Goal: Information Seeking & Learning: Check status

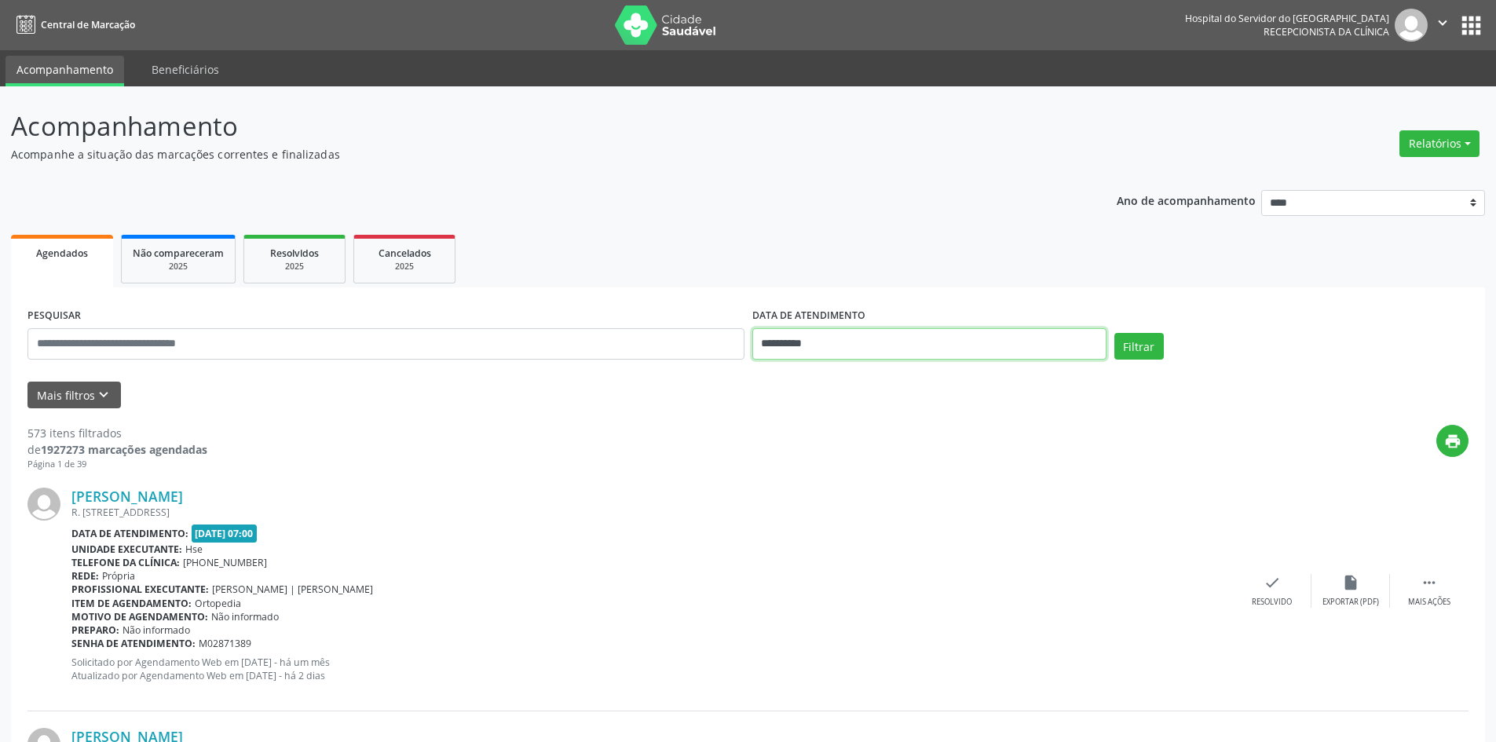
click at [786, 331] on input "**********" at bounding box center [929, 343] width 354 height 31
drag, startPoint x: 790, startPoint y: 158, endPoint x: 608, endPoint y: 250, distance: 203.6
click at [790, 156] on p "Acompanhe a situação das marcações correntes e finalizadas" at bounding box center [527, 154] width 1032 height 16
click at [283, 342] on input "text" at bounding box center [385, 343] width 717 height 31
click at [342, 332] on input "text" at bounding box center [385, 343] width 717 height 31
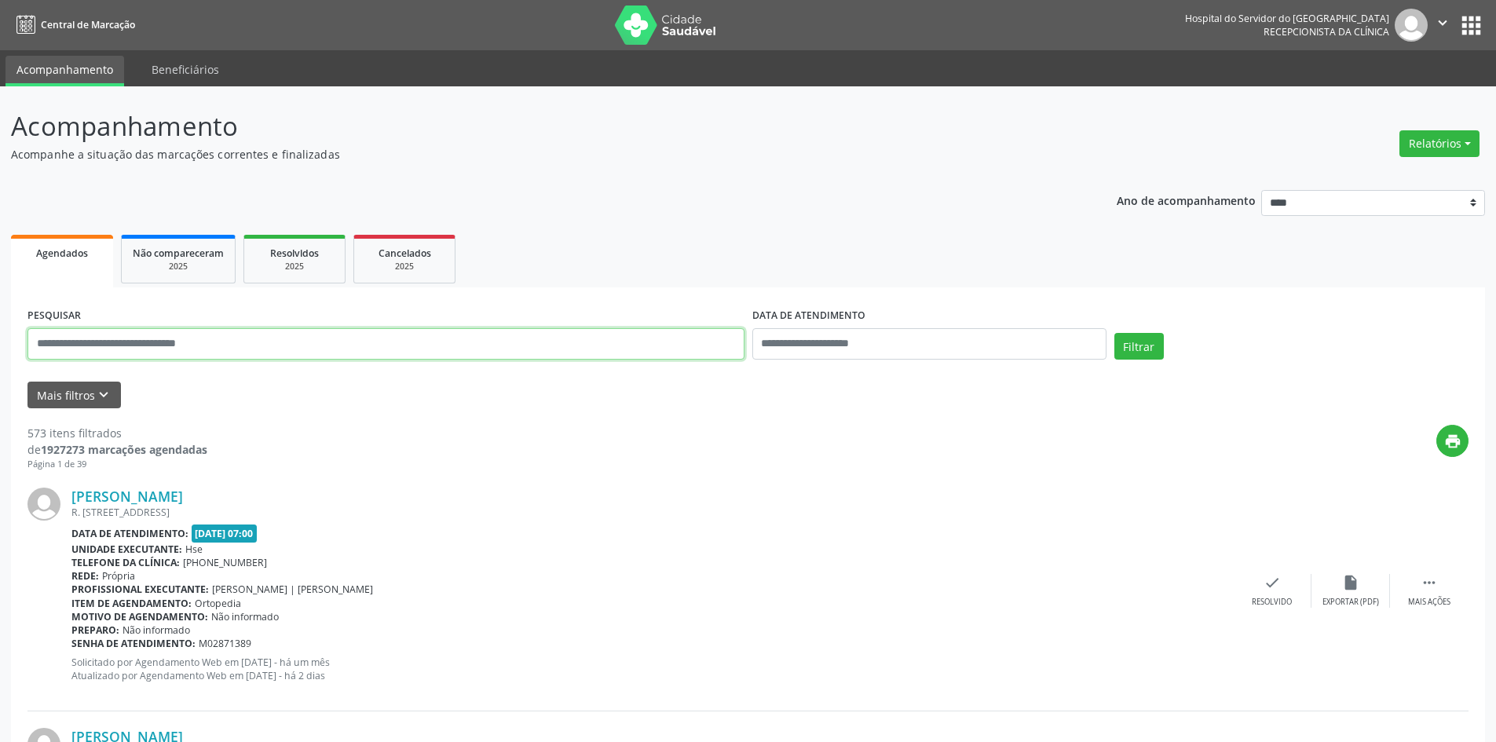
paste input "**********"
type input "**********"
click at [1114, 333] on button "Filtrar" at bounding box center [1138, 346] width 49 height 27
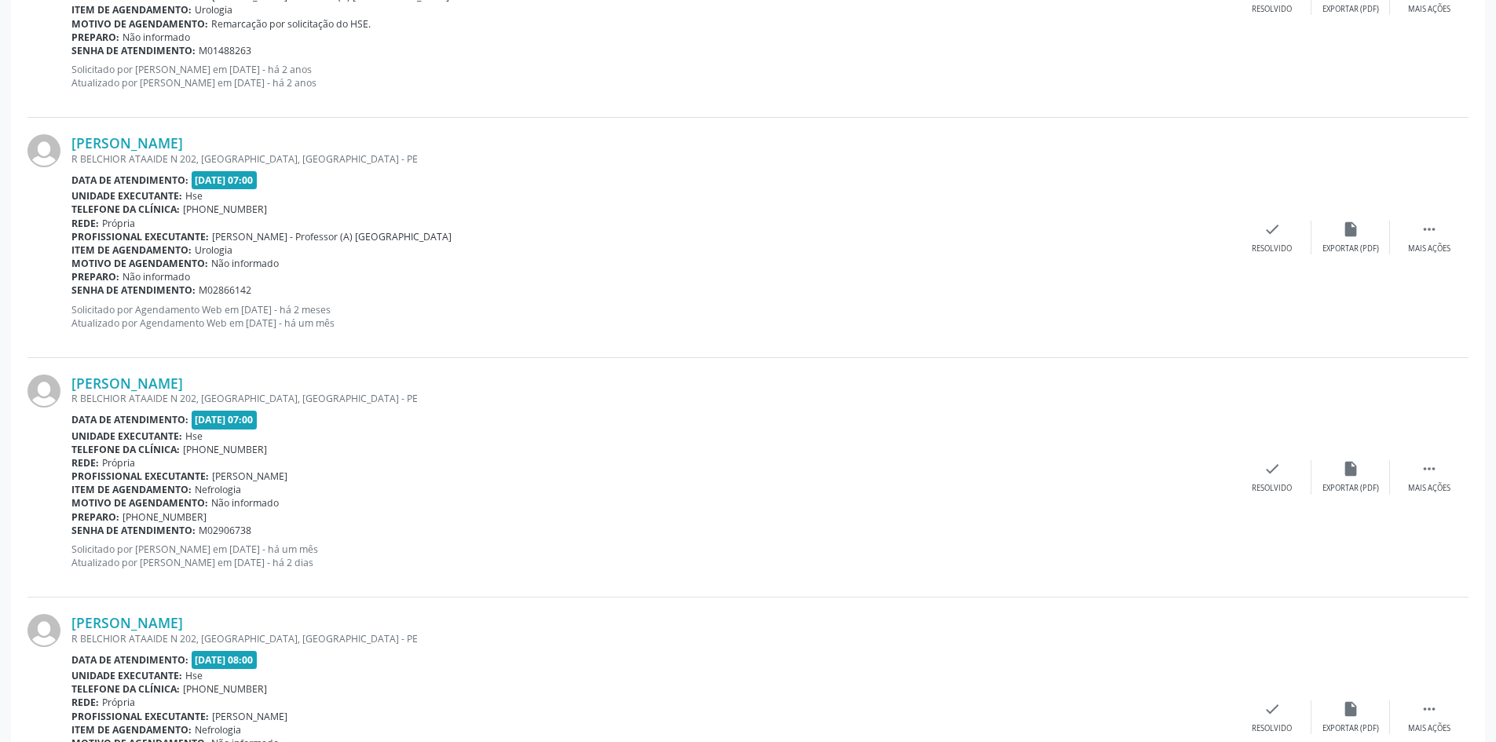
scroll to position [2394, 0]
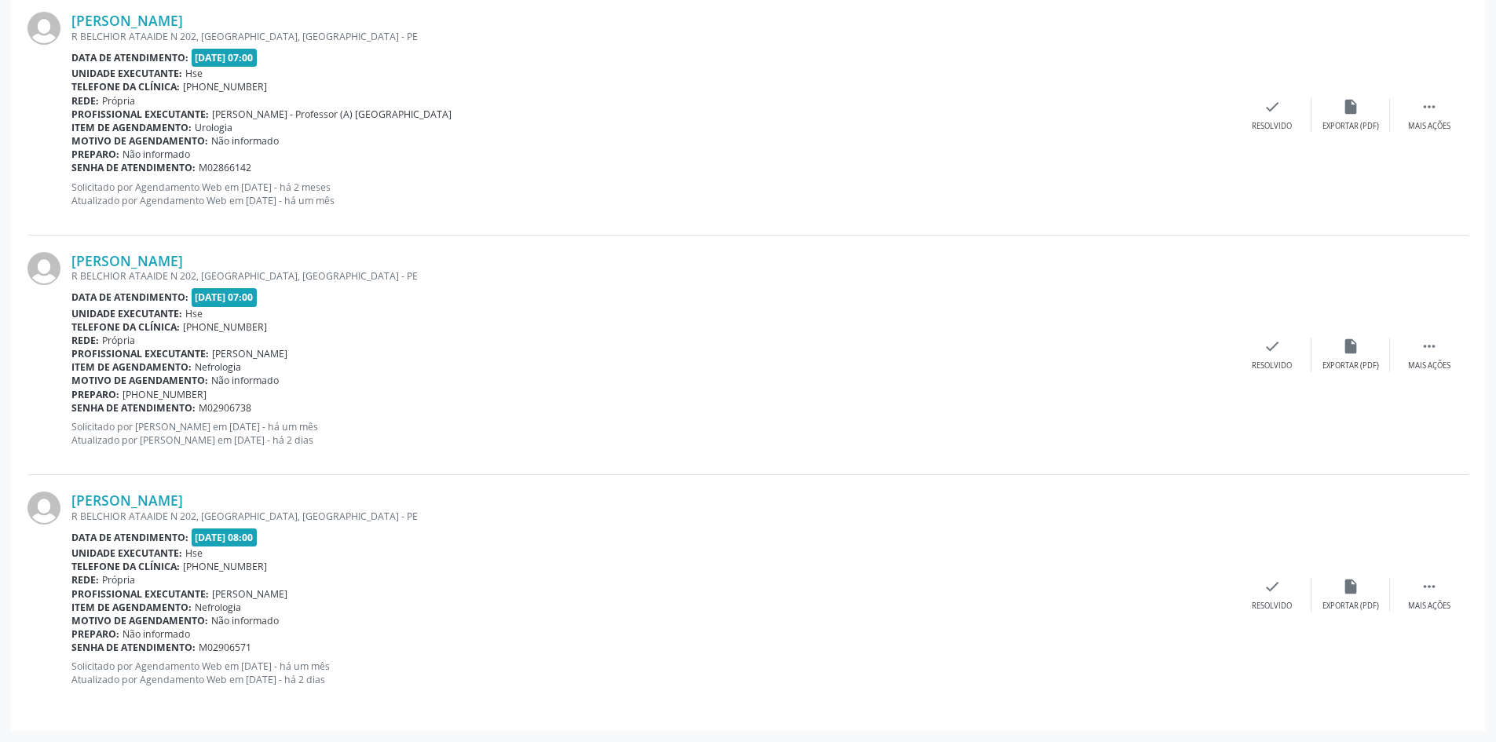
drag, startPoint x: 258, startPoint y: 250, endPoint x: 69, endPoint y: 265, distance: 189.8
click at [69, 265] on div "[PERSON_NAME] [STREET_ADDRESS] Data de atendimento: [DATE] 07:00 Unidade execut…" at bounding box center [747, 355] width 1441 height 239
copy div "[PERSON_NAME]"
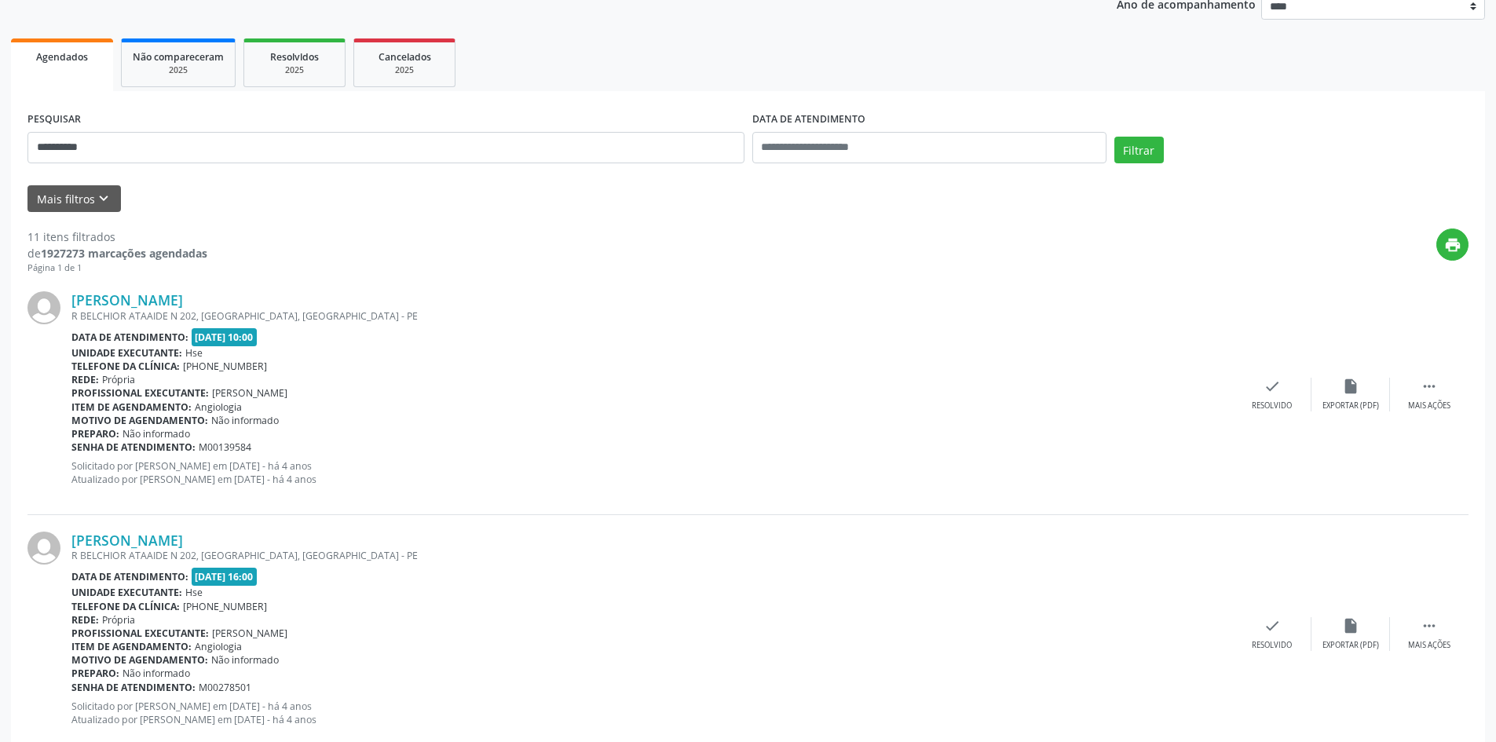
scroll to position [195, 0]
drag, startPoint x: 201, startPoint y: 144, endPoint x: 0, endPoint y: 155, distance: 201.3
type input "**********"
click at [1114, 137] on button "Filtrar" at bounding box center [1138, 150] width 49 height 27
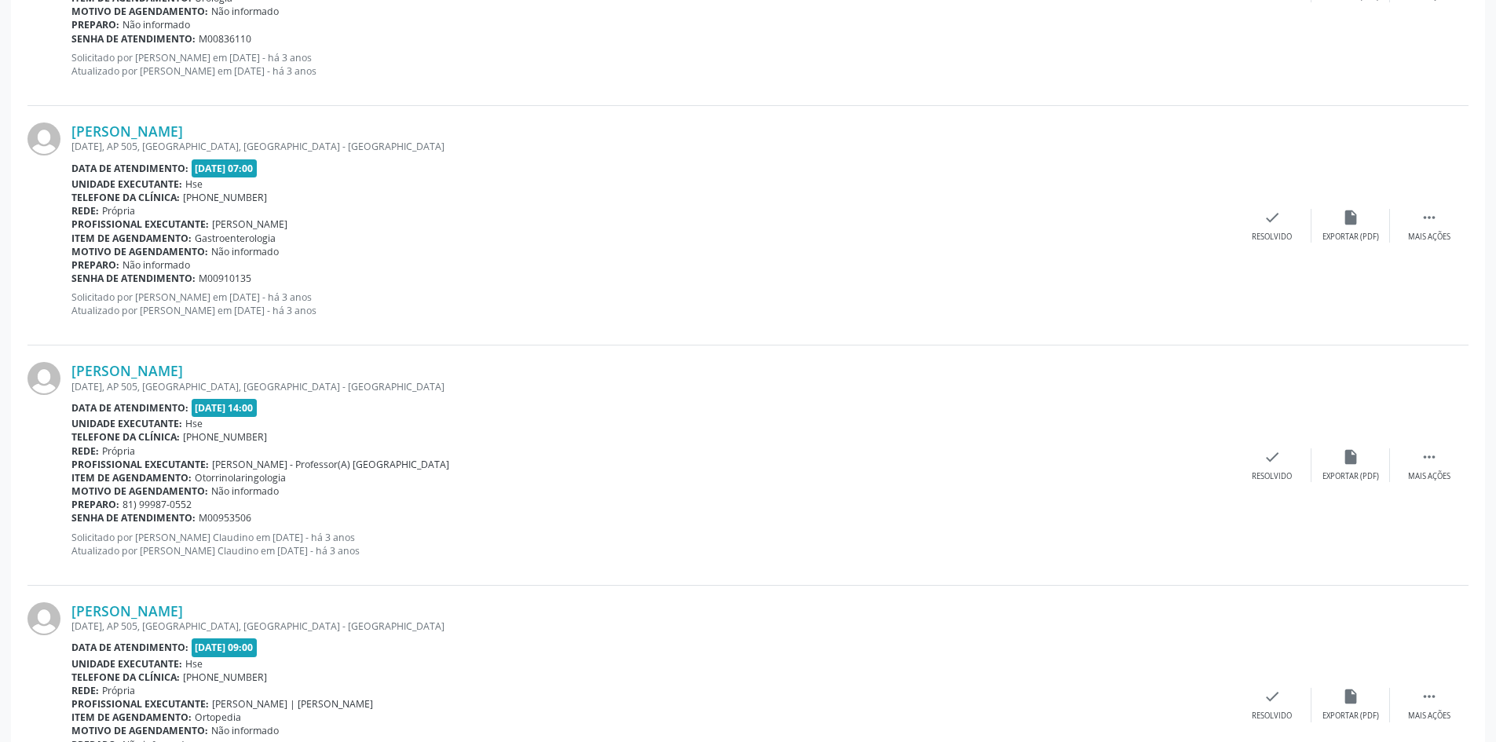
scroll to position [3376, 0]
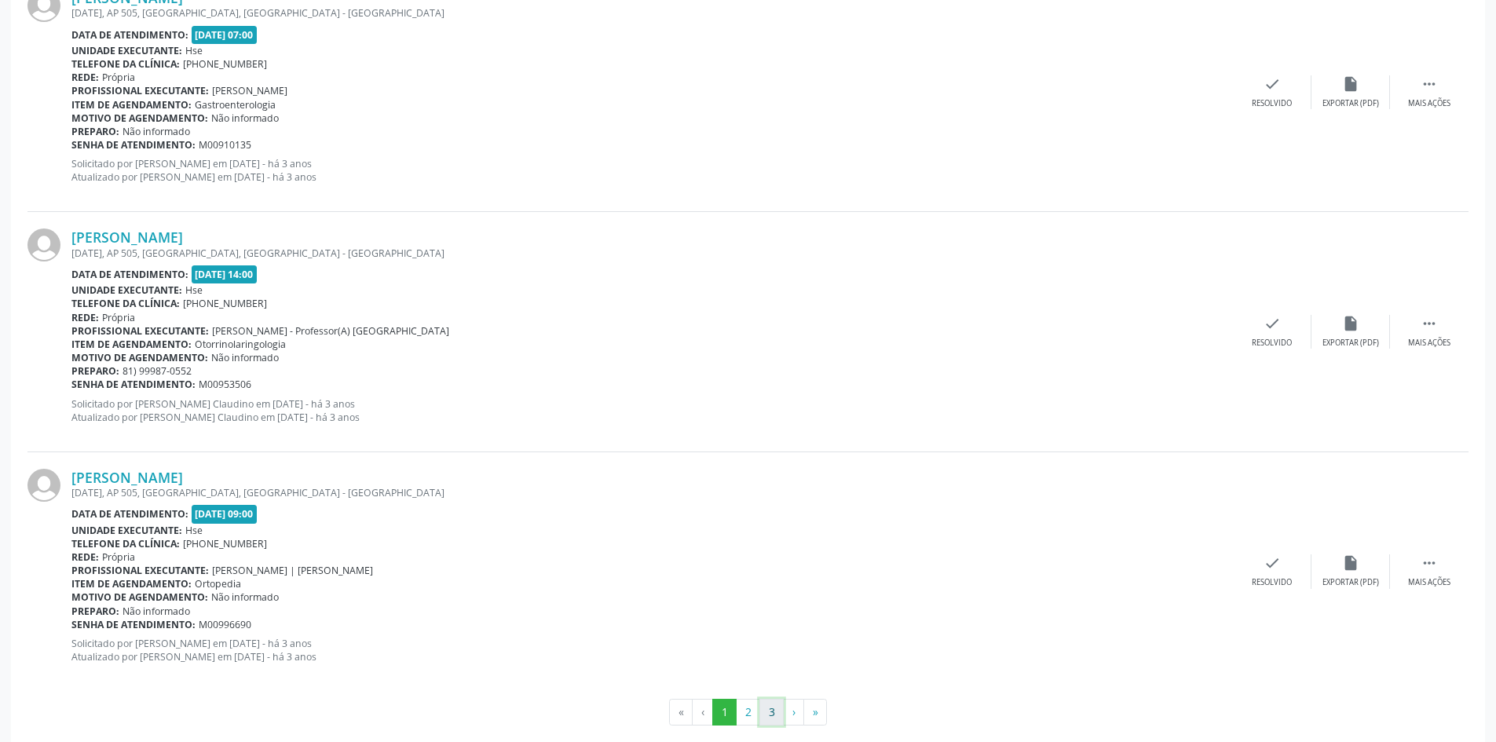
click at [772, 718] on button "3" at bounding box center [771, 712] width 24 height 27
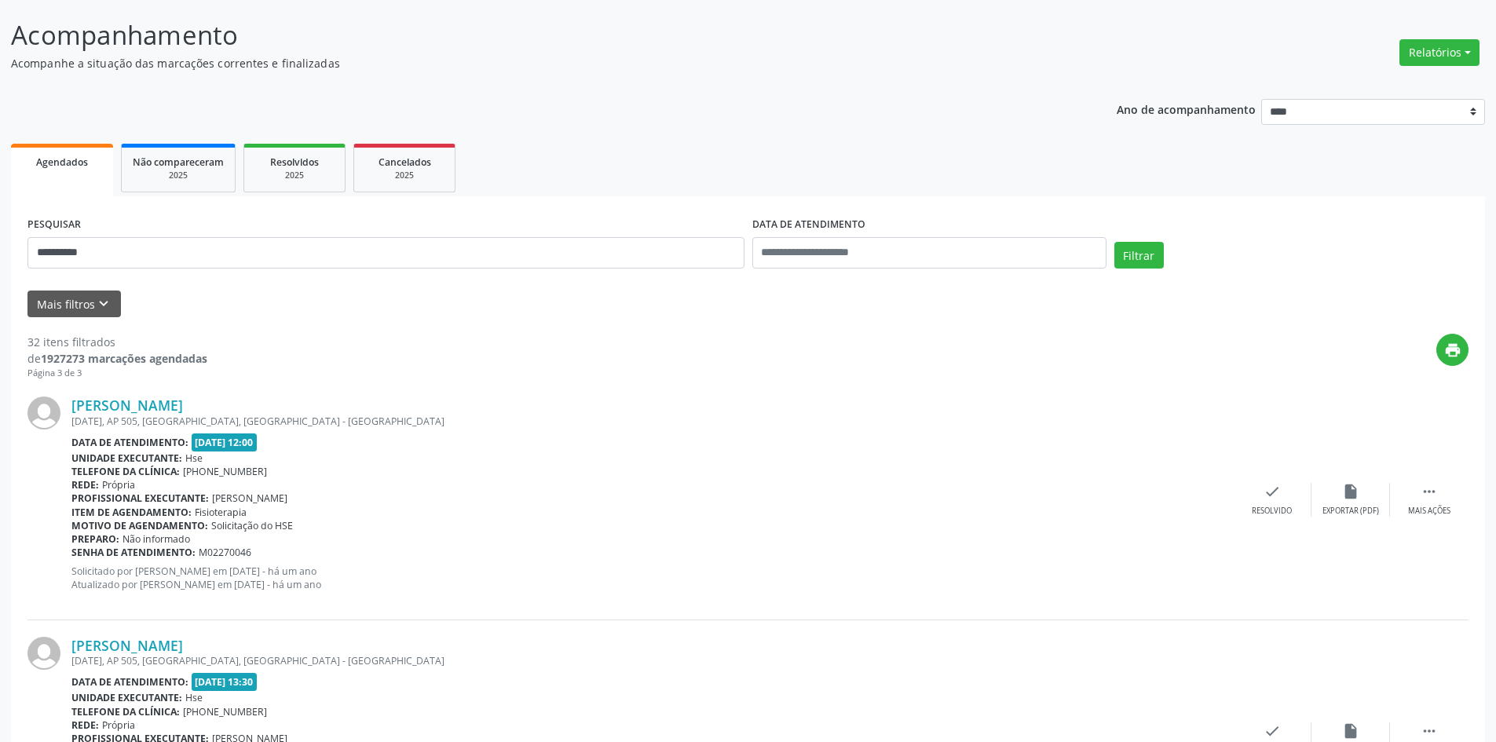
scroll to position [280, 0]
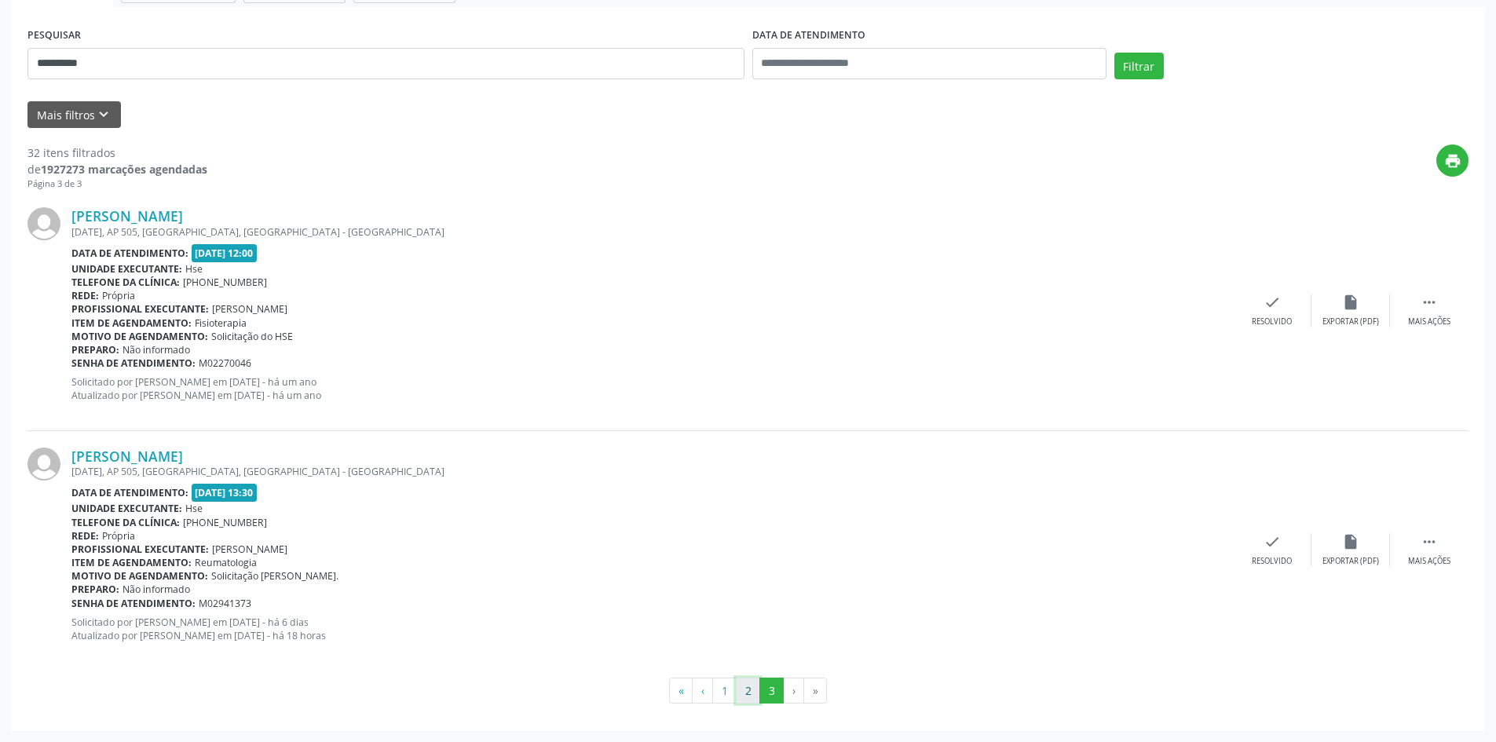
click at [751, 689] on button "2" at bounding box center [748, 691] width 24 height 27
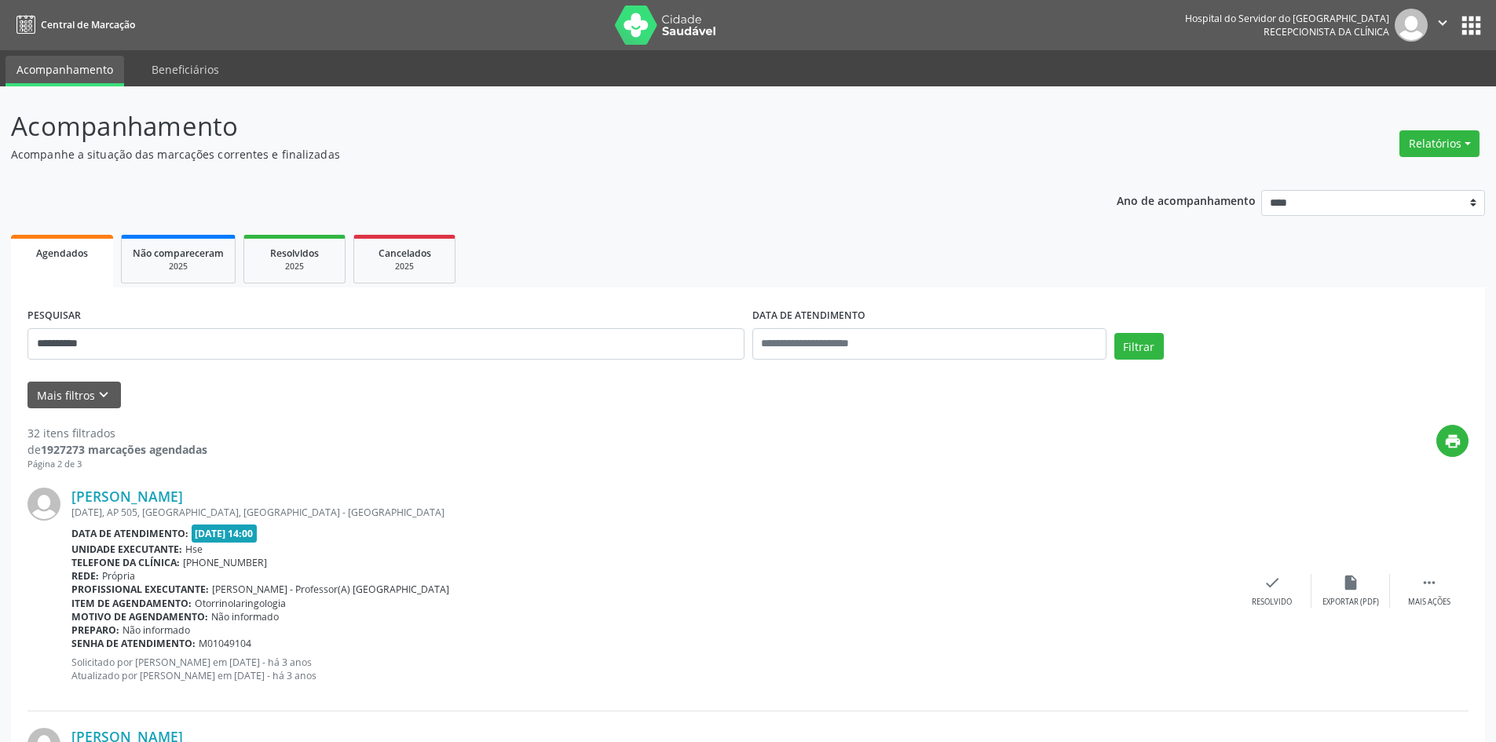
scroll to position [3398, 0]
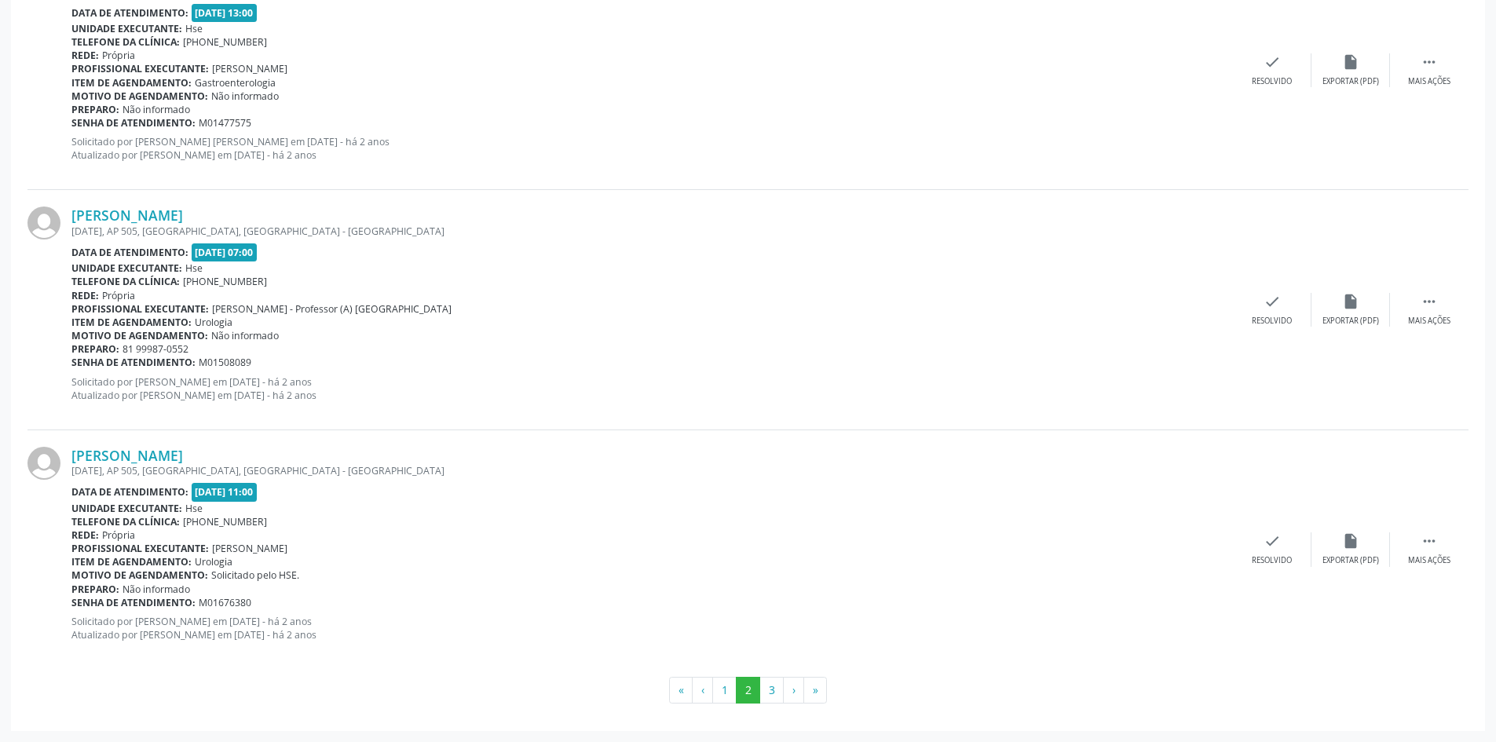
drag, startPoint x: 323, startPoint y: 449, endPoint x: 67, endPoint y: 461, distance: 257.0
click at [67, 461] on div "[PERSON_NAME] [DATE][STREET_ADDRESS] Data de atendimento: [DATE] 11:00 Unidade …" at bounding box center [747, 549] width 1441 height 239
copy div "[PERSON_NAME]"
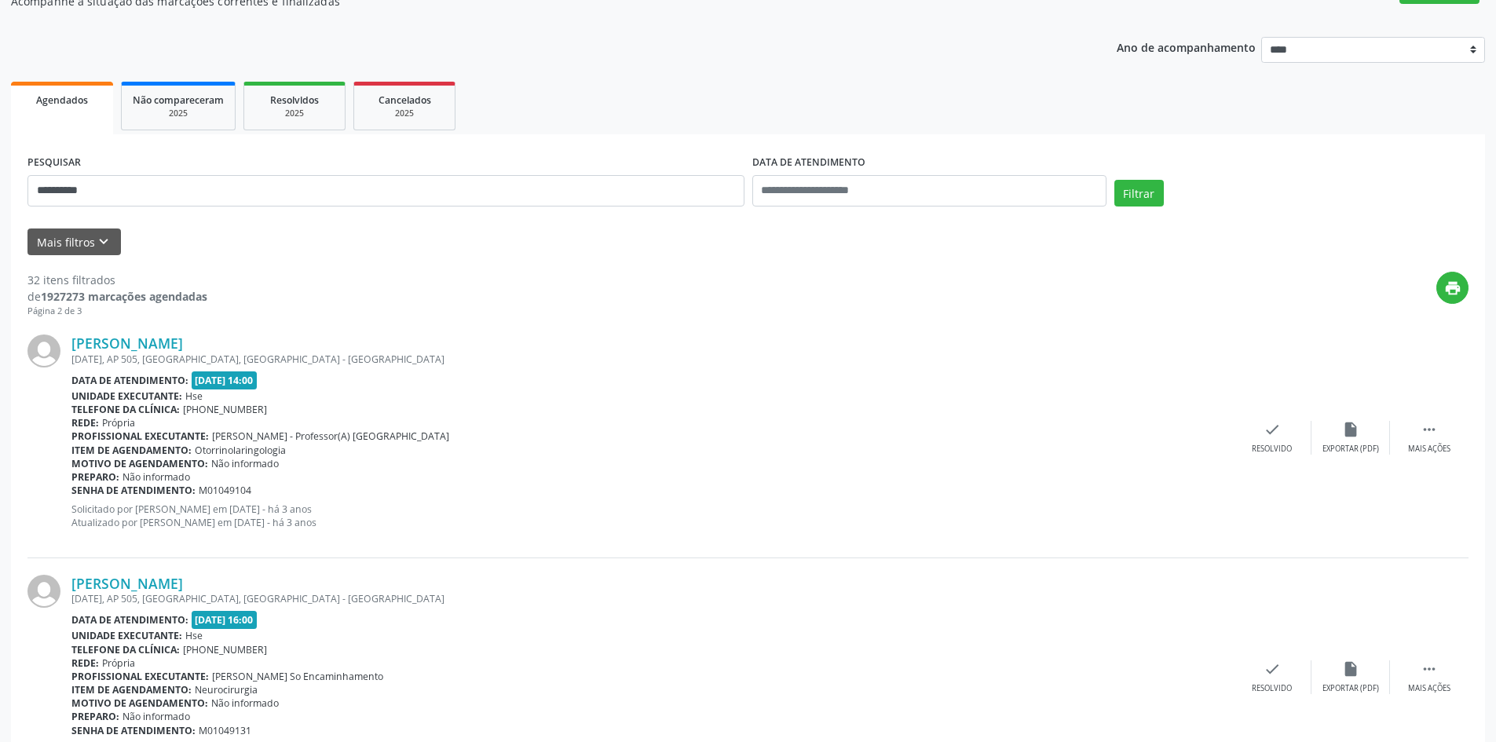
scroll to position [100, 0]
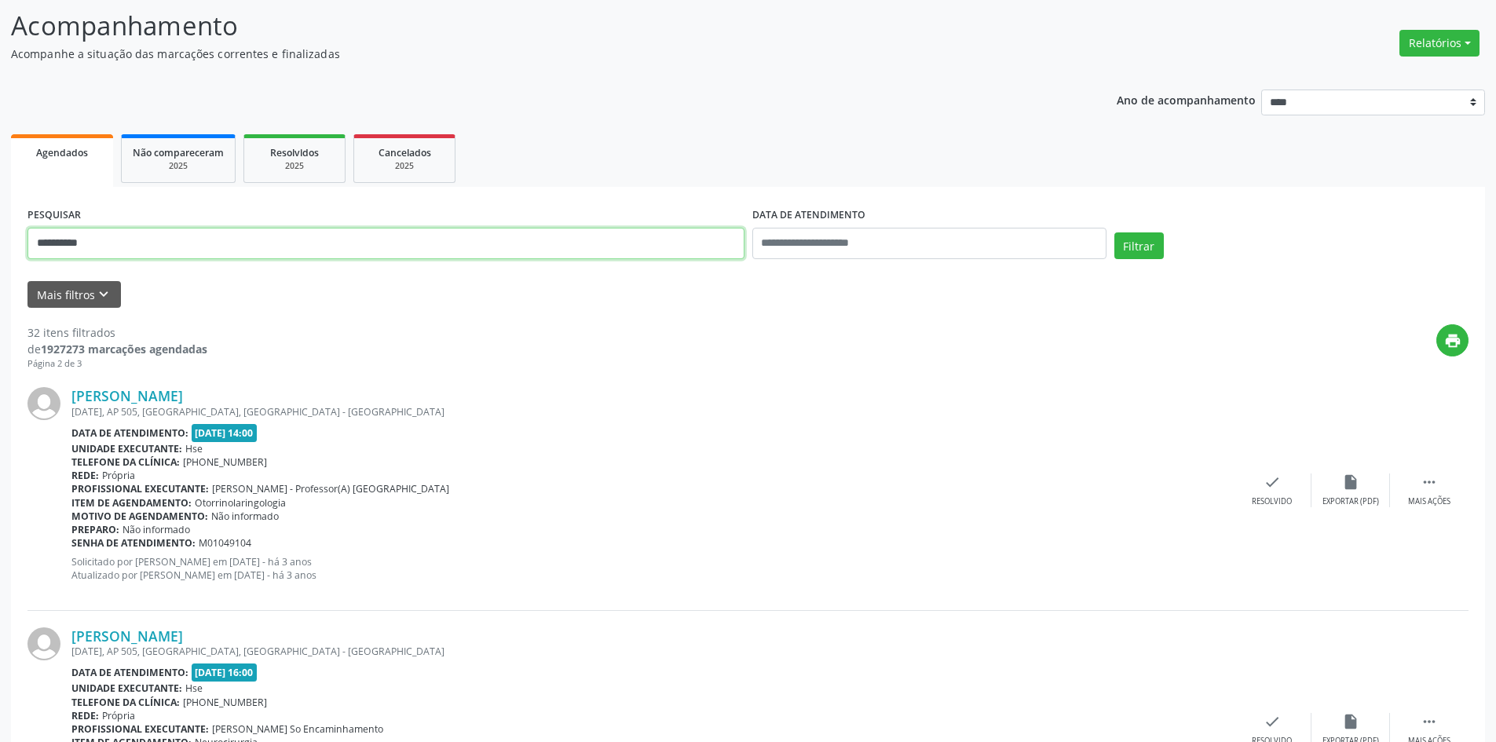
drag, startPoint x: 147, startPoint y: 244, endPoint x: 0, endPoint y: 258, distance: 147.4
type input "**********"
click at [1114, 232] on button "Filtrar" at bounding box center [1138, 245] width 49 height 27
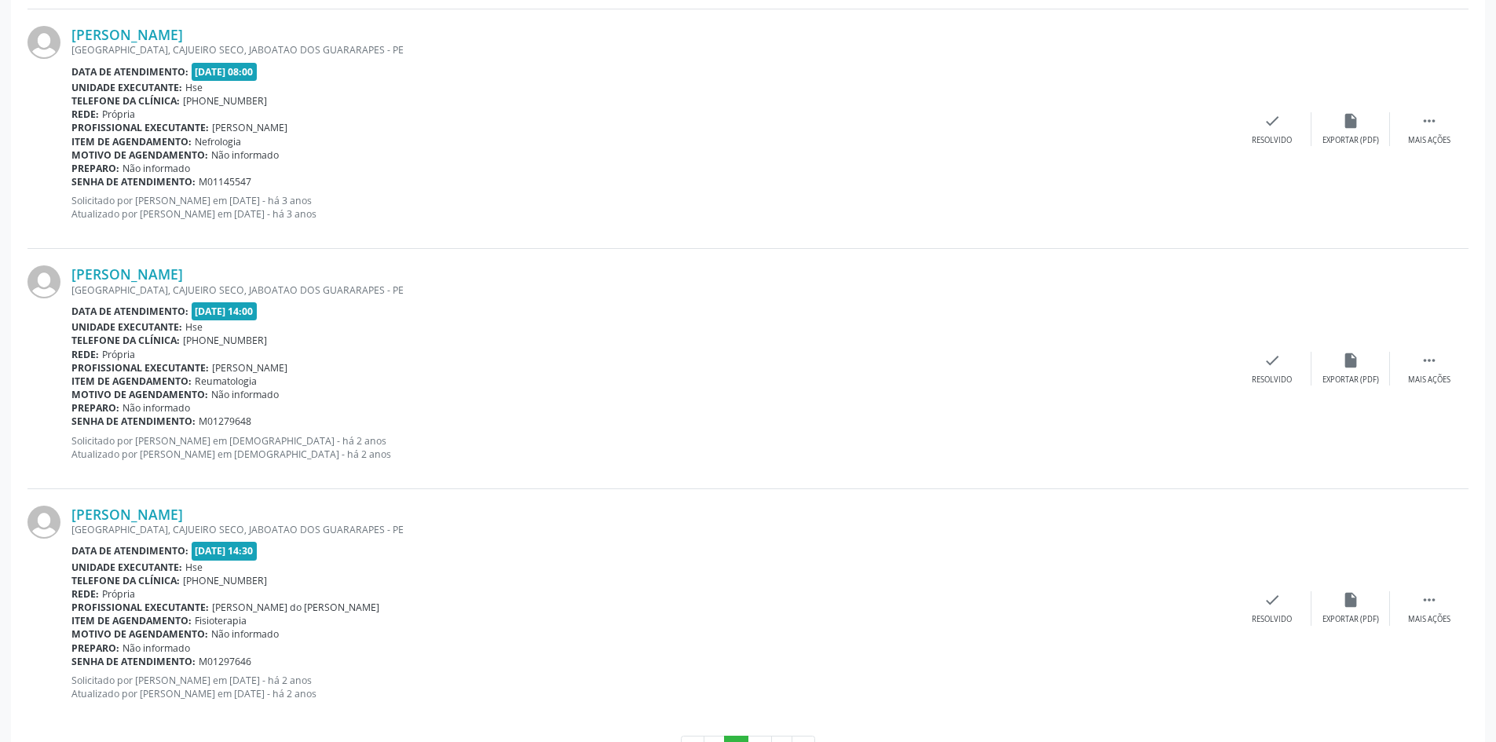
scroll to position [3398, 0]
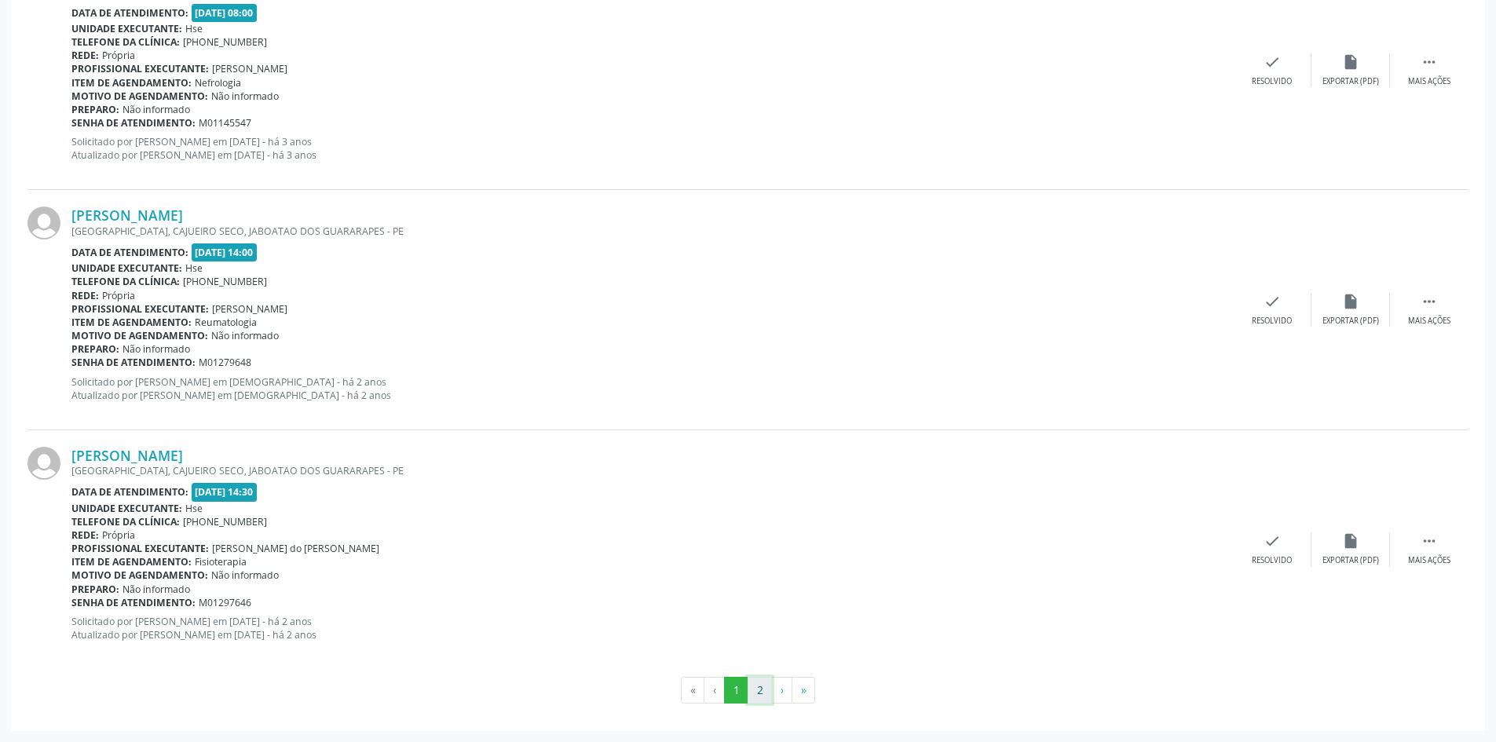
click at [765, 685] on button "2" at bounding box center [759, 690] width 24 height 27
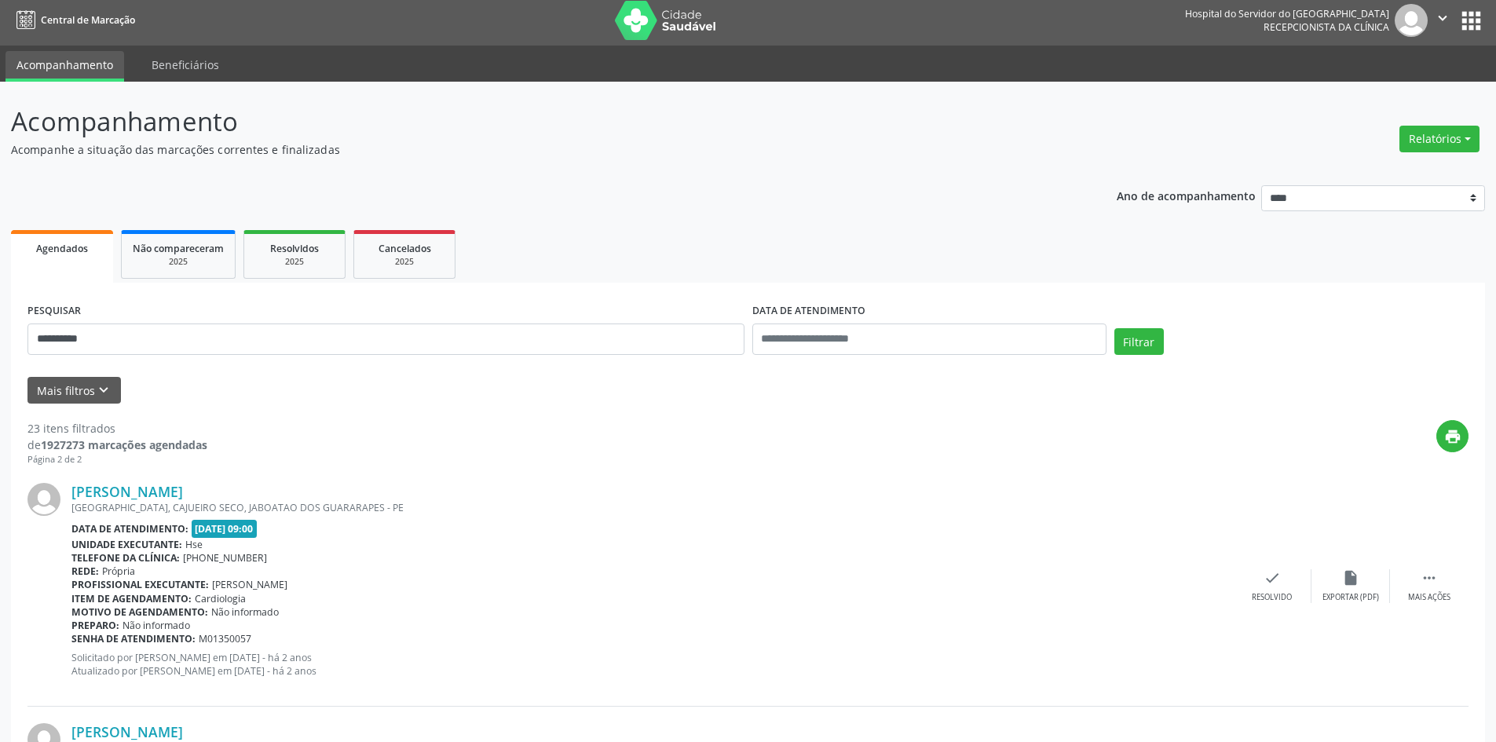
scroll to position [0, 0]
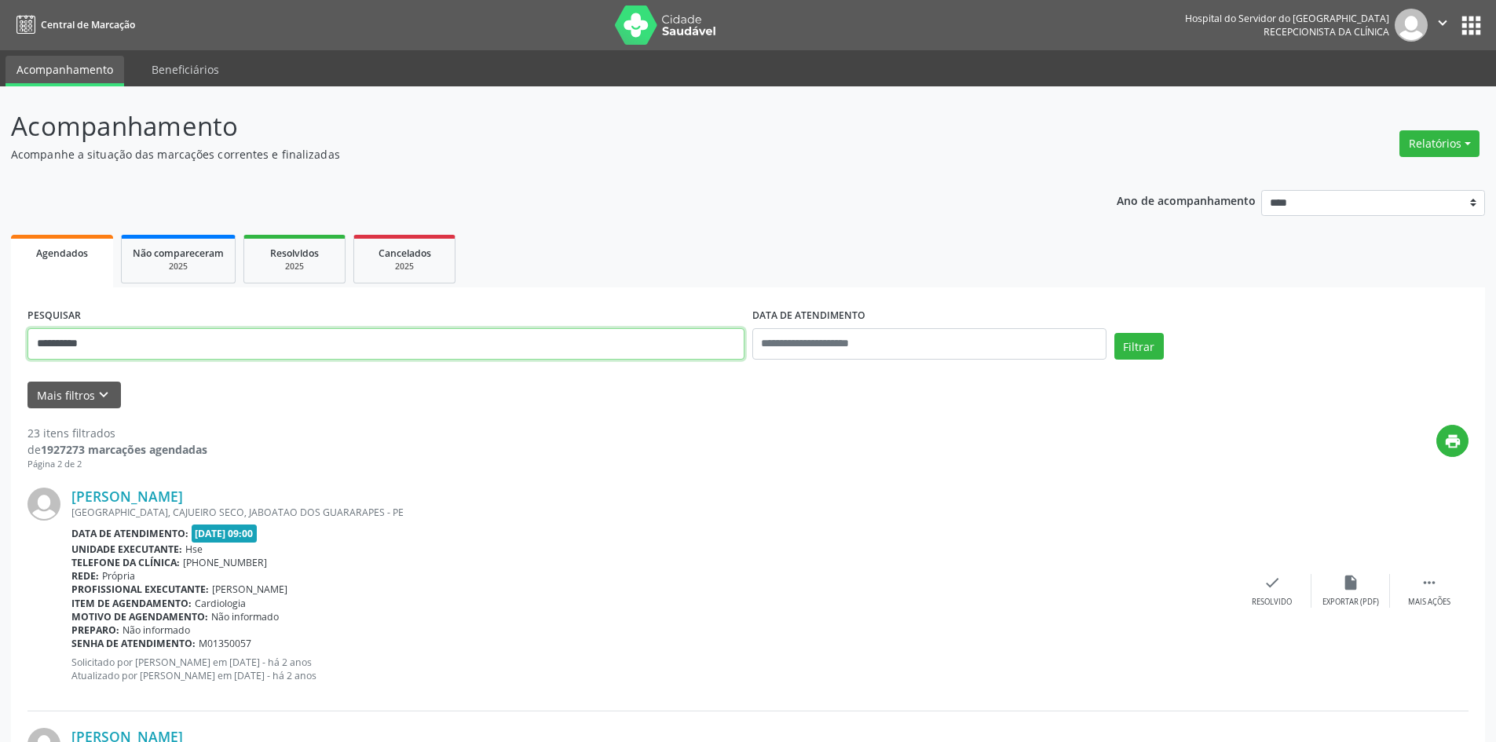
drag, startPoint x: 129, startPoint y: 332, endPoint x: 0, endPoint y: 317, distance: 129.6
type input "**********"
click at [1114, 333] on button "Filtrar" at bounding box center [1138, 346] width 49 height 27
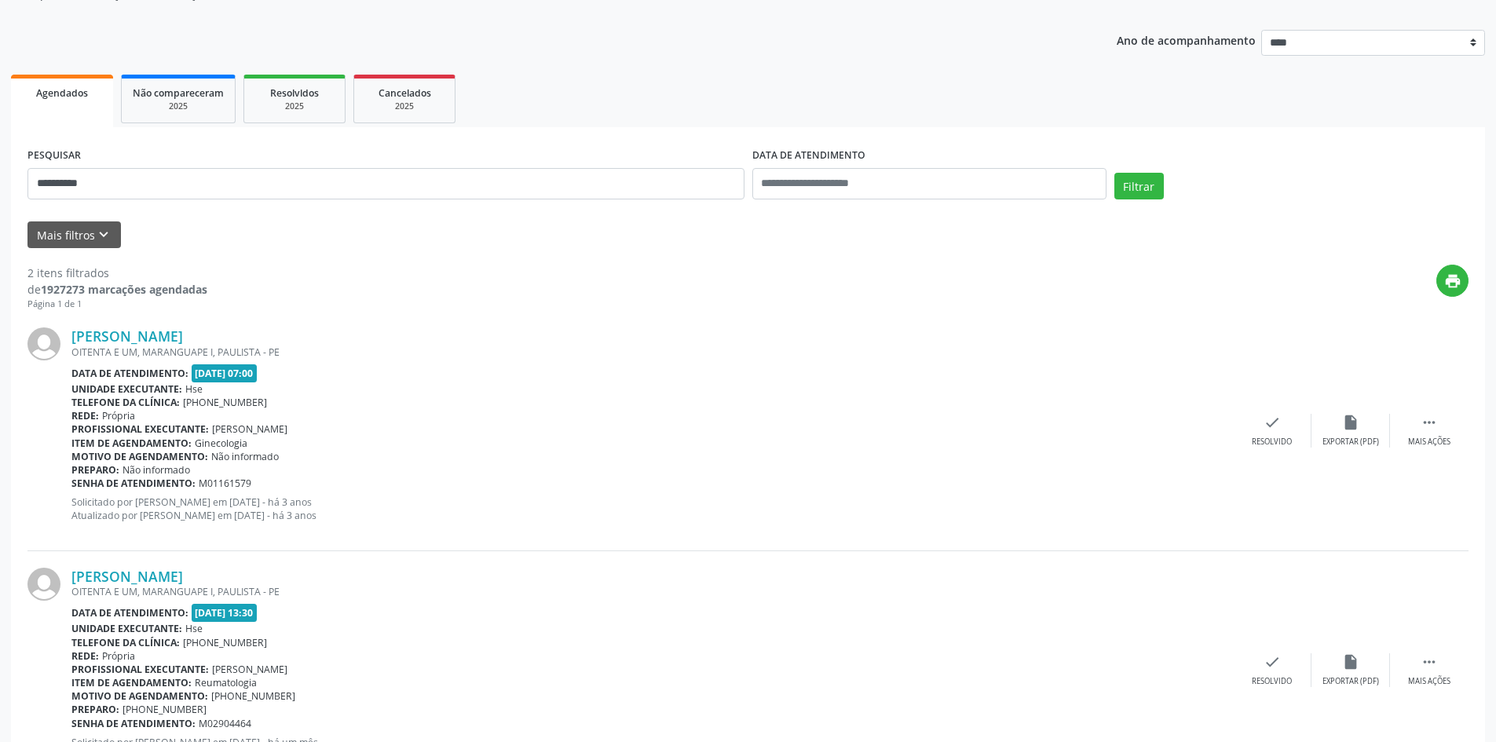
scroll to position [236, 0]
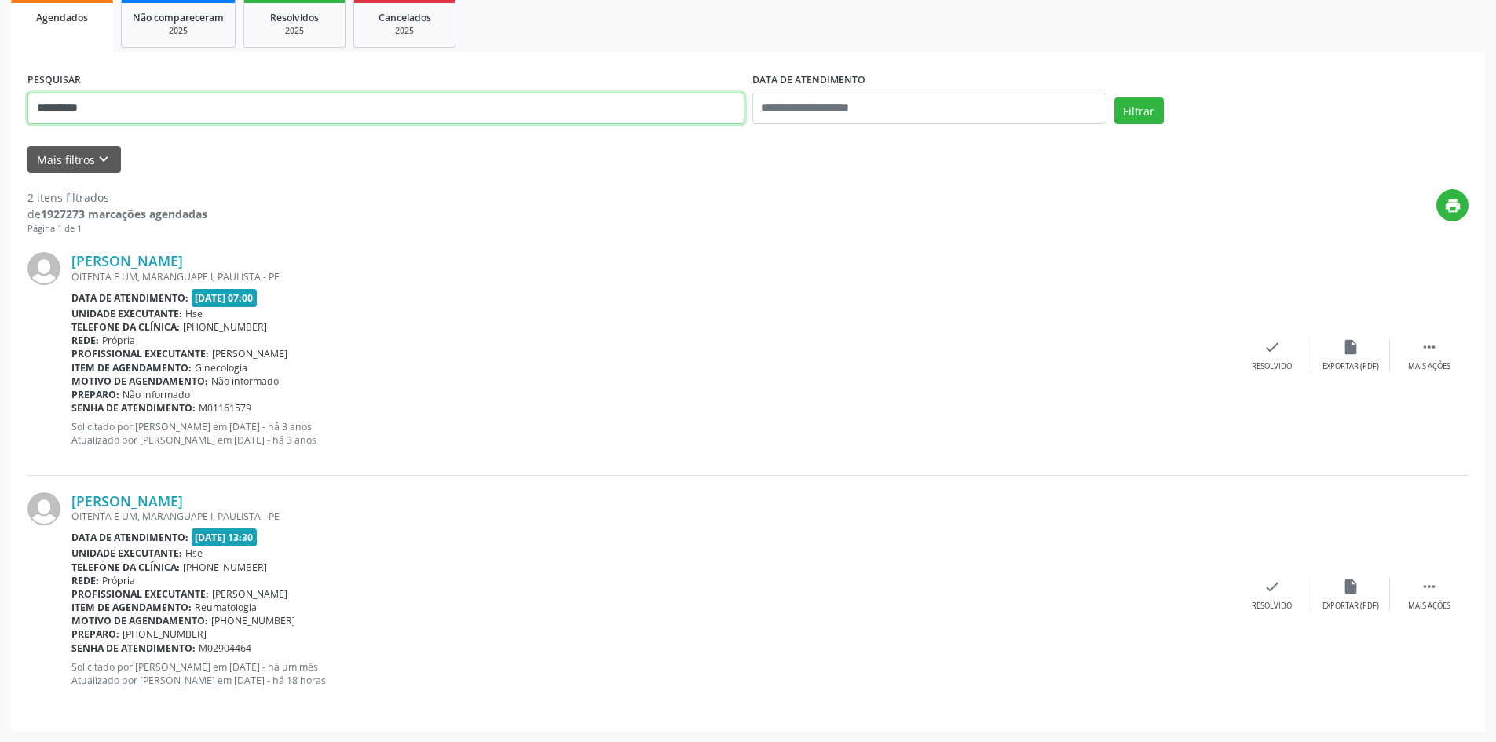
drag, startPoint x: 106, startPoint y: 98, endPoint x: 0, endPoint y: 56, distance: 114.1
click at [0, 59] on div "**********" at bounding box center [748, 296] width 1496 height 891
type input "**********"
click at [1114, 97] on button "Filtrar" at bounding box center [1138, 110] width 49 height 27
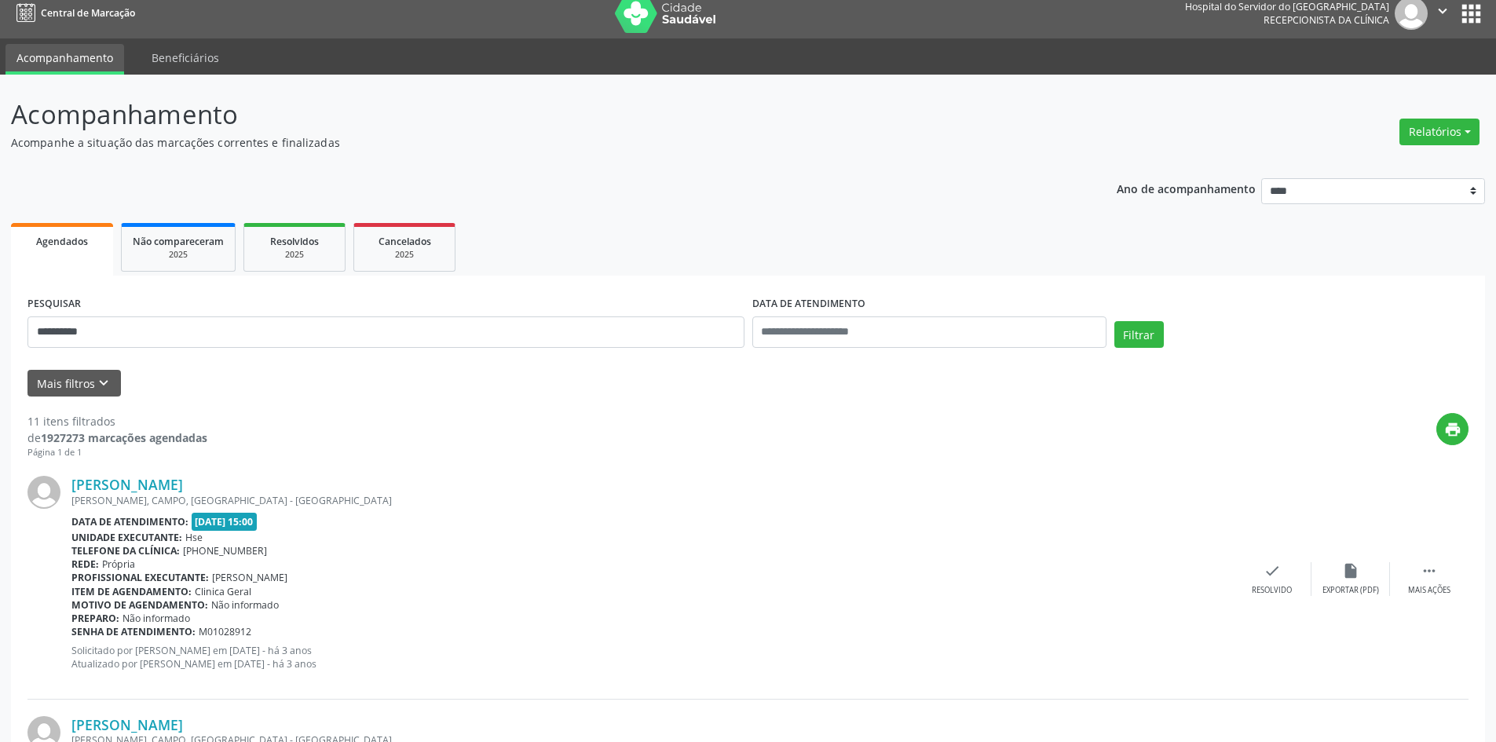
scroll to position [0, 0]
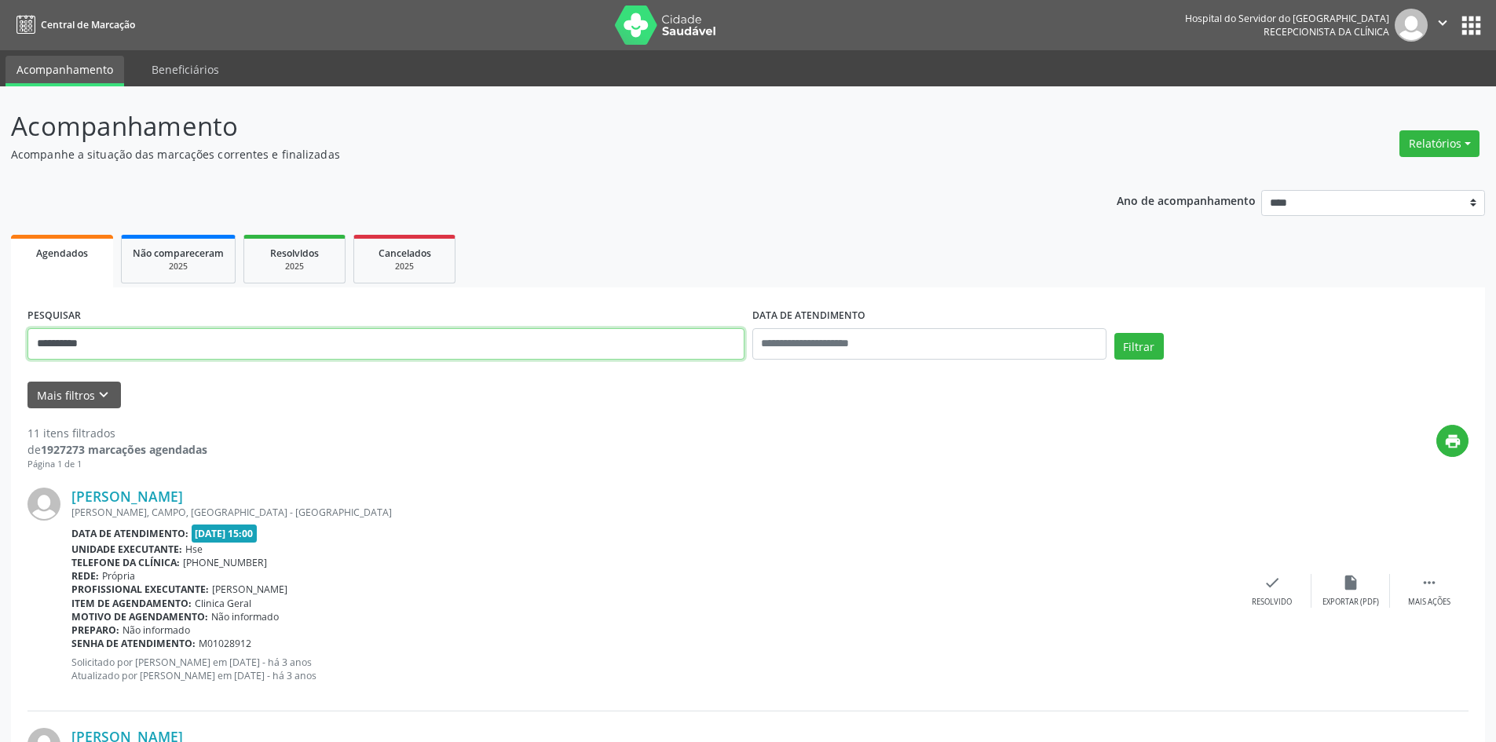
drag, startPoint x: 93, startPoint y: 341, endPoint x: 0, endPoint y: 307, distance: 98.6
click at [1114, 333] on button "Filtrar" at bounding box center [1138, 346] width 49 height 27
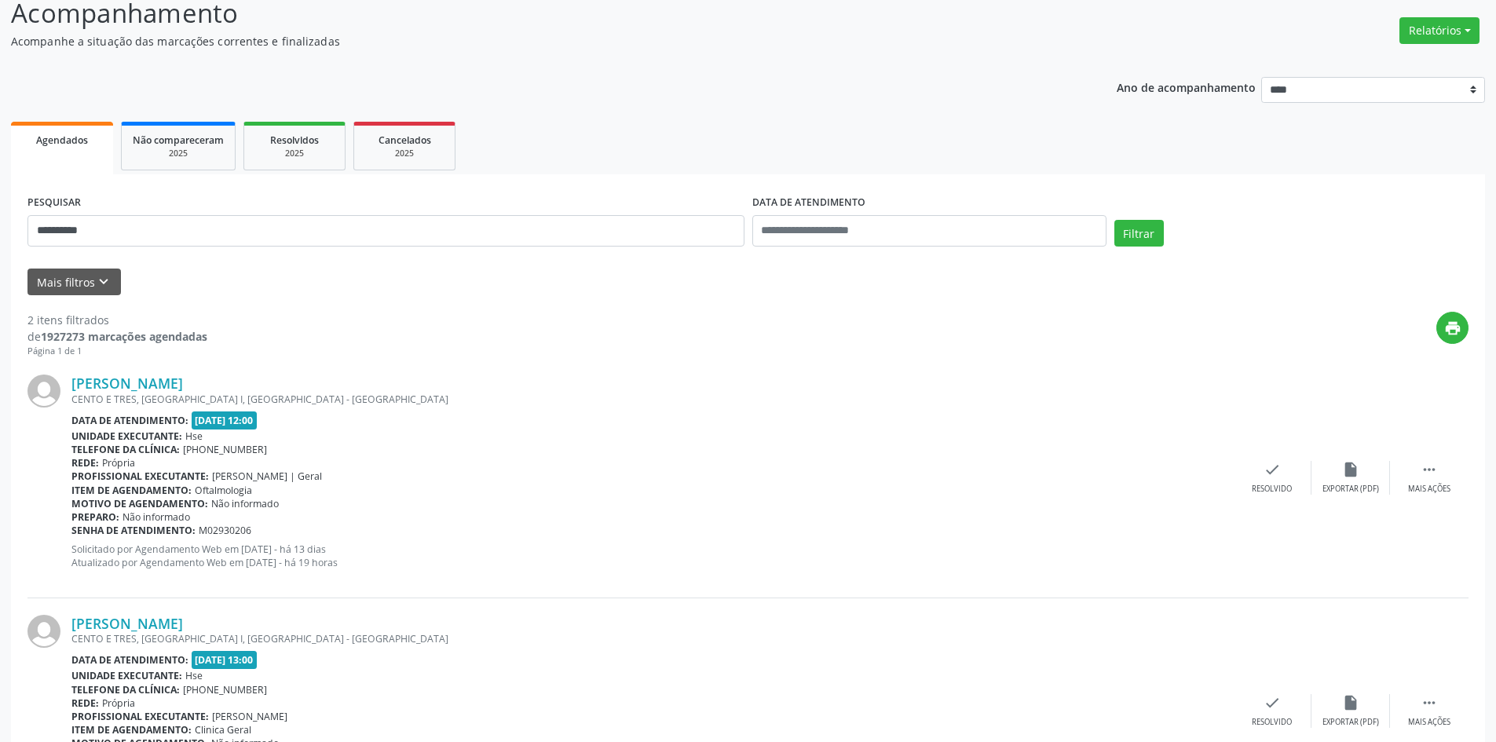
scroll to position [222, 0]
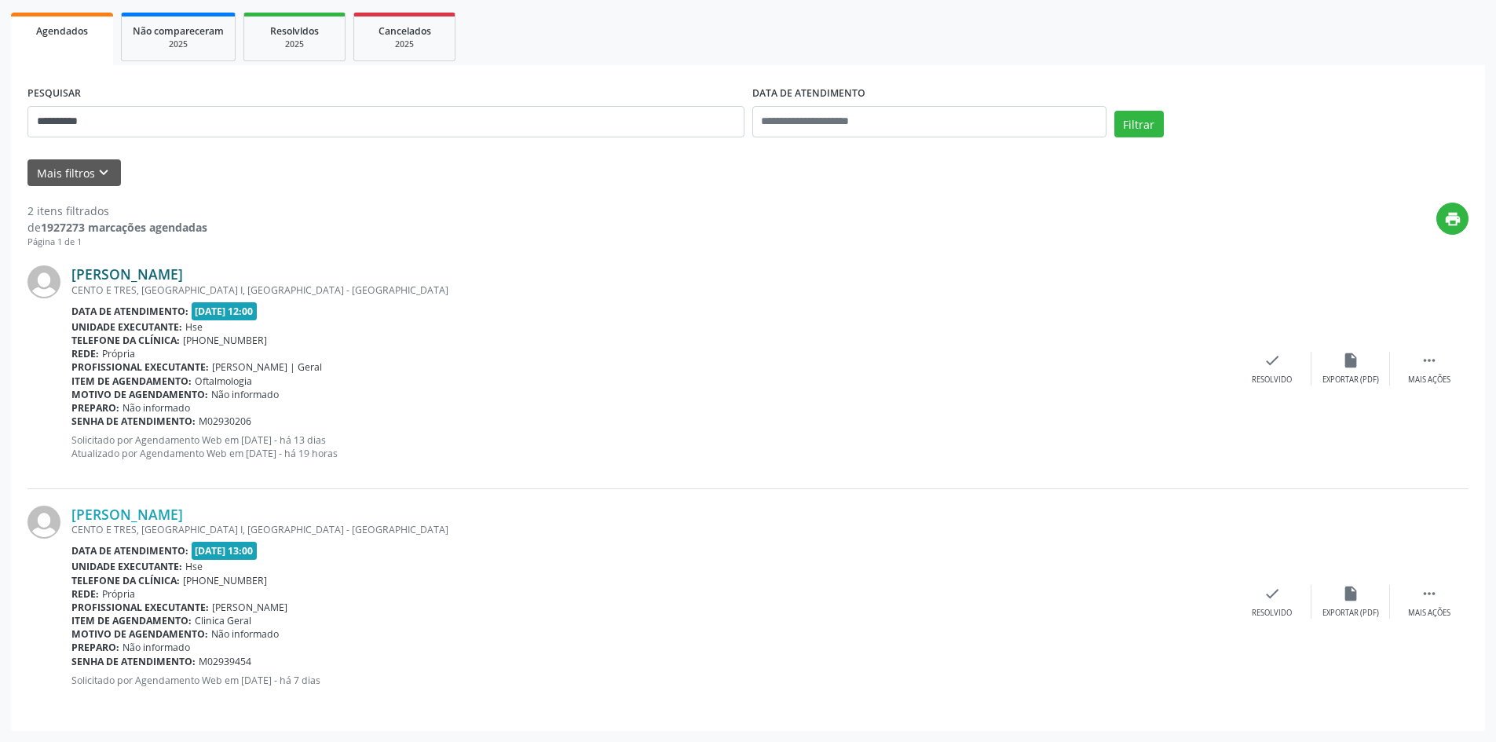
click at [183, 273] on link "[PERSON_NAME]" at bounding box center [126, 273] width 111 height 17
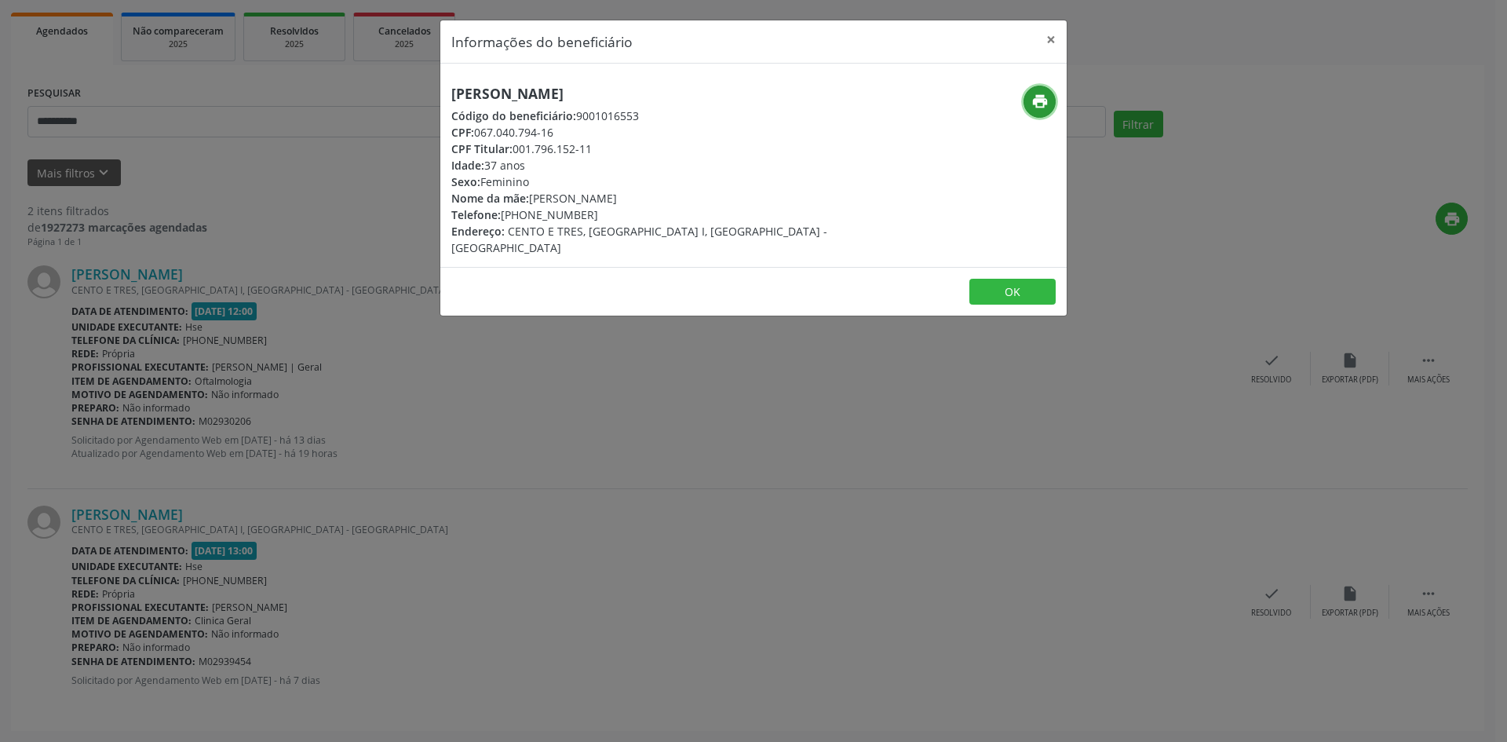
click at [1050, 104] on button "print" at bounding box center [1040, 102] width 32 height 32
click at [1045, 37] on button "×" at bounding box center [1051, 39] width 31 height 38
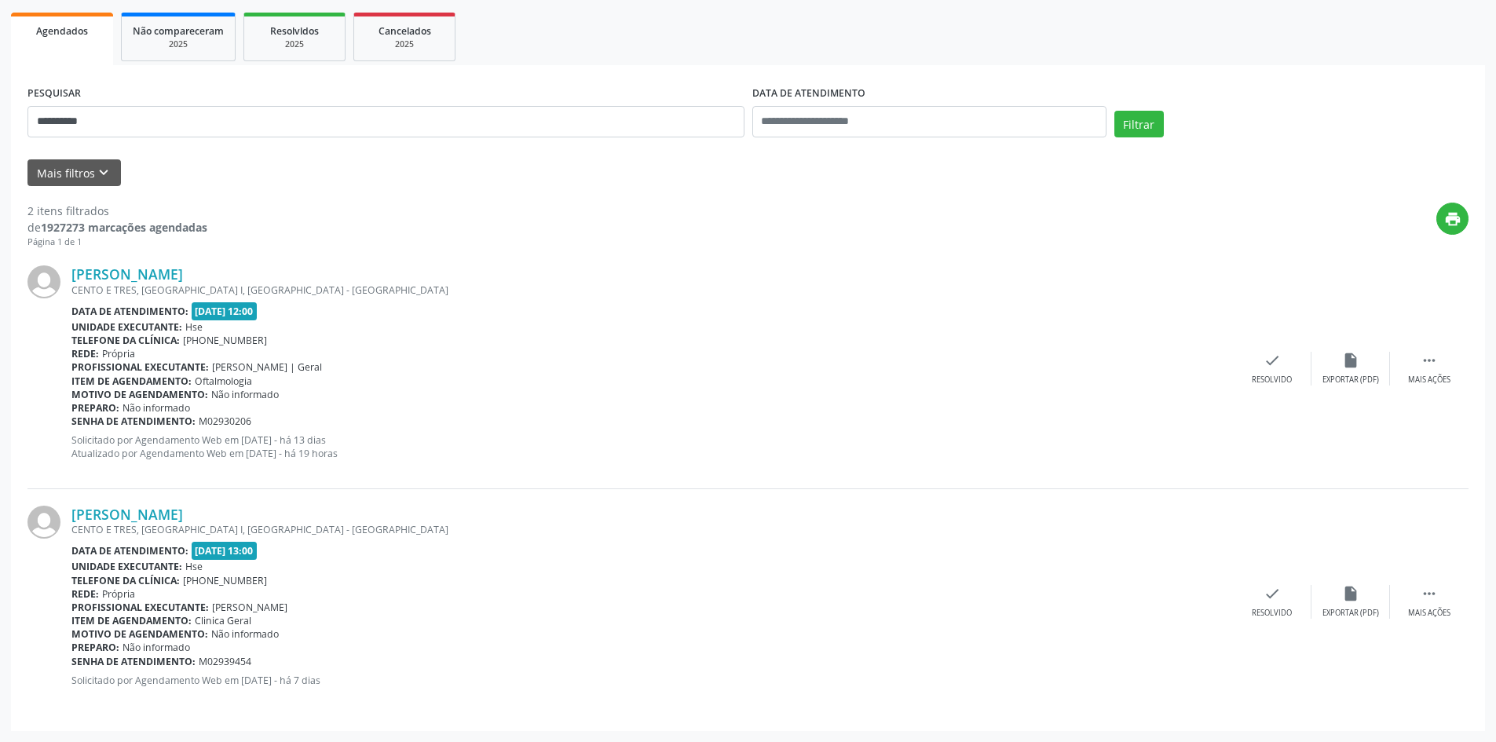
drag, startPoint x: 254, startPoint y: 270, endPoint x: 63, endPoint y: 272, distance: 191.6
click at [63, 272] on div "[PERSON_NAME] CENTO E TRES, [GEOGRAPHIC_DATA] I, [GEOGRAPHIC_DATA] - [GEOGRAPHI…" at bounding box center [747, 368] width 1441 height 239
copy div "[PERSON_NAME]"
click at [0, 127] on div "**********" at bounding box center [748, 303] width 1496 height 878
click at [1114, 111] on button "Filtrar" at bounding box center [1138, 124] width 49 height 27
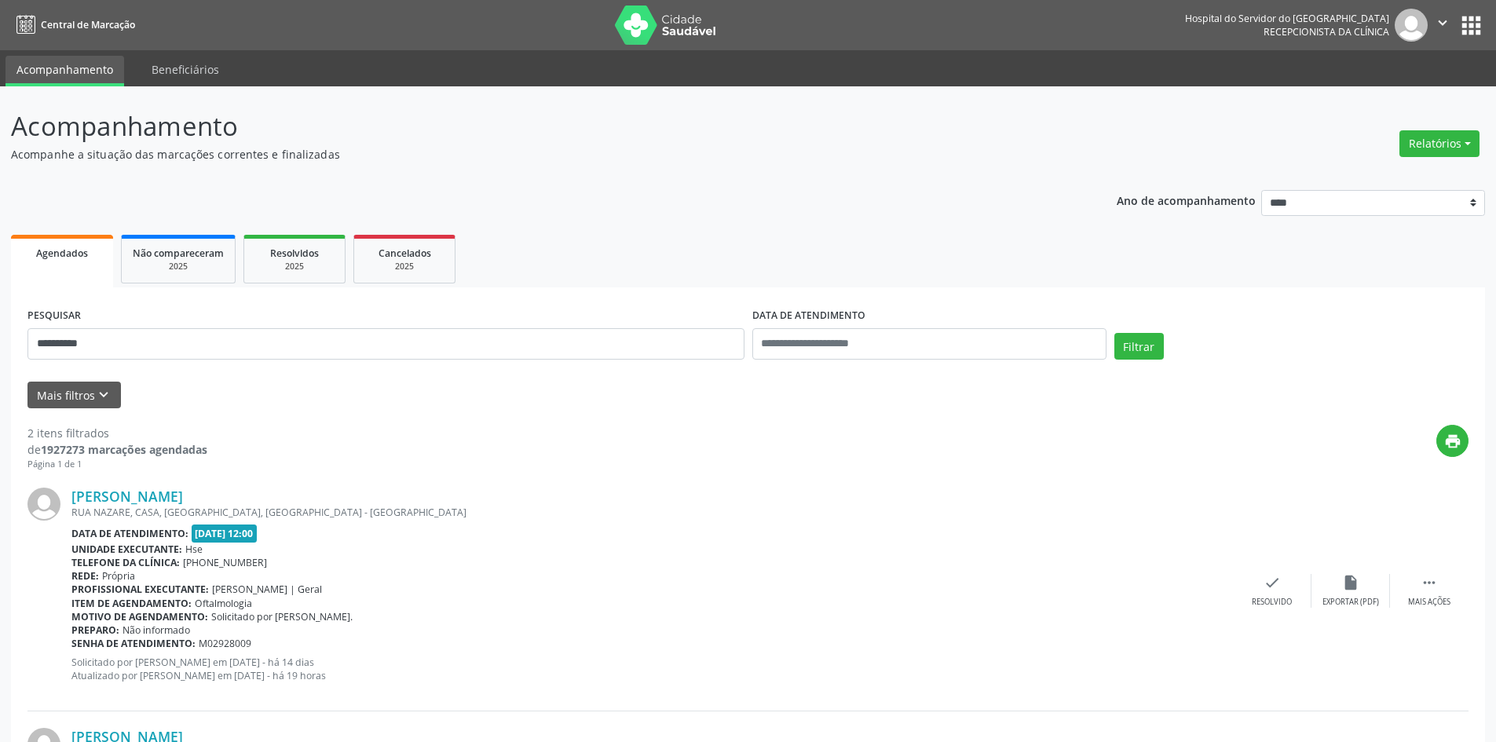
scroll to position [236, 0]
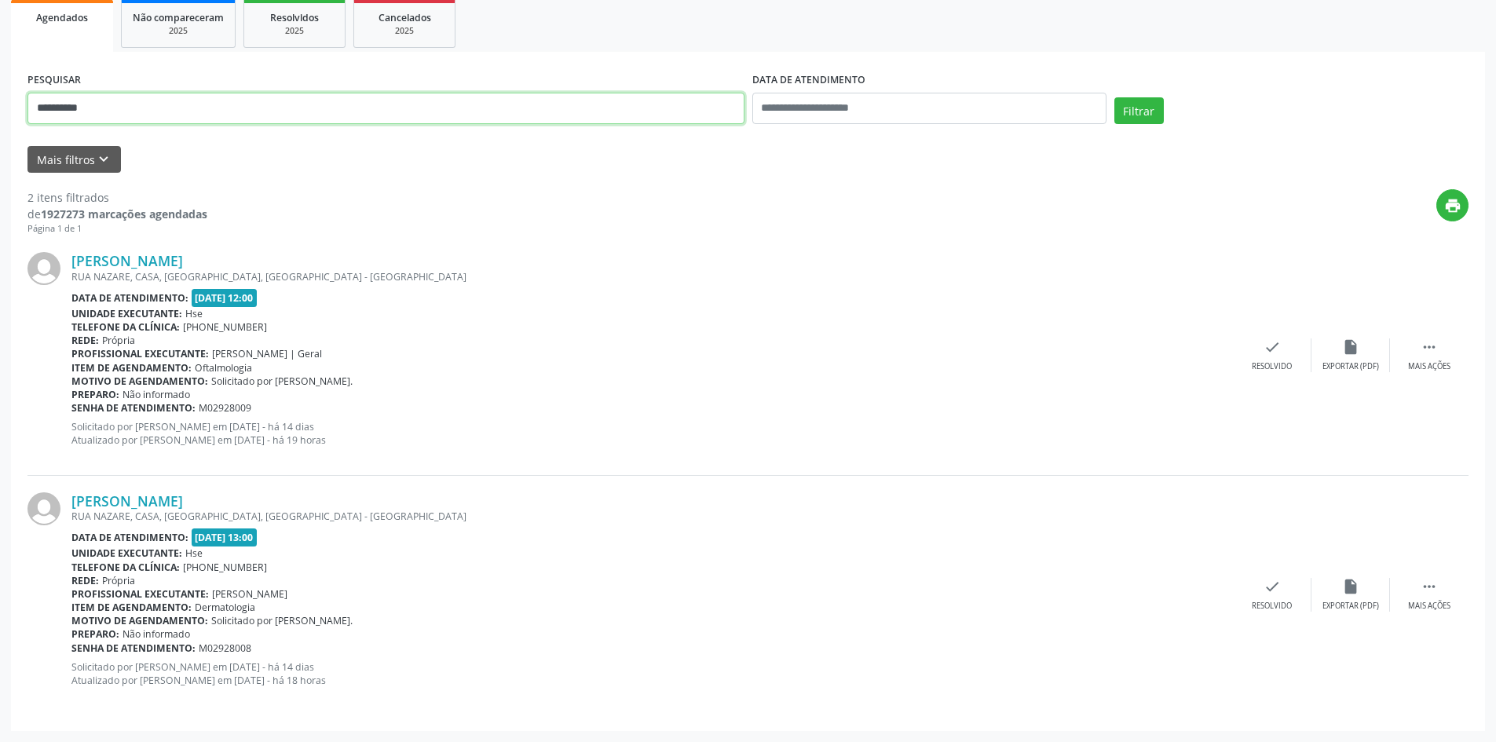
drag, startPoint x: 54, startPoint y: 108, endPoint x: 5, endPoint y: 108, distance: 48.7
click at [5, 108] on div "**********" at bounding box center [748, 296] width 1496 height 891
paste input "******"
click at [33, 103] on input "**********" at bounding box center [385, 108] width 717 height 31
click at [1138, 97] on div "**********" at bounding box center [748, 101] width 1448 height 67
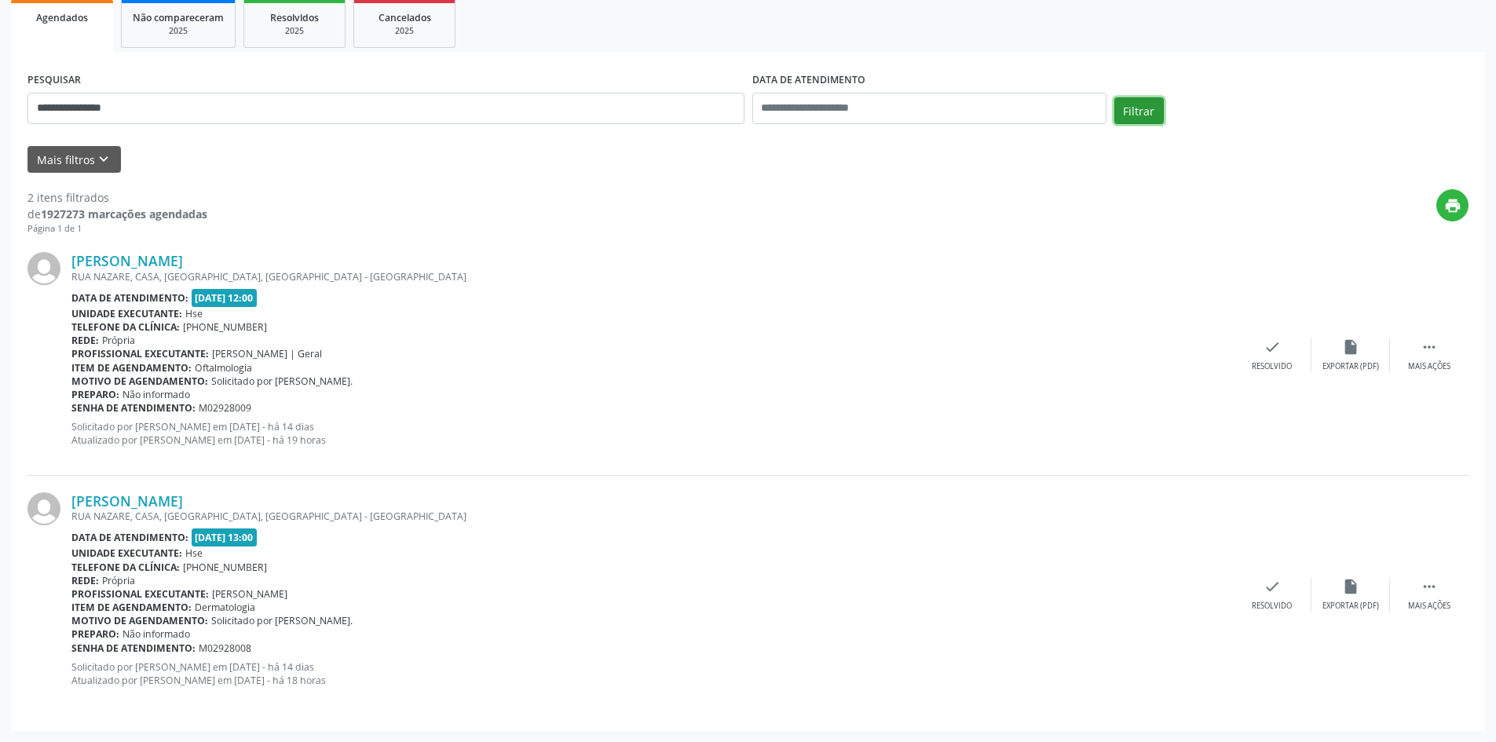
click at [1142, 114] on button "Filtrar" at bounding box center [1138, 110] width 49 height 27
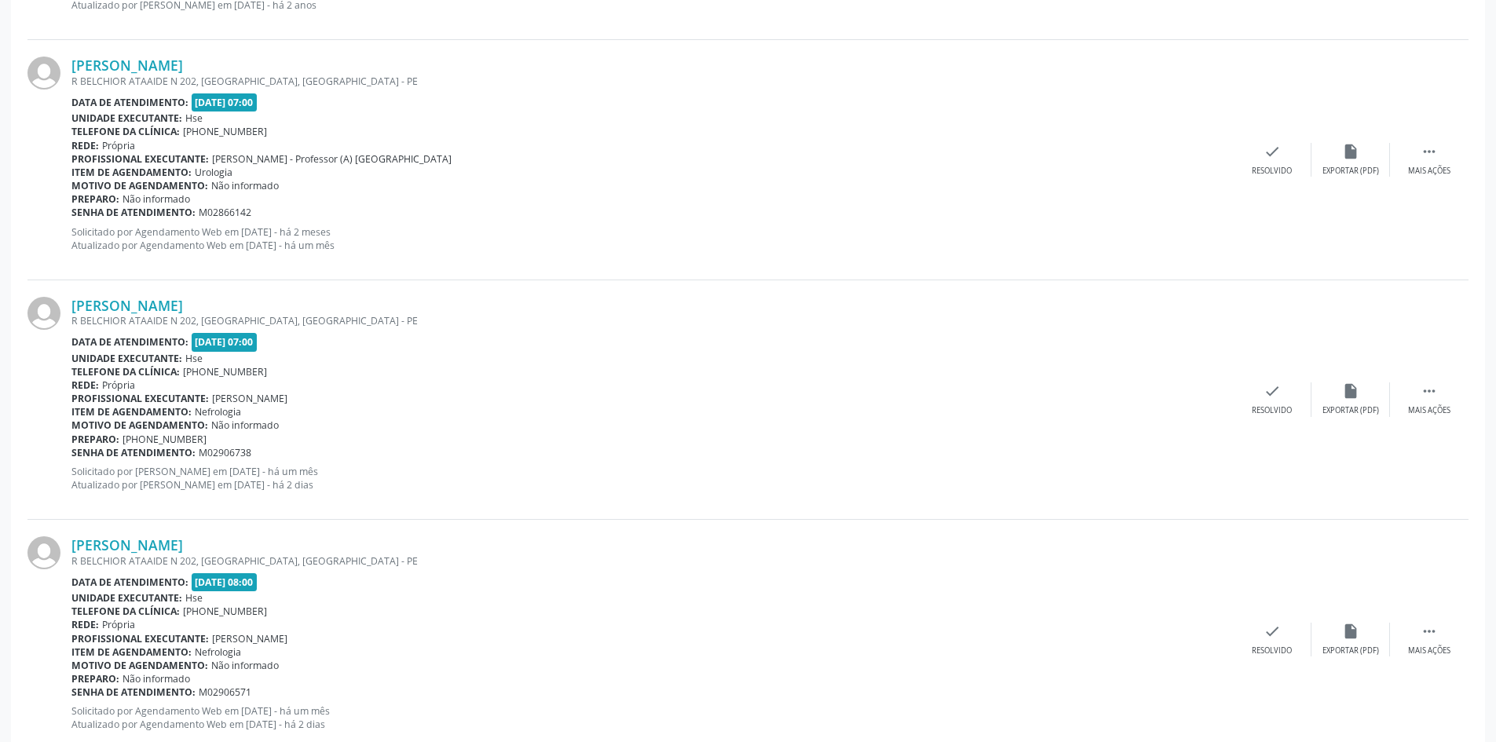
scroll to position [2394, 0]
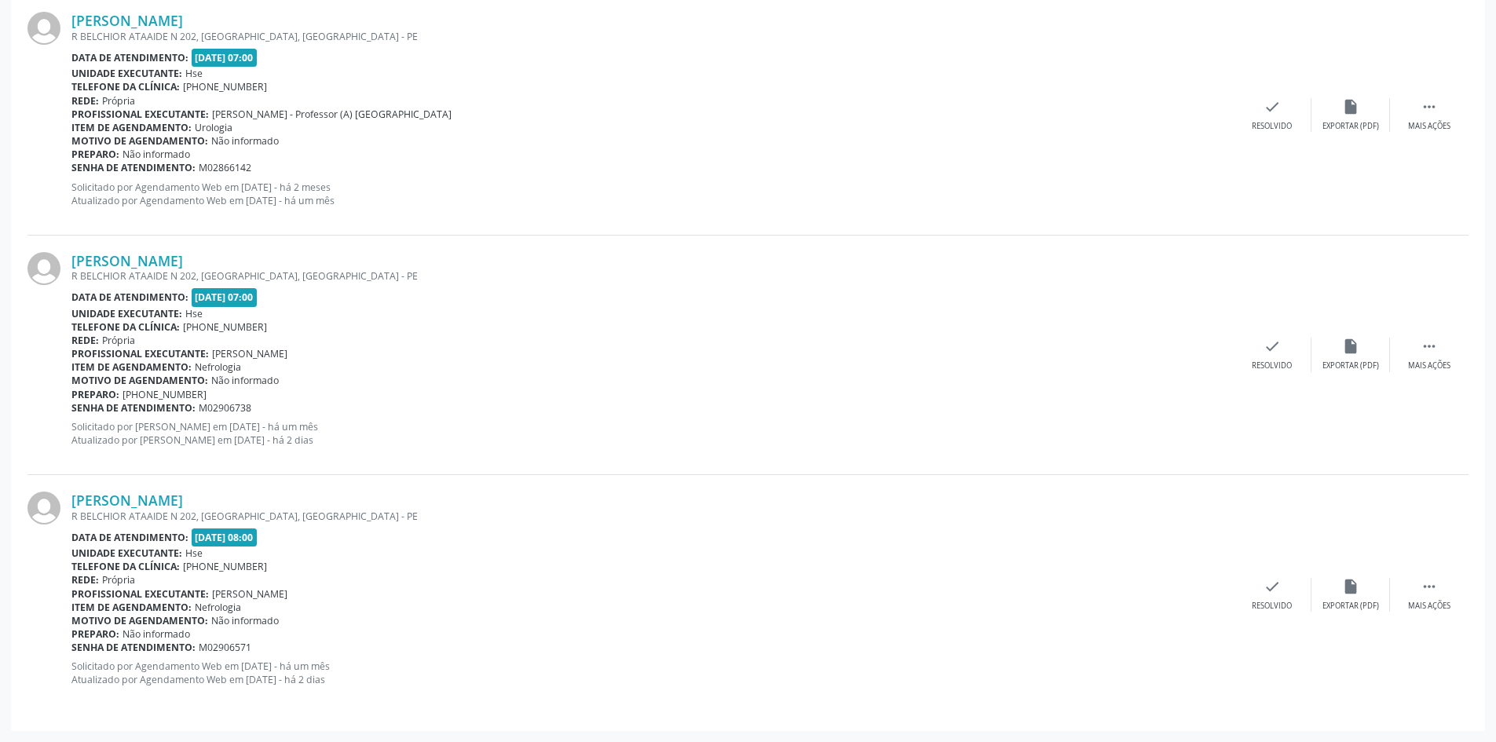
drag, startPoint x: 181, startPoint y: 499, endPoint x: 68, endPoint y: 499, distance: 112.3
click at [68, 499] on div "[PERSON_NAME] [STREET_ADDRESS] Data de atendimento: [DATE] 08:00 Unidade execut…" at bounding box center [747, 594] width 1441 height 239
copy div "[PERSON_NAME]"
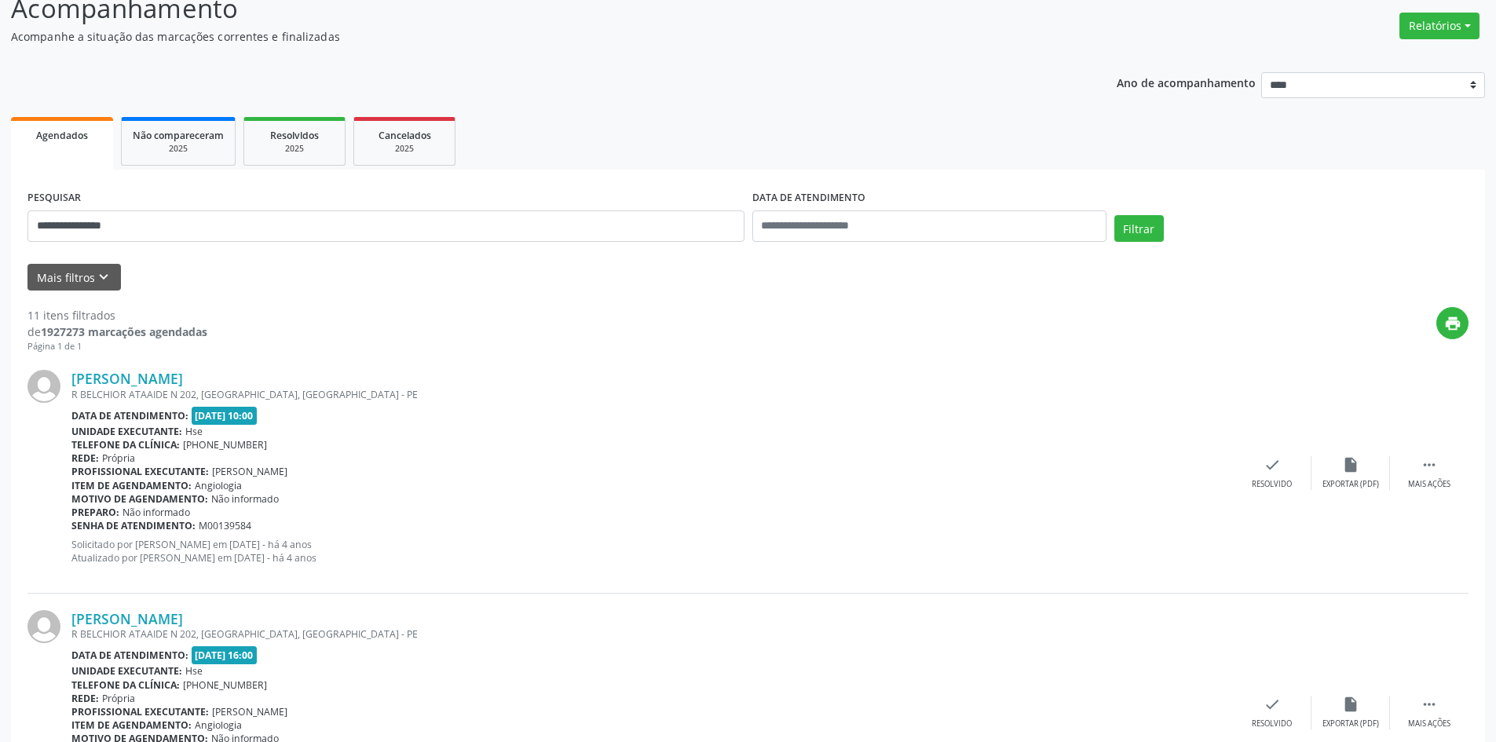
scroll to position [117, 0]
type input "**********"
click at [1114, 216] on button "Filtrar" at bounding box center [1138, 229] width 49 height 27
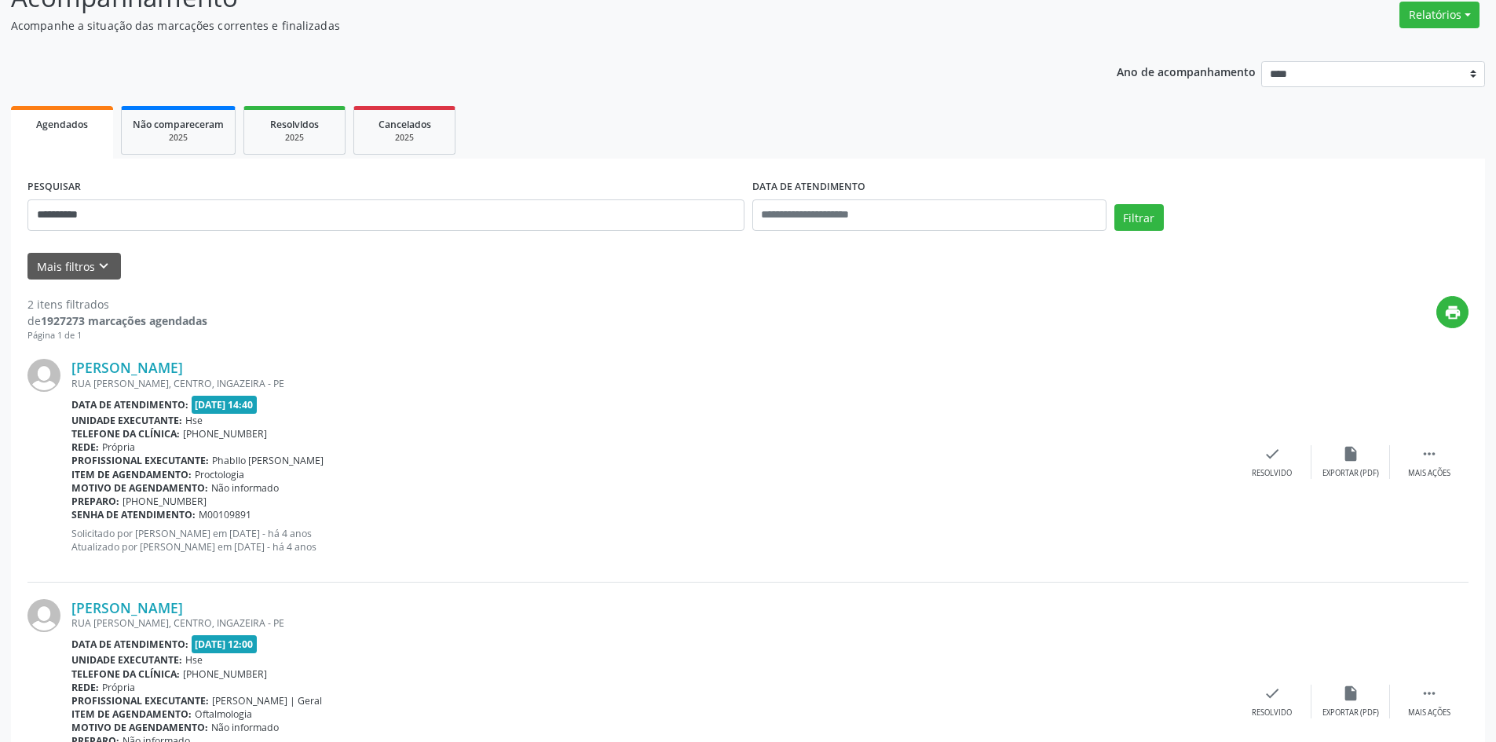
scroll to position [236, 0]
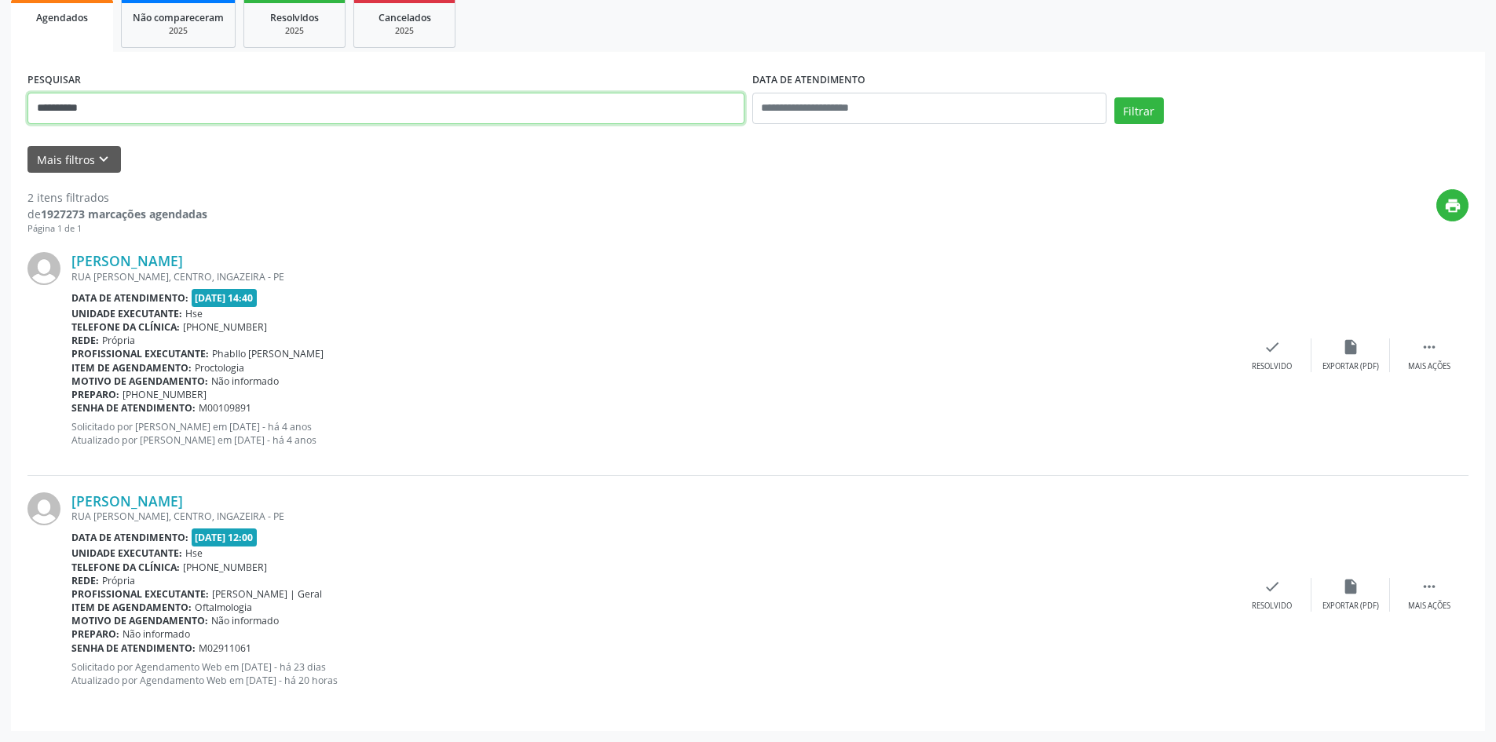
drag, startPoint x: 184, startPoint y: 122, endPoint x: 0, endPoint y: 119, distance: 183.7
click at [0, 119] on div "**********" at bounding box center [748, 296] width 1496 height 891
click at [1114, 97] on button "Filtrar" at bounding box center [1138, 110] width 49 height 27
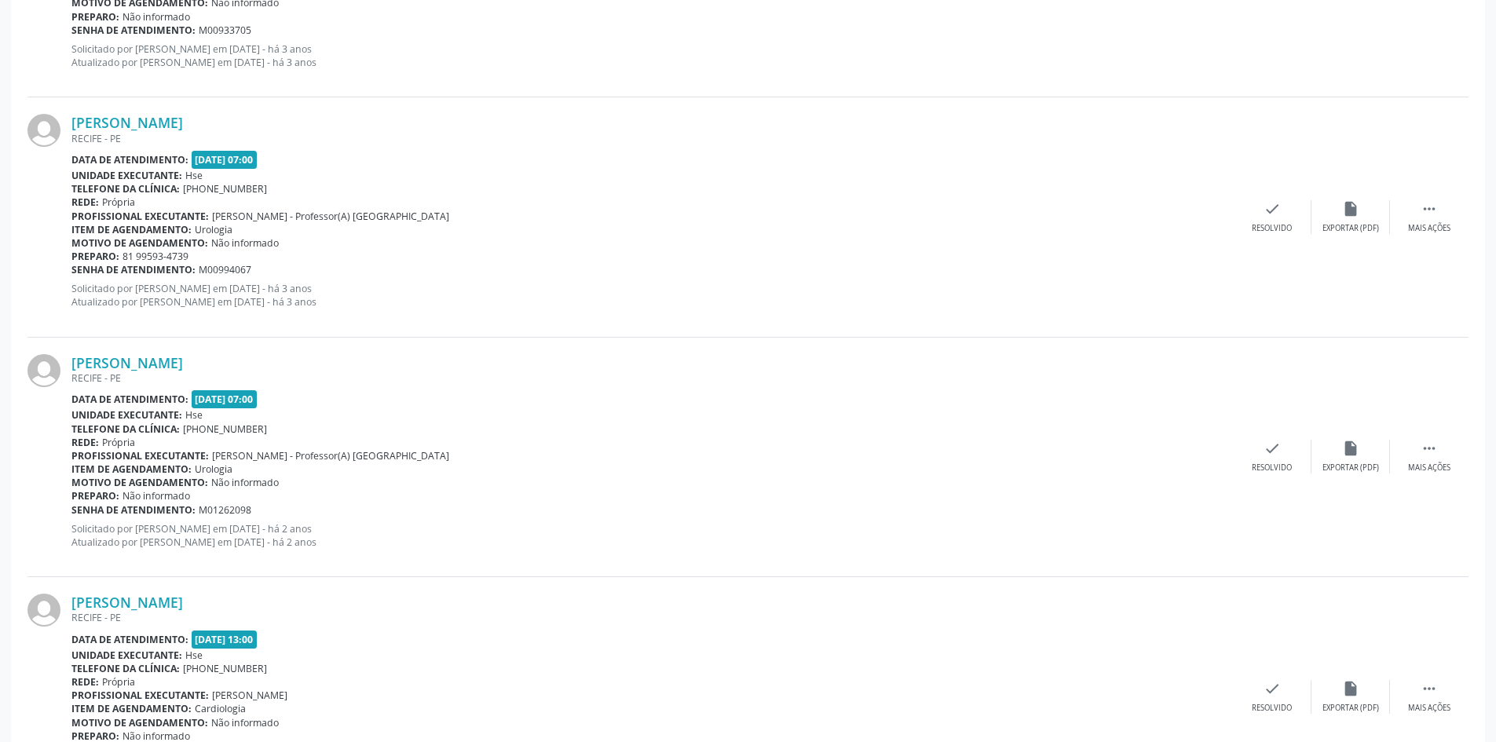
scroll to position [1674, 0]
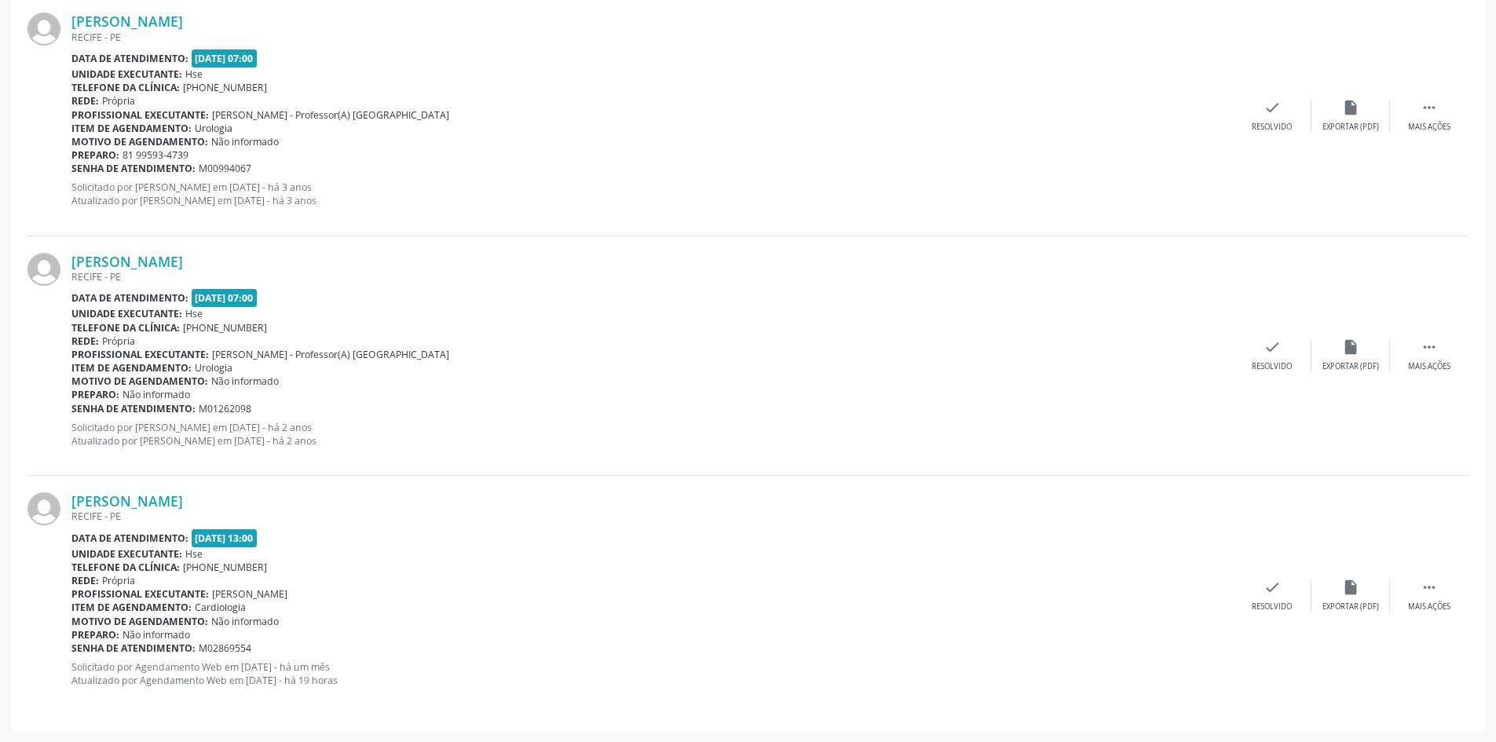
drag, startPoint x: 245, startPoint y: 498, endPoint x: 70, endPoint y: 499, distance: 175.1
click at [68, 499] on div "[PERSON_NAME] [GEOGRAPHIC_DATA] - [GEOGRAPHIC_DATA] Data de atendimento: [DATE]…" at bounding box center [747, 595] width 1441 height 239
copy div "[PERSON_NAME]"
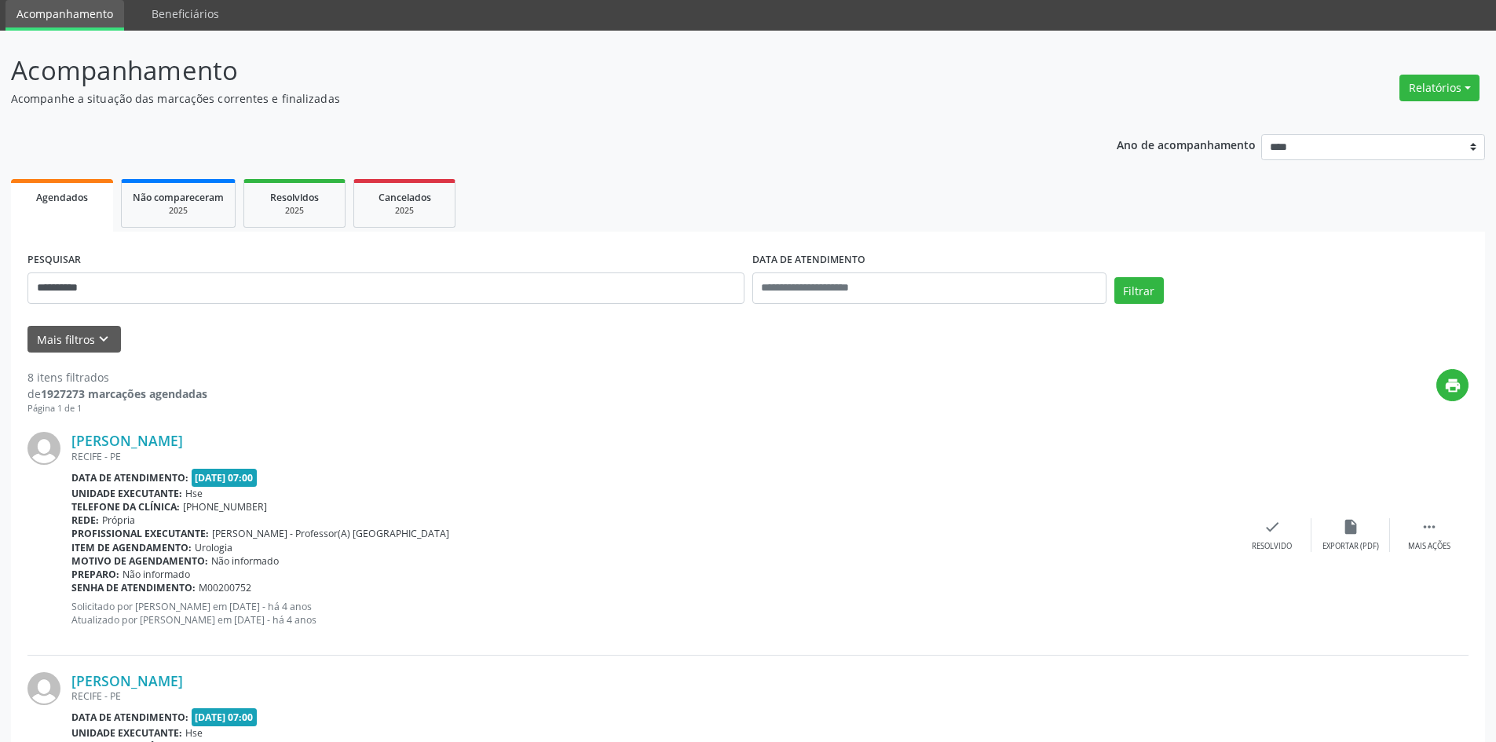
scroll to position [0, 0]
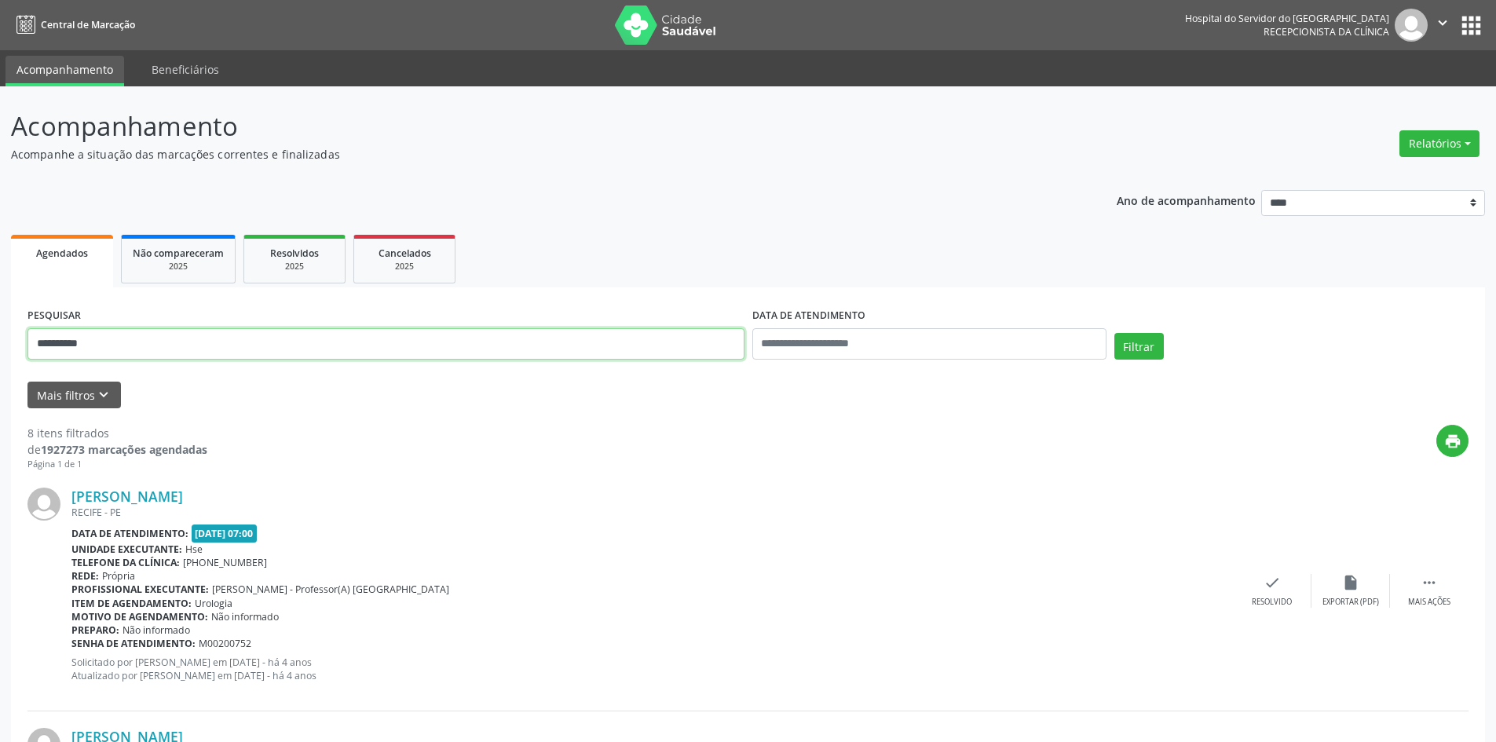
drag, startPoint x: 60, startPoint y: 345, endPoint x: 0, endPoint y: 344, distance: 60.5
type input "**********"
click at [1114, 333] on button "Filtrar" at bounding box center [1138, 346] width 49 height 27
drag, startPoint x: 133, startPoint y: 346, endPoint x: 0, endPoint y: 306, distance: 139.3
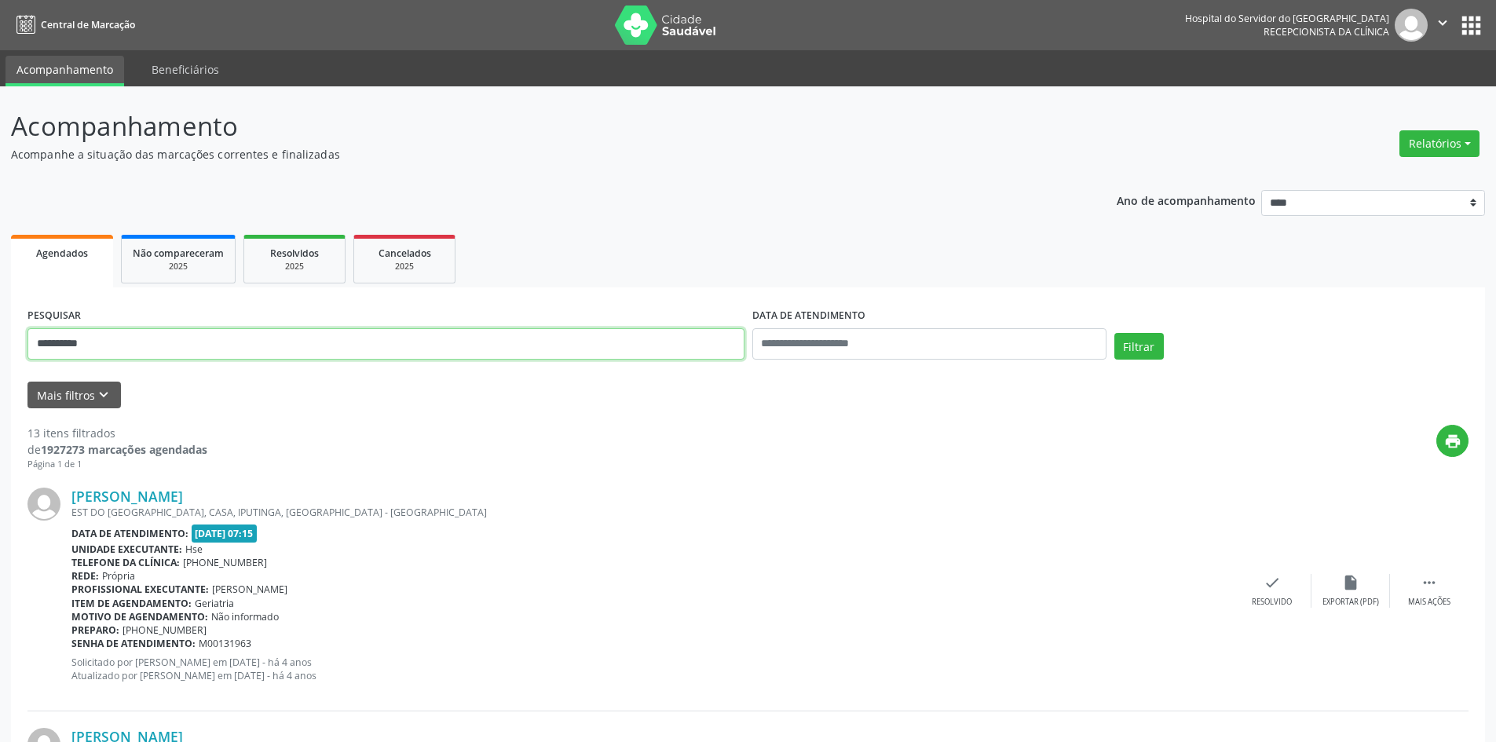
type input "**********"
click at [1114, 333] on button "Filtrar" at bounding box center [1138, 346] width 49 height 27
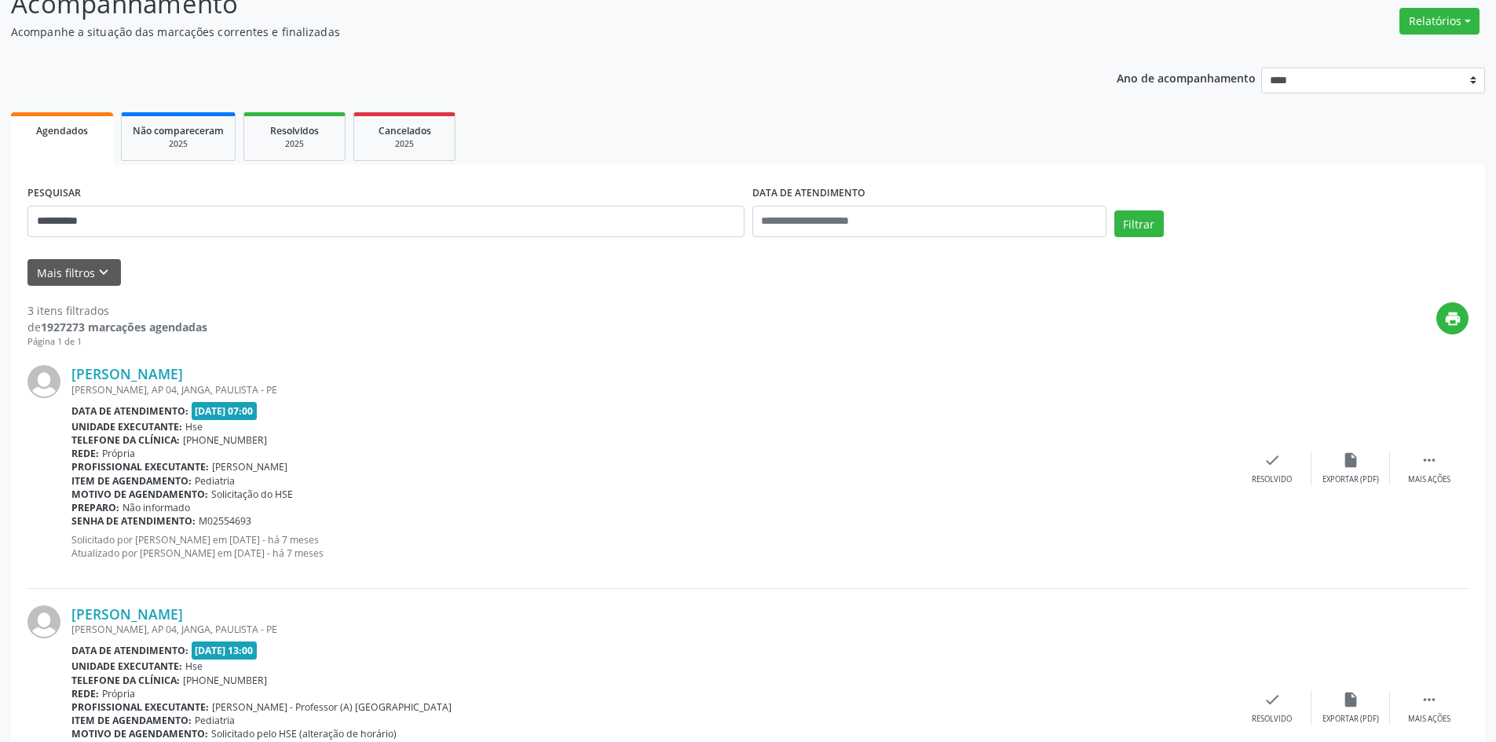
scroll to position [4, 0]
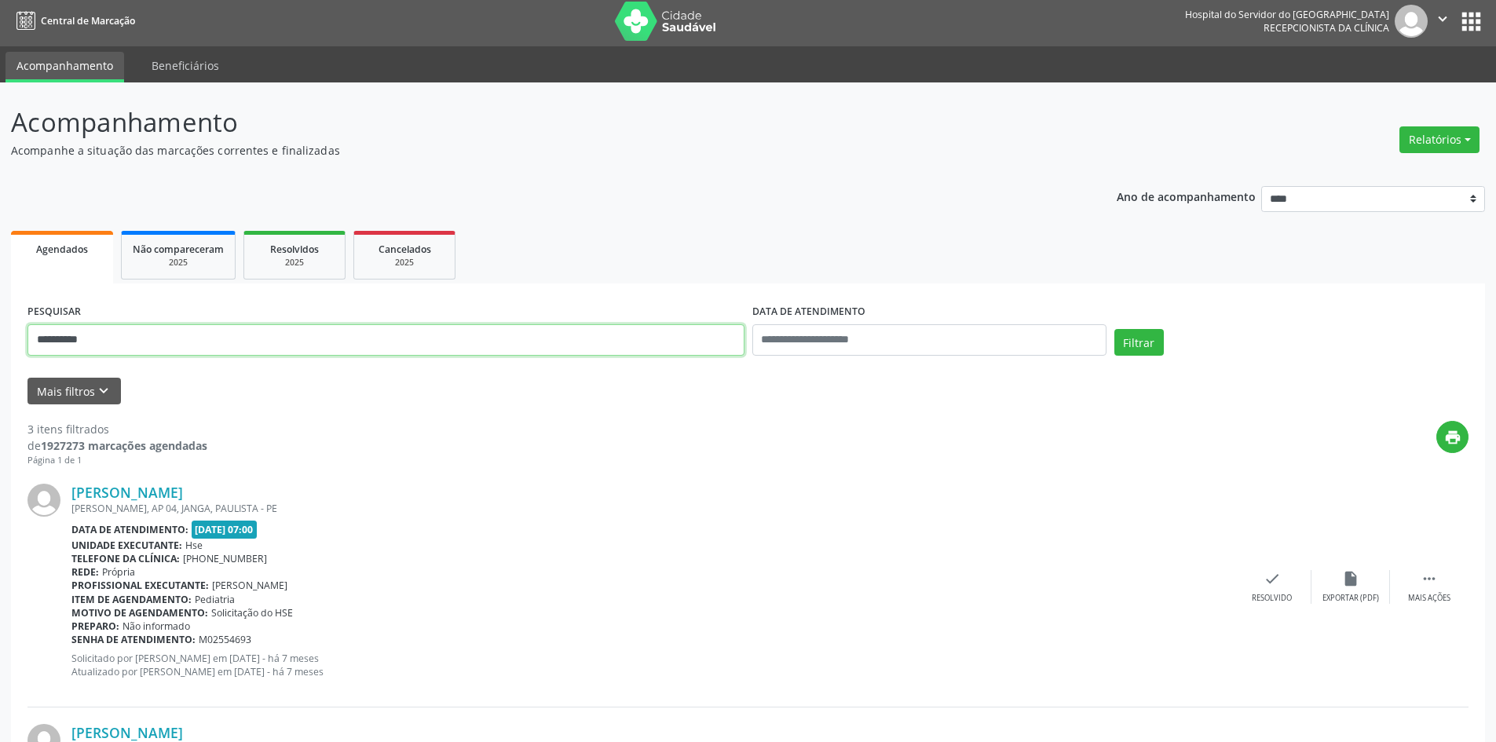
click at [0, 342] on div "**********" at bounding box center [748, 647] width 1496 height 1131
click at [1114, 329] on button "Filtrar" at bounding box center [1138, 342] width 49 height 27
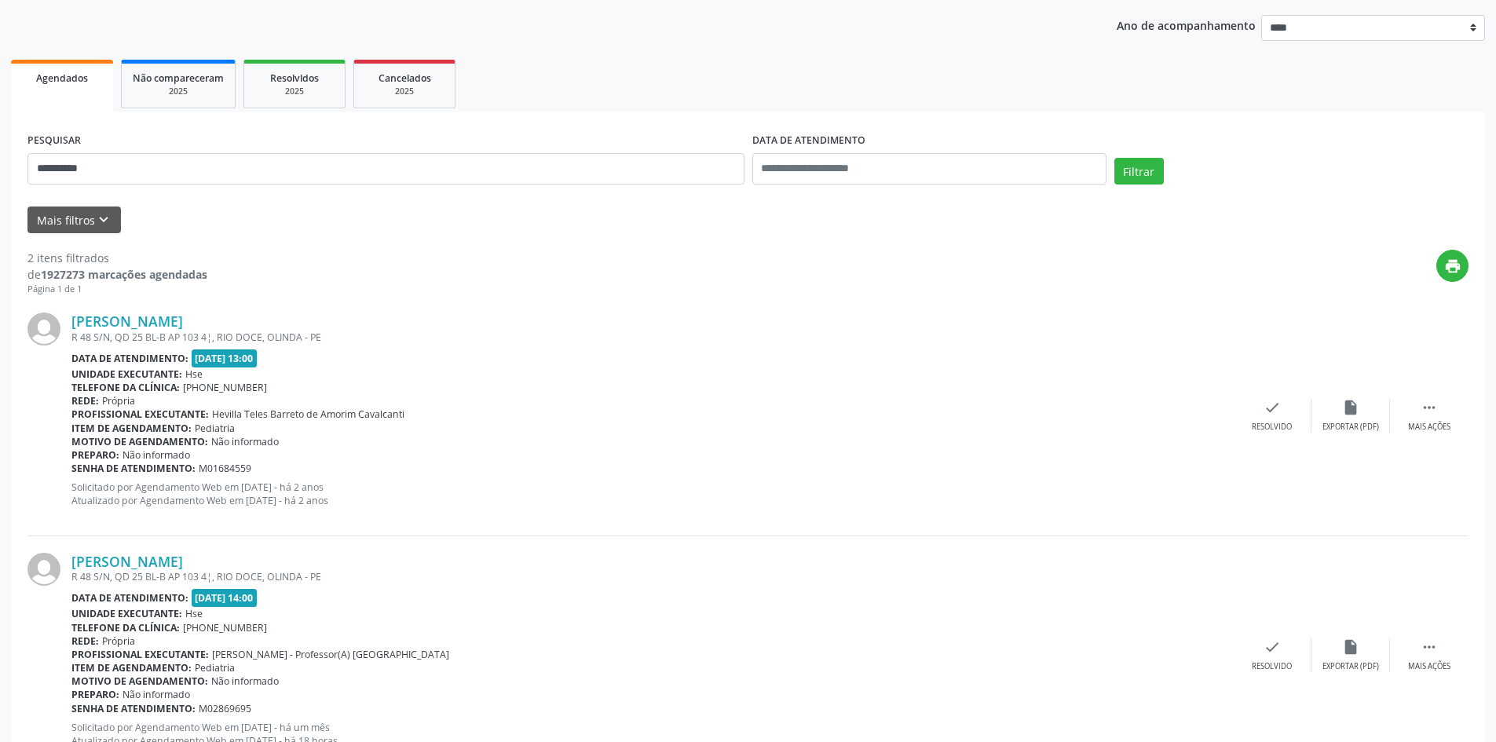
scroll to position [236, 0]
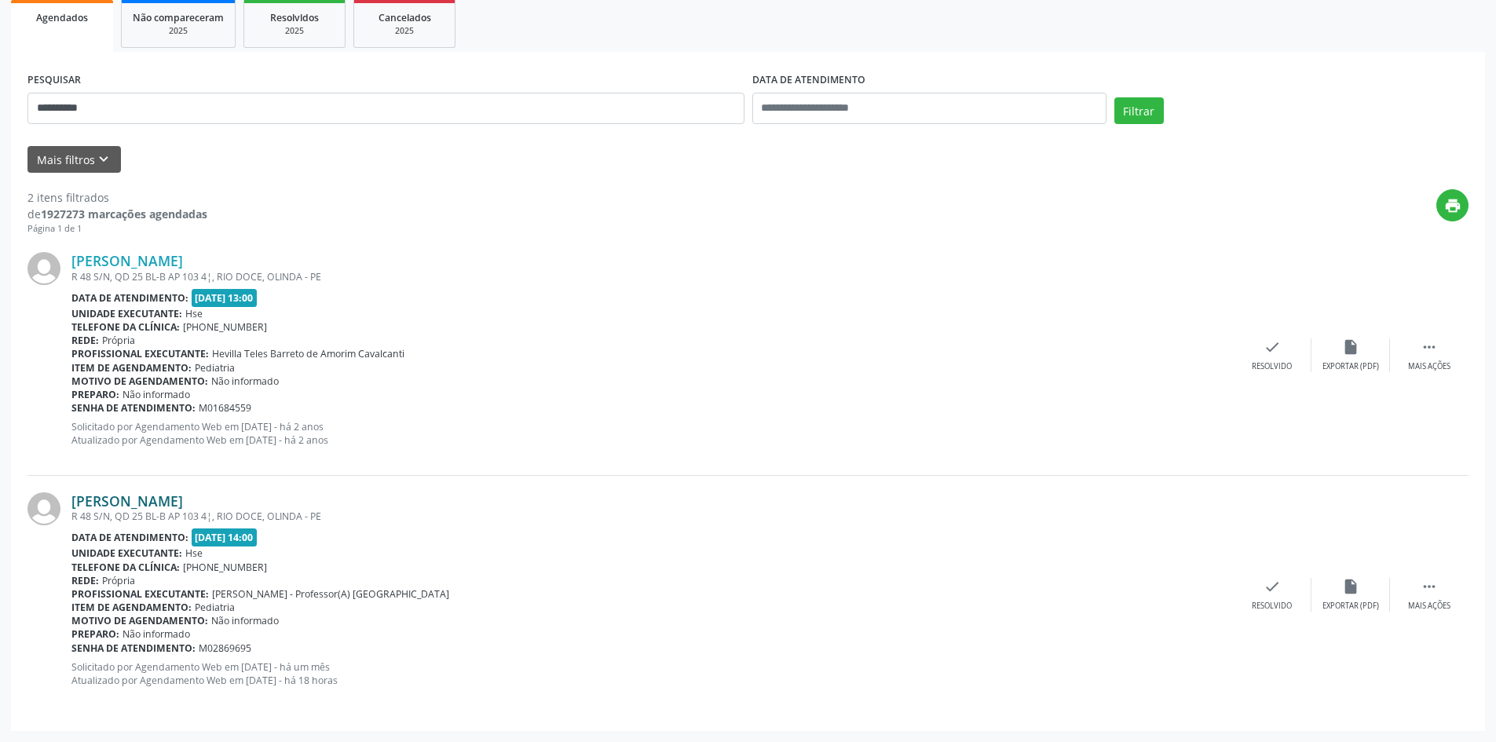
click at [183, 502] on link "[PERSON_NAME]" at bounding box center [126, 500] width 111 height 17
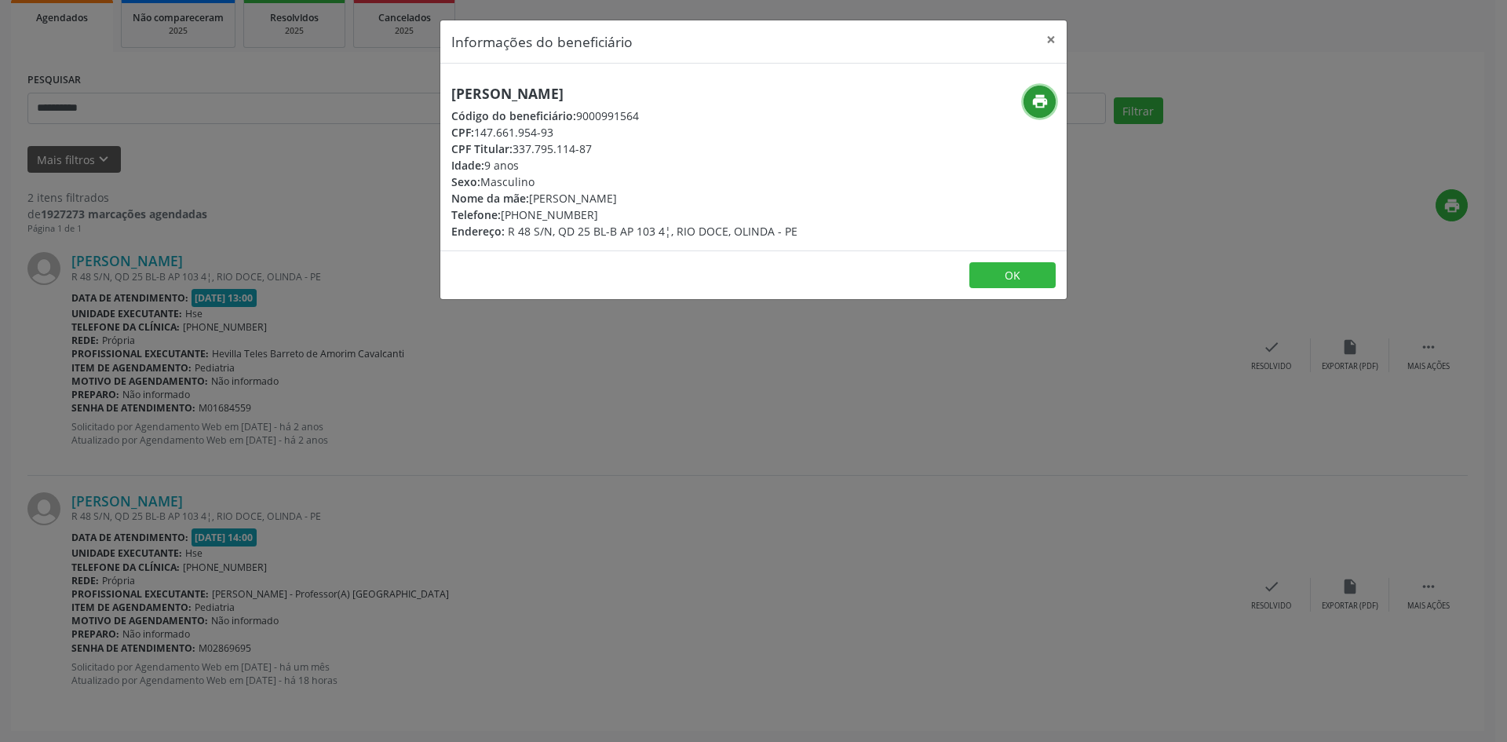
click at [1043, 89] on button "print" at bounding box center [1040, 102] width 32 height 32
drag, startPoint x: 716, startPoint y: 91, endPoint x: 411, endPoint y: 93, distance: 304.6
click at [411, 93] on div "Informações do beneficiário × [PERSON_NAME] Código do beneficiário: 9000991564 …" at bounding box center [753, 371] width 1507 height 742
copy h5 "[PERSON_NAME]"
click at [1052, 38] on button "×" at bounding box center [1051, 39] width 31 height 38
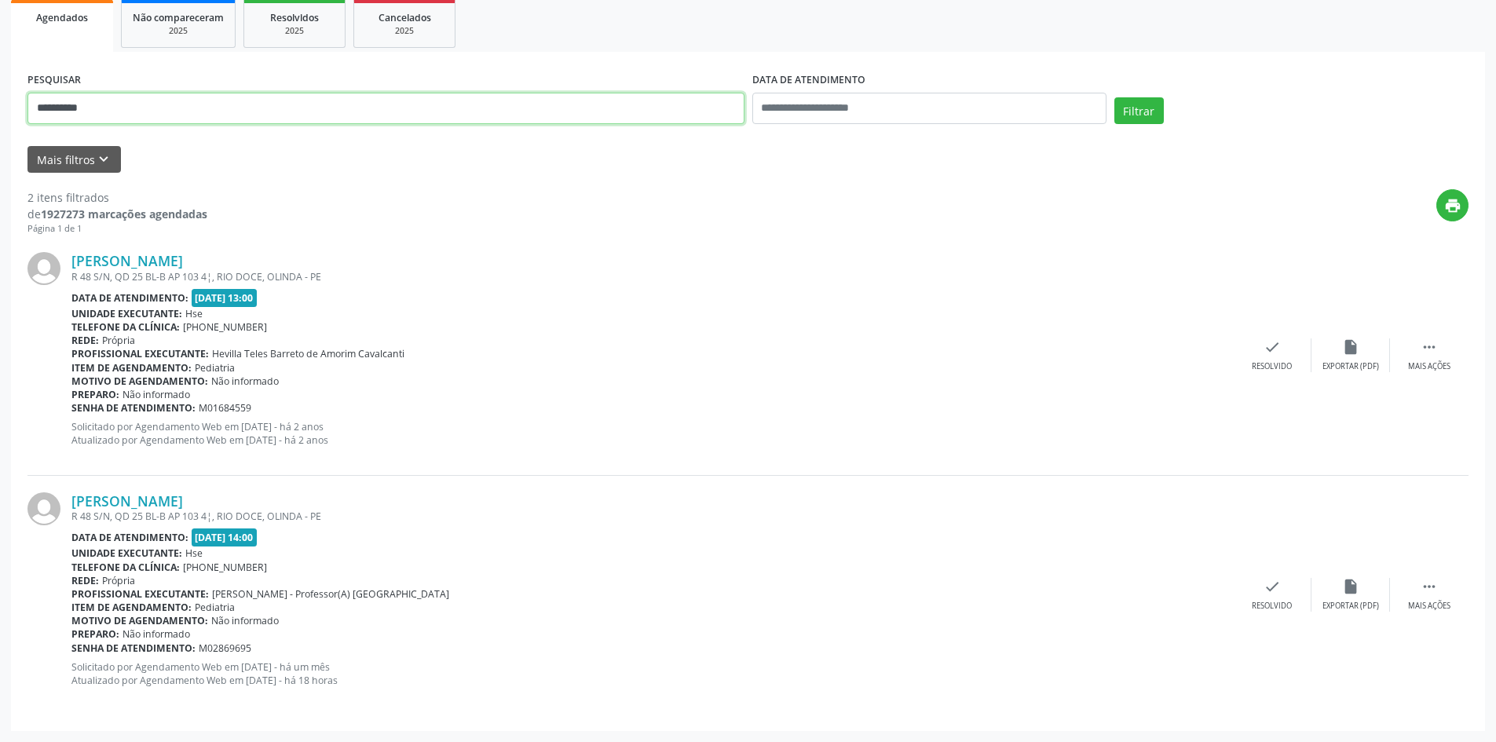
drag, startPoint x: 142, startPoint y: 108, endPoint x: 0, endPoint y: 123, distance: 143.0
click at [0, 123] on div "**********" at bounding box center [748, 296] width 1496 height 891
click at [1114, 97] on button "Filtrar" at bounding box center [1138, 110] width 49 height 27
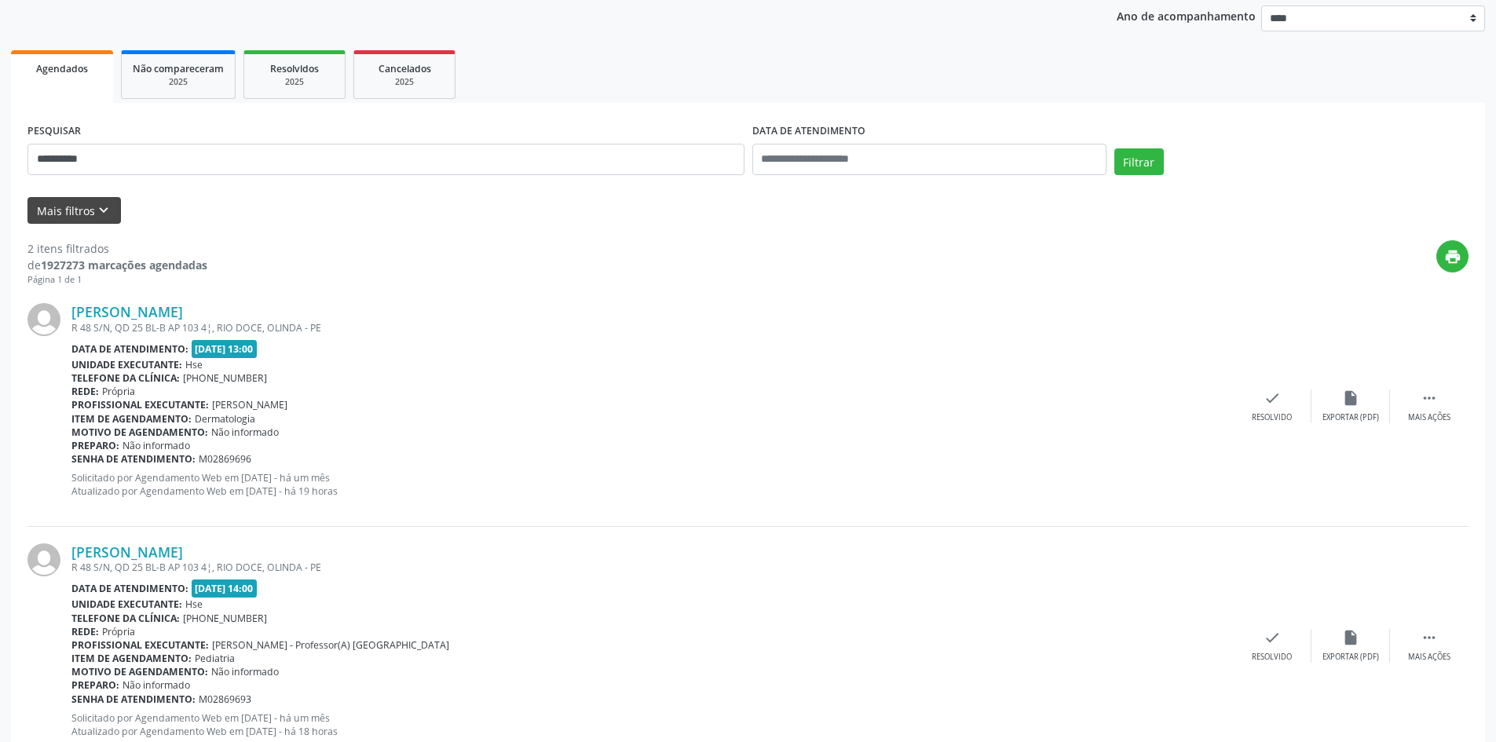
scroll to position [157, 0]
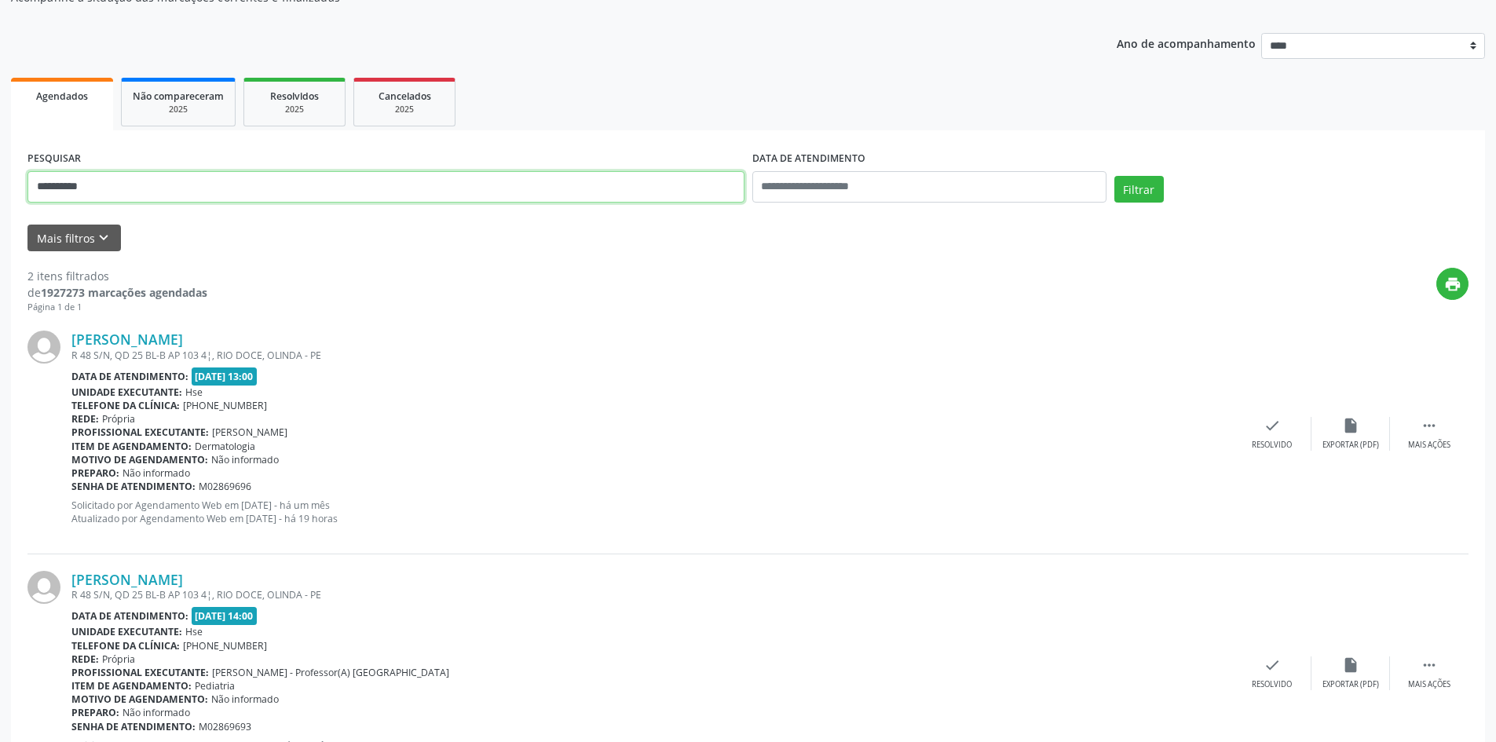
drag, startPoint x: 104, startPoint y: 183, endPoint x: 0, endPoint y: 202, distance: 105.3
click at [0, 202] on div "**********" at bounding box center [748, 374] width 1496 height 891
click at [1114, 176] on button "Filtrar" at bounding box center [1138, 189] width 49 height 27
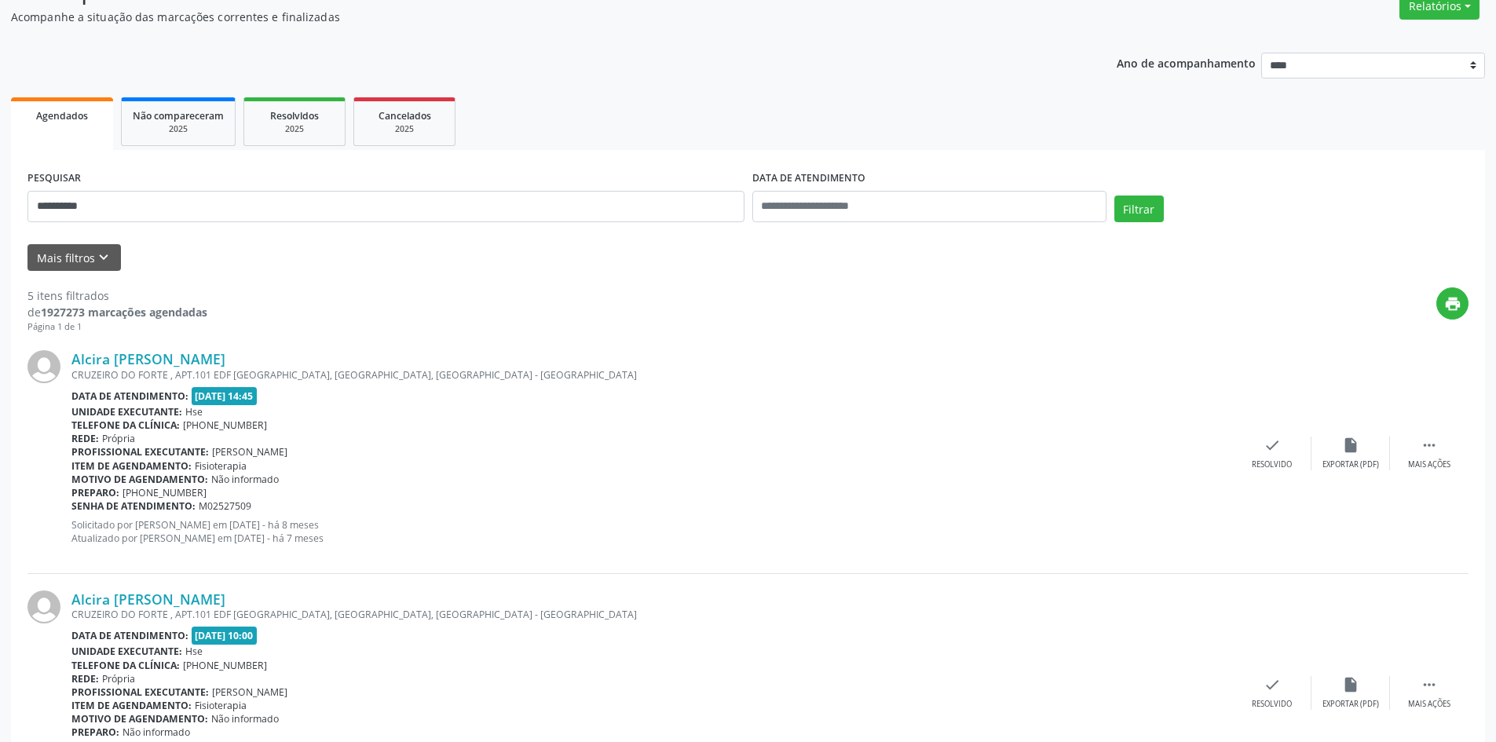
scroll to position [0, 0]
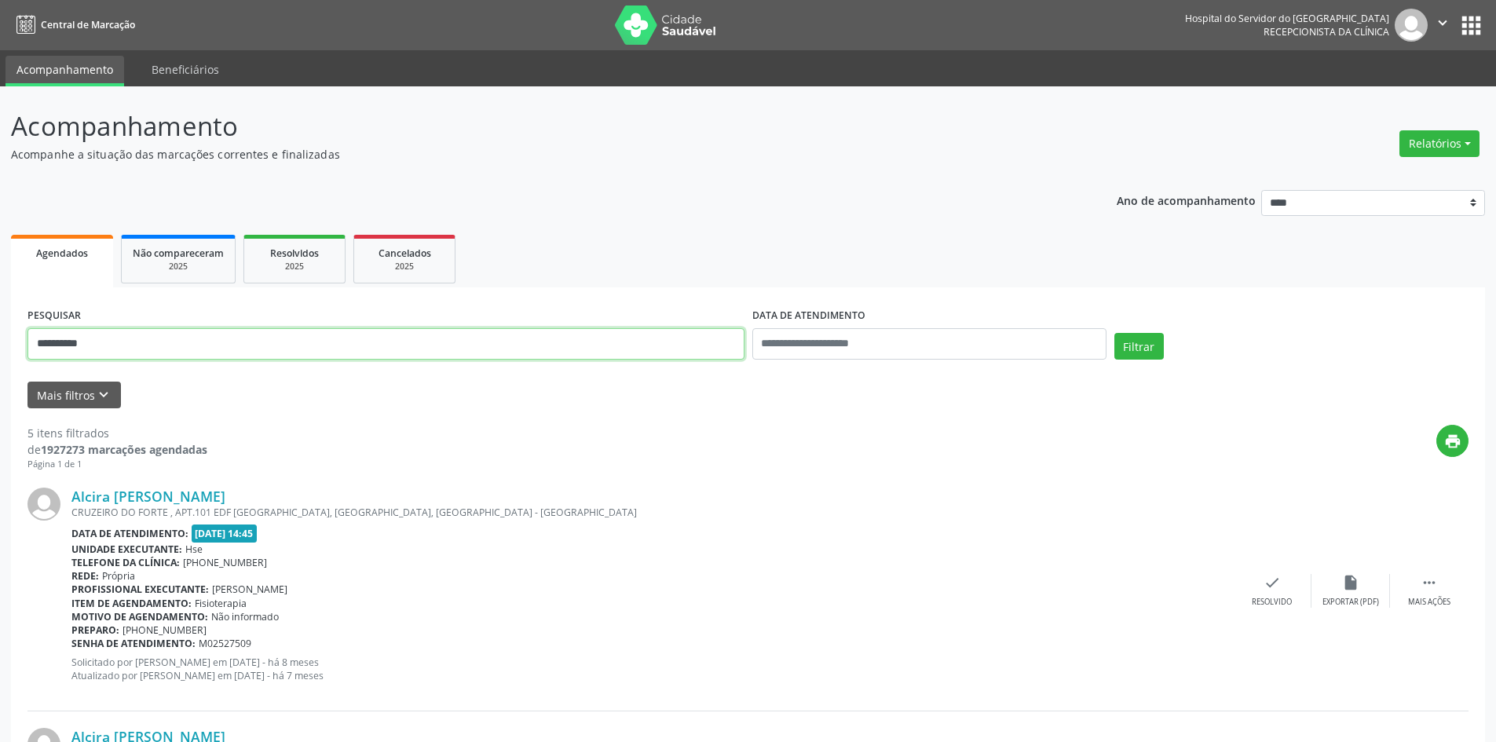
drag, startPoint x: 171, startPoint y: 355, endPoint x: 0, endPoint y: 301, distance: 179.3
type input "**********"
click at [1114, 333] on button "Filtrar" at bounding box center [1138, 346] width 49 height 27
drag, startPoint x: 108, startPoint y: 347, endPoint x: 0, endPoint y: 313, distance: 112.7
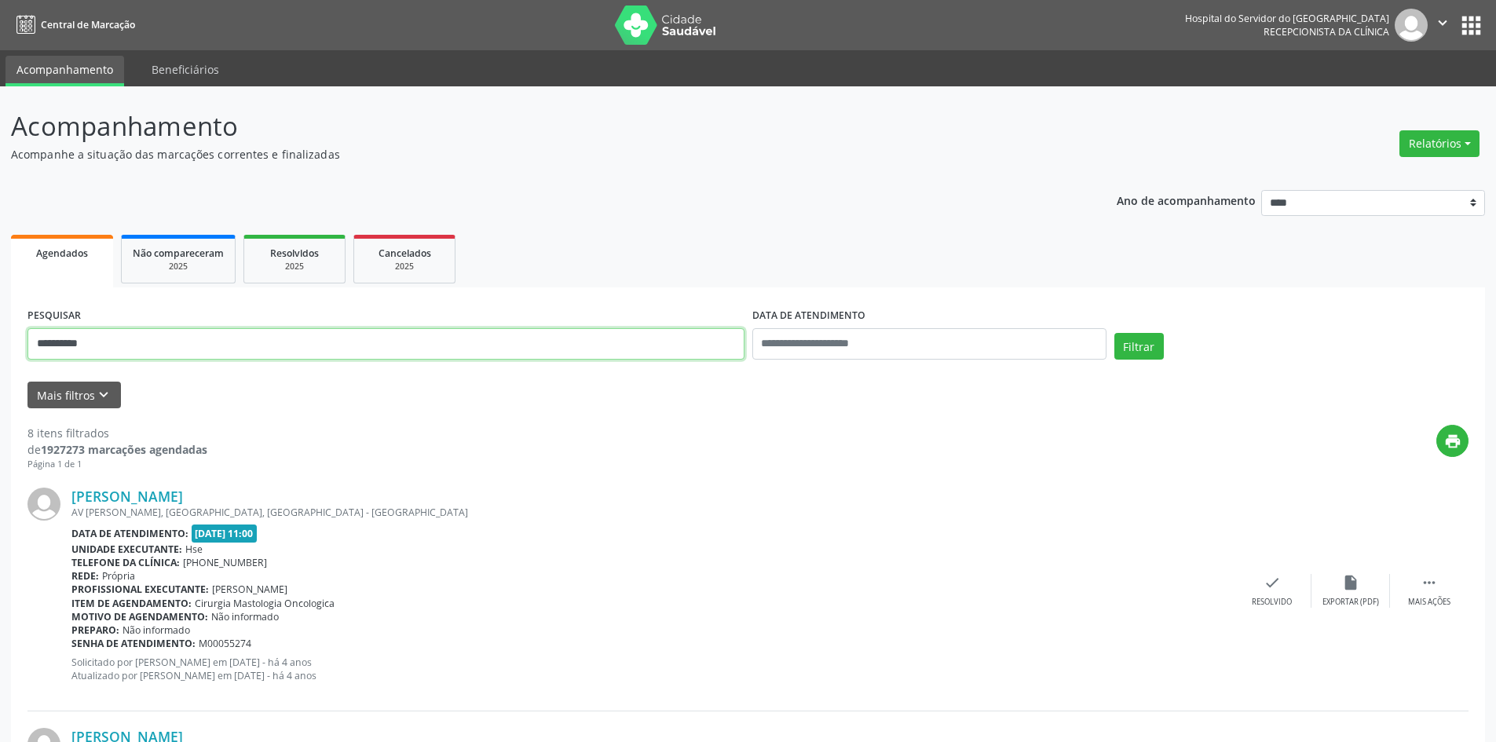
click at [1114, 333] on button "Filtrar" at bounding box center [1138, 346] width 49 height 27
drag, startPoint x: 144, startPoint y: 342, endPoint x: 0, endPoint y: 342, distance: 143.7
click at [1114, 333] on button "Filtrar" at bounding box center [1138, 346] width 49 height 27
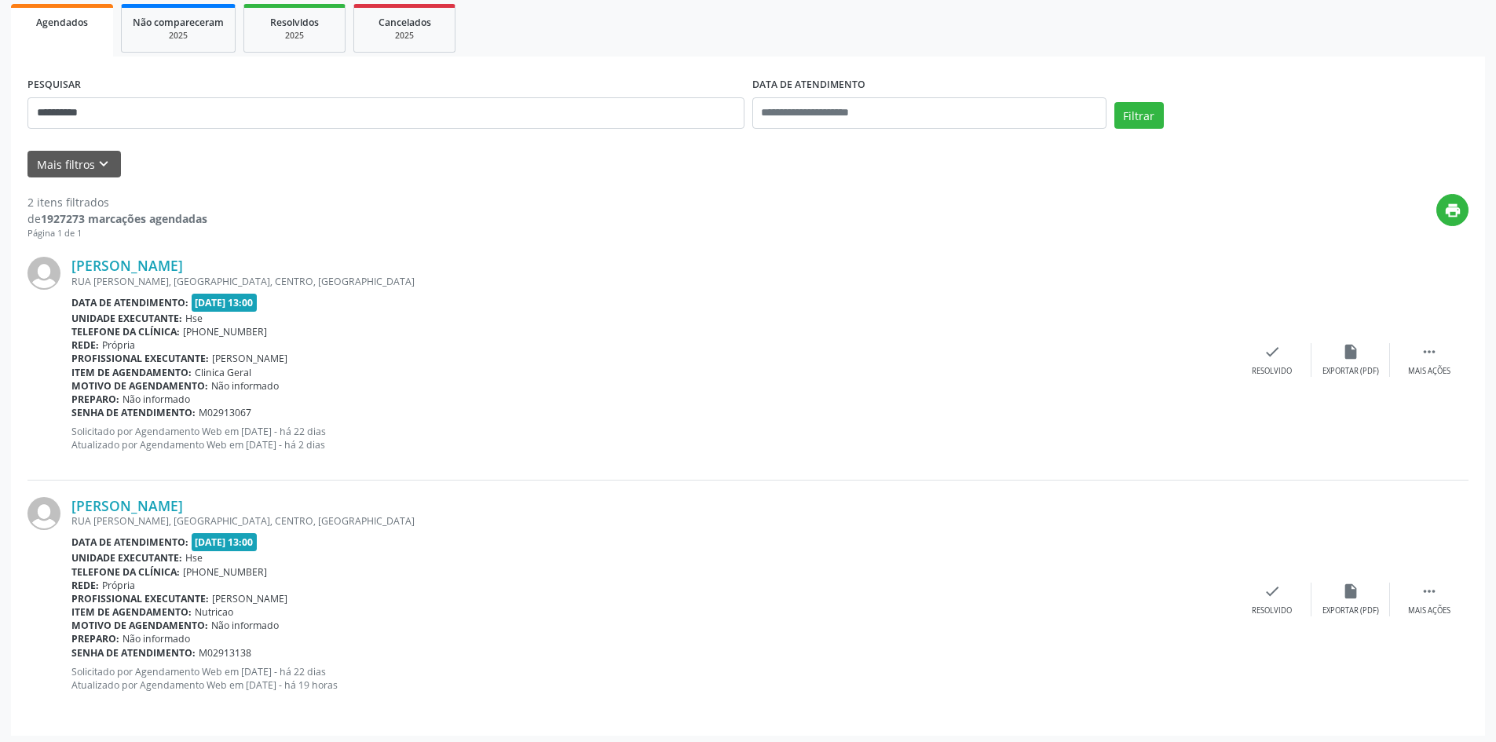
scroll to position [236, 0]
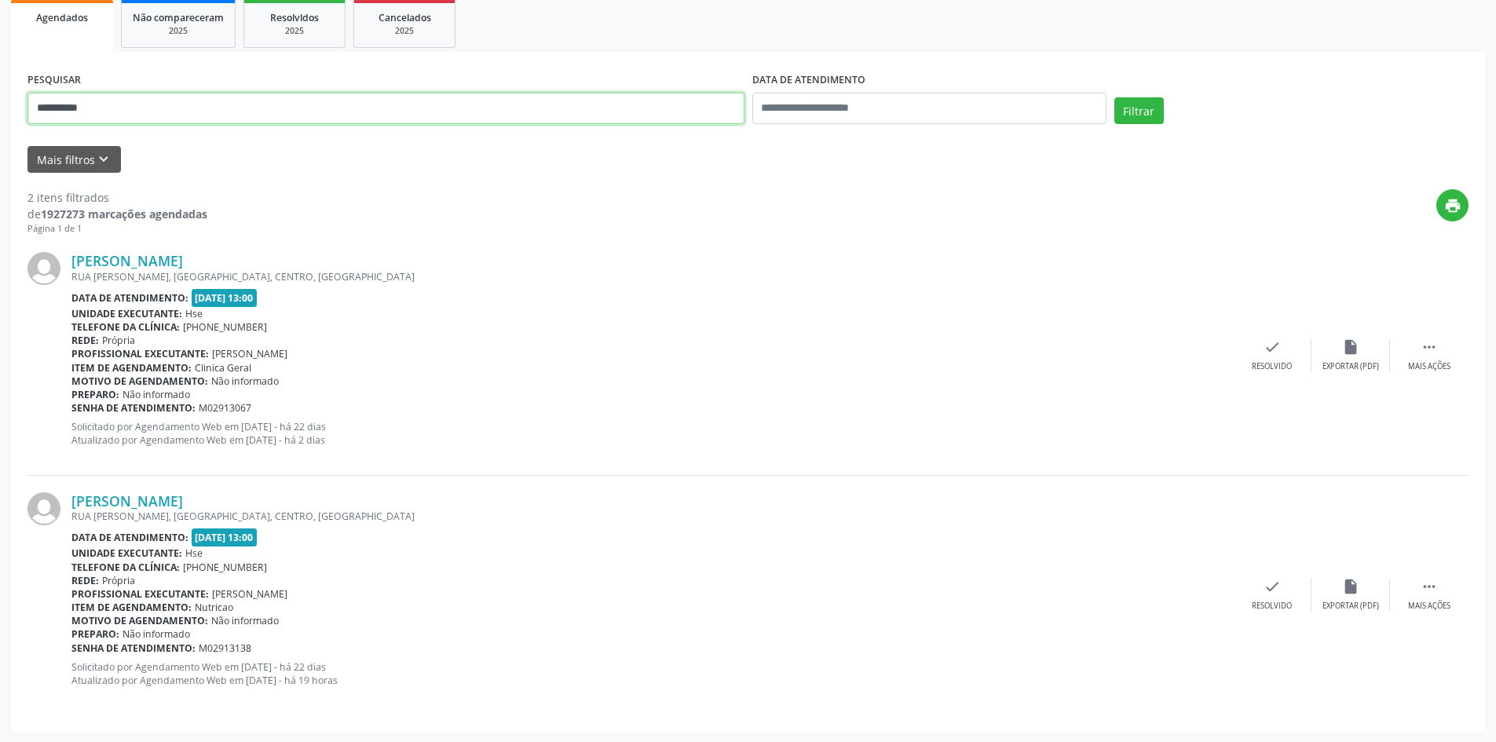
drag, startPoint x: 0, startPoint y: 87, endPoint x: 0, endPoint y: 76, distance: 11.0
click at [0, 76] on div "**********" at bounding box center [748, 296] width 1496 height 891
click at [1114, 97] on button "Filtrar" at bounding box center [1138, 110] width 49 height 27
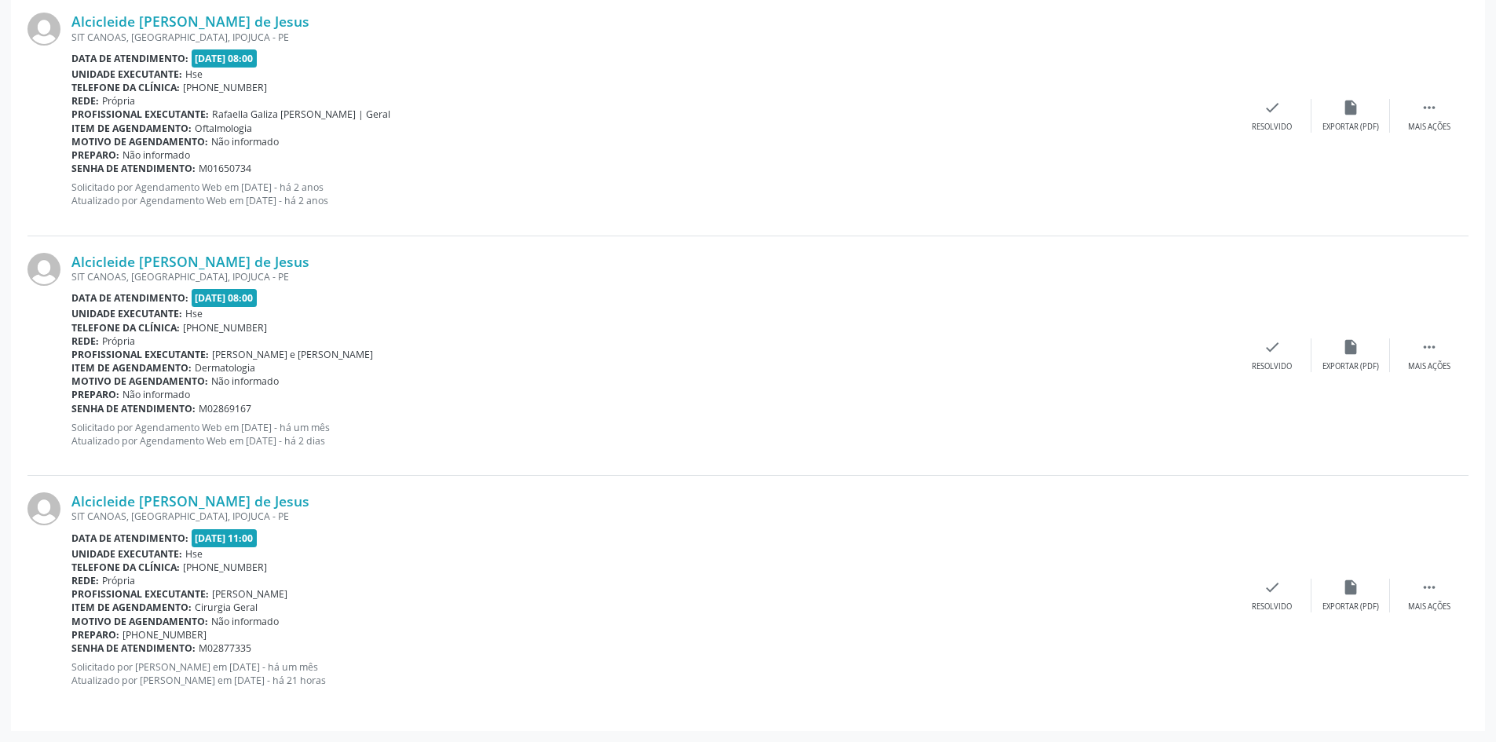
scroll to position [239, 0]
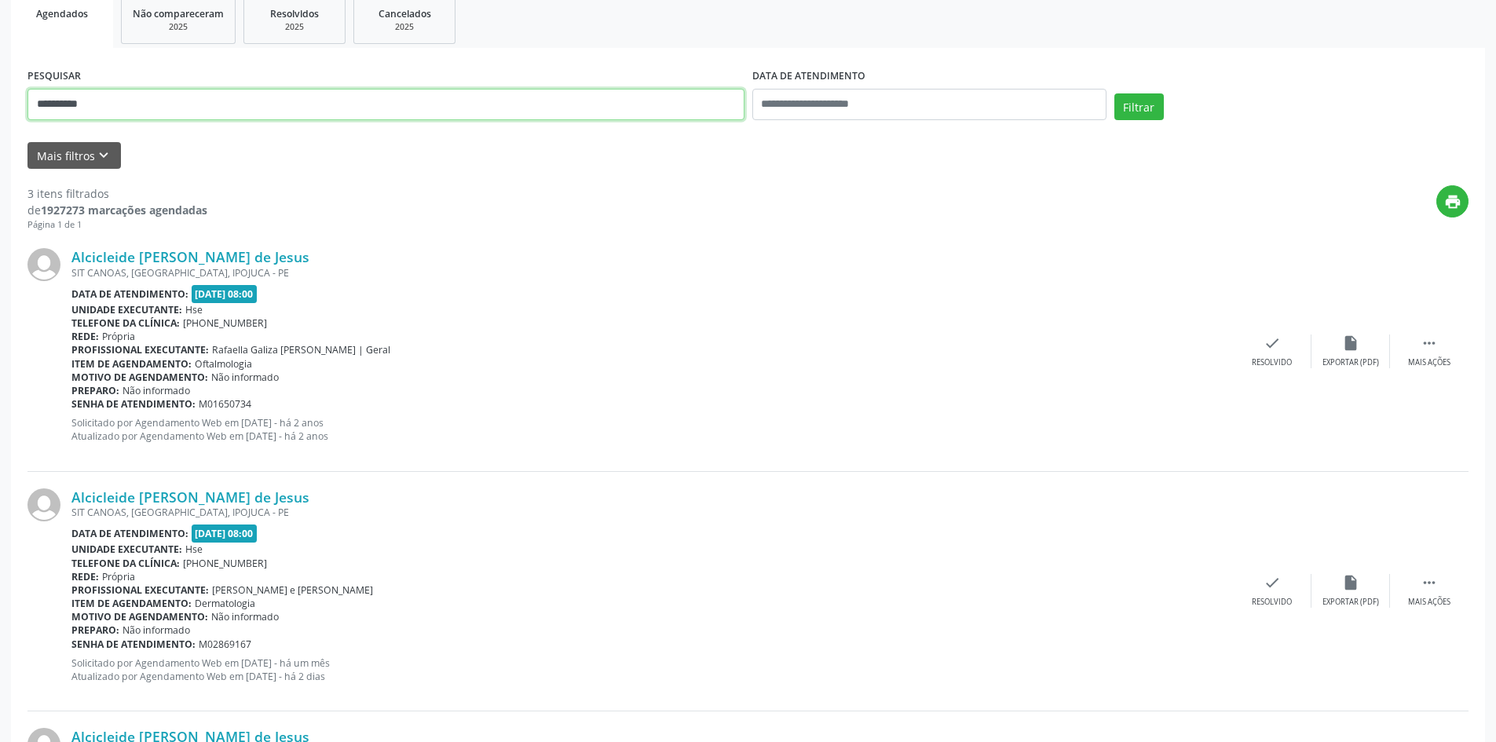
drag, startPoint x: 112, startPoint y: 108, endPoint x: 0, endPoint y: 98, distance: 112.7
click at [0, 98] on div "**********" at bounding box center [748, 412] width 1496 height 1131
click at [1114, 93] on button "Filtrar" at bounding box center [1138, 106] width 49 height 27
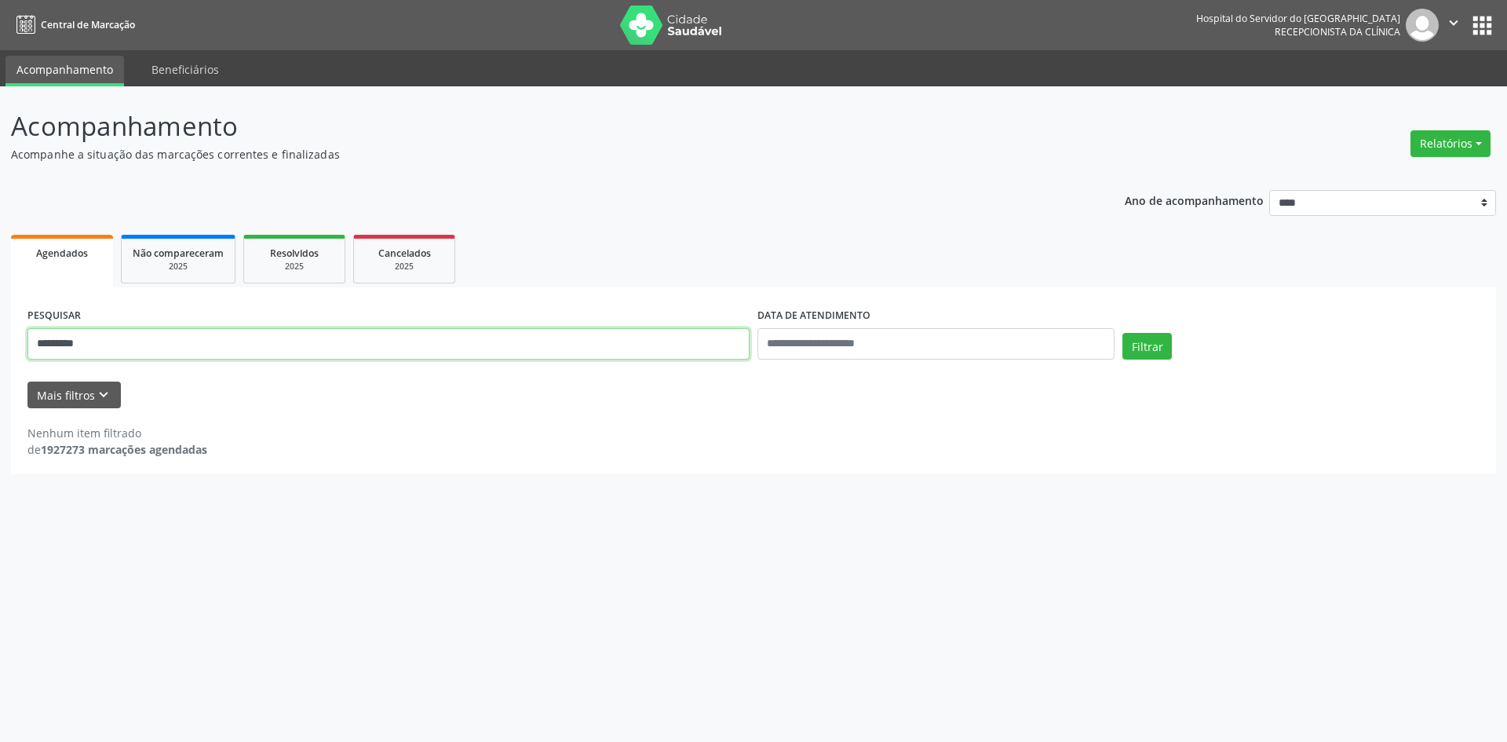
drag, startPoint x: 116, startPoint y: 341, endPoint x: 0, endPoint y: 340, distance: 116.2
click at [0, 340] on div "Acompanhamento Acompanhe a situação das marcações correntes e finalizadas Relat…" at bounding box center [753, 414] width 1507 height 656
click at [1123, 333] on button "Filtrar" at bounding box center [1147, 346] width 49 height 27
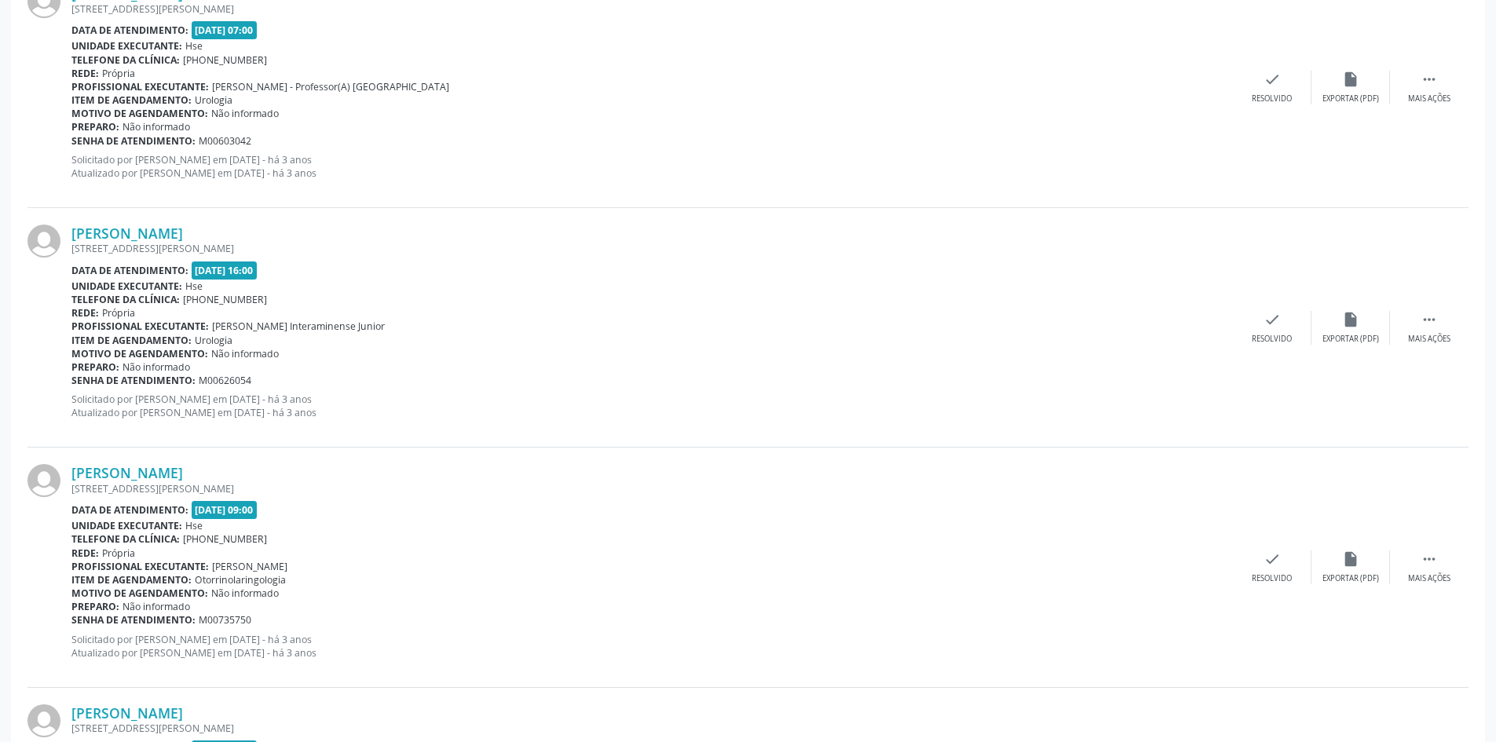
scroll to position [3398, 0]
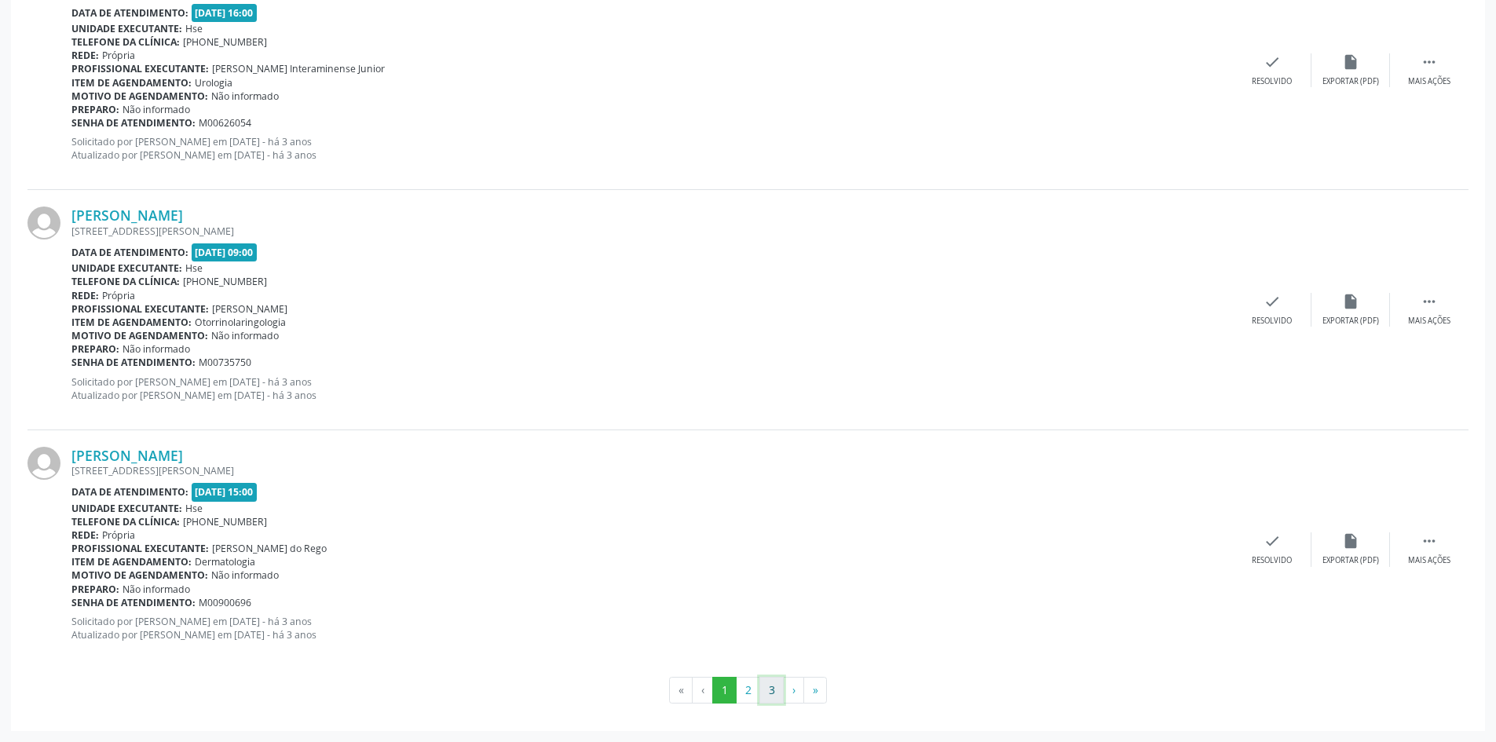
click at [778, 696] on button "3" at bounding box center [771, 690] width 24 height 27
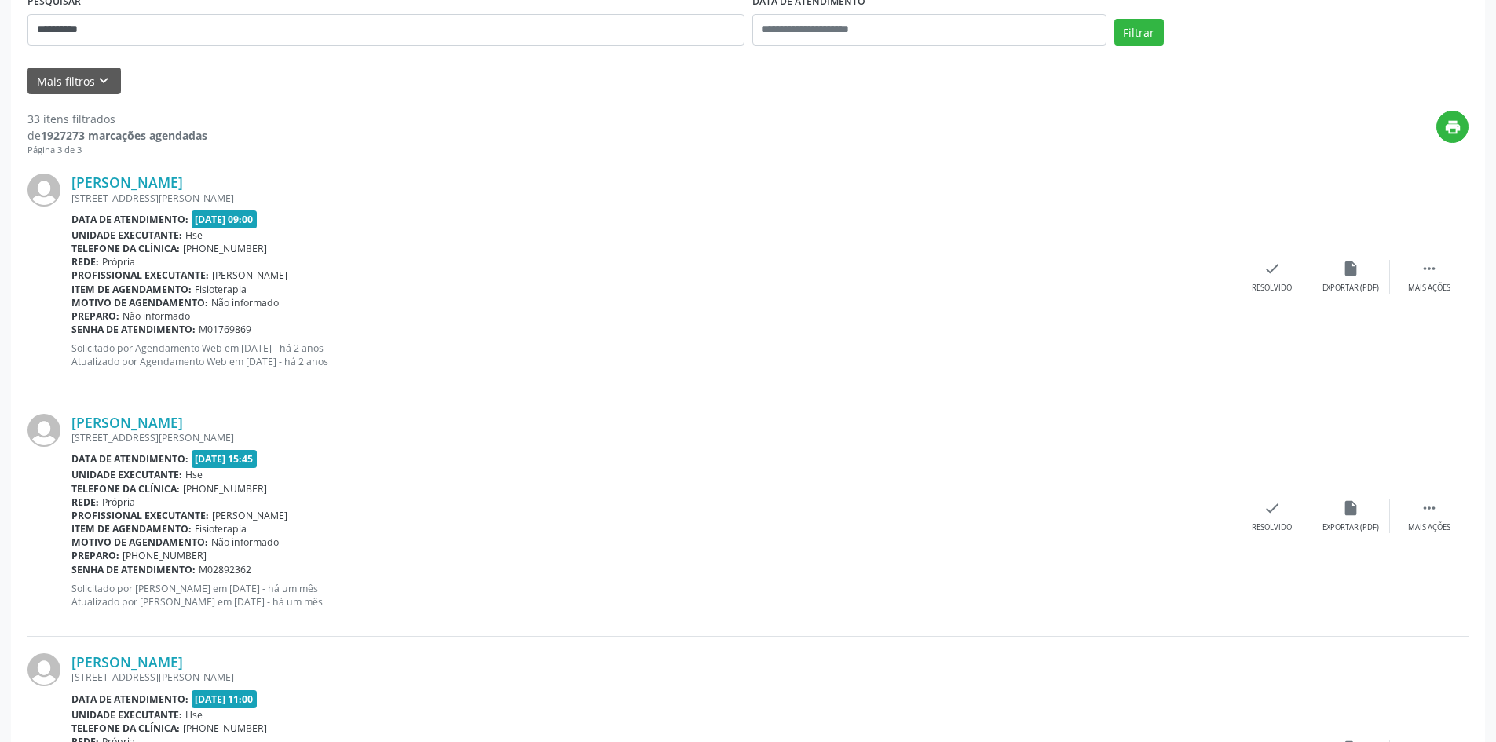
scroll to position [521, 0]
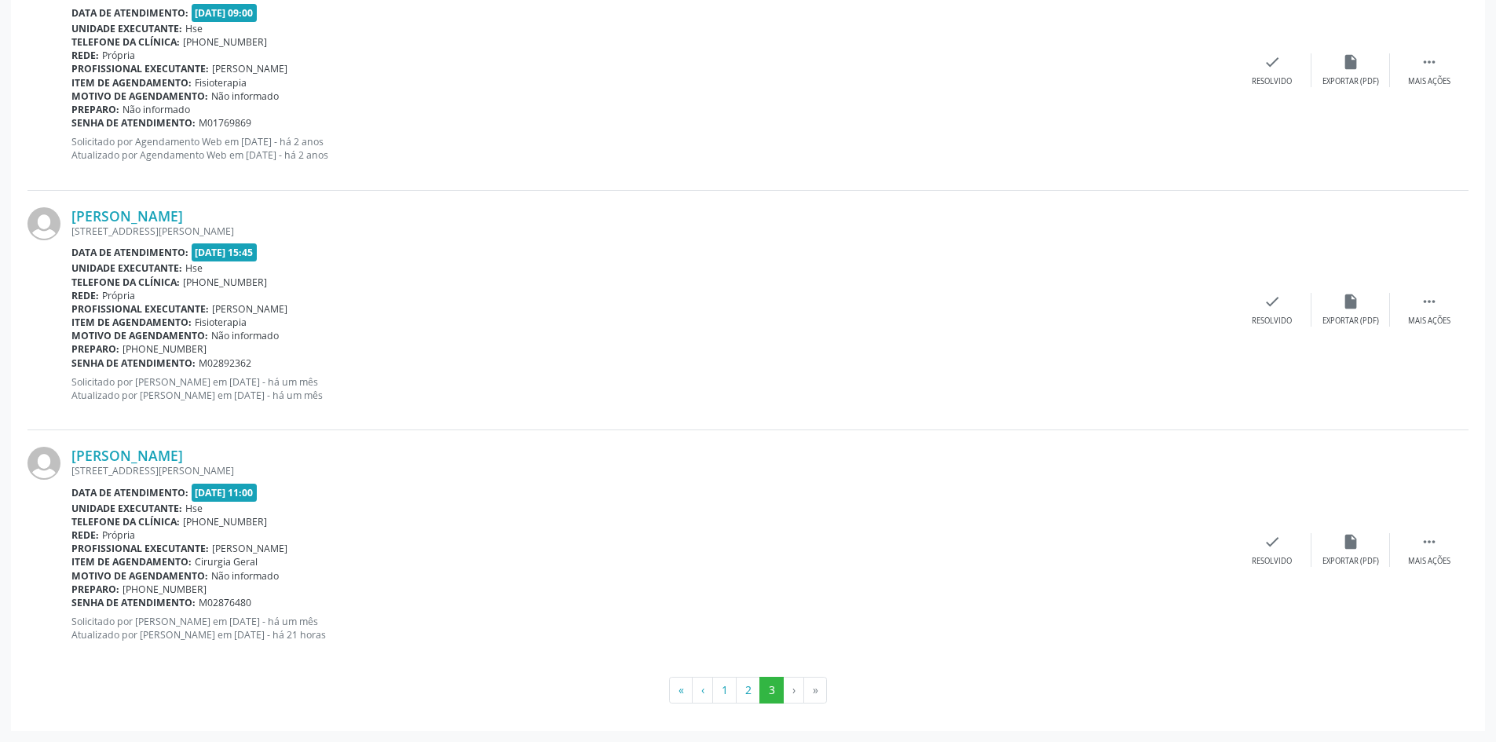
drag, startPoint x: 226, startPoint y: 458, endPoint x: 67, endPoint y: 455, distance: 159.4
click at [67, 455] on div "[PERSON_NAME] [STREET_ADDRESS][PERSON_NAME] Data de atendimento: [DATE] 11:00 U…" at bounding box center [747, 549] width 1441 height 239
copy div "[PERSON_NAME]"
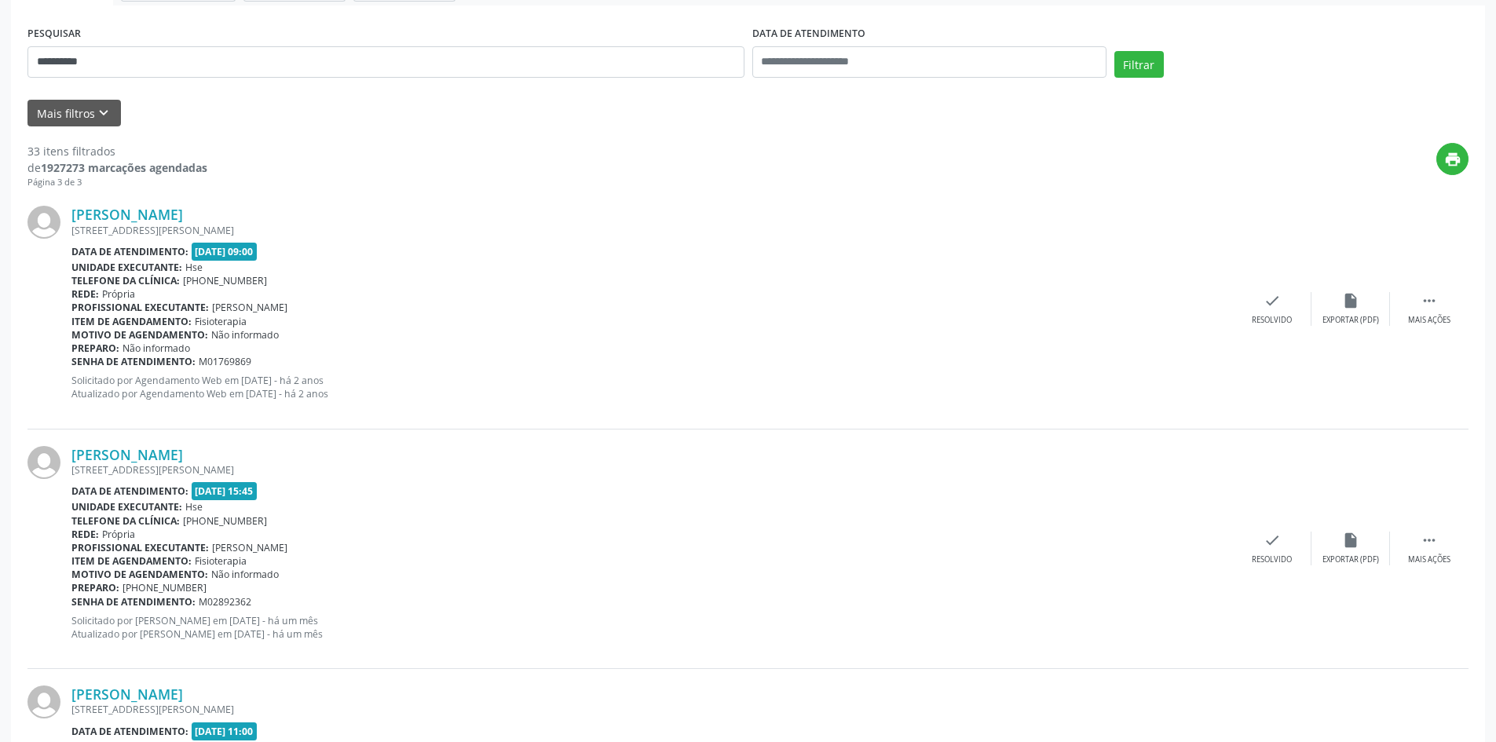
scroll to position [128, 0]
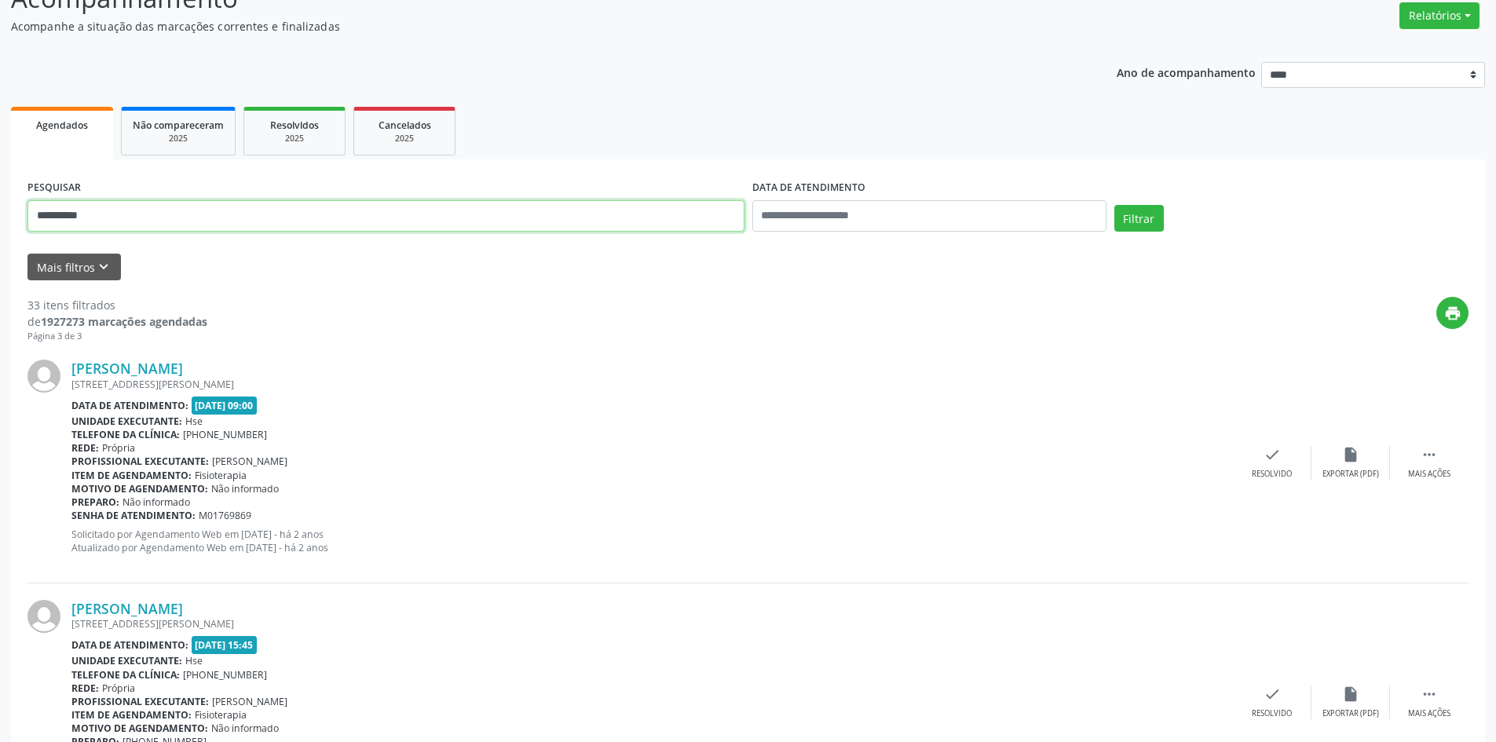
drag, startPoint x: 151, startPoint y: 224, endPoint x: 0, endPoint y: 202, distance: 152.3
click at [0, 214] on div "**********" at bounding box center [748, 546] width 1496 height 1176
click at [1114, 205] on button "Filtrar" at bounding box center [1138, 218] width 49 height 27
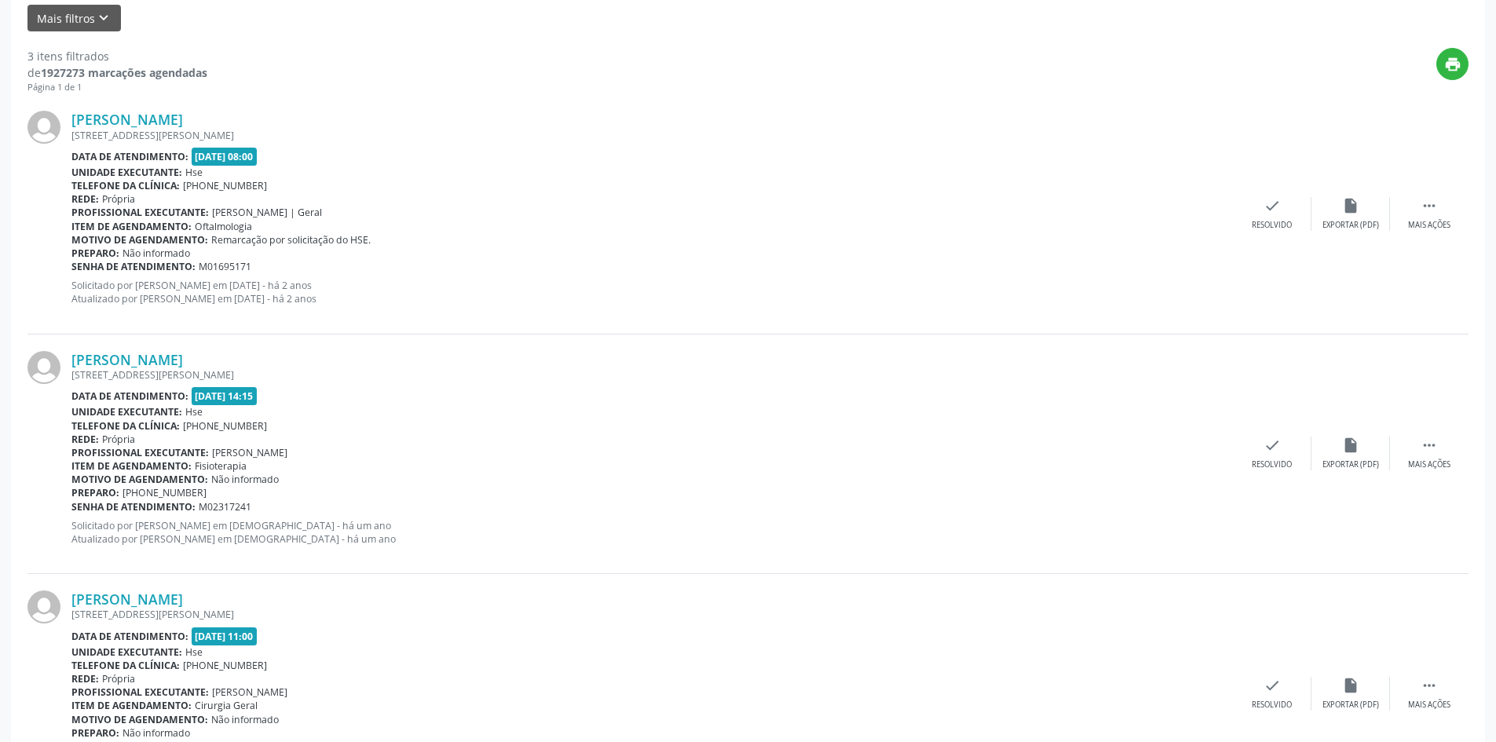
scroll to position [239, 0]
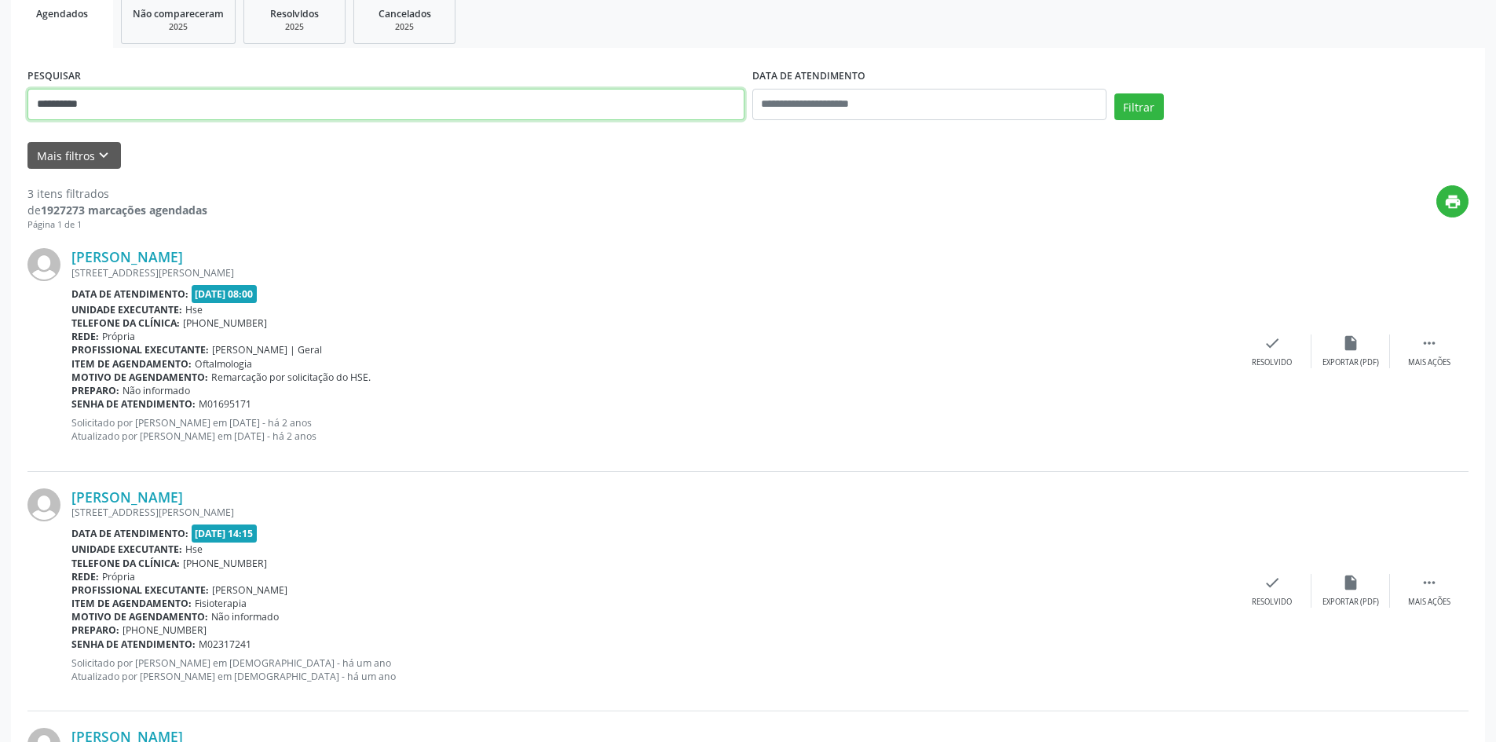
click at [0, 81] on div "**********" at bounding box center [748, 412] width 1496 height 1131
type input "**********"
click at [1114, 93] on button "Filtrar" at bounding box center [1138, 106] width 49 height 27
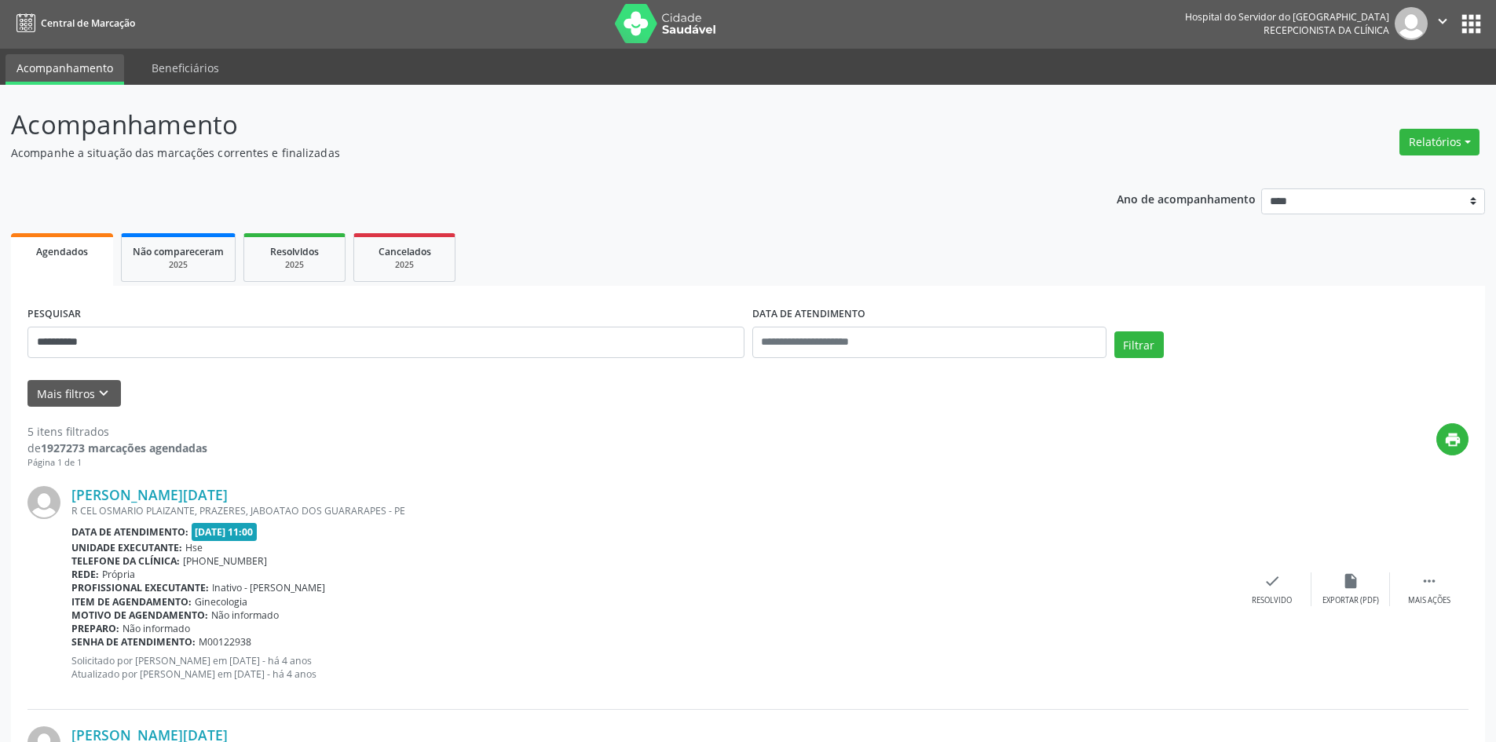
scroll to position [0, 0]
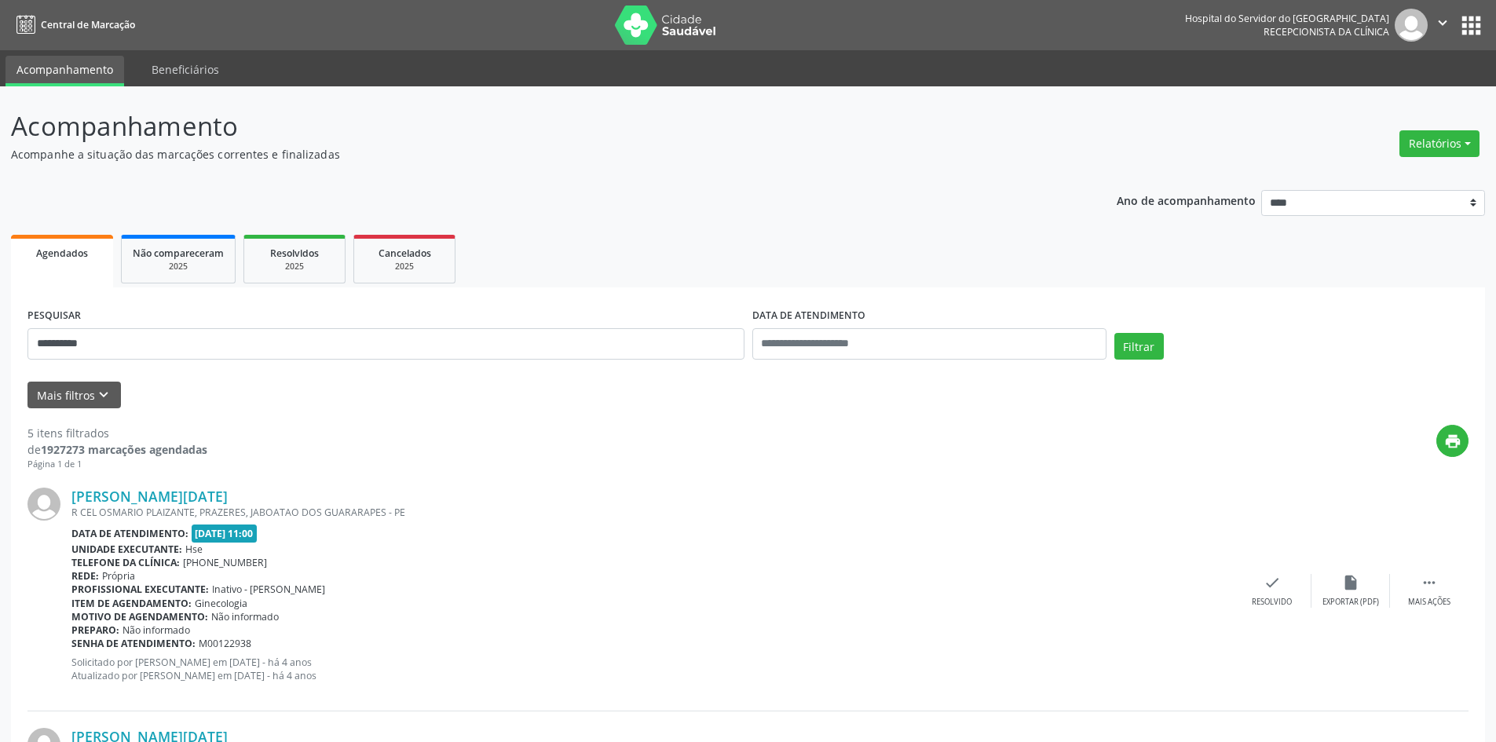
drag, startPoint x: 60, startPoint y: 331, endPoint x: 9, endPoint y: 330, distance: 51.1
drag, startPoint x: 110, startPoint y: 345, endPoint x: 0, endPoint y: 349, distance: 110.0
click at [1114, 333] on button "Filtrar" at bounding box center [1138, 346] width 49 height 27
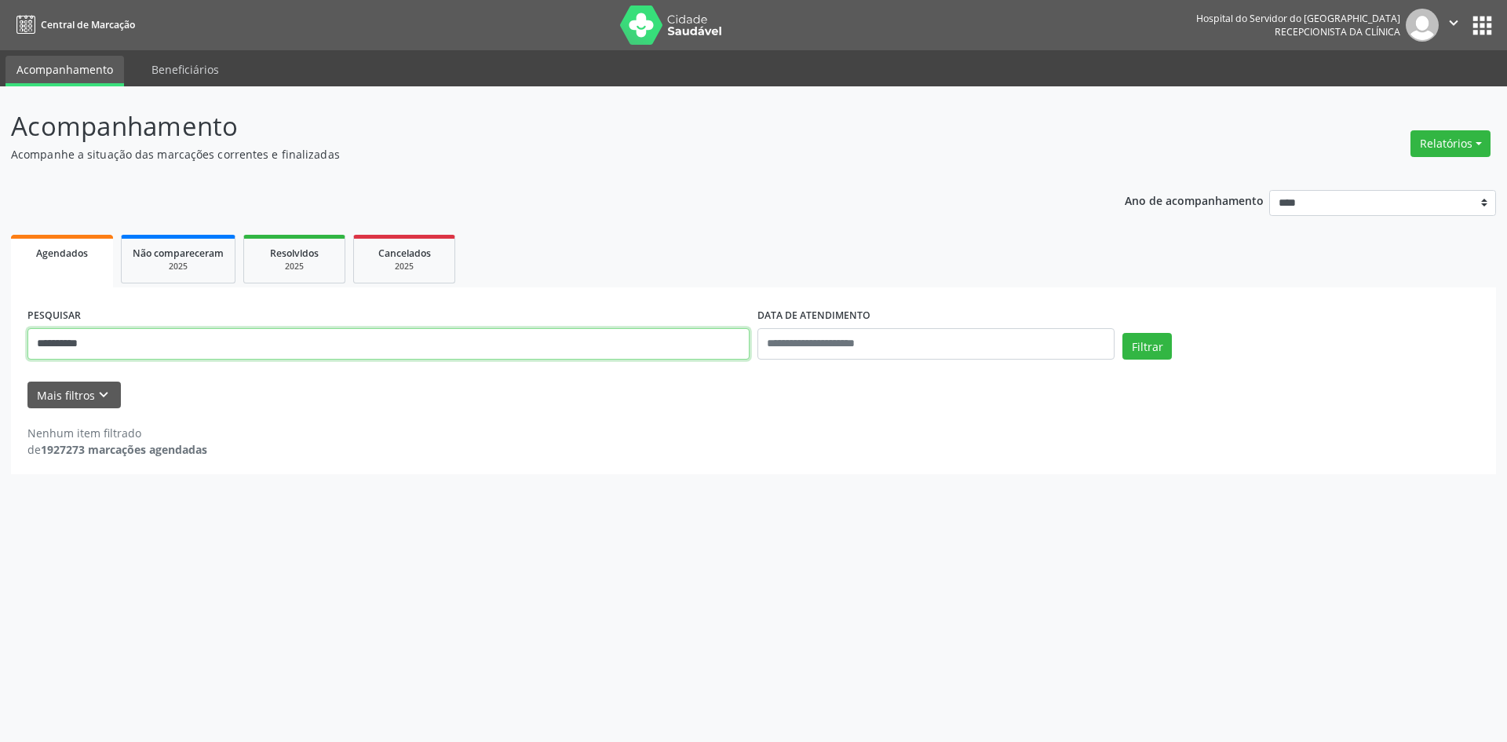
drag, startPoint x: 81, startPoint y: 341, endPoint x: 0, endPoint y: 338, distance: 80.9
click at [0, 338] on div "**********" at bounding box center [753, 414] width 1507 height 656
type input "**********"
click at [1123, 333] on button "Filtrar" at bounding box center [1147, 346] width 49 height 27
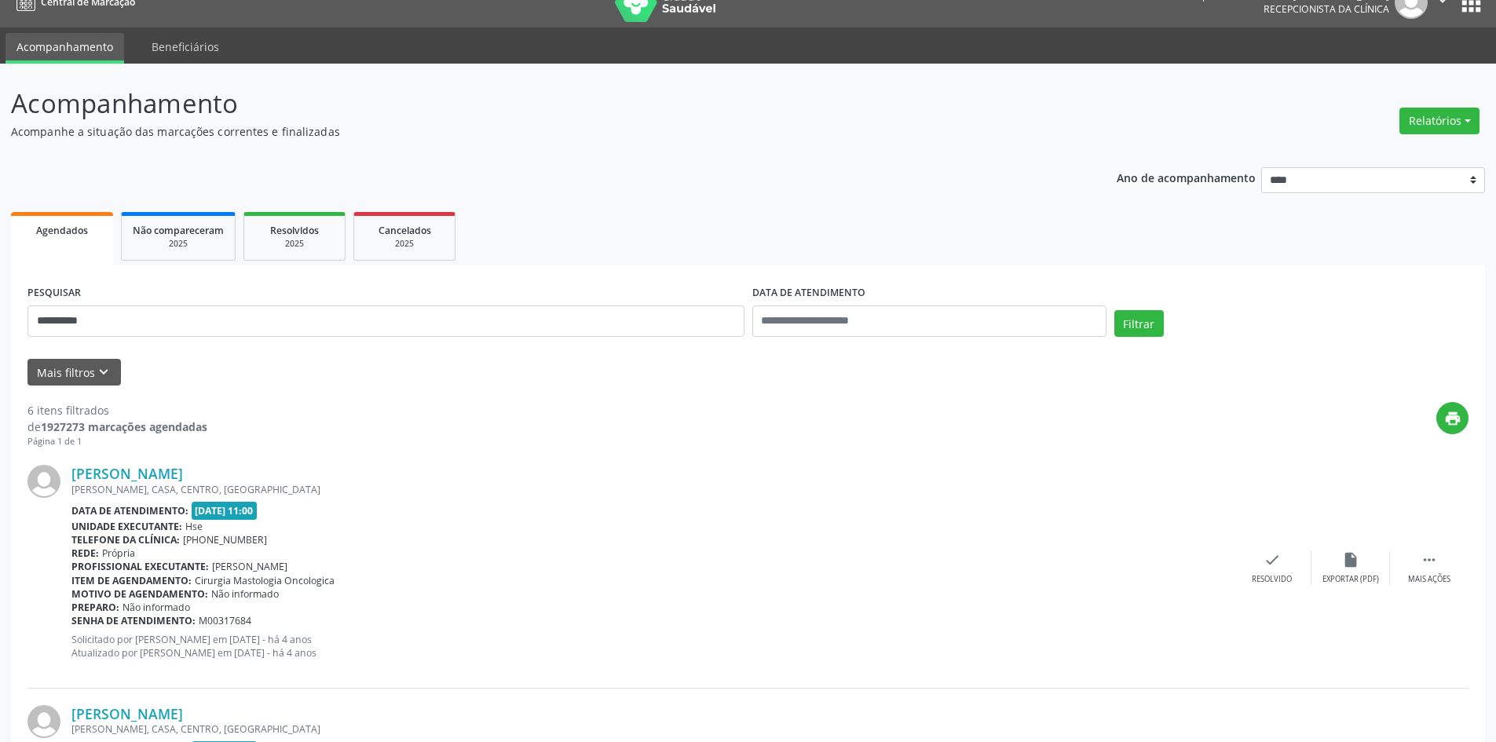
scroll to position [17, 0]
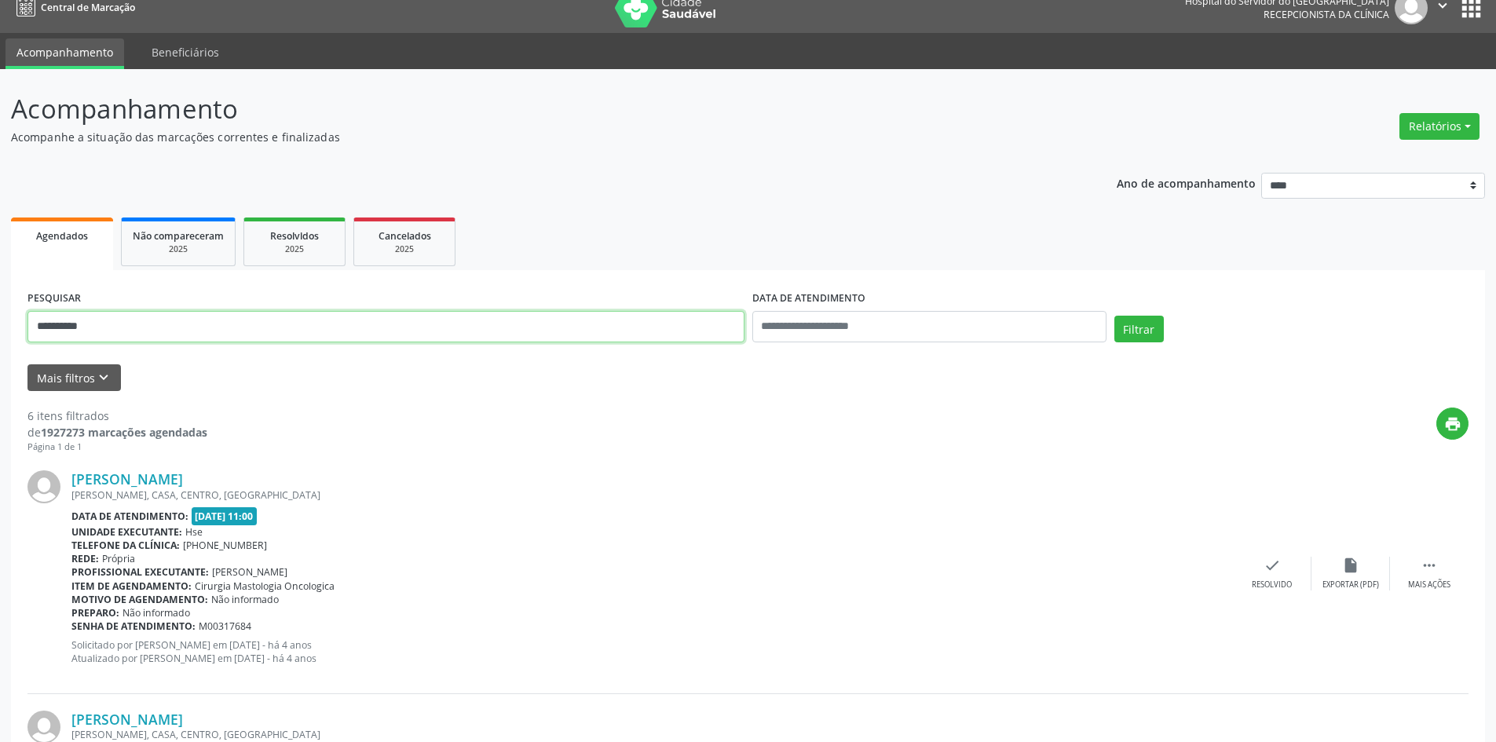
drag, startPoint x: 133, startPoint y: 322, endPoint x: 0, endPoint y: 307, distance: 134.3
type input "**********"
click at [1114, 316] on button "Filtrar" at bounding box center [1138, 329] width 49 height 27
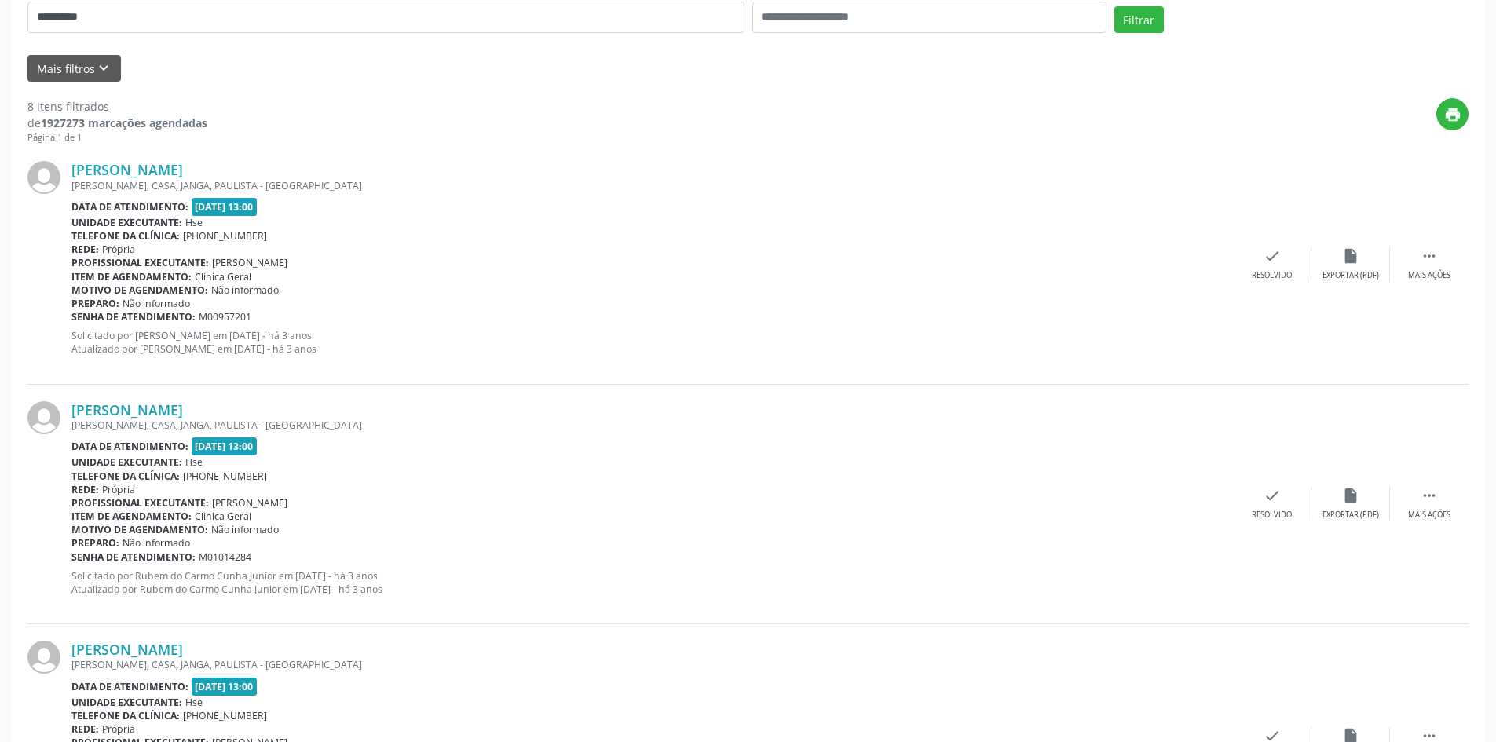
scroll to position [182, 0]
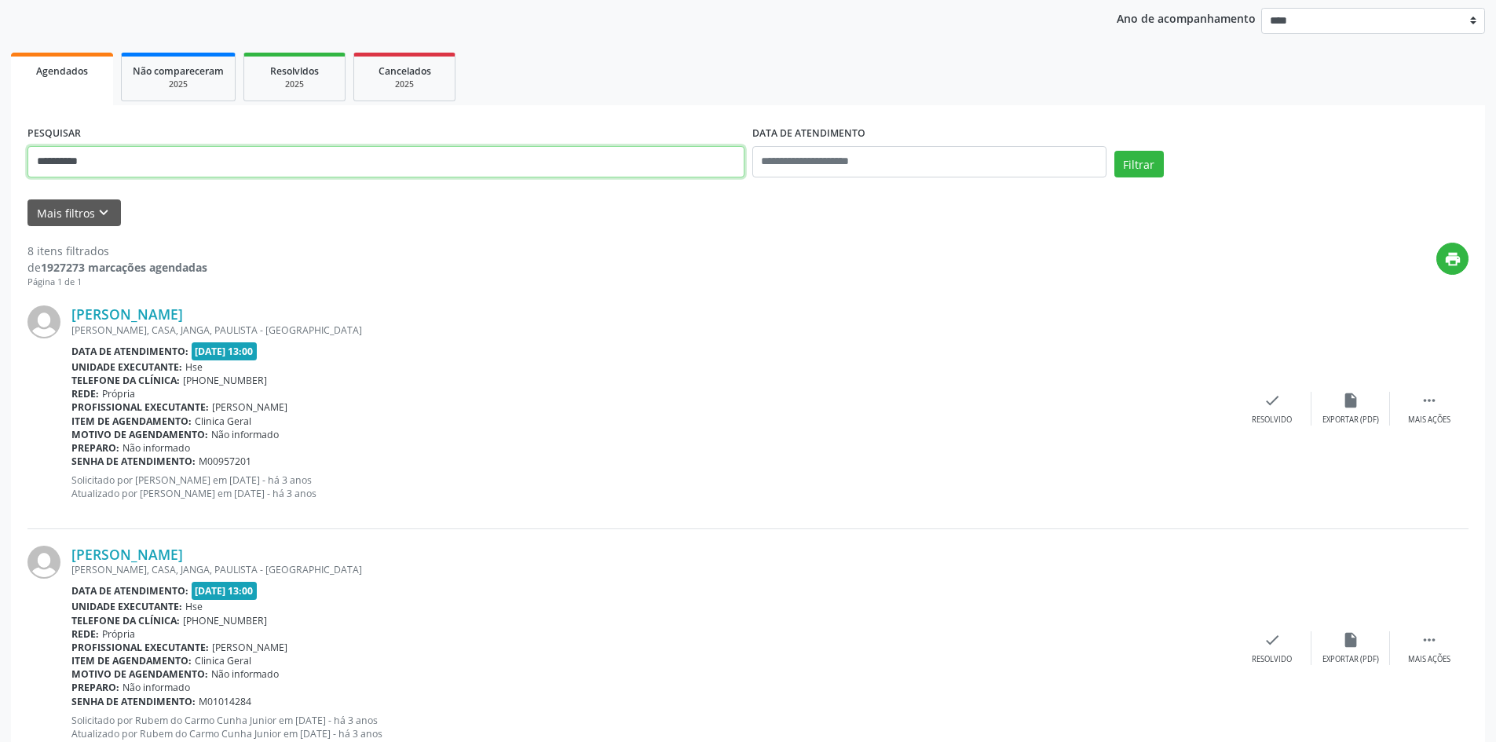
drag, startPoint x: 63, startPoint y: 155, endPoint x: 0, endPoint y: 143, distance: 63.9
type input "**********"
click at [1114, 151] on button "Filtrar" at bounding box center [1138, 164] width 49 height 27
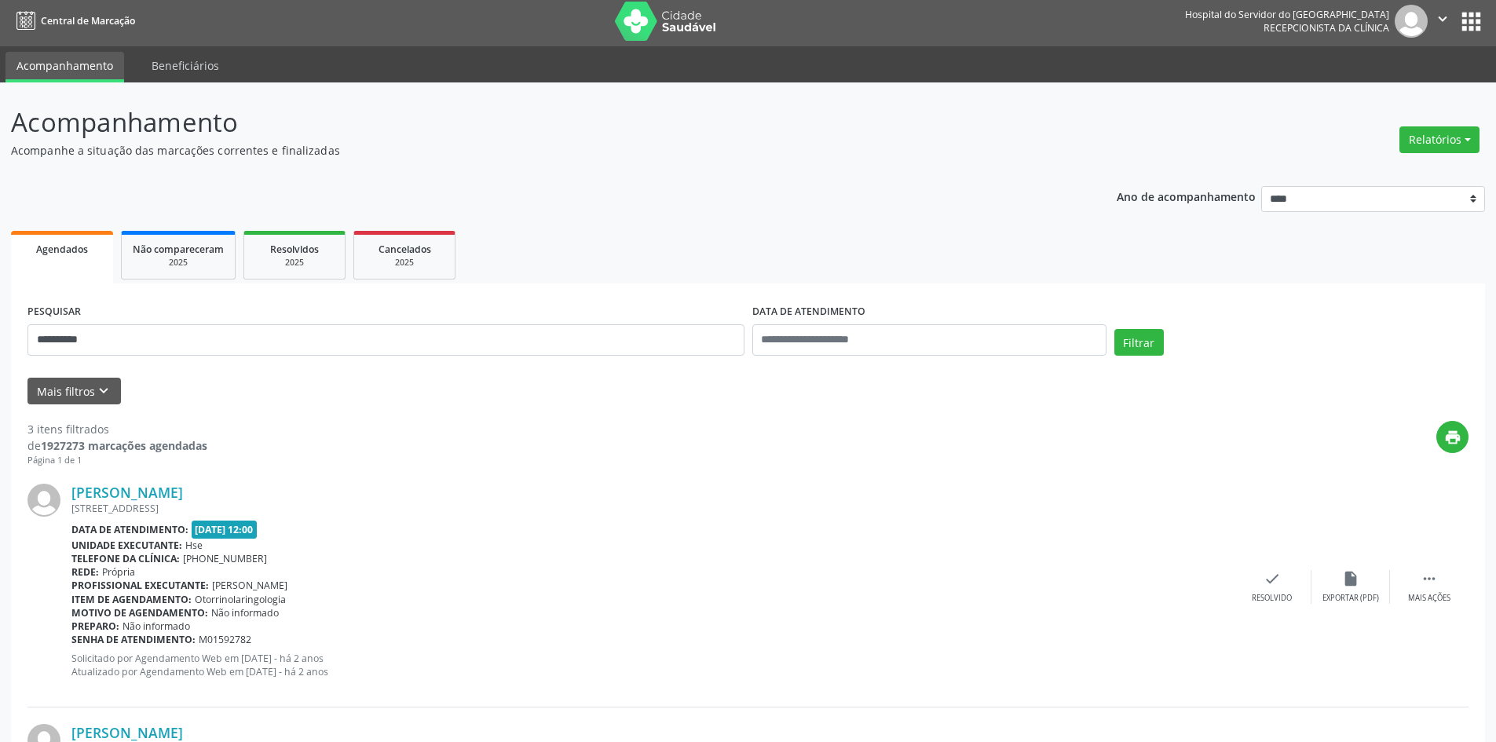
scroll to position [0, 0]
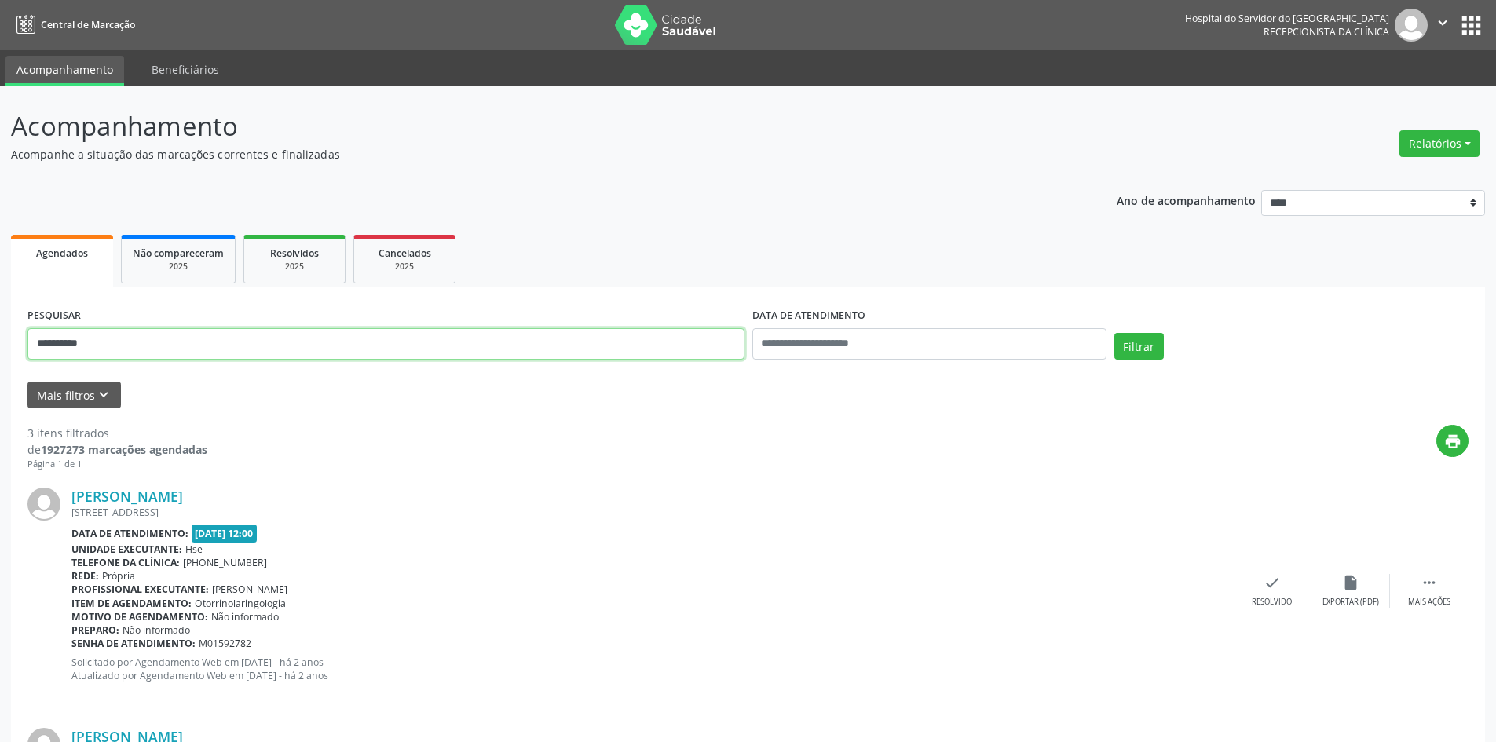
drag, startPoint x: 149, startPoint y: 347, endPoint x: 0, endPoint y: 307, distance: 154.4
click at [0, 307] on div "**********" at bounding box center [748, 651] width 1496 height 1131
type input "**********"
click at [1114, 333] on button "Filtrar" at bounding box center [1138, 346] width 49 height 27
drag, startPoint x: 152, startPoint y: 345, endPoint x: 0, endPoint y: 293, distance: 160.4
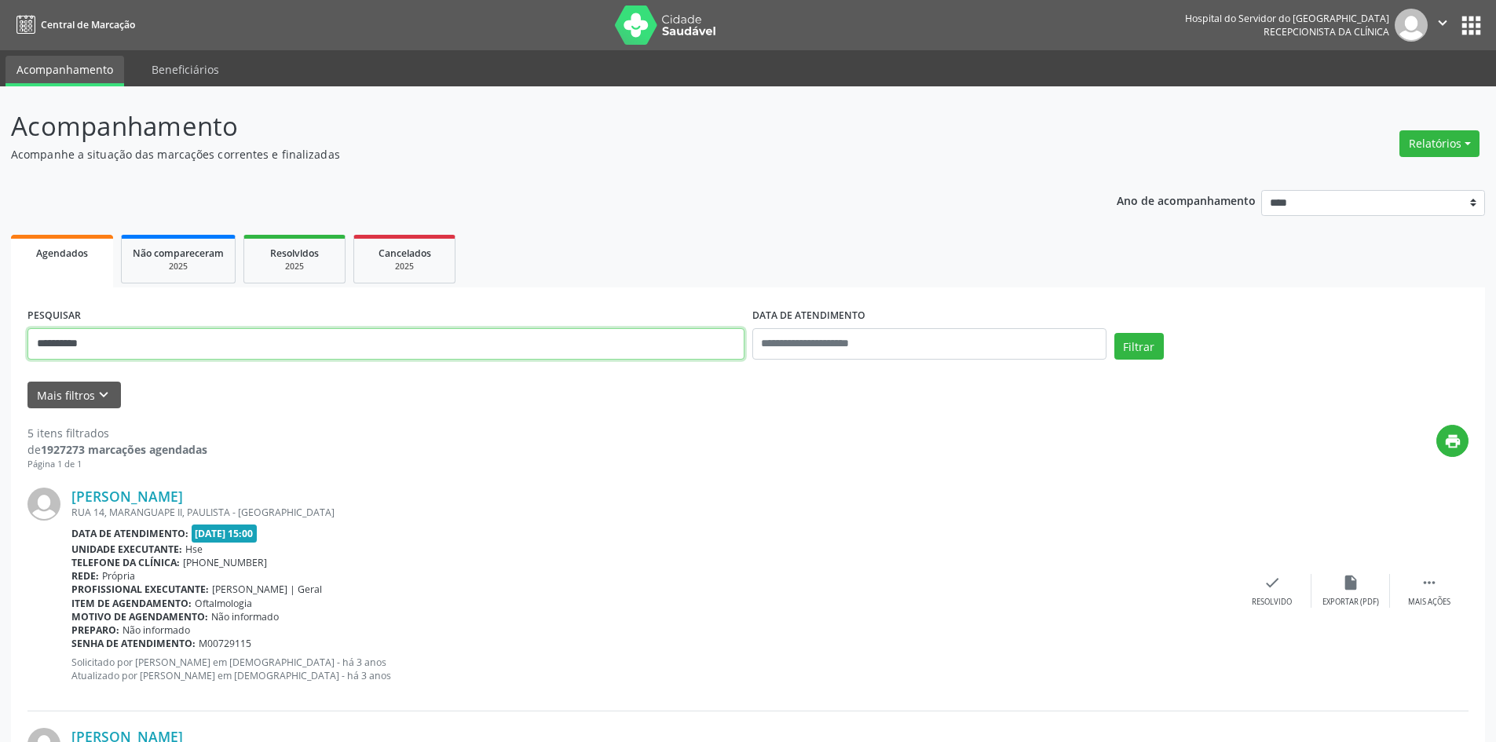
click at [1114, 333] on button "Filtrar" at bounding box center [1138, 346] width 49 height 27
drag, startPoint x: 133, startPoint y: 342, endPoint x: 0, endPoint y: 299, distance: 140.0
click at [1114, 333] on button "Filtrar" at bounding box center [1138, 346] width 49 height 27
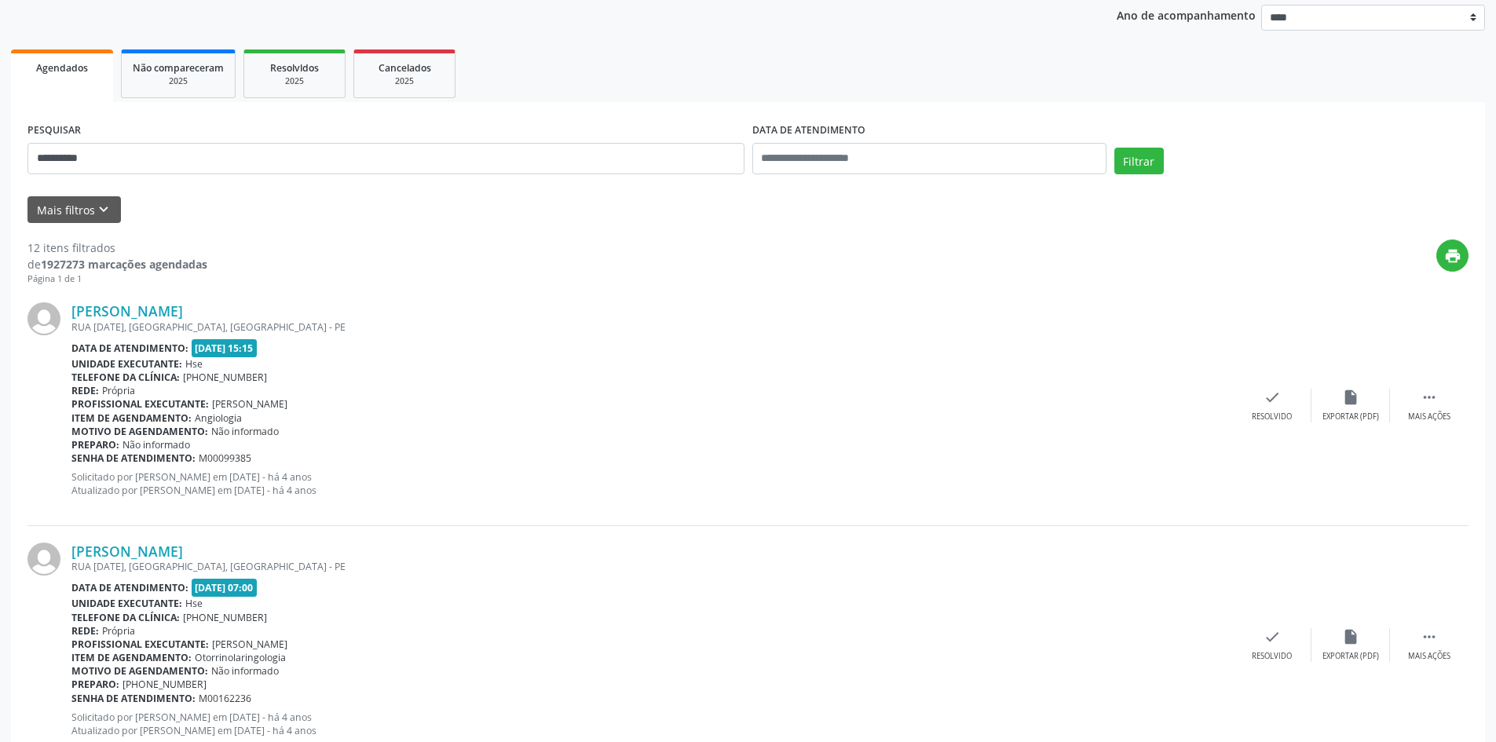
scroll to position [29, 0]
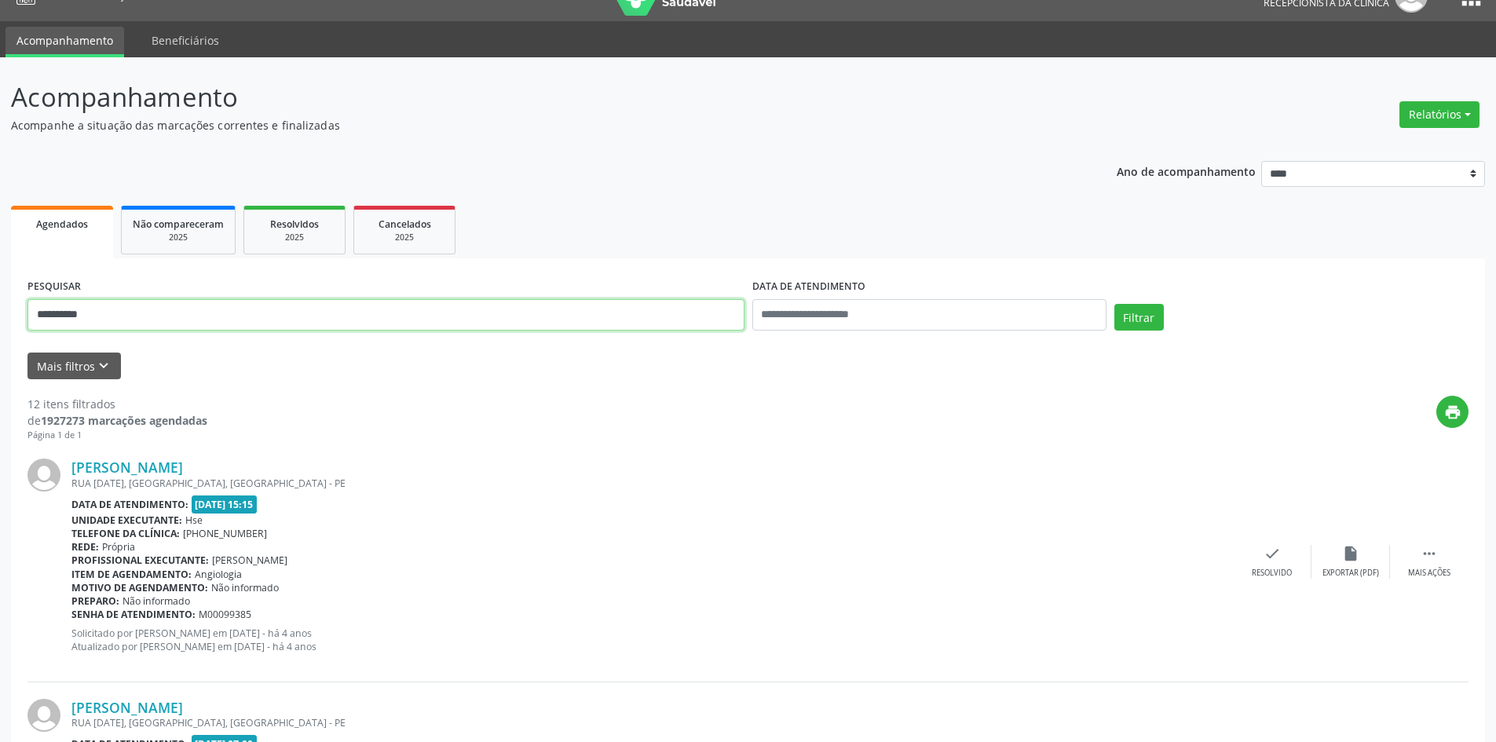
drag, startPoint x: 172, startPoint y: 312, endPoint x: 0, endPoint y: 300, distance: 172.4
click at [1114, 304] on button "Filtrar" at bounding box center [1138, 317] width 49 height 27
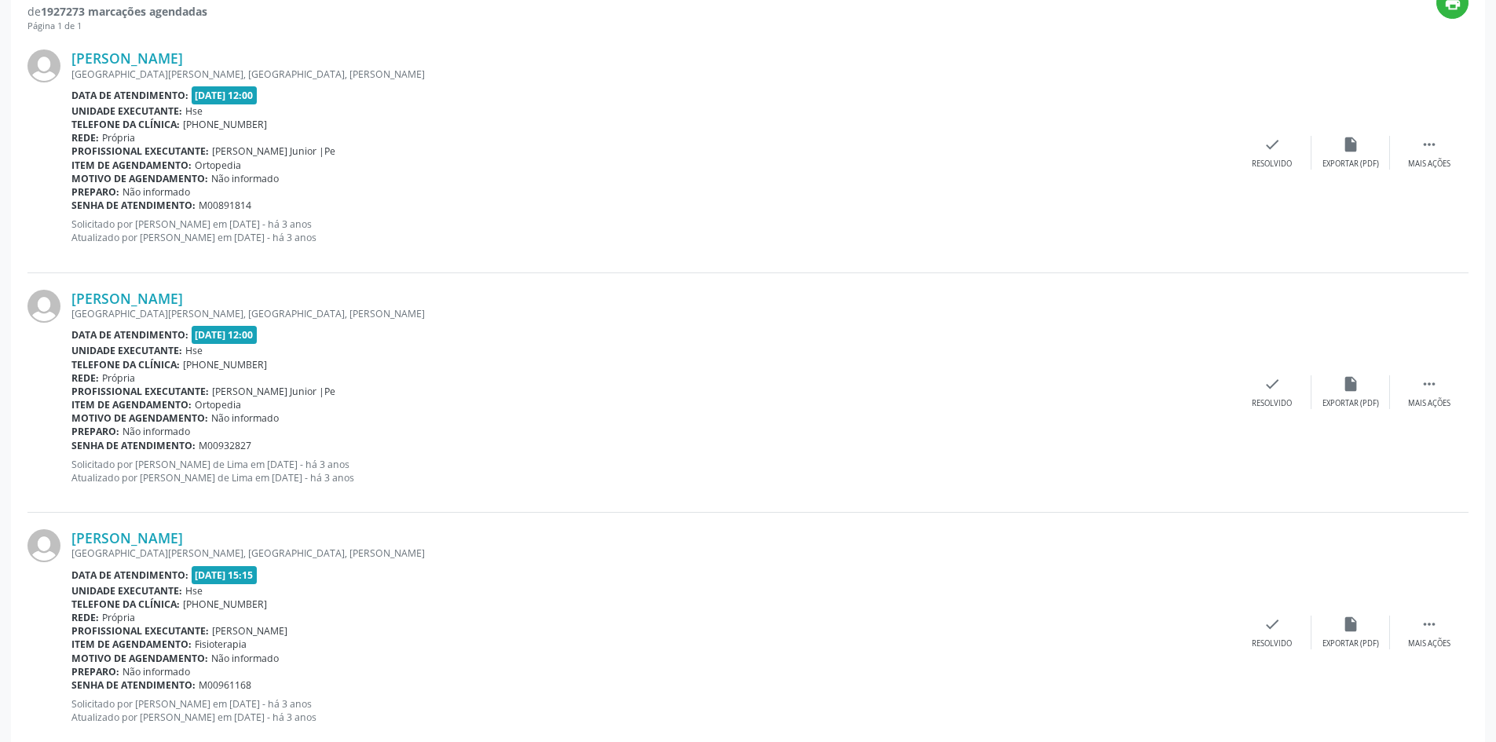
scroll to position [256, 0]
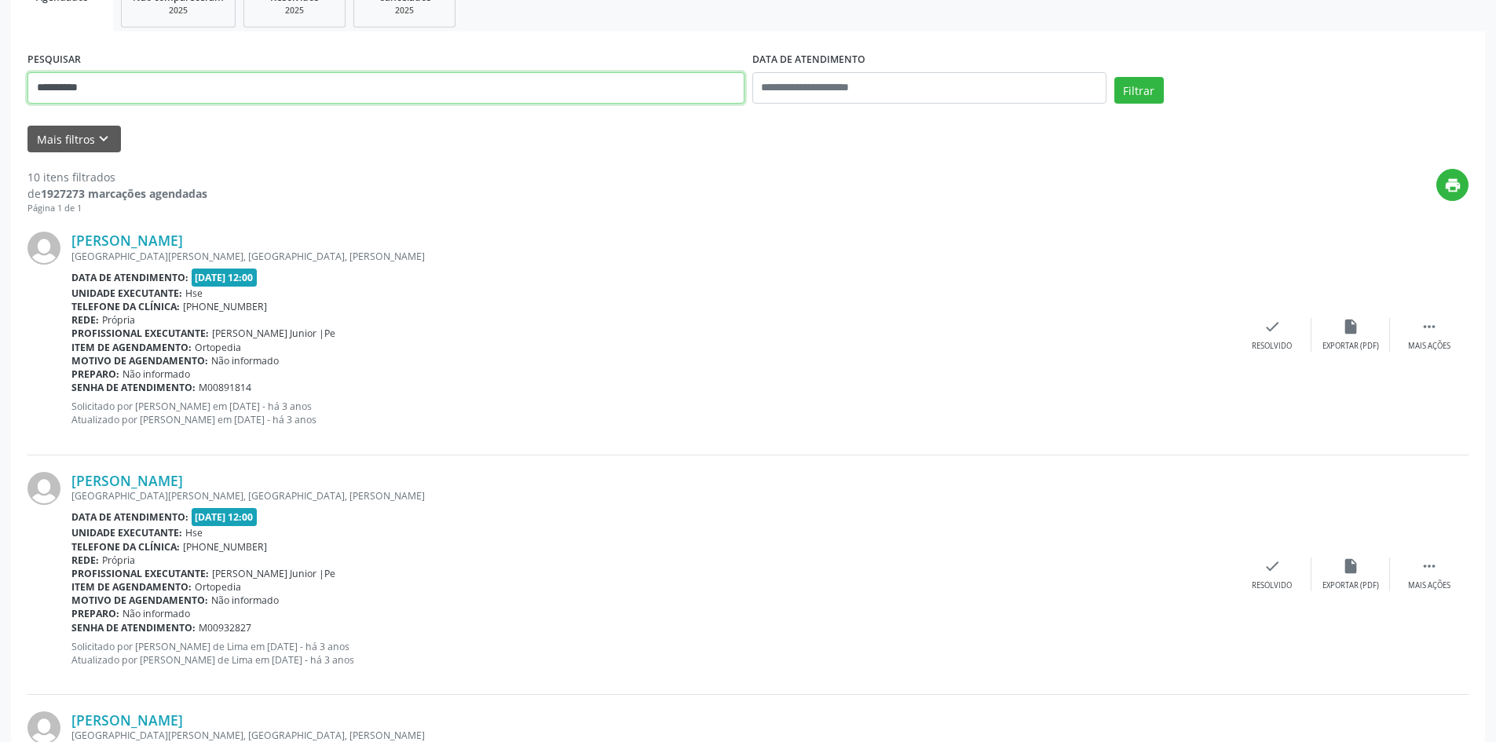
drag, startPoint x: 116, startPoint y: 82, endPoint x: 0, endPoint y: 119, distance: 121.9
type input "**********"
click at [1114, 77] on button "Filtrar" at bounding box center [1138, 90] width 49 height 27
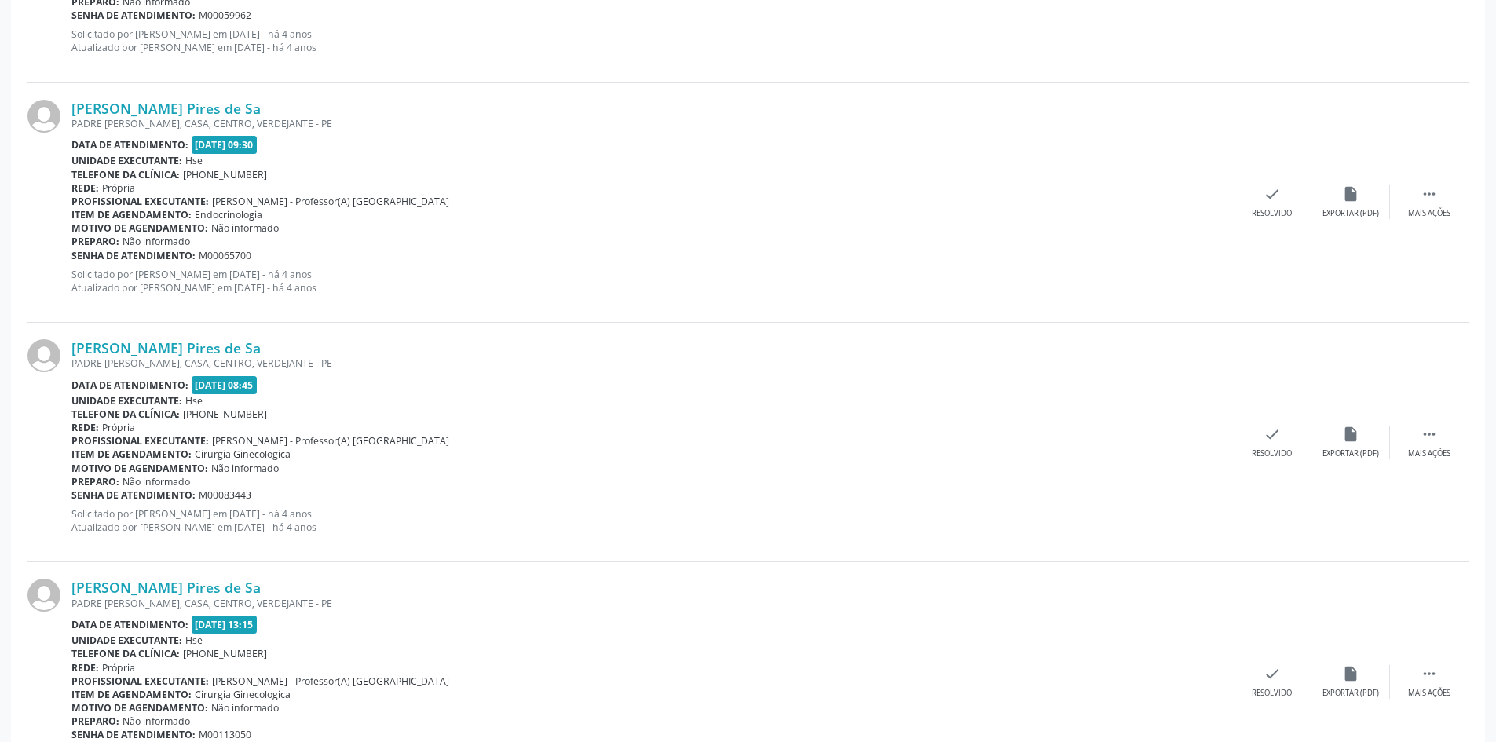
scroll to position [3398, 0]
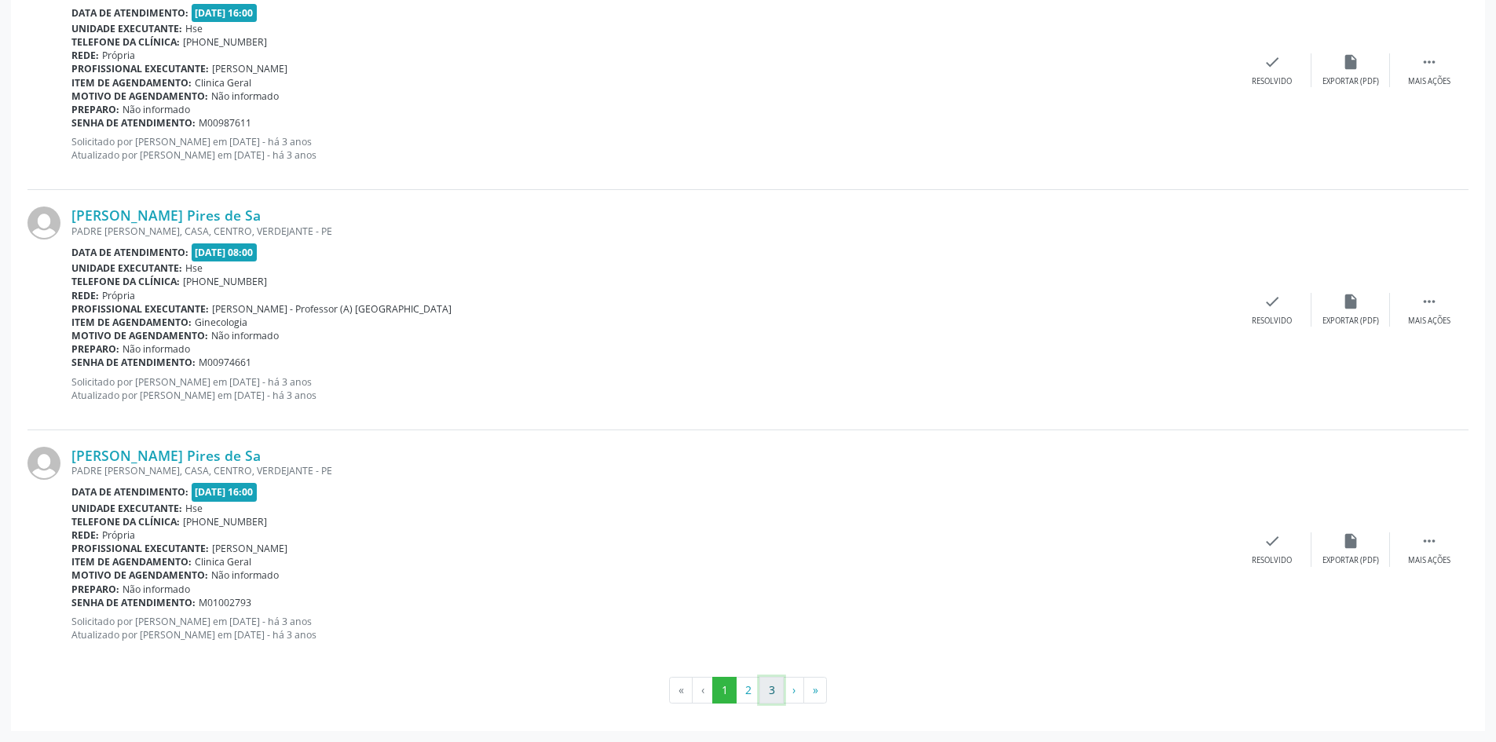
click at [772, 689] on button "3" at bounding box center [771, 690] width 24 height 27
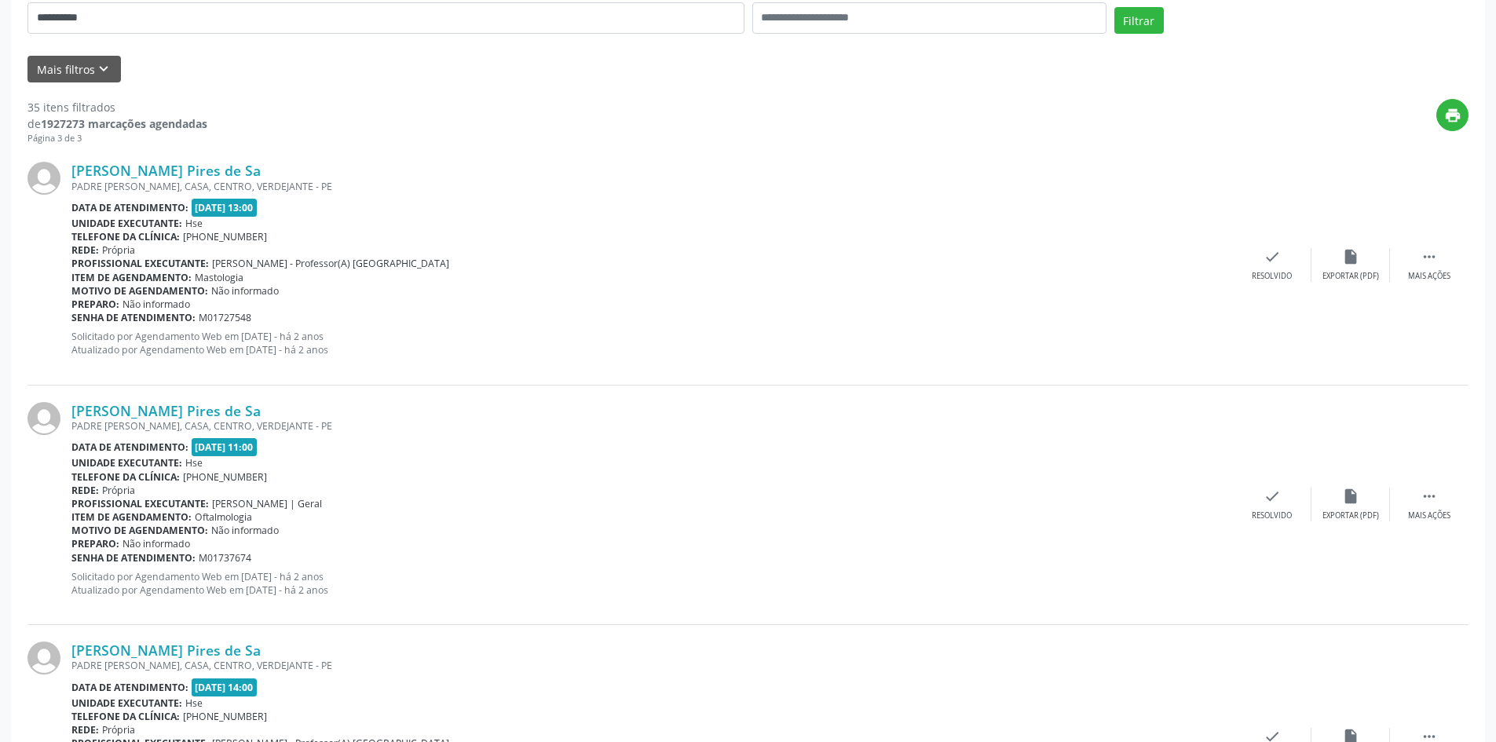
scroll to position [0, 0]
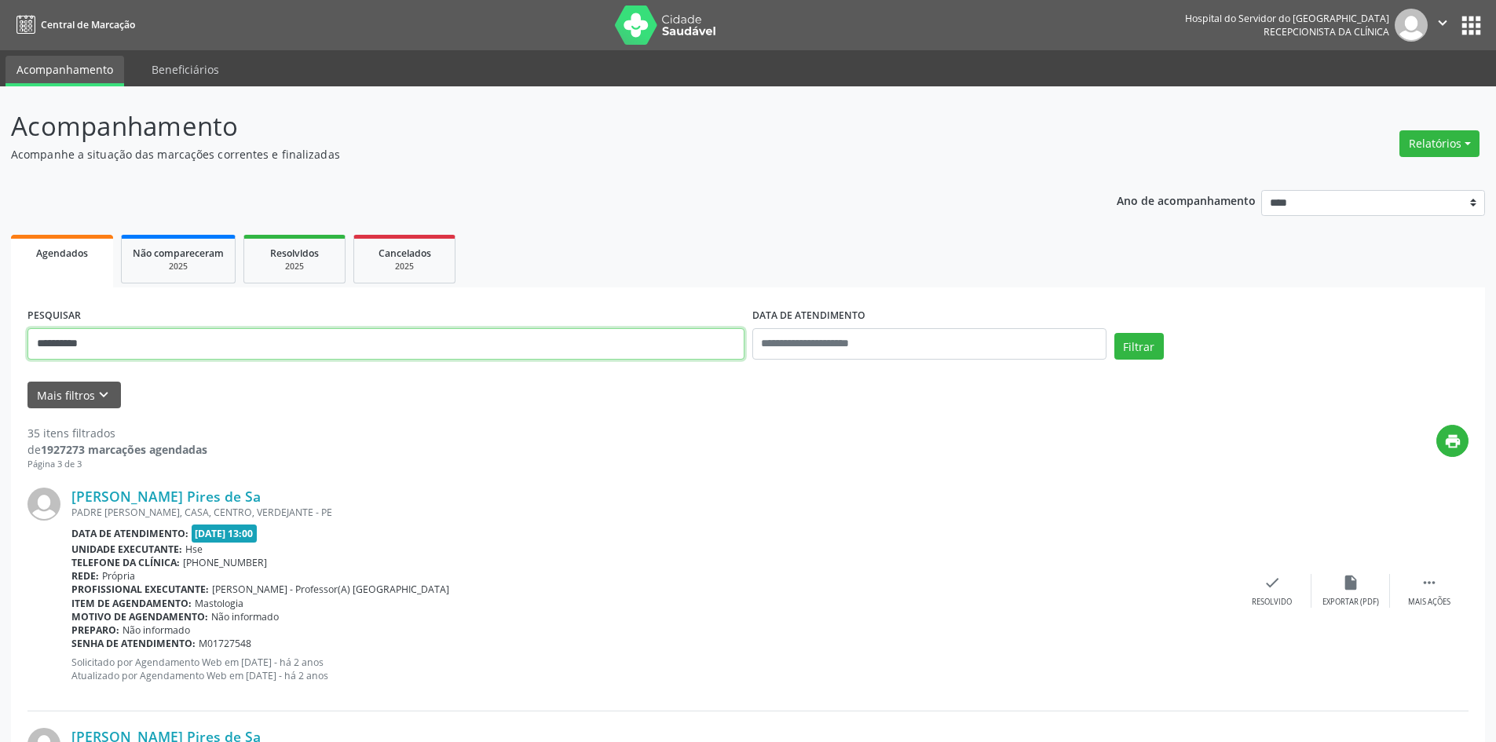
click at [1114, 333] on button "Filtrar" at bounding box center [1138, 346] width 49 height 27
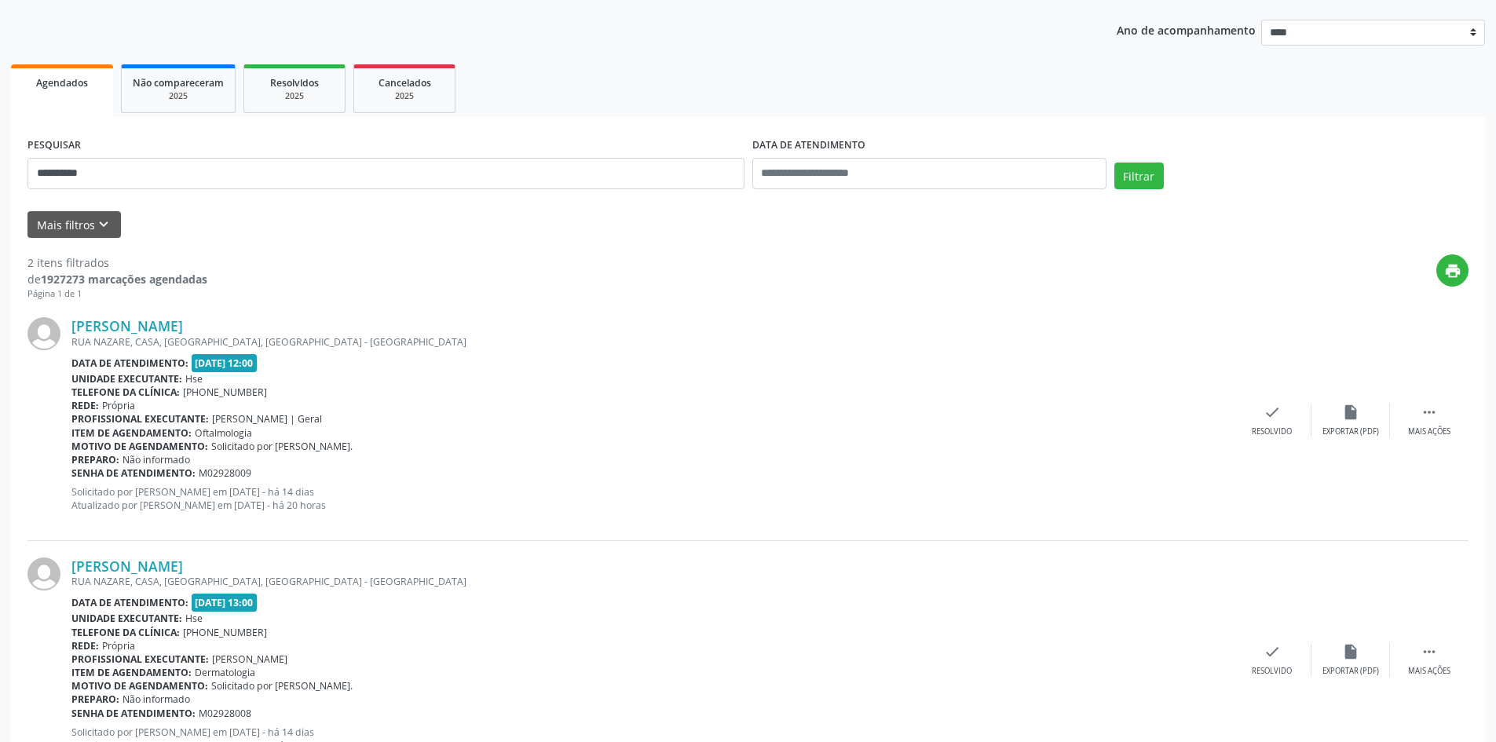
scroll to position [236, 0]
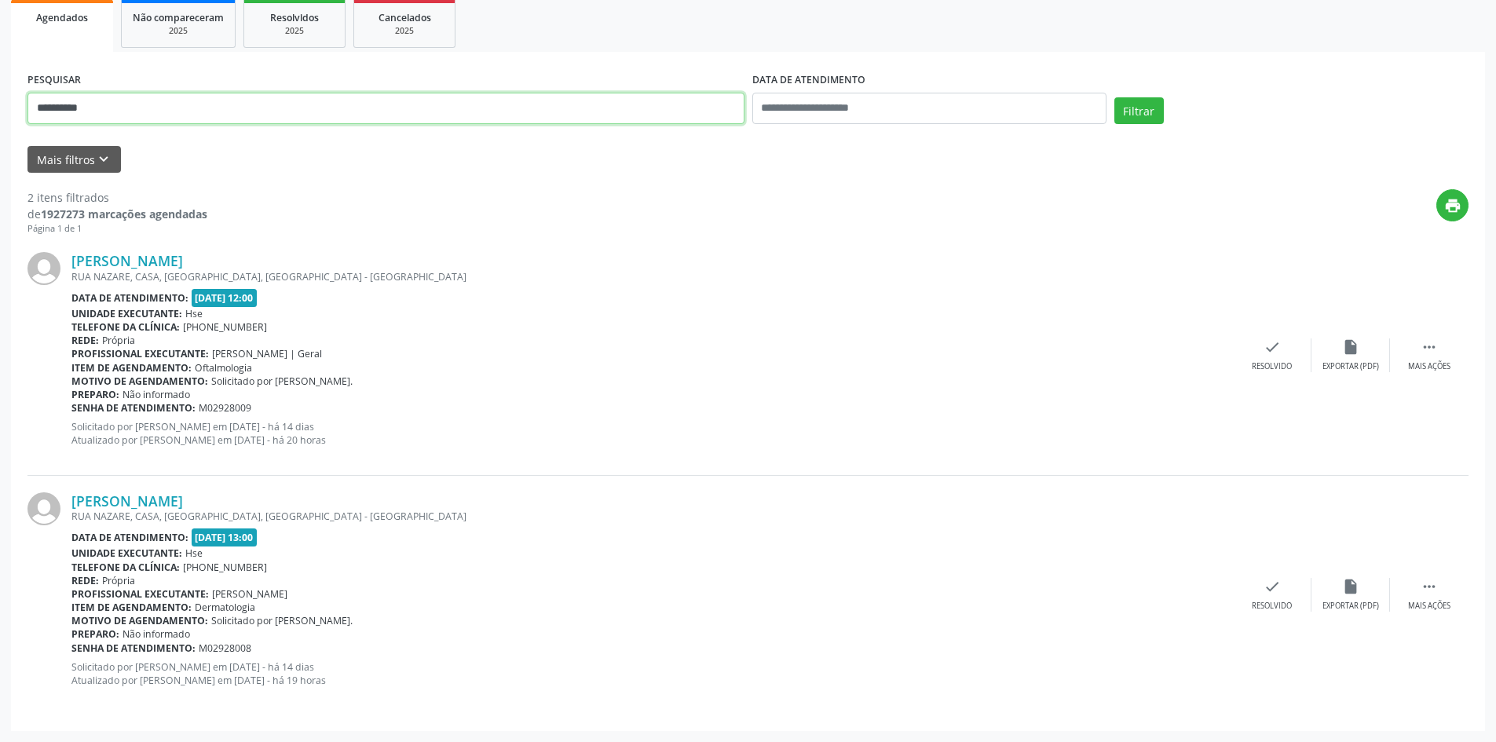
drag, startPoint x: 118, startPoint y: 104, endPoint x: 0, endPoint y: 104, distance: 117.8
click at [0, 104] on div "**********" at bounding box center [748, 296] width 1496 height 891
type input "**********"
click at [1114, 97] on button "Filtrar" at bounding box center [1138, 110] width 49 height 27
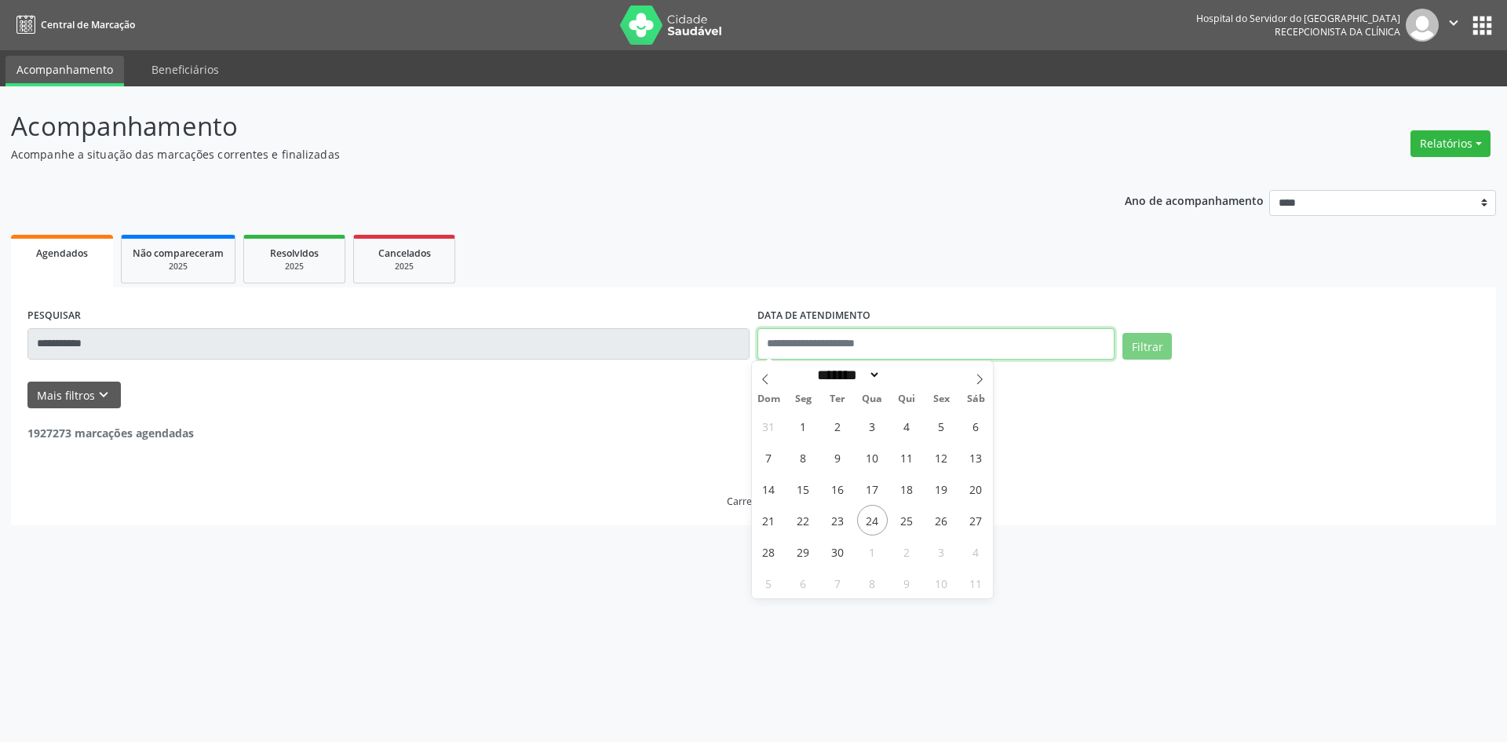
click at [904, 349] on input "text" at bounding box center [936, 343] width 357 height 31
click at [874, 521] on span "24" at bounding box center [872, 520] width 31 height 31
type input "**********"
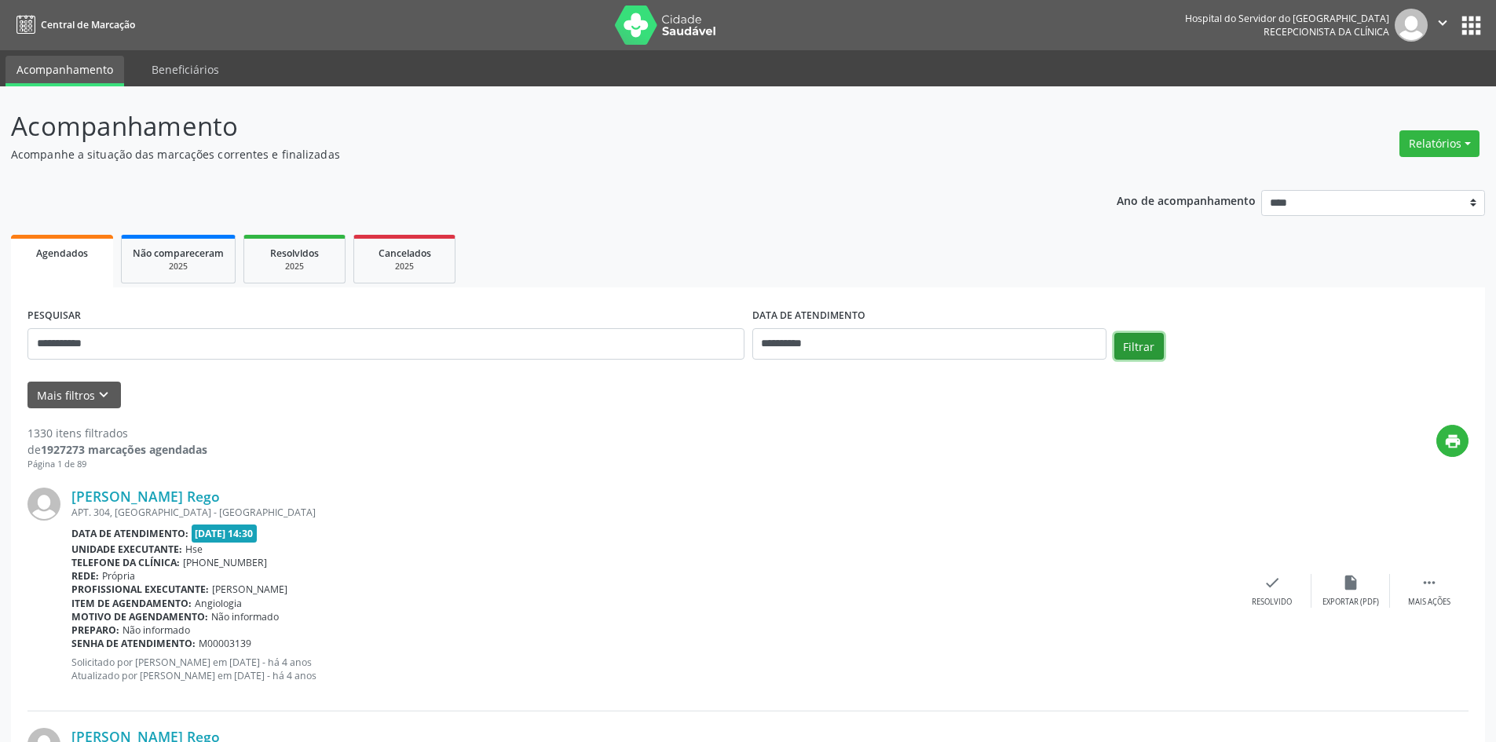
click at [1127, 343] on button "Filtrar" at bounding box center [1138, 346] width 49 height 27
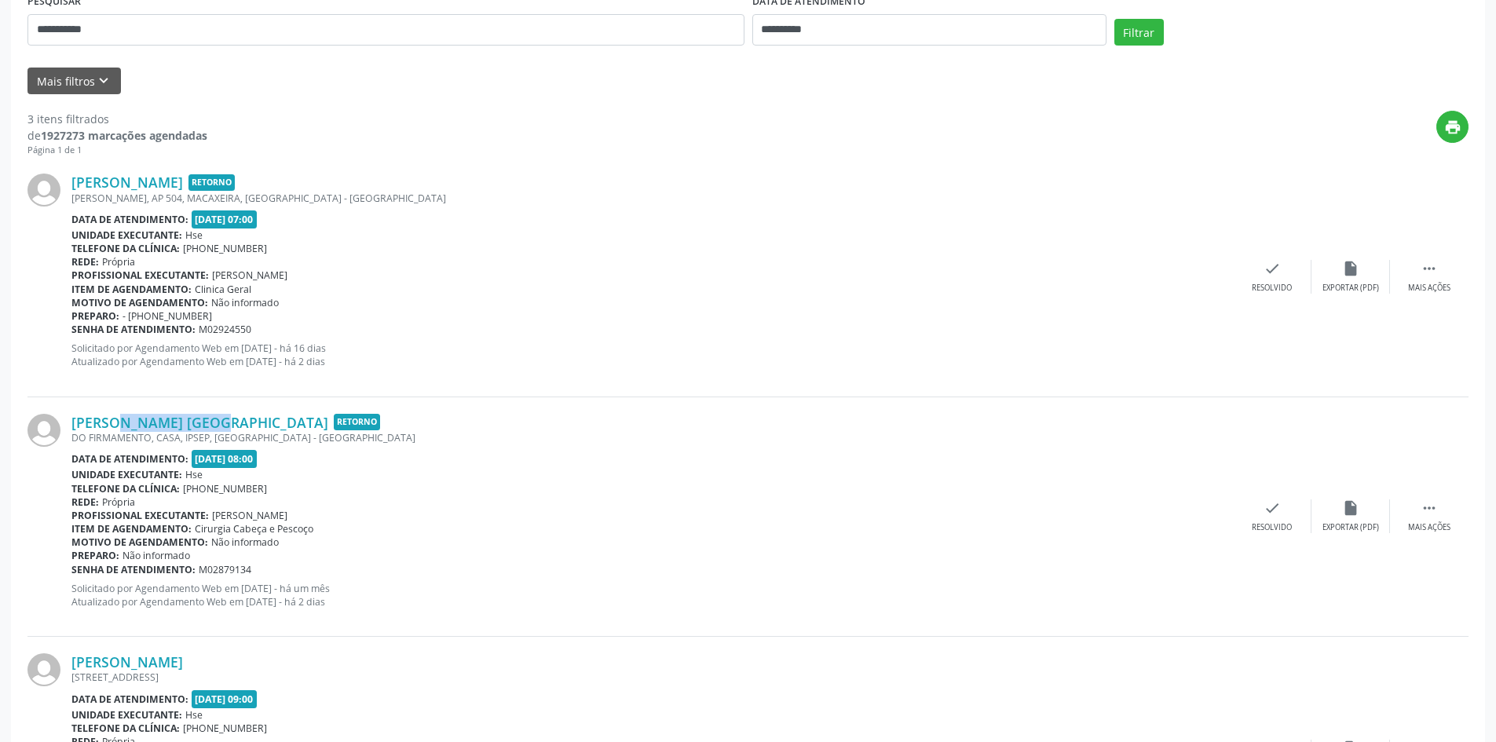
drag, startPoint x: 77, startPoint y: 409, endPoint x: 170, endPoint y: 411, distance: 93.4
click at [170, 411] on div "[PERSON_NAME] [GEOGRAPHIC_DATA] Retorno DO FIRMAMENTO, CASA, IPSEP, [GEOGRAPHIC…" at bounding box center [747, 516] width 1441 height 239
drag, startPoint x: 165, startPoint y: 396, endPoint x: 100, endPoint y: 402, distance: 65.5
click at [163, 395] on div "[PERSON_NAME] Retorno [PERSON_NAME][STREET_ADDRESS] Data de atendimento: [DATE]…" at bounding box center [747, 276] width 1441 height 239
drag, startPoint x: 75, startPoint y: 412, endPoint x: 268, endPoint y: 418, distance: 193.2
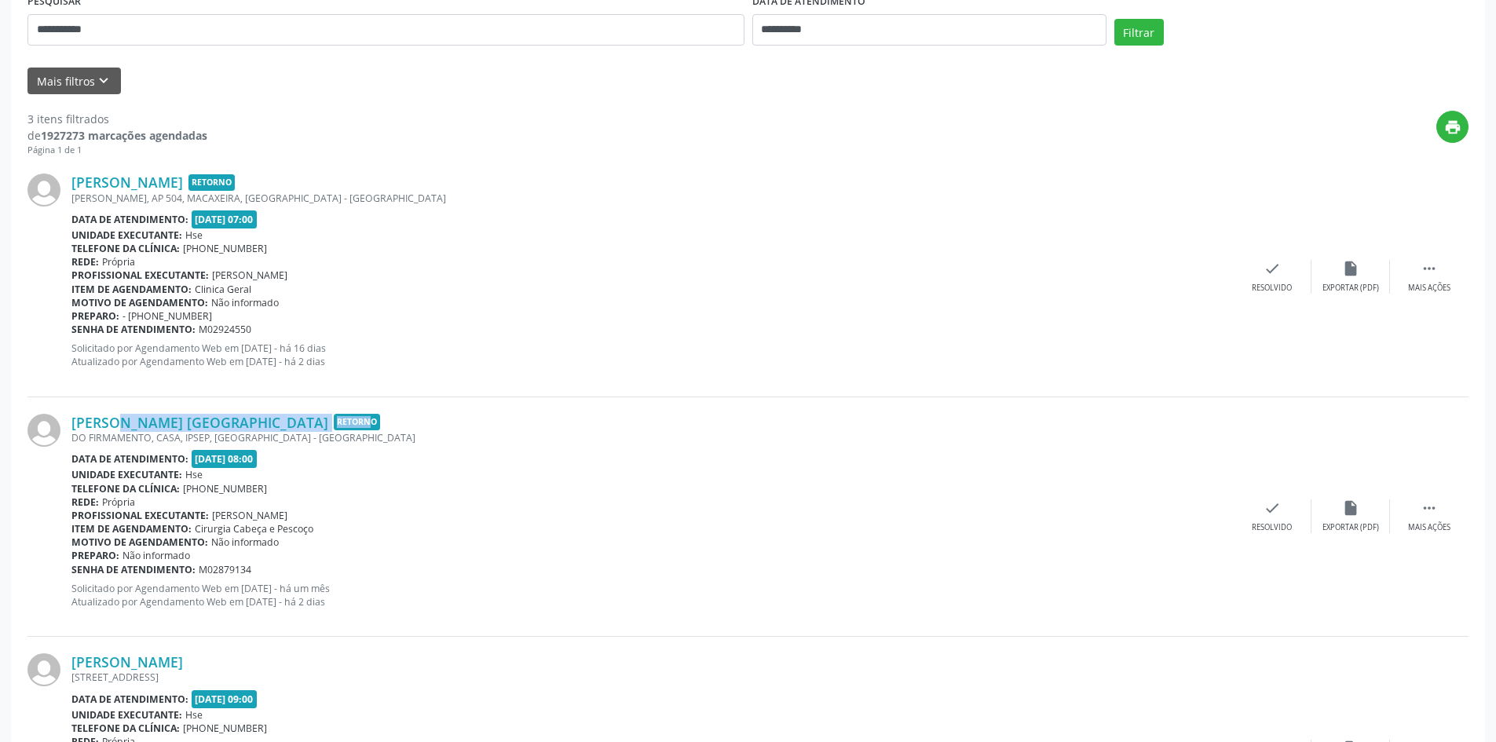
click at [268, 418] on div "[PERSON_NAME] [GEOGRAPHIC_DATA] Retorno DO FIRMAMENTO, CASA, IPSEP, [GEOGRAPHIC…" at bounding box center [747, 516] width 1441 height 239
click at [206, 397] on div "[PERSON_NAME] [GEOGRAPHIC_DATA] Retorno DO FIRMAMENTO, CASA, IPSEP, [GEOGRAPHIC…" at bounding box center [747, 516] width 1441 height 239
click at [82, 407] on div "[PERSON_NAME] [GEOGRAPHIC_DATA] Retorno DO FIRMAMENTO, CASA, IPSEP, [GEOGRAPHIC…" at bounding box center [747, 516] width 1441 height 239
click at [76, 407] on div "[PERSON_NAME] [GEOGRAPHIC_DATA] Retorno DO FIRMAMENTO, CASA, IPSEP, [GEOGRAPHIC…" at bounding box center [747, 516] width 1441 height 239
drag, startPoint x: 74, startPoint y: 407, endPoint x: 250, endPoint y: 417, distance: 176.2
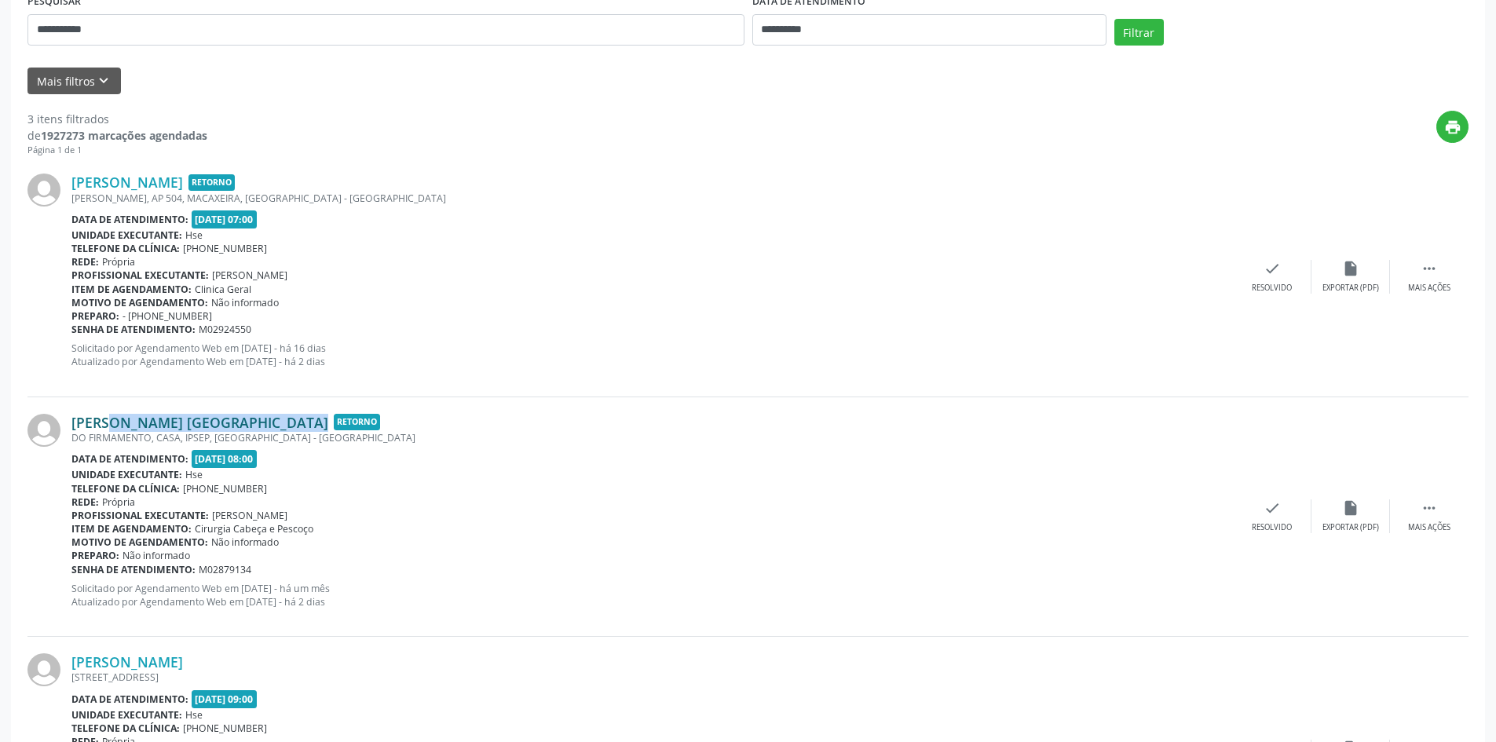
click at [250, 417] on div "[PERSON_NAME] [GEOGRAPHIC_DATA] Retorno DO FIRMAMENTO, CASA, IPSEP, [GEOGRAPHIC…" at bounding box center [747, 516] width 1441 height 239
copy link "[PERSON_NAME] [GEOGRAPHIC_DATA]"
drag, startPoint x: 104, startPoint y: 31, endPoint x: 0, endPoint y: 31, distance: 103.6
click at [0, 31] on div "**********" at bounding box center [748, 337] width 1496 height 1131
paste input "**********"
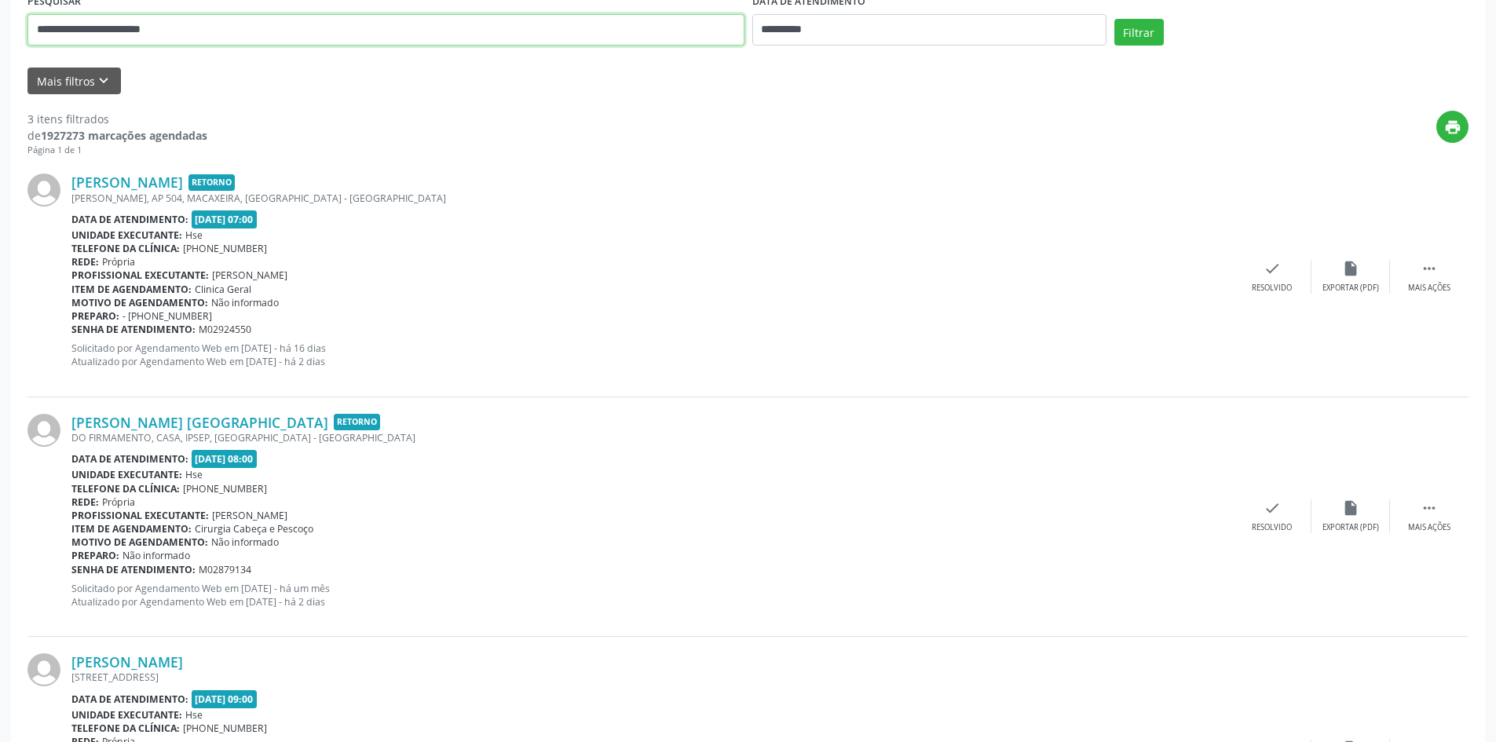
type input "**********"
click at [875, 31] on input "**********" at bounding box center [929, 29] width 354 height 31
click at [1155, 32] on button "Filtrar" at bounding box center [1138, 32] width 49 height 27
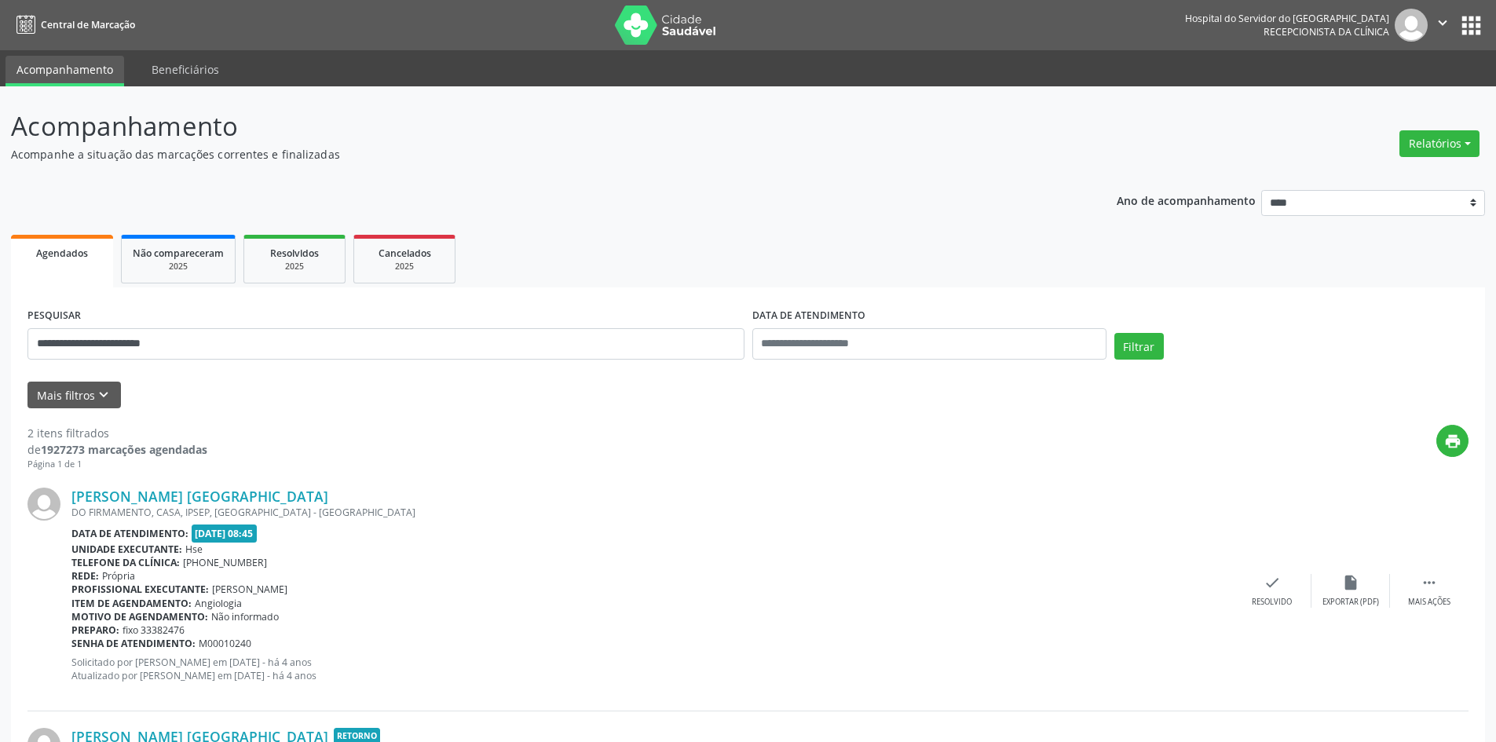
scroll to position [236, 0]
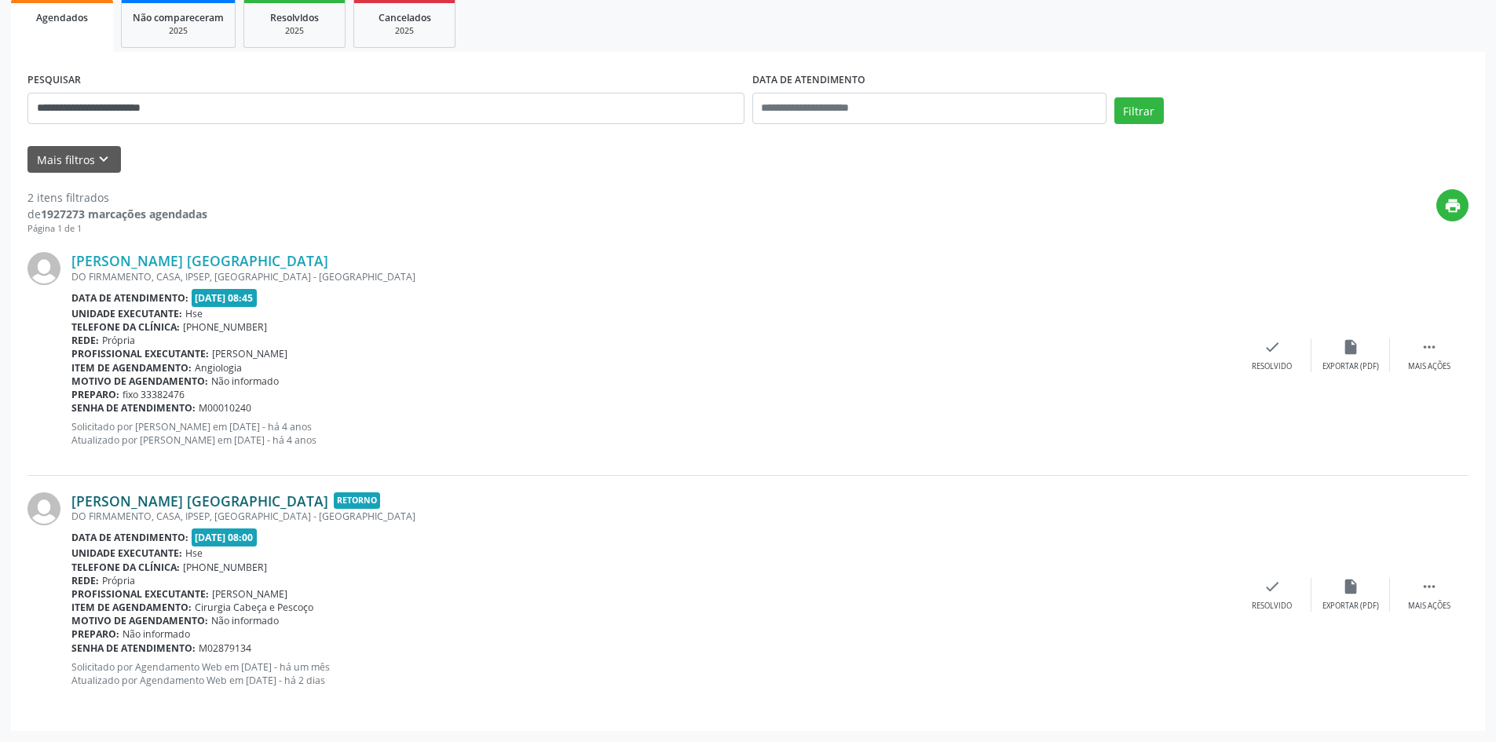
click at [251, 498] on link "[PERSON_NAME] [GEOGRAPHIC_DATA]" at bounding box center [199, 500] width 257 height 17
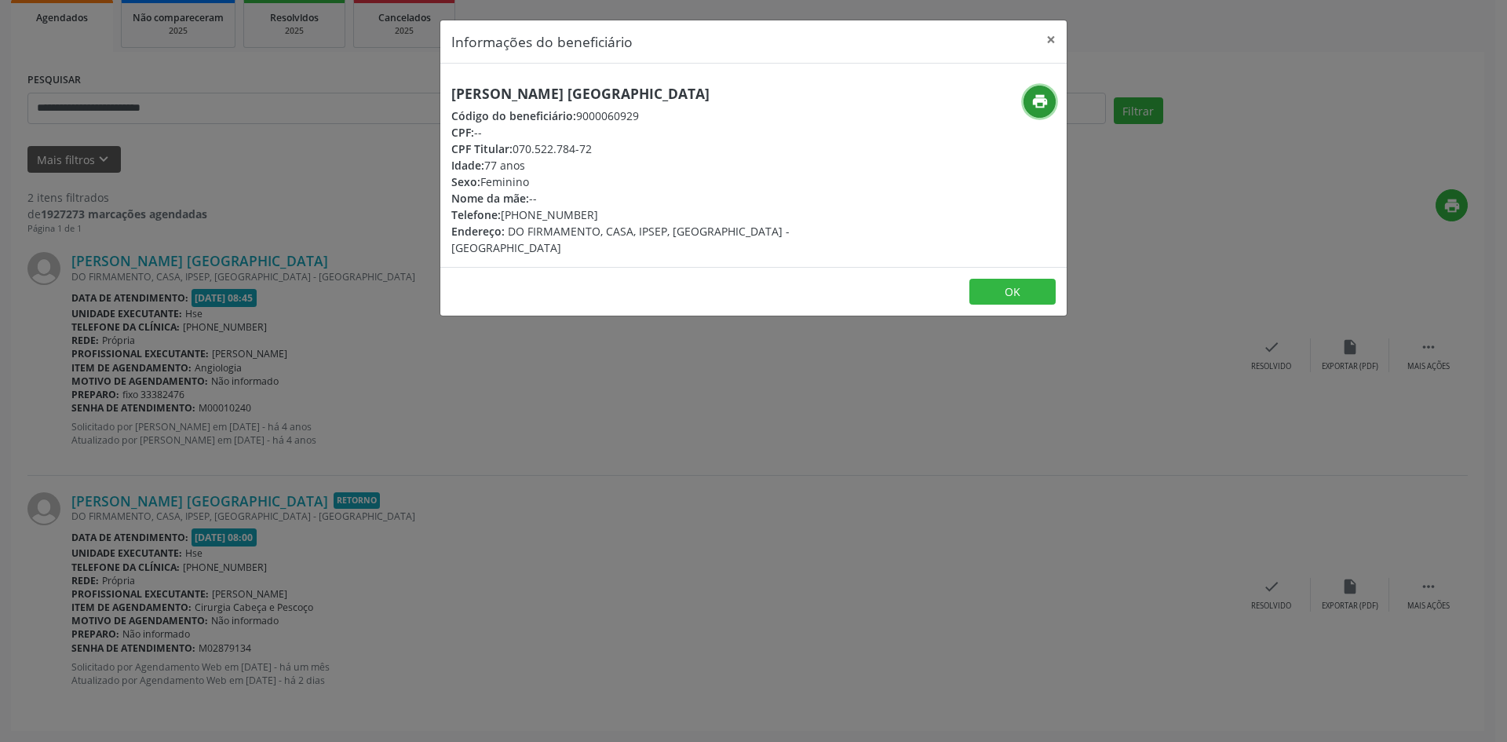
click at [1044, 99] on icon "print" at bounding box center [1040, 101] width 17 height 17
click at [1050, 42] on button "×" at bounding box center [1051, 39] width 31 height 38
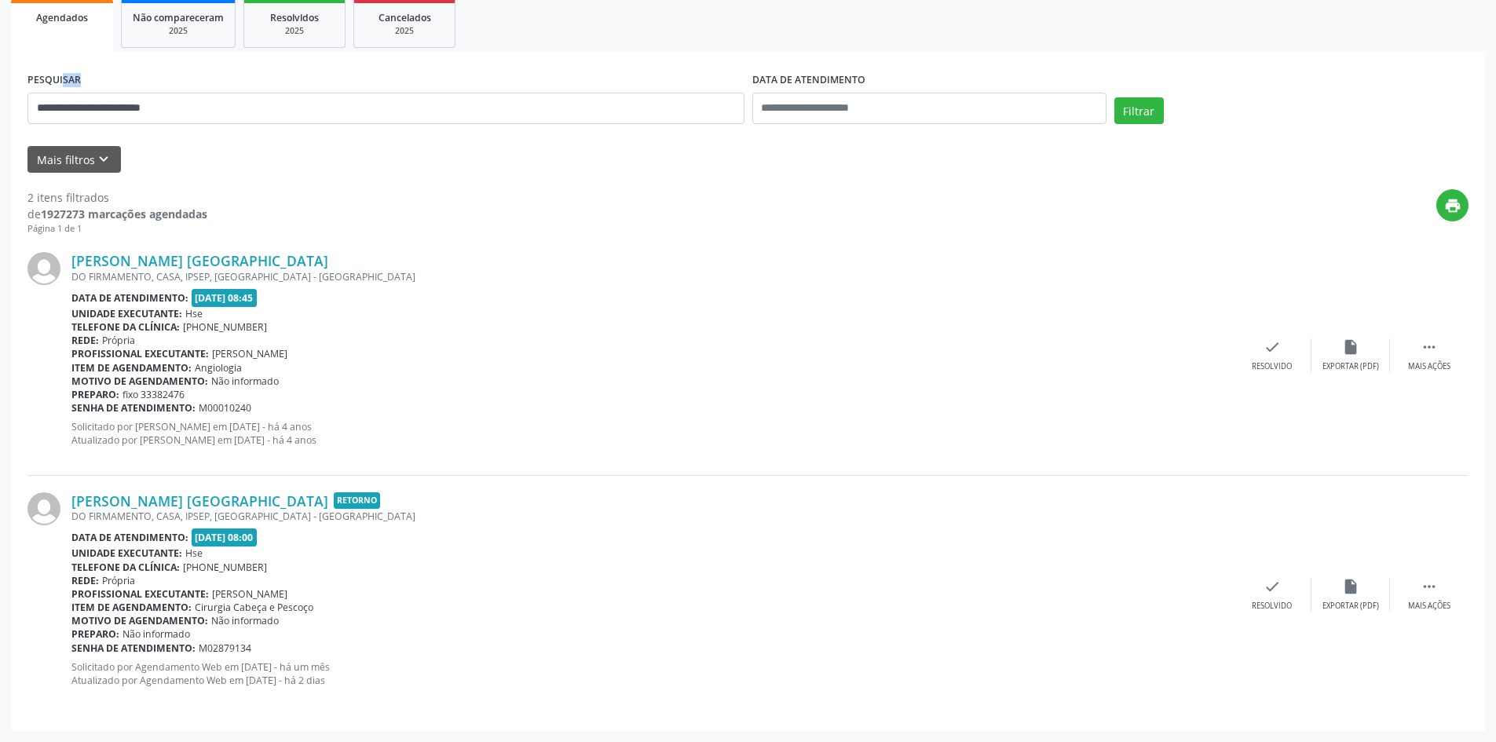
drag, startPoint x: 226, startPoint y: 124, endPoint x: 0, endPoint y: 70, distance: 232.5
click at [0, 70] on div "**********" at bounding box center [748, 296] width 1496 height 891
drag, startPoint x: 94, startPoint y: 115, endPoint x: 0, endPoint y: 88, distance: 97.9
click at [0, 90] on div "**********" at bounding box center [748, 296] width 1496 height 891
type input "**********"
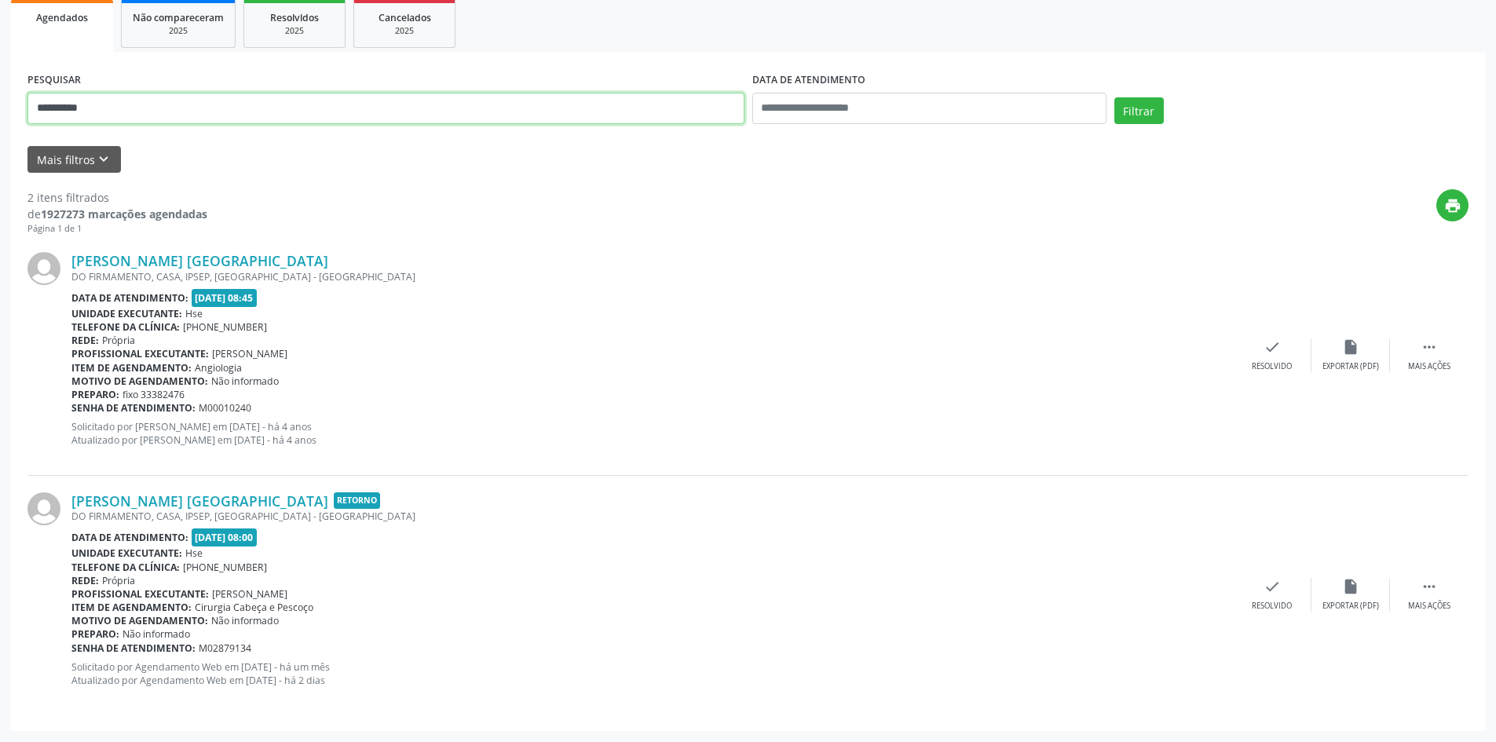
click at [1114, 97] on button "Filtrar" at bounding box center [1138, 110] width 49 height 27
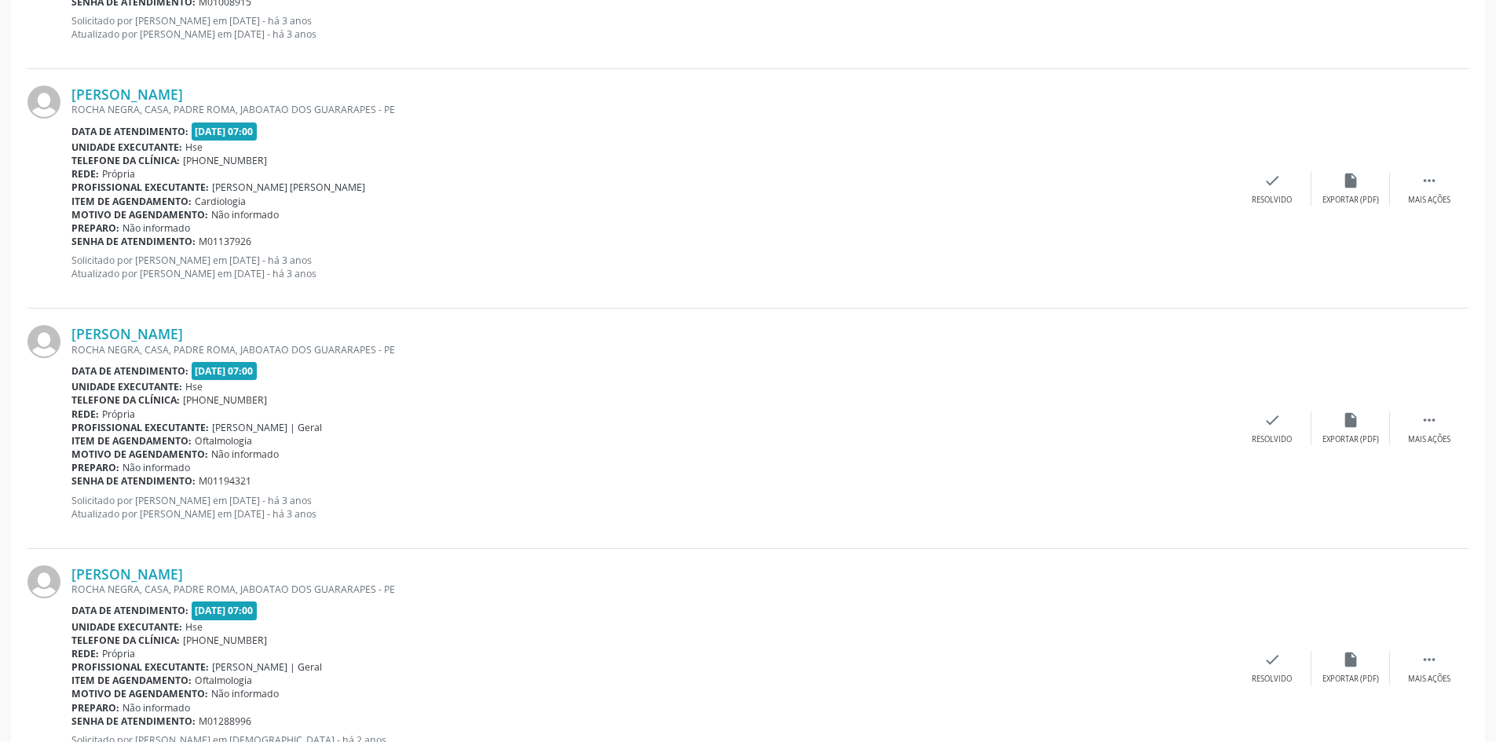
scroll to position [3398, 0]
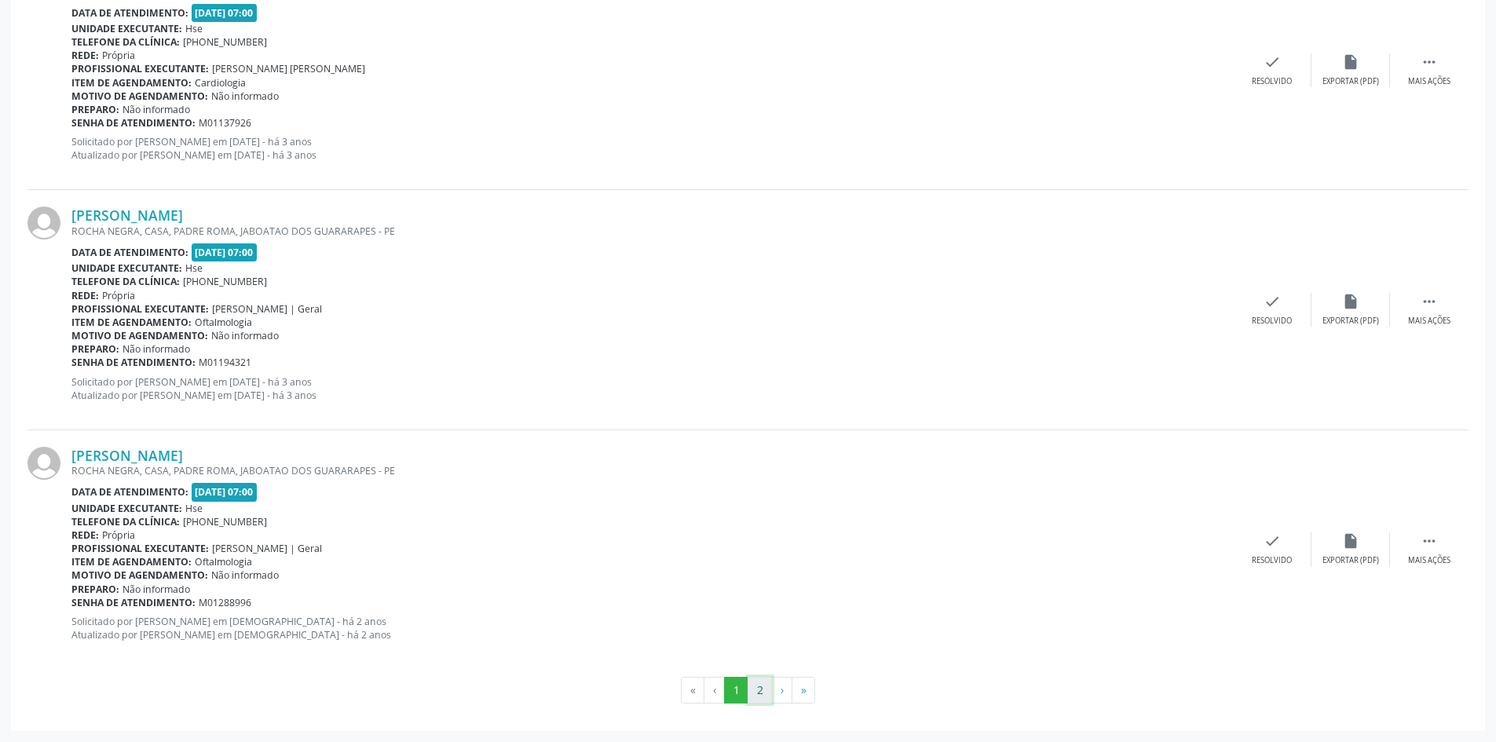
click at [768, 693] on button "2" at bounding box center [759, 690] width 24 height 27
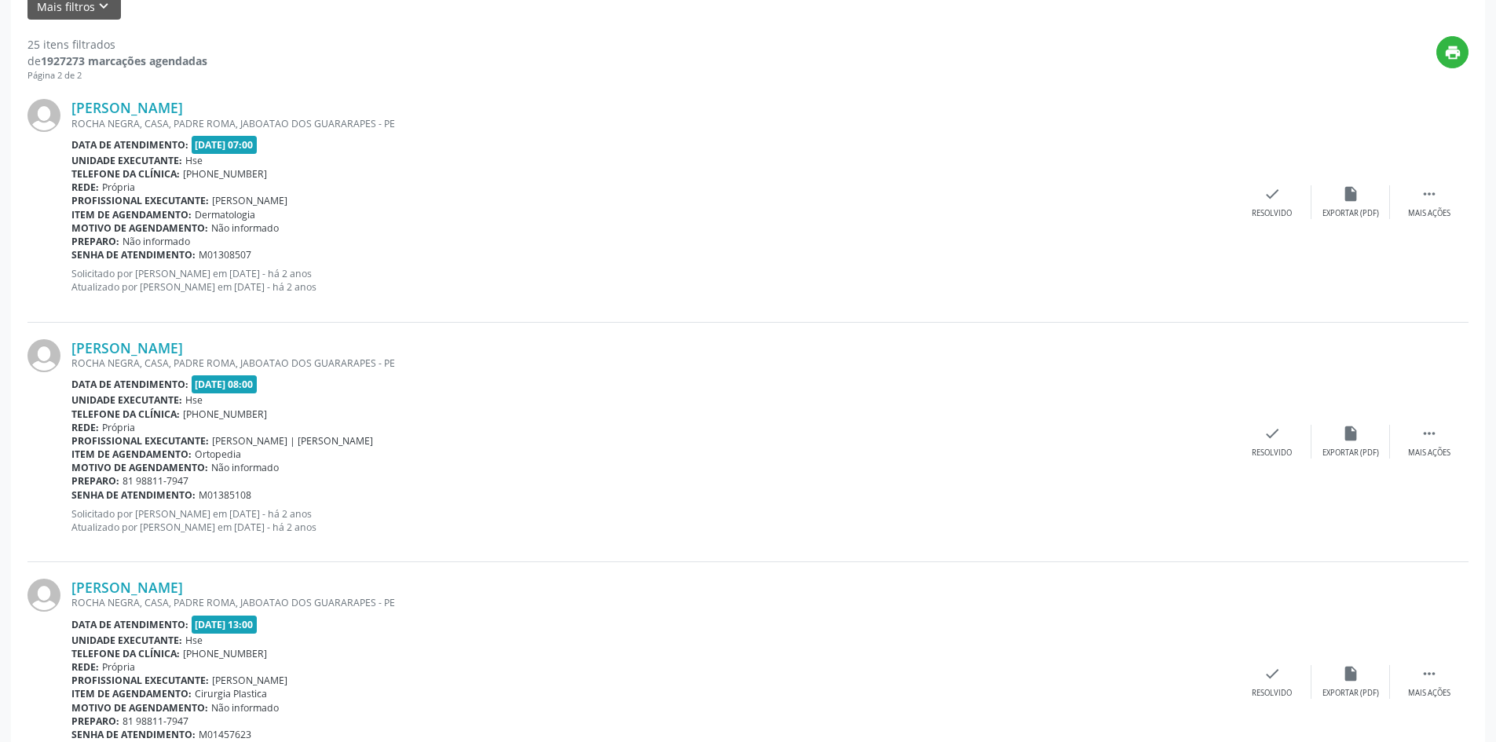
scroll to position [1, 0]
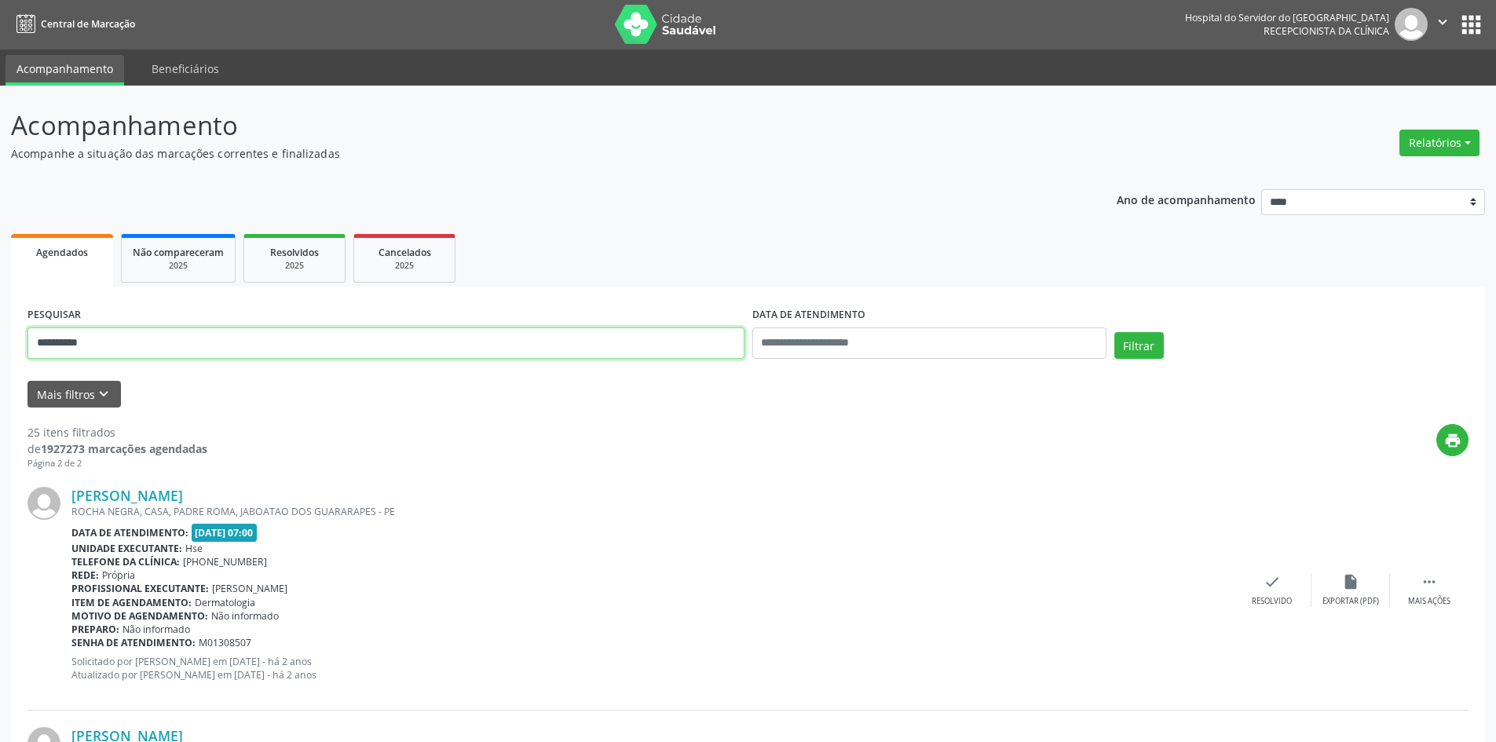
drag, startPoint x: 134, startPoint y: 345, endPoint x: 0, endPoint y: 309, distance: 139.0
click at [1114, 332] on button "Filtrar" at bounding box center [1138, 345] width 49 height 27
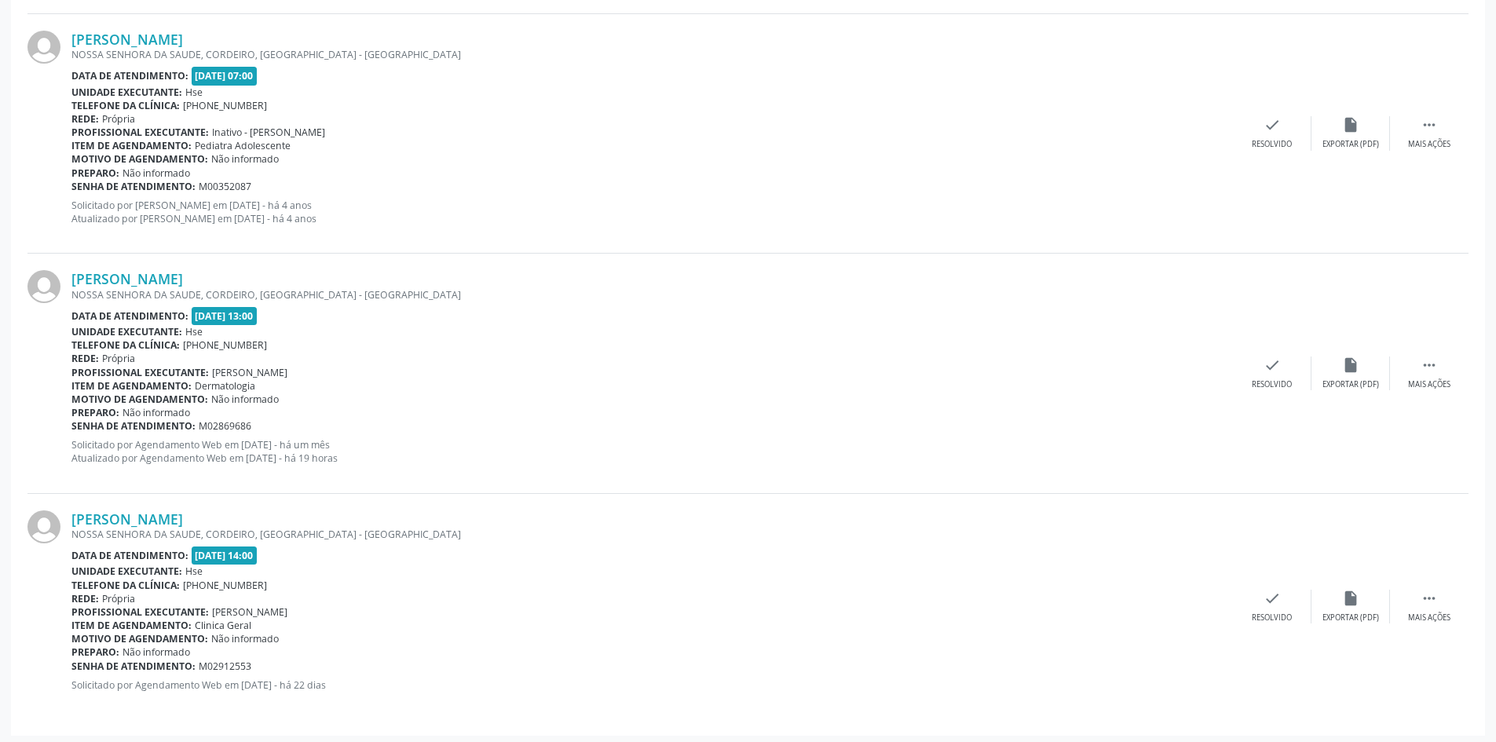
scroll to position [1421, 0]
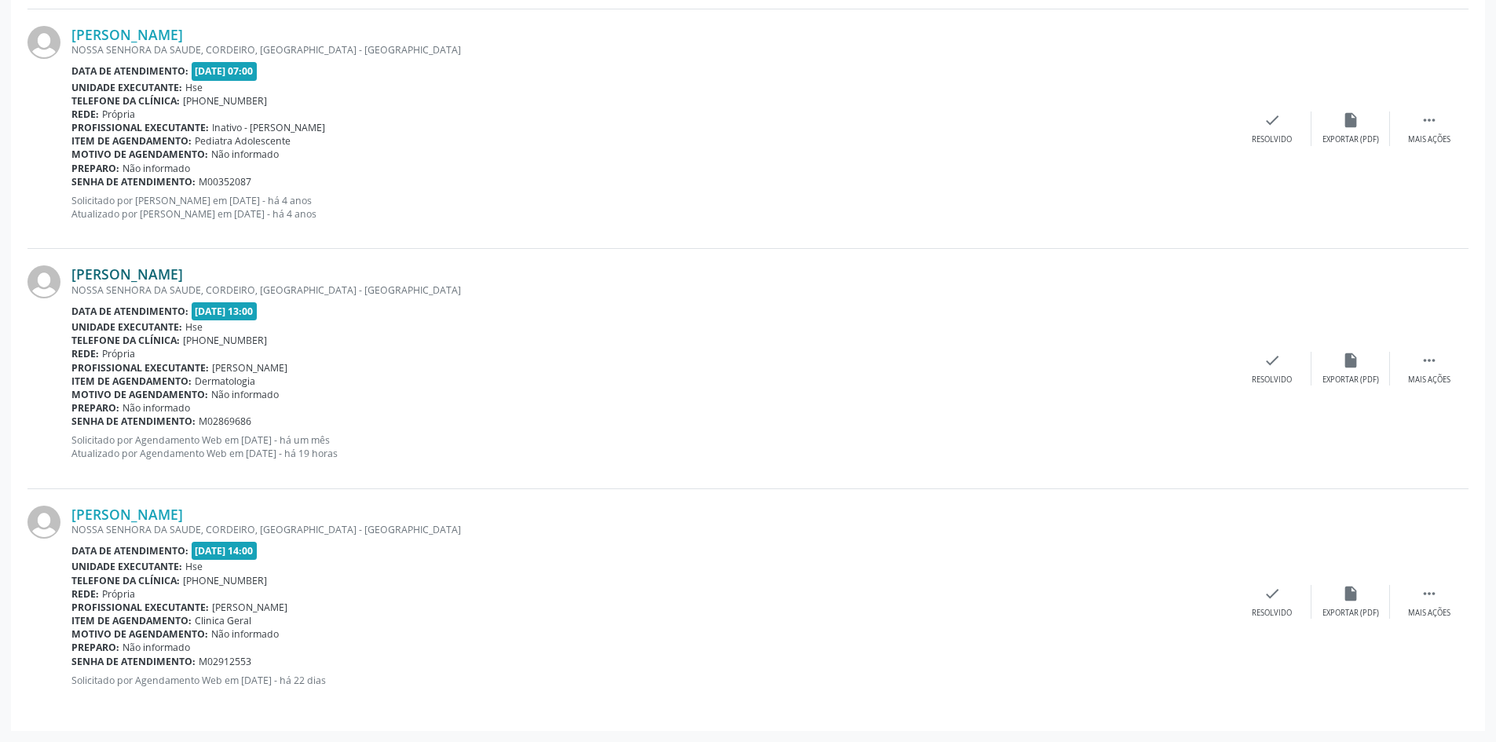
drag, startPoint x: 304, startPoint y: 279, endPoint x: 75, endPoint y: 272, distance: 228.6
click at [75, 272] on div "[PERSON_NAME]" at bounding box center [651, 273] width 1161 height 17
copy link "[PERSON_NAME]"
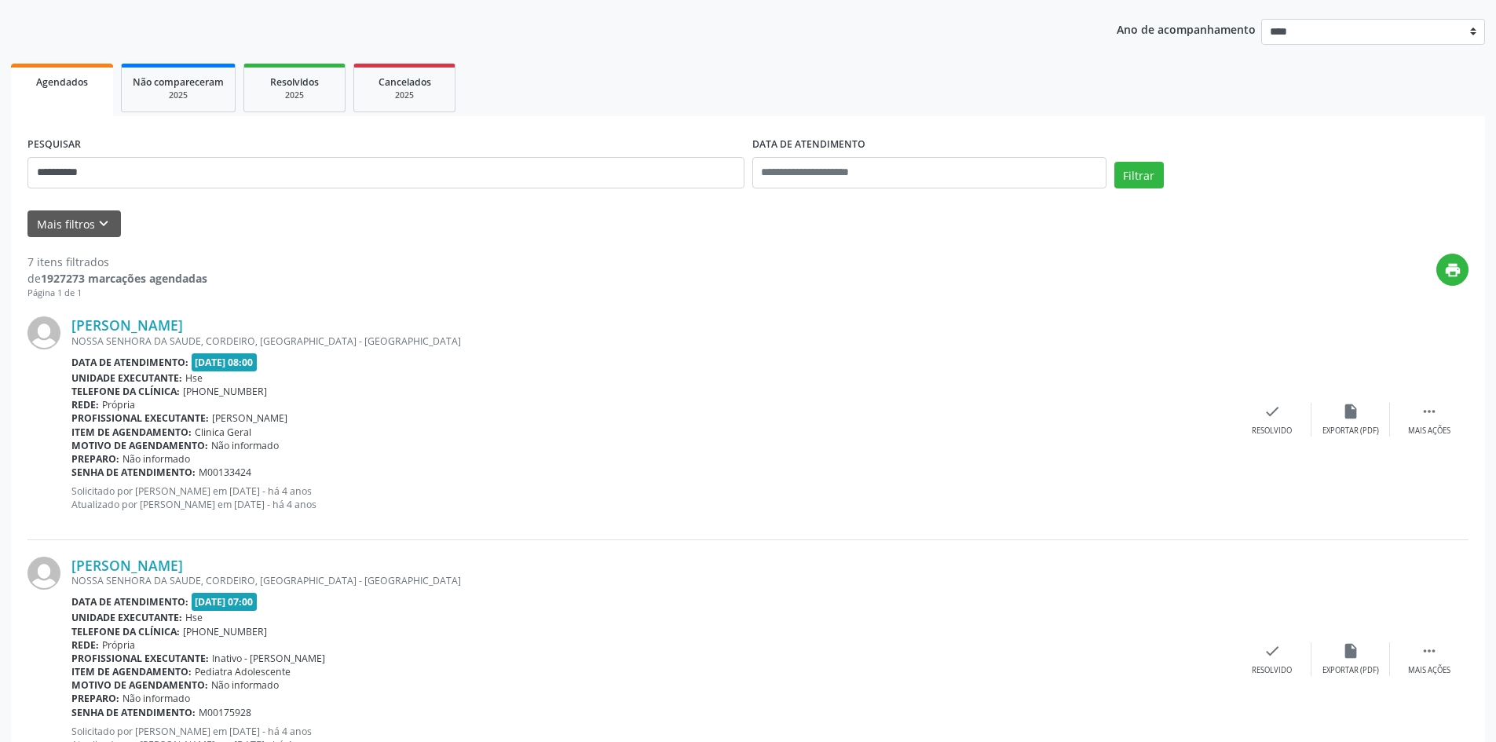
scroll to position [165, 0]
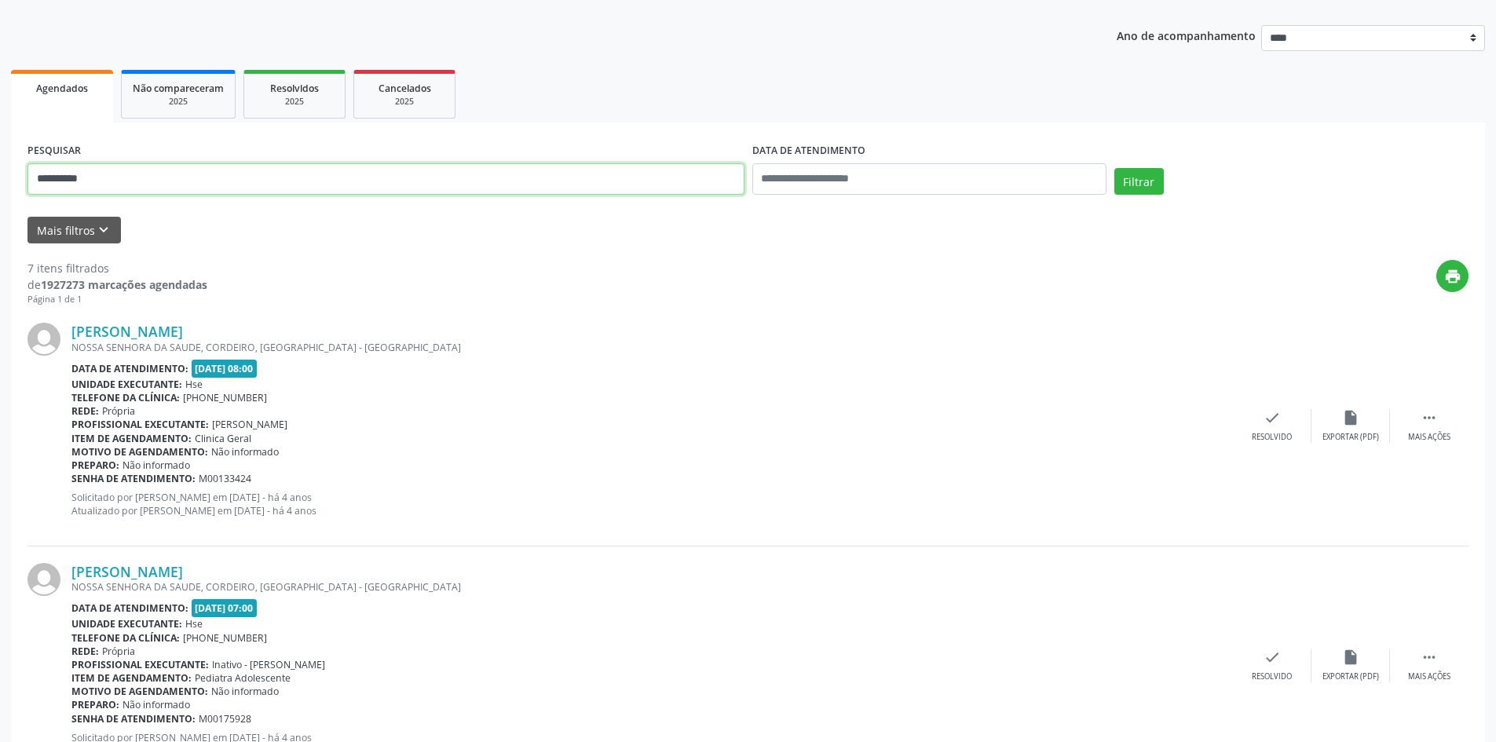
drag, startPoint x: 121, startPoint y: 183, endPoint x: 0, endPoint y: 143, distance: 127.4
click at [1114, 168] on button "Filtrar" at bounding box center [1138, 181] width 49 height 27
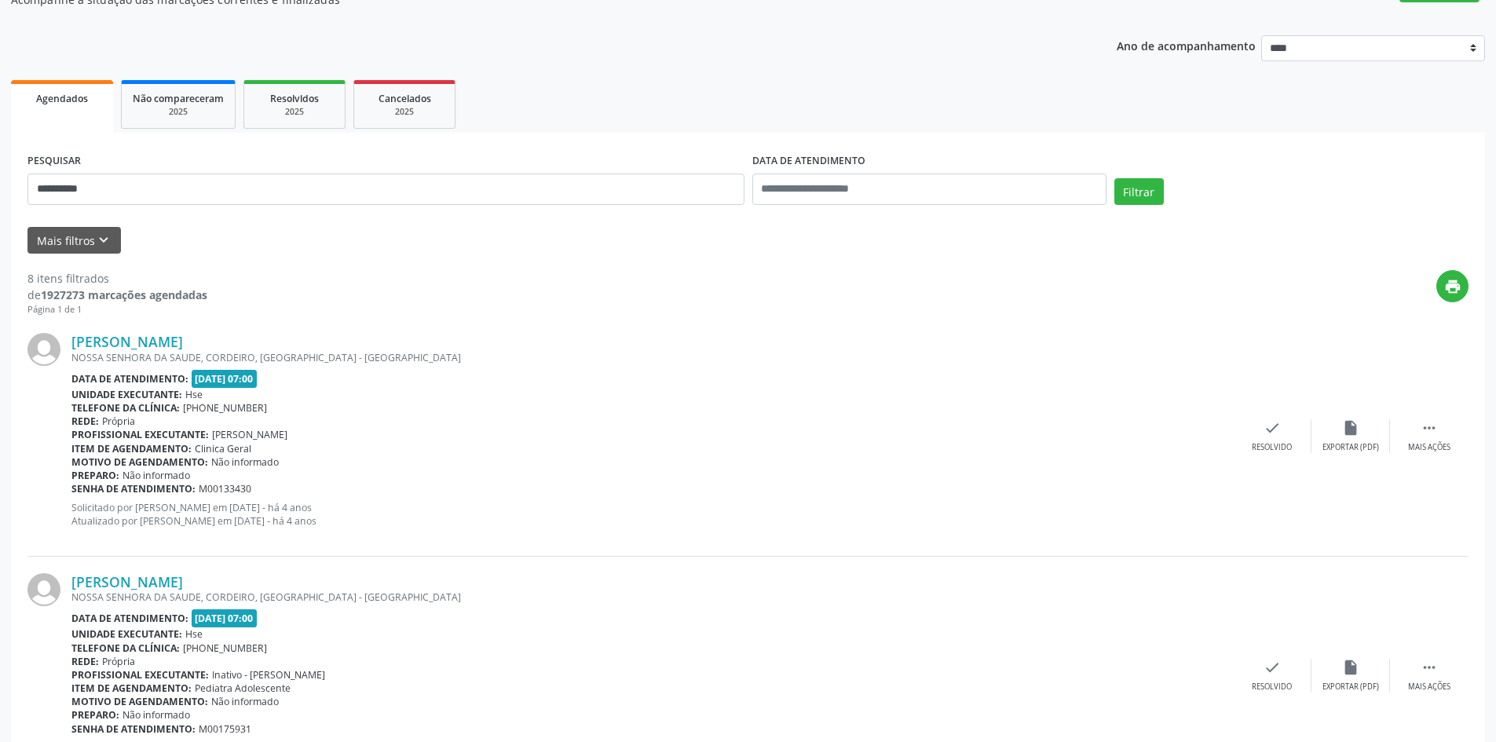
scroll to position [79, 0]
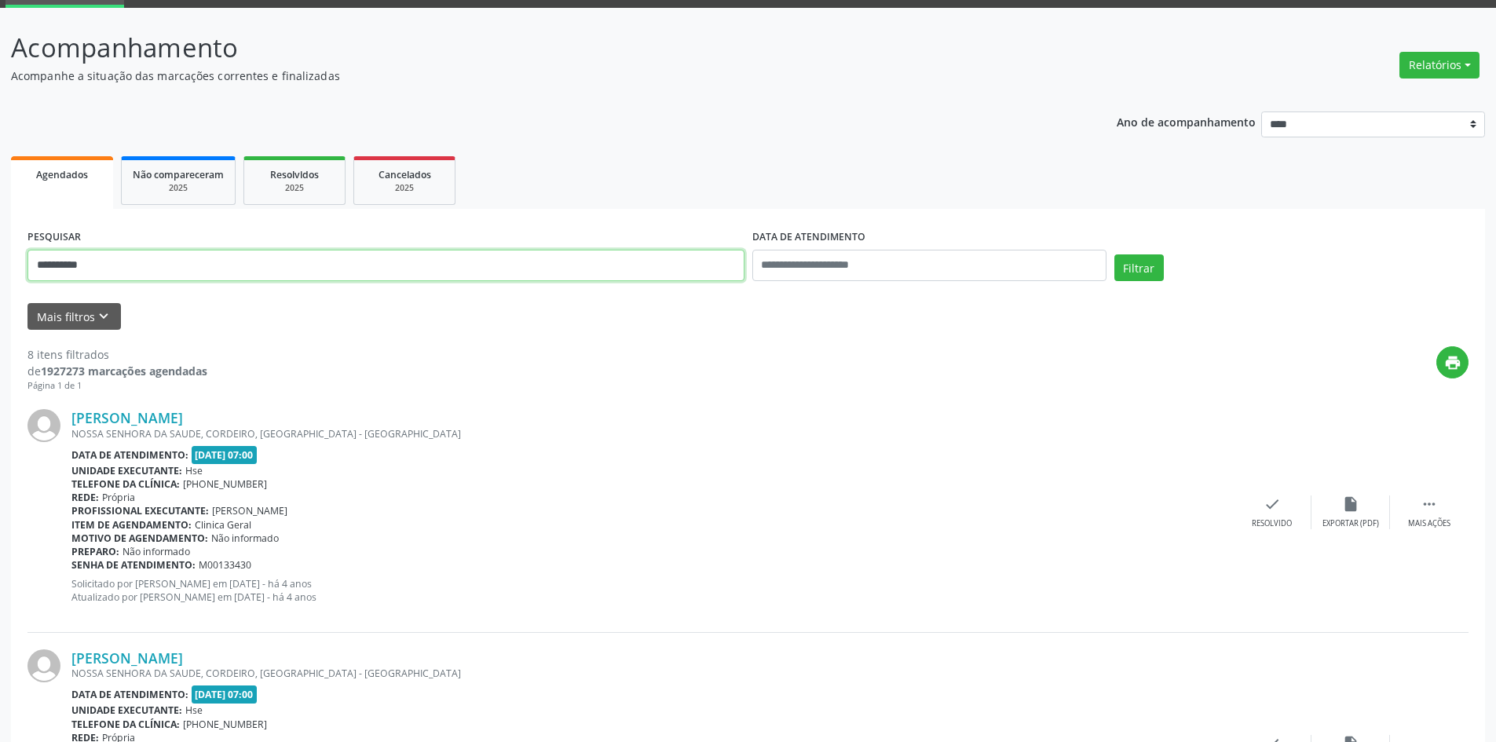
drag, startPoint x: 139, startPoint y: 264, endPoint x: 0, endPoint y: 242, distance: 140.7
click at [1114, 254] on button "Filtrar" at bounding box center [1138, 267] width 49 height 27
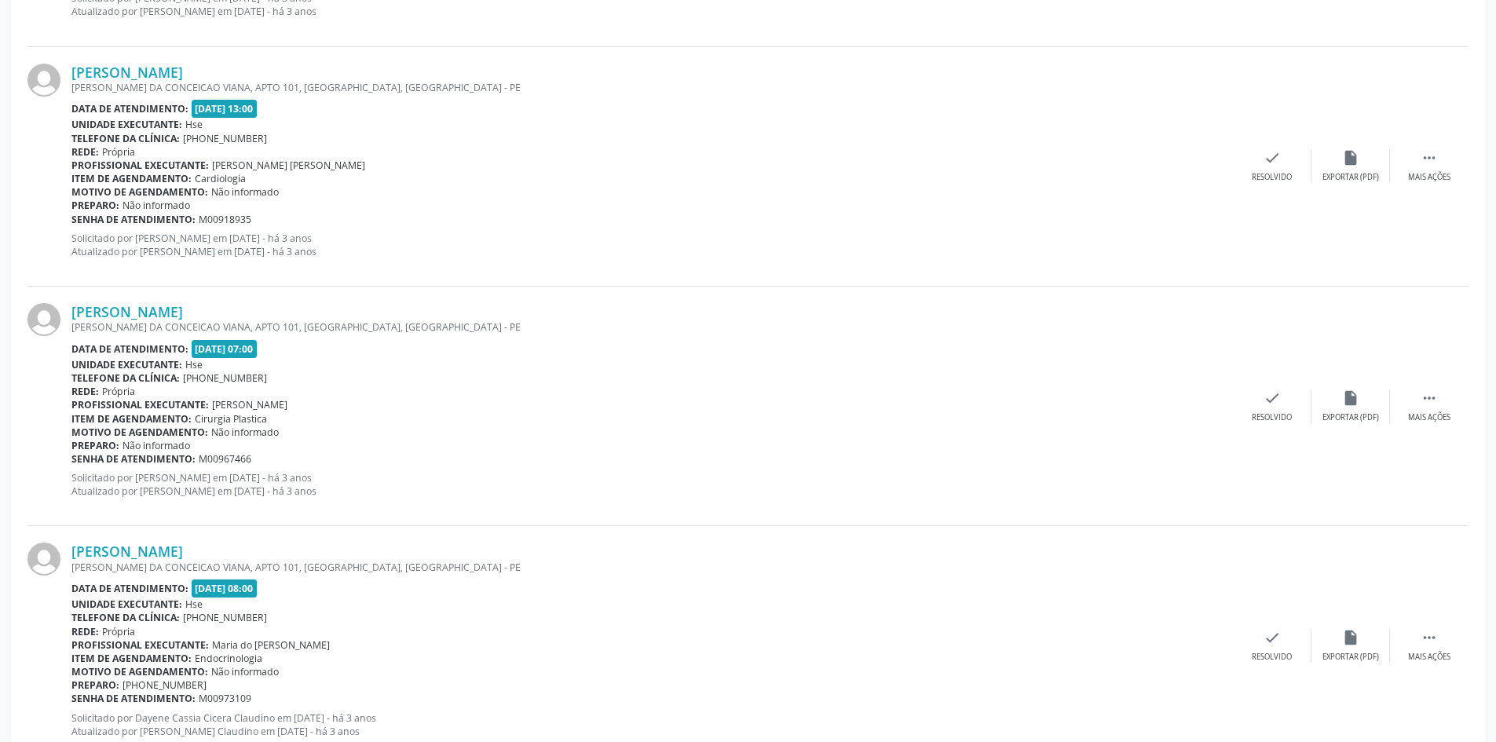
scroll to position [3398, 0]
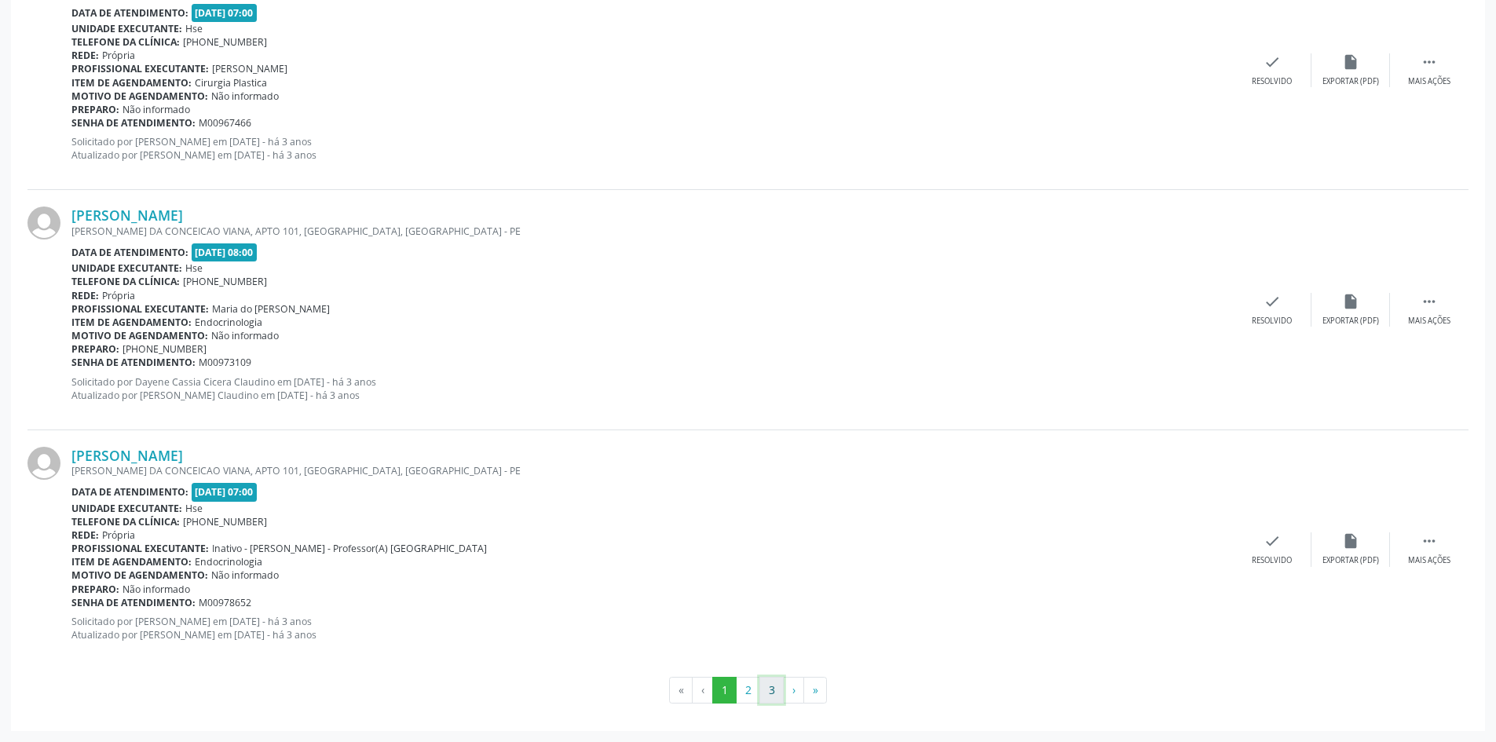
click at [772, 696] on button "3" at bounding box center [771, 690] width 24 height 27
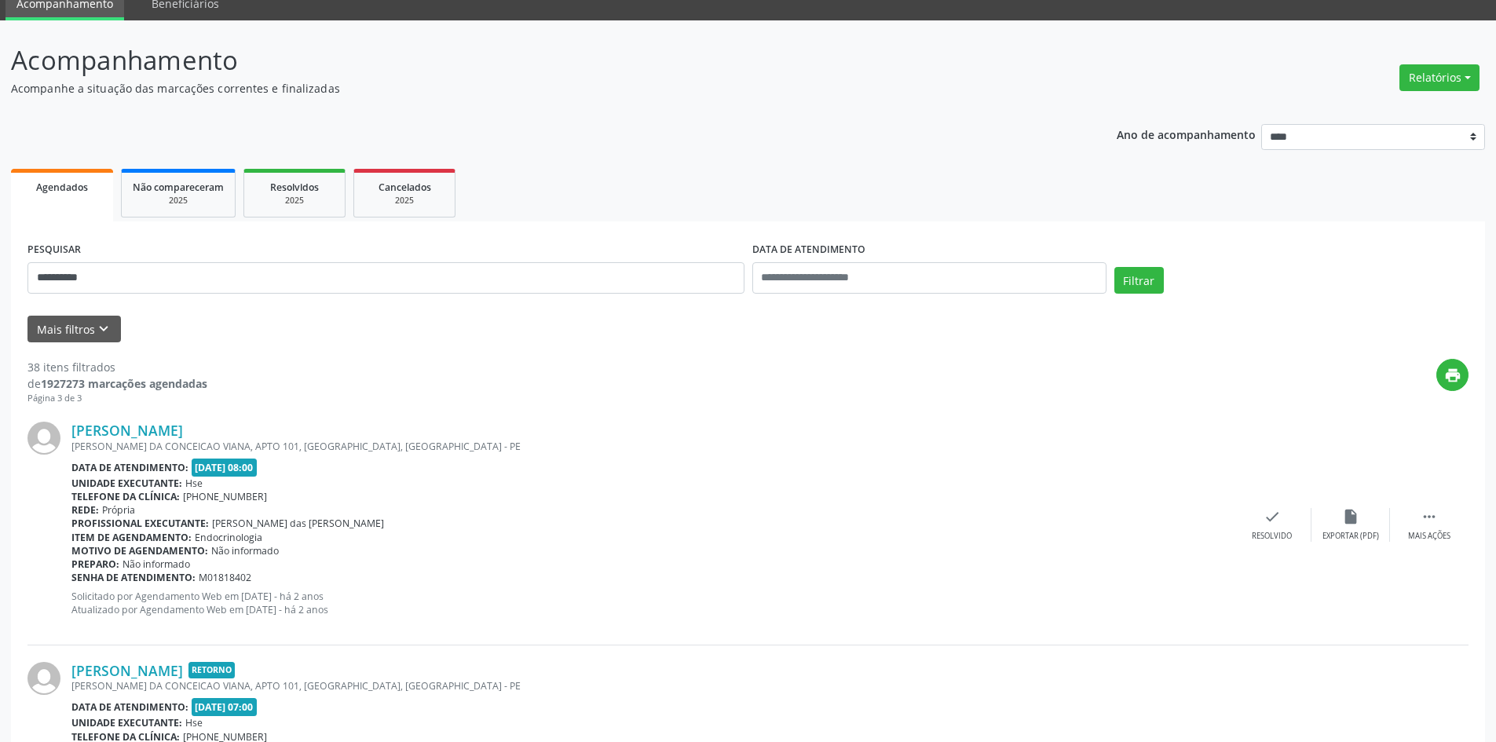
scroll to position [0, 0]
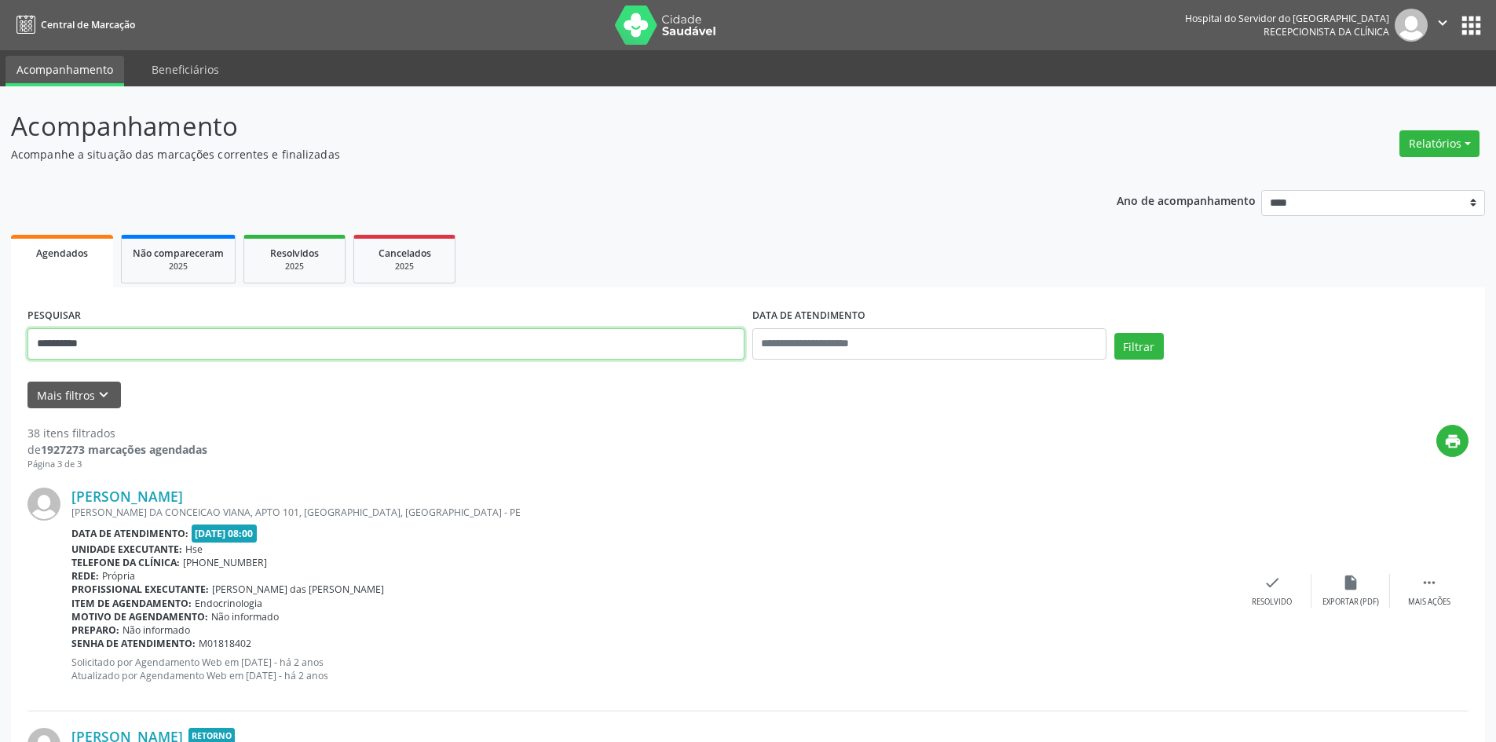
drag, startPoint x: 121, startPoint y: 347, endPoint x: 0, endPoint y: 319, distance: 124.2
type input "**********"
click at [1114, 333] on button "Filtrar" at bounding box center [1138, 346] width 49 height 27
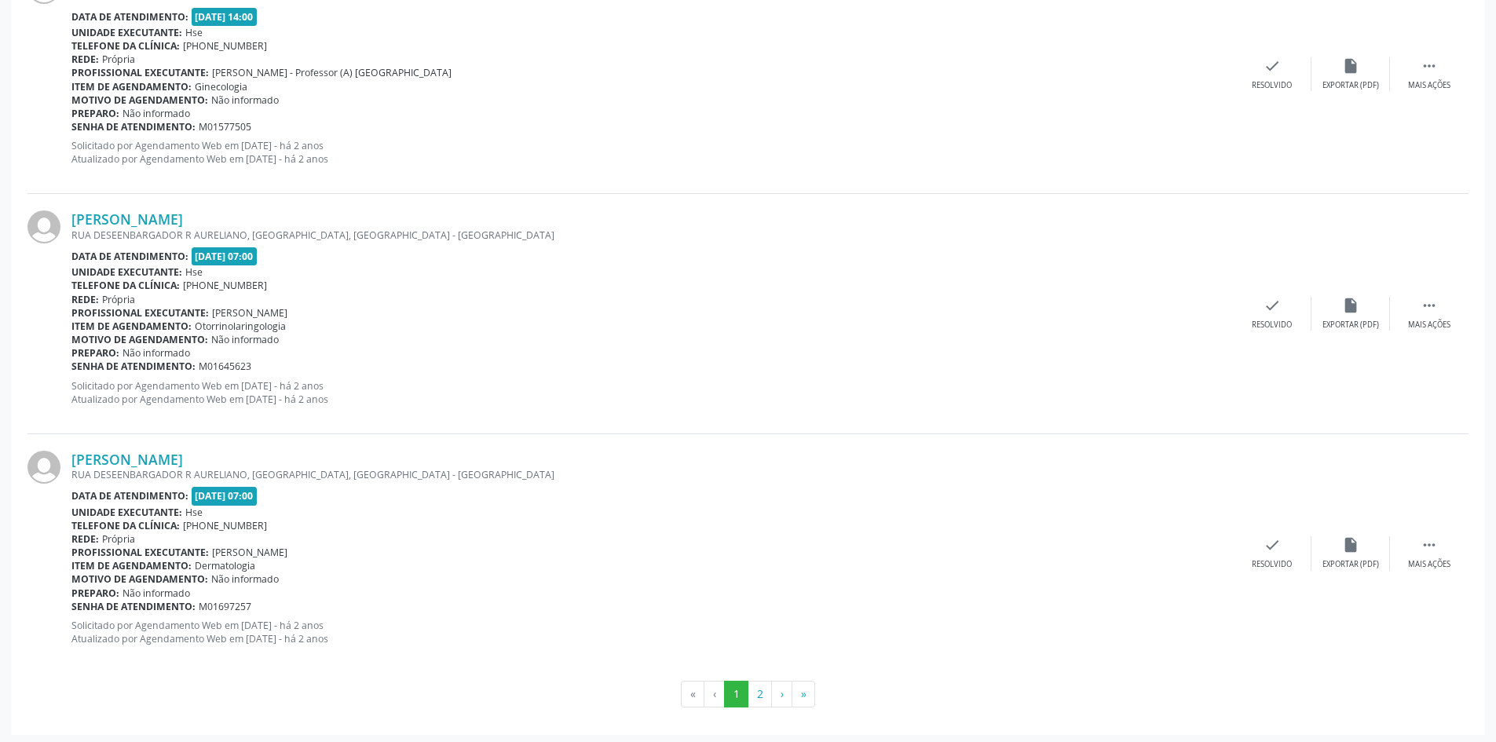
scroll to position [3398, 0]
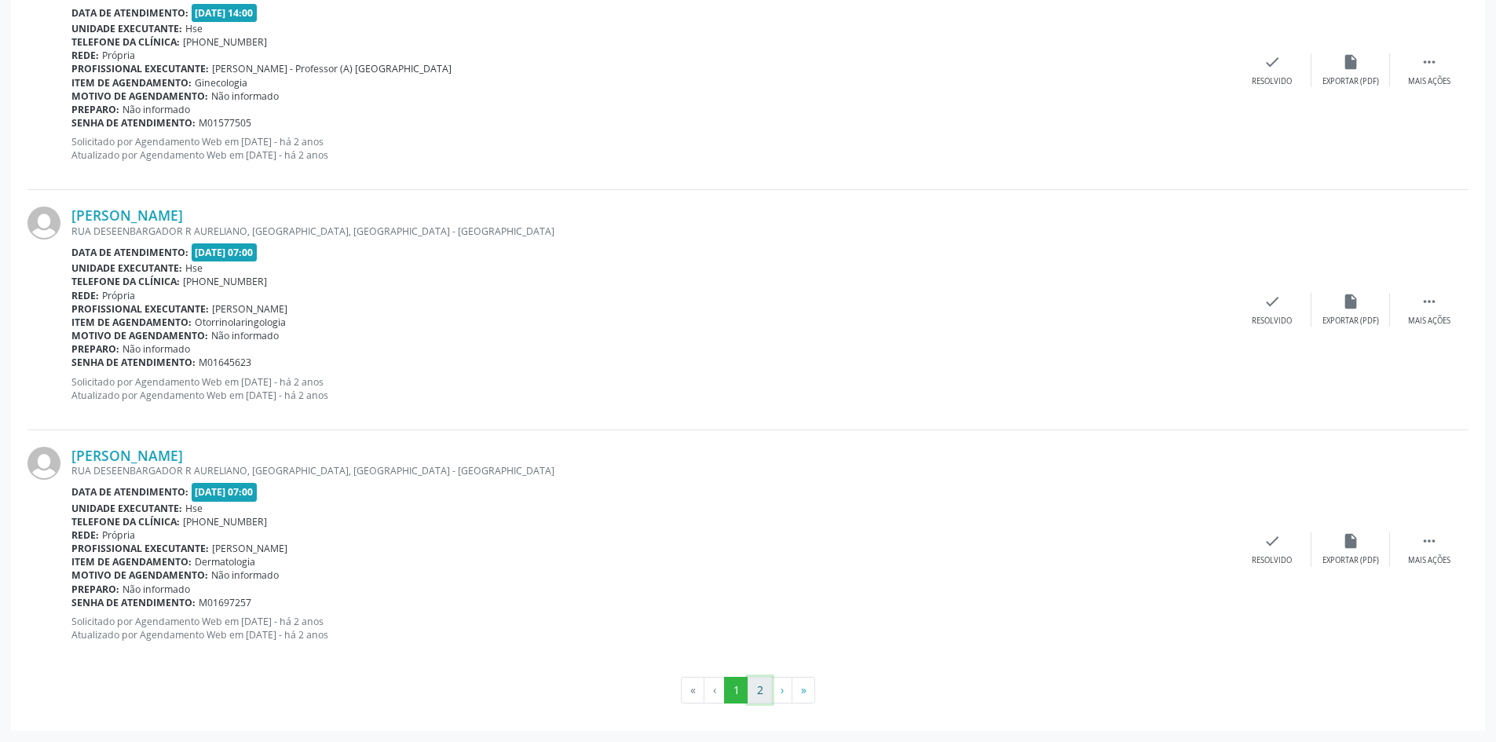
click at [767, 687] on button "2" at bounding box center [759, 690] width 24 height 27
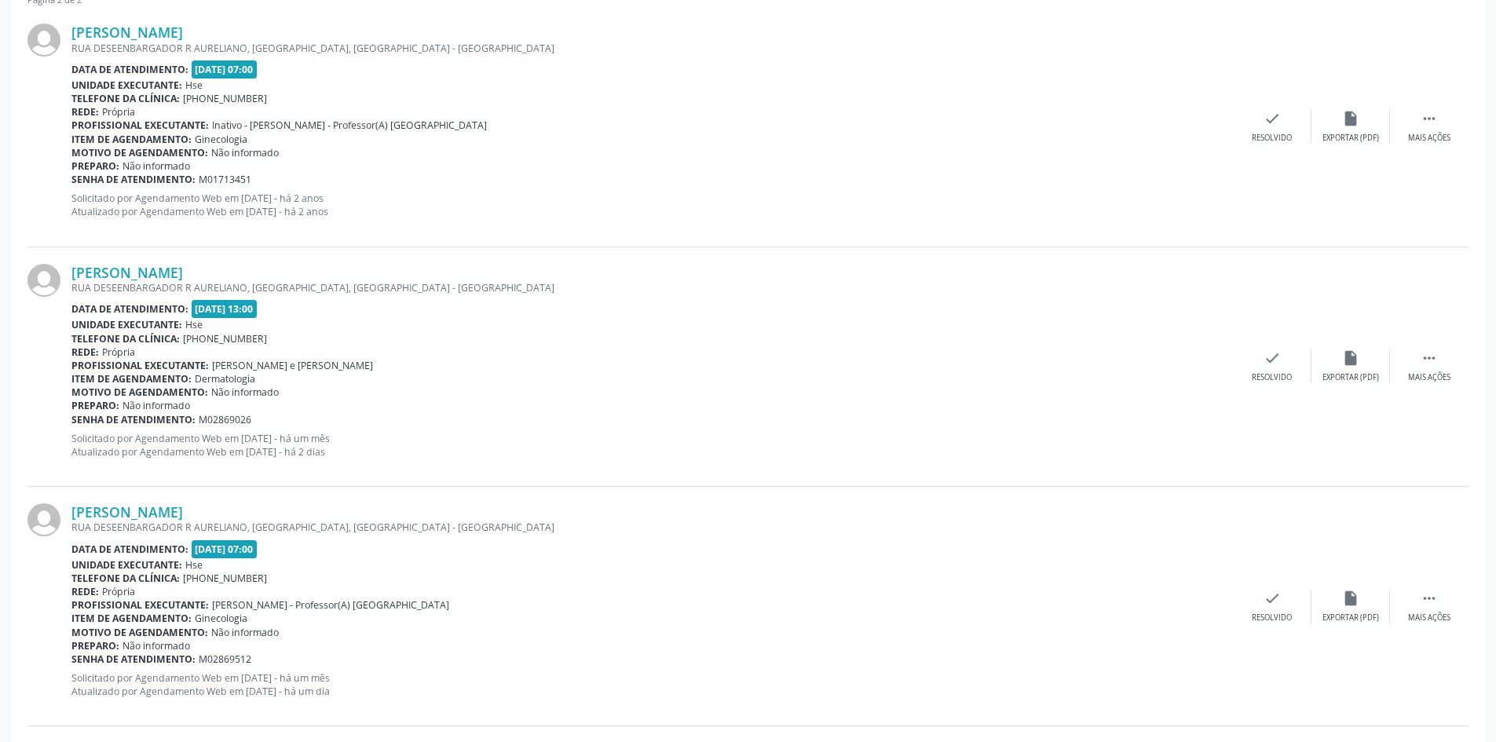
scroll to position [157, 0]
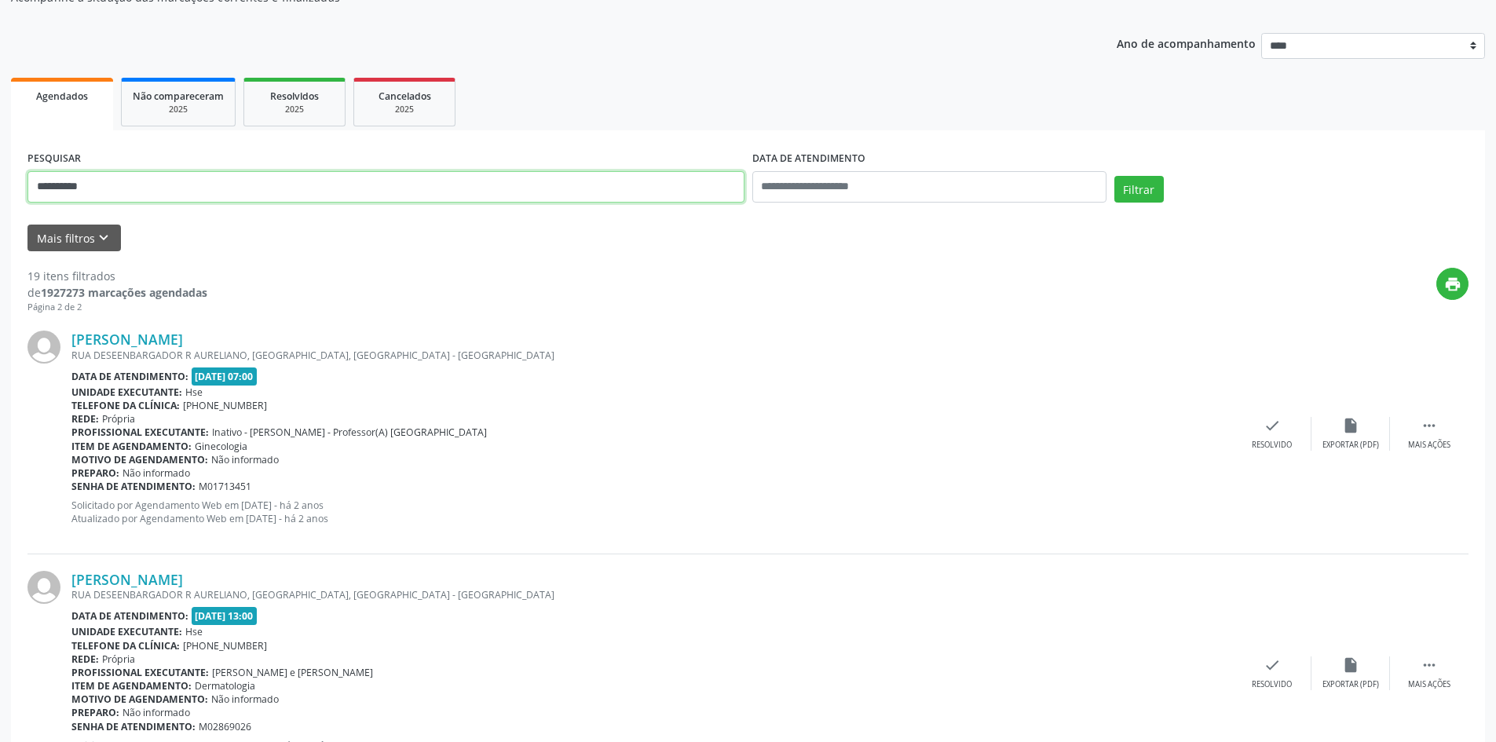
drag, startPoint x: 133, startPoint y: 174, endPoint x: 0, endPoint y: 174, distance: 133.5
click at [0, 175] on div "**********" at bounding box center [748, 636] width 1496 height 1415
type input "**********"
click at [1114, 176] on button "Filtrar" at bounding box center [1138, 189] width 49 height 27
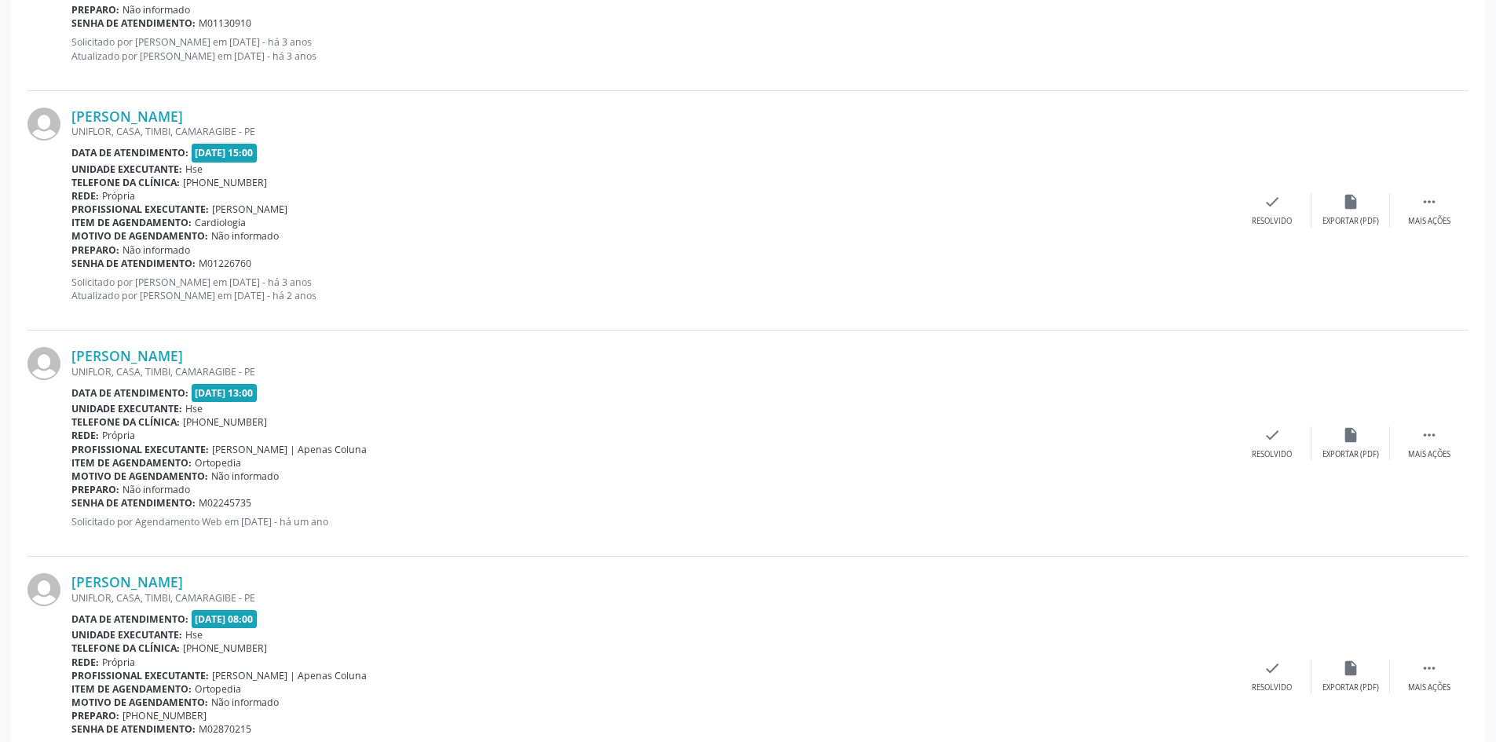
scroll to position [1421, 0]
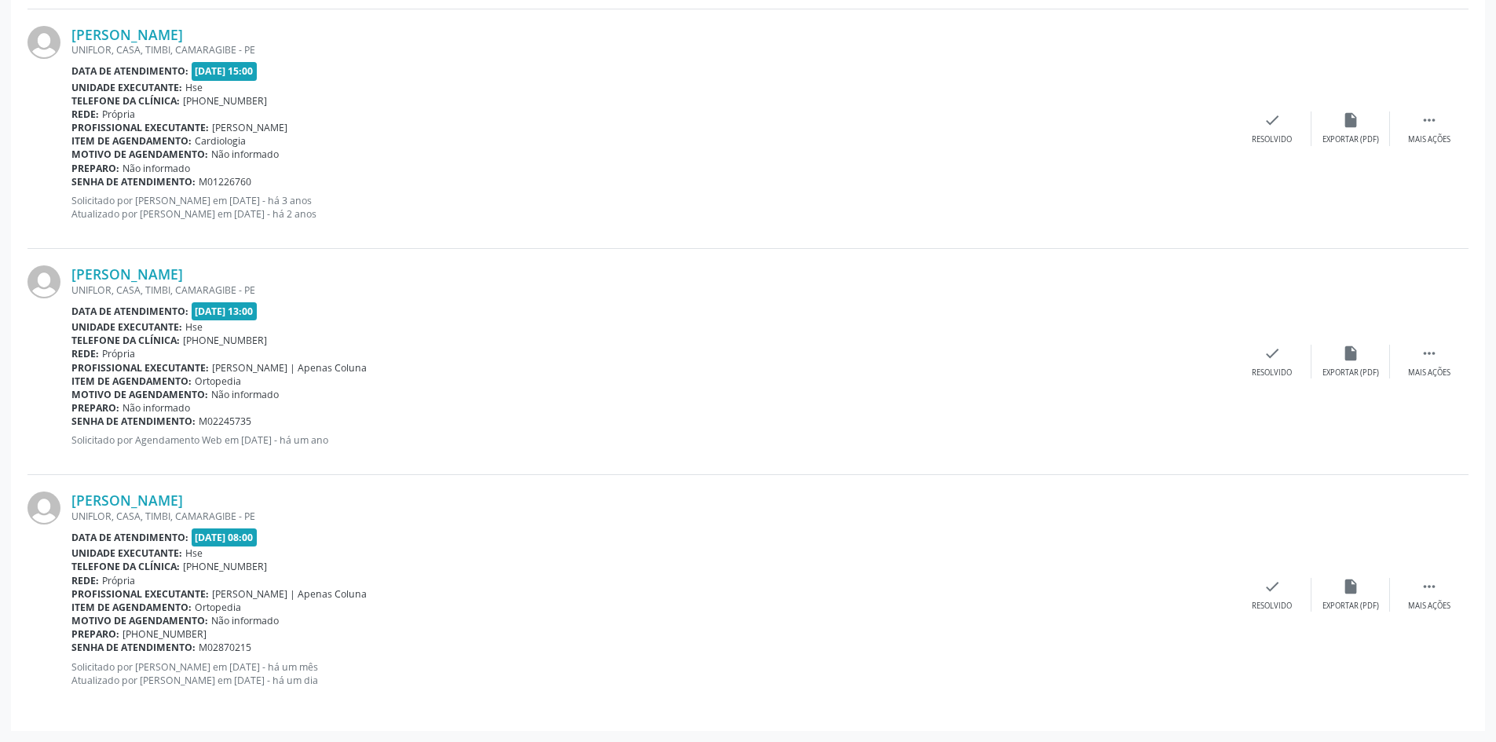
drag, startPoint x: 261, startPoint y: 496, endPoint x: 68, endPoint y: 499, distance: 192.4
click at [68, 499] on div "[PERSON_NAME] UNIFLOR, CASA, [GEOGRAPHIC_DATA], [GEOGRAPHIC_DATA] - PE Data de …" at bounding box center [747, 594] width 1441 height 239
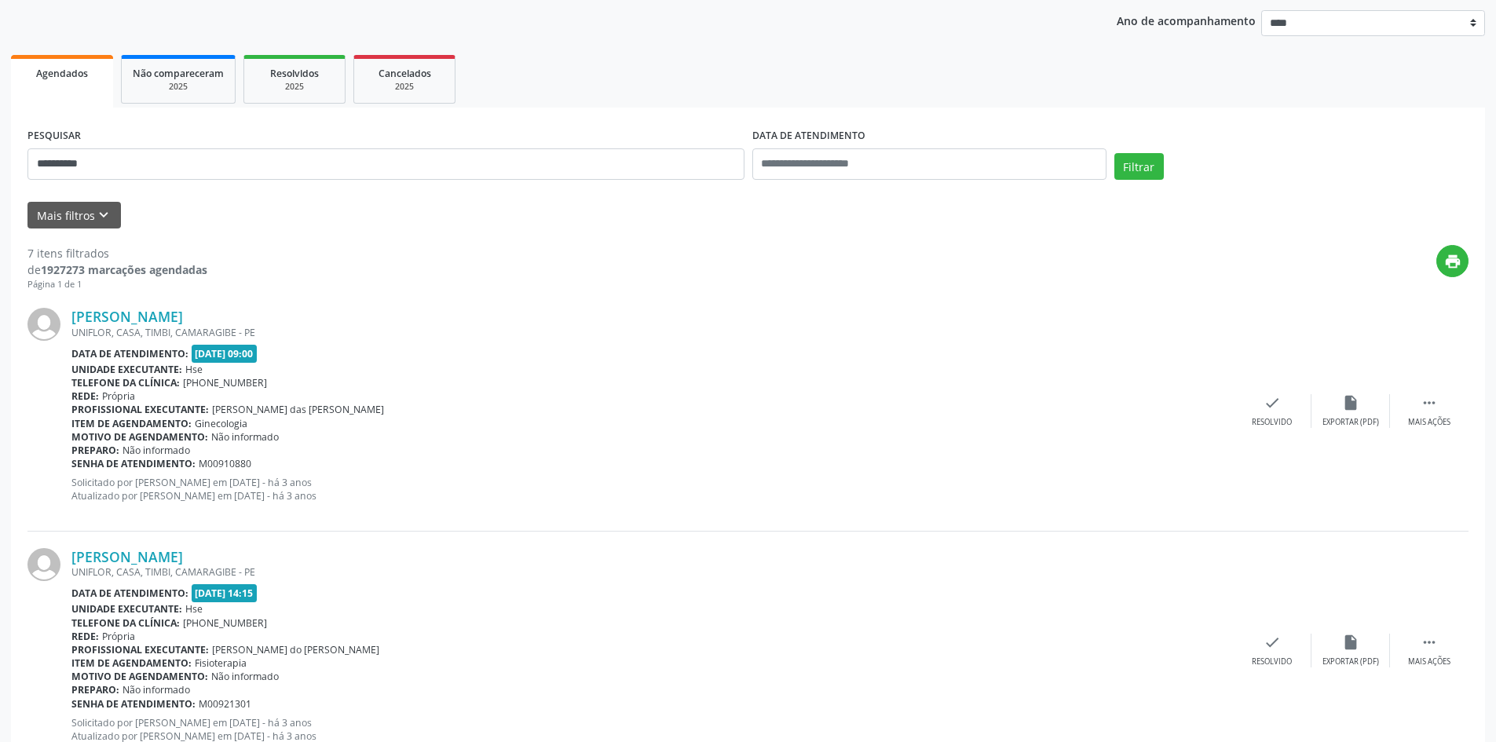
scroll to position [86, 0]
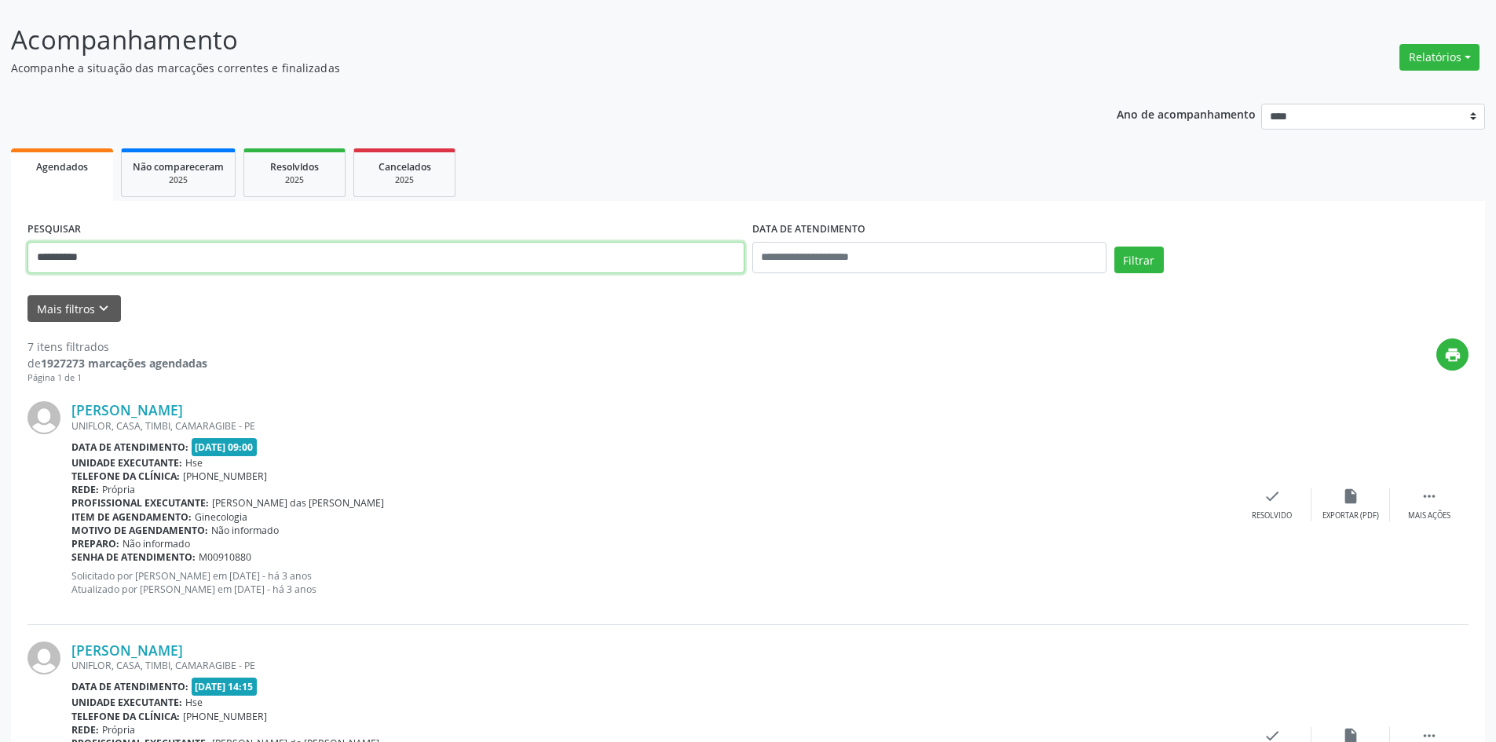
type input "**********"
click at [1114, 247] on button "Filtrar" at bounding box center [1138, 260] width 49 height 27
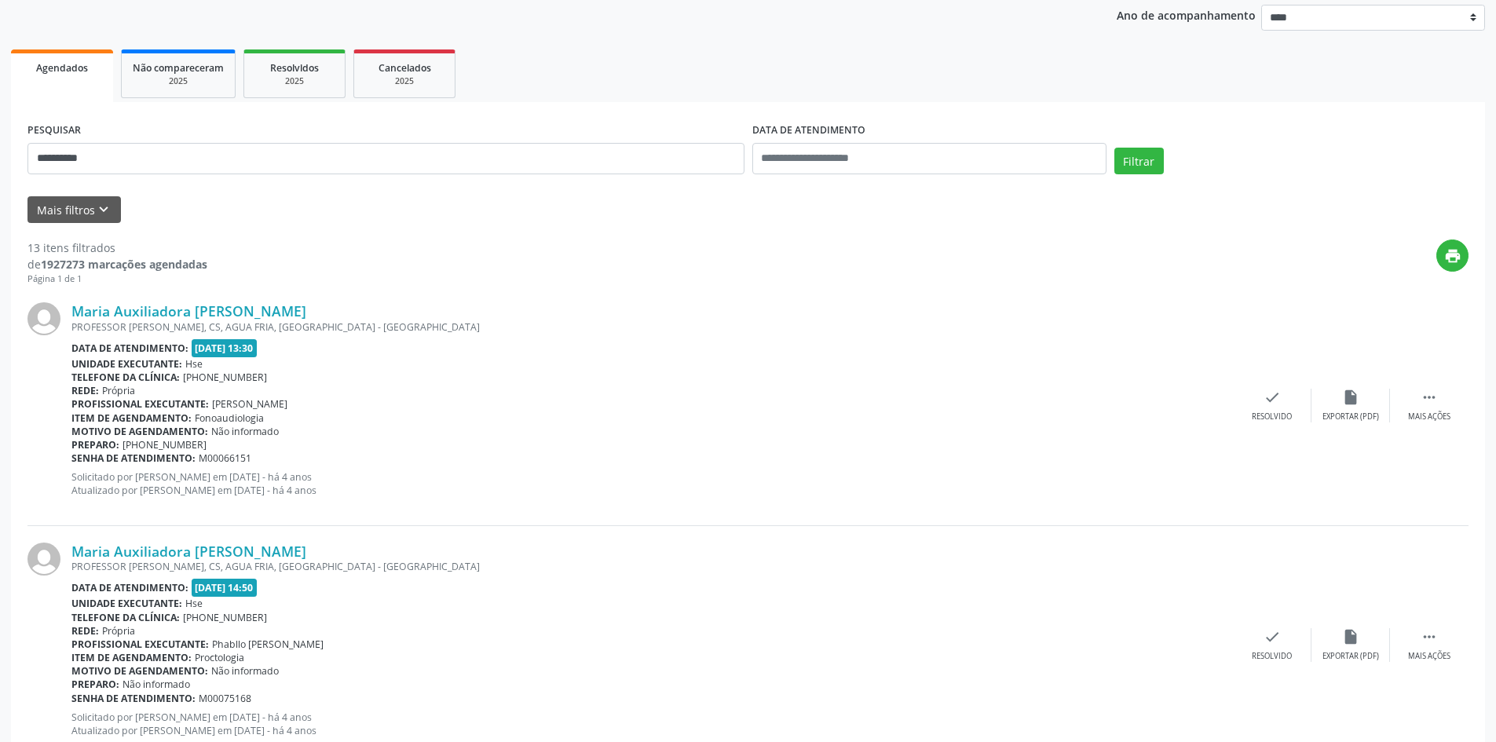
scroll to position [46, 0]
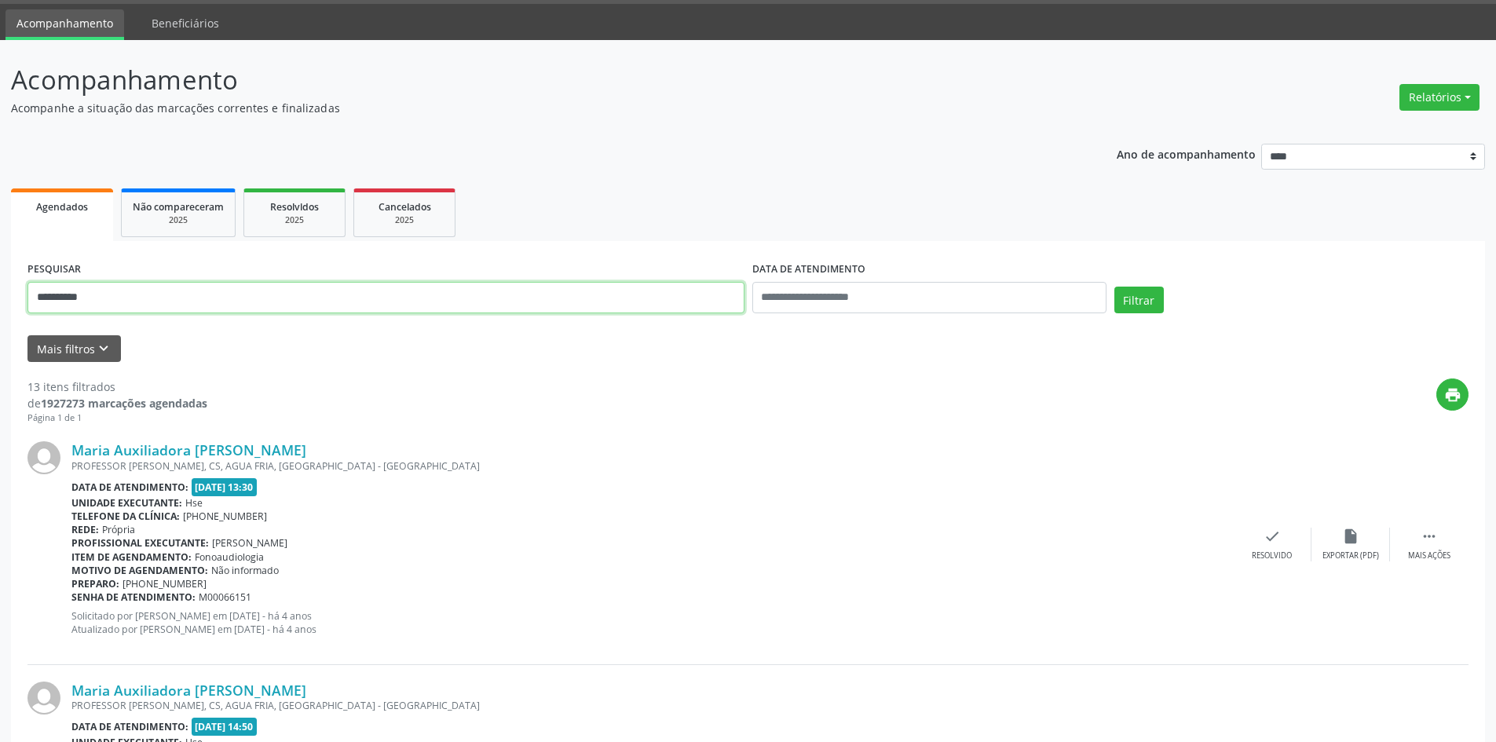
drag, startPoint x: 123, startPoint y: 303, endPoint x: 0, endPoint y: 290, distance: 124.0
type input "**********"
click at [1114, 287] on button "Filtrar" at bounding box center [1138, 300] width 49 height 27
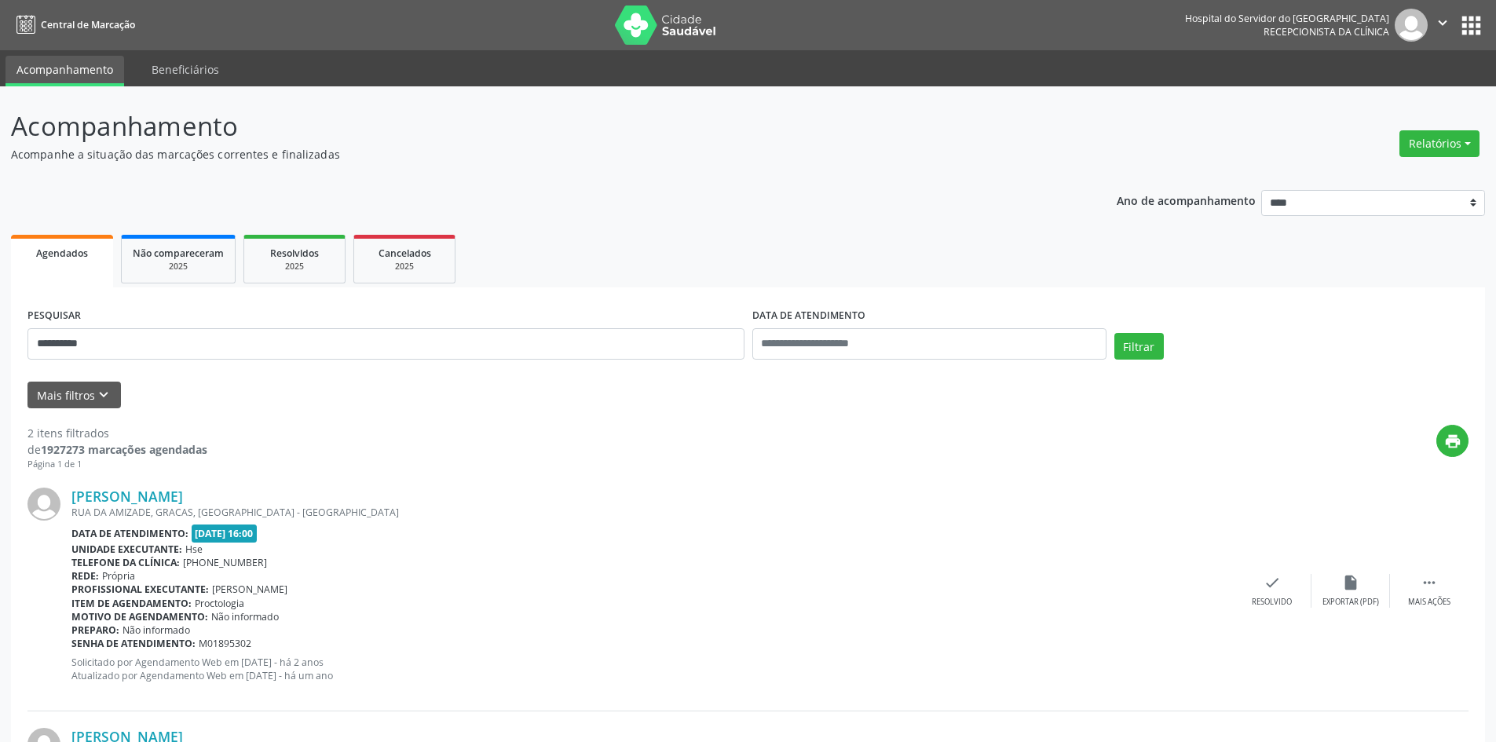
scroll to position [236, 0]
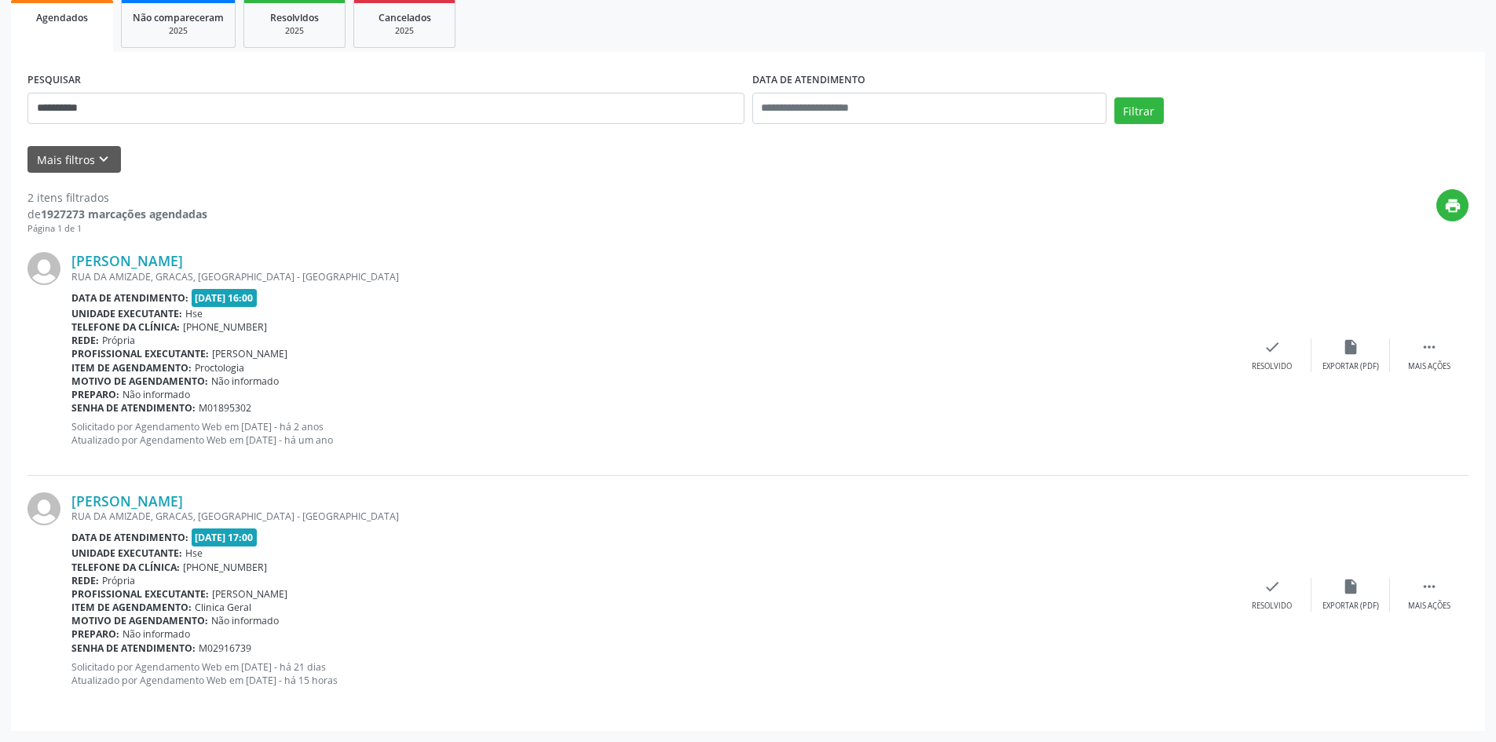
drag, startPoint x: 293, startPoint y: 493, endPoint x: 75, endPoint y: 491, distance: 217.5
click at [75, 491] on div "[PERSON_NAME] [GEOGRAPHIC_DATA], [GEOGRAPHIC_DATA], [GEOGRAPHIC_DATA] - [GEOGRA…" at bounding box center [747, 595] width 1441 height 239
drag, startPoint x: 132, startPoint y: 111, endPoint x: 0, endPoint y: 102, distance: 132.2
click at [0, 102] on div "**********" at bounding box center [748, 296] width 1496 height 891
type input "**********"
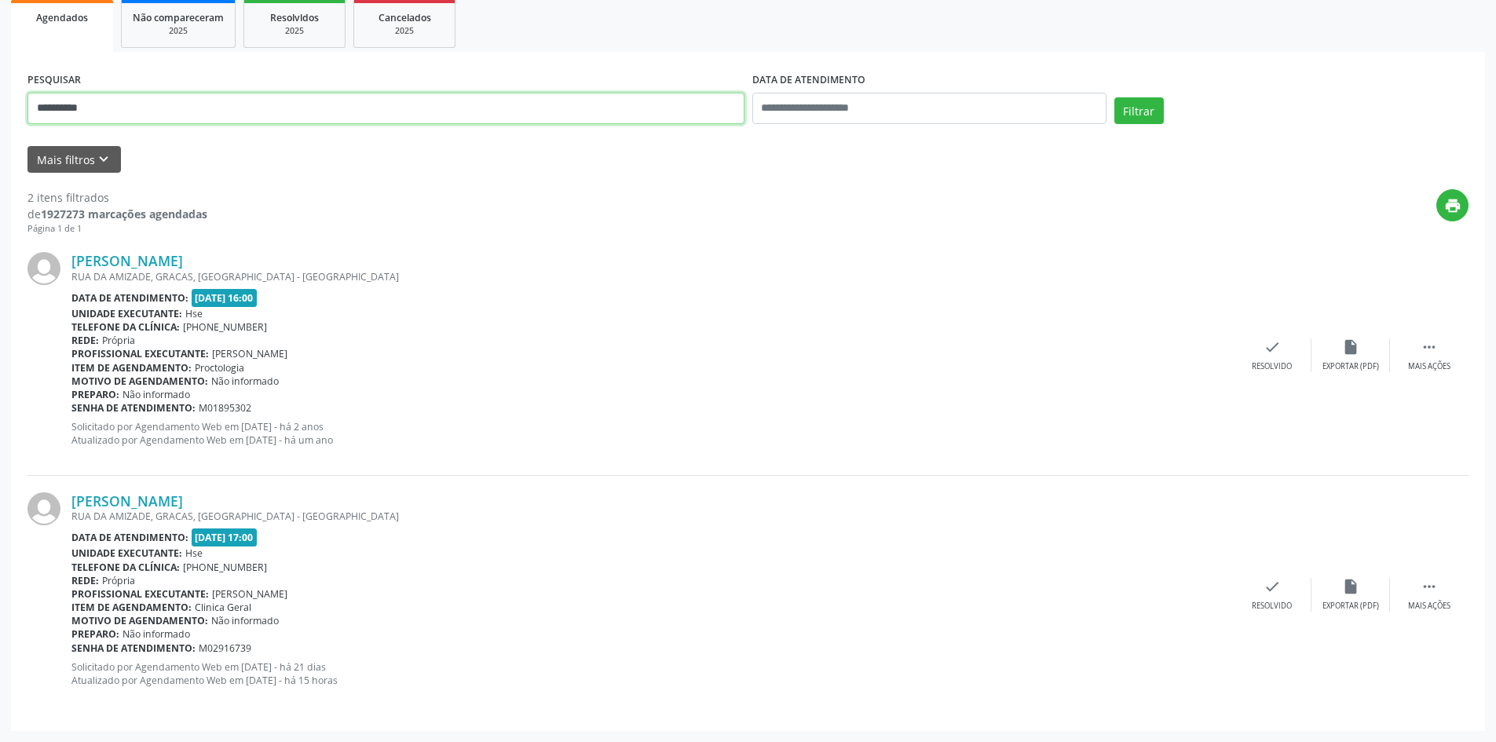
click at [1114, 97] on button "Filtrar" at bounding box center [1138, 110] width 49 height 27
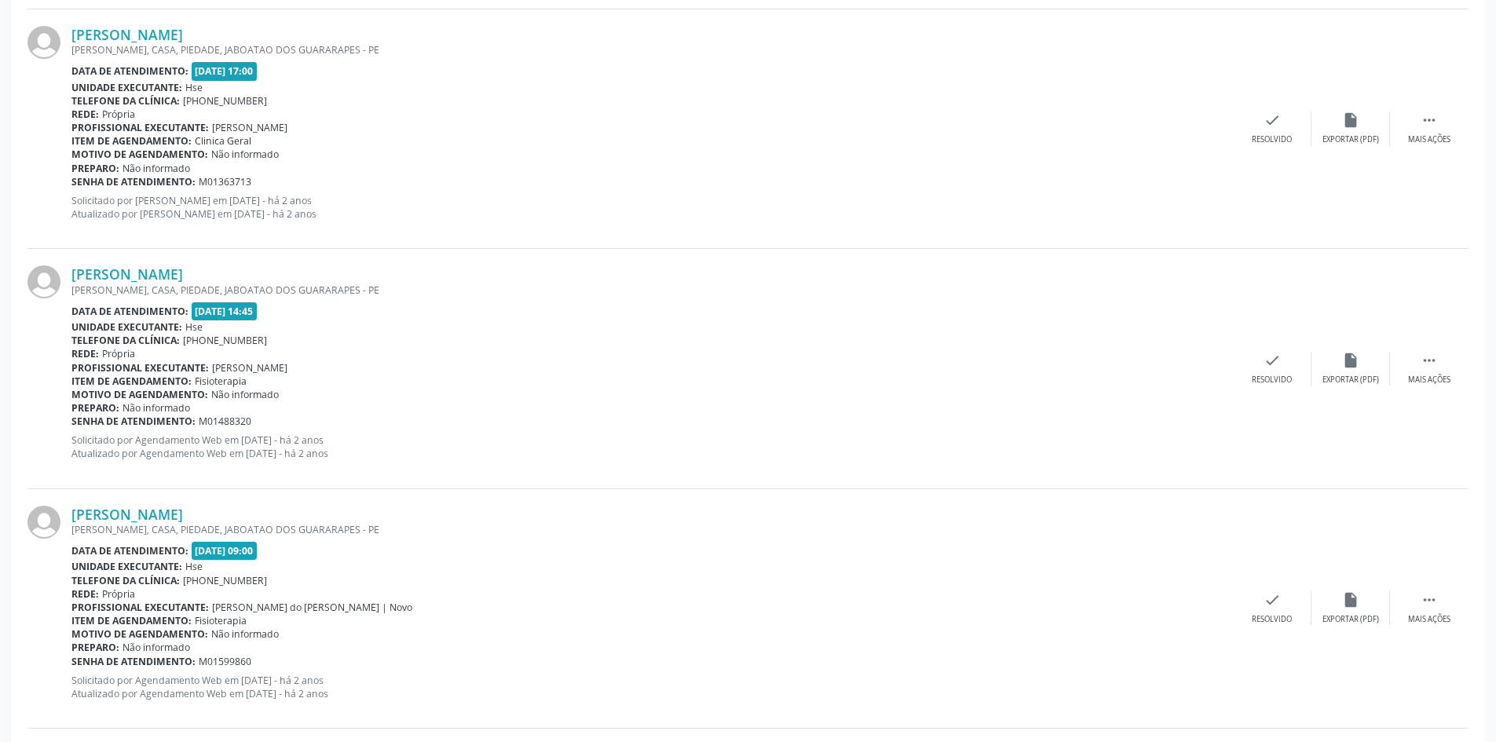
scroll to position [3398, 0]
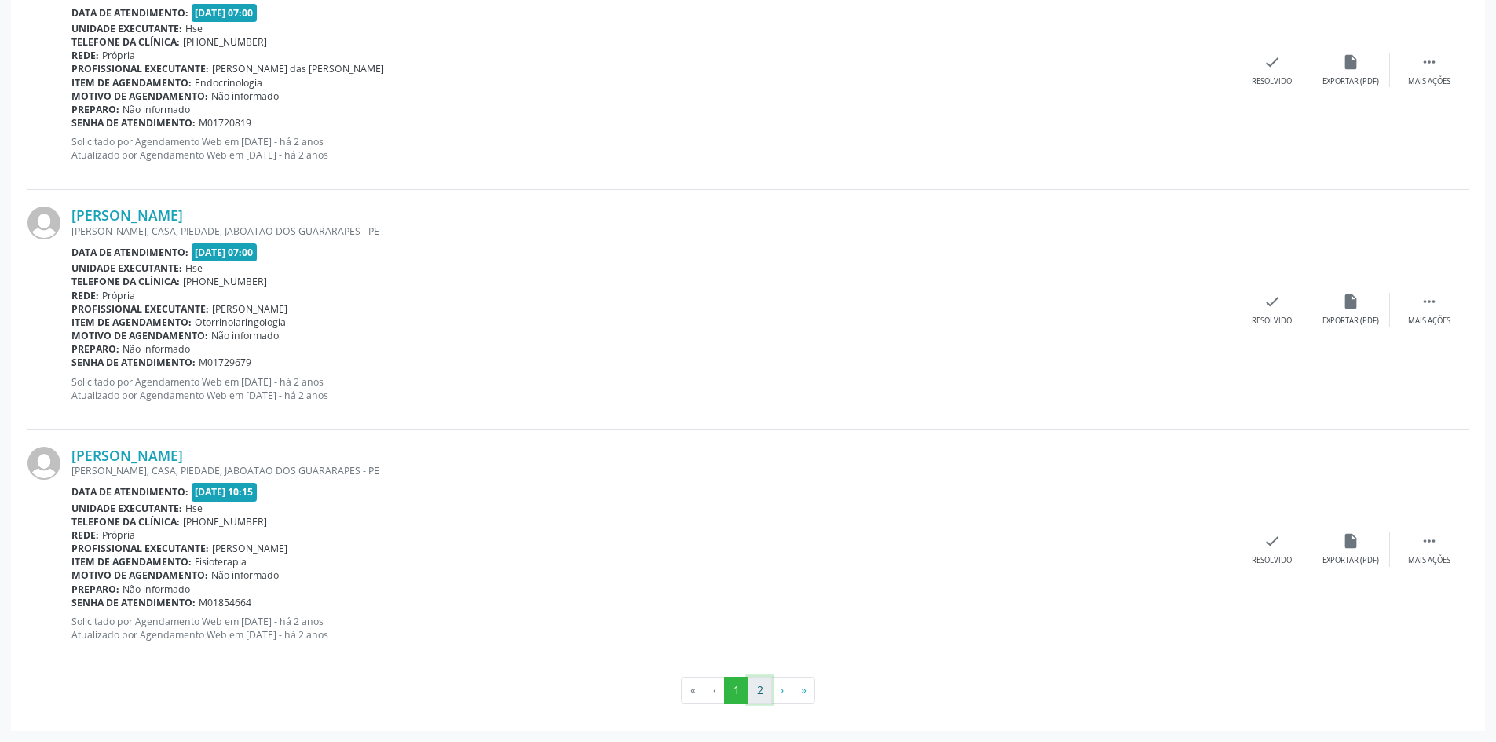
click at [756, 699] on button "2" at bounding box center [759, 690] width 24 height 27
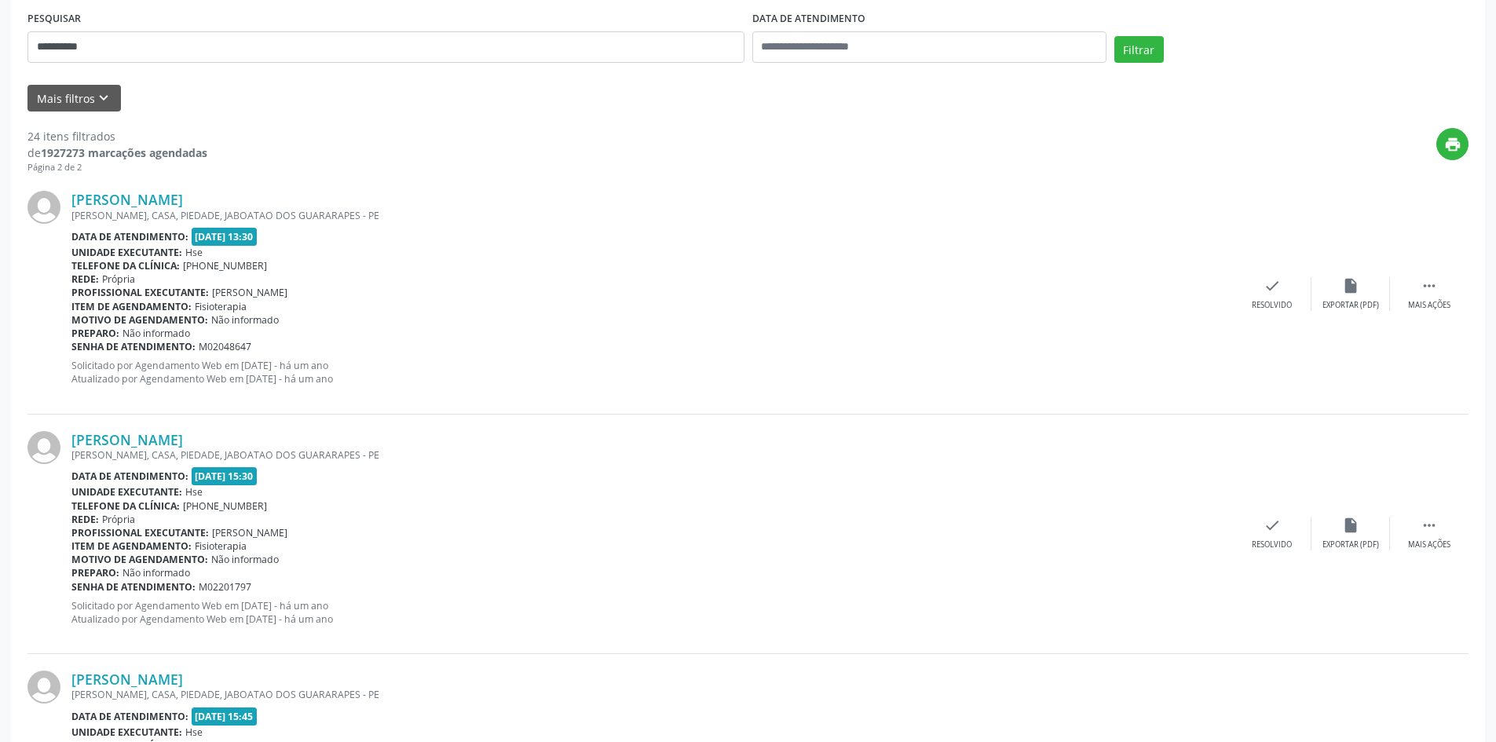
scroll to position [0, 0]
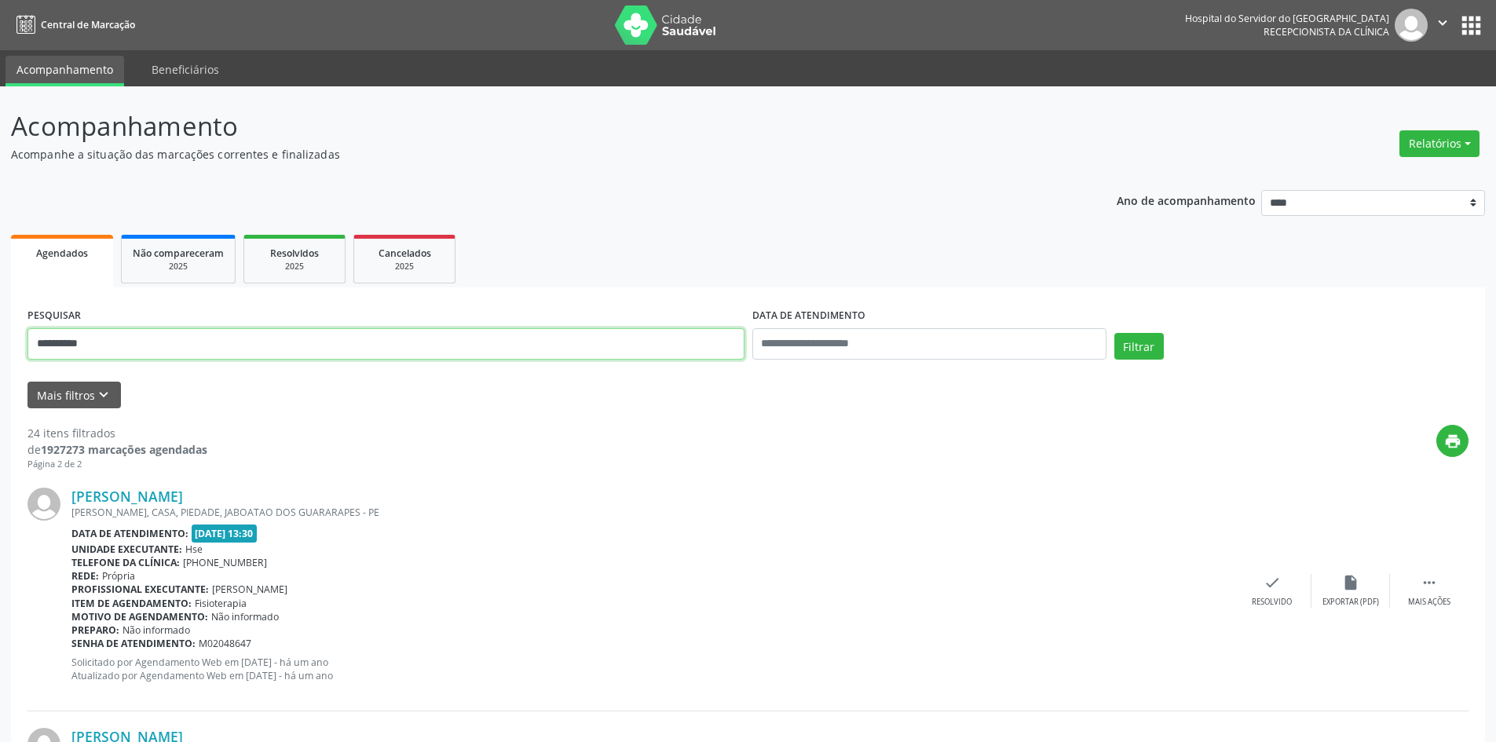
drag, startPoint x: 140, startPoint y: 348, endPoint x: 0, endPoint y: 331, distance: 140.7
click at [1114, 333] on button "Filtrar" at bounding box center [1138, 346] width 49 height 27
drag, startPoint x: 148, startPoint y: 346, endPoint x: 0, endPoint y: 351, distance: 147.7
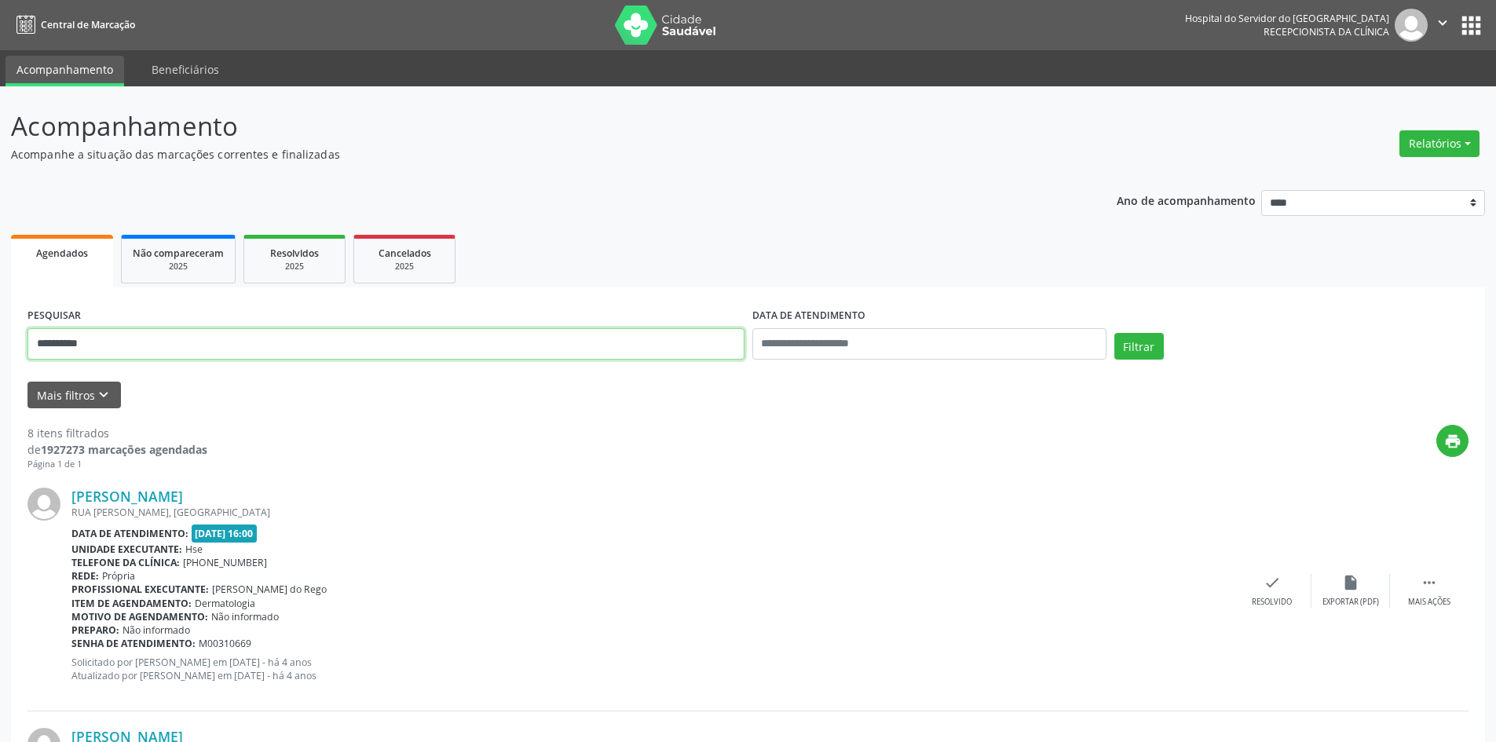
click at [1114, 333] on button "Filtrar" at bounding box center [1138, 346] width 49 height 27
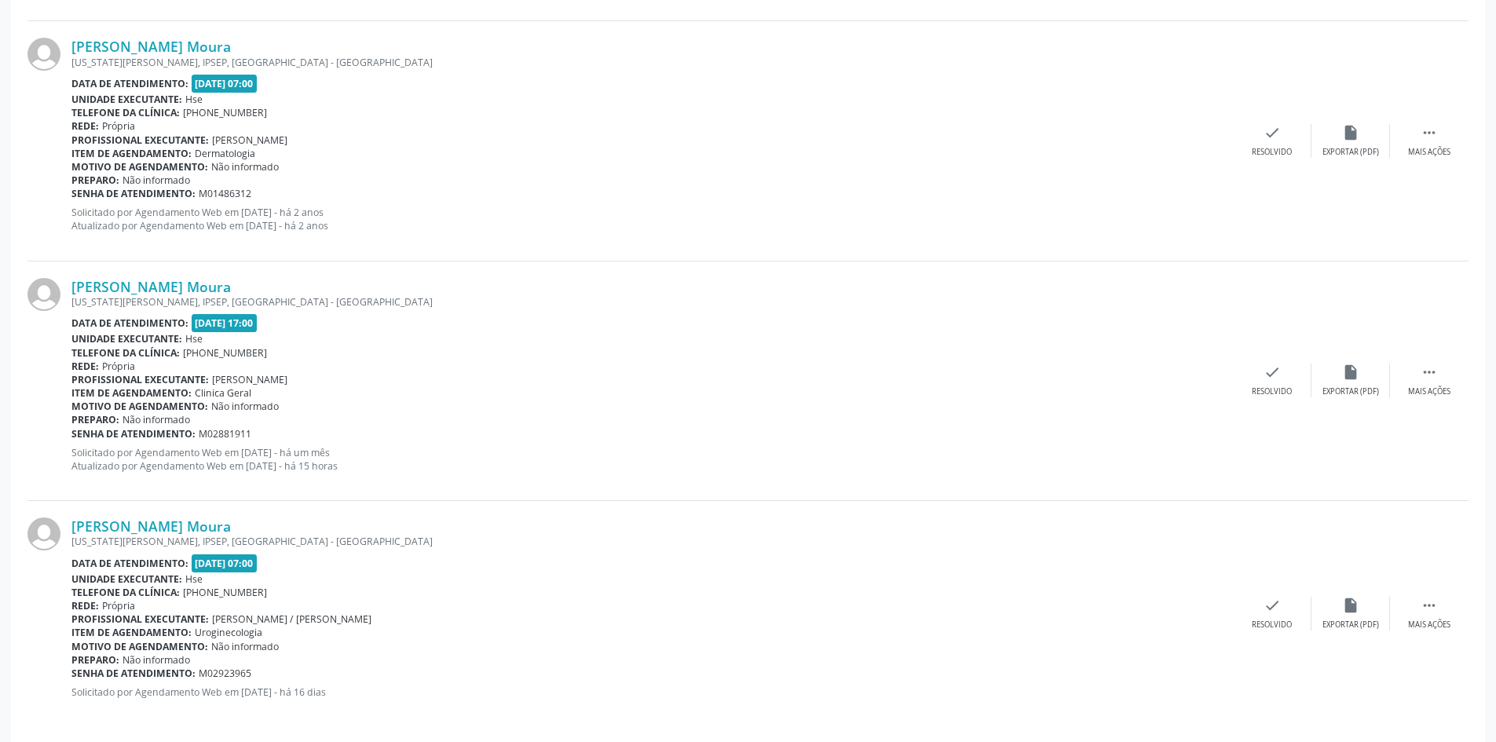
scroll to position [1660, 0]
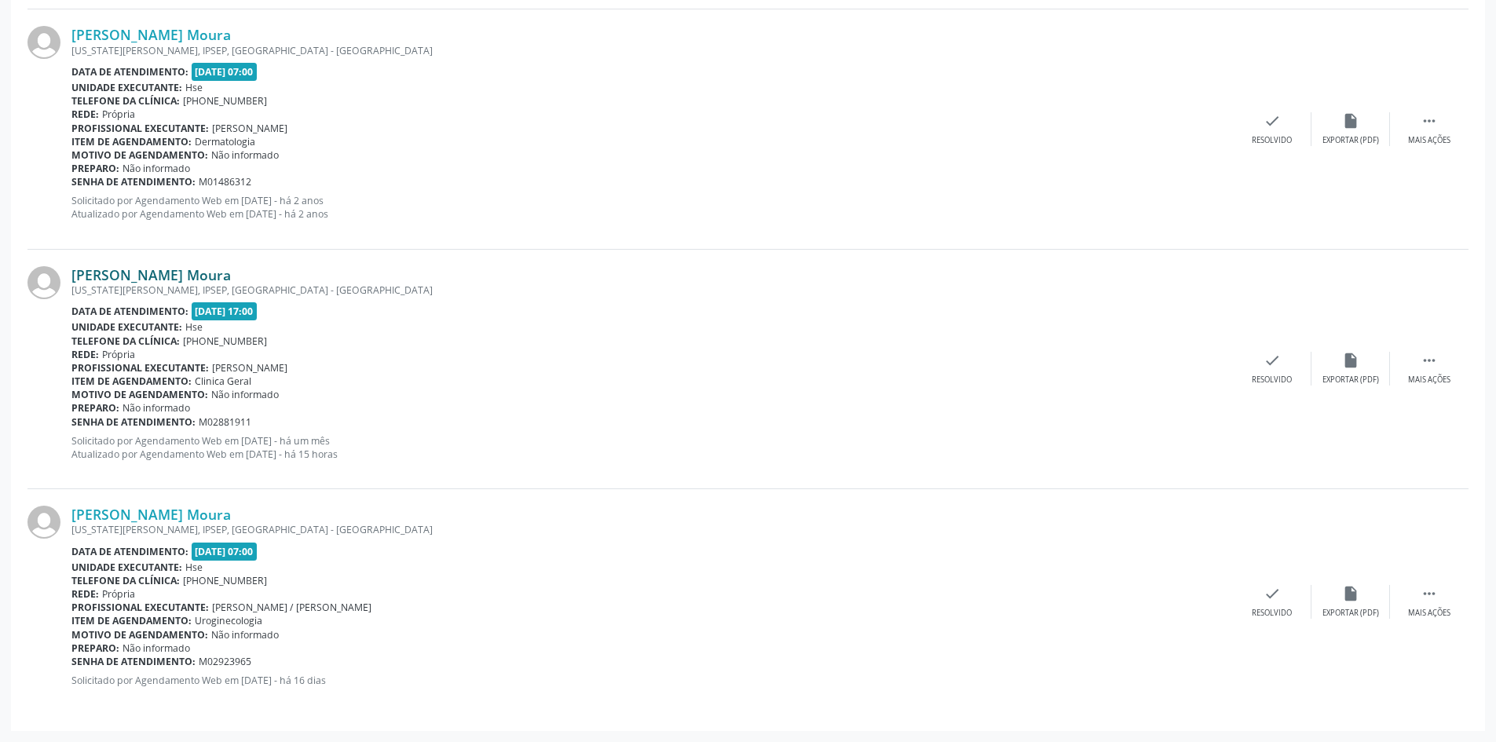
drag, startPoint x: 280, startPoint y: 272, endPoint x: 71, endPoint y: 281, distance: 209.0
click at [71, 281] on div "[PERSON_NAME] Moura" at bounding box center [651, 274] width 1161 height 17
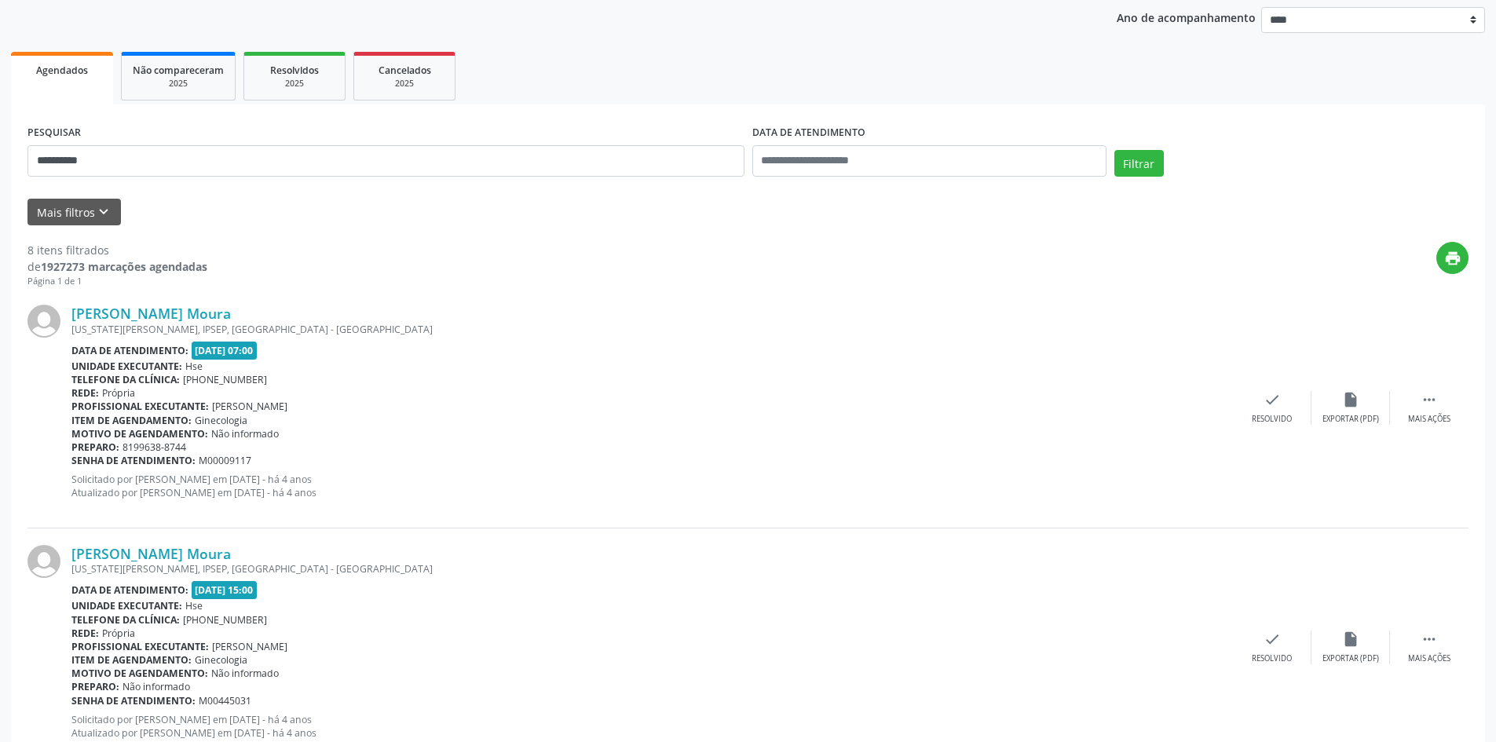
scroll to position [169, 0]
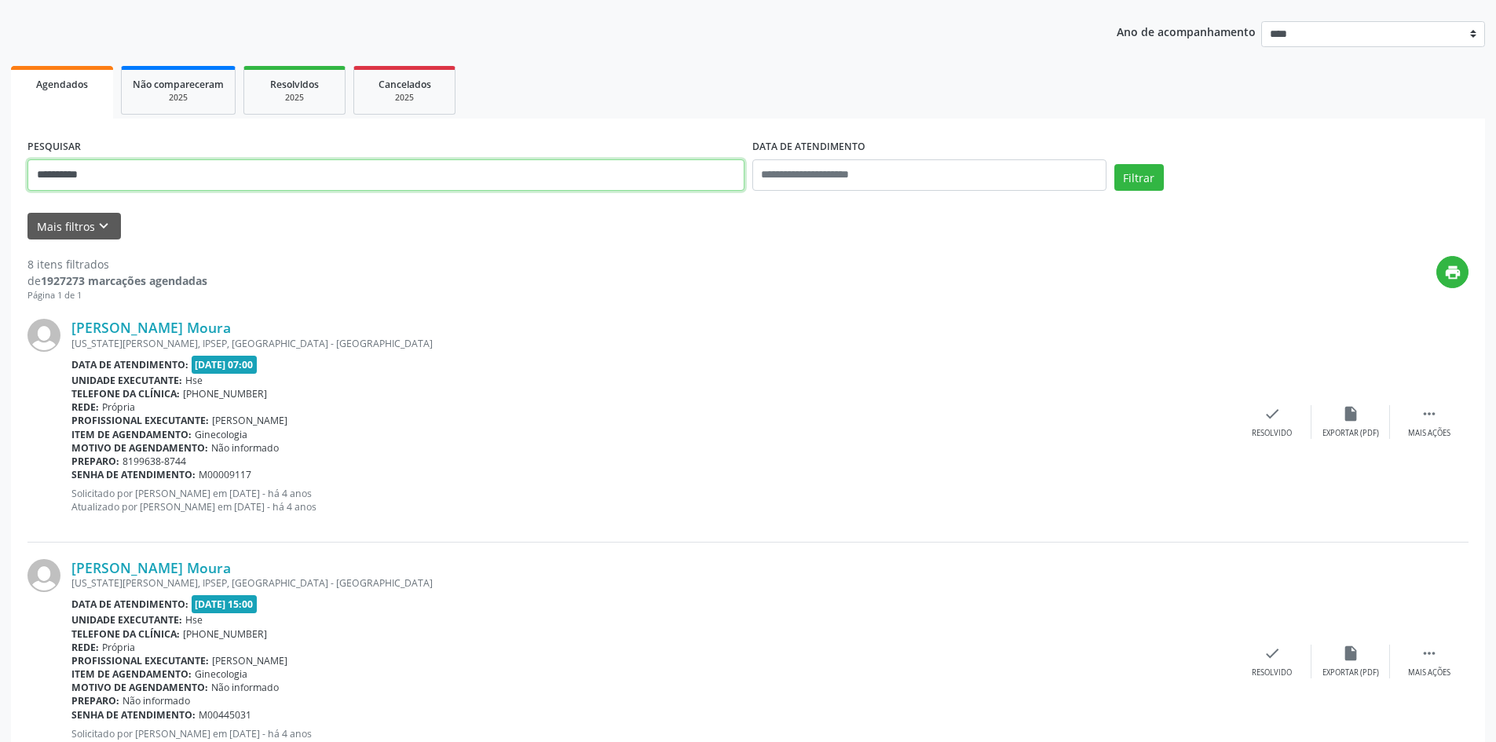
drag, startPoint x: 145, startPoint y: 181, endPoint x: 0, endPoint y: 137, distance: 152.0
click at [1114, 164] on button "Filtrar" at bounding box center [1138, 177] width 49 height 27
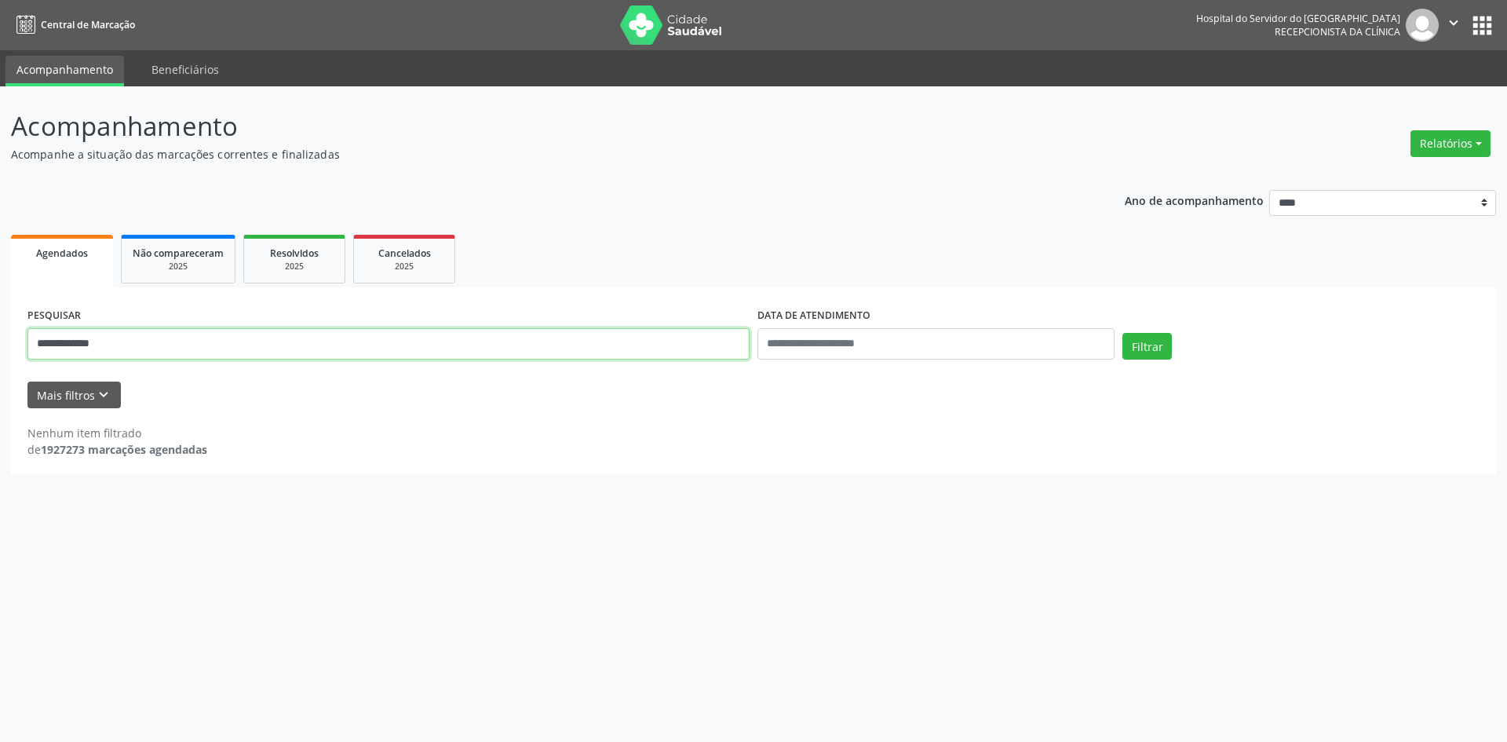
click at [0, 353] on div "**********" at bounding box center [753, 414] width 1507 height 656
paste input "**********"
click at [1144, 352] on button "Filtrar" at bounding box center [1147, 346] width 49 height 27
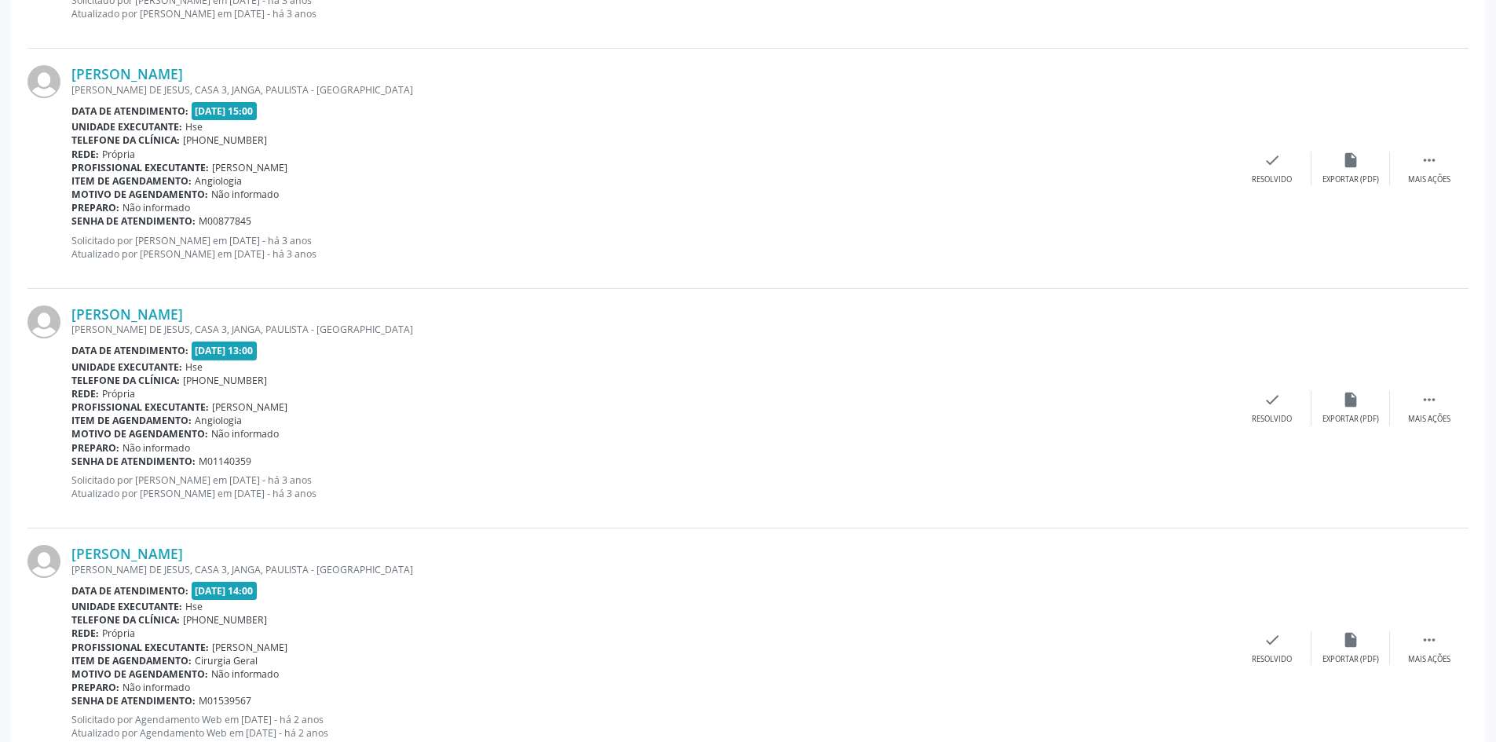
scroll to position [2394, 0]
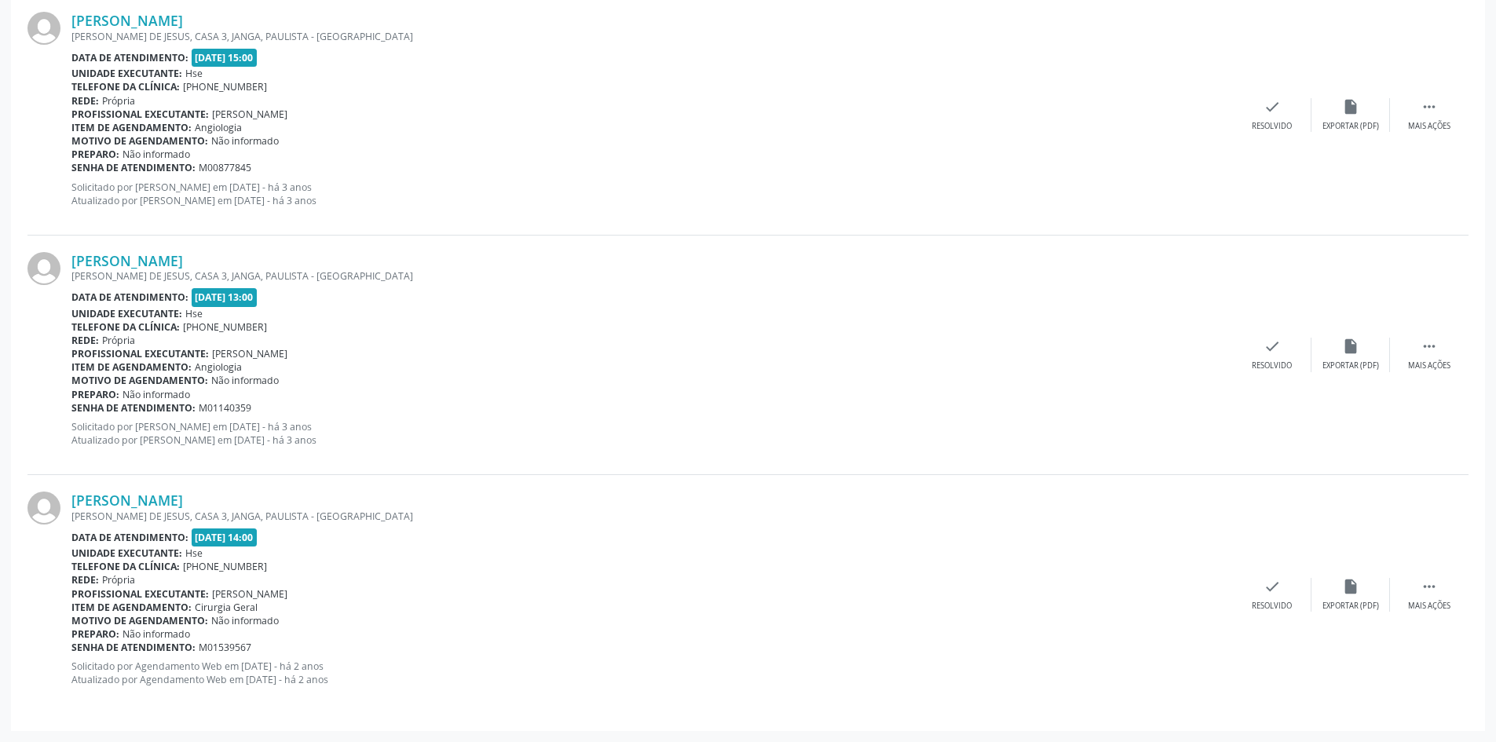
drag, startPoint x: 273, startPoint y: 496, endPoint x: 68, endPoint y: 503, distance: 205.0
click at [68, 503] on div "[PERSON_NAME] [PERSON_NAME], CASA 3, JANGA, PAULISTA - [GEOGRAPHIC_DATA] Data d…" at bounding box center [747, 594] width 1441 height 239
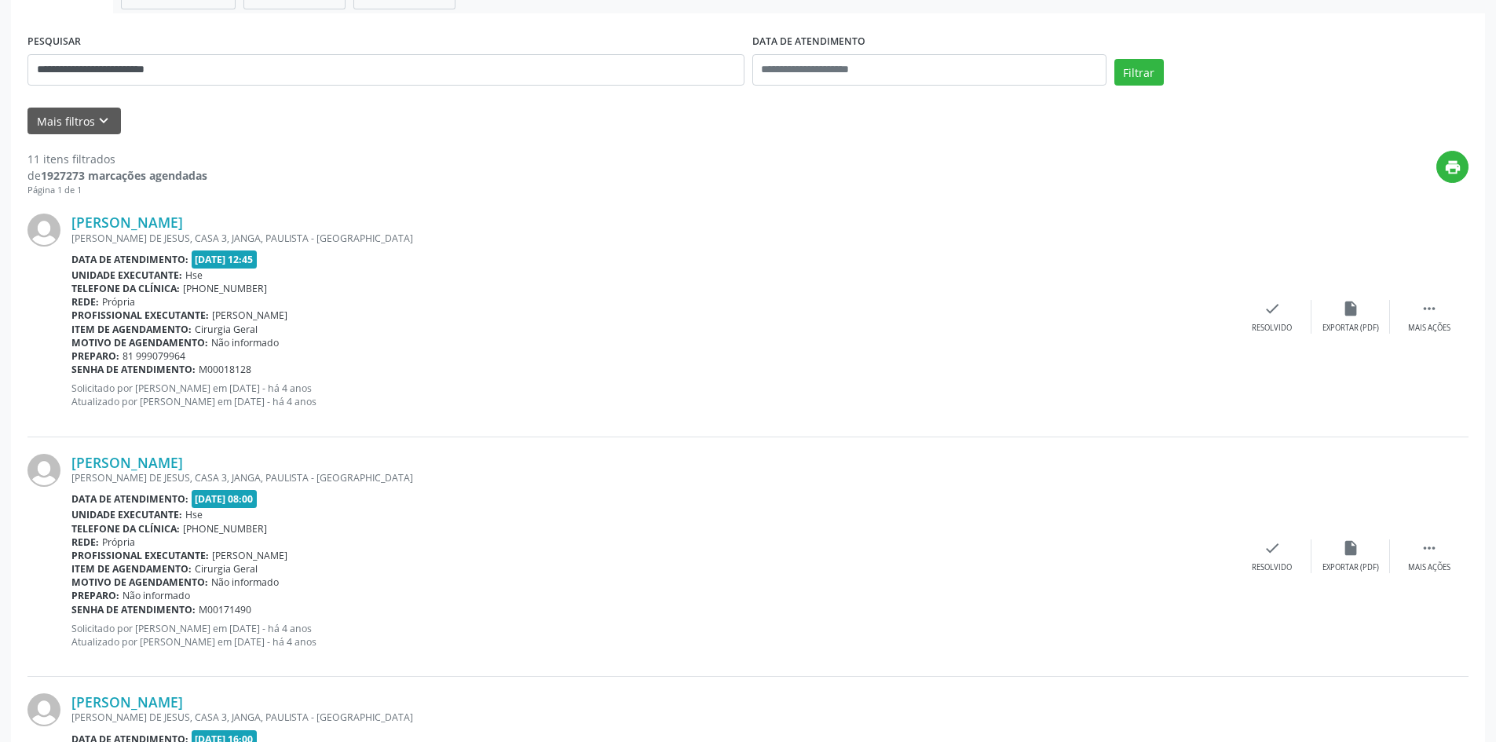
scroll to position [195, 0]
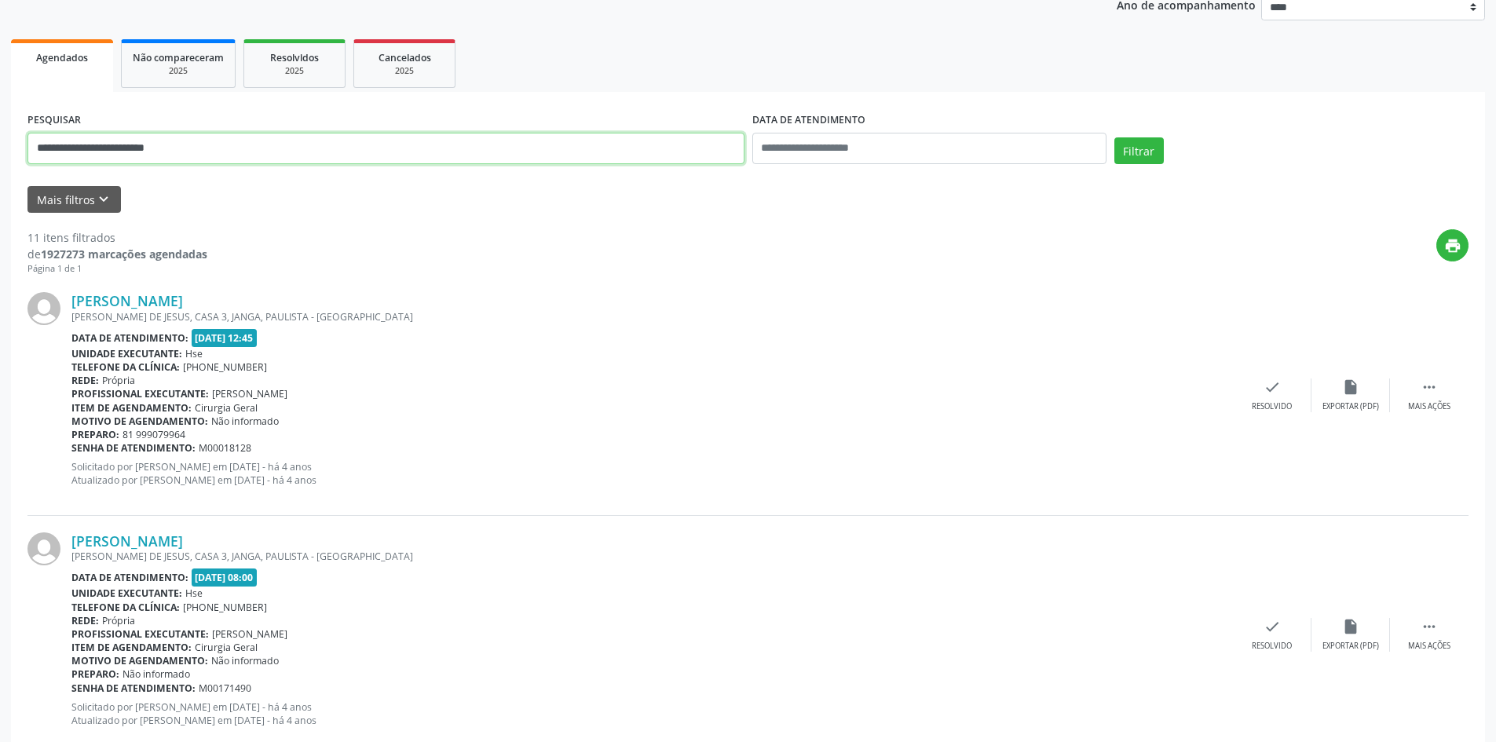
drag, startPoint x: 239, startPoint y: 144, endPoint x: 0, endPoint y: 130, distance: 239.1
click at [31, 138] on input "**********" at bounding box center [385, 148] width 717 height 31
click at [1114, 137] on button "Filtrar" at bounding box center [1138, 150] width 49 height 27
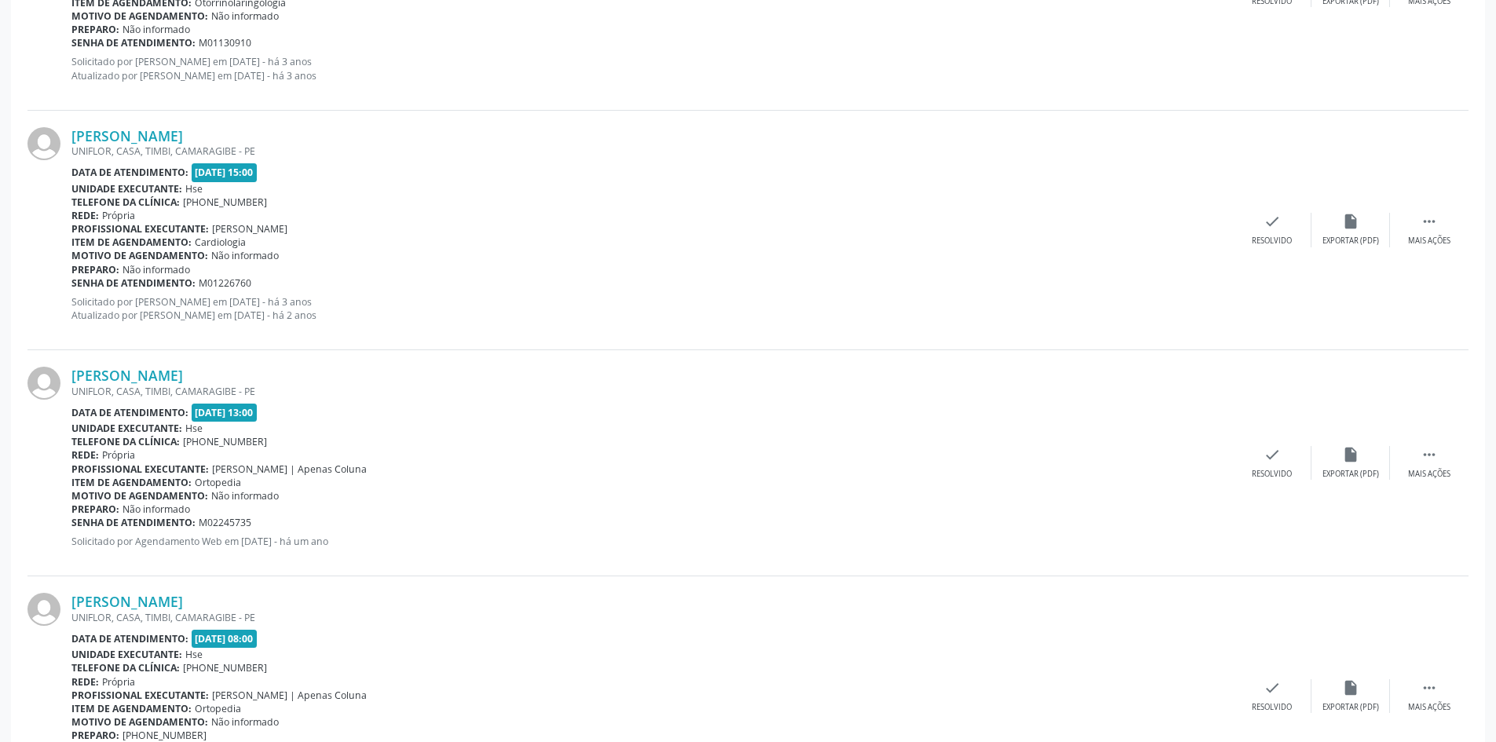
scroll to position [1421, 0]
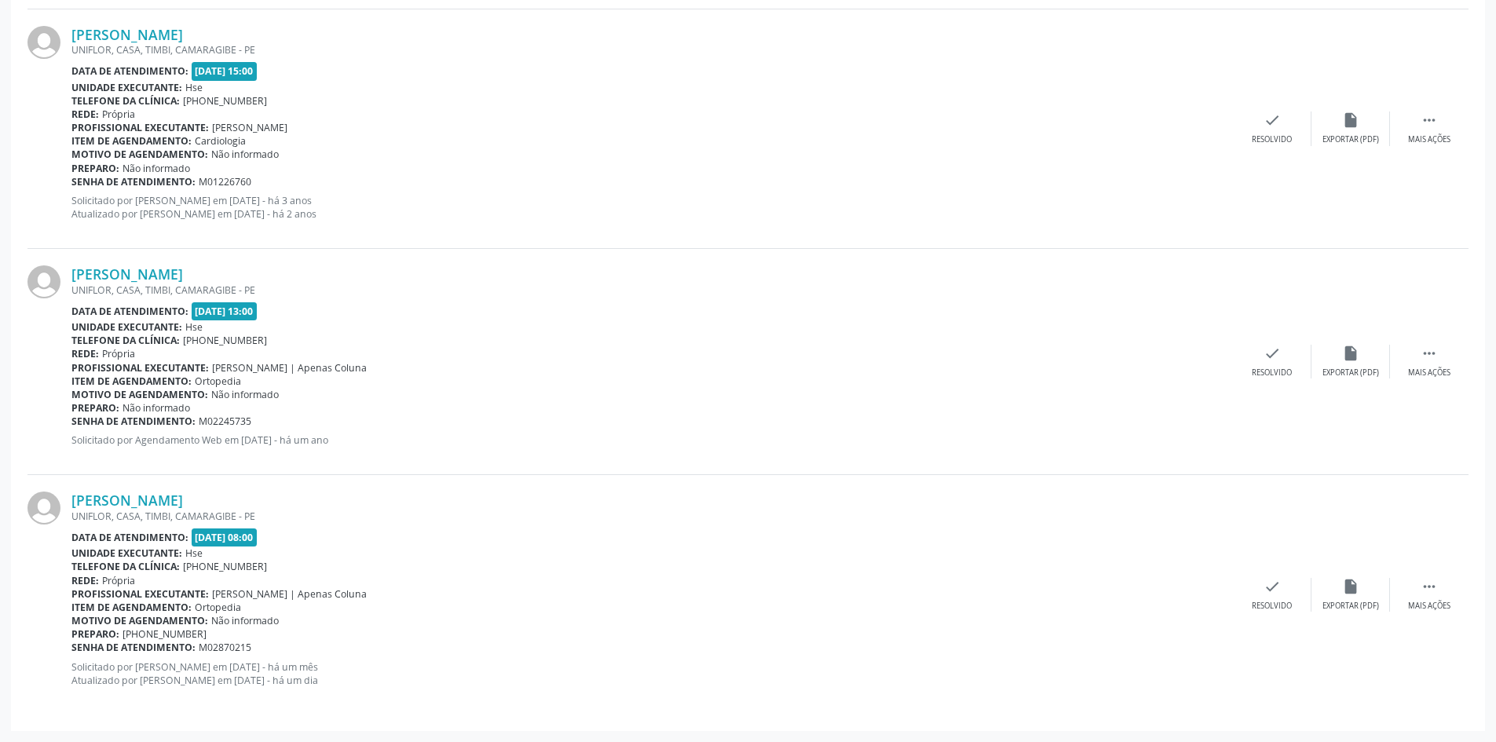
drag, startPoint x: 250, startPoint y: 501, endPoint x: 69, endPoint y: 504, distance: 181.4
click at [69, 504] on div "[PERSON_NAME] UNIFLOR, CASA, [GEOGRAPHIC_DATA], [GEOGRAPHIC_DATA] - PE Data de …" at bounding box center [747, 594] width 1441 height 239
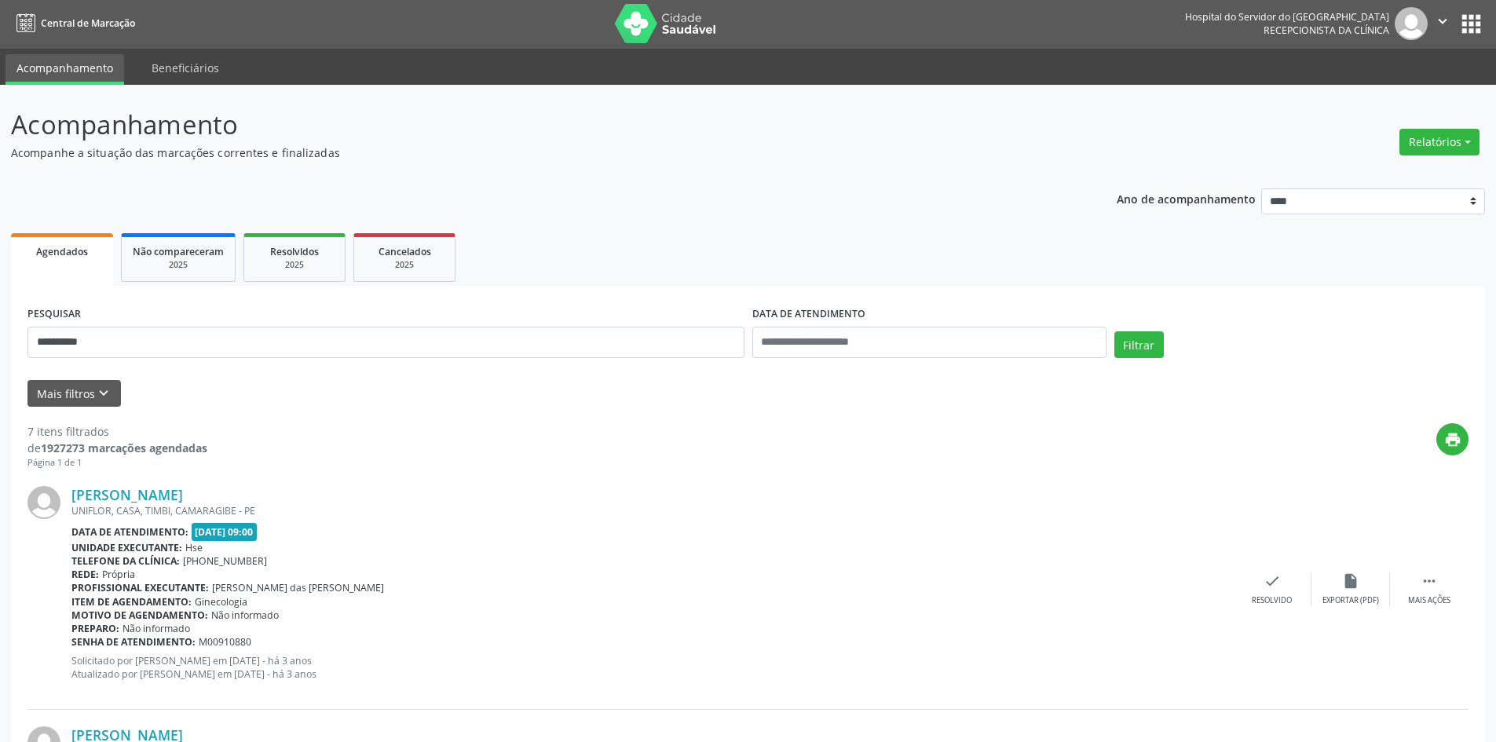
scroll to position [0, 0]
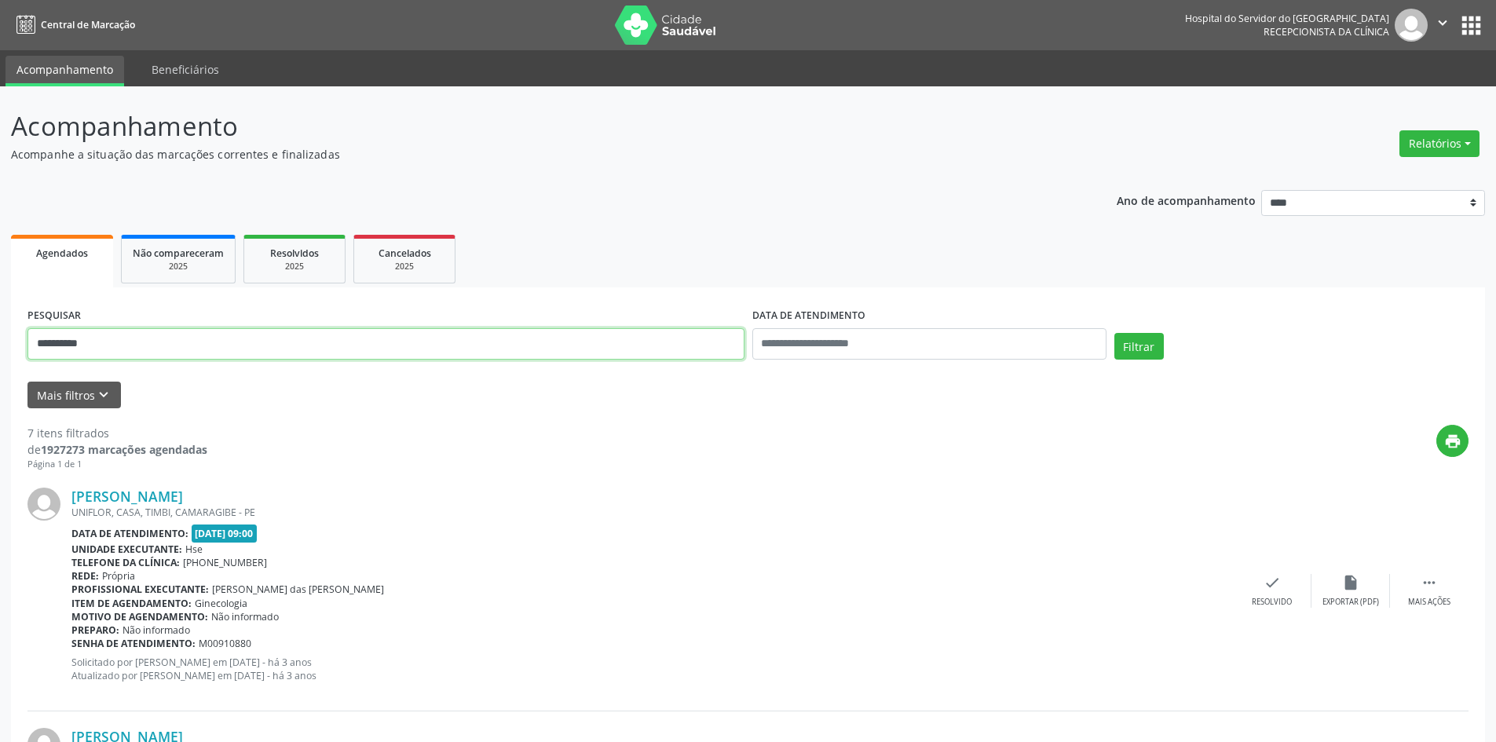
drag, startPoint x: 184, startPoint y: 342, endPoint x: 0, endPoint y: 313, distance: 186.6
click at [1114, 333] on button "Filtrar" at bounding box center [1138, 346] width 49 height 27
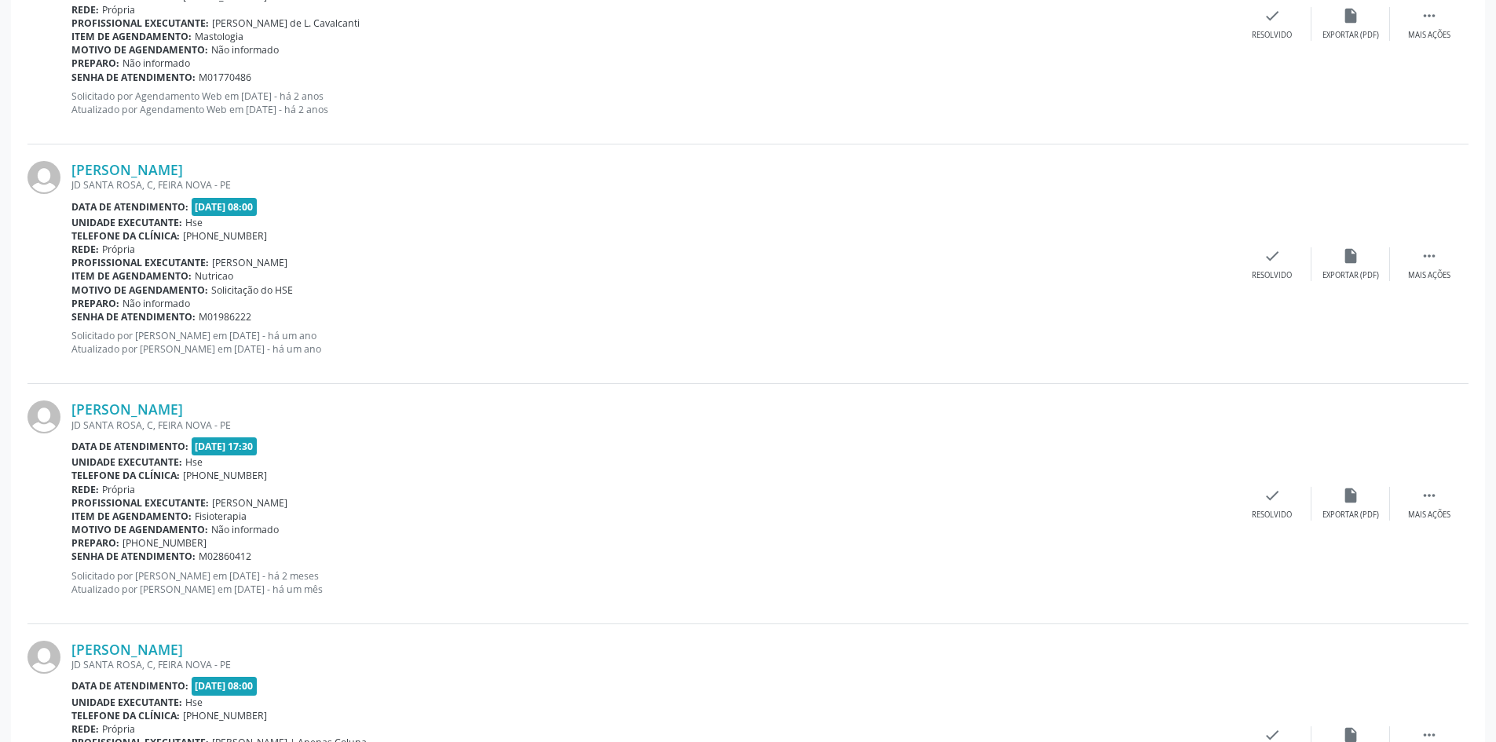
scroll to position [2153, 0]
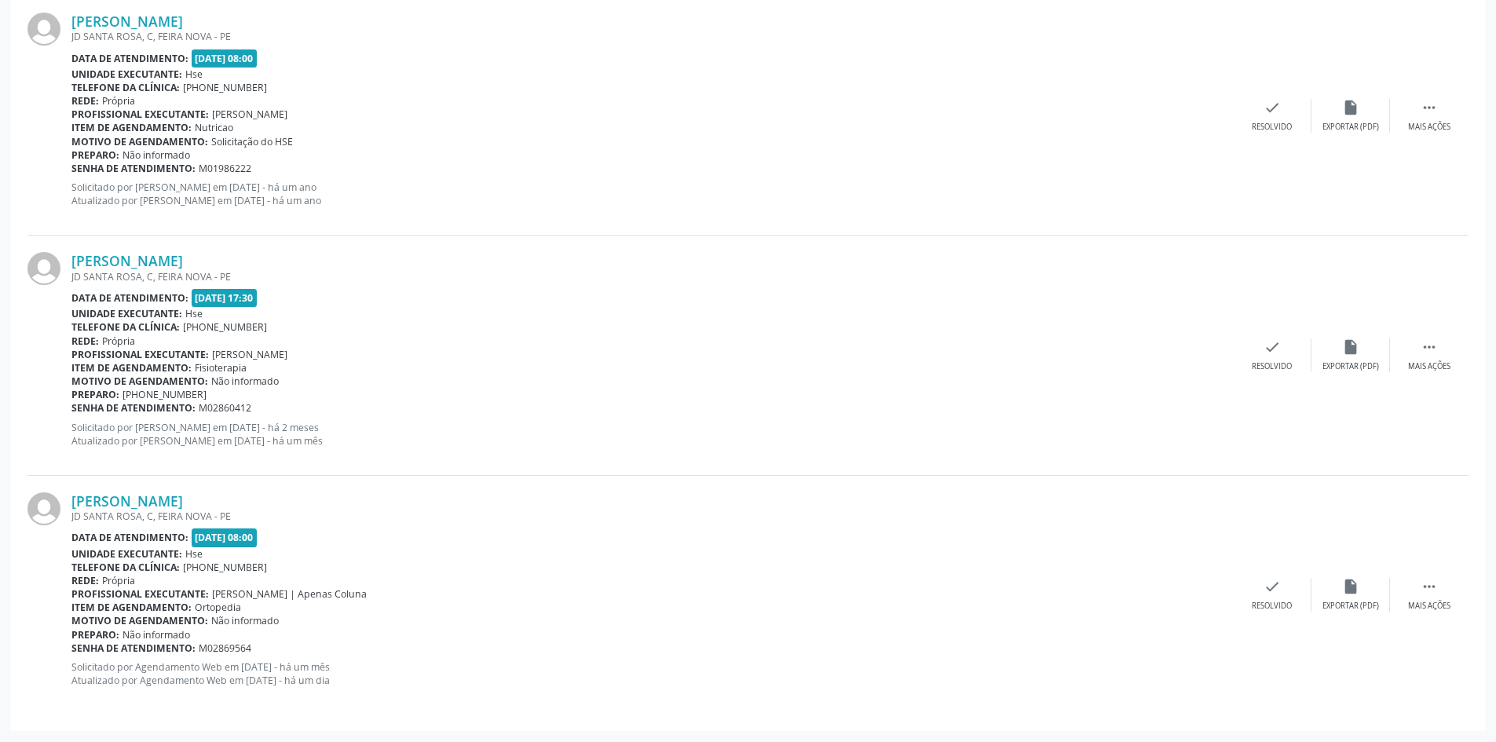
drag, startPoint x: 245, startPoint y: 255, endPoint x: 69, endPoint y: 265, distance: 176.1
click at [69, 265] on div "[PERSON_NAME] JD SANTA ROSA, C, FEIRA NOVA - [GEOGRAPHIC_DATA] Data de atendime…" at bounding box center [747, 355] width 1441 height 239
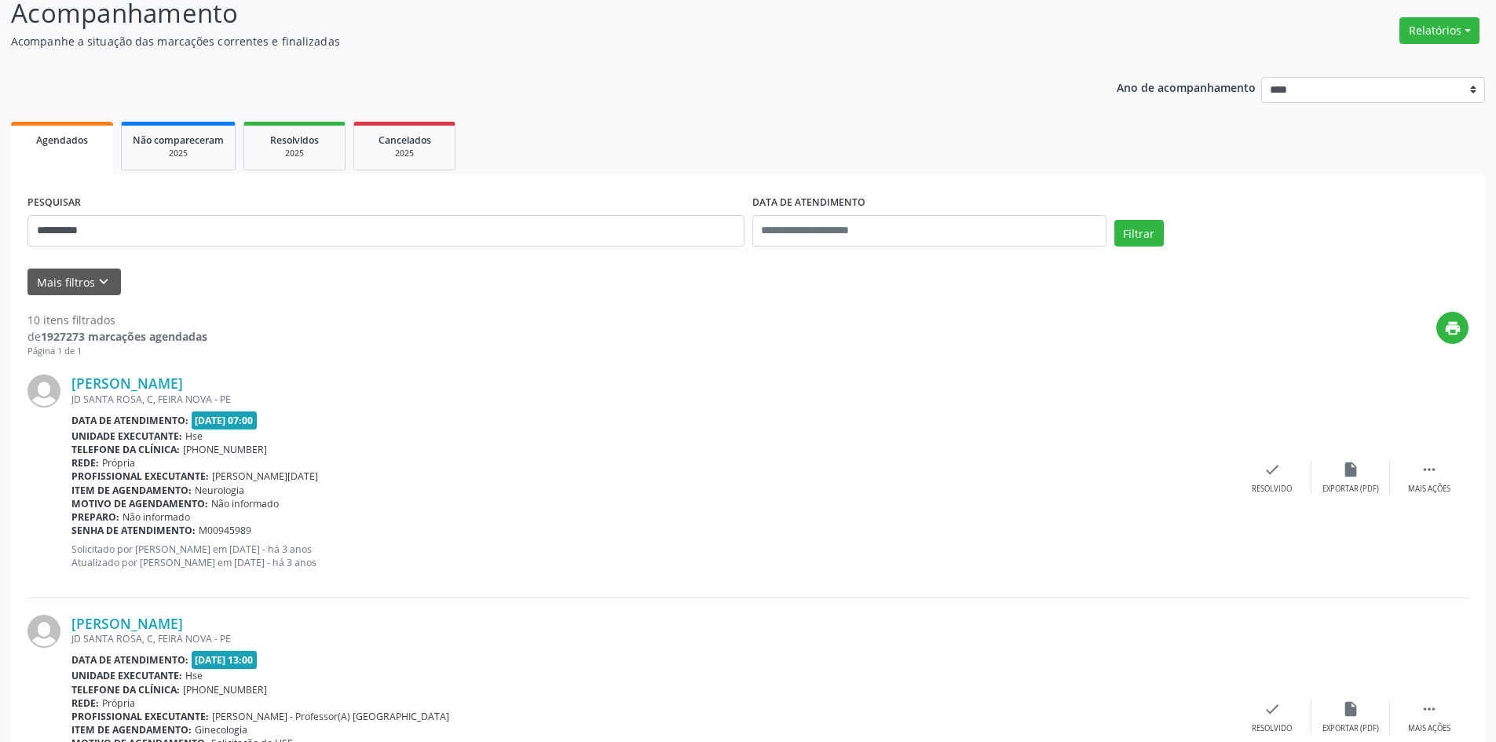
scroll to position [112, 0]
drag, startPoint x: 121, startPoint y: 243, endPoint x: 33, endPoint y: 227, distance: 89.5
click at [53, 231] on input "**********" at bounding box center [385, 231] width 717 height 31
type input "*"
click at [1114, 221] on button "Filtrar" at bounding box center [1138, 234] width 49 height 27
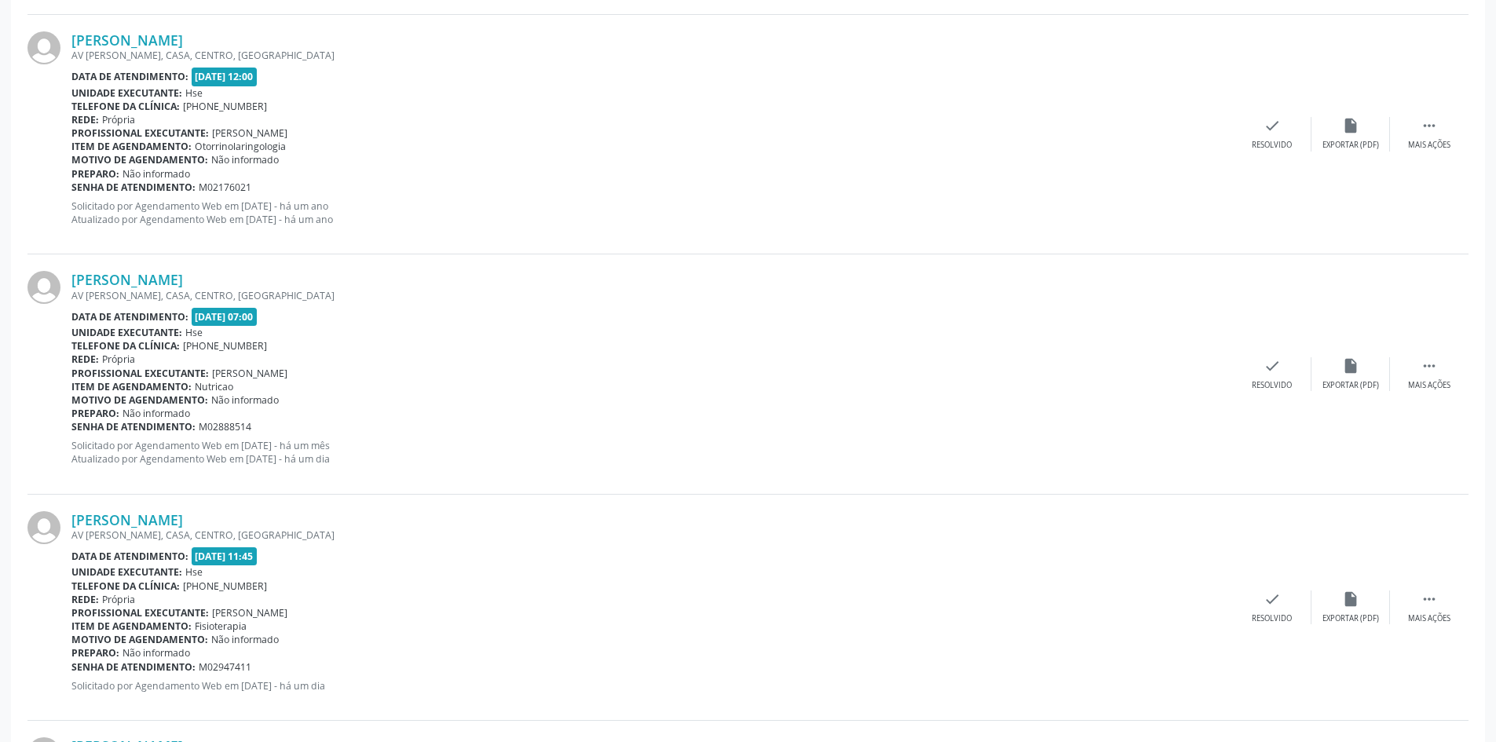
scroll to position [2610, 0]
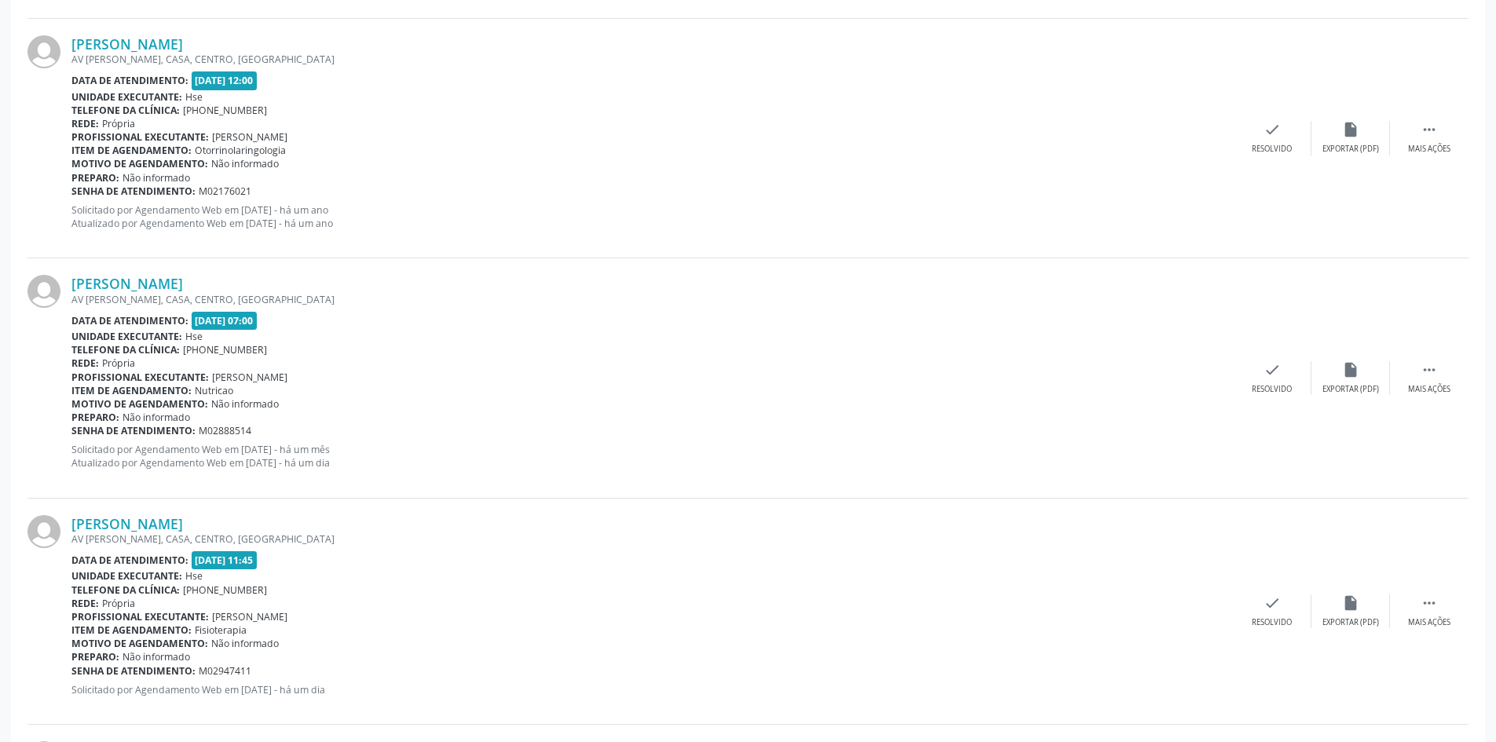
drag, startPoint x: 261, startPoint y: 283, endPoint x: 69, endPoint y: 279, distance: 192.4
click at [69, 279] on div "[PERSON_NAME] AV [PERSON_NAME], CASA, CENTRO, [GEOGRAPHIC_DATA] Data de atendim…" at bounding box center [747, 377] width 1441 height 239
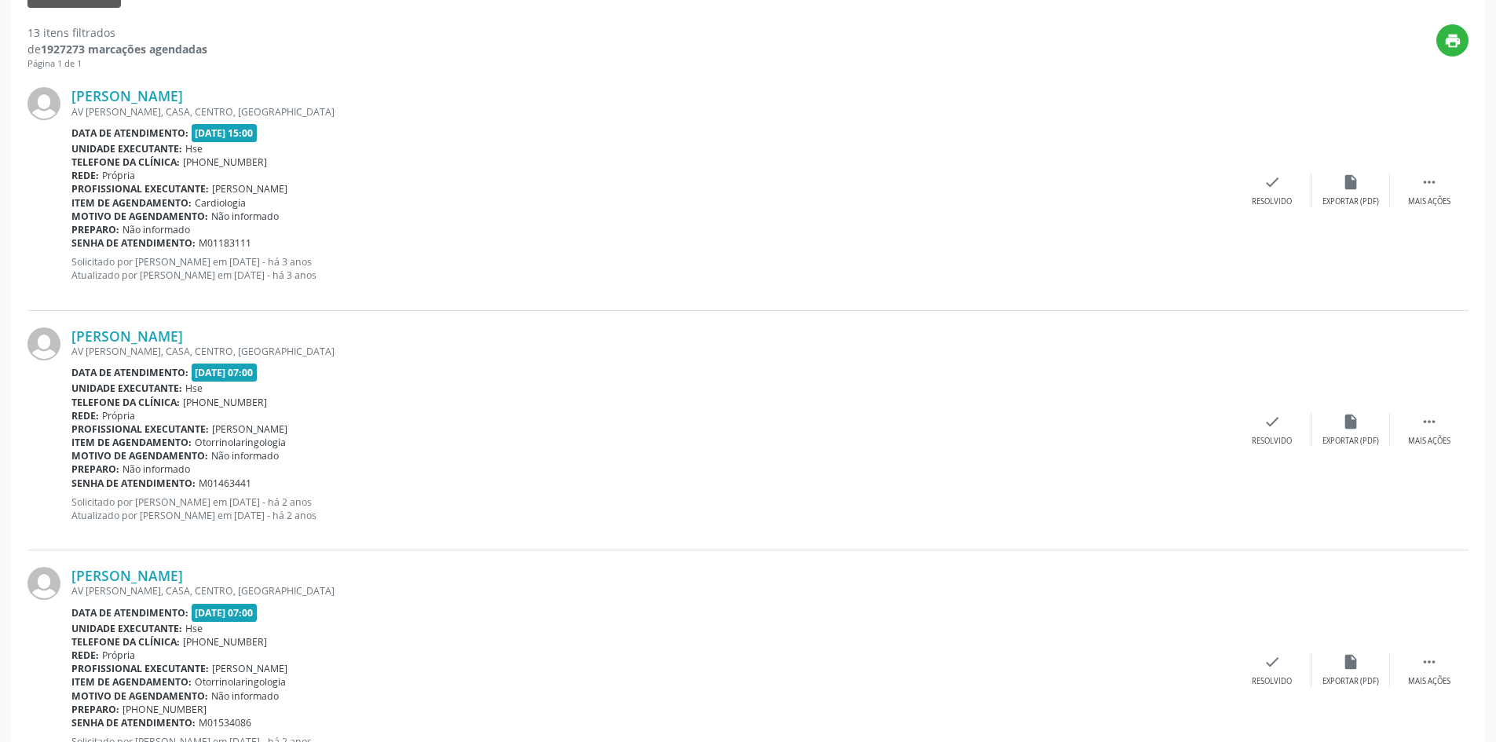
scroll to position [98, 0]
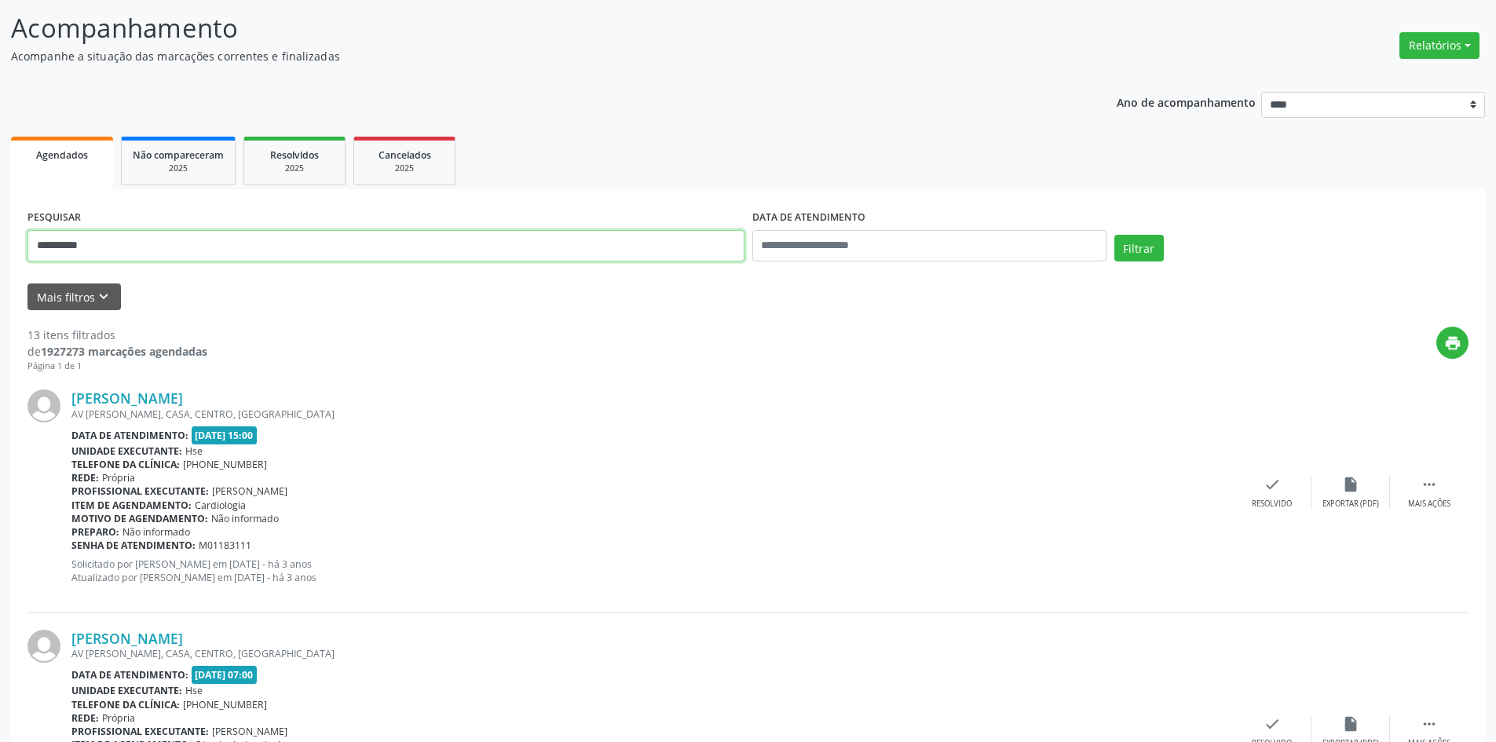
drag, startPoint x: 144, startPoint y: 258, endPoint x: 0, endPoint y: 227, distance: 147.7
click at [1114, 235] on button "Filtrar" at bounding box center [1138, 248] width 49 height 27
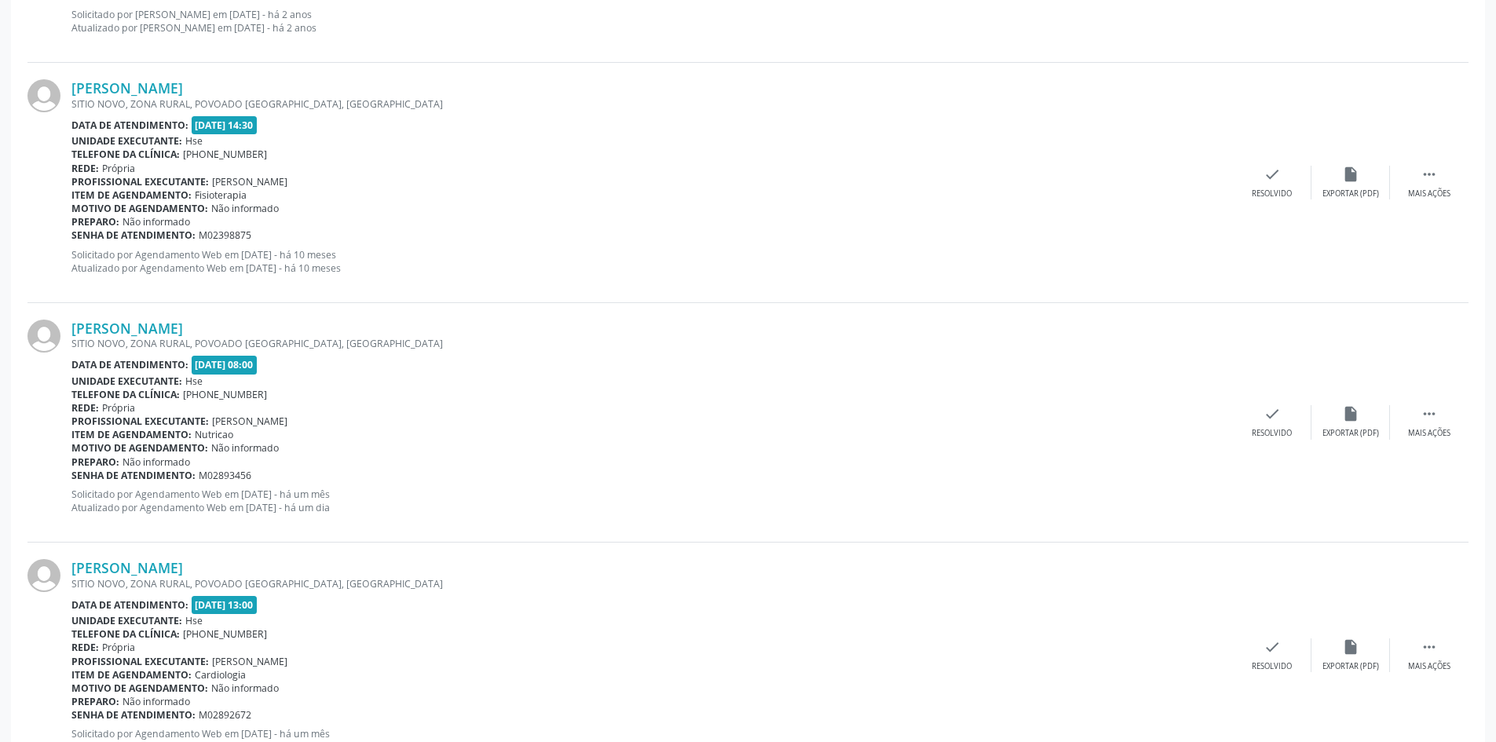
scroll to position [2301, 0]
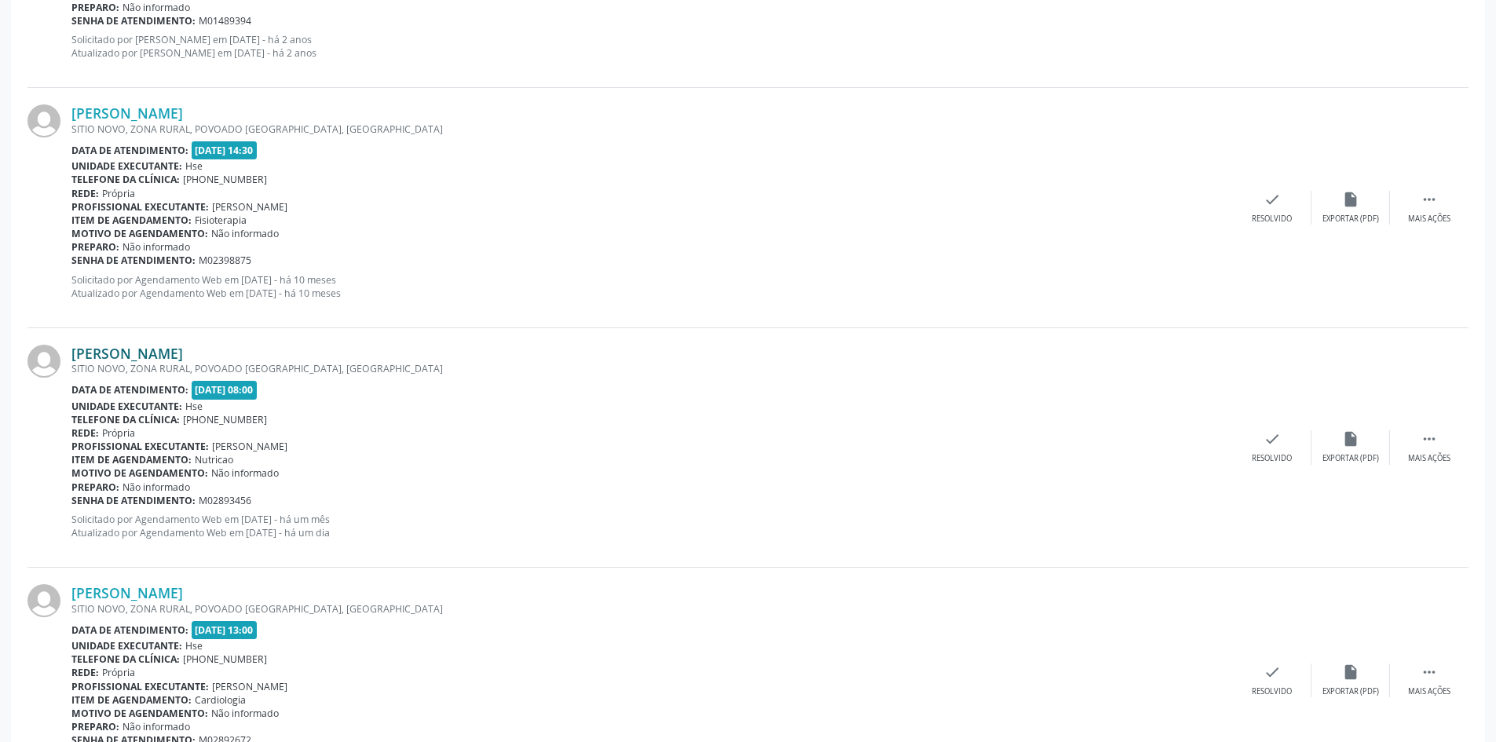
drag, startPoint x: 305, startPoint y: 354, endPoint x: 73, endPoint y: 360, distance: 231.7
click at [73, 360] on div "[PERSON_NAME]" at bounding box center [651, 353] width 1161 height 17
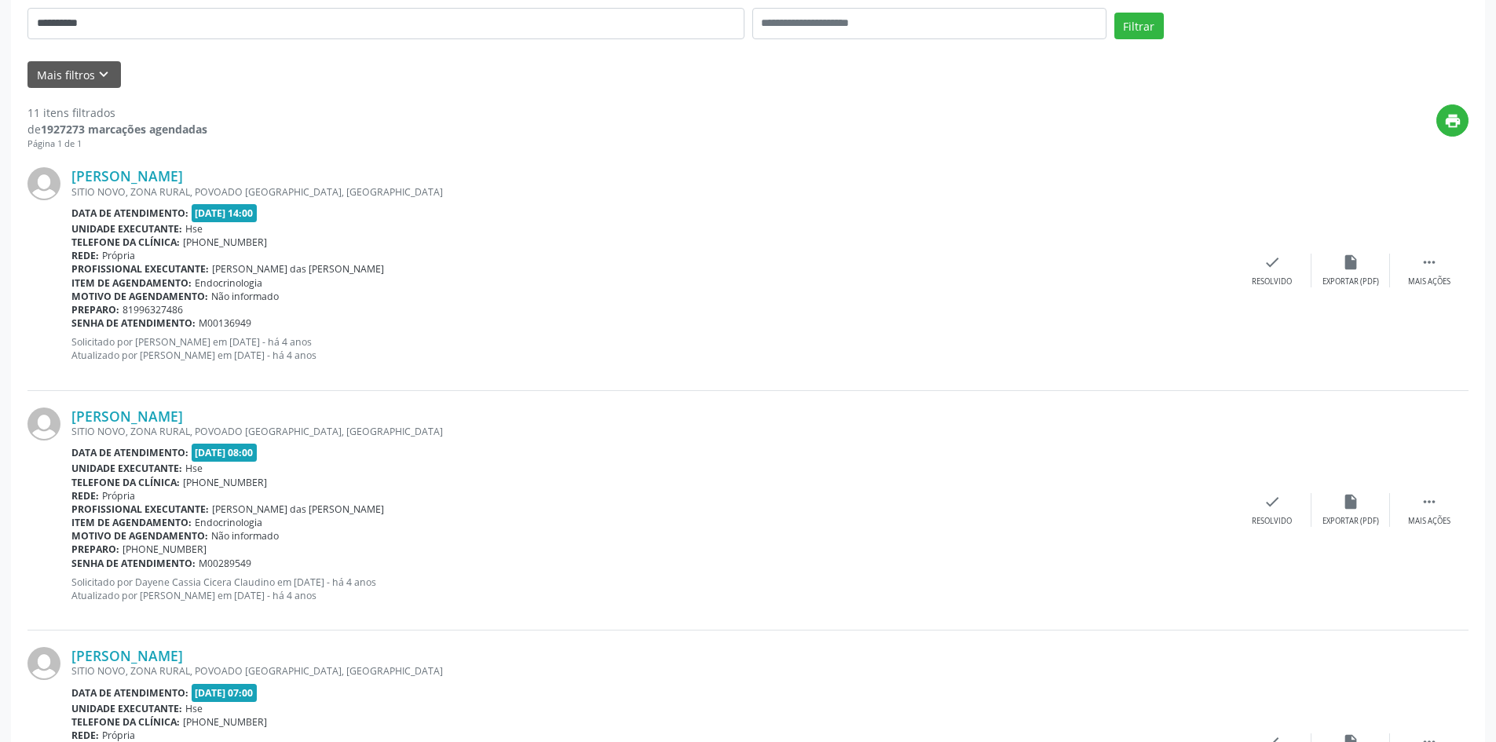
scroll to position [24, 0]
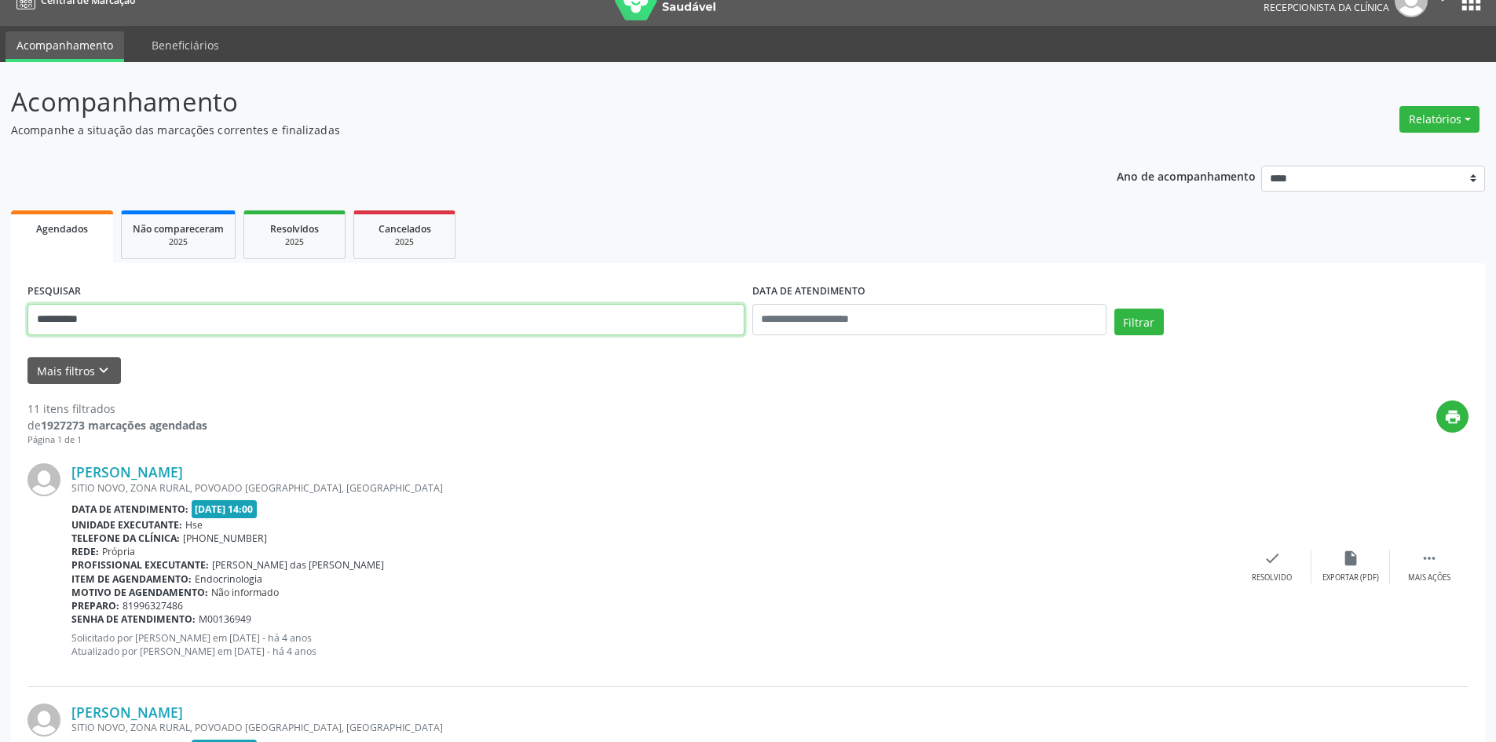
click at [1114, 309] on button "Filtrar" at bounding box center [1138, 322] width 49 height 27
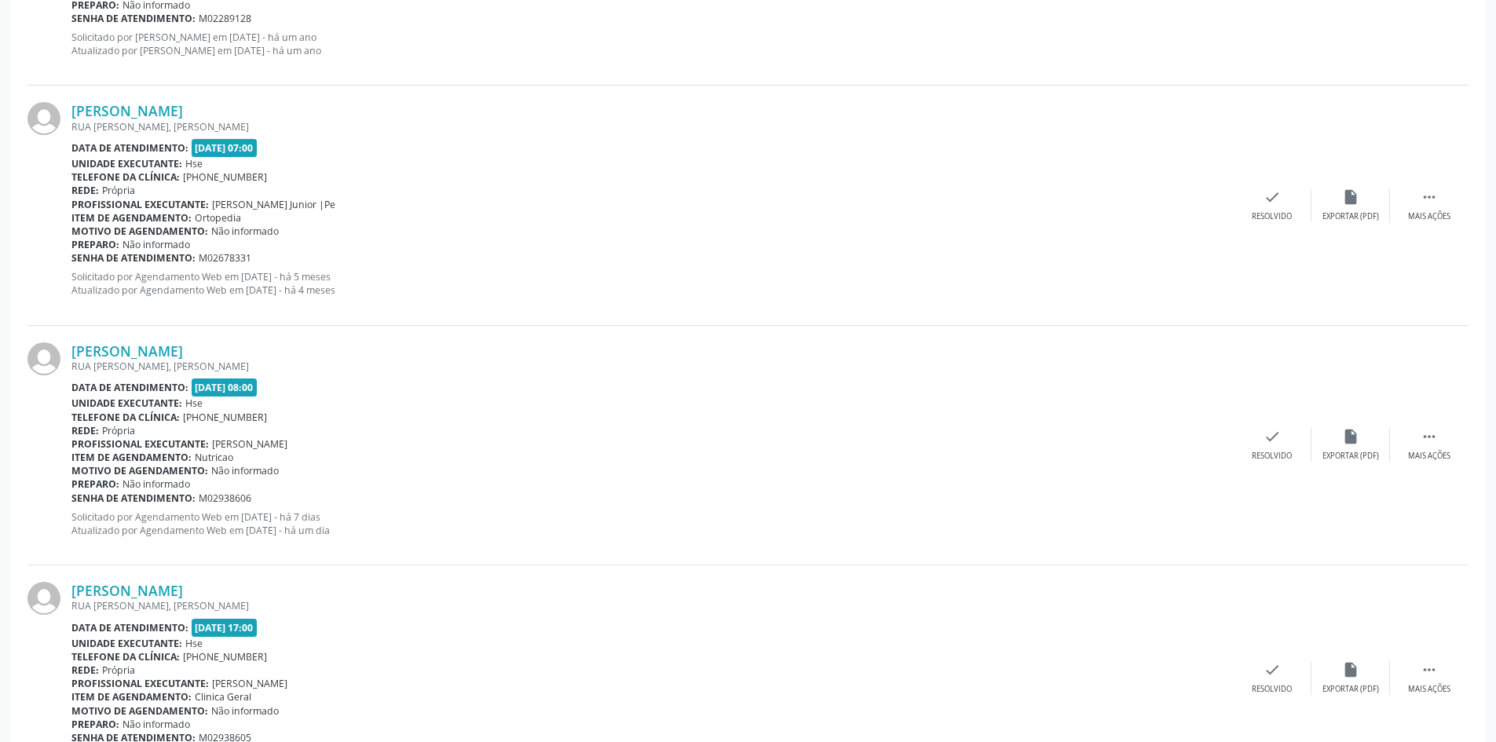
scroll to position [1573, 0]
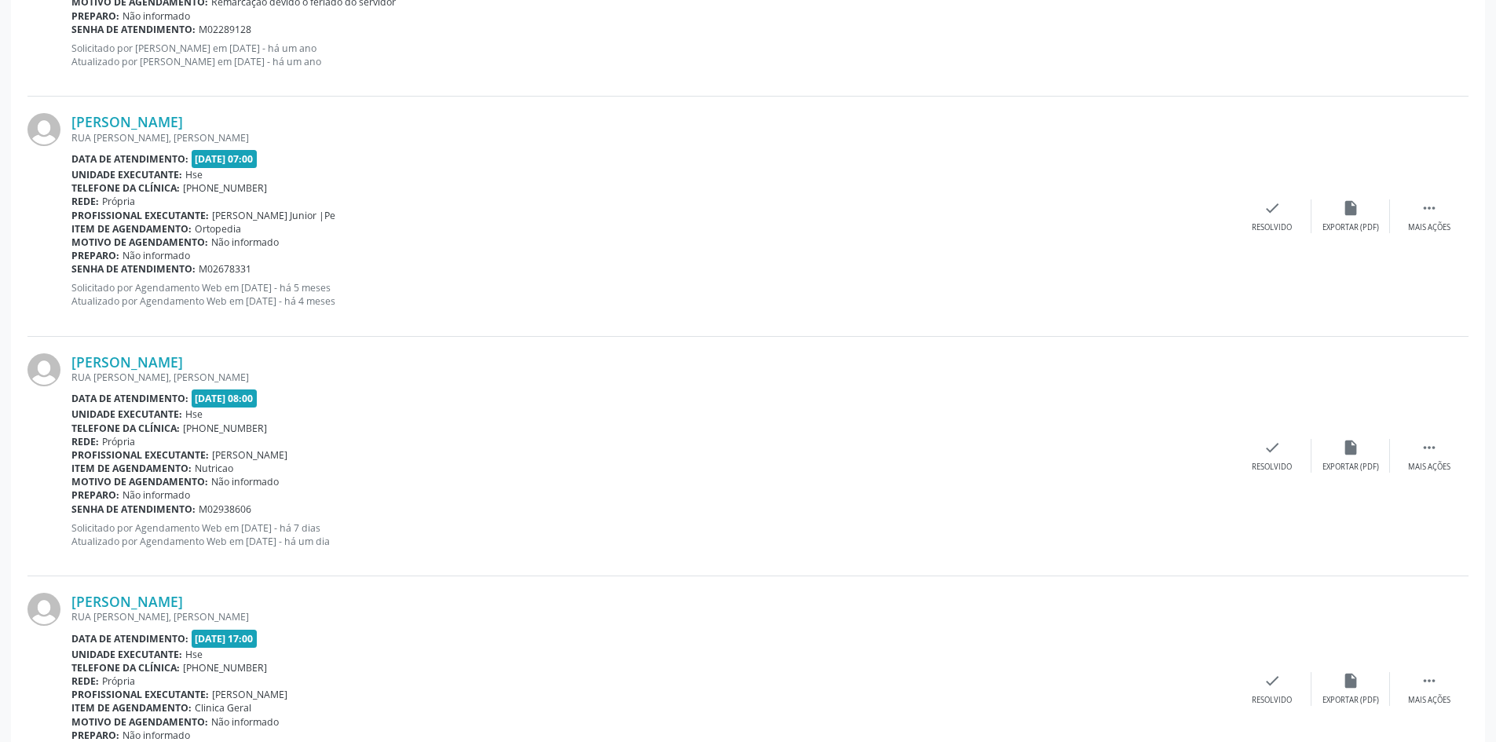
drag, startPoint x: 266, startPoint y: 356, endPoint x: 61, endPoint y: 363, distance: 205.0
click at [61, 363] on div "[PERSON_NAME] [GEOGRAPHIC_DATA][PERSON_NAME], [PERSON_NAME] Data de atendimento…" at bounding box center [747, 456] width 1441 height 239
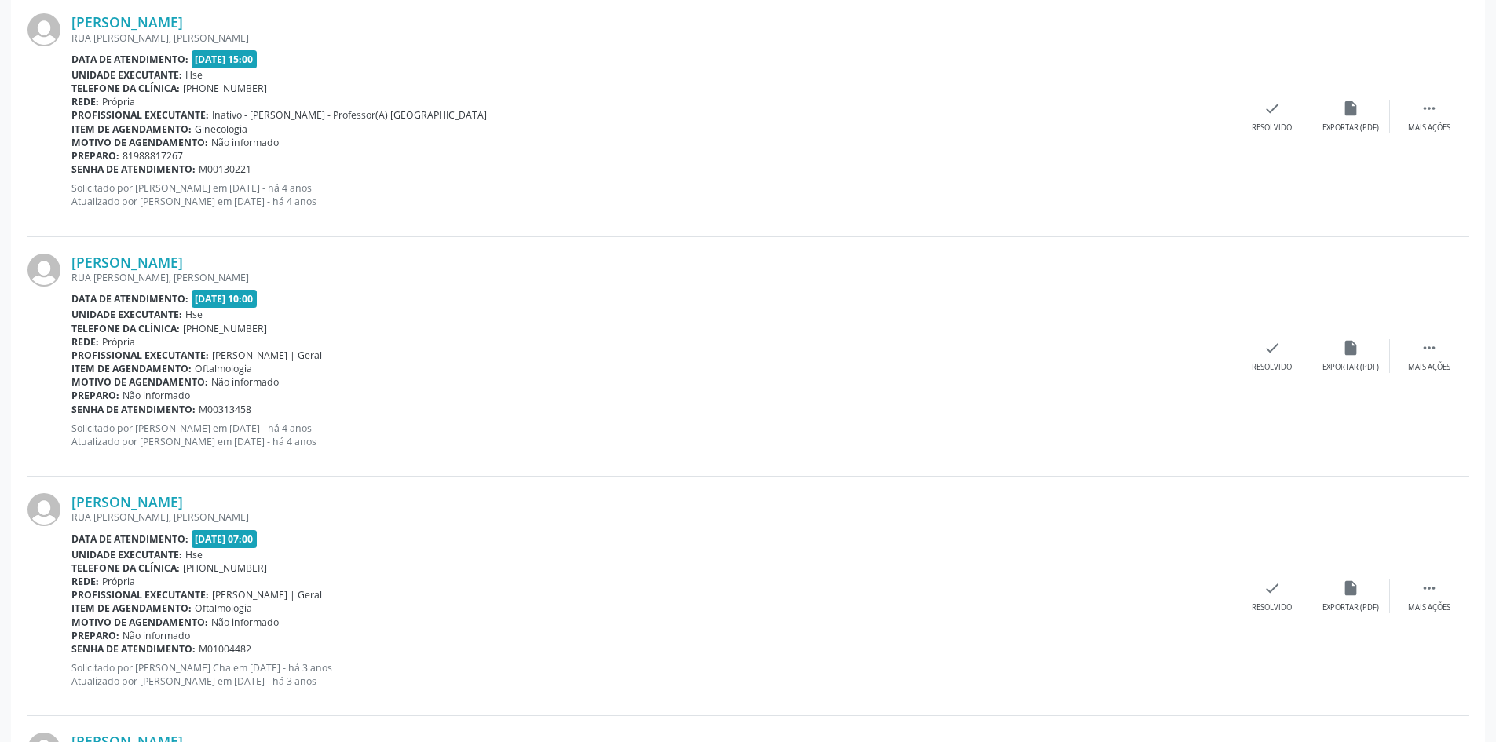
scroll to position [82, 0]
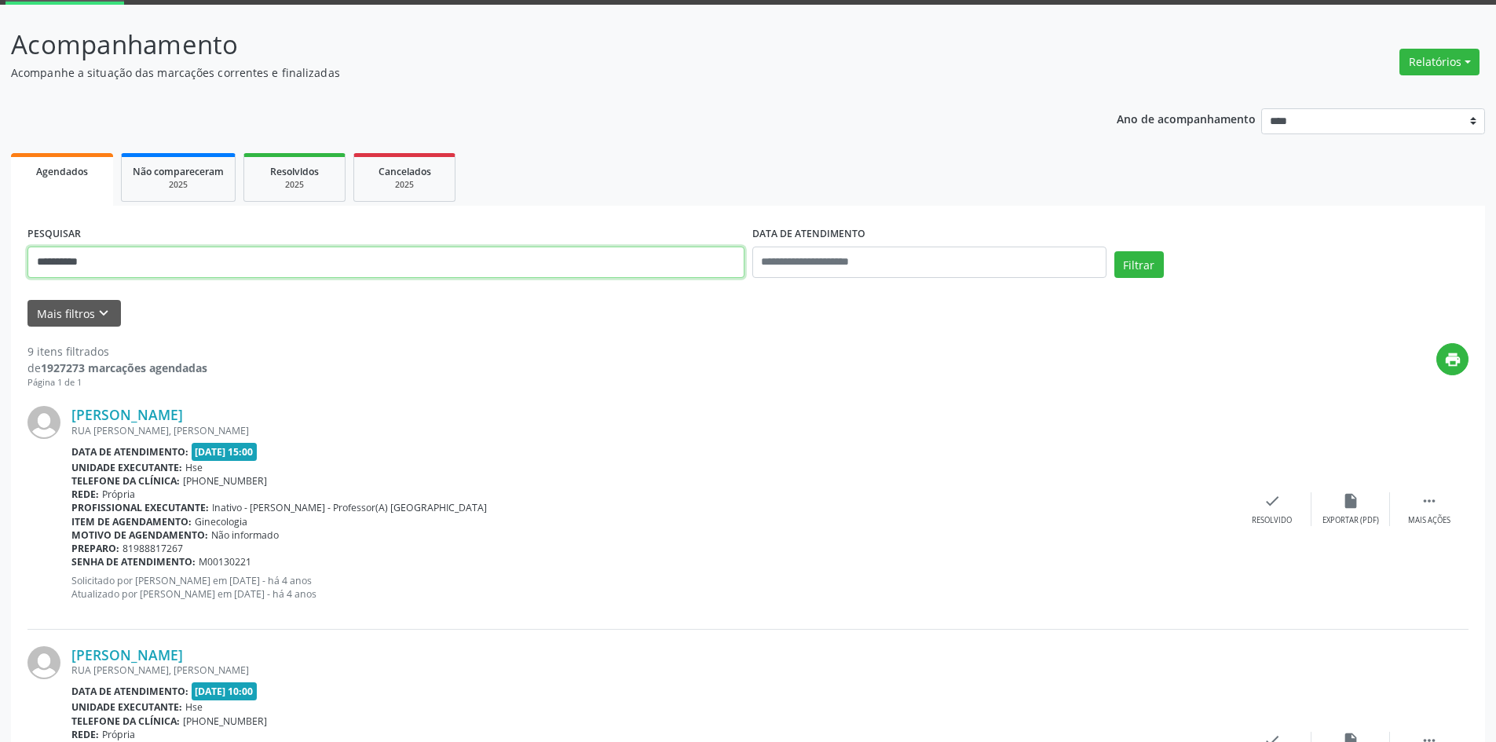
drag, startPoint x: 146, startPoint y: 265, endPoint x: 0, endPoint y: 256, distance: 146.3
type input "**********"
click at [1114, 251] on button "Filtrar" at bounding box center [1138, 264] width 49 height 27
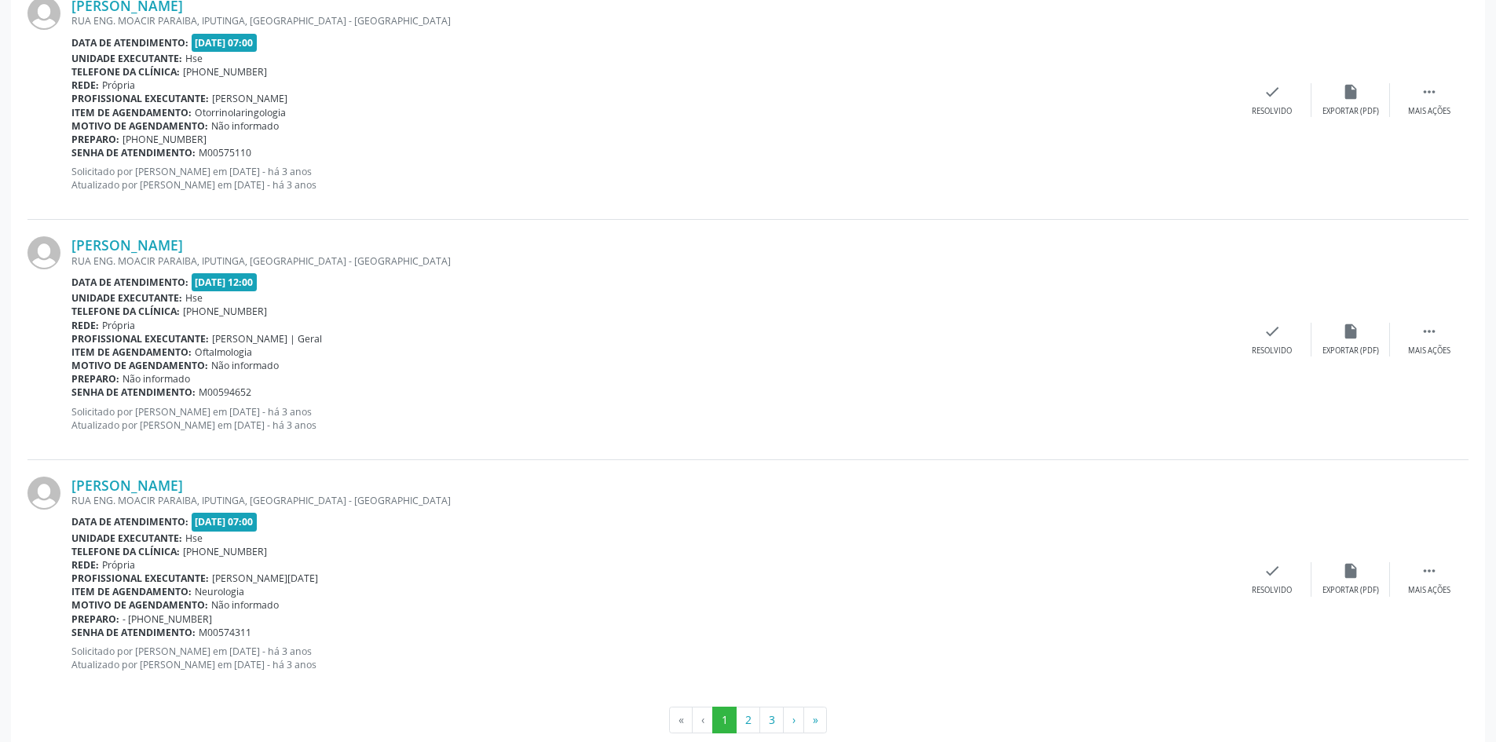
scroll to position [3373, 0]
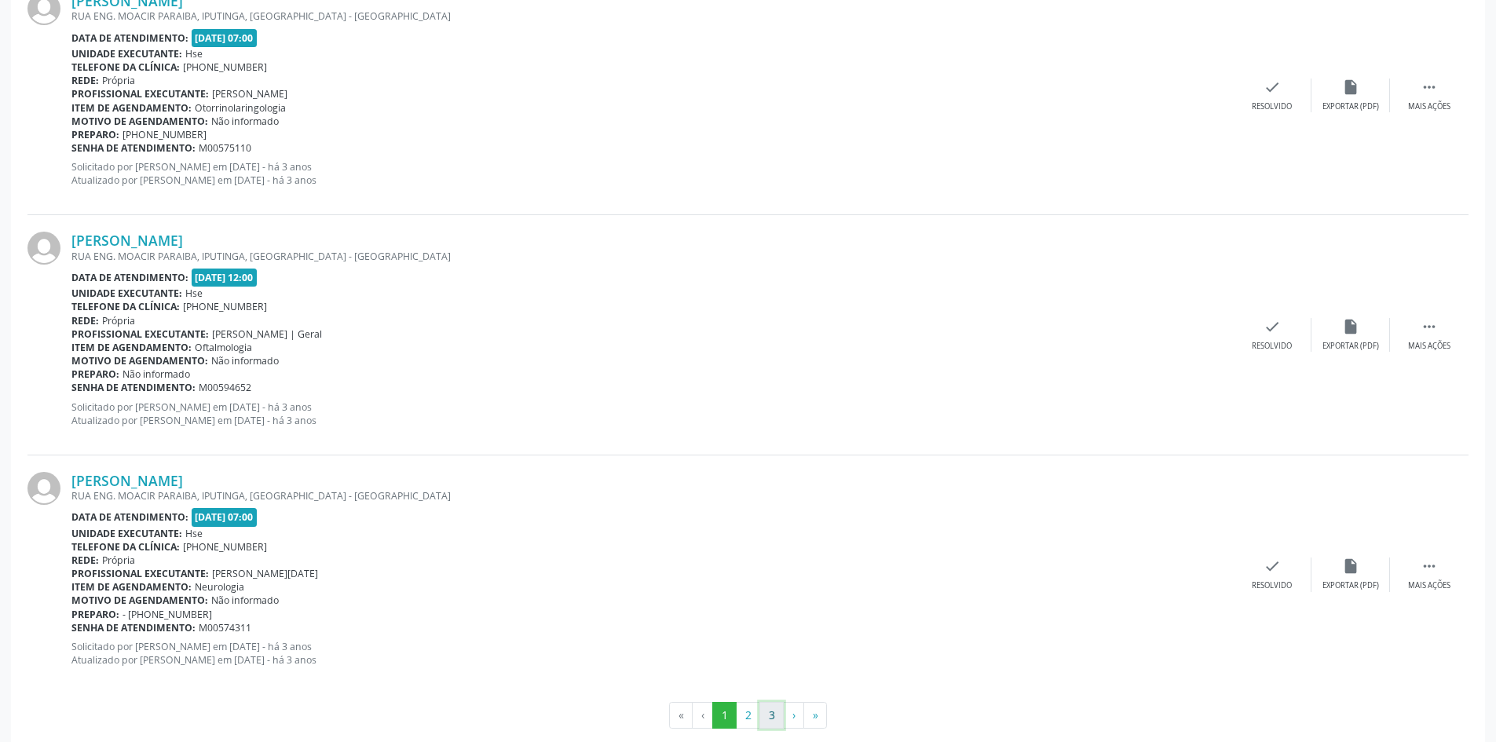
click at [772, 712] on button "3" at bounding box center [771, 715] width 24 height 27
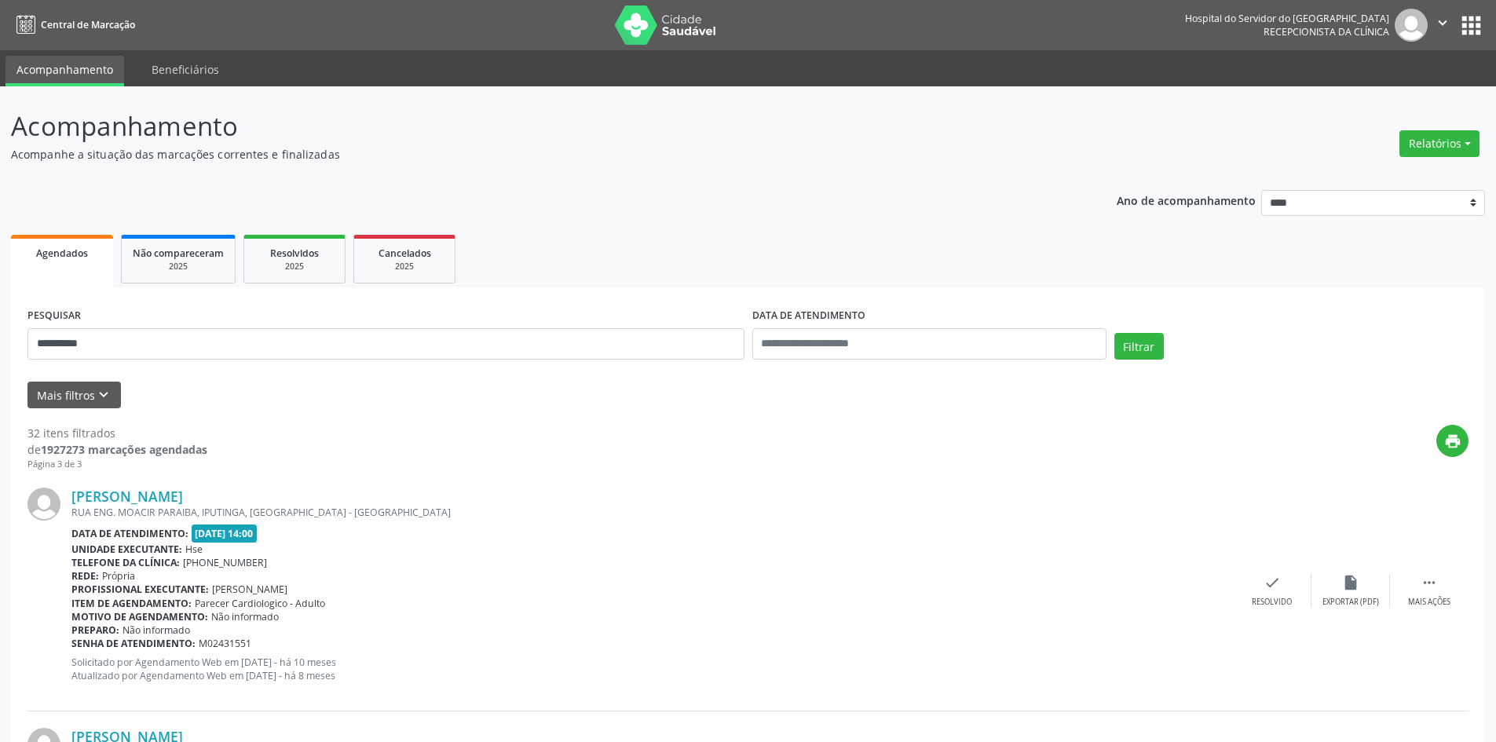
scroll to position [280, 0]
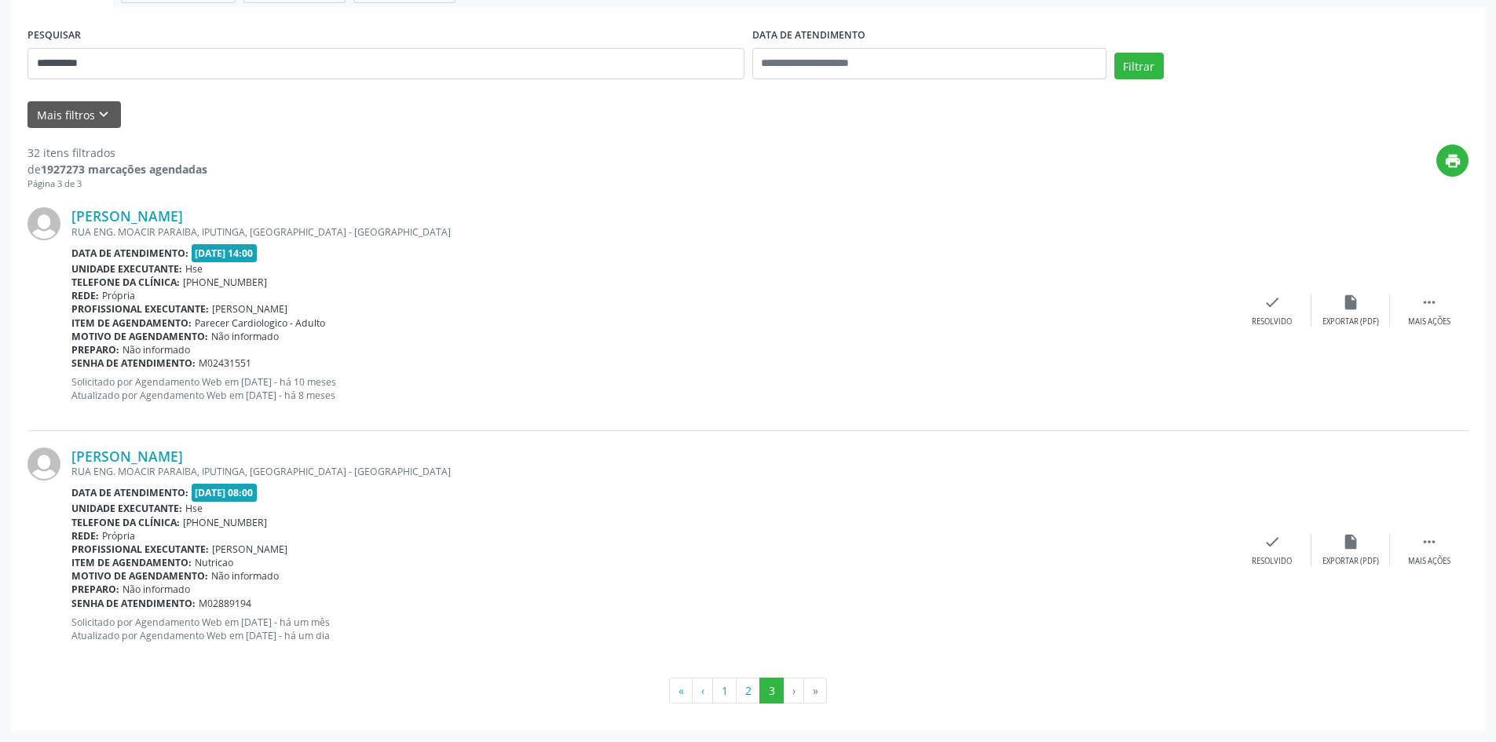
drag, startPoint x: 253, startPoint y: 459, endPoint x: 65, endPoint y: 459, distance: 187.6
click at [65, 459] on div "[PERSON_NAME] [GEOGRAPHIC_DATA]. MOACIR PARAIBA, IPUTINGA, [GEOGRAPHIC_DATA] - …" at bounding box center [747, 550] width 1441 height 239
drag, startPoint x: 133, startPoint y: 61, endPoint x: 0, endPoint y: 52, distance: 133.0
click at [0, 54] on div "**********" at bounding box center [748, 274] width 1496 height 936
click at [1114, 53] on button "Filtrar" at bounding box center [1138, 66] width 49 height 27
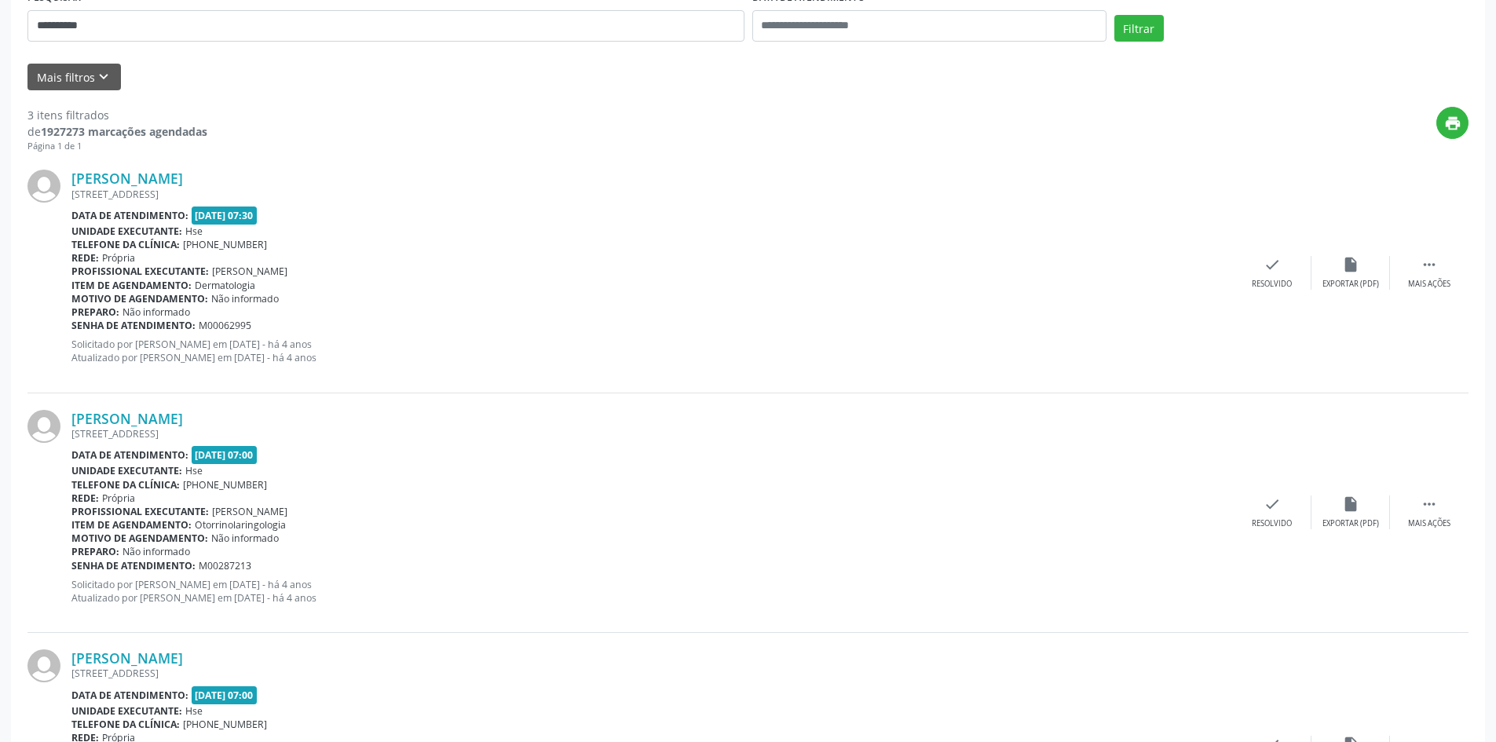
scroll to position [82, 0]
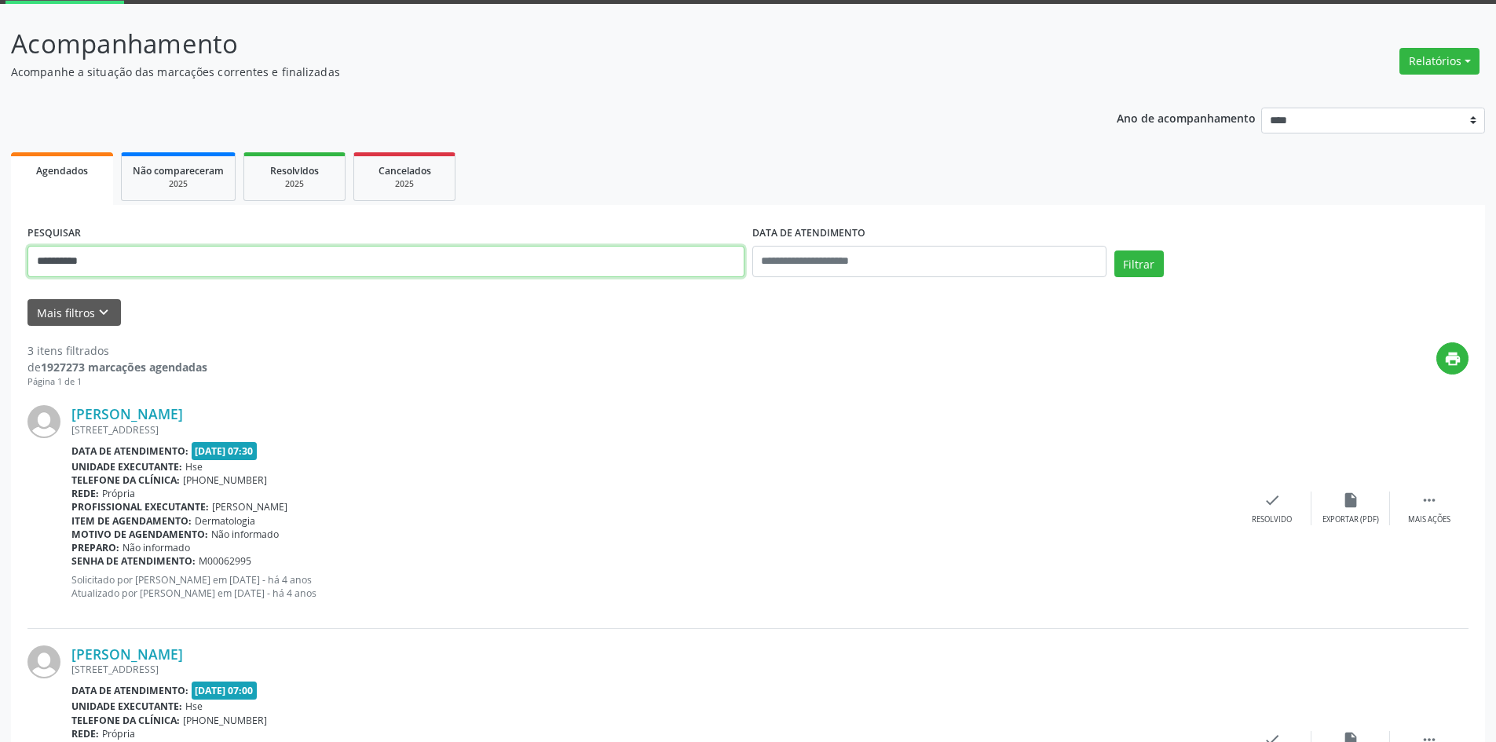
drag, startPoint x: 60, startPoint y: 255, endPoint x: 0, endPoint y: 245, distance: 61.3
click at [0, 245] on div "**********" at bounding box center [748, 569] width 1496 height 1131
click at [1114, 250] on button "Filtrar" at bounding box center [1138, 263] width 49 height 27
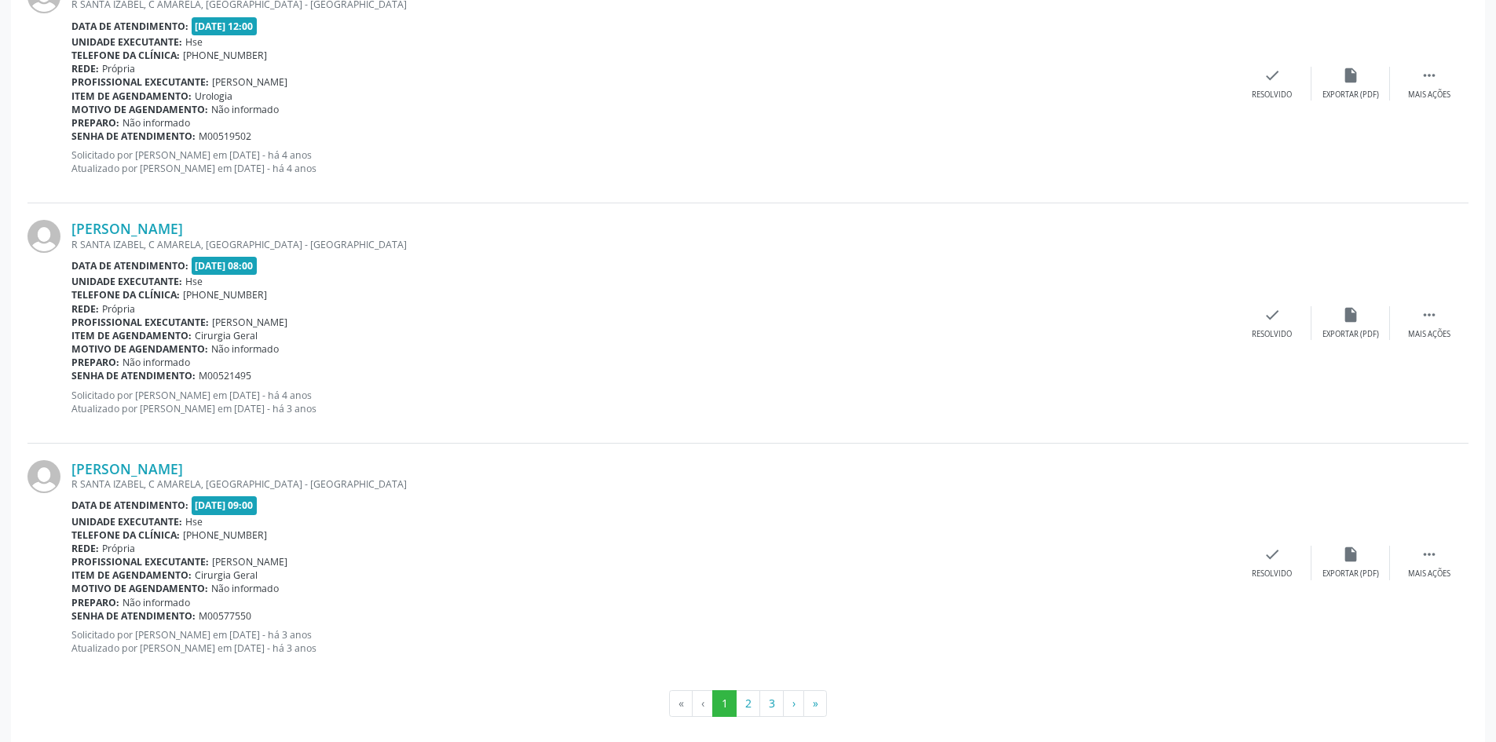
scroll to position [3393, 0]
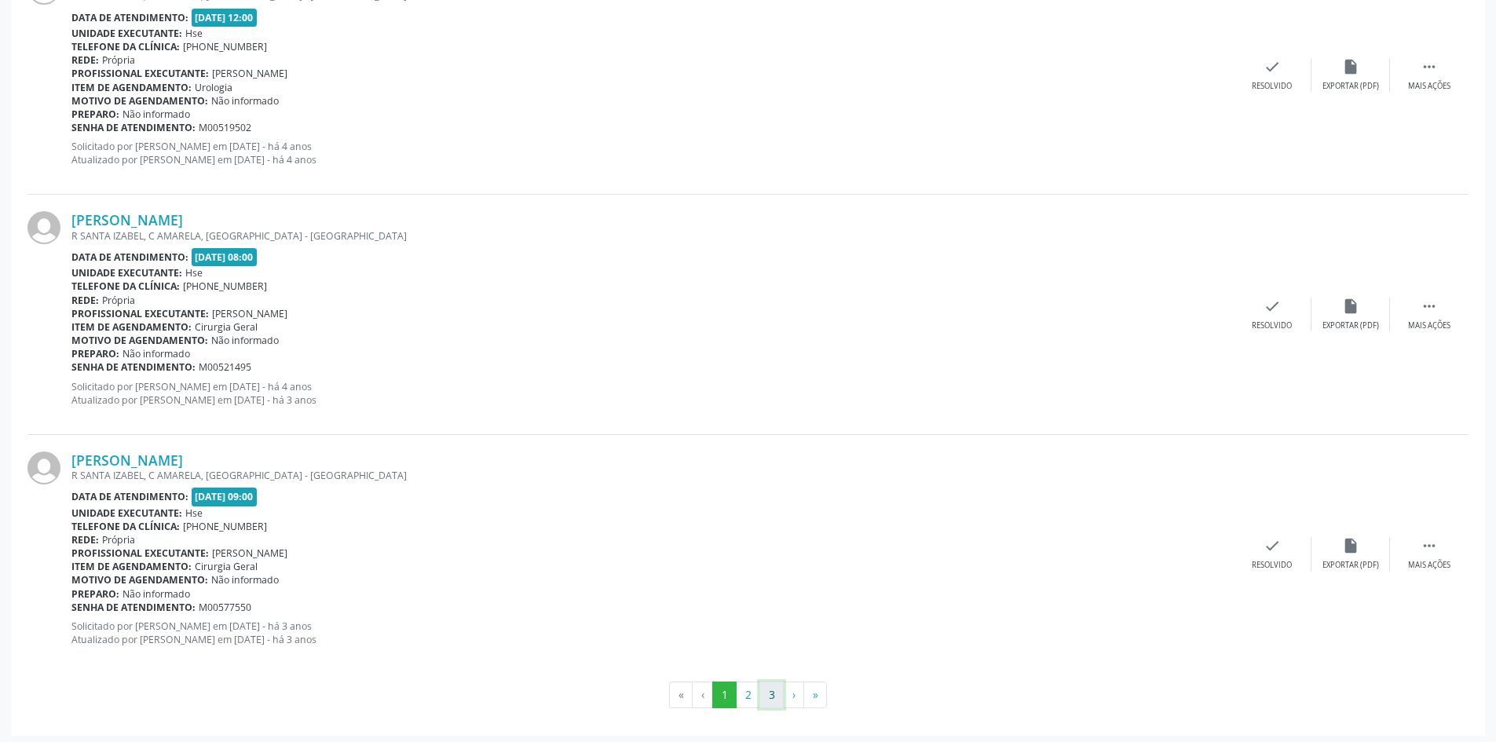
click at [779, 689] on button "3" at bounding box center [771, 694] width 24 height 27
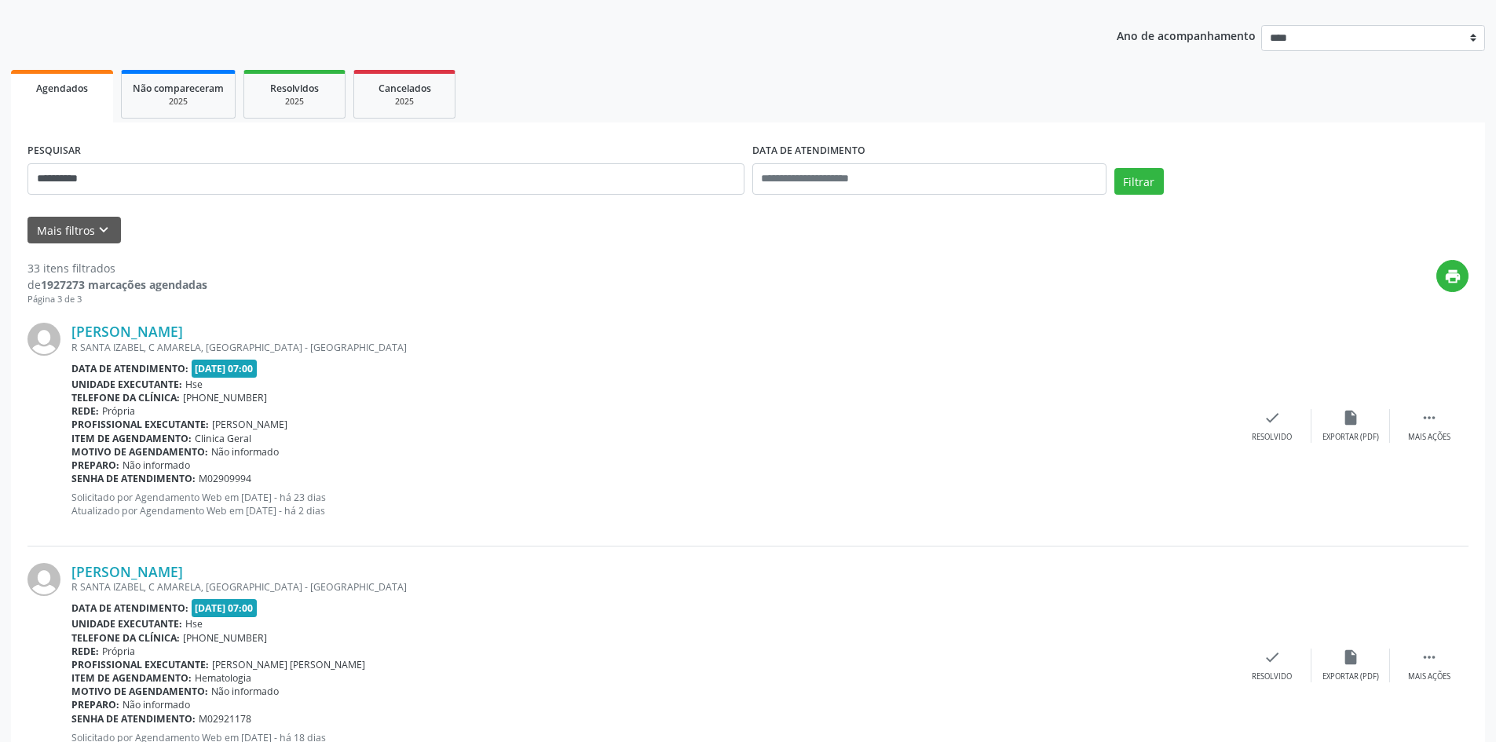
scroll to position [157, 0]
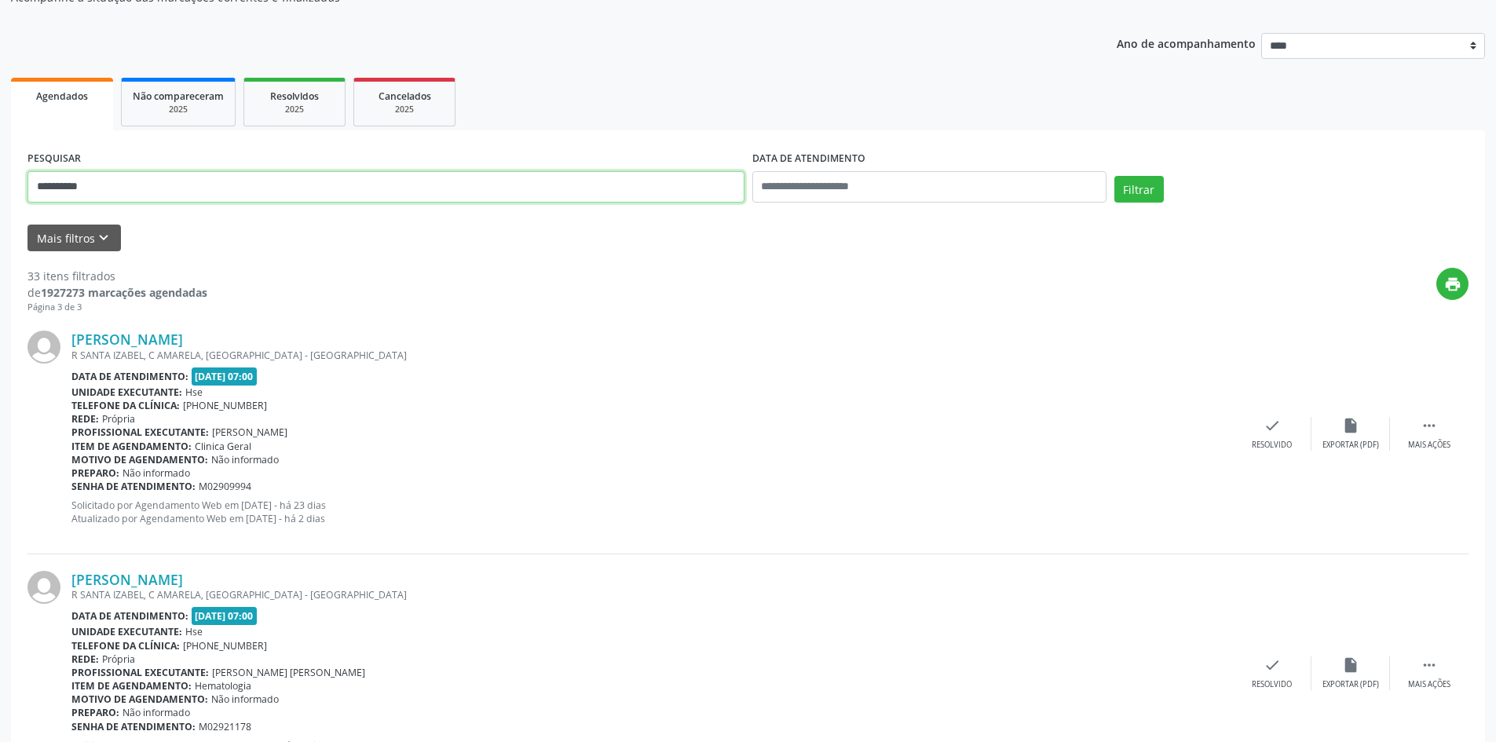
click at [0, 182] on div "**********" at bounding box center [748, 510] width 1496 height 1163
type input "**********"
click at [1114, 176] on button "Filtrar" at bounding box center [1138, 189] width 49 height 27
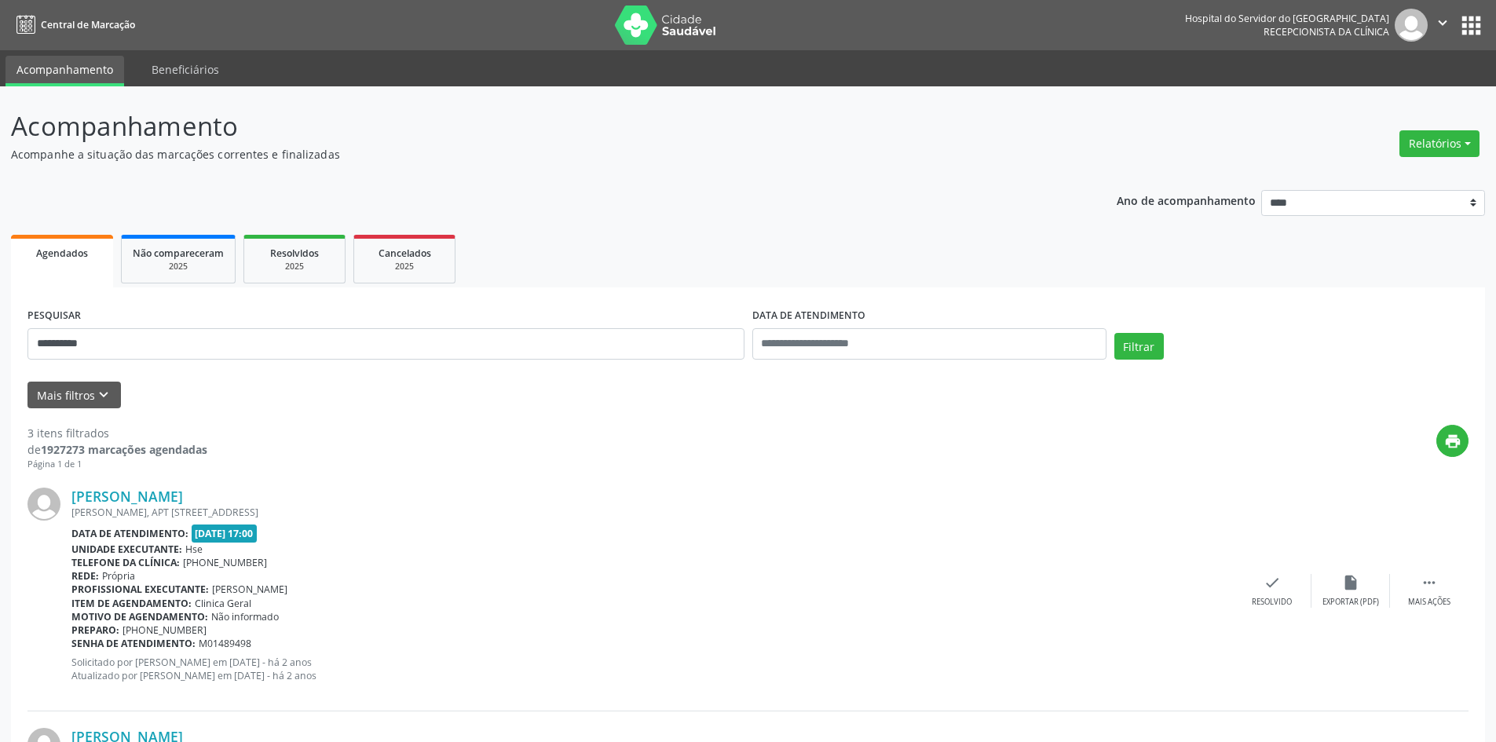
scroll to position [475, 0]
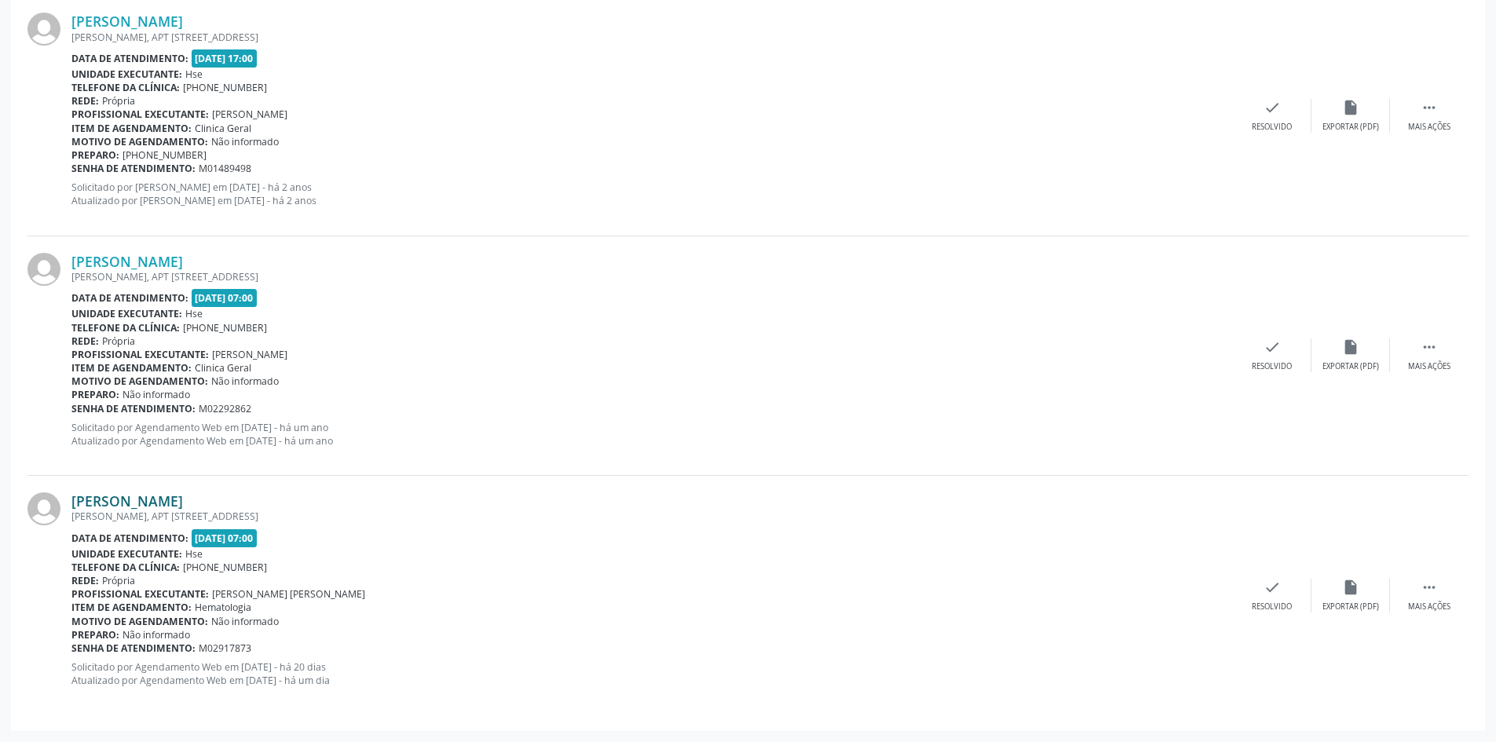
drag, startPoint x: 243, startPoint y: 503, endPoint x: 73, endPoint y: 502, distance: 170.4
click at [73, 502] on div "[PERSON_NAME]" at bounding box center [651, 500] width 1161 height 17
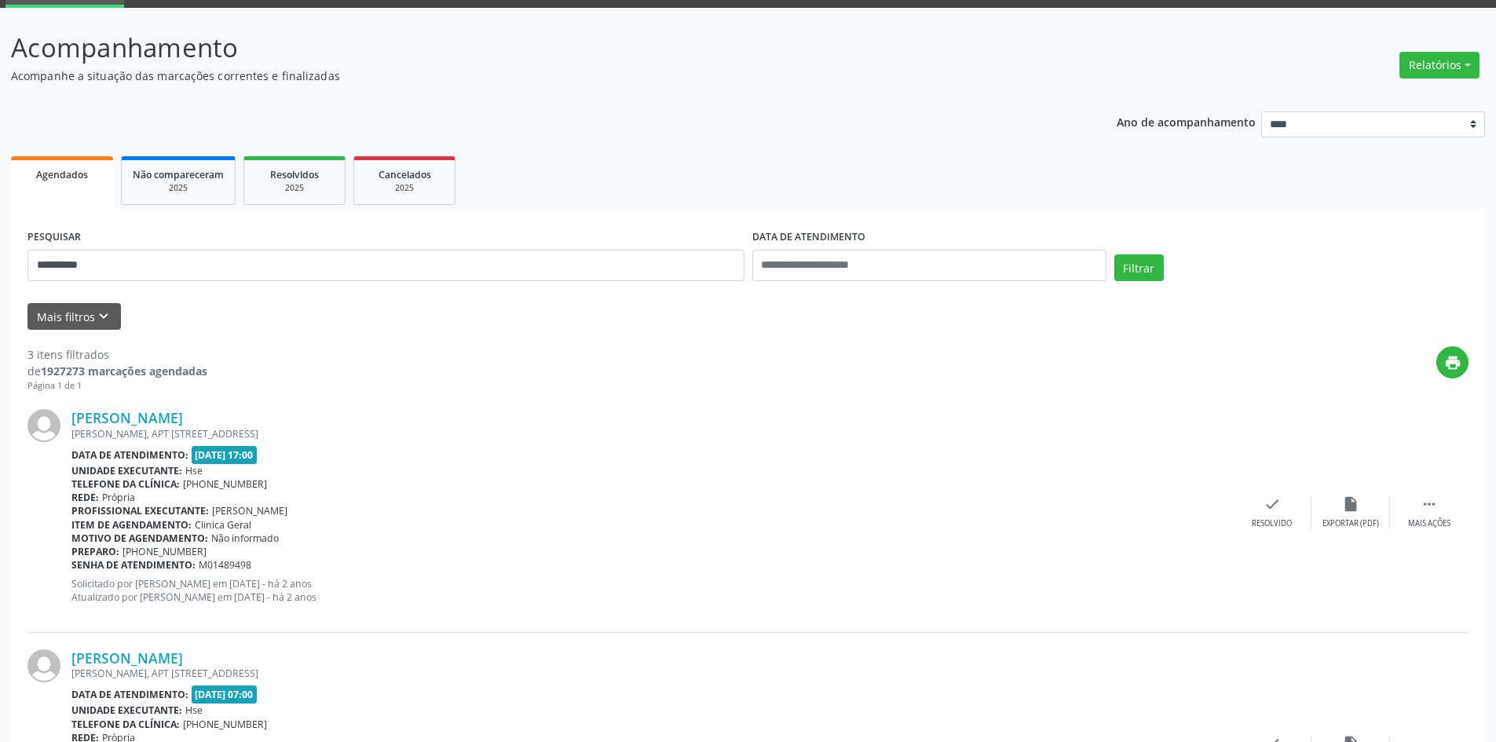
scroll to position [0, 0]
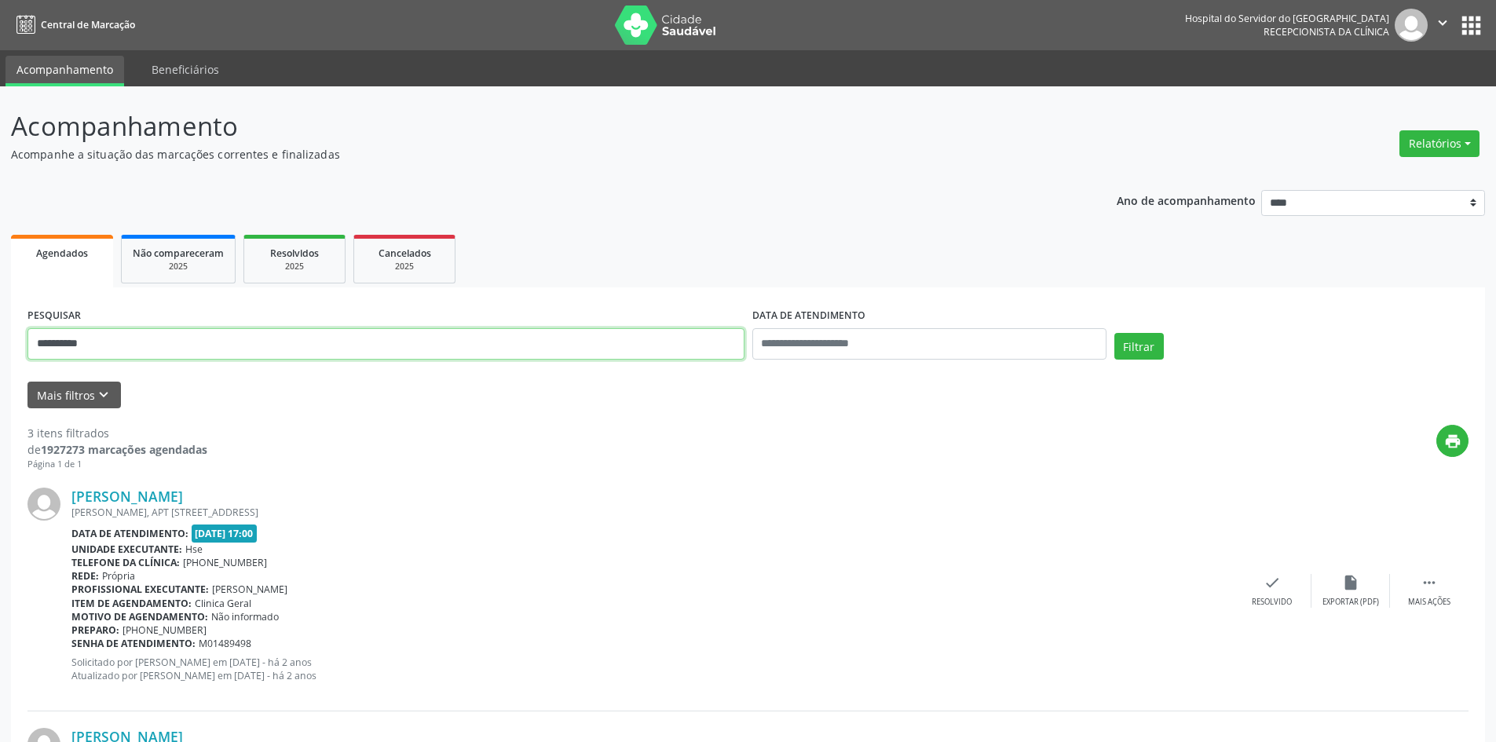
drag, startPoint x: 152, startPoint y: 350, endPoint x: 0, endPoint y: 292, distance: 162.3
click at [0, 308] on div "**********" at bounding box center [748, 651] width 1496 height 1131
click at [1114, 333] on button "Filtrar" at bounding box center [1138, 346] width 49 height 27
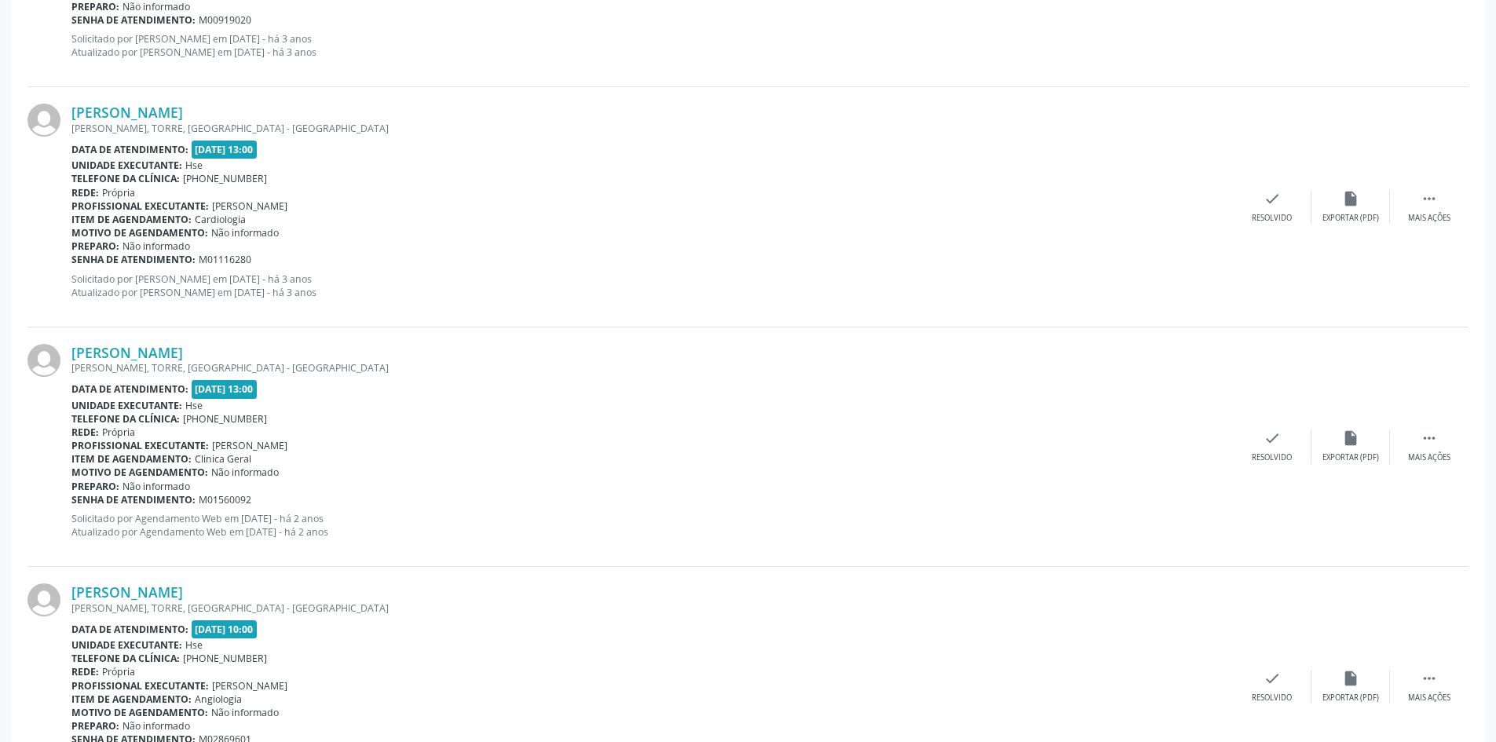
scroll to position [2394, 0]
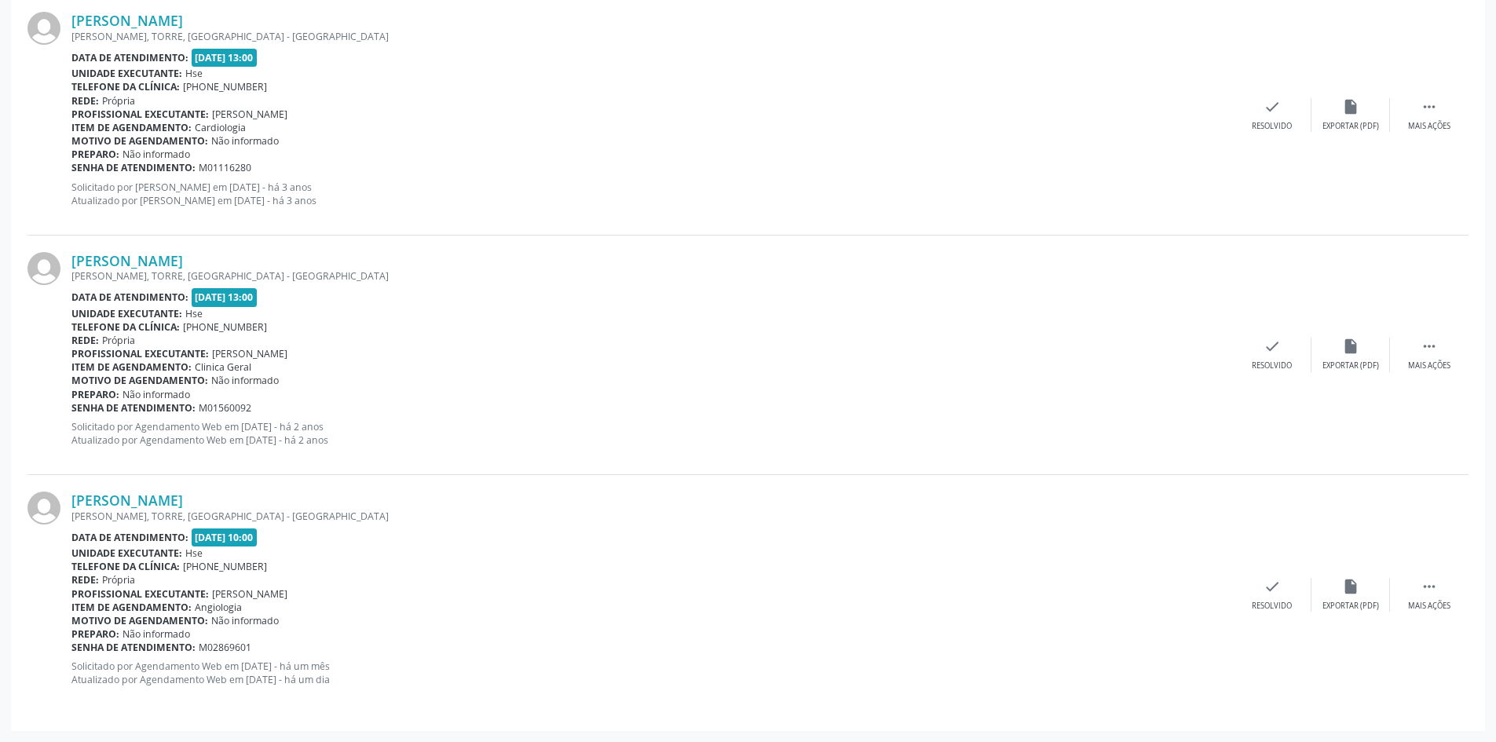
drag, startPoint x: 271, startPoint y: 505, endPoint x: 22, endPoint y: 506, distance: 248.9
click at [174, 469] on div "[PERSON_NAME] [PERSON_NAME], [GEOGRAPHIC_DATA], [GEOGRAPHIC_DATA] Data de atend…" at bounding box center [747, 355] width 1441 height 239
drag, startPoint x: 216, startPoint y: 500, endPoint x: 71, endPoint y: 501, distance: 145.2
click at [71, 501] on div "[PERSON_NAME] [PERSON_NAME], [GEOGRAPHIC_DATA], [GEOGRAPHIC_DATA] Data de atend…" at bounding box center [747, 594] width 1441 height 239
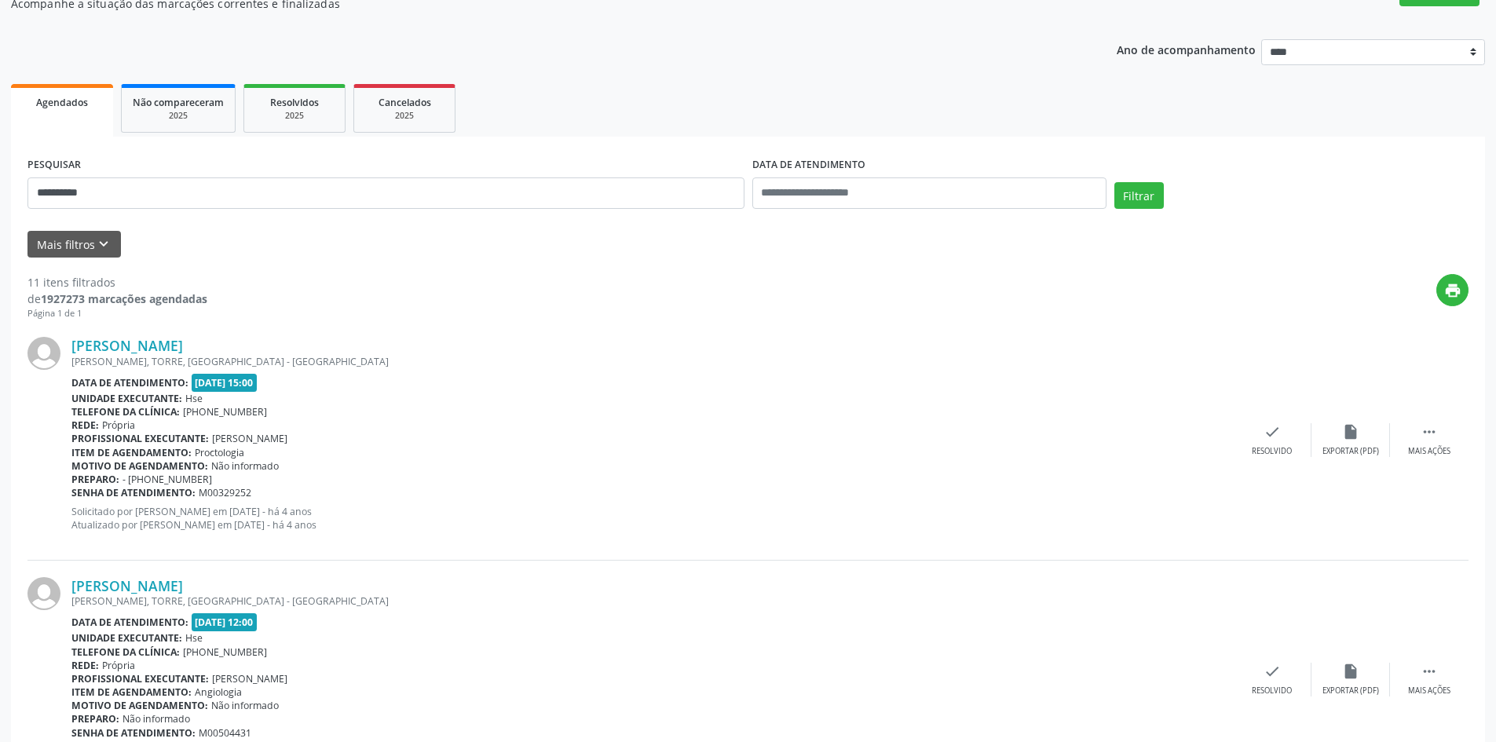
scroll to position [117, 0]
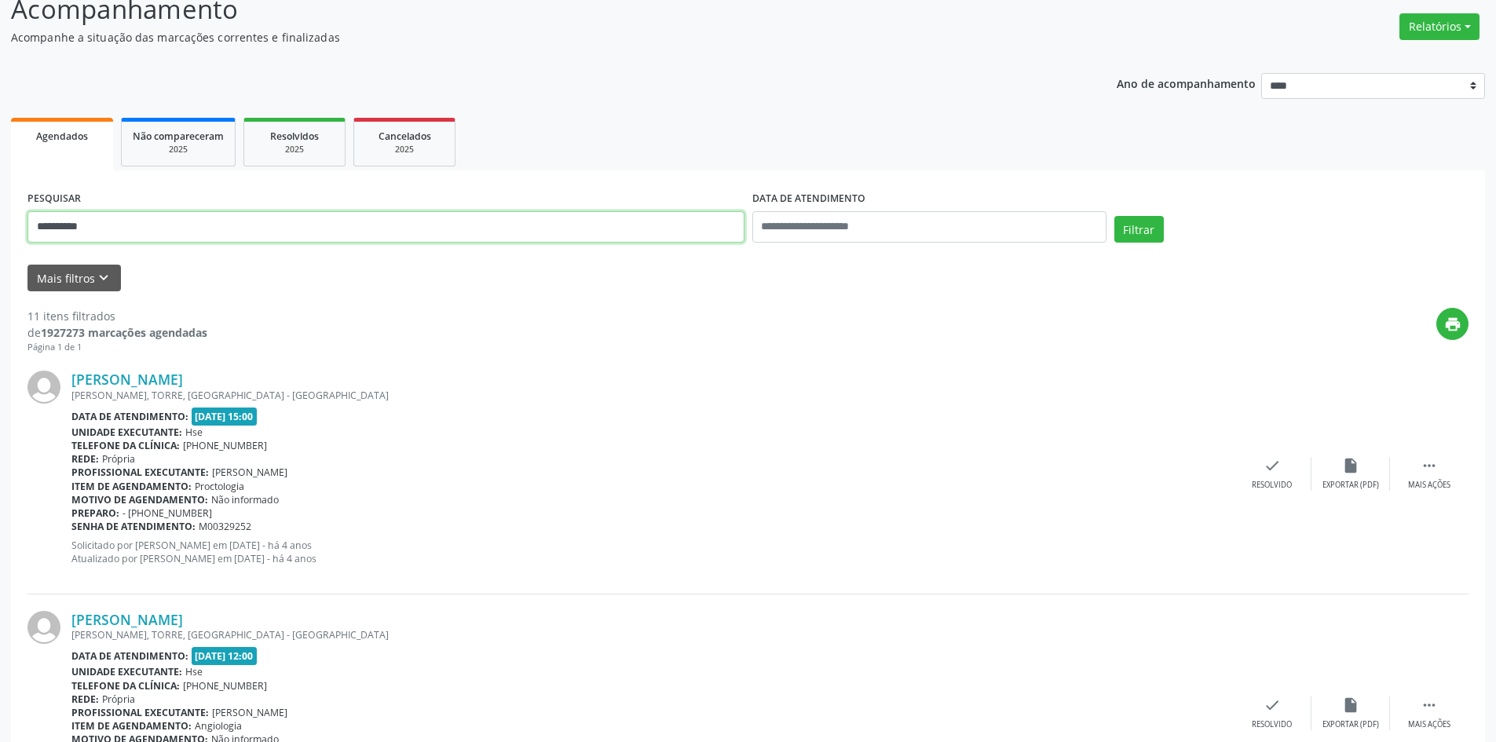
drag, startPoint x: 115, startPoint y: 218, endPoint x: 0, endPoint y: 210, distance: 114.9
type input "**********"
click at [1114, 216] on button "Filtrar" at bounding box center [1138, 229] width 49 height 27
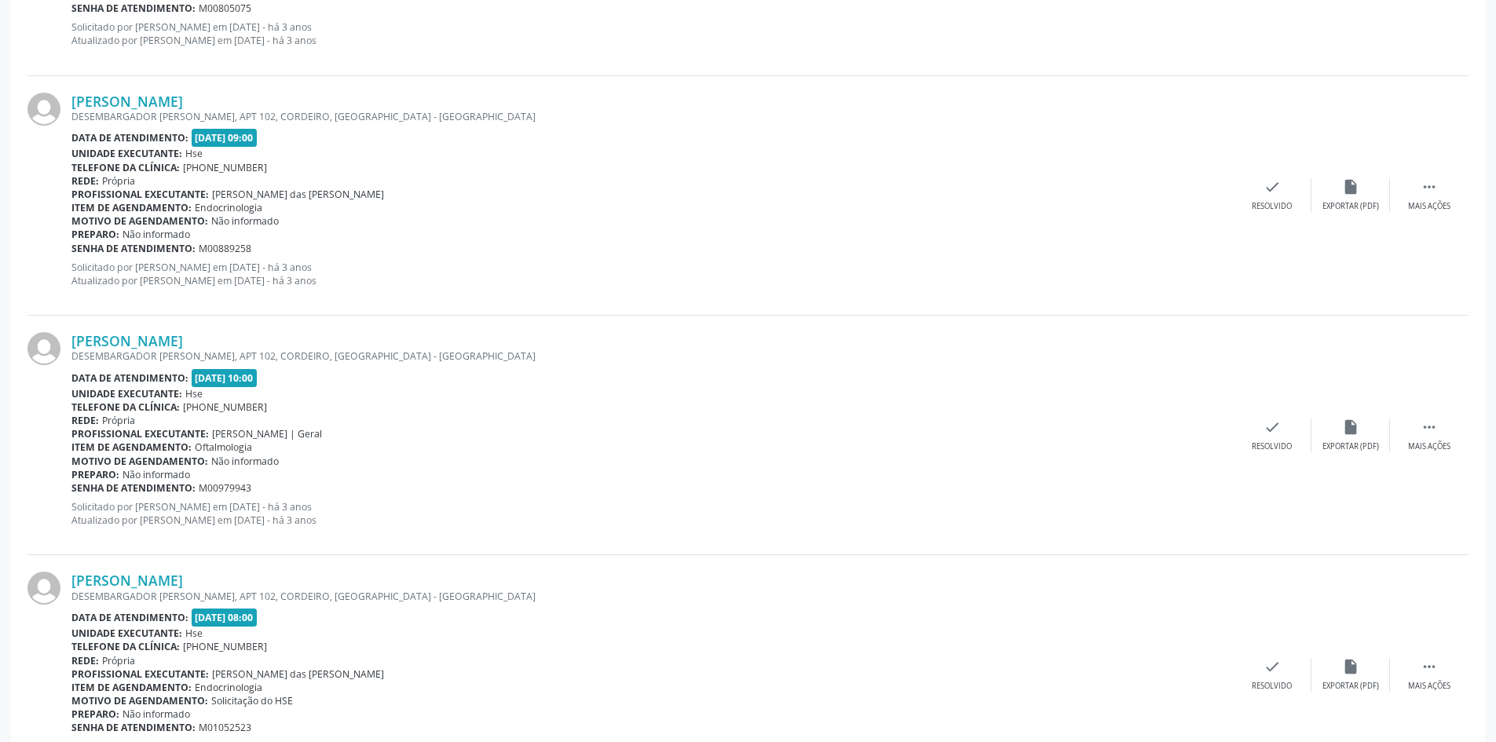
scroll to position [2873, 0]
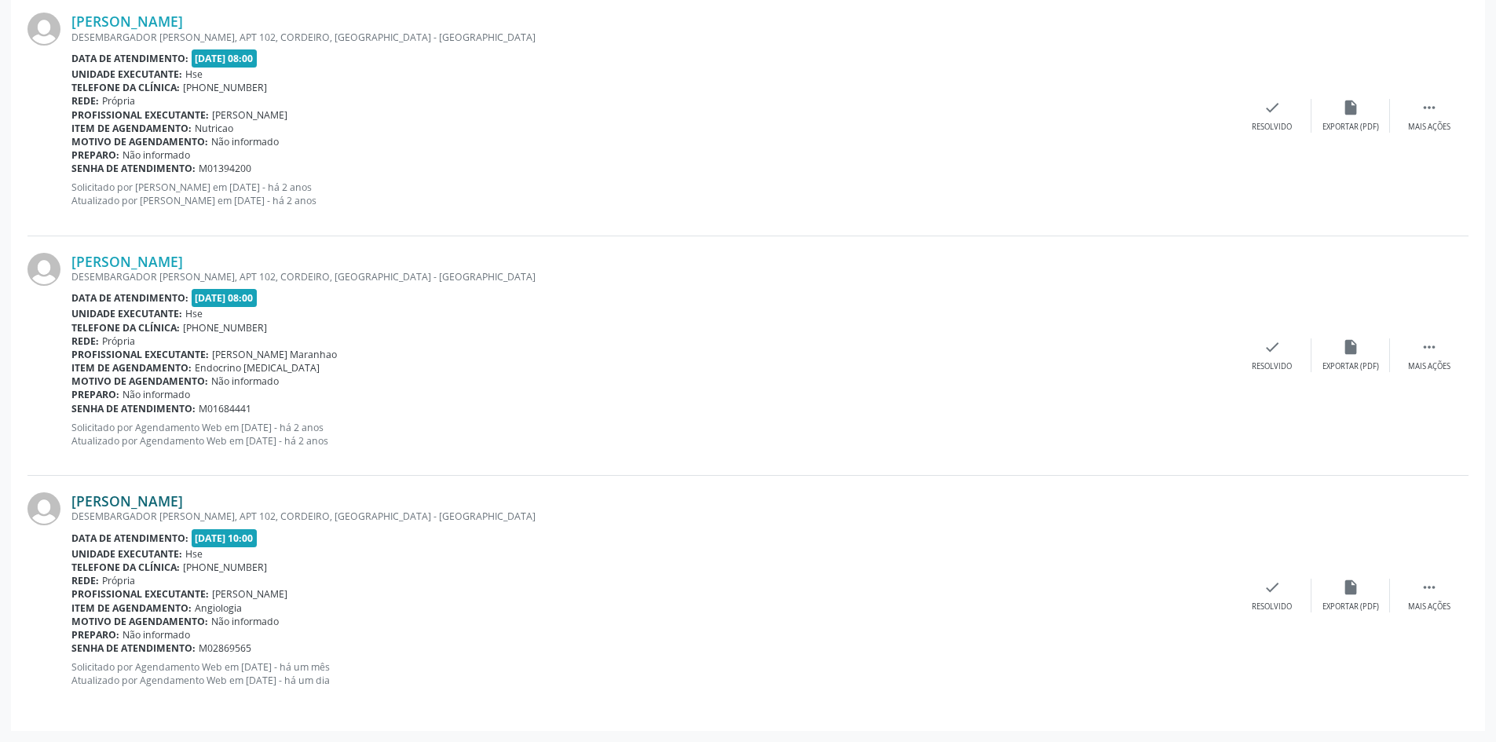
drag, startPoint x: 294, startPoint y: 497, endPoint x: 76, endPoint y: 503, distance: 218.3
click at [76, 503] on div "[PERSON_NAME]" at bounding box center [651, 500] width 1161 height 17
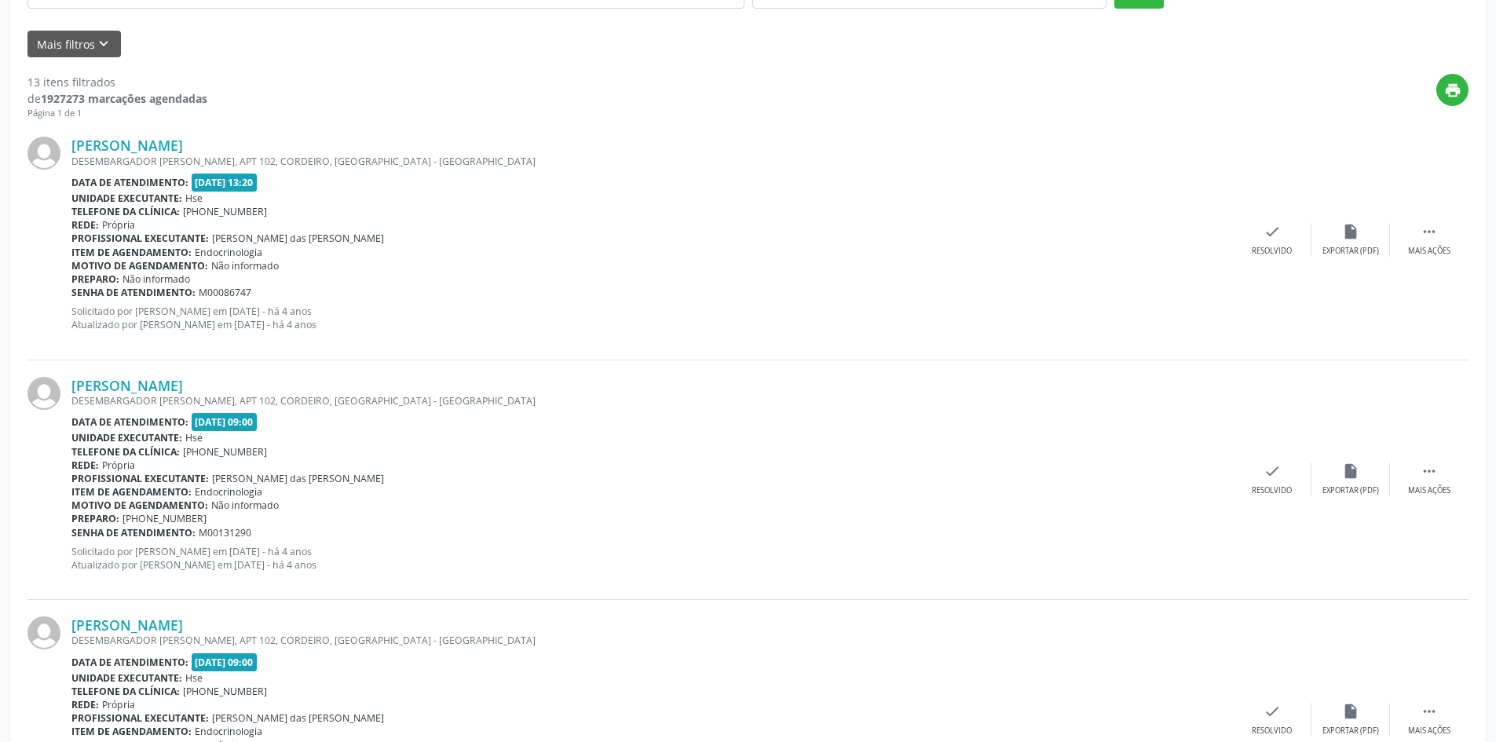
scroll to position [203, 0]
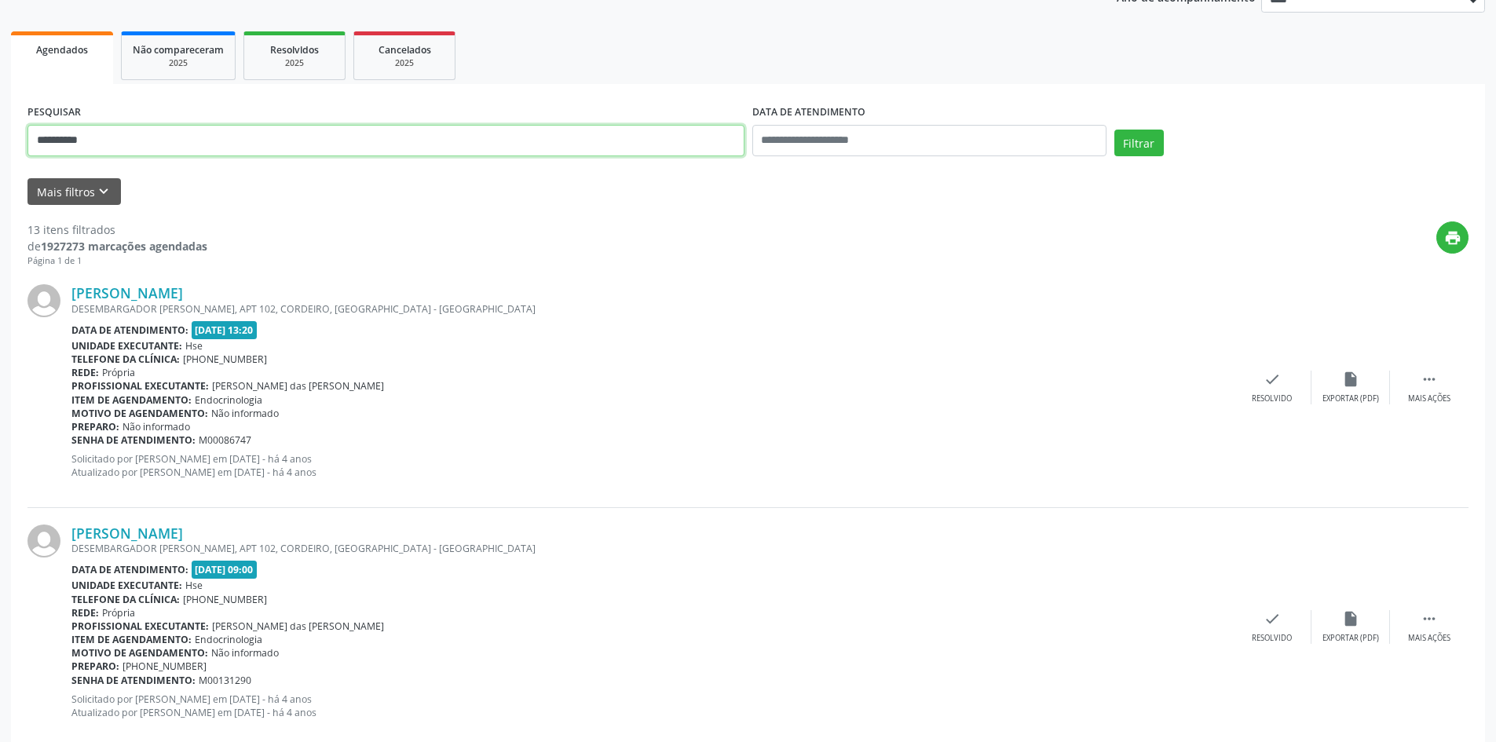
drag, startPoint x: 124, startPoint y: 138, endPoint x: 0, endPoint y: 115, distance: 126.3
type input "**********"
click at [1114, 130] on button "Filtrar" at bounding box center [1138, 143] width 49 height 27
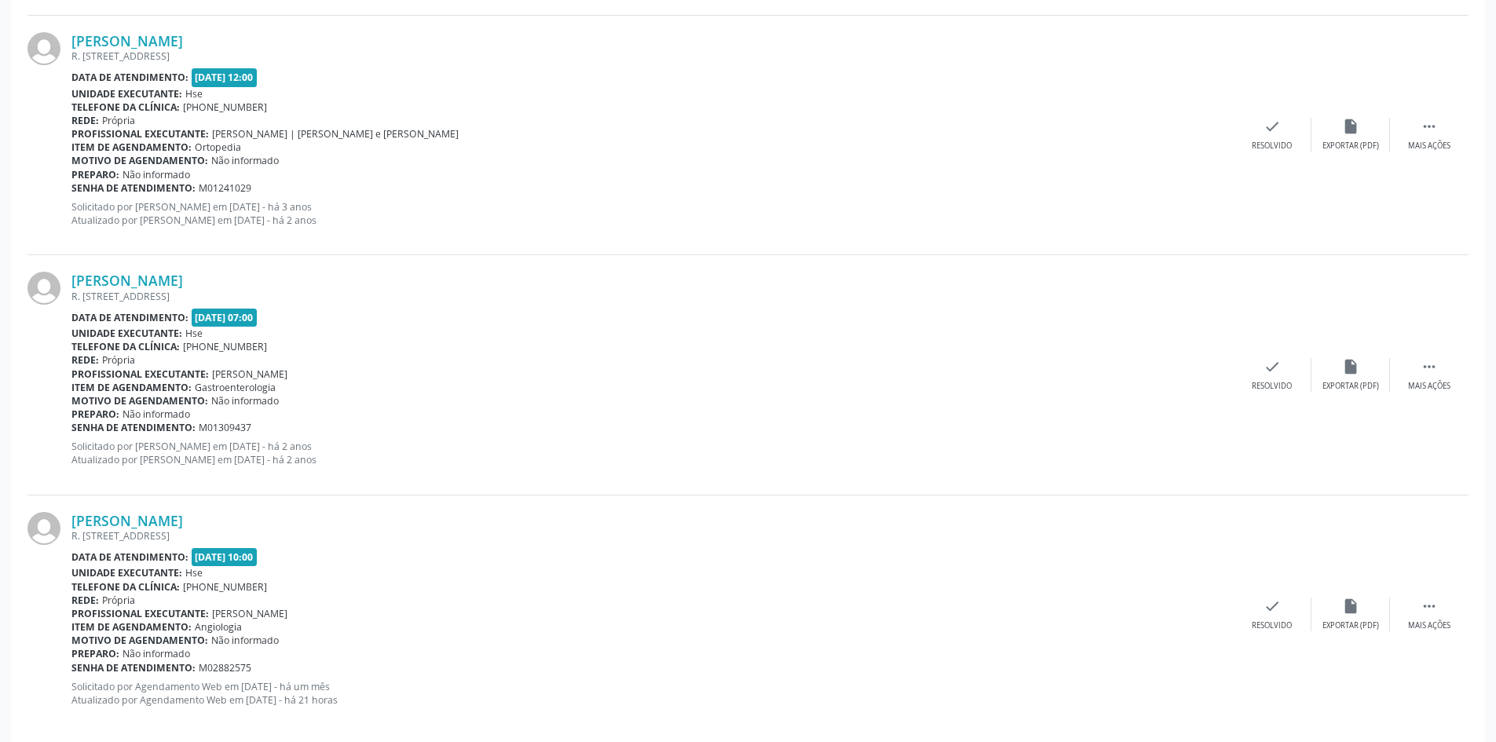
scroll to position [2633, 0]
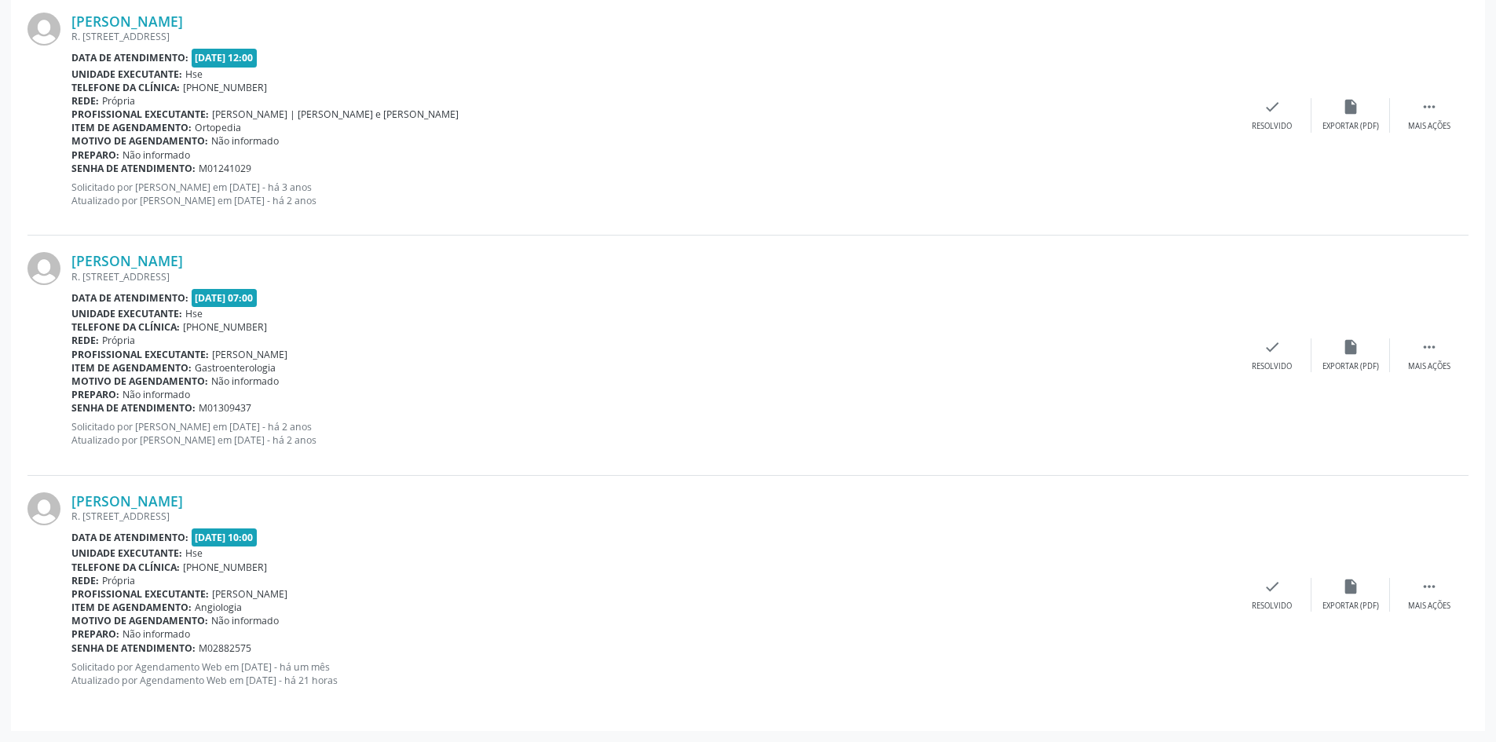
drag, startPoint x: 298, startPoint y: 497, endPoint x: 71, endPoint y: 503, distance: 227.0
click at [71, 503] on div "[PERSON_NAME] R. [STREET_ADDRESS] Data de atendimento: [DATE] 10:00 Unidade exe…" at bounding box center [747, 595] width 1441 height 239
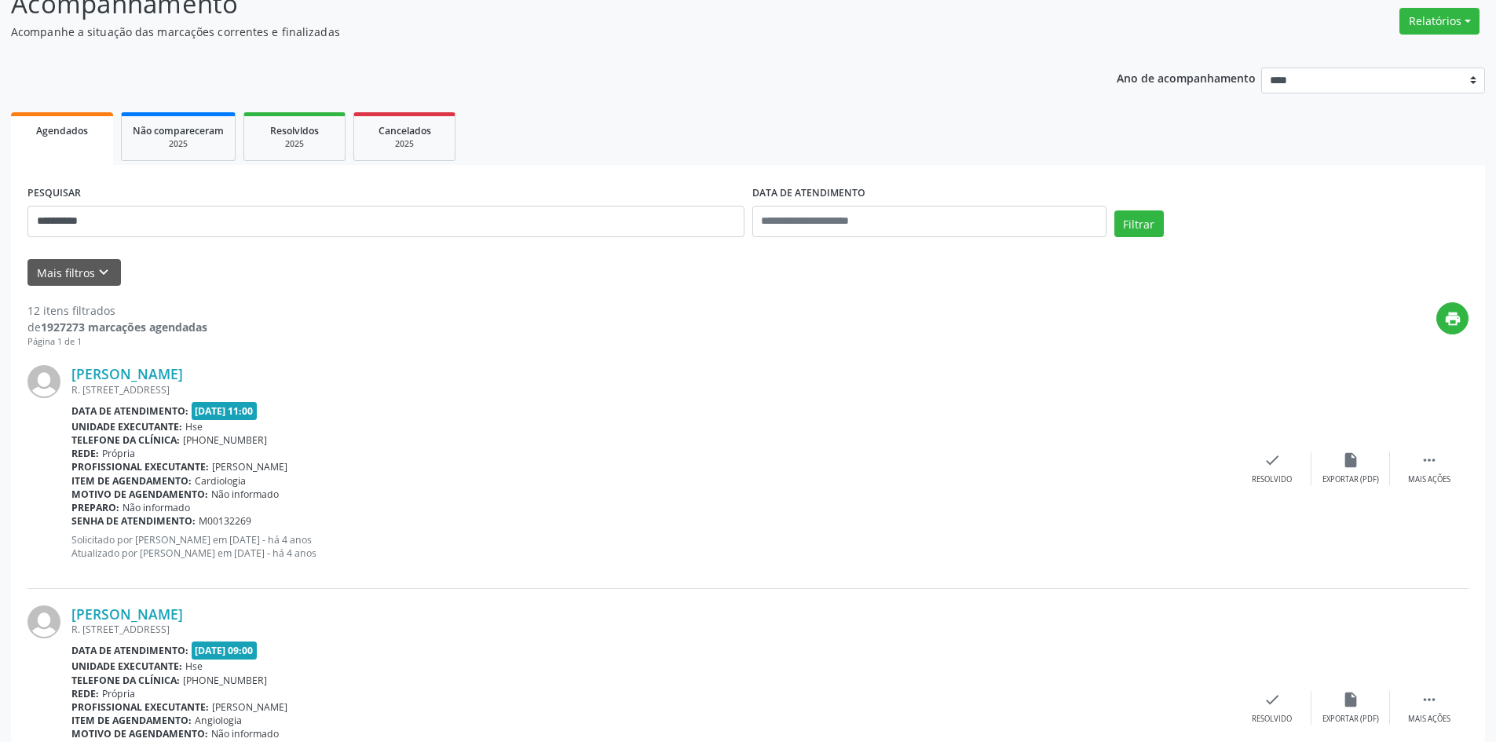
scroll to position [121, 0]
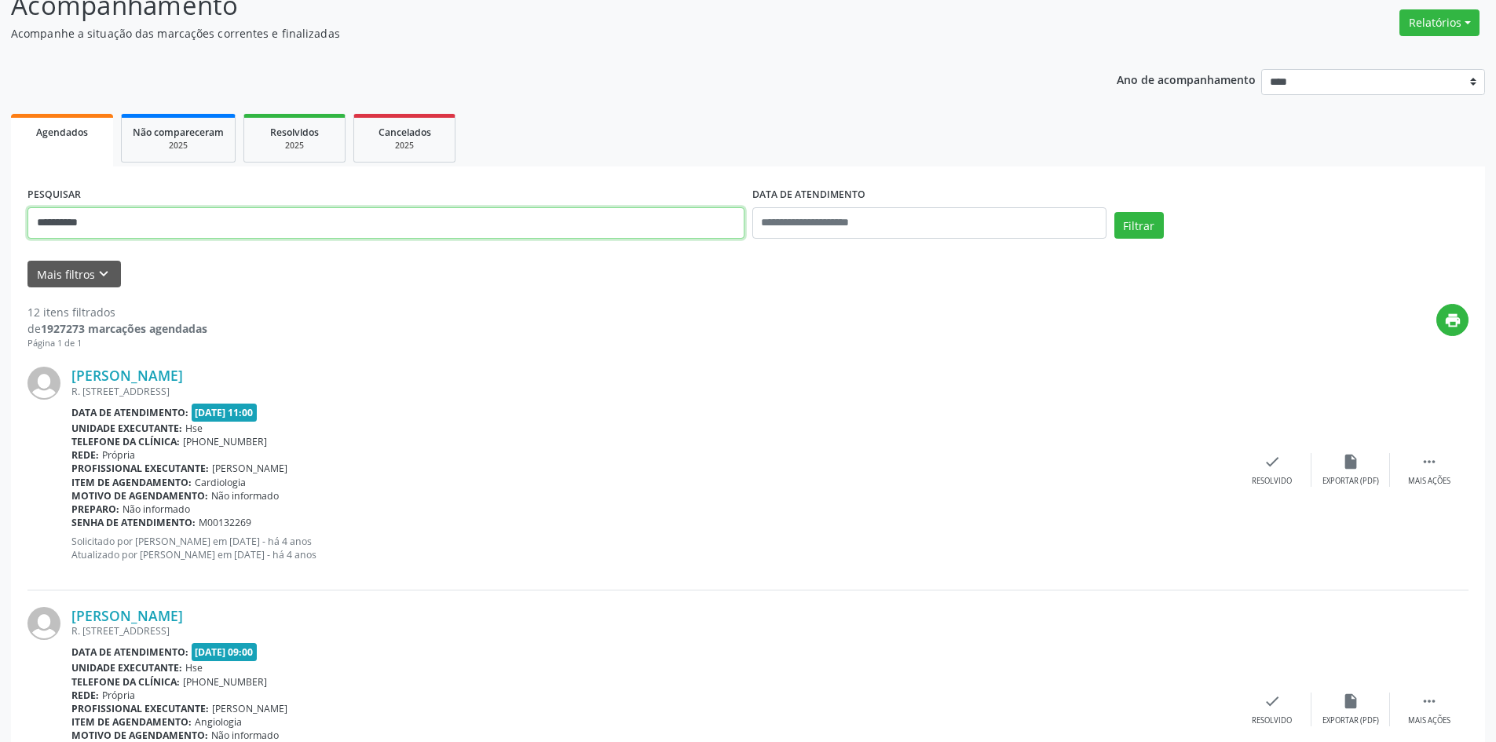
drag, startPoint x: 133, startPoint y: 214, endPoint x: 0, endPoint y: 166, distance: 141.8
type input "**********"
click at [1114, 212] on button "Filtrar" at bounding box center [1138, 225] width 49 height 27
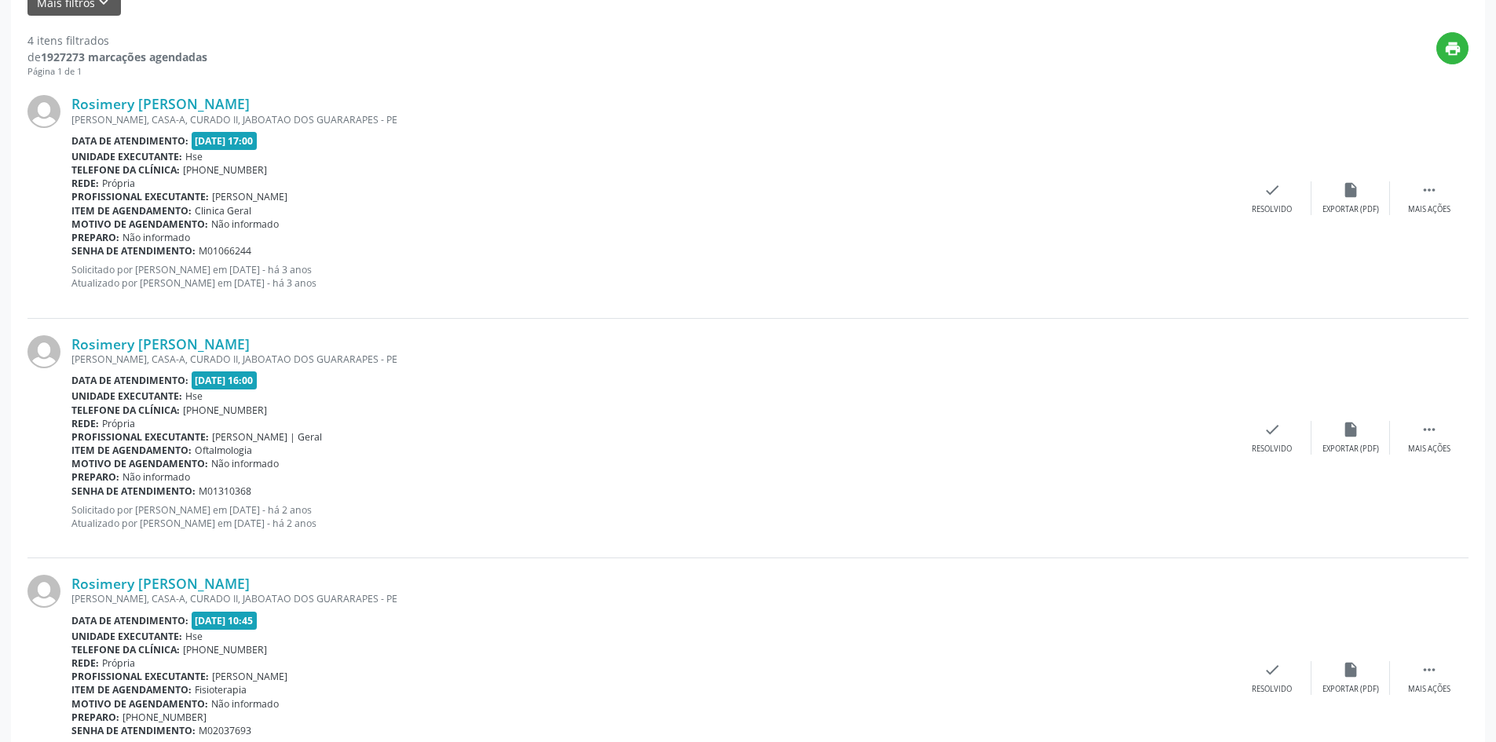
scroll to position [715, 0]
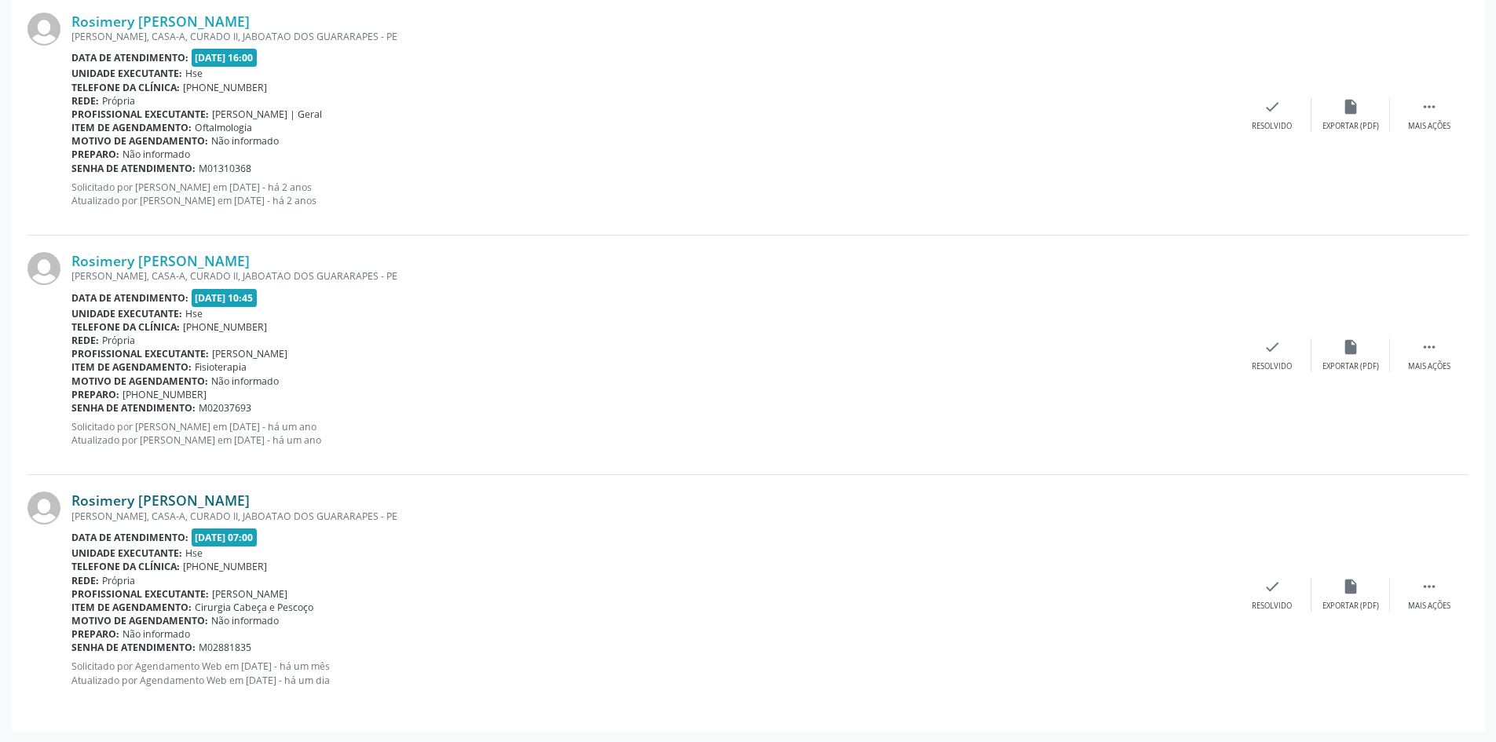
drag, startPoint x: 287, startPoint y: 499, endPoint x: 73, endPoint y: 502, distance: 213.6
click at [73, 502] on div "Rosimery [PERSON_NAME]" at bounding box center [651, 499] width 1161 height 17
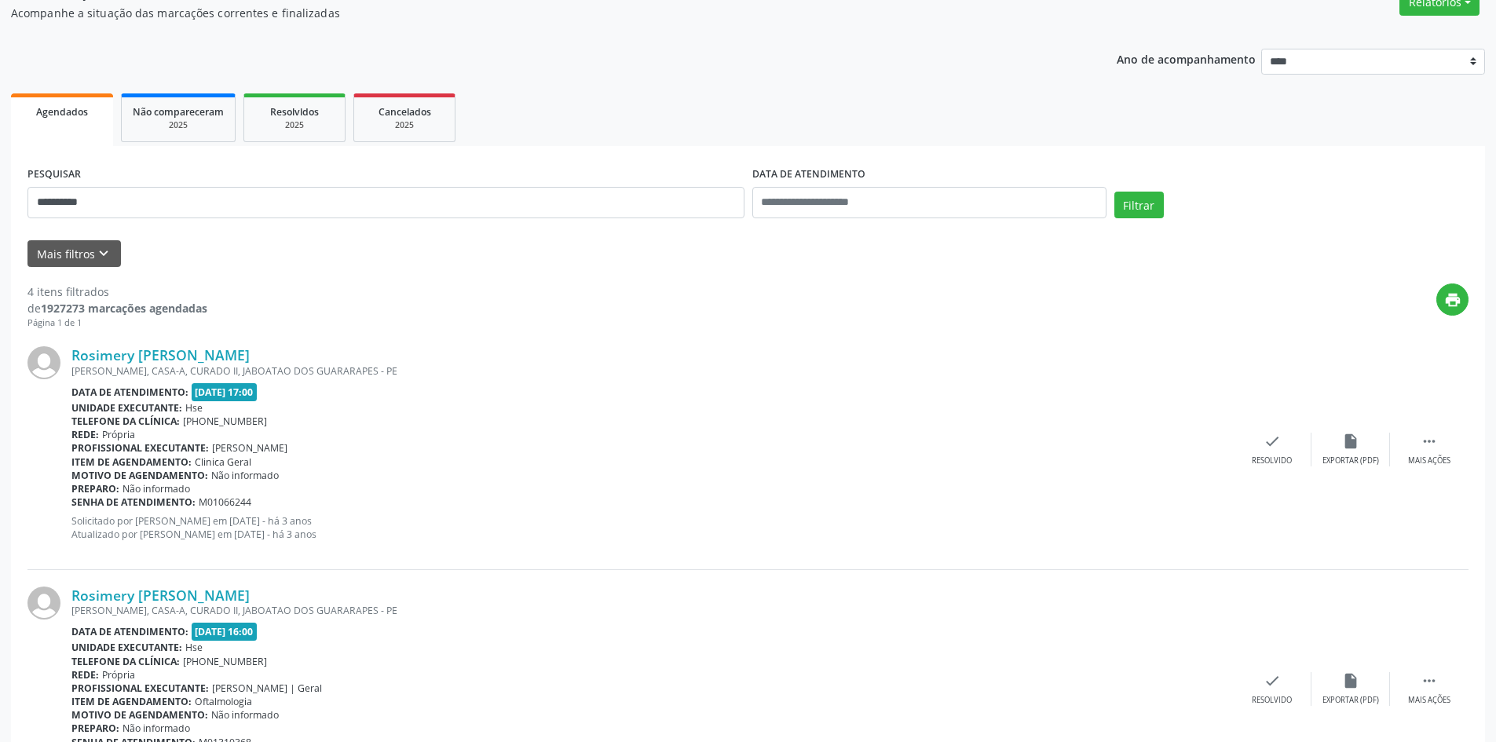
scroll to position [9, 0]
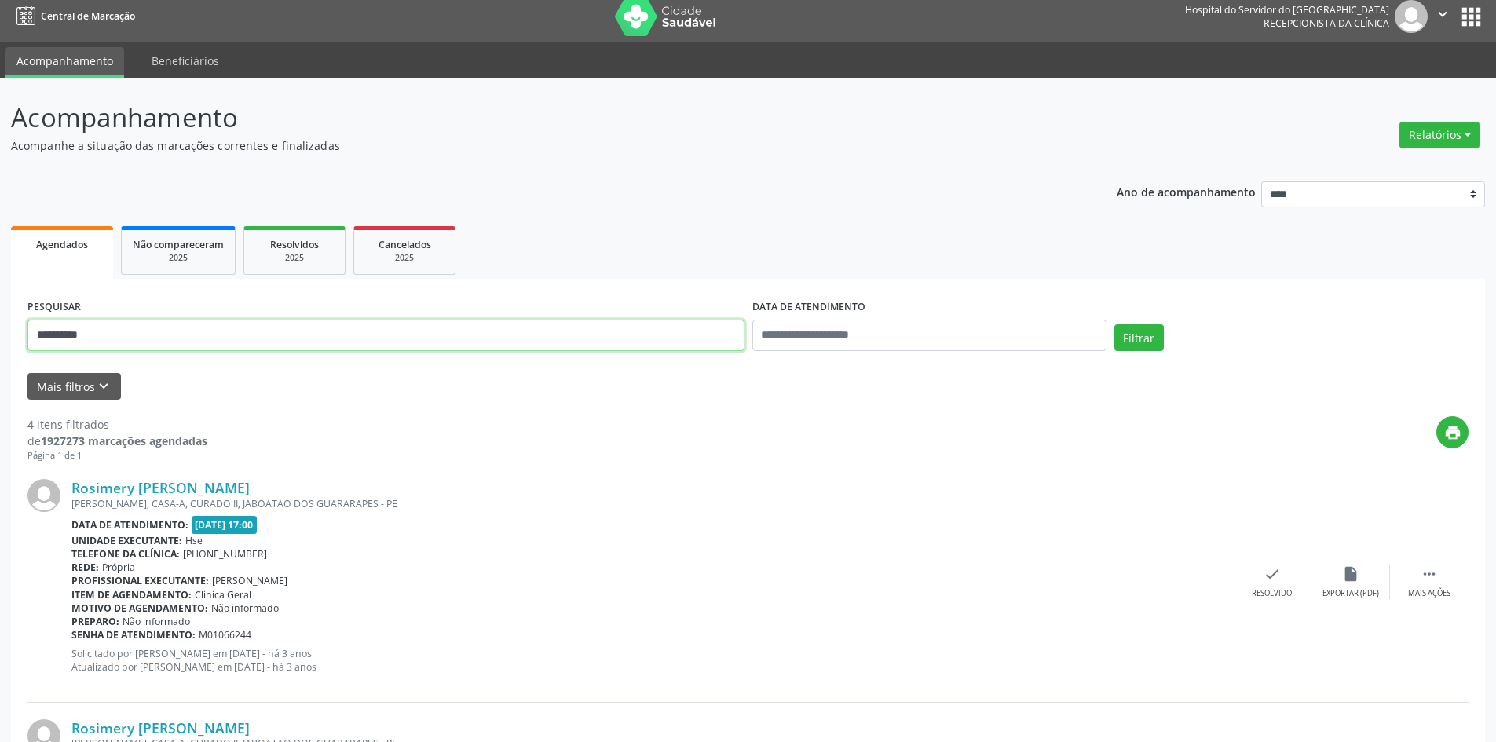
drag, startPoint x: 122, startPoint y: 339, endPoint x: 0, endPoint y: 385, distance: 130.7
type input "**********"
click at [1114, 324] on button "Filtrar" at bounding box center [1138, 337] width 49 height 27
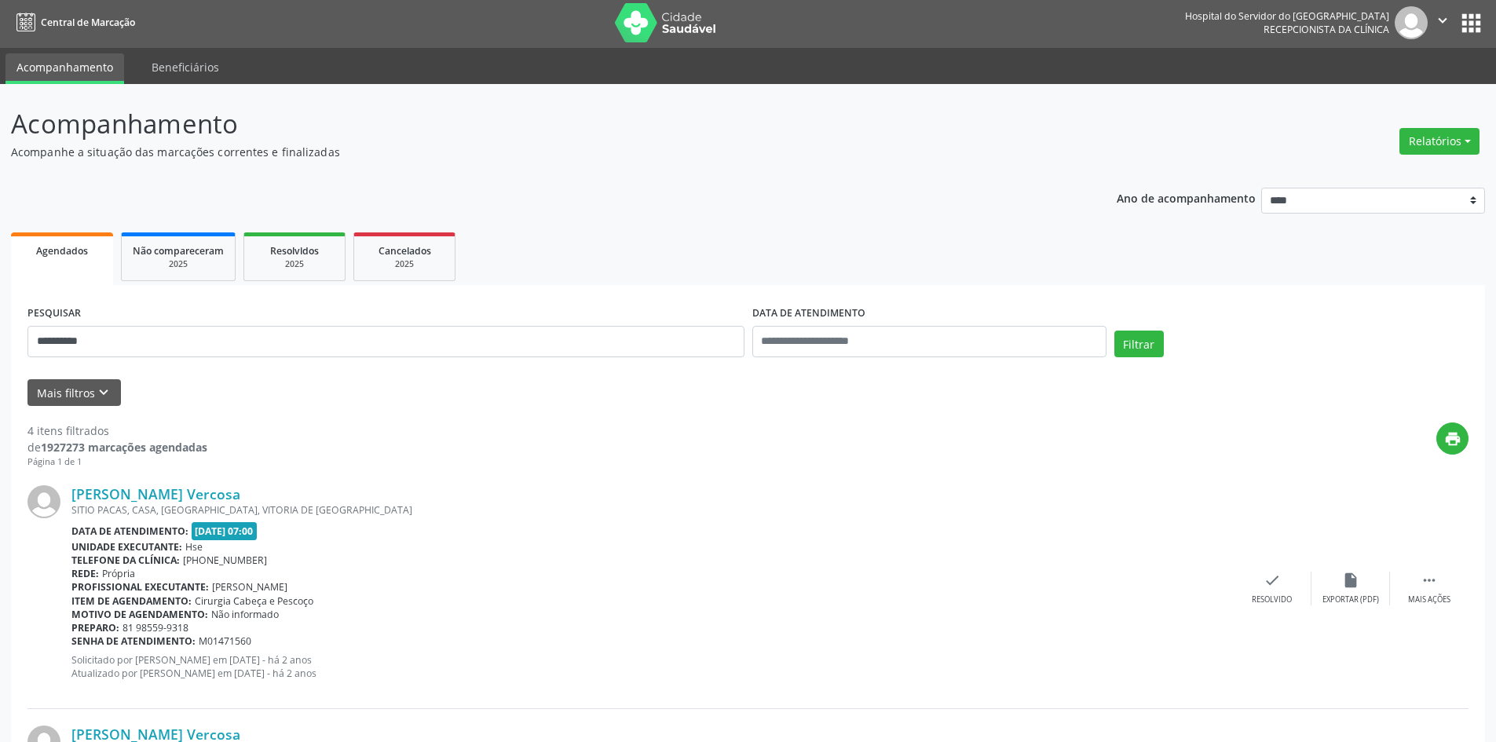
scroll to position [0, 0]
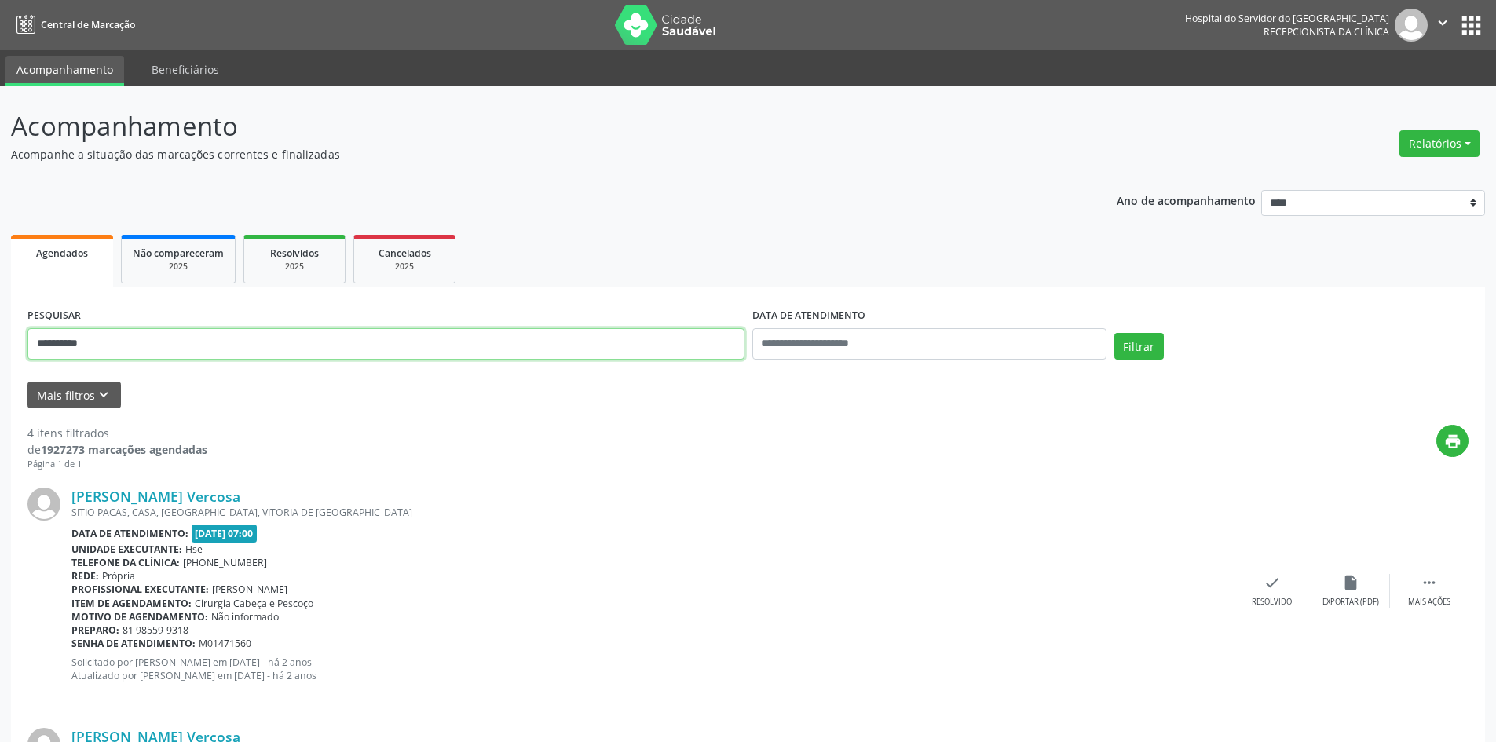
drag, startPoint x: 124, startPoint y: 351, endPoint x: 0, endPoint y: 342, distance: 124.3
click at [1114, 333] on button "Filtrar" at bounding box center [1138, 346] width 49 height 27
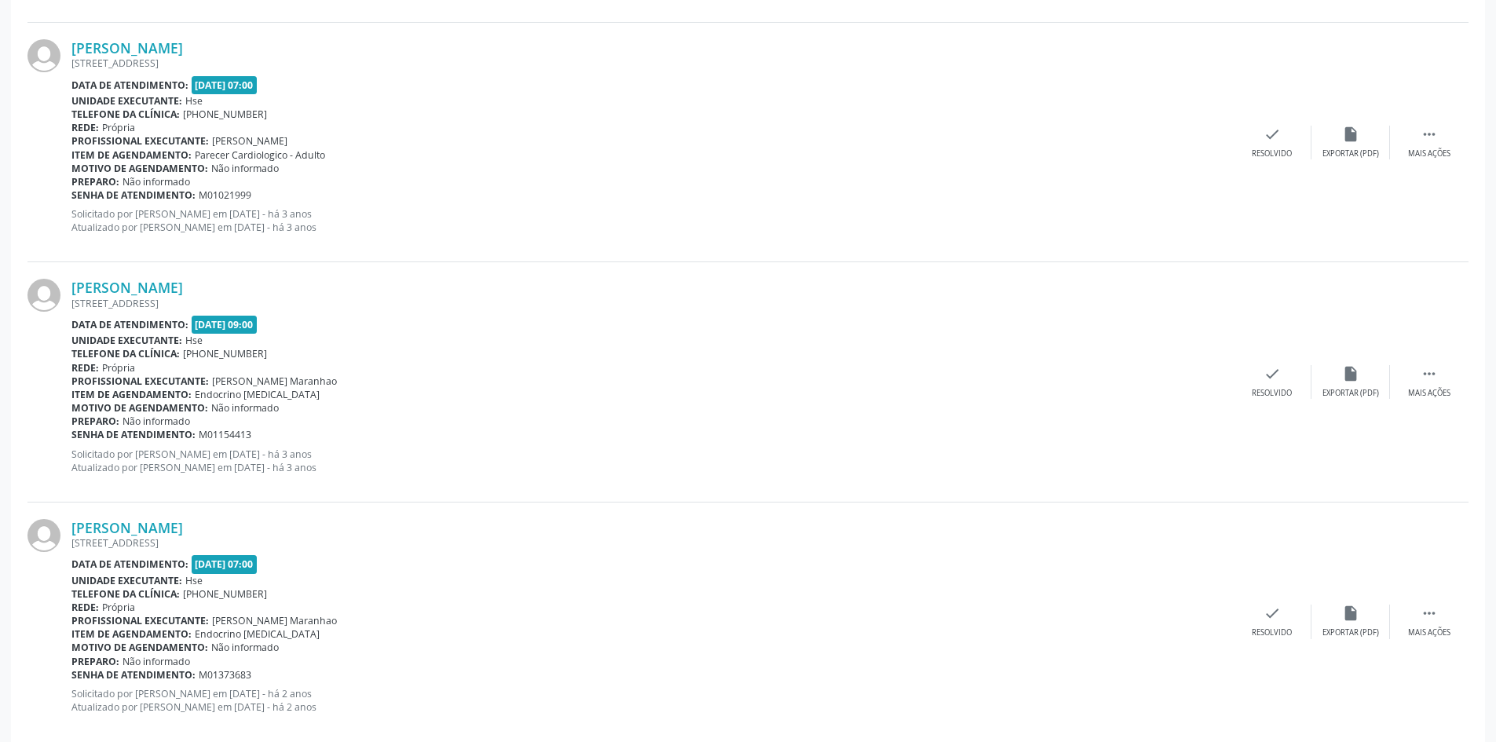
scroll to position [3376, 0]
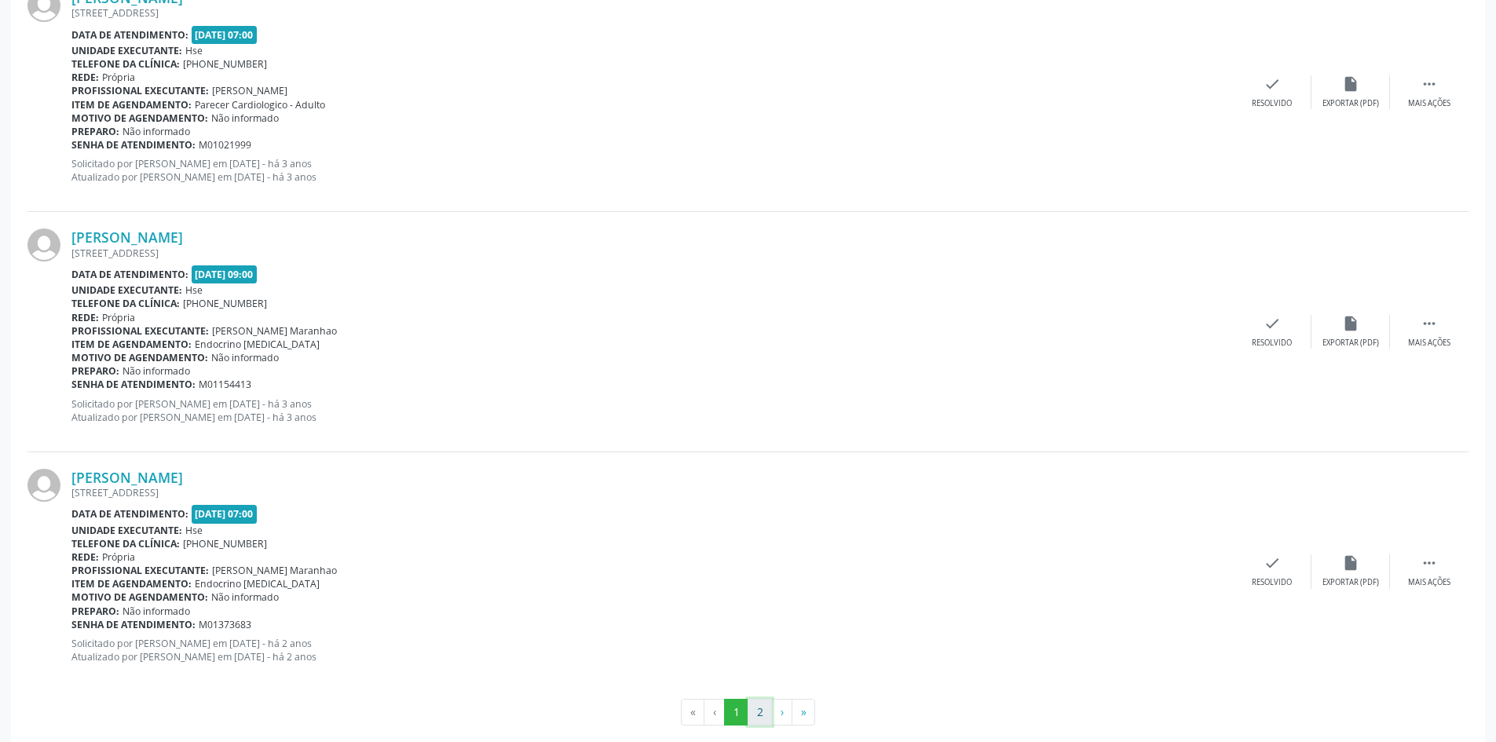
click at [762, 709] on button "2" at bounding box center [759, 712] width 24 height 27
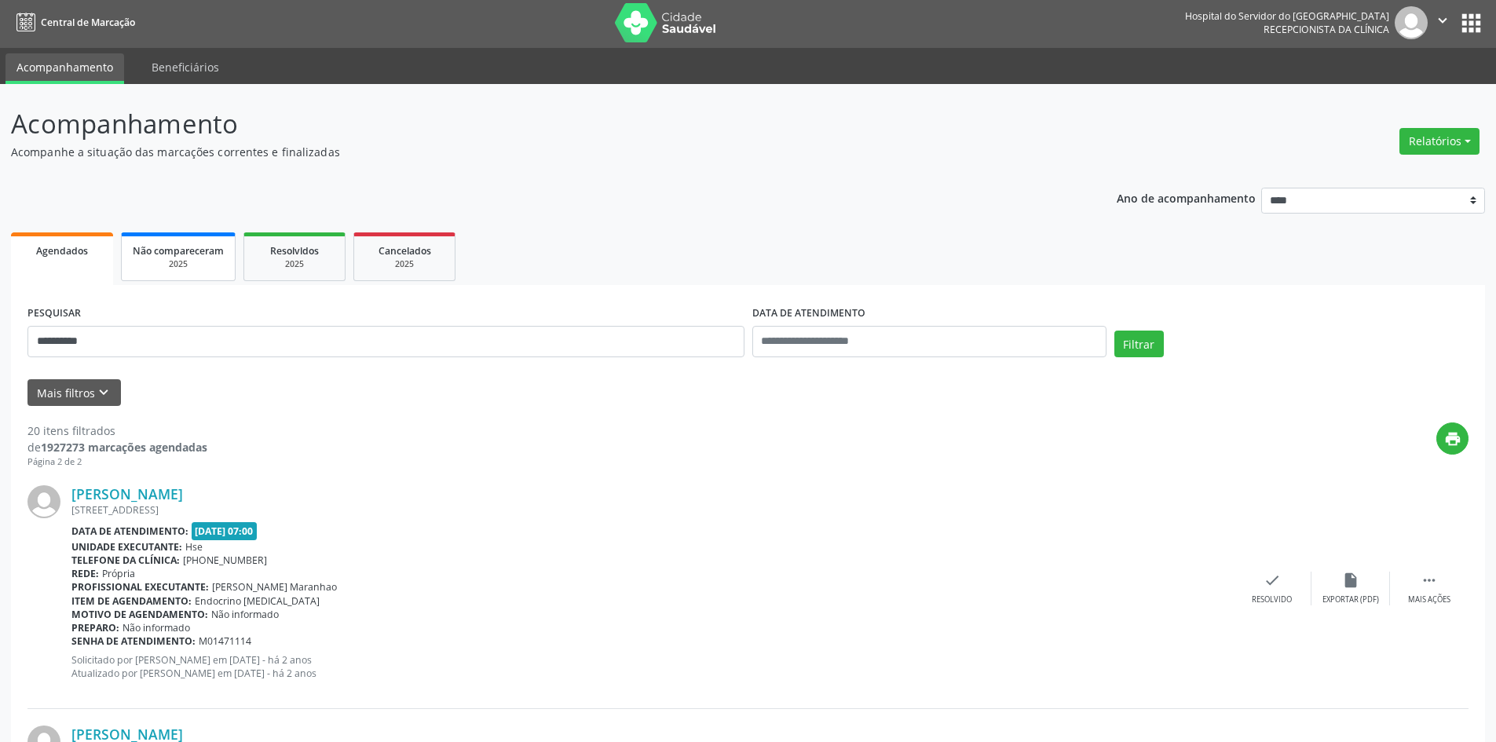
scroll to position [0, 0]
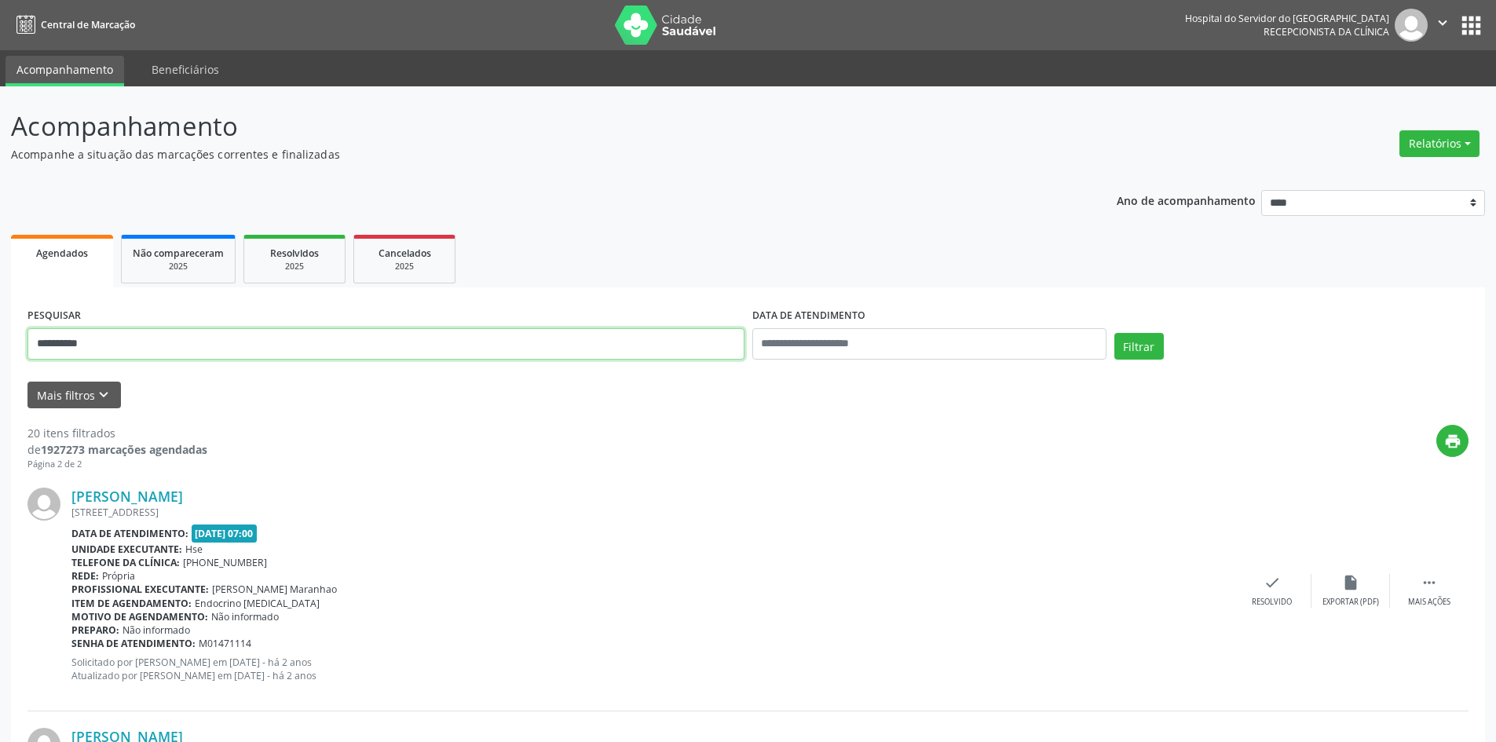
click at [1114, 333] on button "Filtrar" at bounding box center [1138, 346] width 49 height 27
drag, startPoint x: 110, startPoint y: 350, endPoint x: 0, endPoint y: 349, distance: 109.9
click at [1114, 333] on button "Filtrar" at bounding box center [1138, 346] width 49 height 27
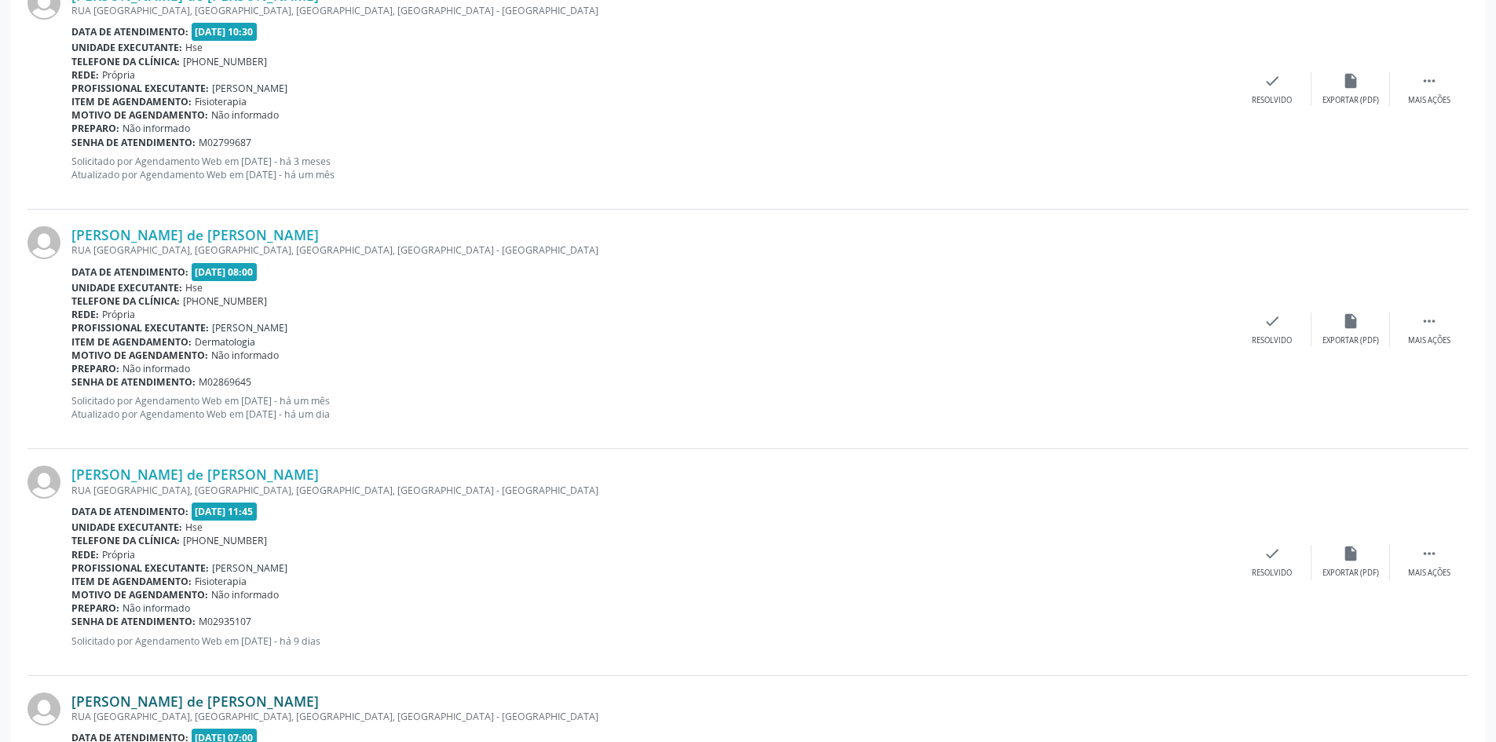
scroll to position [3062, 0]
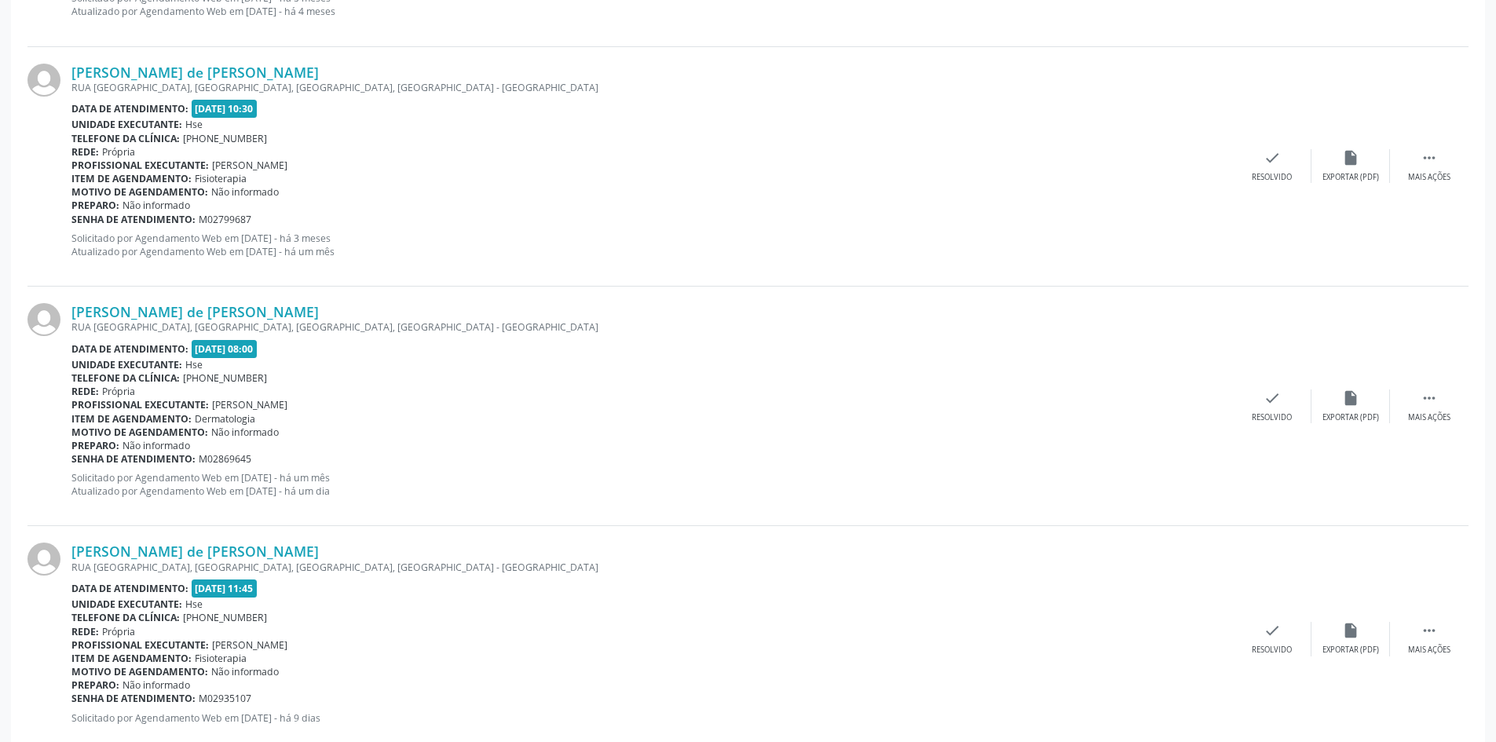
drag, startPoint x: 277, startPoint y: 305, endPoint x: 57, endPoint y: 316, distance: 220.1
click at [57, 316] on div "[PERSON_NAME] de [PERSON_NAME] RUA [GEOGRAPHIC_DATA], [GEOGRAPHIC_DATA], [GEOGR…" at bounding box center [747, 406] width 1441 height 239
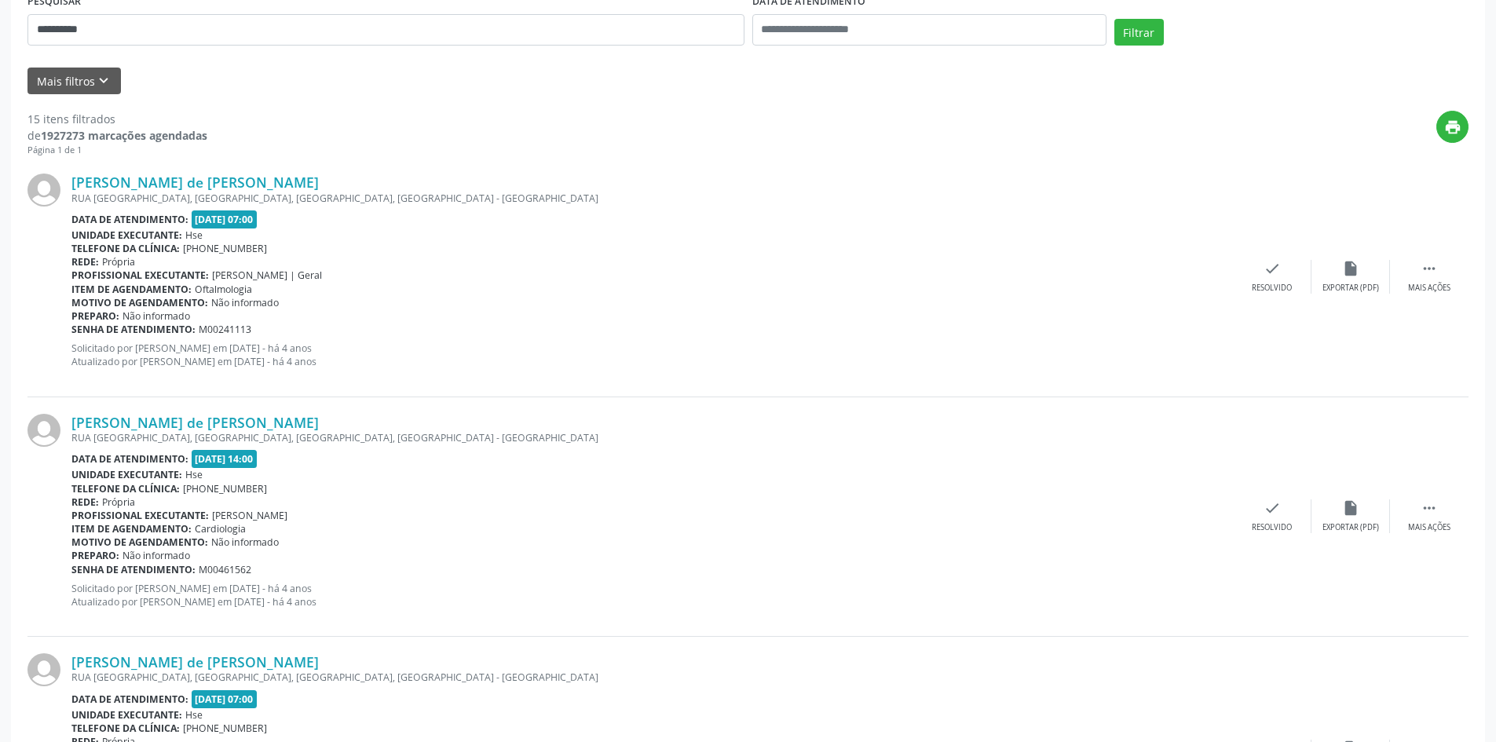
scroll to position [236, 0]
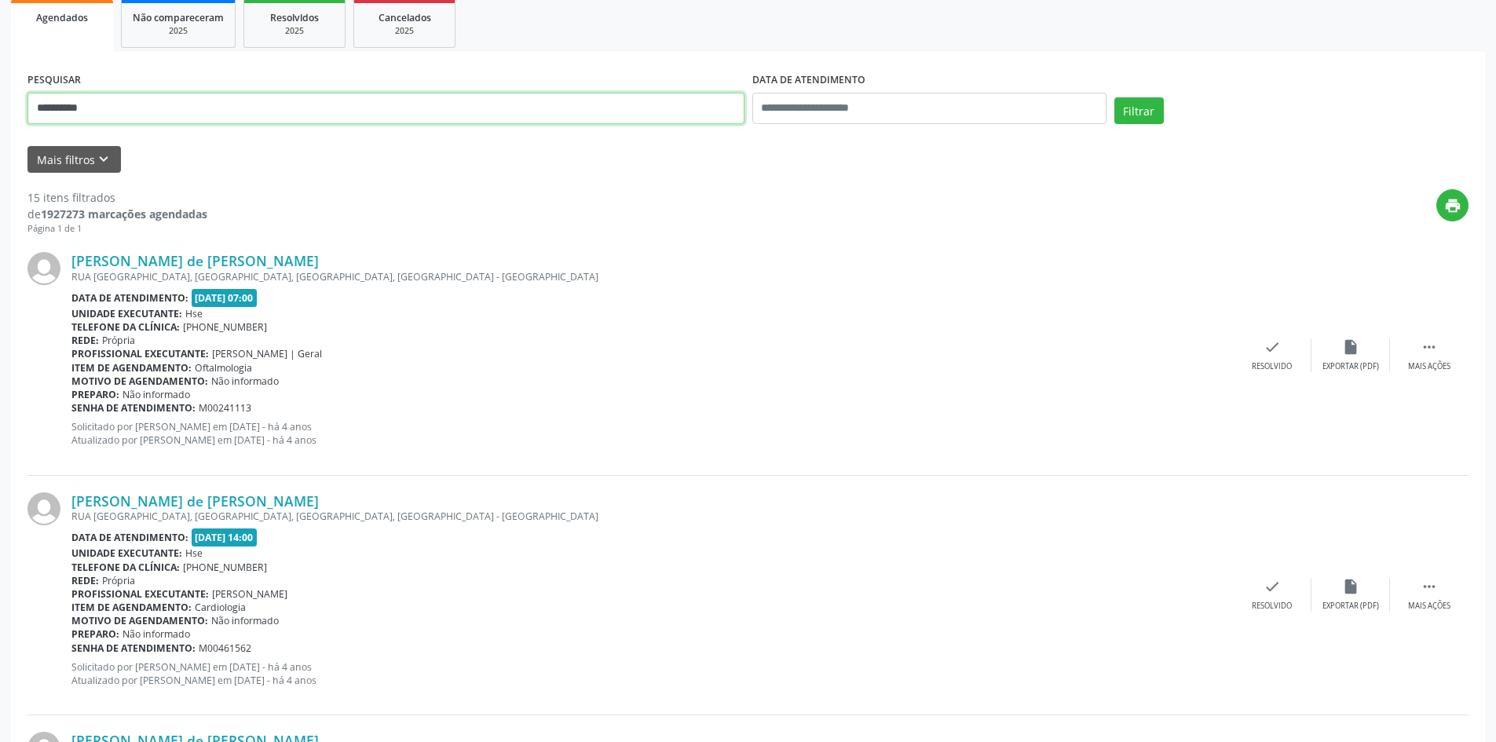
click at [1114, 97] on button "Filtrar" at bounding box center [1138, 110] width 49 height 27
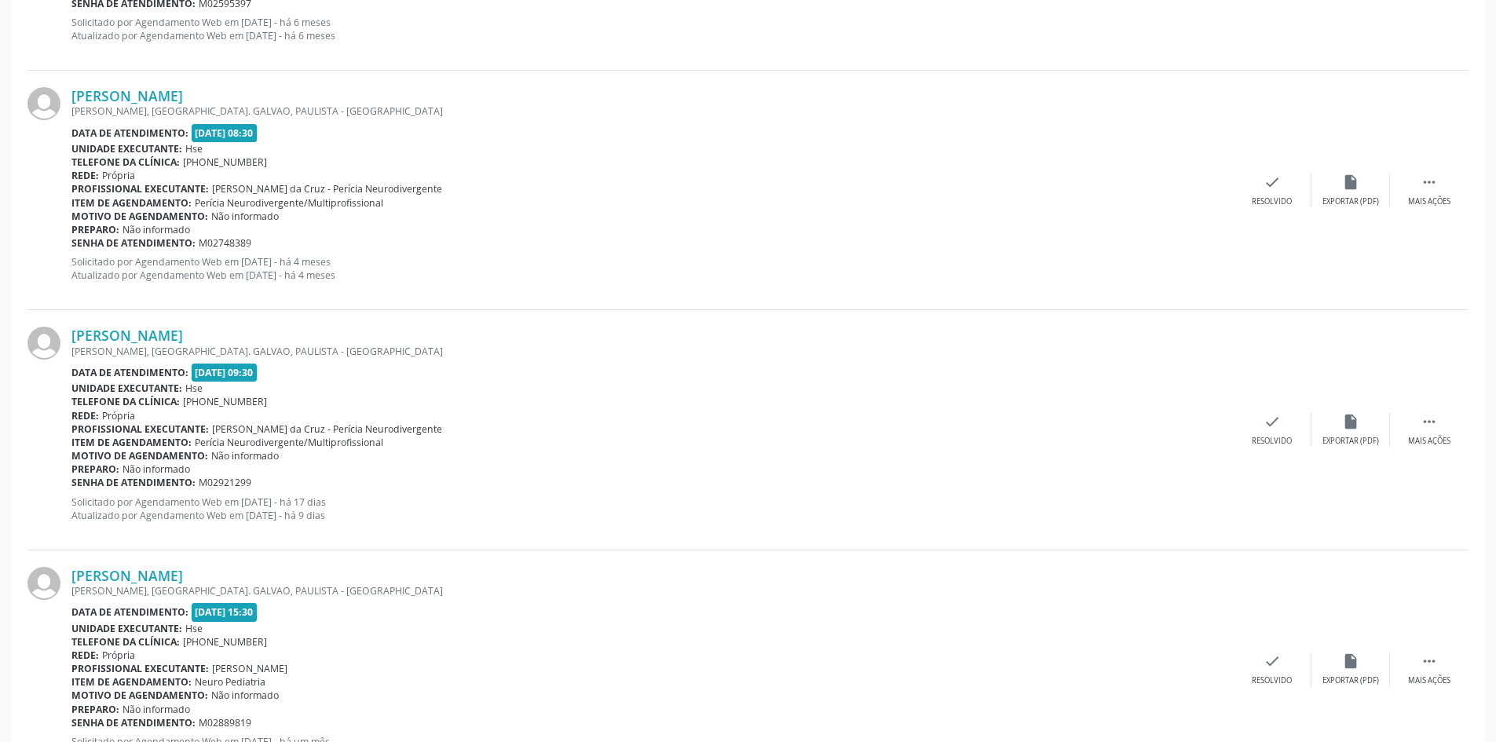
scroll to position [3398, 0]
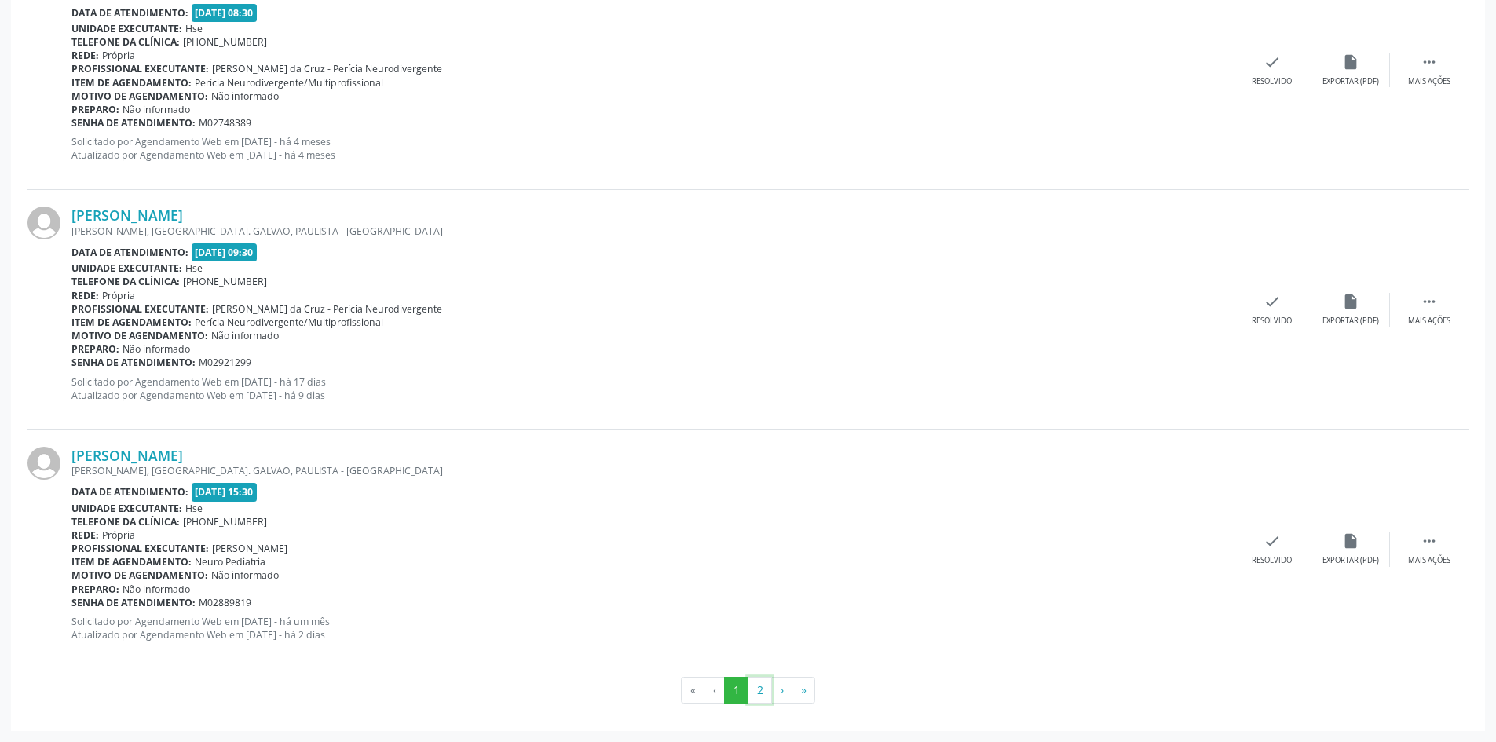
click at [752, 692] on button "2" at bounding box center [759, 690] width 24 height 27
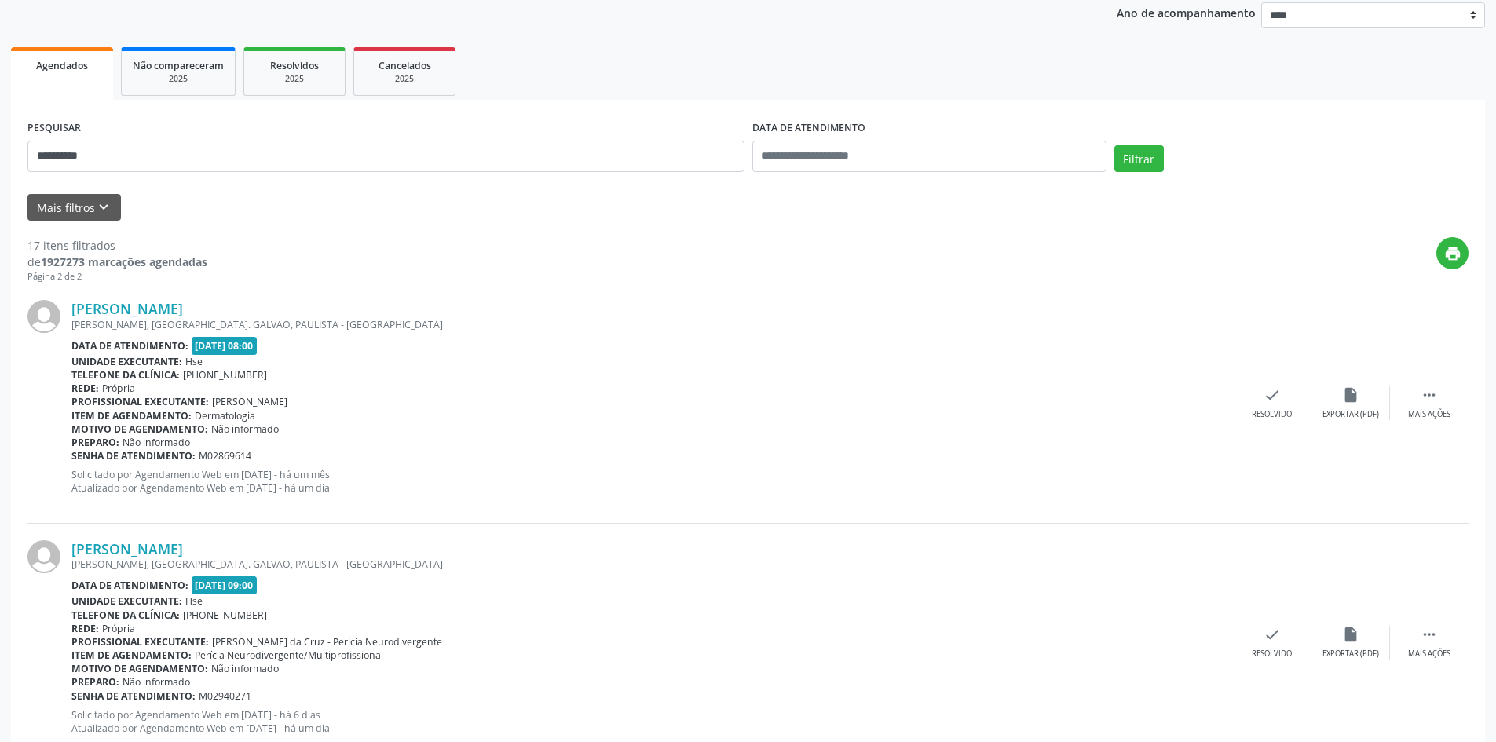
scroll to position [45, 0]
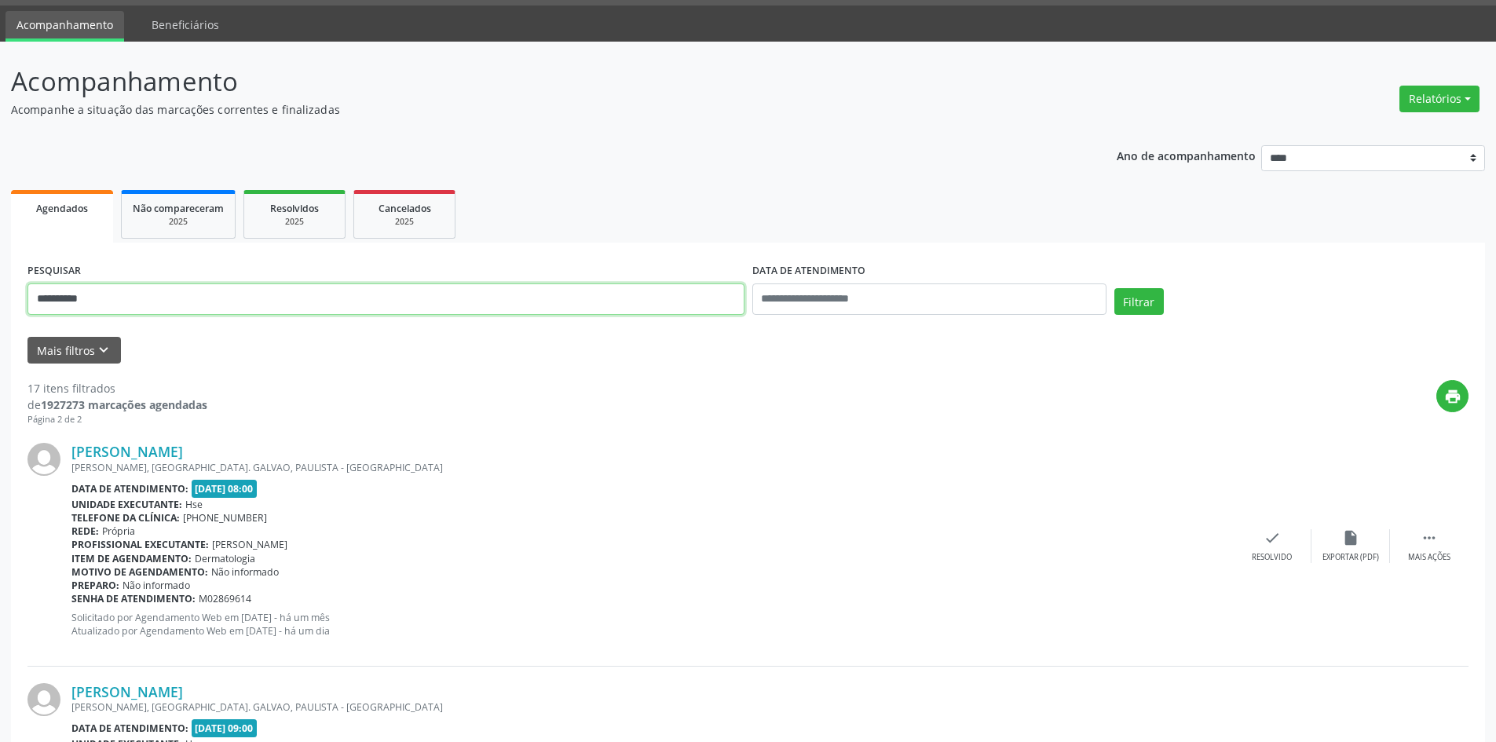
drag, startPoint x: 64, startPoint y: 294, endPoint x: 0, endPoint y: 282, distance: 65.6
click at [16, 285] on div "**********" at bounding box center [748, 605] width 1474 height 724
click at [1114, 288] on button "Filtrar" at bounding box center [1138, 301] width 49 height 27
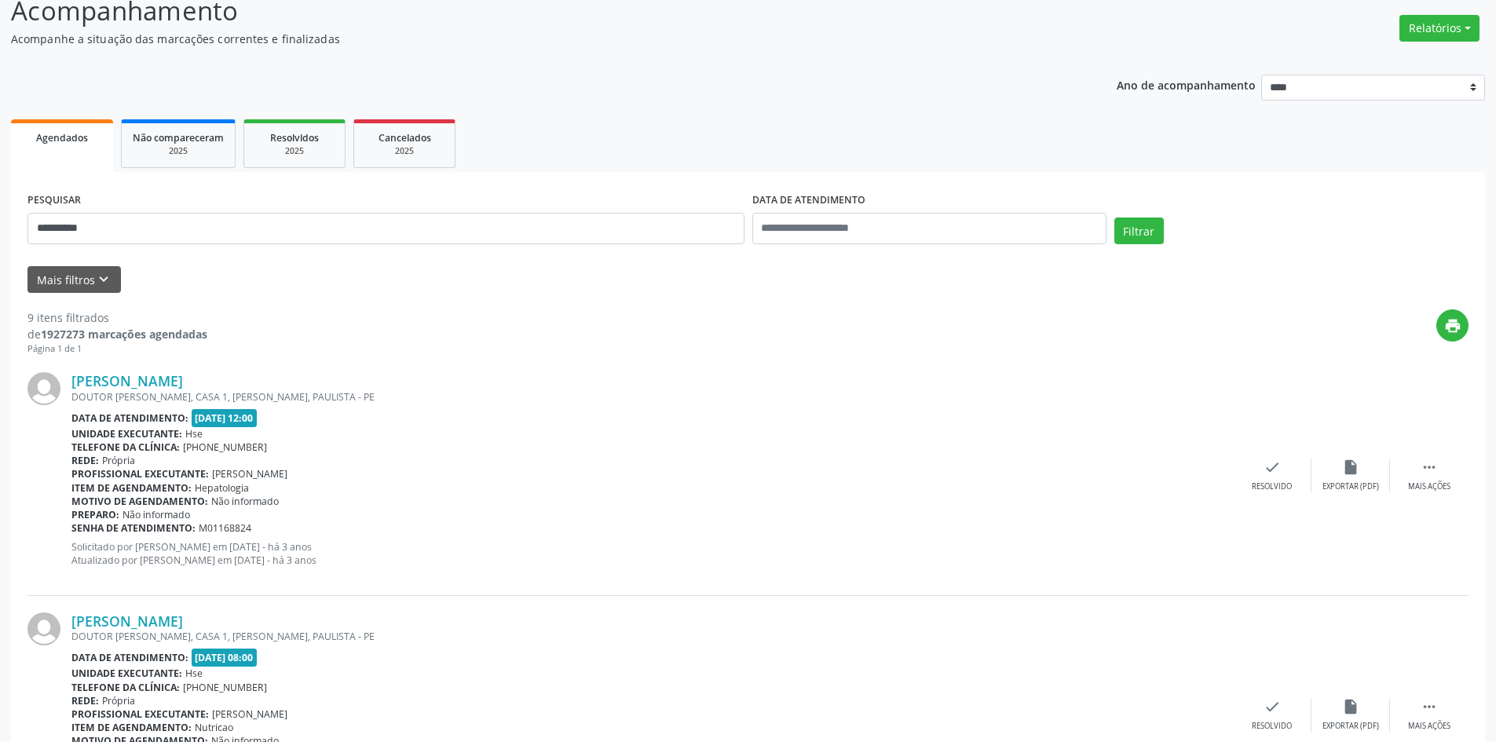
scroll to position [0, 0]
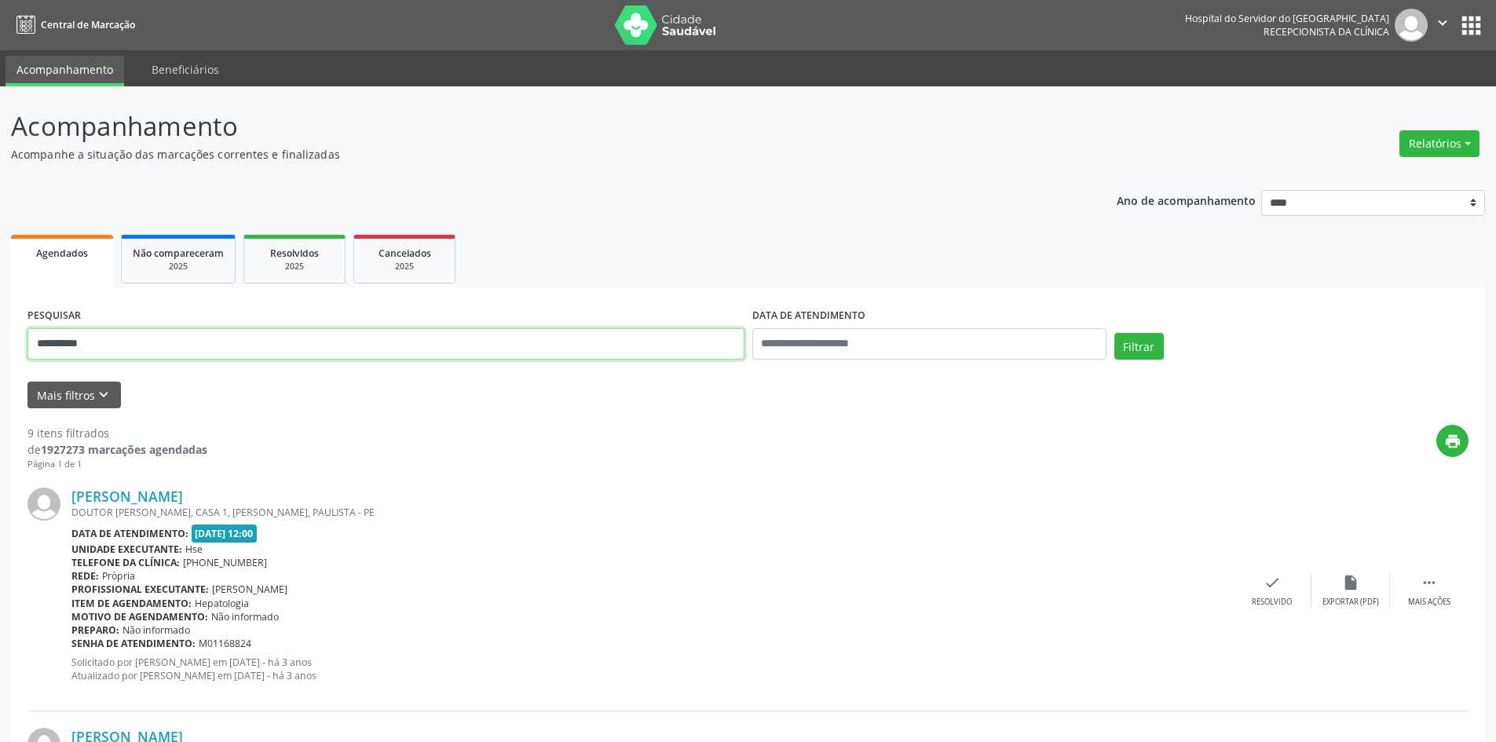
drag, startPoint x: 133, startPoint y: 349, endPoint x: 0, endPoint y: 303, distance: 140.5
type input "**********"
click at [1114, 333] on button "Filtrar" at bounding box center [1138, 346] width 49 height 27
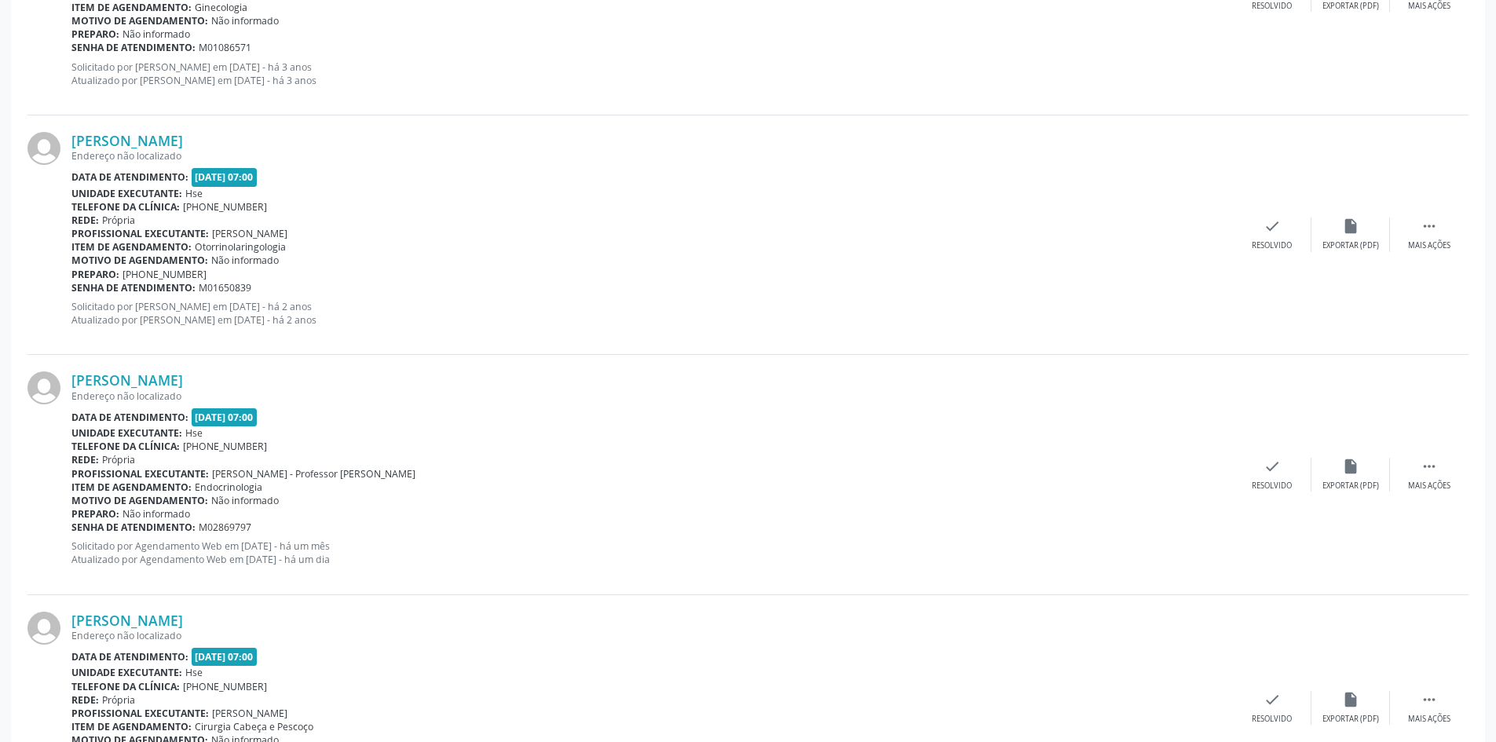
scroll to position [2620, 0]
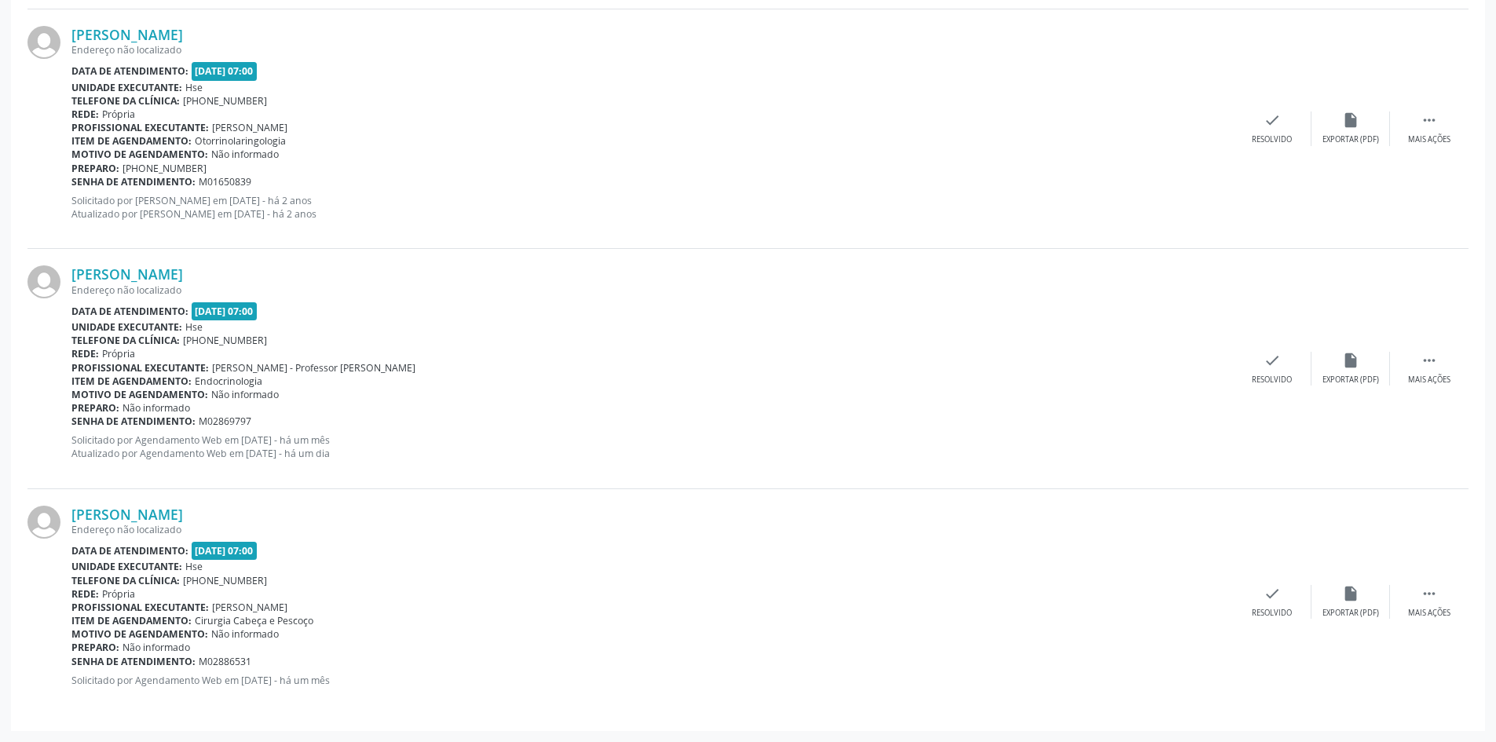
drag, startPoint x: 243, startPoint y: 516, endPoint x: 71, endPoint y: 516, distance: 172.7
click at [71, 516] on div "[PERSON_NAME] Endereço não localizado Data de atendimento: [DATE] 07:00 Unidade…" at bounding box center [747, 601] width 1441 height 225
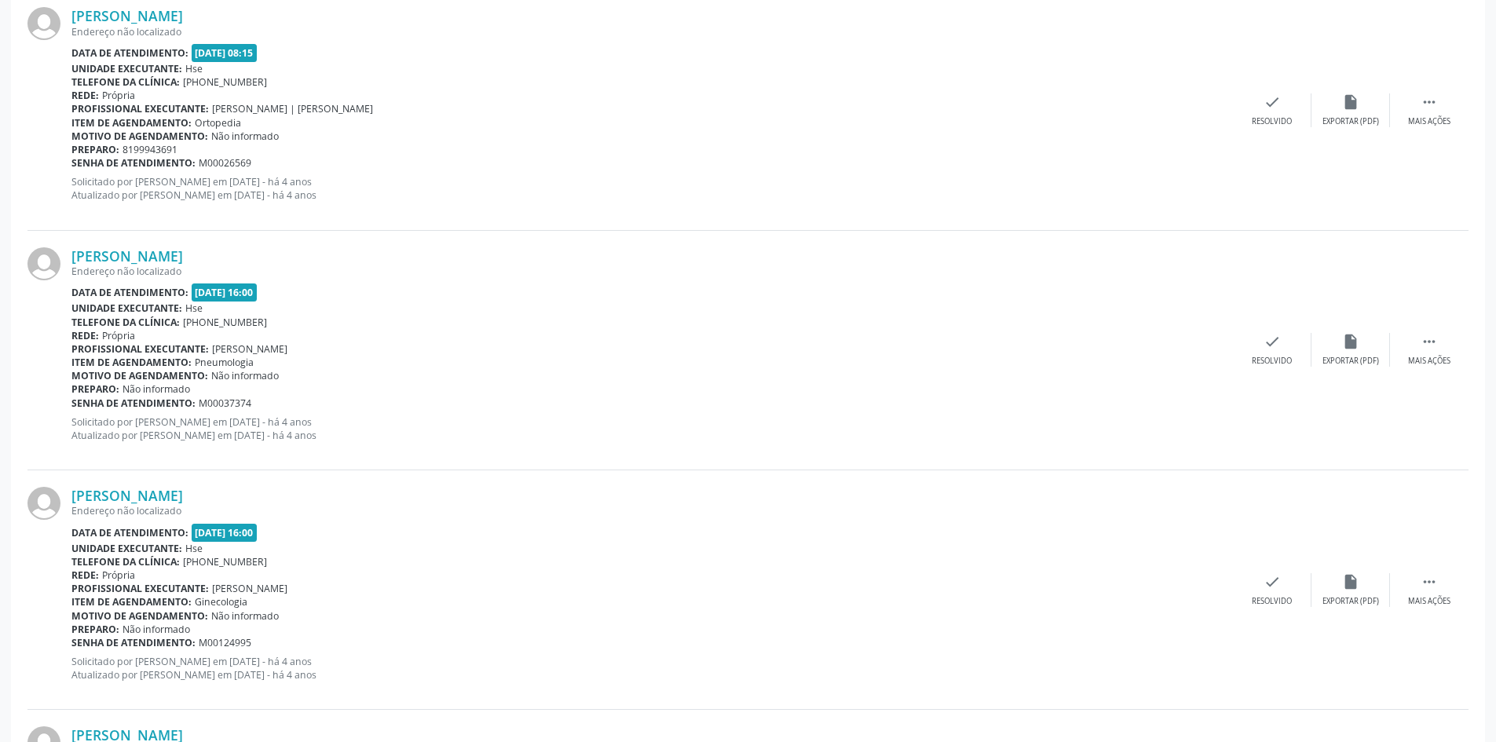
scroll to position [265, 0]
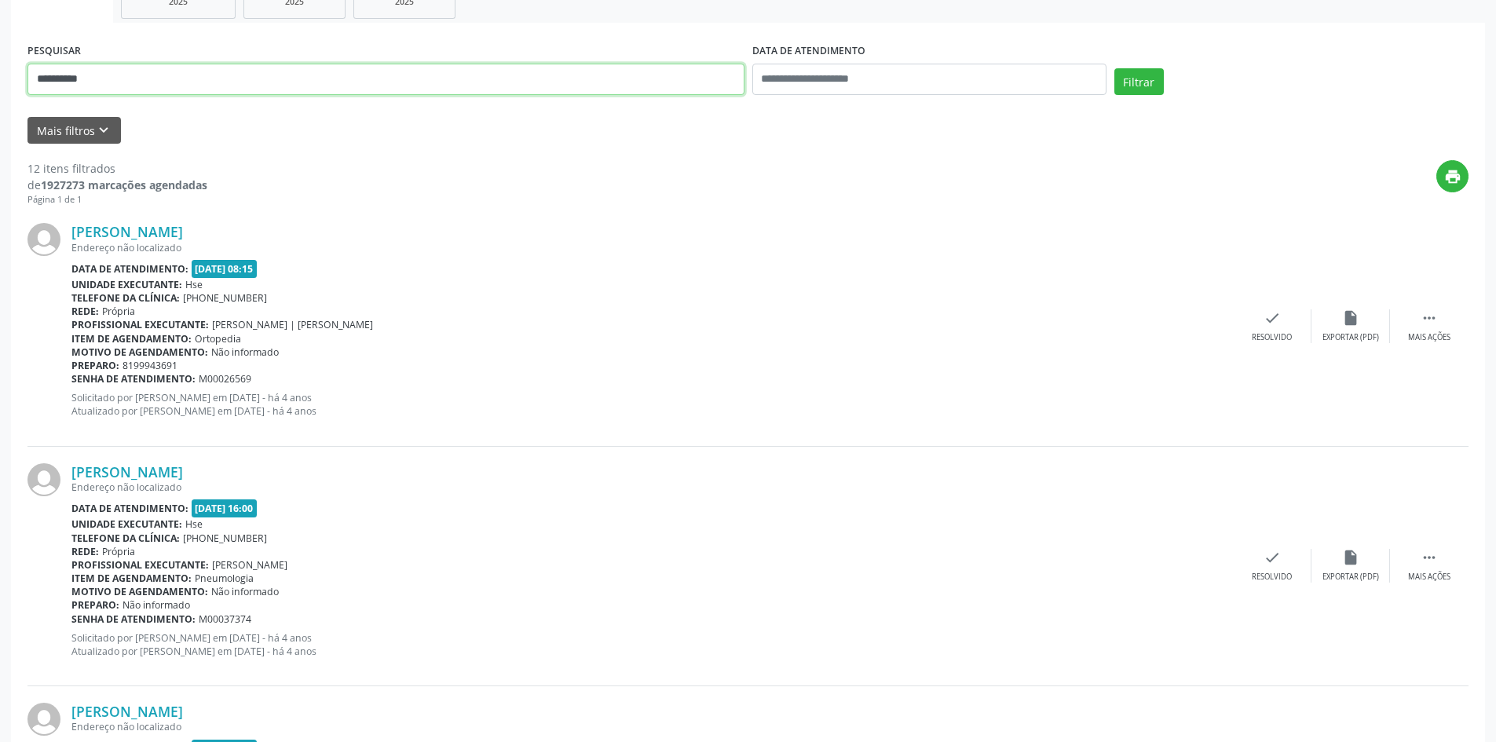
type input "**********"
click at [1114, 68] on button "Filtrar" at bounding box center [1138, 81] width 49 height 27
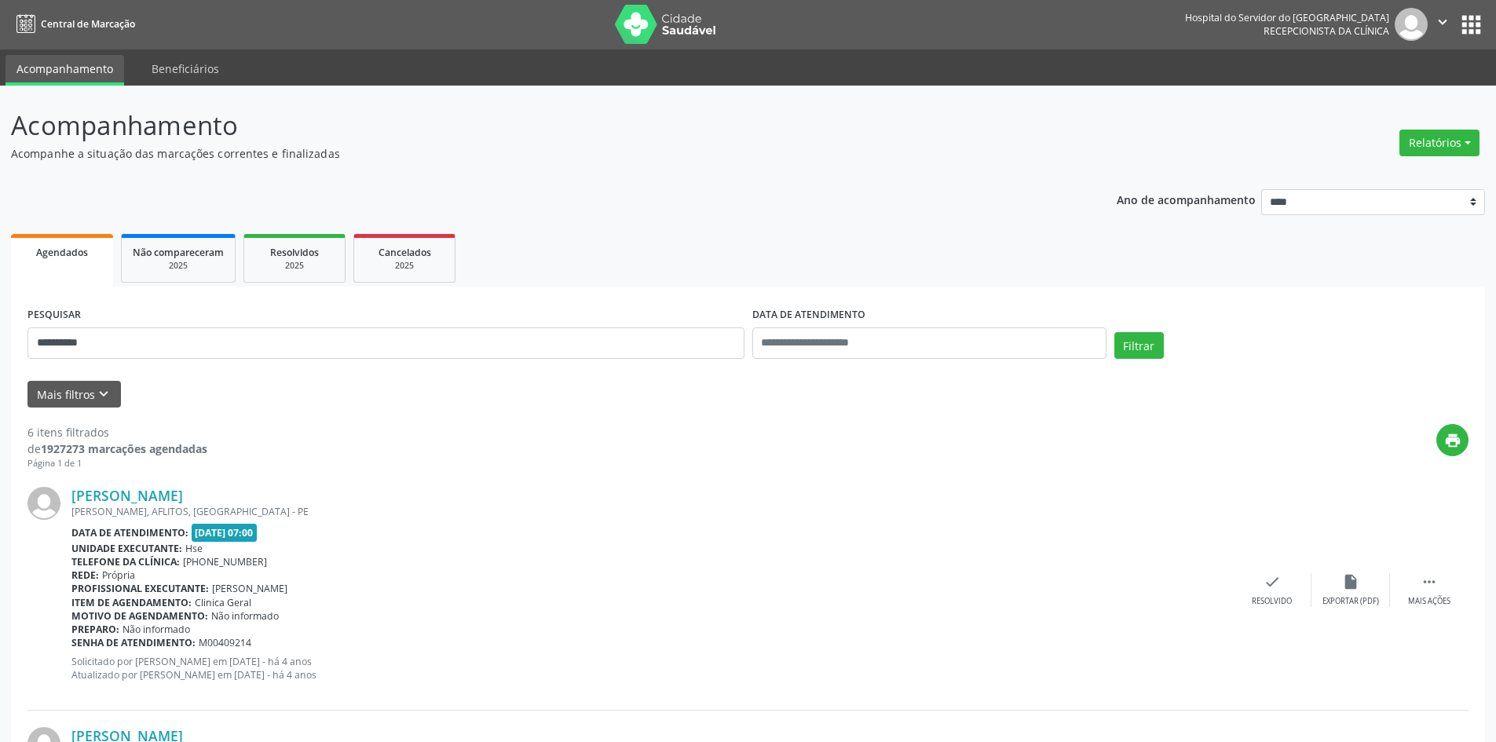
scroll to position [0, 0]
type input "**********"
click at [1114, 333] on button "Filtrar" at bounding box center [1138, 346] width 49 height 27
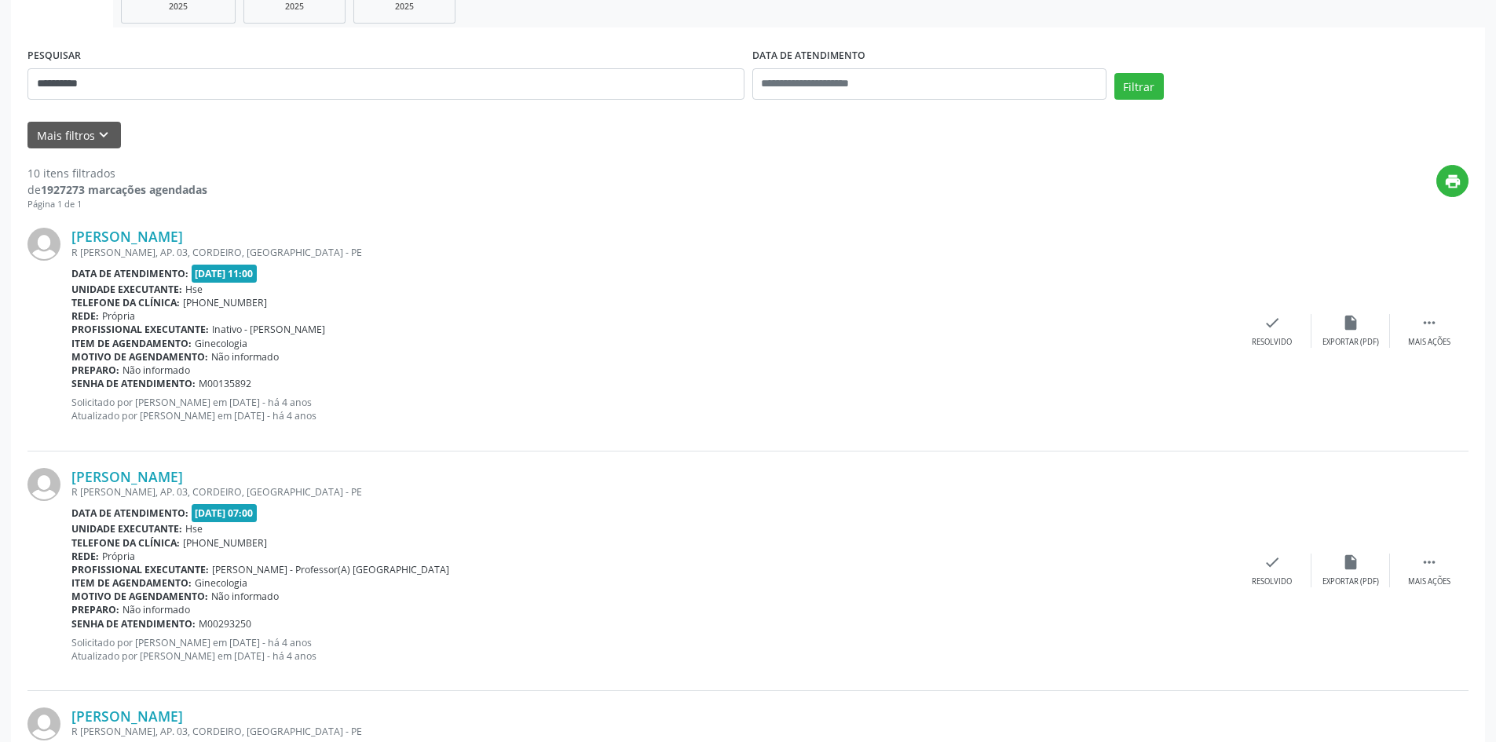
scroll to position [112, 0]
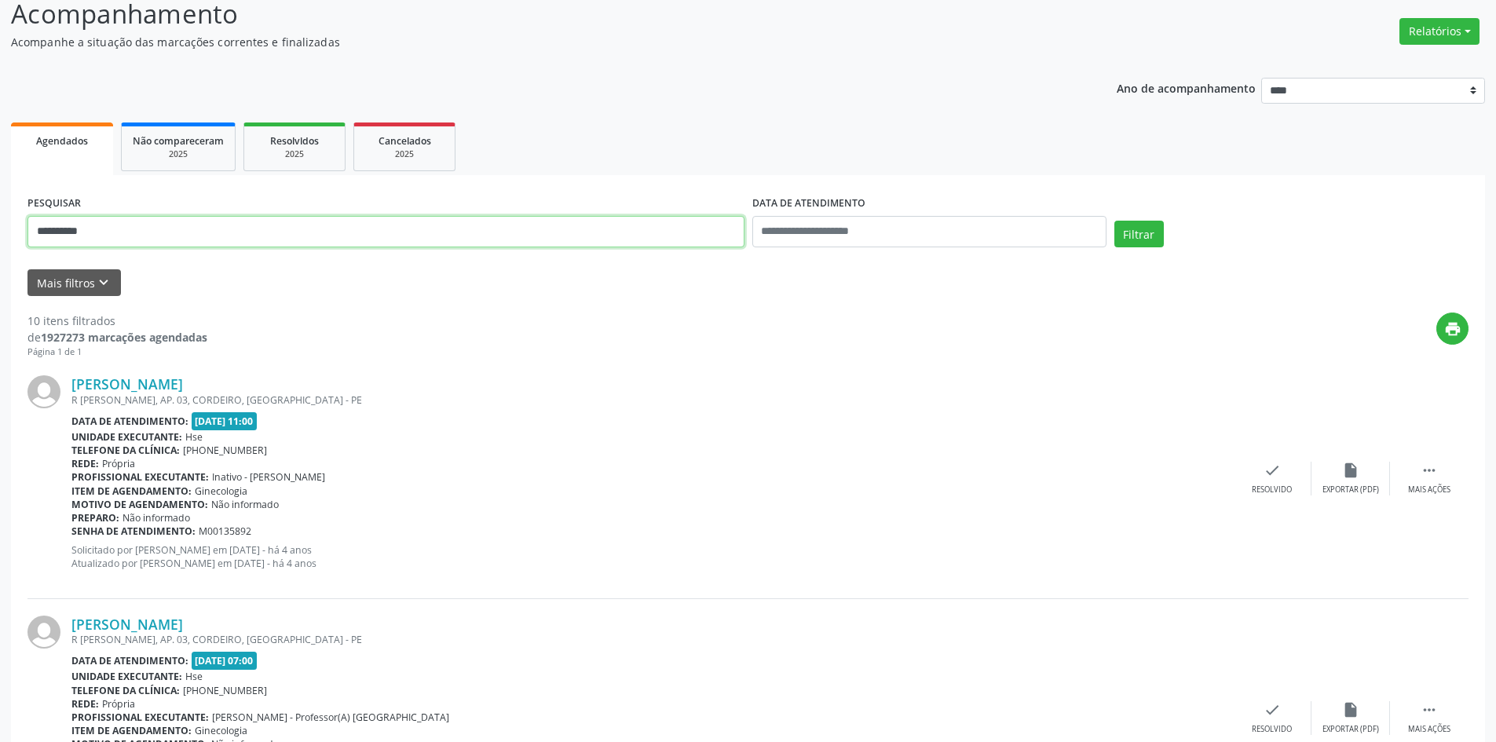
drag, startPoint x: 137, startPoint y: 246, endPoint x: 0, endPoint y: 188, distance: 148.4
type input "**********"
click at [1114, 221] on button "Filtrar" at bounding box center [1138, 234] width 49 height 27
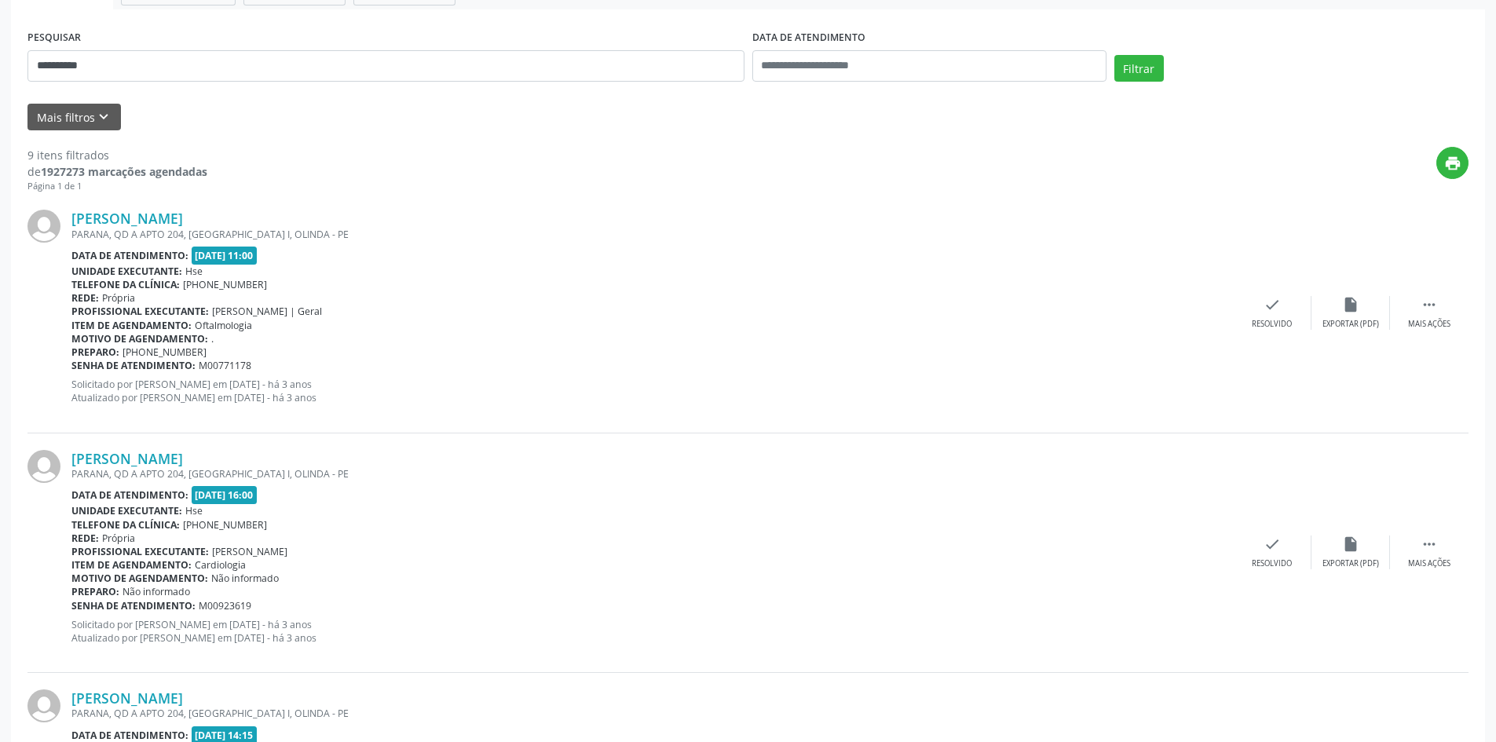
scroll to position [0, 0]
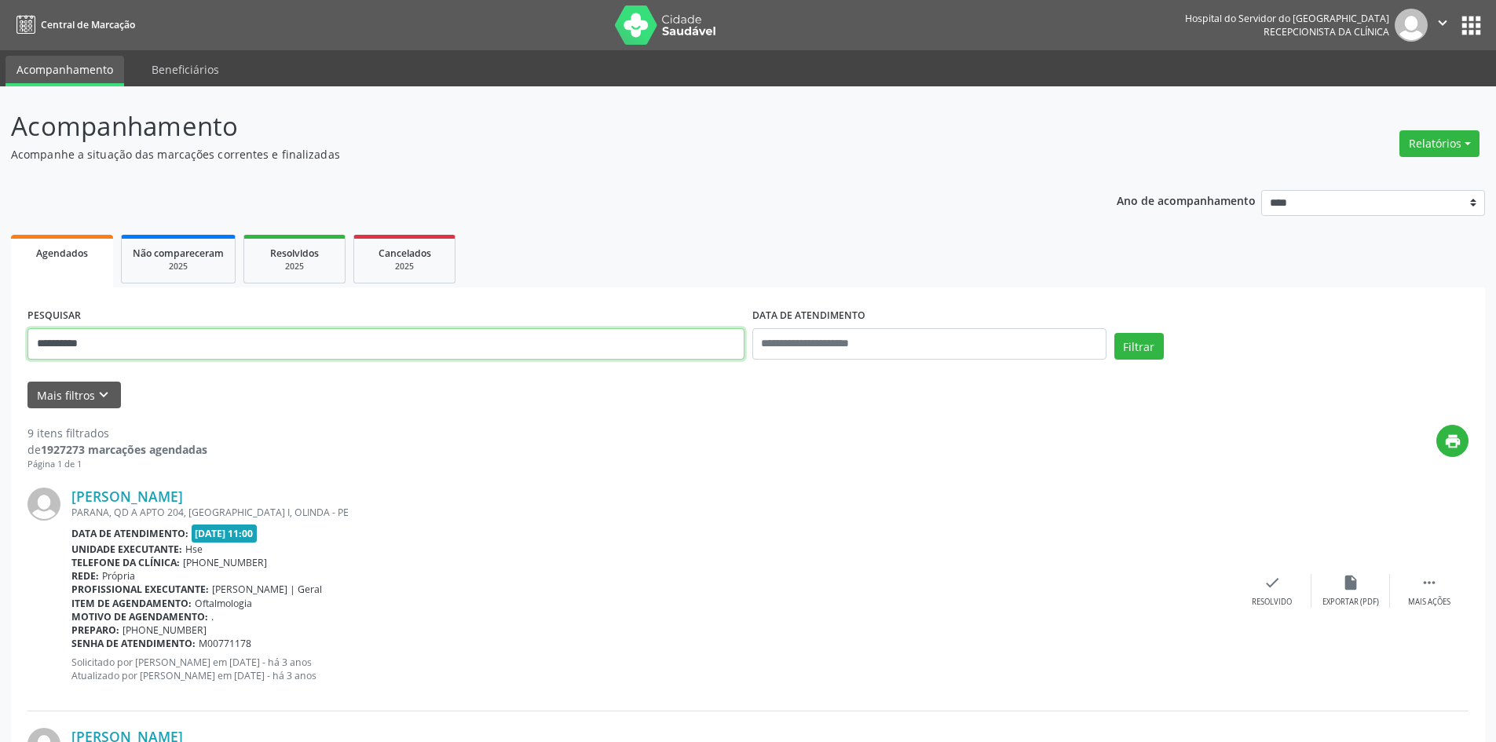
drag, startPoint x: 125, startPoint y: 349, endPoint x: 0, endPoint y: 316, distance: 129.1
type input "**********"
click at [1114, 333] on button "Filtrar" at bounding box center [1138, 346] width 49 height 27
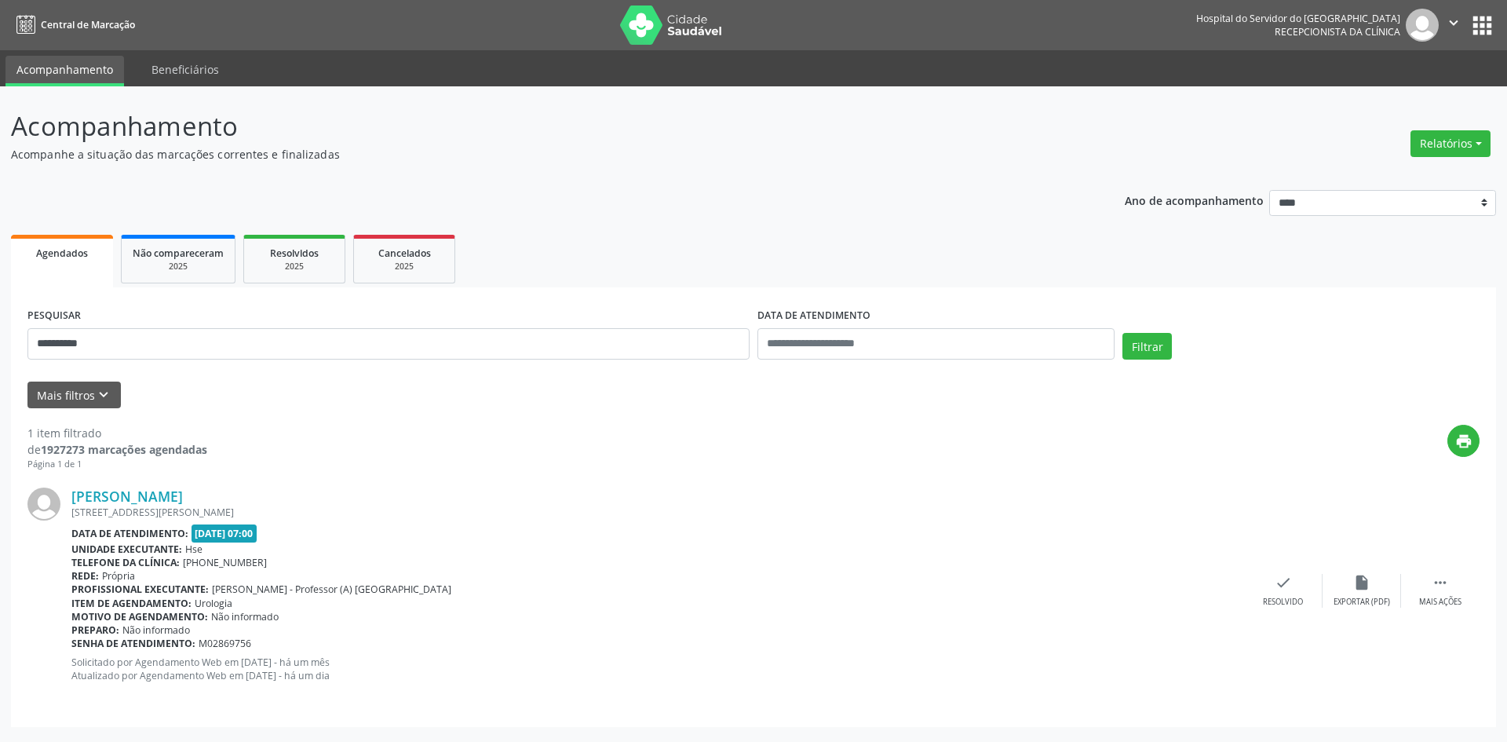
drag, startPoint x: 331, startPoint y: 499, endPoint x: 62, endPoint y: 496, distance: 268.5
click at [62, 496] on div "[PERSON_NAME] [STREET_ADDRESS][PERSON_NAME] Data de atendimento: [DATE] 07:00 U…" at bounding box center [753, 590] width 1452 height 239
click at [183, 491] on link "[PERSON_NAME]" at bounding box center [126, 496] width 111 height 17
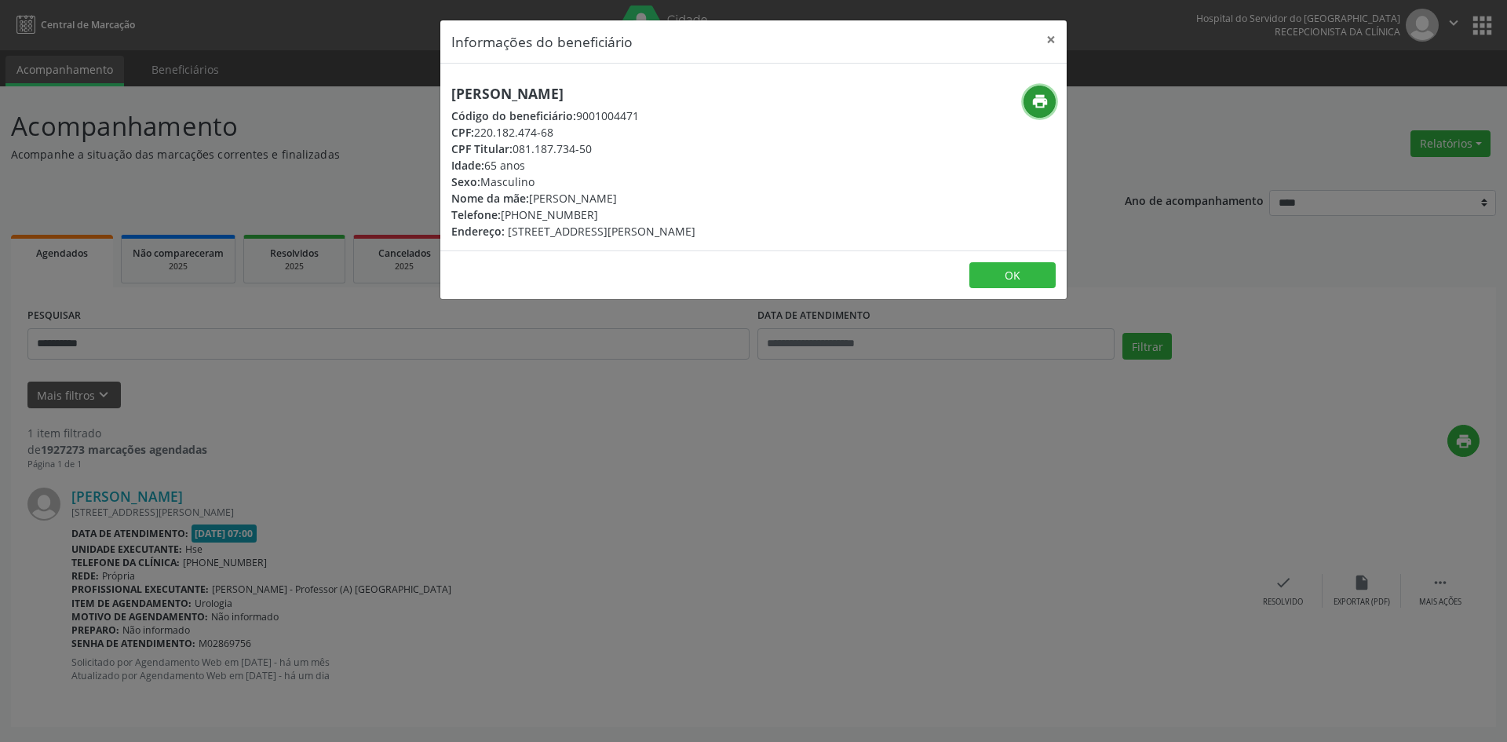
click at [1038, 99] on icon "print" at bounding box center [1040, 101] width 17 height 17
drag, startPoint x: 725, startPoint y: 89, endPoint x: 423, endPoint y: 90, distance: 301.5
click at [423, 90] on div "Informações do beneficiário × [PERSON_NAME] Código do beneficiário: 9001004471 …" at bounding box center [753, 371] width 1507 height 742
click at [1053, 34] on button "×" at bounding box center [1051, 39] width 31 height 38
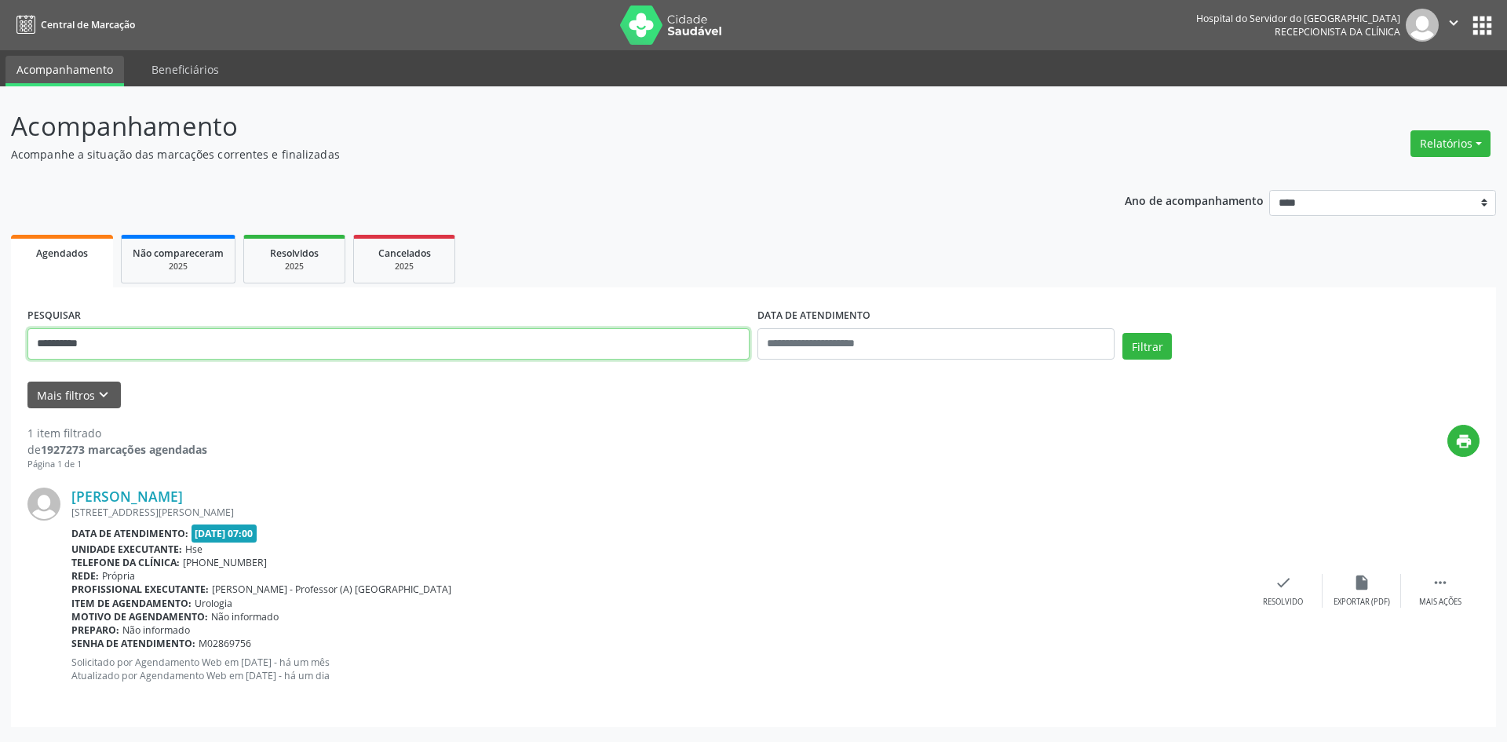
drag, startPoint x: 133, startPoint y: 355, endPoint x: 0, endPoint y: 346, distance: 133.0
click at [0, 346] on div "**********" at bounding box center [753, 414] width 1507 height 656
type input "**********"
click at [1123, 333] on button "Filtrar" at bounding box center [1147, 346] width 49 height 27
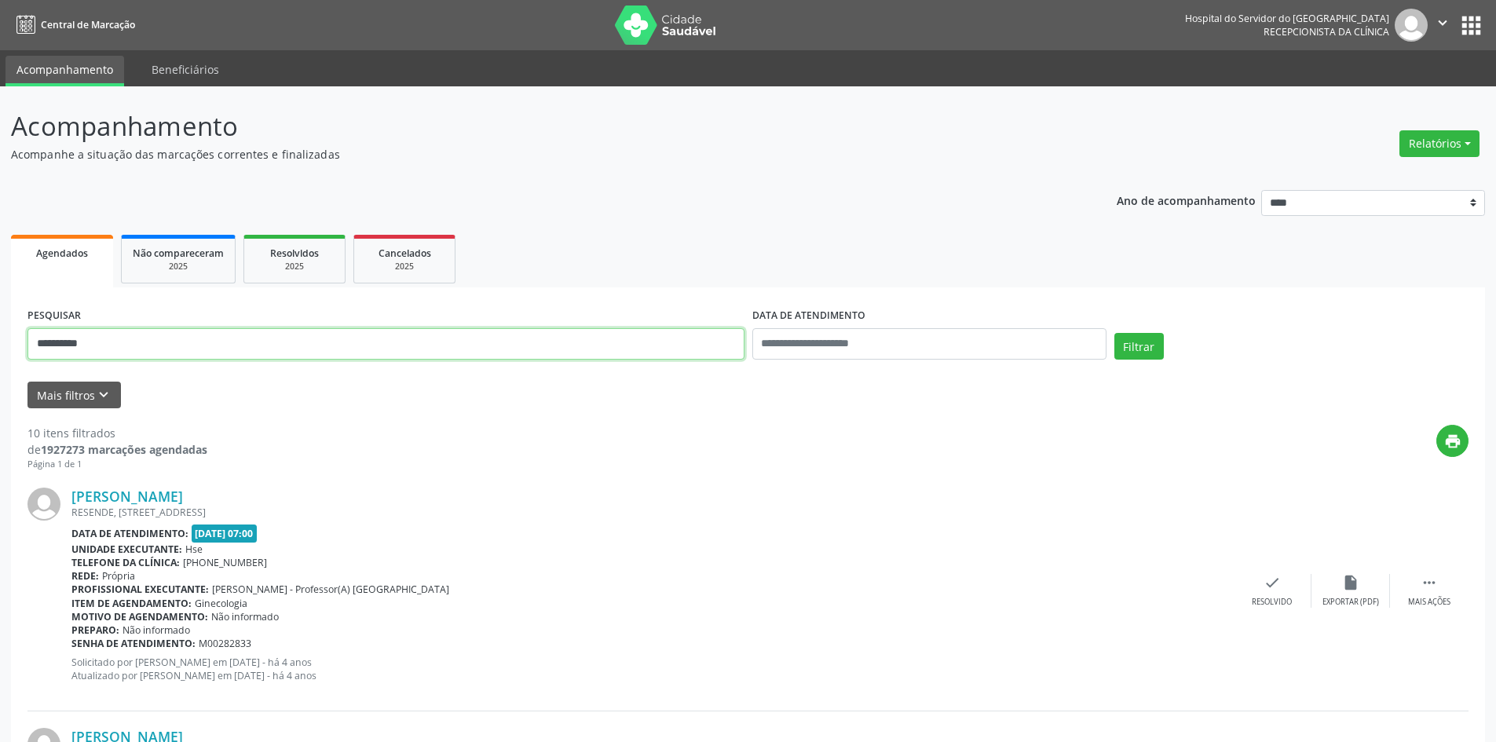
drag, startPoint x: 119, startPoint y: 345, endPoint x: 0, endPoint y: 326, distance: 120.2
click at [1114, 333] on button "Filtrar" at bounding box center [1138, 346] width 49 height 27
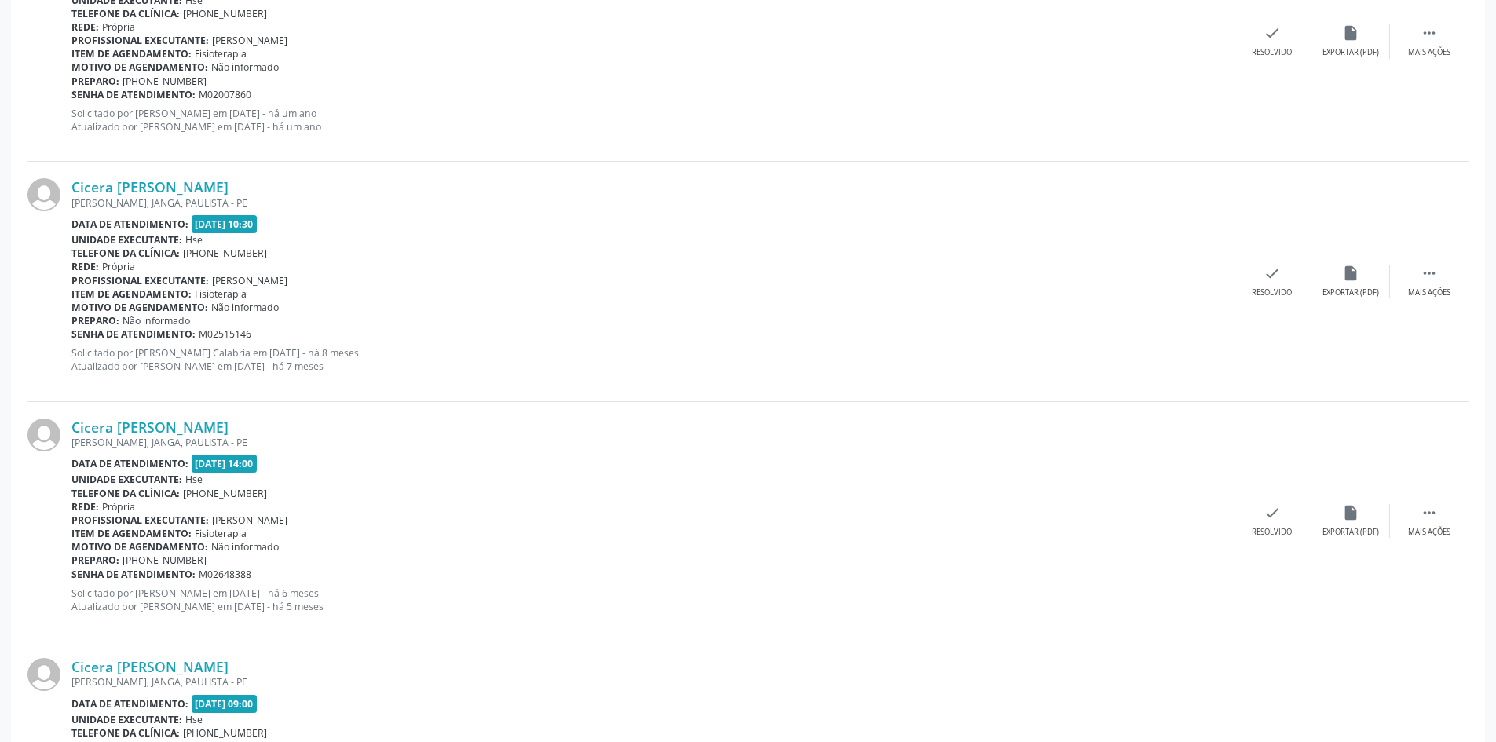
scroll to position [1674, 0]
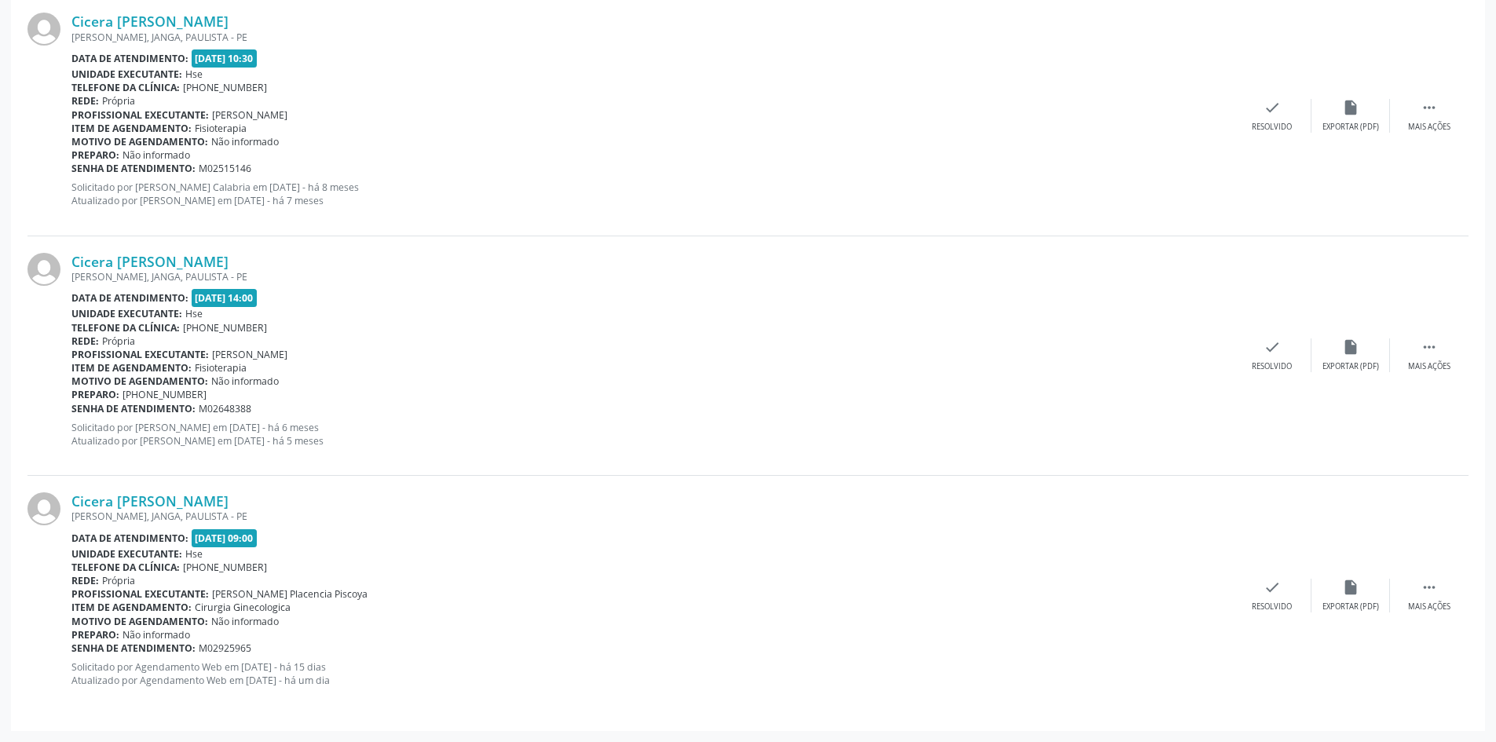
drag, startPoint x: 228, startPoint y: 493, endPoint x: 71, endPoint y: 502, distance: 158.0
click at [71, 502] on div "Cicera [PERSON_NAME] [PERSON_NAME], JANGA, PAULISTA - PE Data de atendimento: […" at bounding box center [747, 595] width 1441 height 239
click at [187, 499] on link "Cicera [PERSON_NAME]" at bounding box center [149, 500] width 157 height 17
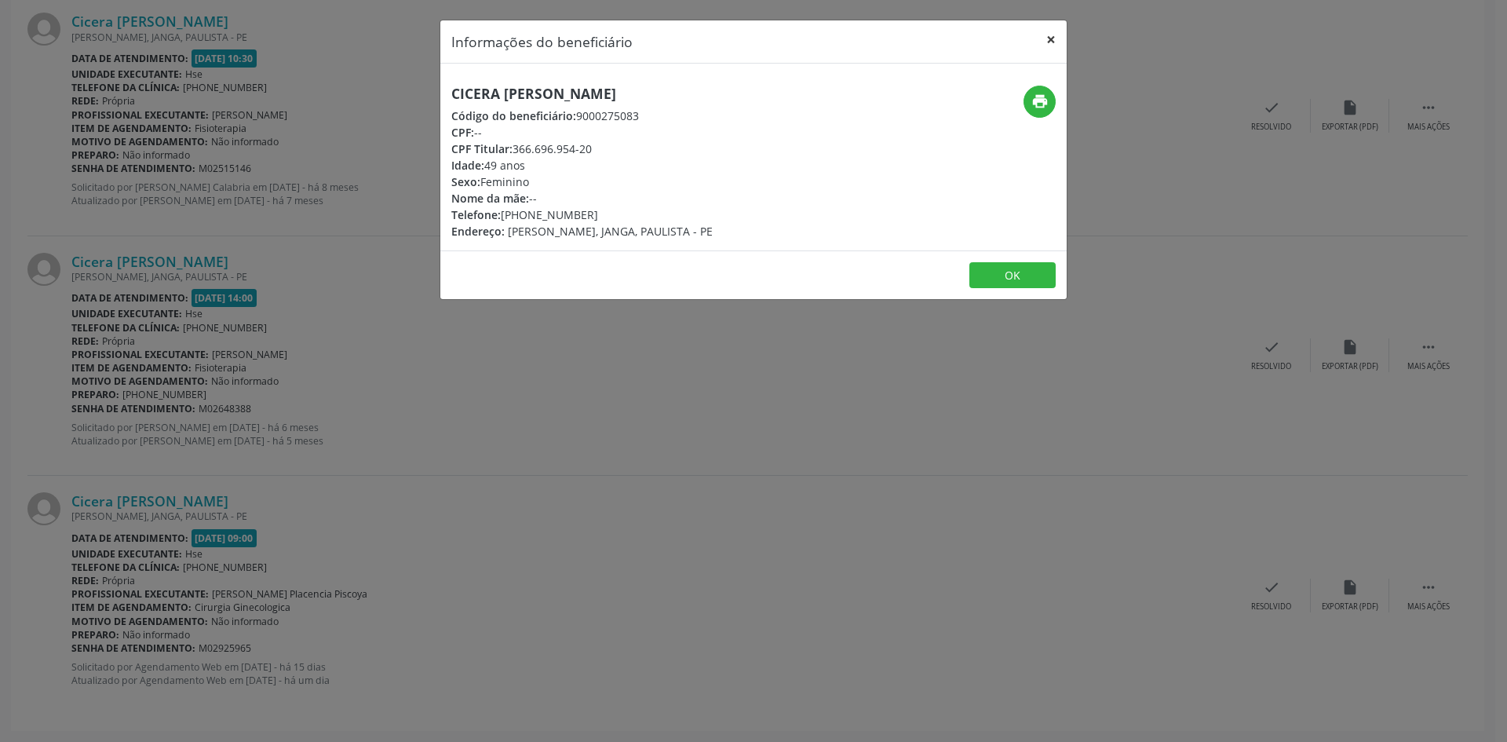
click at [1049, 36] on button "×" at bounding box center [1051, 39] width 31 height 38
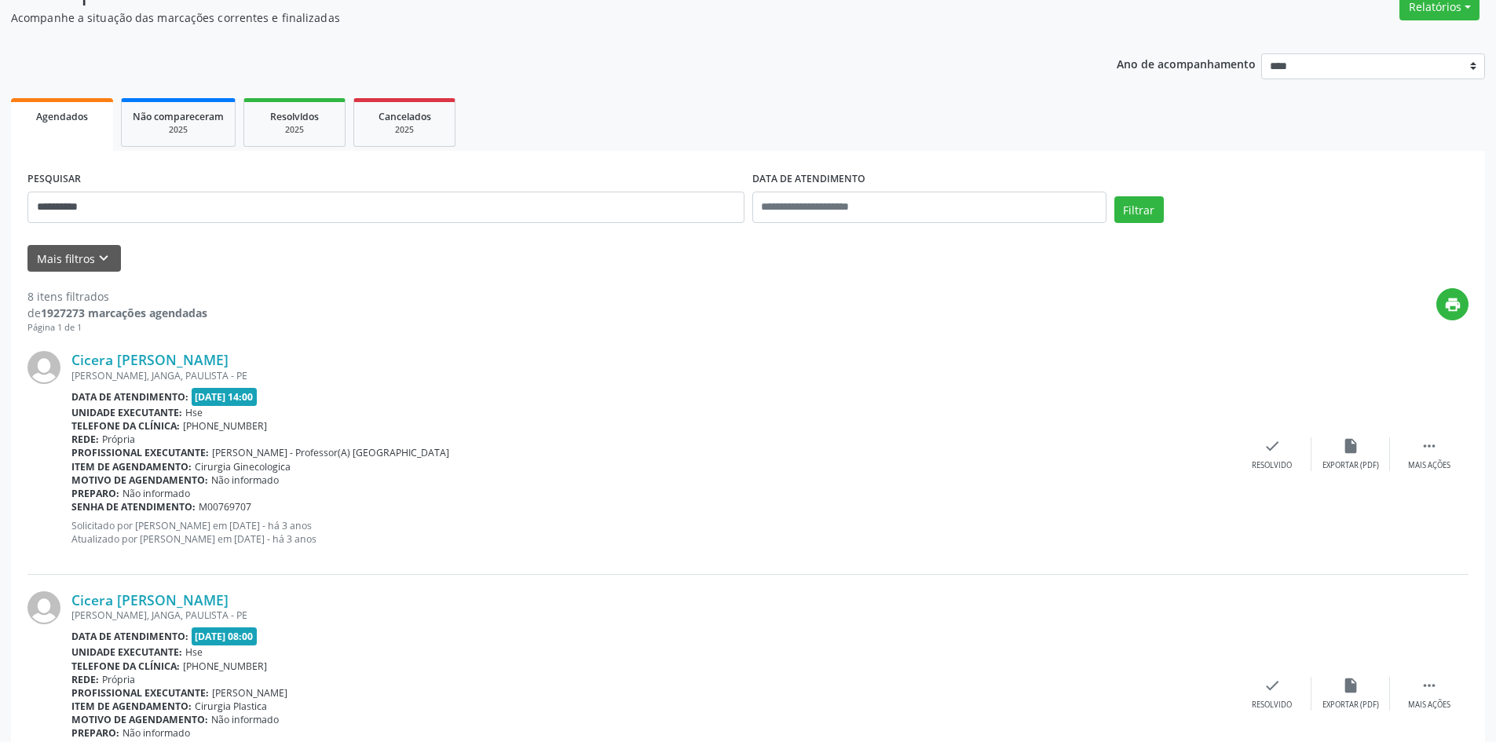
scroll to position [0, 0]
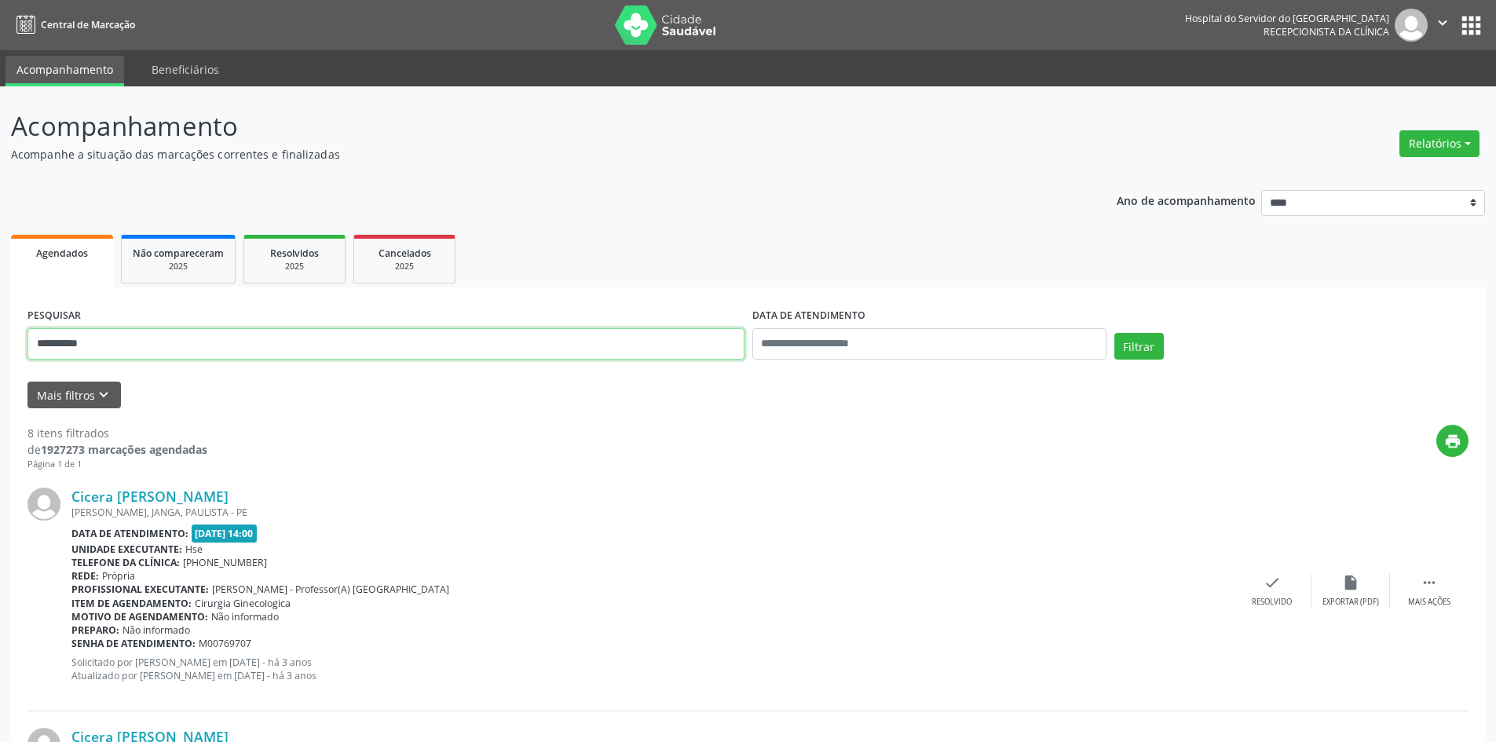
drag, startPoint x: 126, startPoint y: 356, endPoint x: 0, endPoint y: 327, distance: 129.5
click at [1114, 333] on button "Filtrar" at bounding box center [1138, 346] width 49 height 27
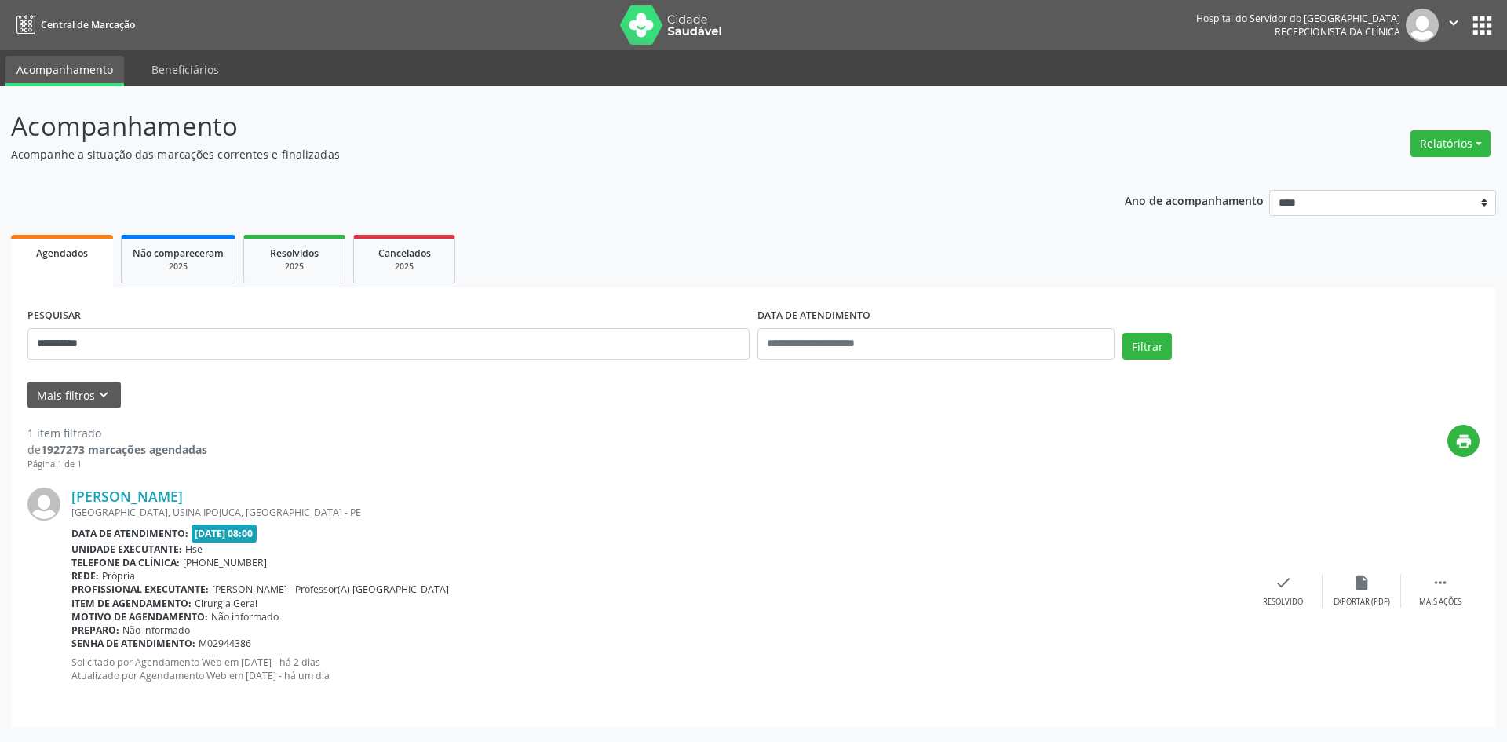
drag, startPoint x: 394, startPoint y: 493, endPoint x: 75, endPoint y: 482, distance: 318.9
click at [75, 482] on div "[PERSON_NAME] [GEOGRAPHIC_DATA], [GEOGRAPHIC_DATA], [GEOGRAPHIC_DATA] - PE Data…" at bounding box center [753, 590] width 1452 height 239
click at [183, 495] on link "[PERSON_NAME]" at bounding box center [126, 496] width 111 height 17
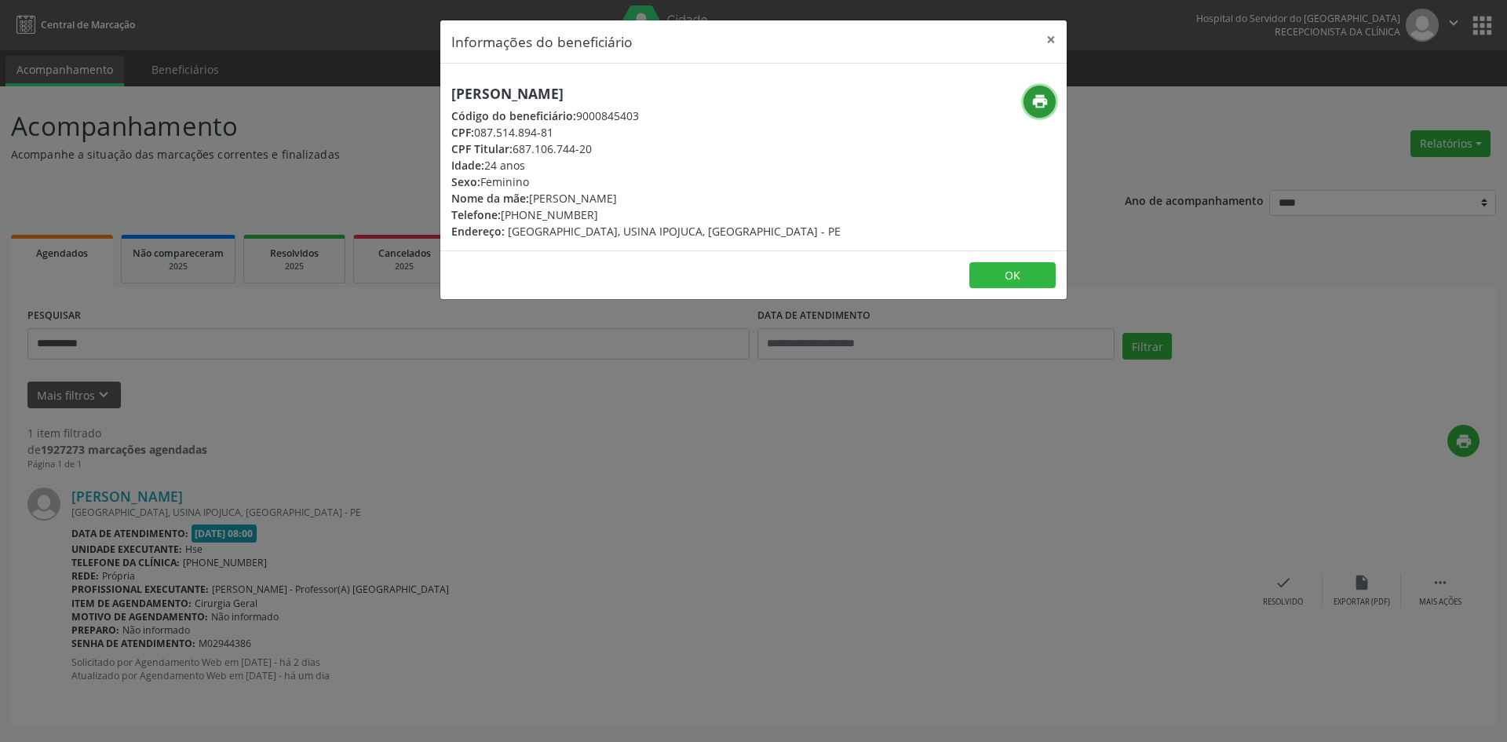
click at [1034, 104] on icon "print" at bounding box center [1040, 101] width 17 height 17
drag, startPoint x: 1061, startPoint y: 35, endPoint x: 1009, endPoint y: 27, distance: 52.4
click at [1059, 35] on button "×" at bounding box center [1051, 39] width 31 height 38
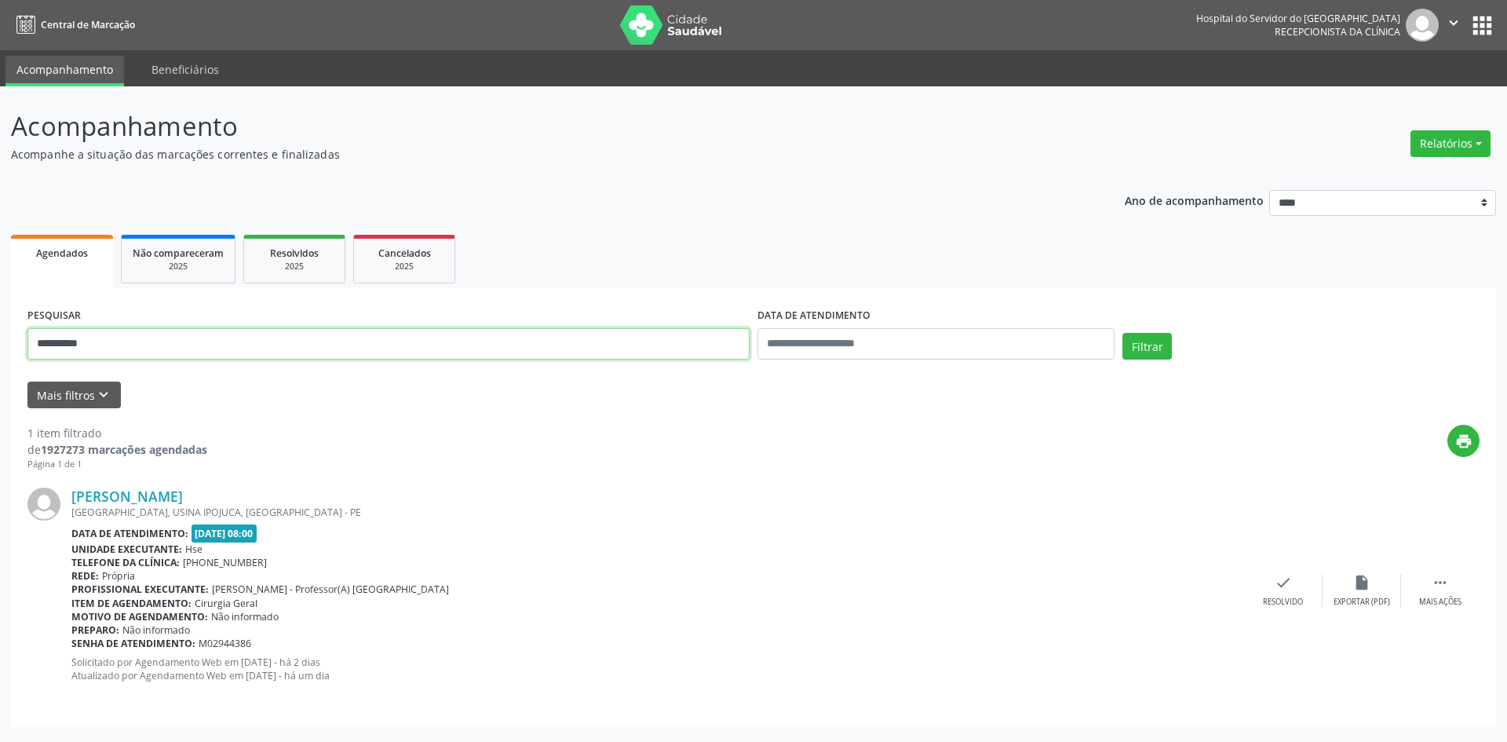
drag, startPoint x: 31, startPoint y: 341, endPoint x: 0, endPoint y: 342, distance: 30.6
click at [0, 342] on div "**********" at bounding box center [753, 414] width 1507 height 656
paste input "*"
type input "**********"
click at [1133, 351] on button "Filtrar" at bounding box center [1147, 346] width 49 height 27
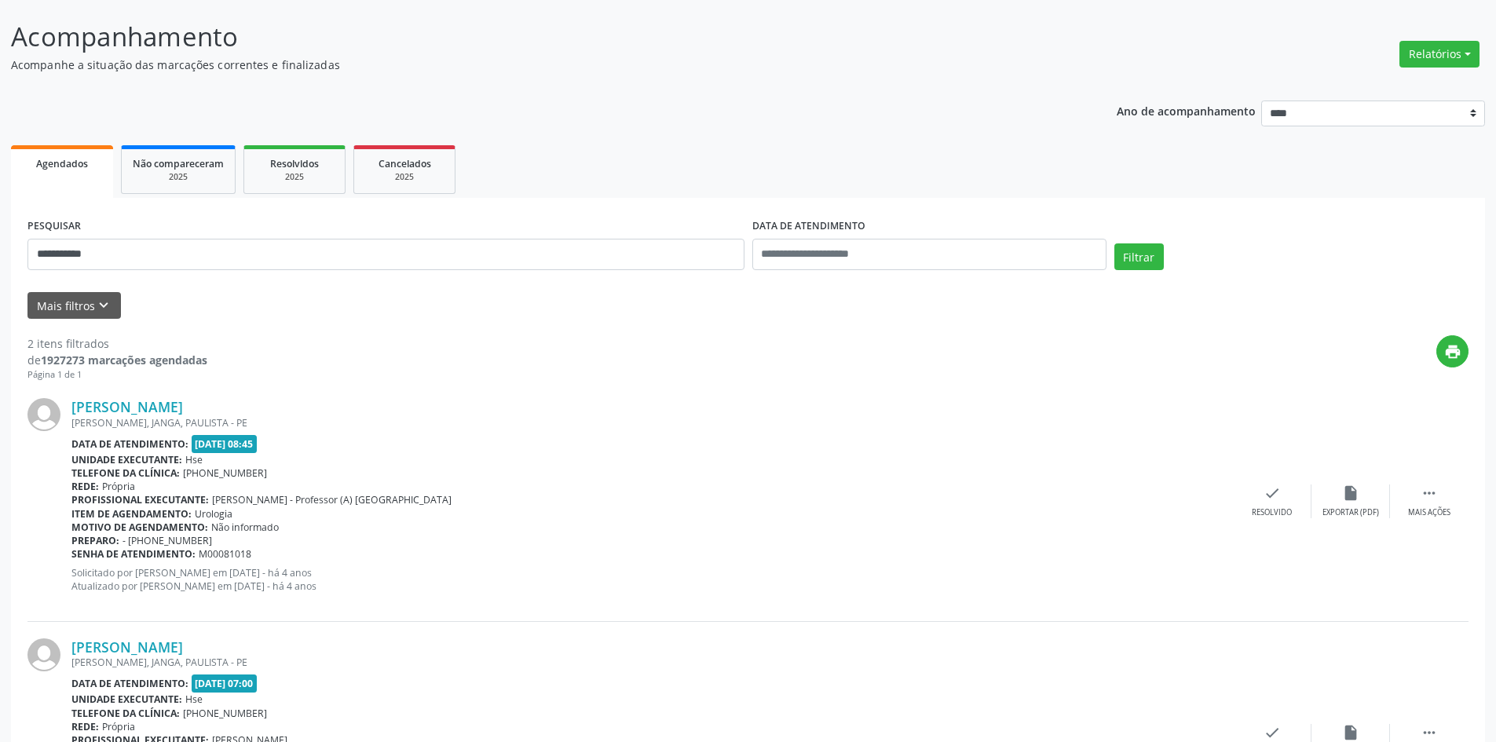
scroll to position [236, 0]
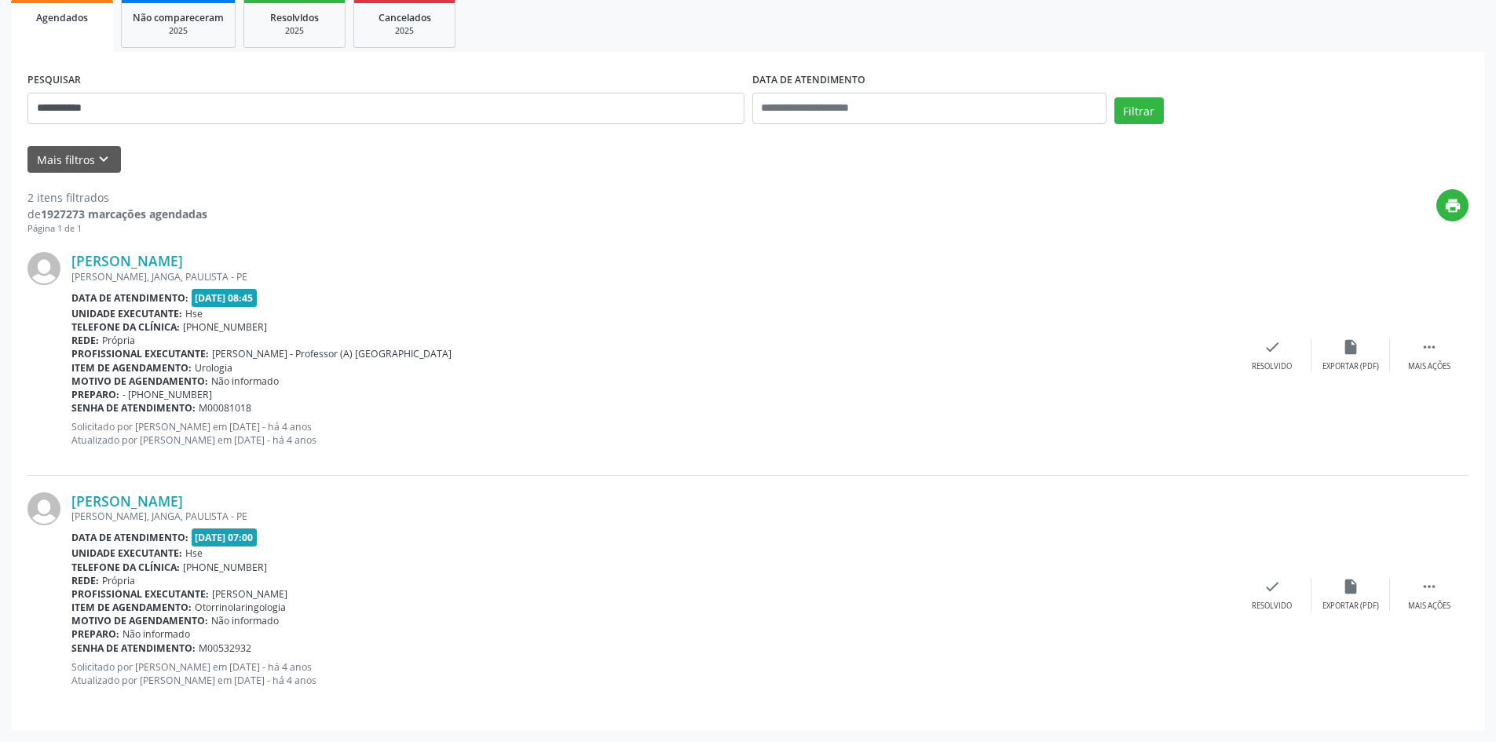
click at [236, 502] on div "[PERSON_NAME]" at bounding box center [651, 500] width 1161 height 17
click at [183, 502] on link "[PERSON_NAME]" at bounding box center [126, 500] width 111 height 17
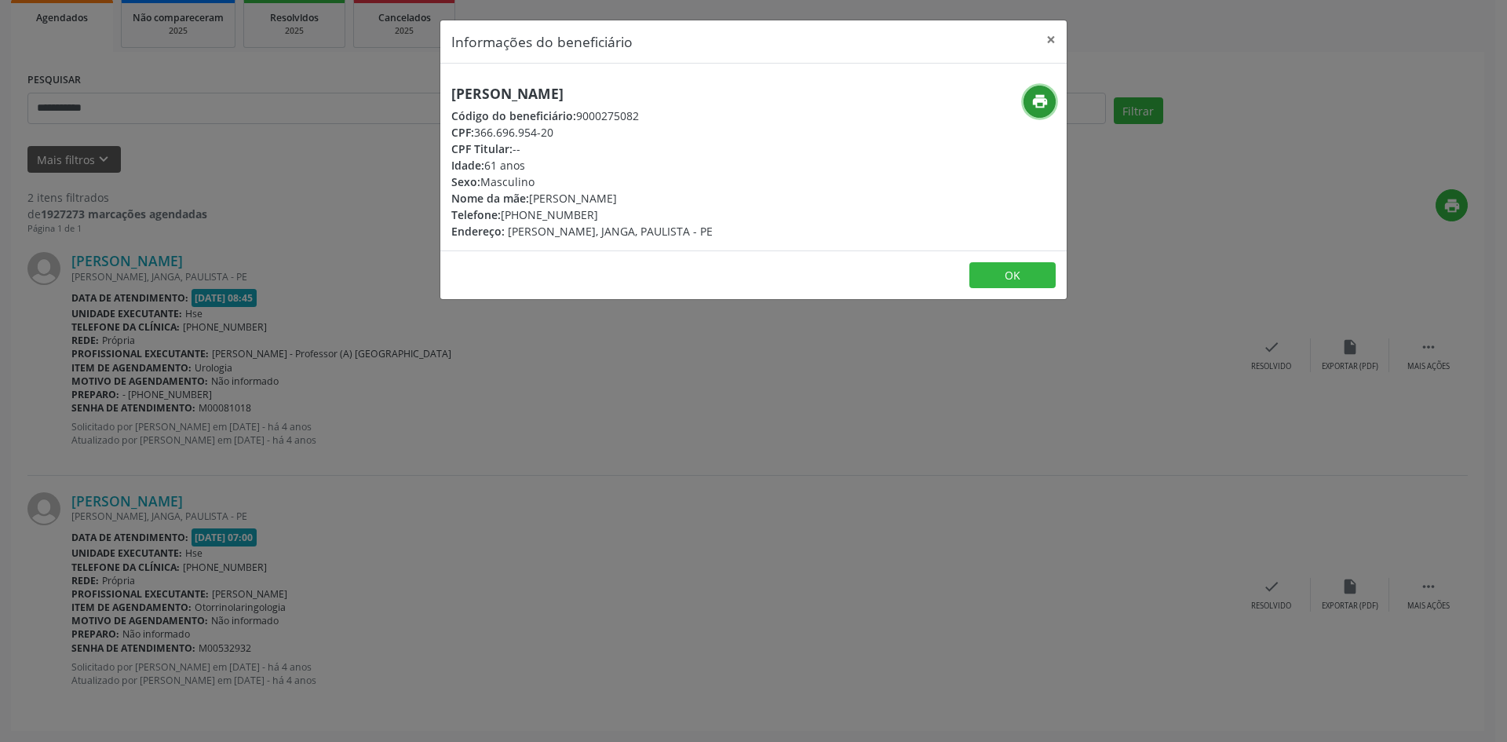
click at [1034, 97] on icon "print" at bounding box center [1040, 101] width 17 height 17
click at [1051, 38] on button "×" at bounding box center [1051, 39] width 31 height 38
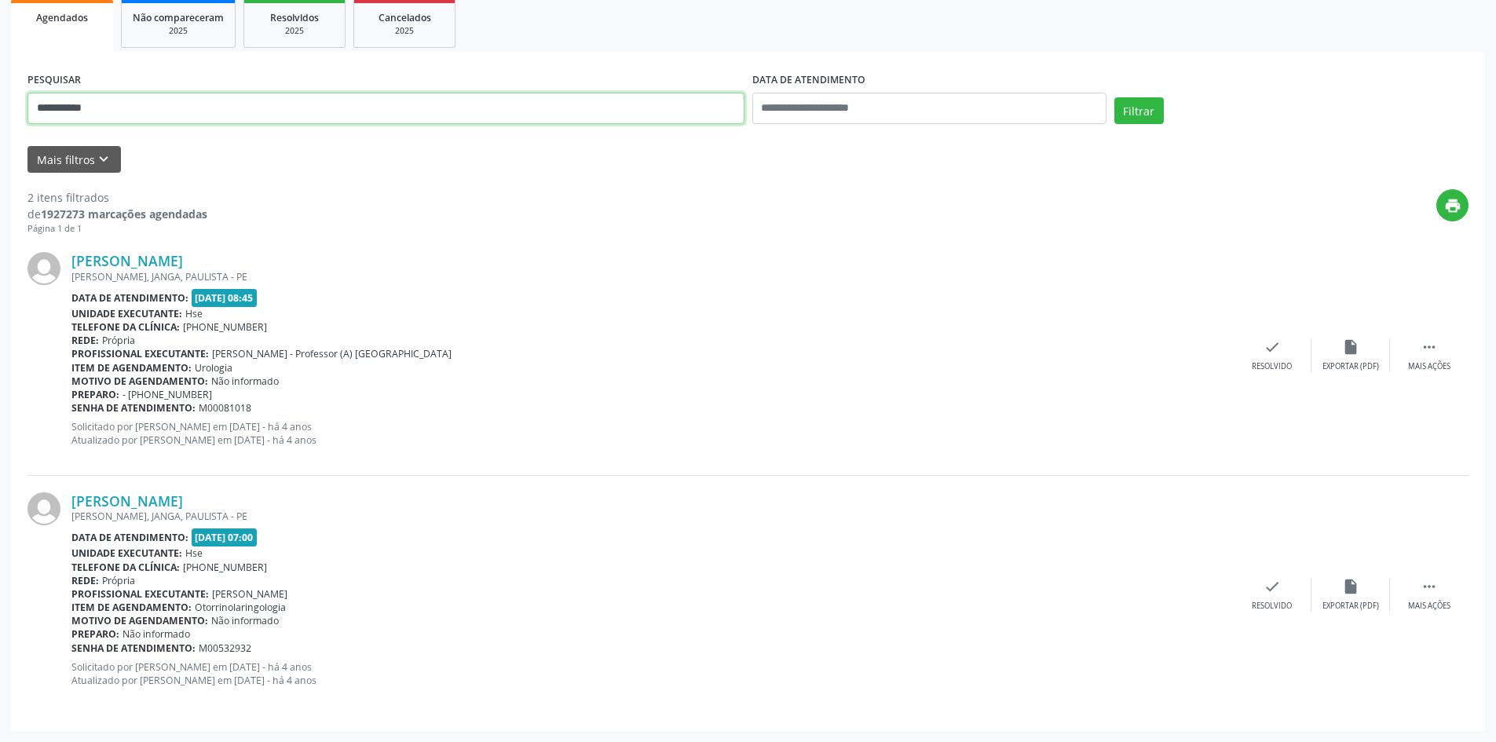
drag, startPoint x: 58, startPoint y: 102, endPoint x: 0, endPoint y: 99, distance: 58.2
click at [0, 99] on div "**********" at bounding box center [748, 296] width 1496 height 891
type input "**********"
click at [1114, 97] on button "Filtrar" at bounding box center [1138, 110] width 49 height 27
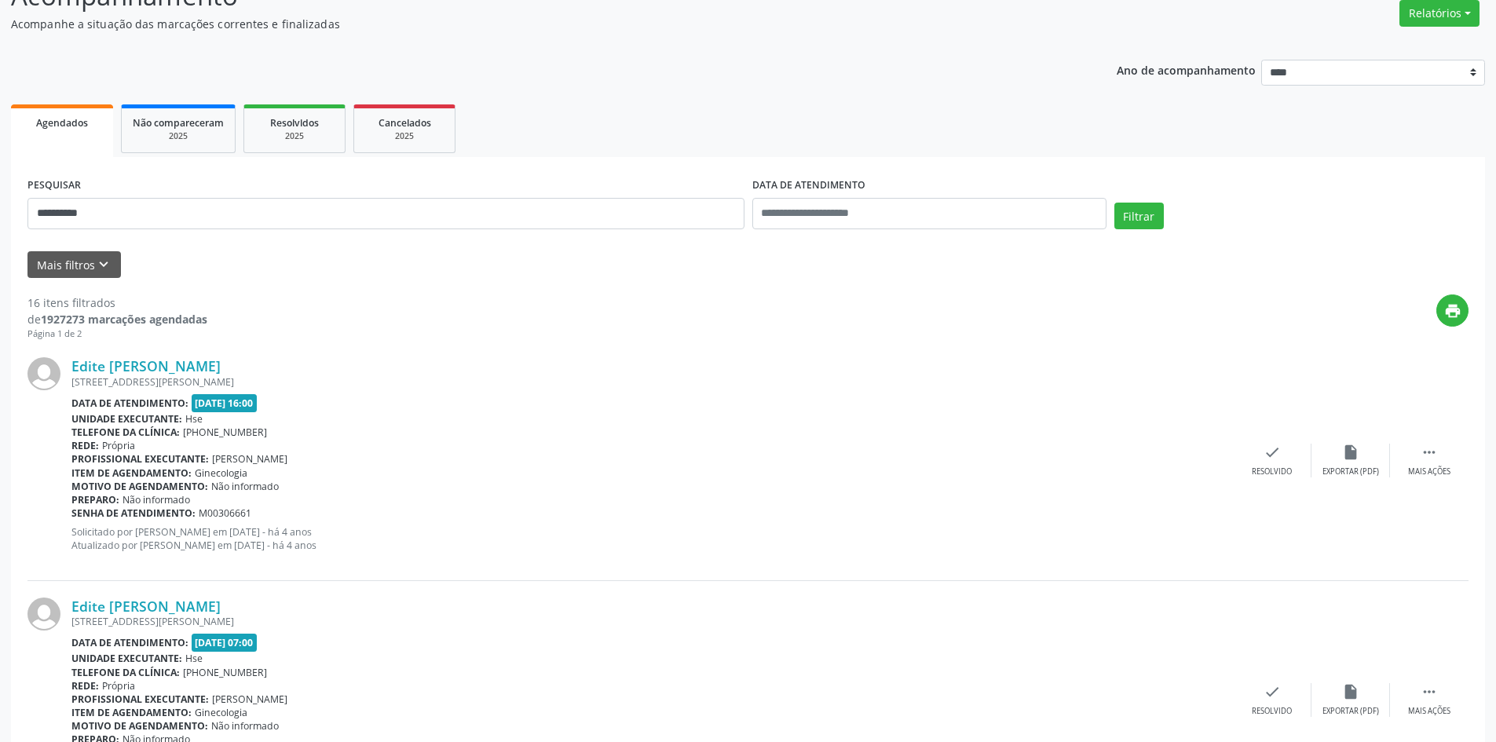
scroll to position [0, 0]
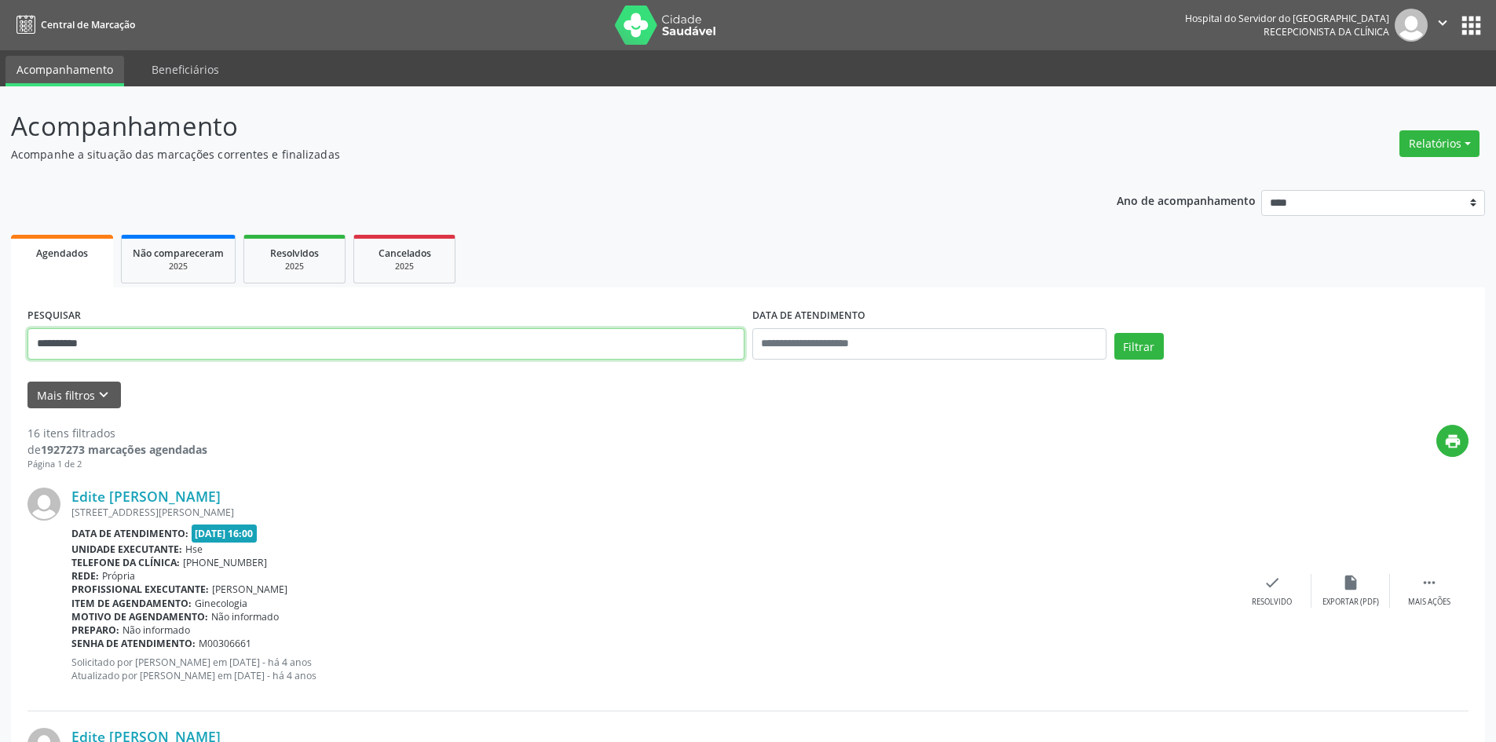
drag, startPoint x: 118, startPoint y: 350, endPoint x: 0, endPoint y: 282, distance: 136.1
click at [1114, 333] on button "Filtrar" at bounding box center [1138, 346] width 49 height 27
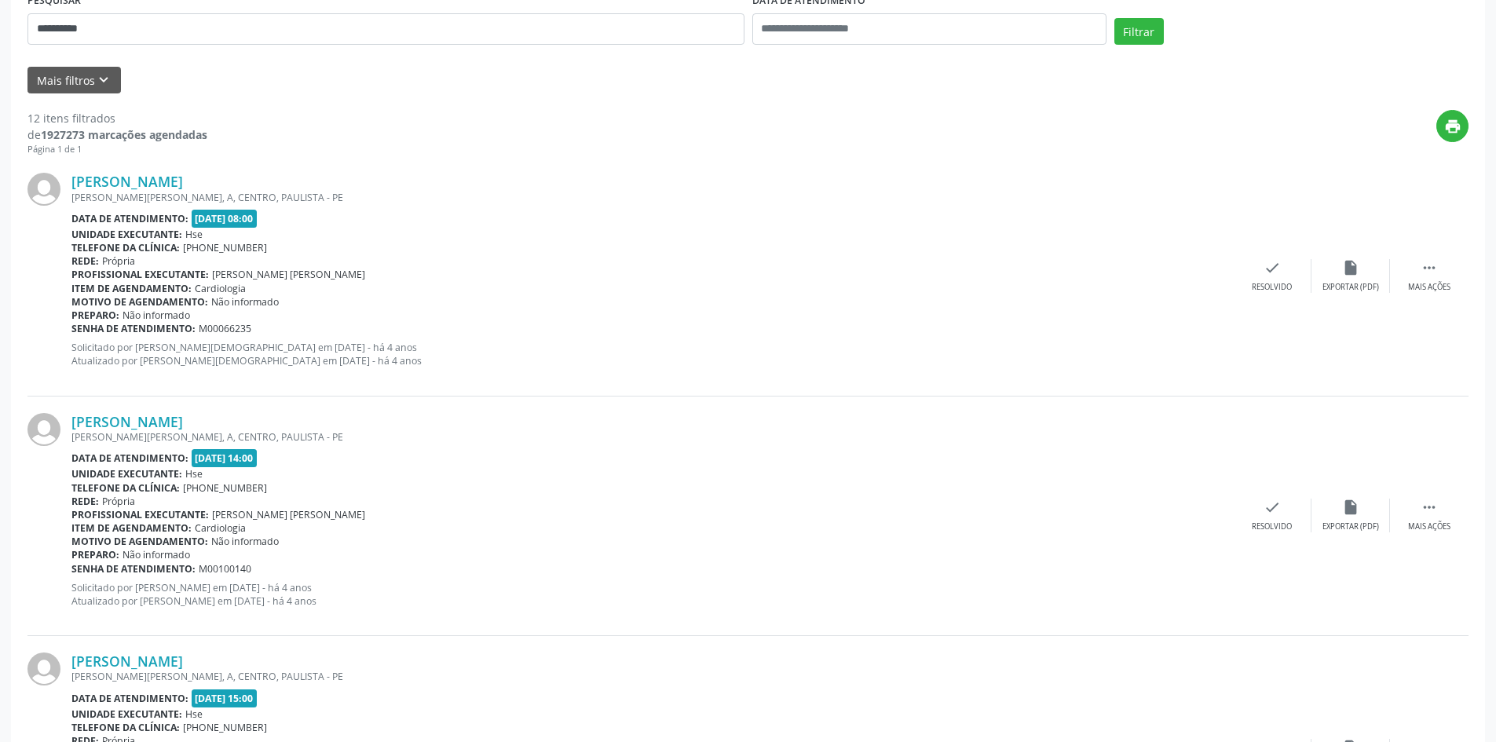
scroll to position [108, 0]
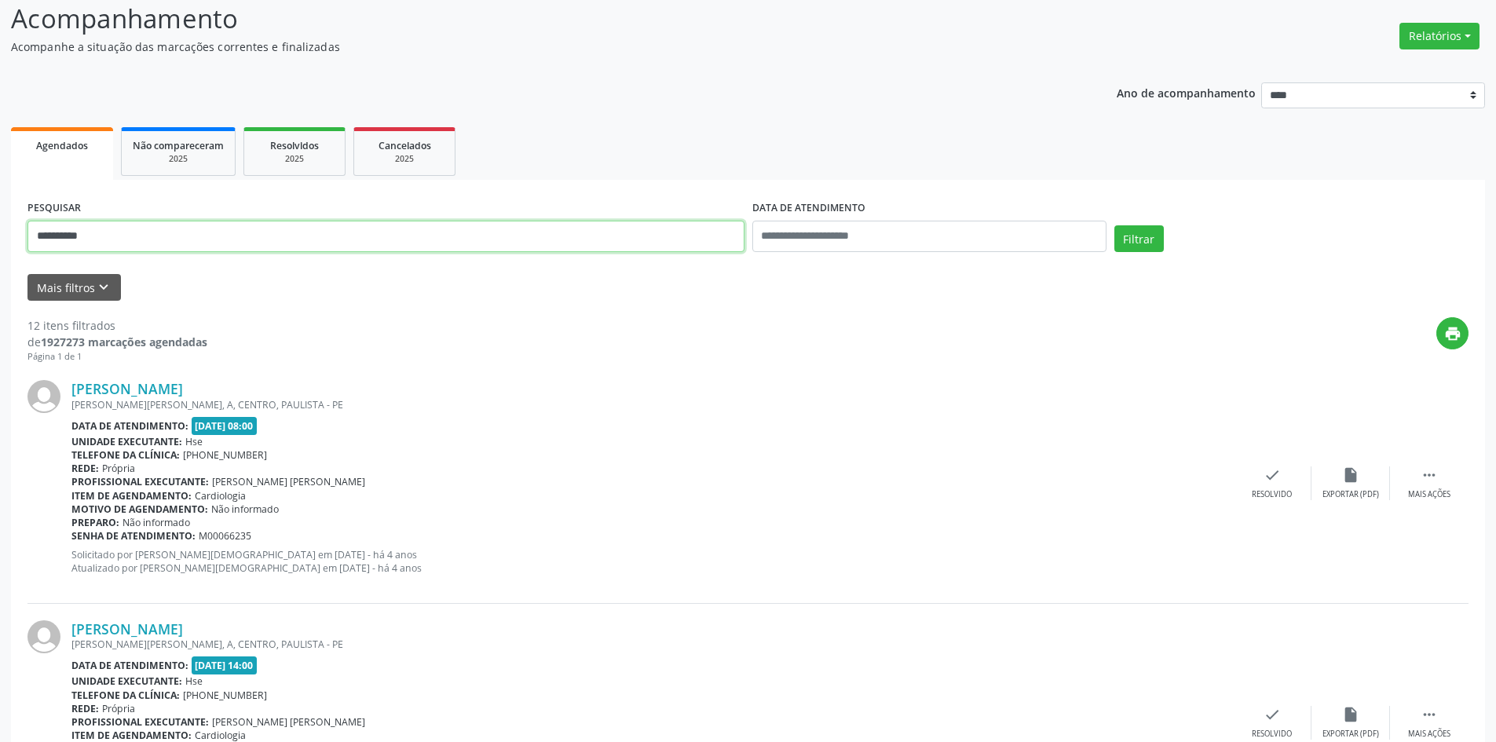
drag, startPoint x: 127, startPoint y: 239, endPoint x: 0, endPoint y: 199, distance: 133.3
click at [1114, 225] on button "Filtrar" at bounding box center [1138, 238] width 49 height 27
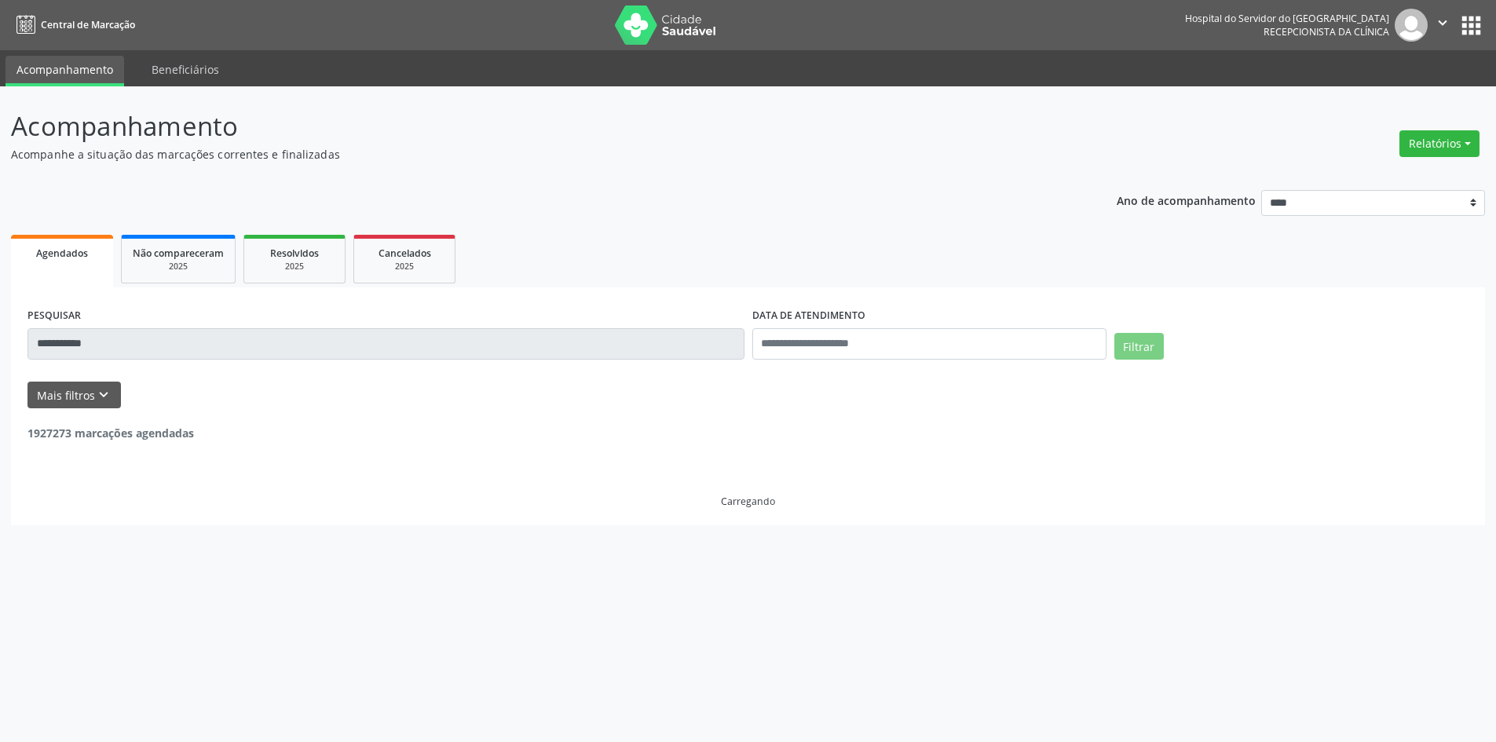
scroll to position [0, 0]
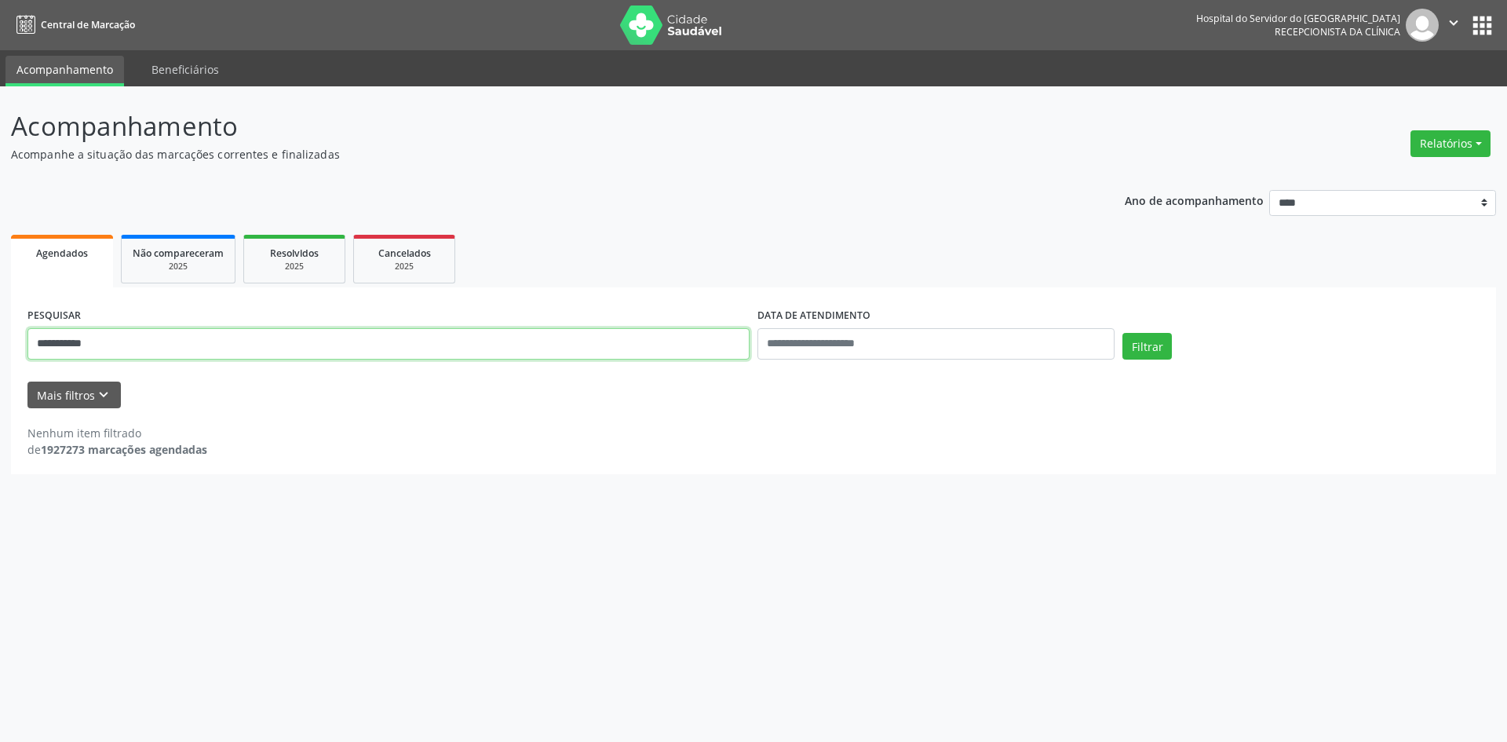
click at [147, 345] on input "**********" at bounding box center [388, 343] width 722 height 31
type input "**********"
click at [1123, 333] on button "Filtrar" at bounding box center [1147, 346] width 49 height 27
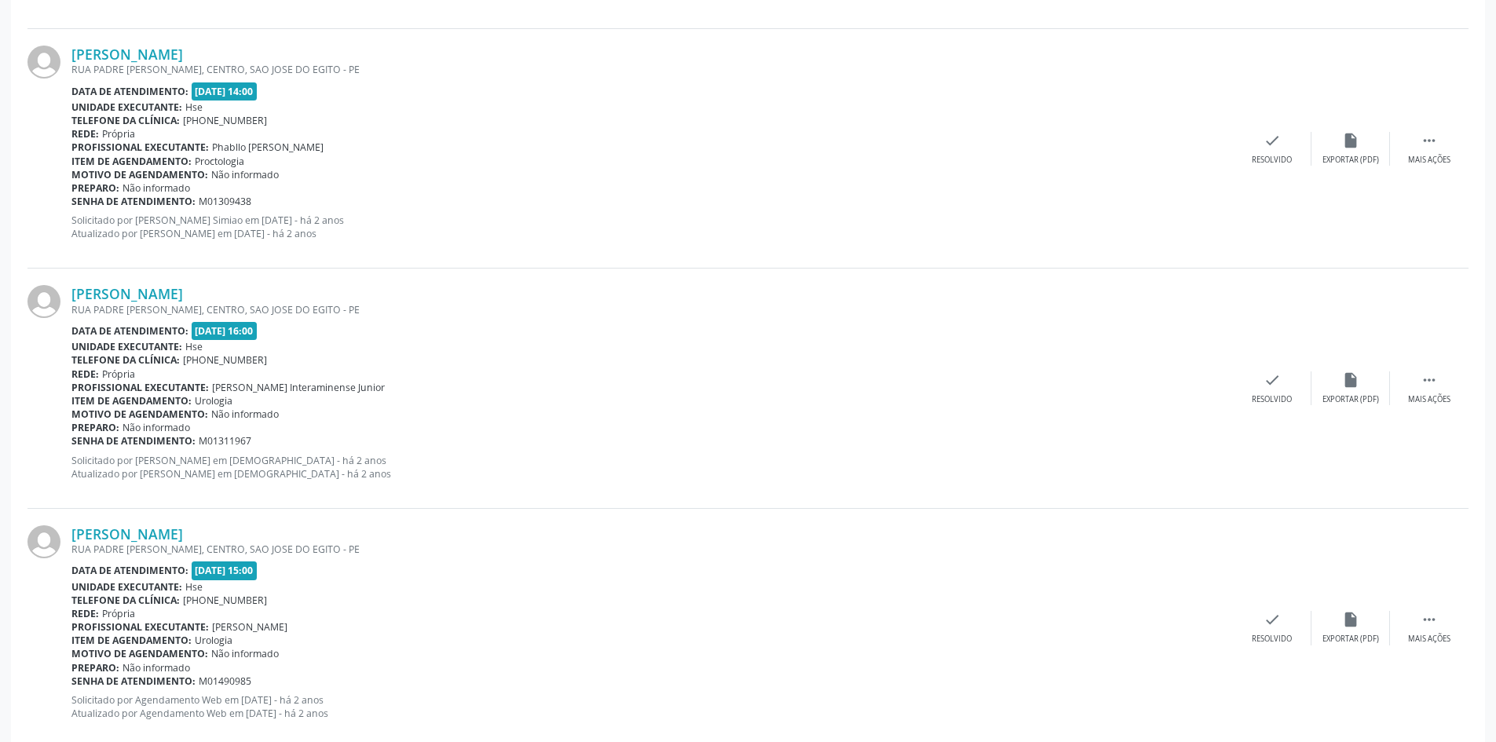
scroll to position [3398, 0]
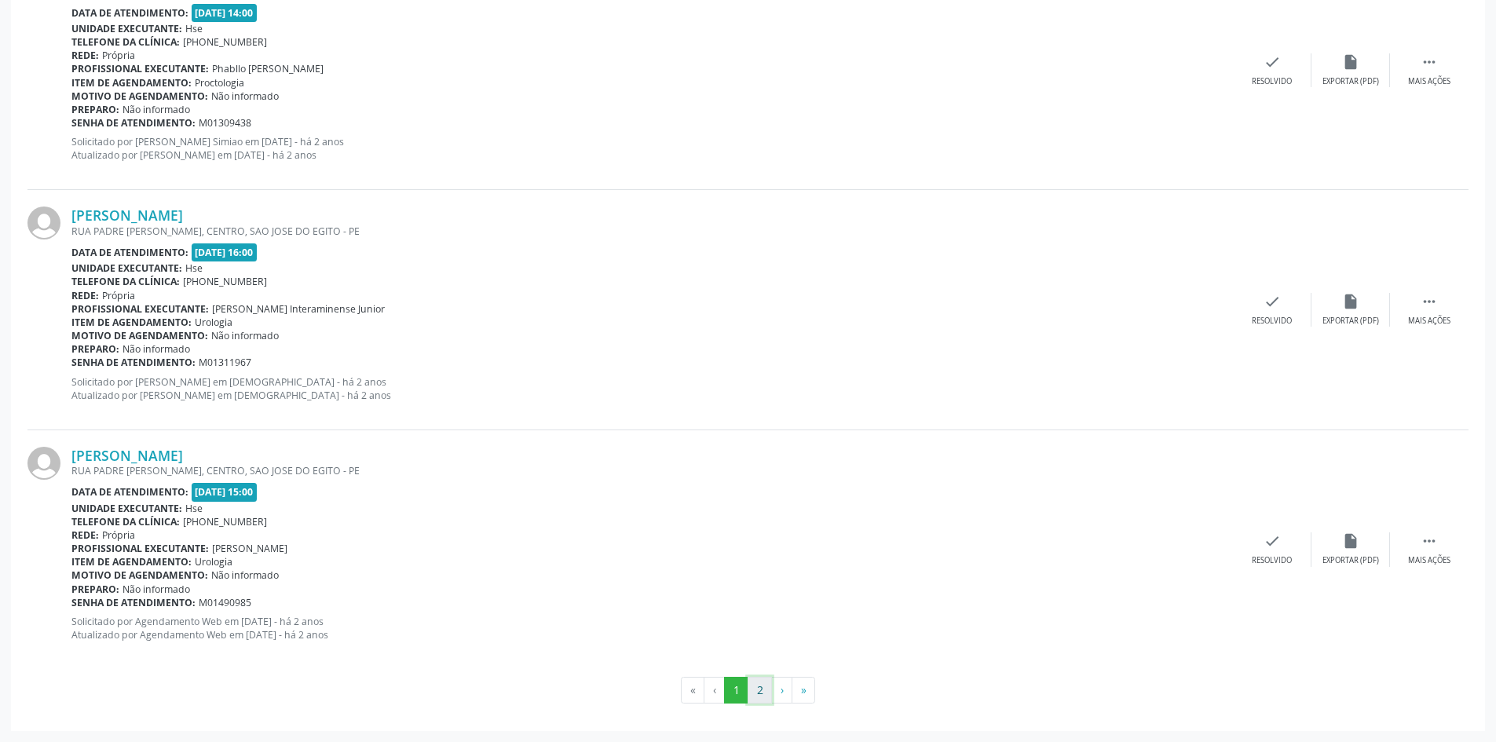
click at [758, 697] on button "2" at bounding box center [759, 690] width 24 height 27
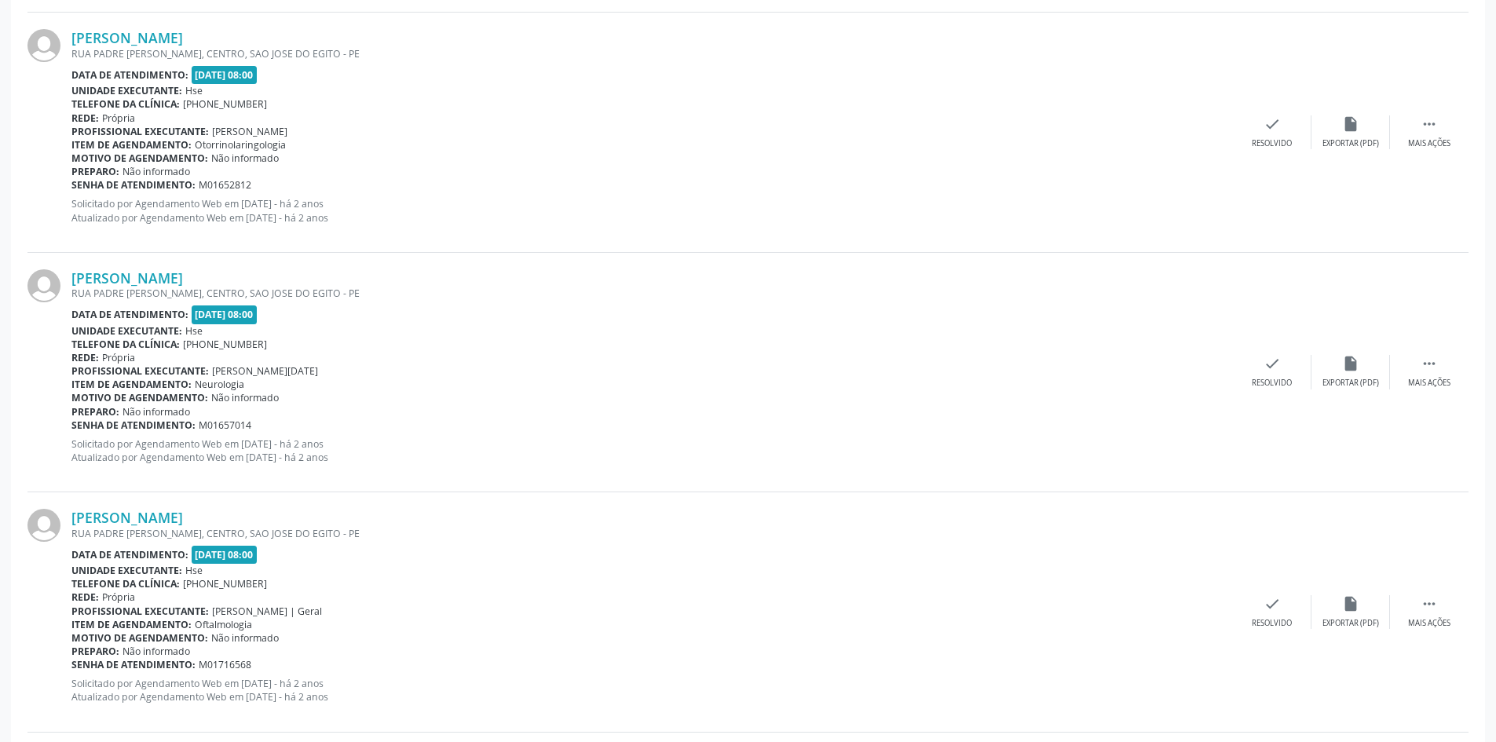
scroll to position [1466, 0]
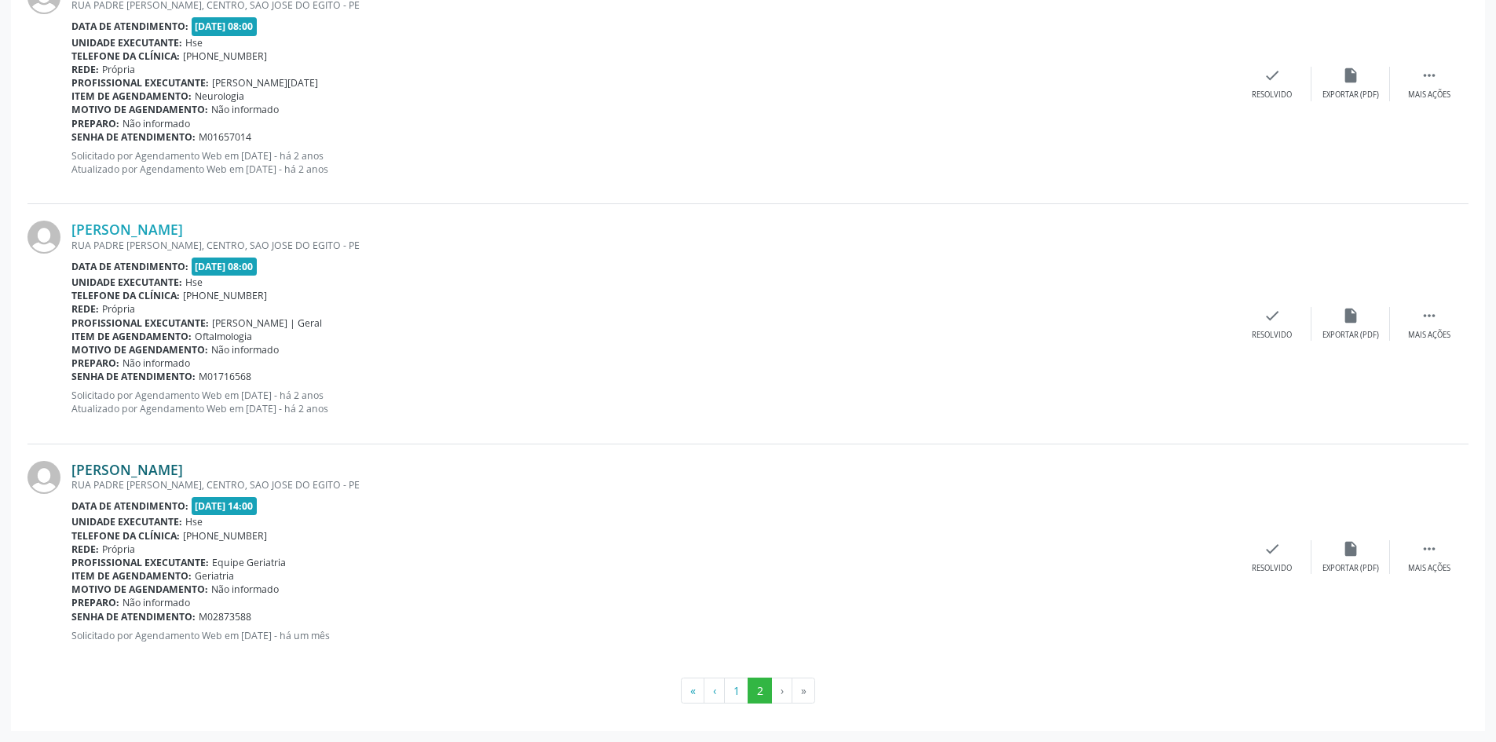
drag, startPoint x: 283, startPoint y: 469, endPoint x: 71, endPoint y: 471, distance: 212.0
click at [71, 471] on div "[PERSON_NAME]" at bounding box center [651, 469] width 1161 height 17
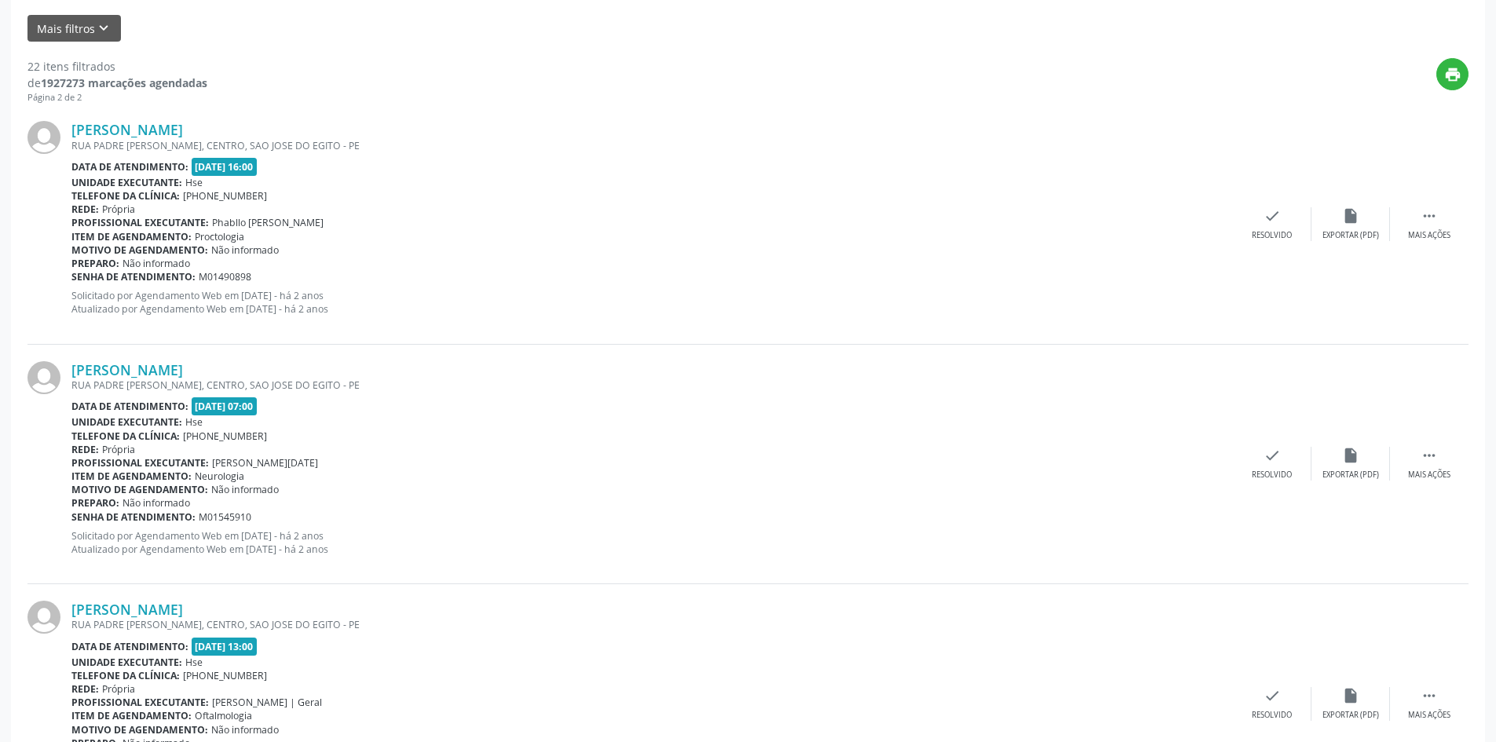
scroll to position [0, 0]
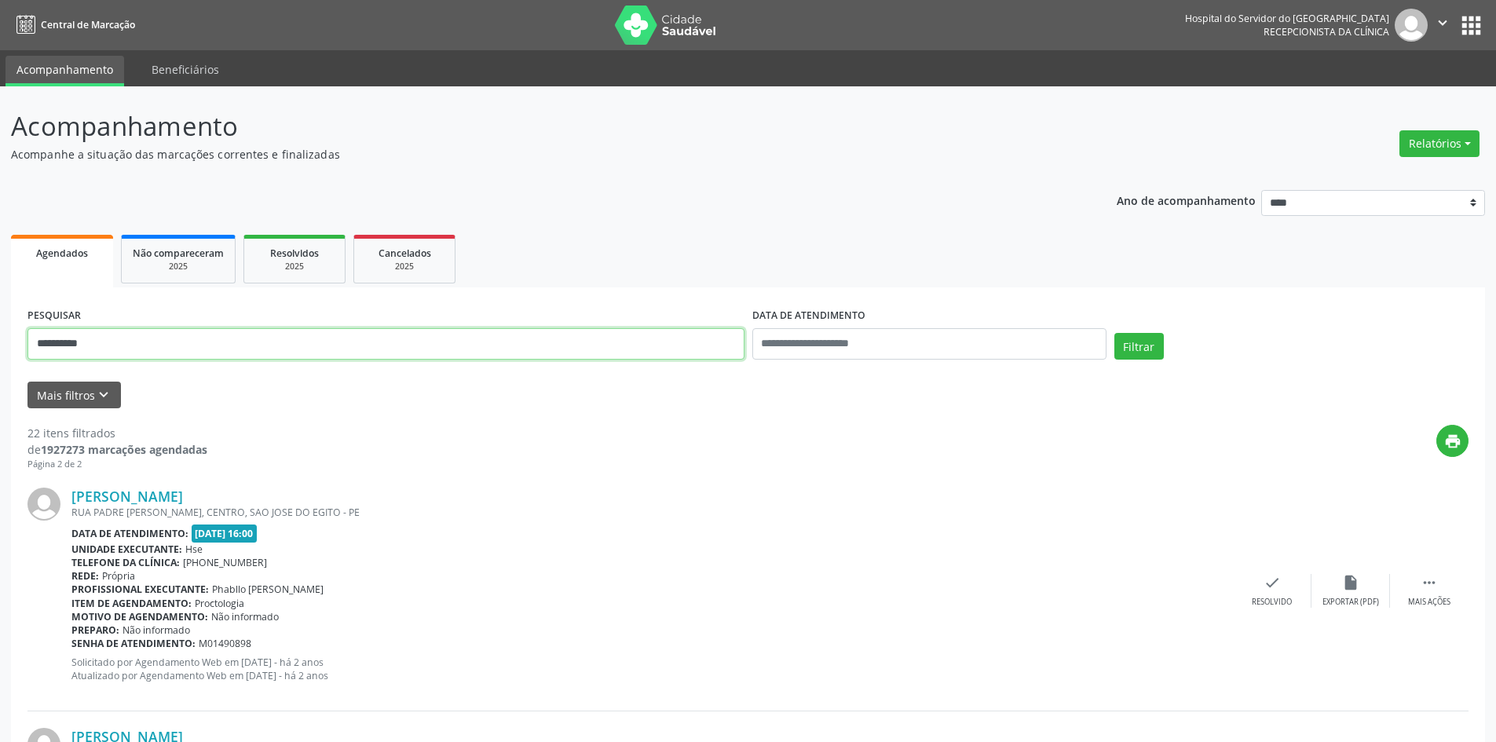
drag, startPoint x: 153, startPoint y: 352, endPoint x: 0, endPoint y: 317, distance: 157.1
click at [1114, 333] on button "Filtrar" at bounding box center [1138, 346] width 49 height 27
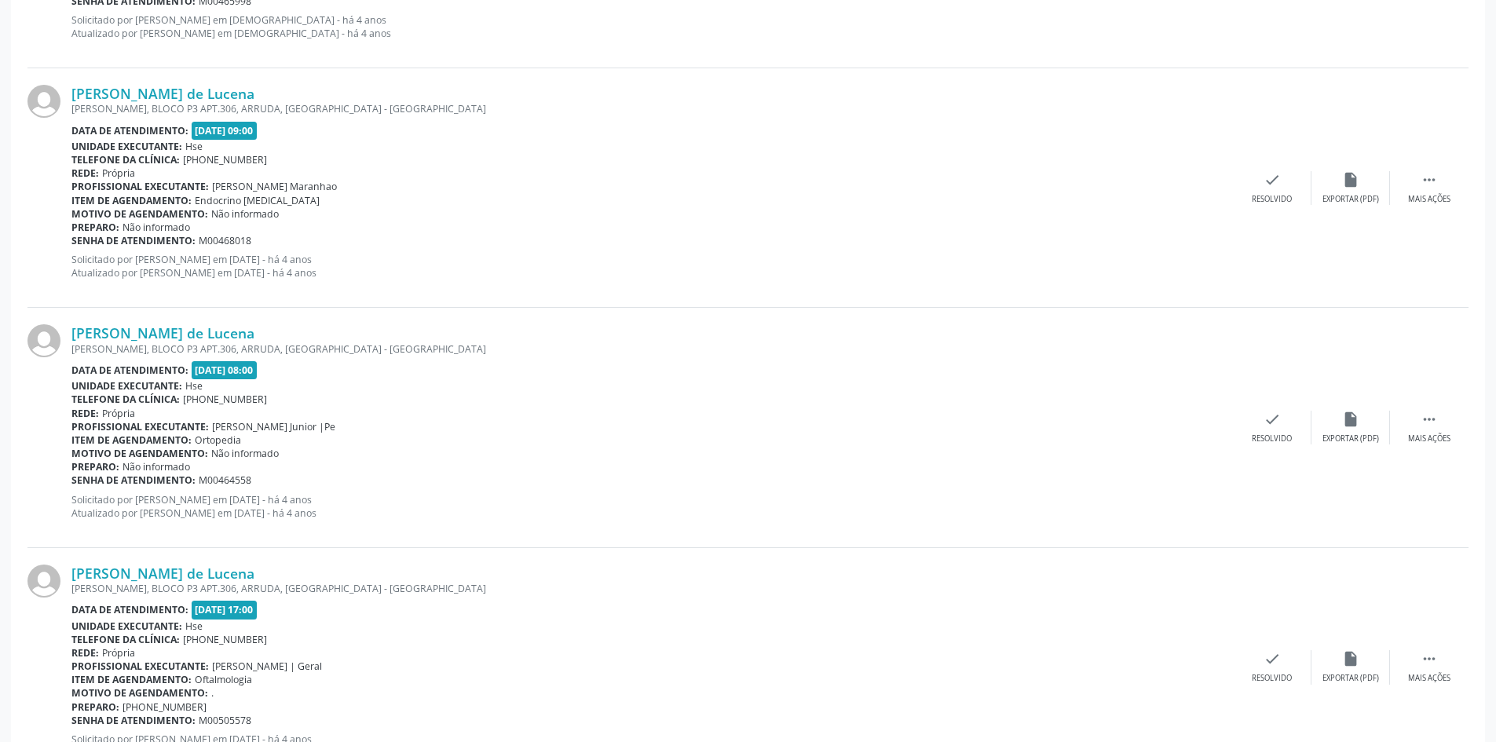
scroll to position [3398, 0]
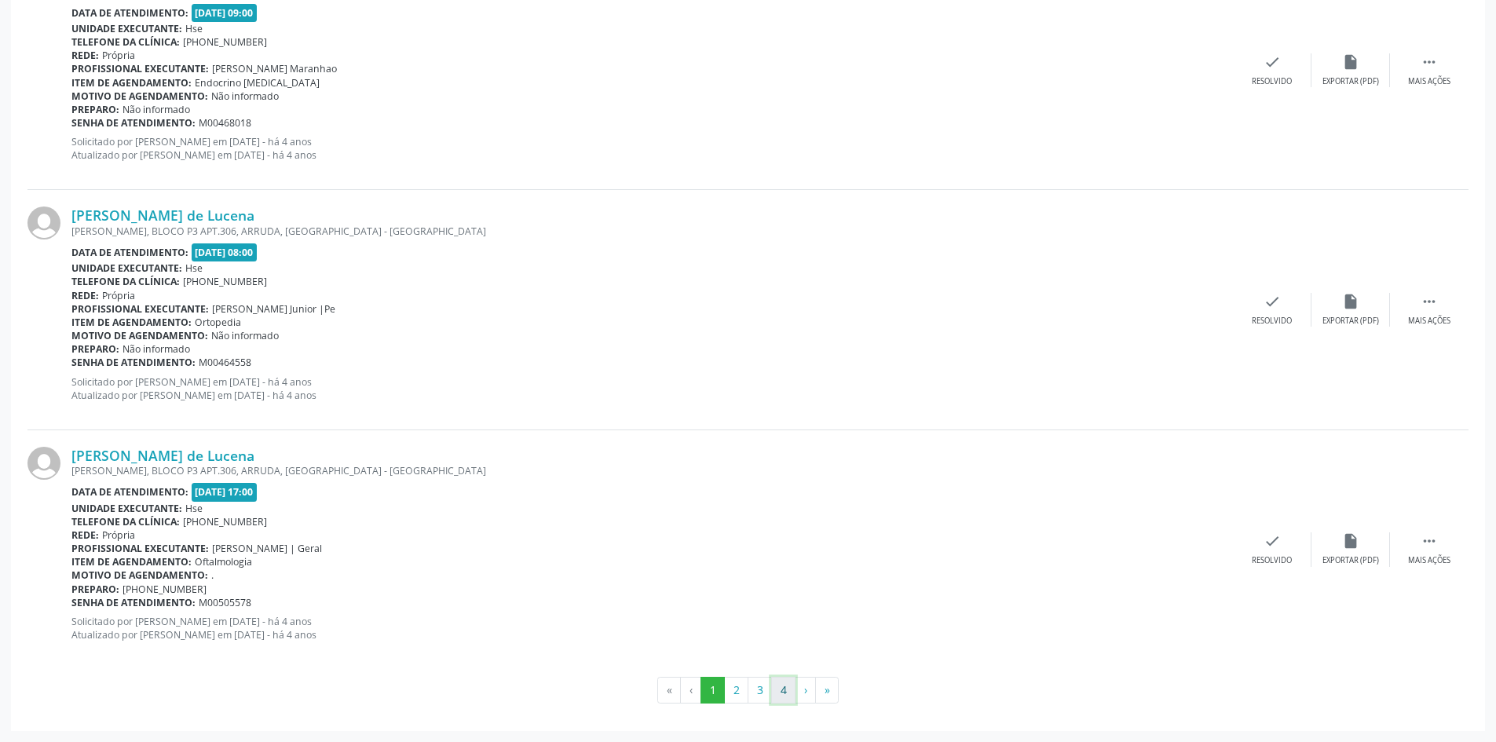
click at [786, 684] on button "4" at bounding box center [783, 690] width 24 height 27
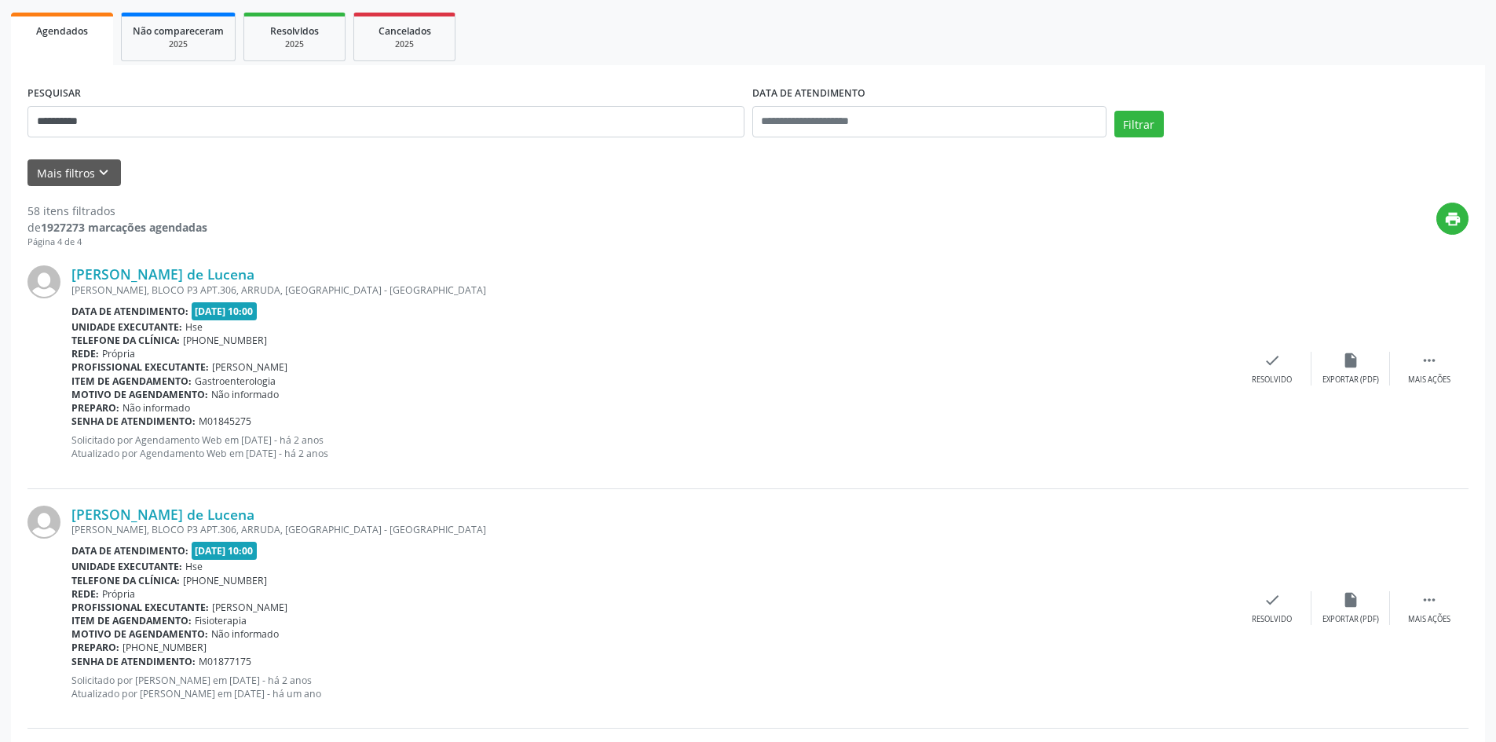
scroll to position [51, 0]
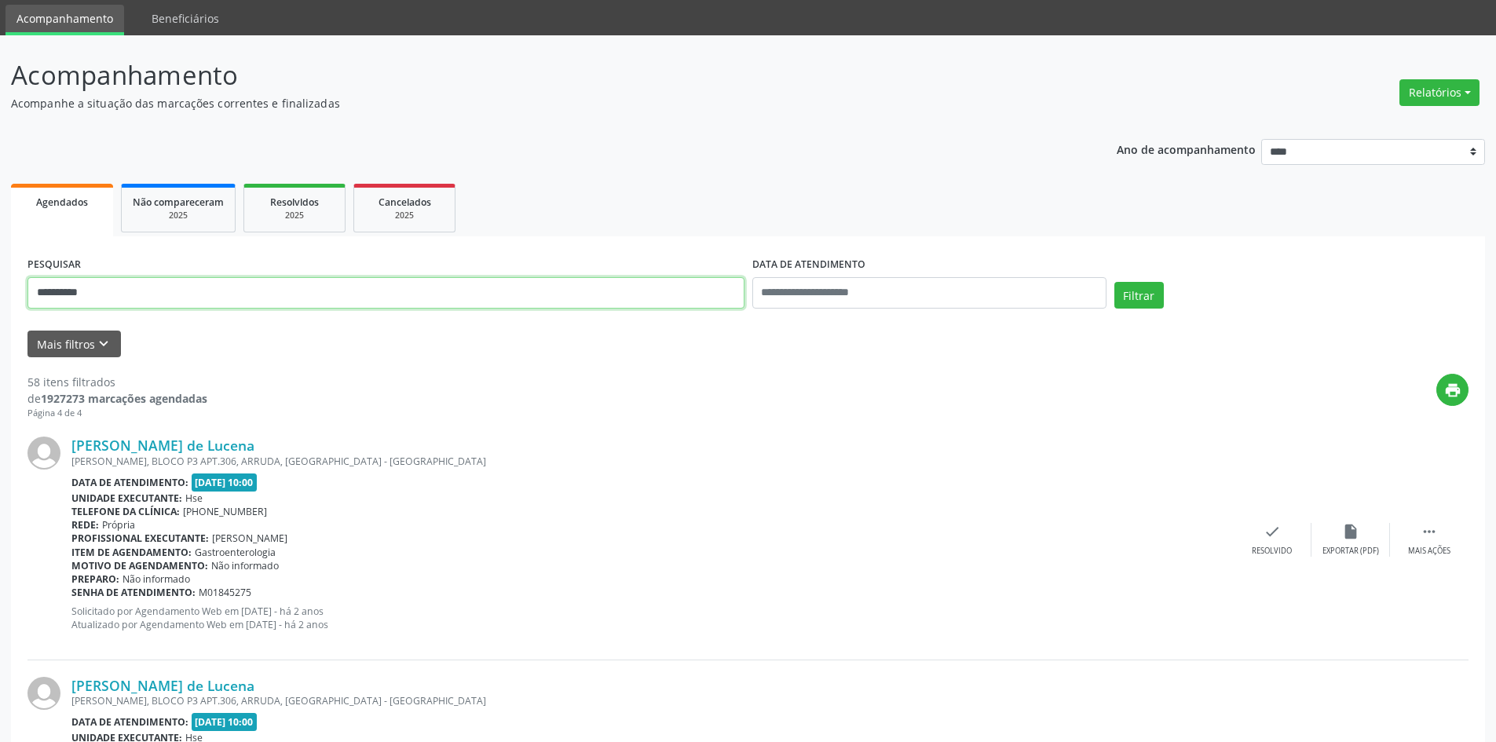
drag, startPoint x: 155, startPoint y: 295, endPoint x: 0, endPoint y: 298, distance: 154.7
paste input "**********"
click at [1140, 301] on button "Filtrar" at bounding box center [1138, 295] width 49 height 27
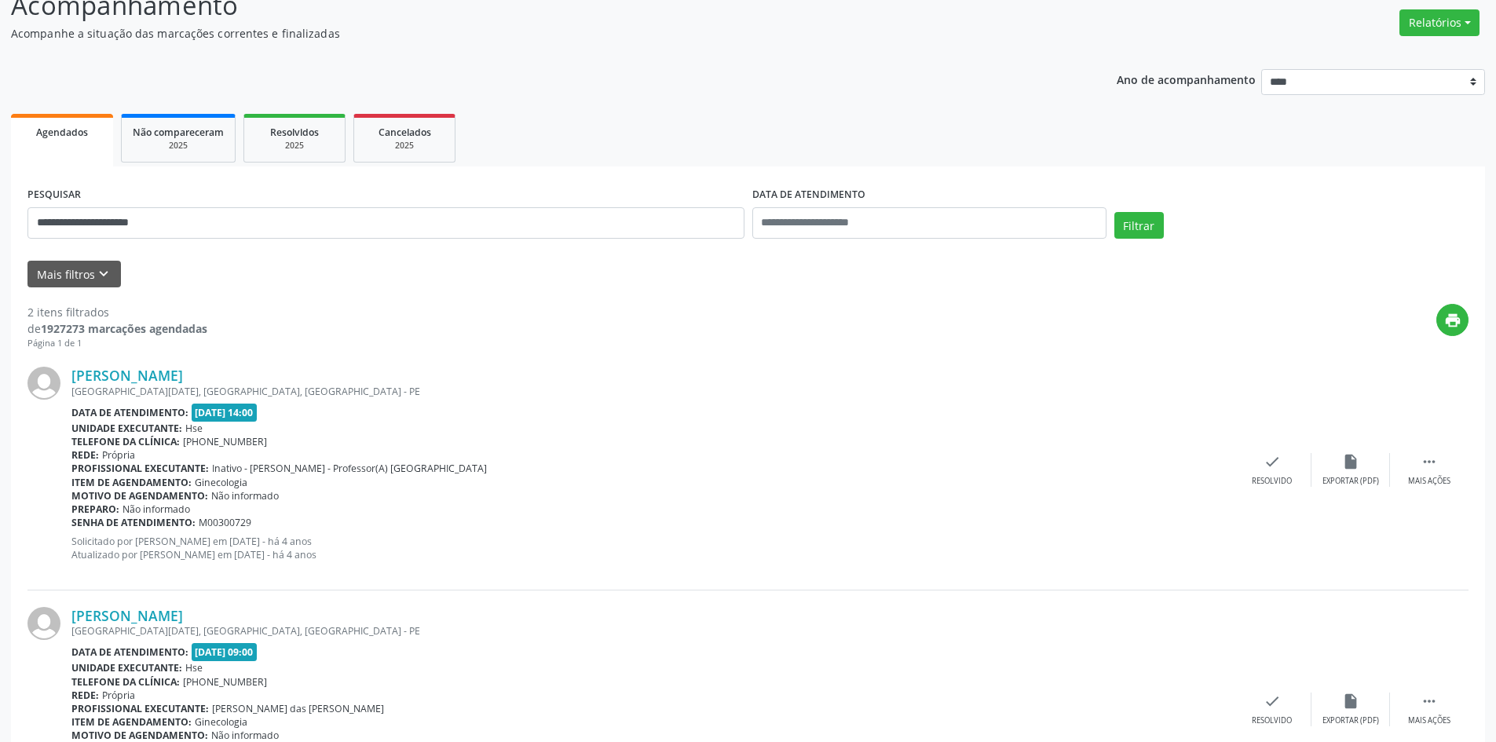
scroll to position [236, 0]
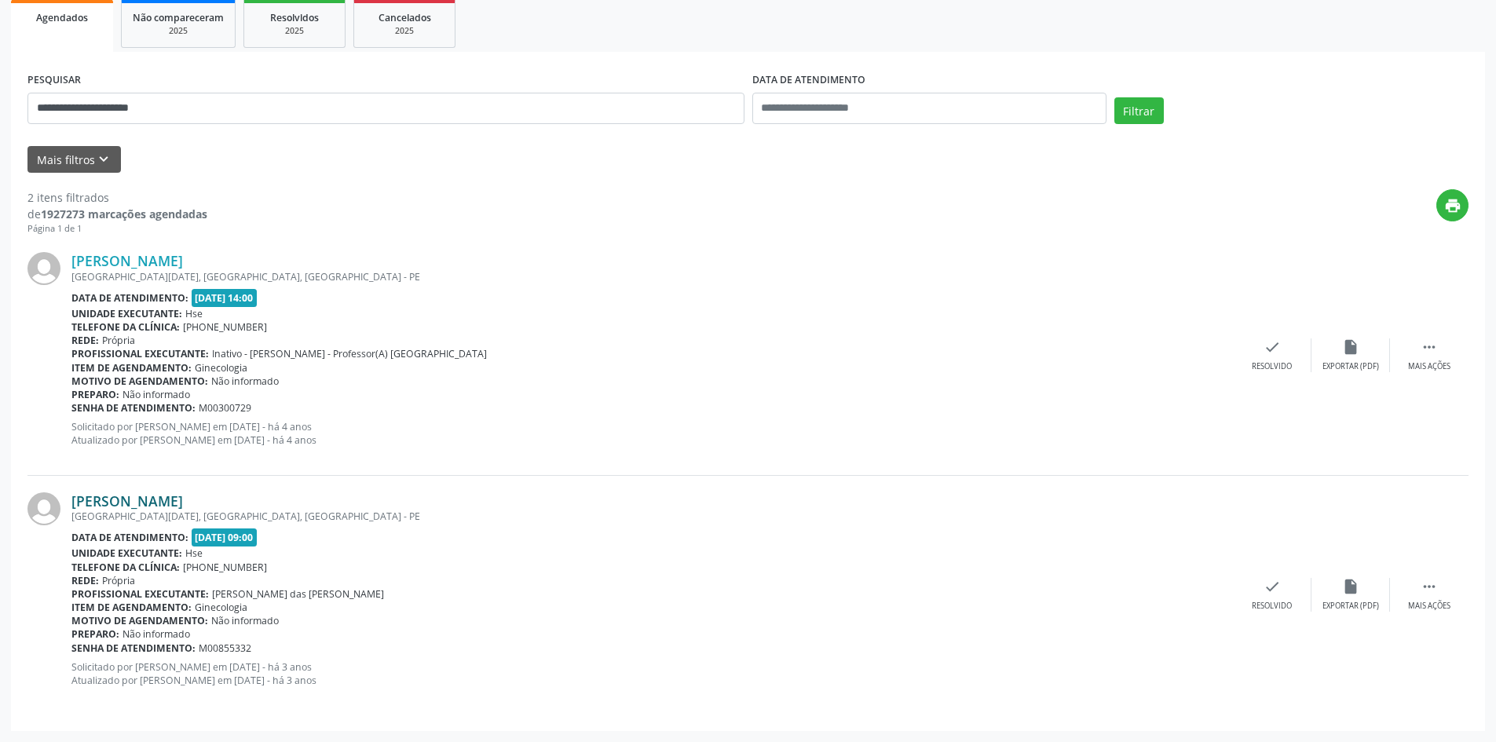
drag, startPoint x: 234, startPoint y: 498, endPoint x: 74, endPoint y: 502, distance: 160.2
click at [74, 502] on div "[PERSON_NAME]" at bounding box center [651, 500] width 1161 height 17
click at [62, 102] on input "**********" at bounding box center [385, 108] width 717 height 31
click at [1129, 108] on button "Filtrar" at bounding box center [1138, 110] width 49 height 27
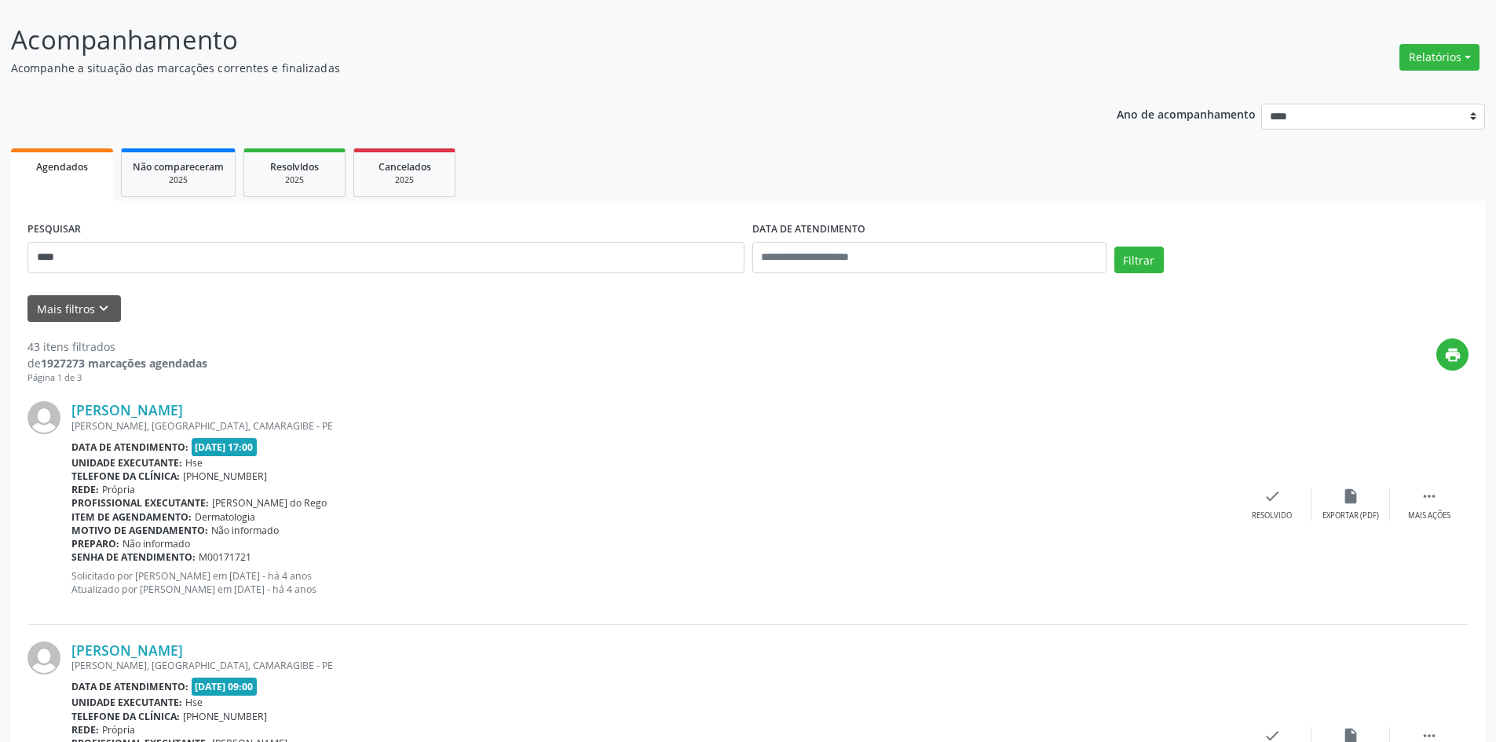
scroll to position [0, 0]
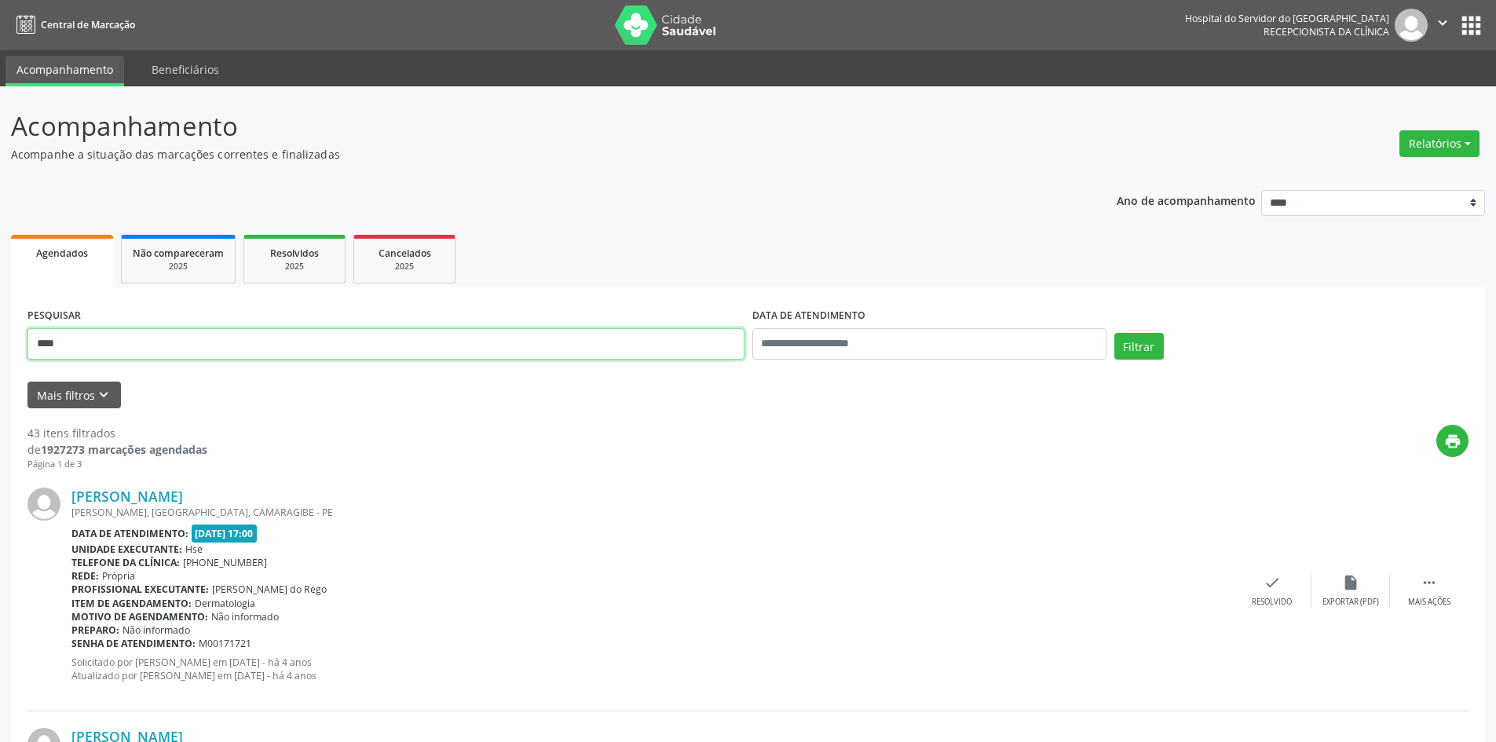
click at [78, 349] on input "****" at bounding box center [385, 343] width 717 height 31
click at [1114, 333] on button "Filtrar" at bounding box center [1138, 346] width 49 height 27
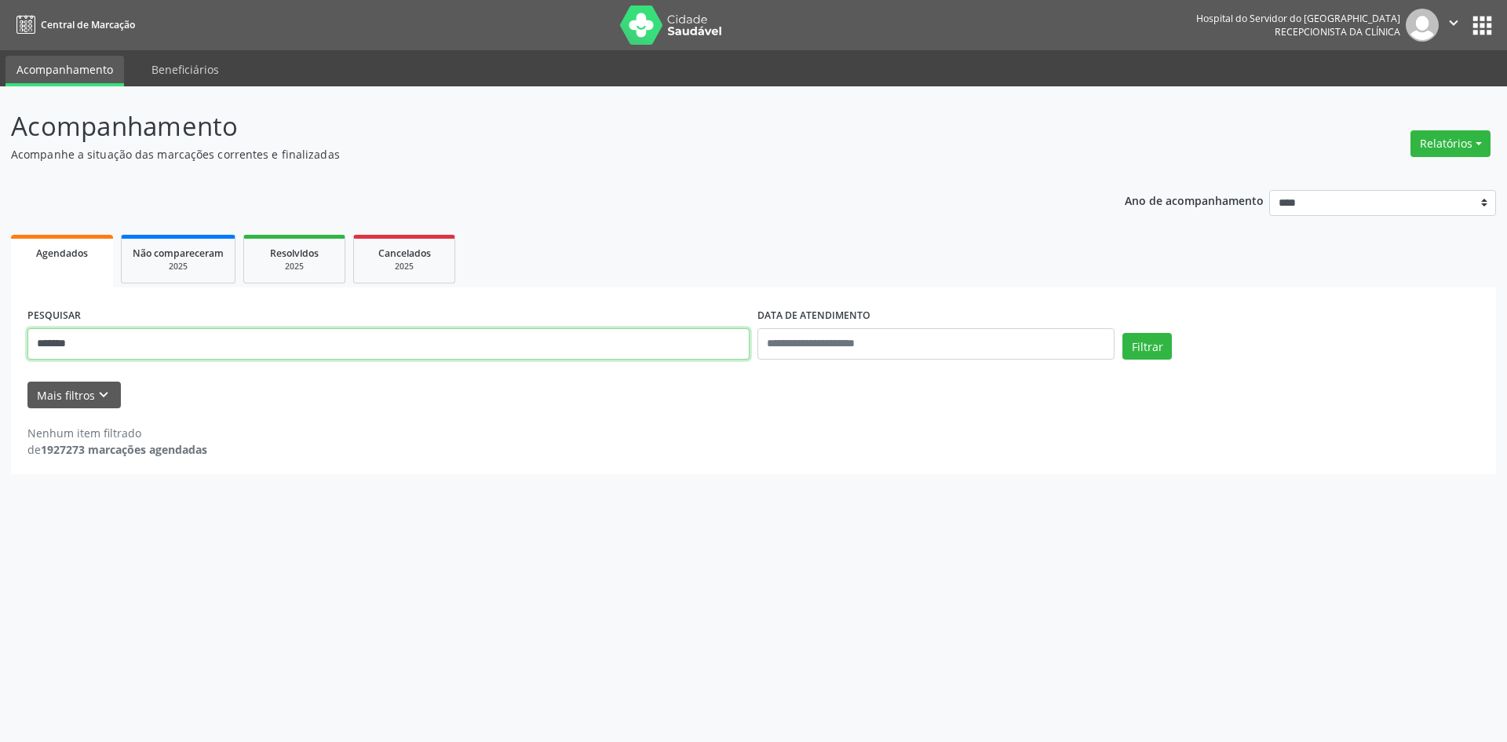
drag, startPoint x: 84, startPoint y: 346, endPoint x: 19, endPoint y: 345, distance: 65.2
click at [19, 345] on div "PESQUISAR ******* DATA DE ATENDIMENTO Filtrar UNIDADE EXECUTANTE Selecione uma …" at bounding box center [753, 380] width 1485 height 187
click at [1123, 333] on button "Filtrar" at bounding box center [1147, 346] width 49 height 27
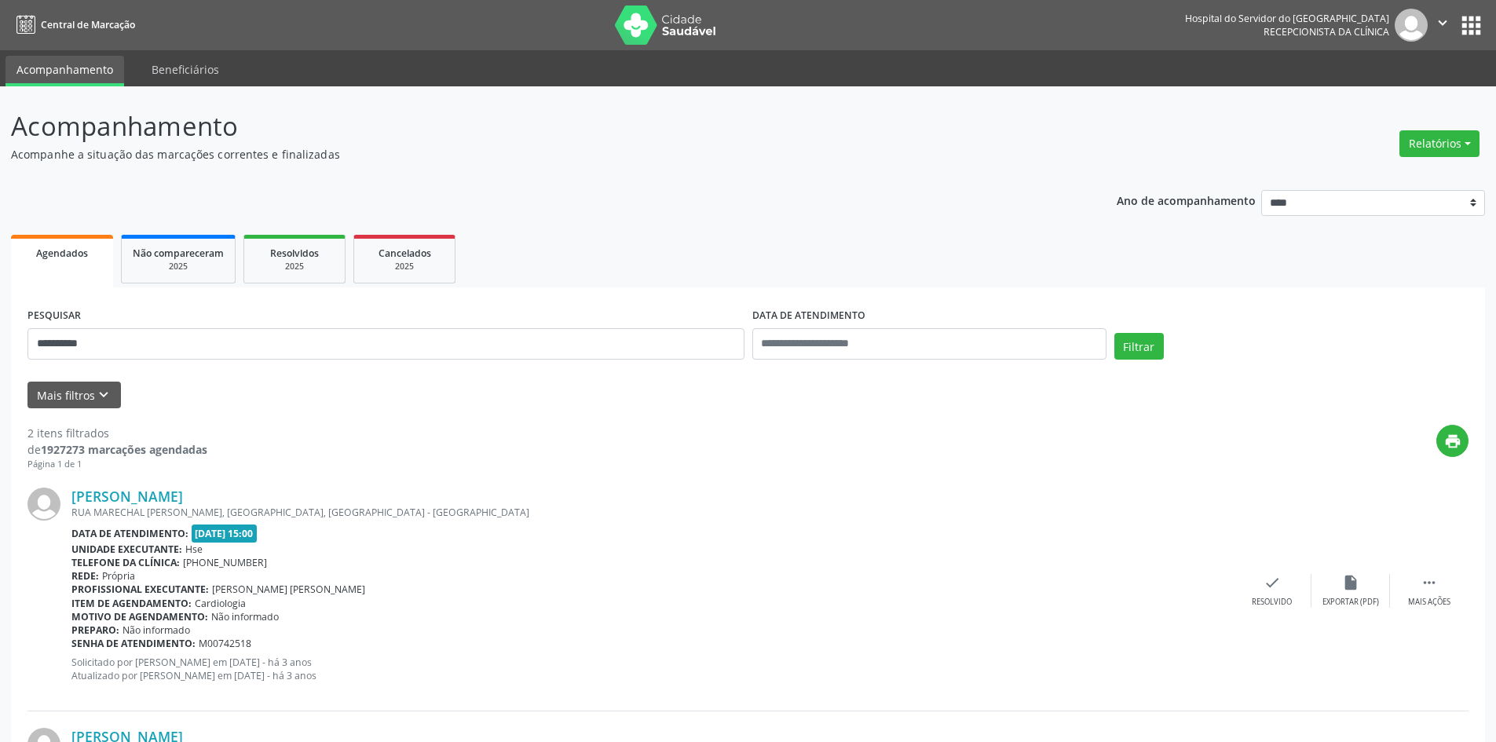
scroll to position [222, 0]
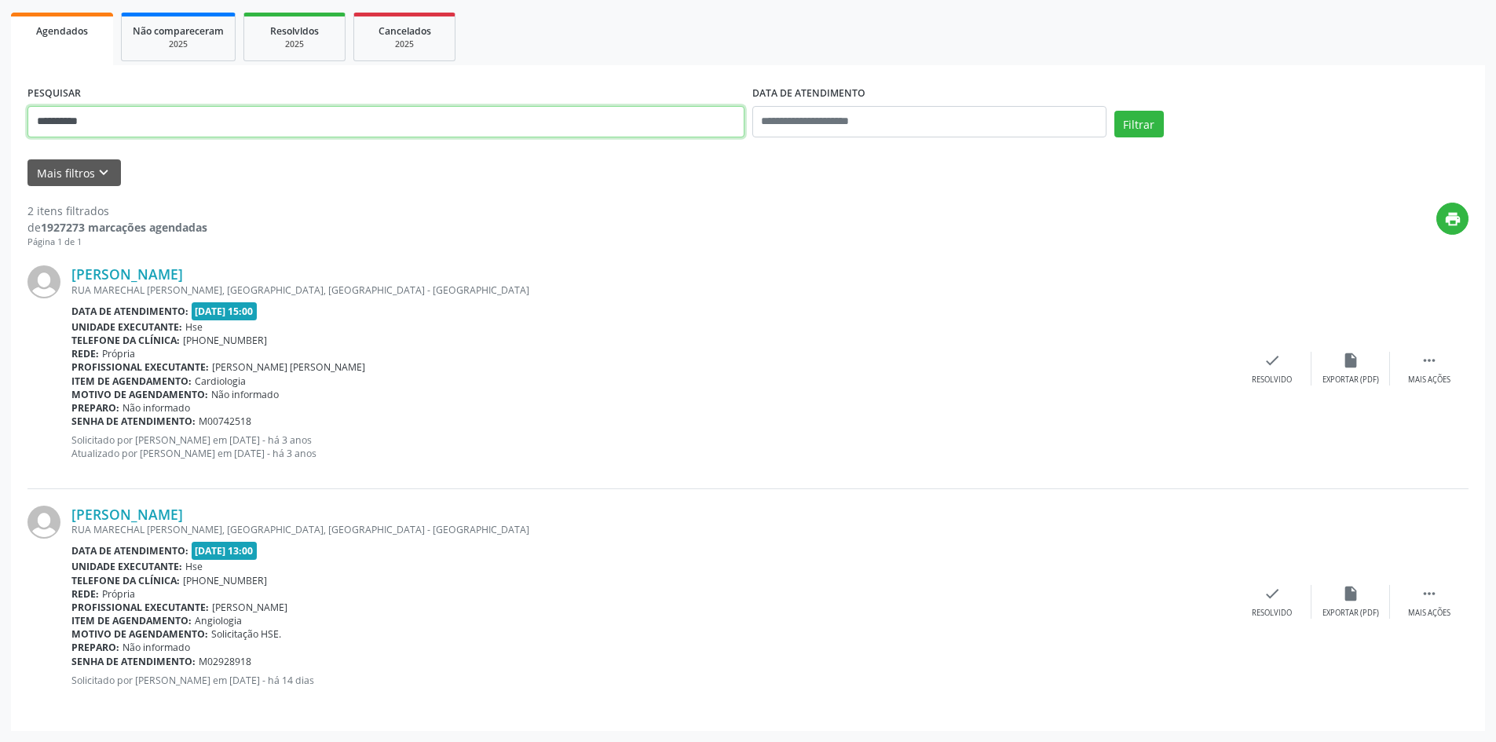
drag, startPoint x: 121, startPoint y: 123, endPoint x: 0, endPoint y: 123, distance: 120.9
click at [0, 123] on div "**********" at bounding box center [748, 303] width 1496 height 878
paste input "**********"
click at [1132, 123] on button "Filtrar" at bounding box center [1138, 124] width 49 height 27
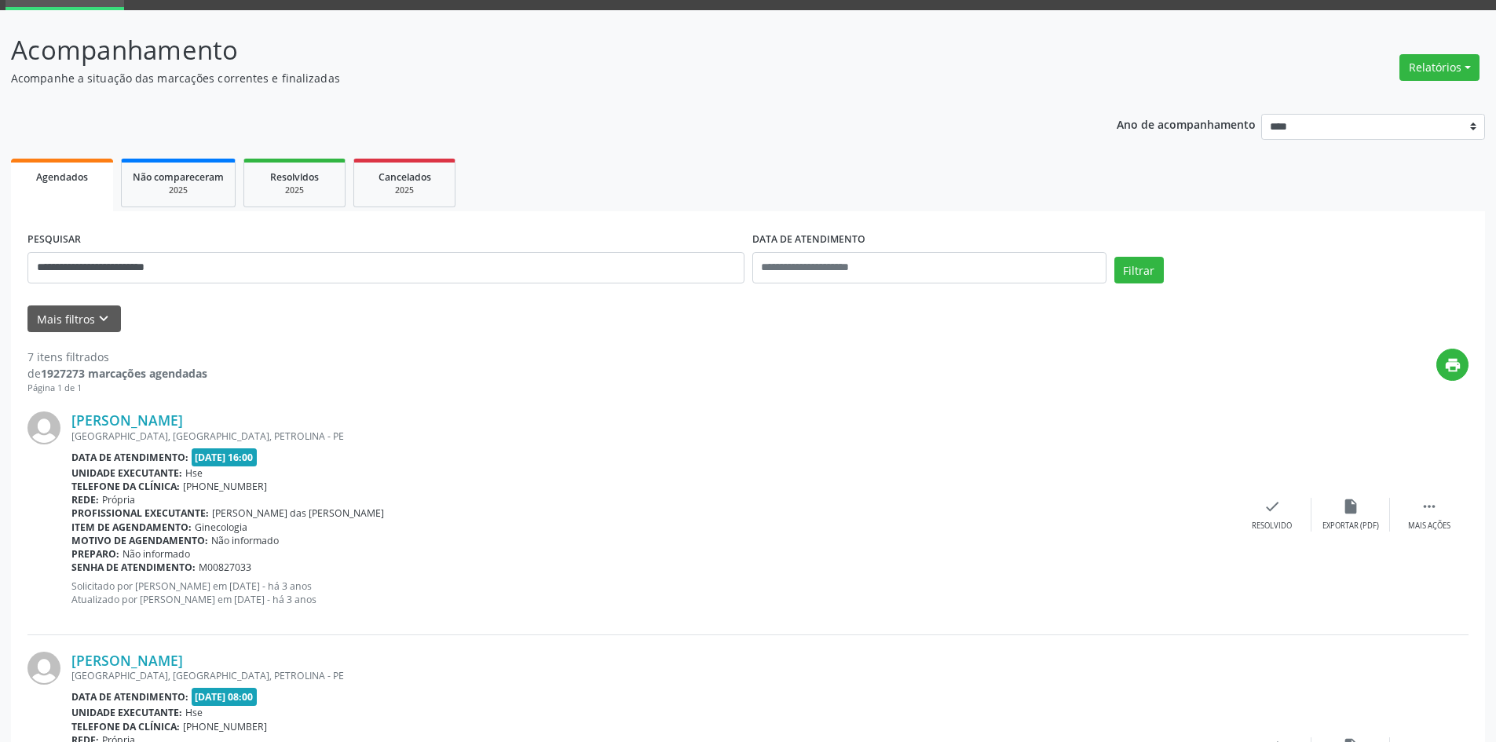
scroll to position [0, 0]
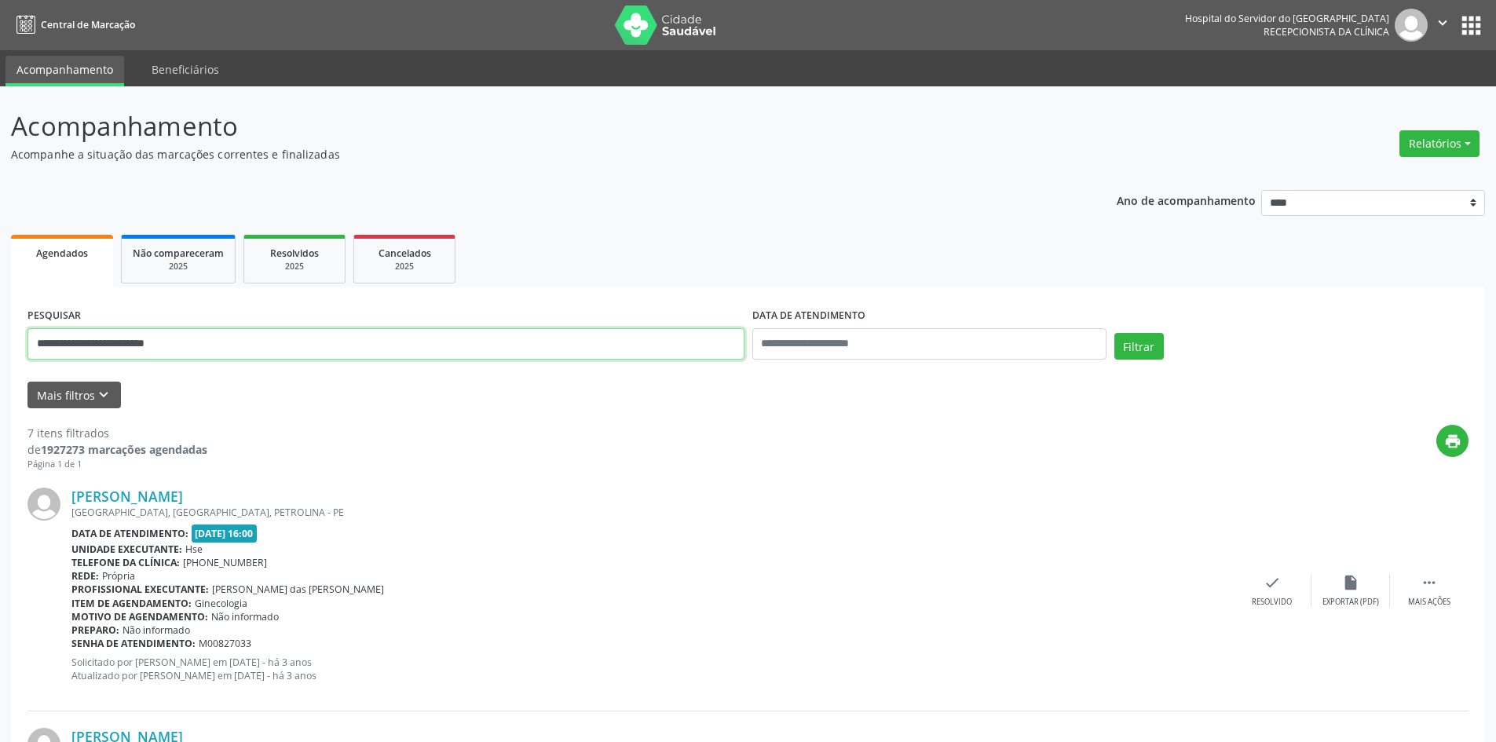
drag, startPoint x: 243, startPoint y: 354, endPoint x: 0, endPoint y: 322, distance: 245.5
click at [1114, 333] on button "Filtrar" at bounding box center [1138, 346] width 49 height 27
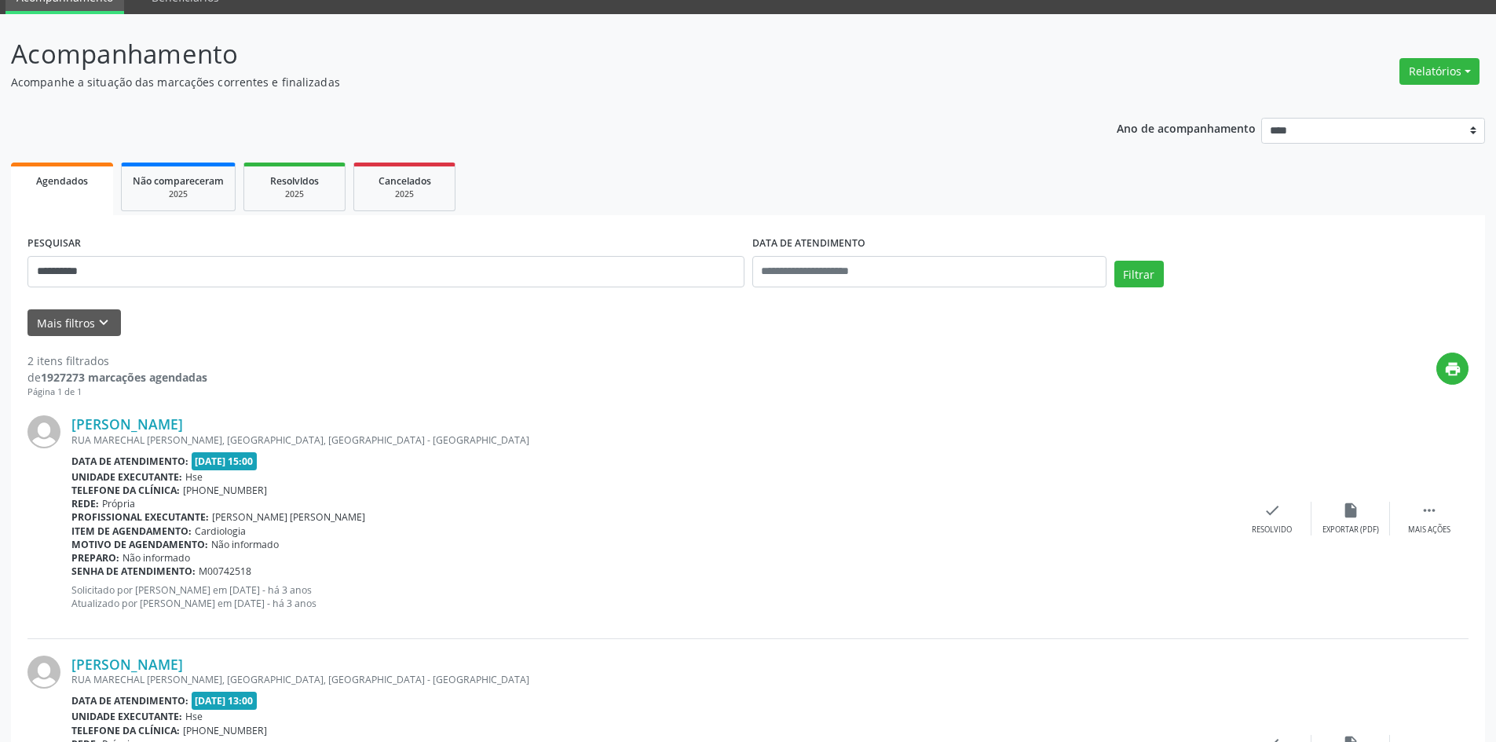
scroll to position [65, 0]
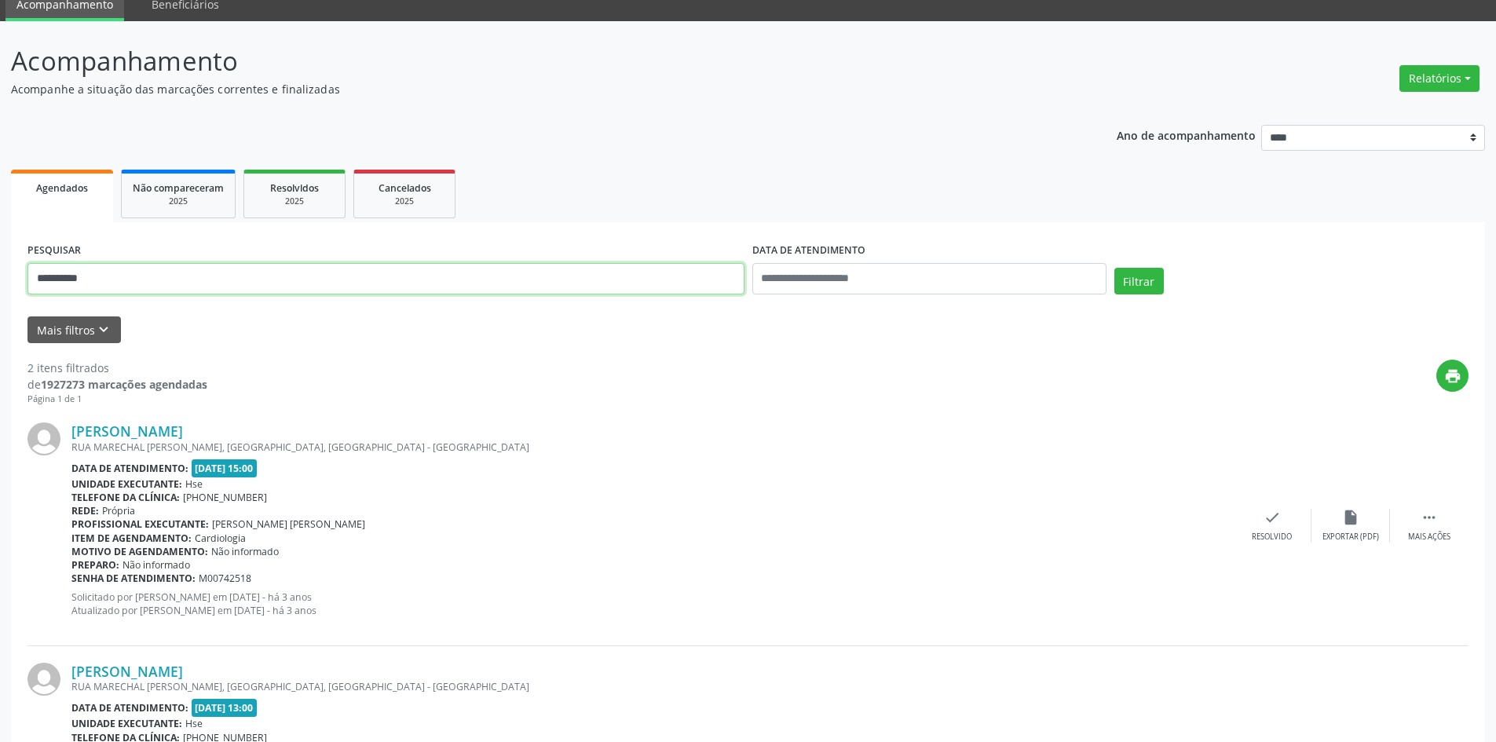
drag, startPoint x: 101, startPoint y: 274, endPoint x: 0, endPoint y: 274, distance: 101.3
click at [0, 274] on div "**********" at bounding box center [748, 460] width 1496 height 878
type input "**********"
click at [1114, 268] on button "Filtrar" at bounding box center [1138, 281] width 49 height 27
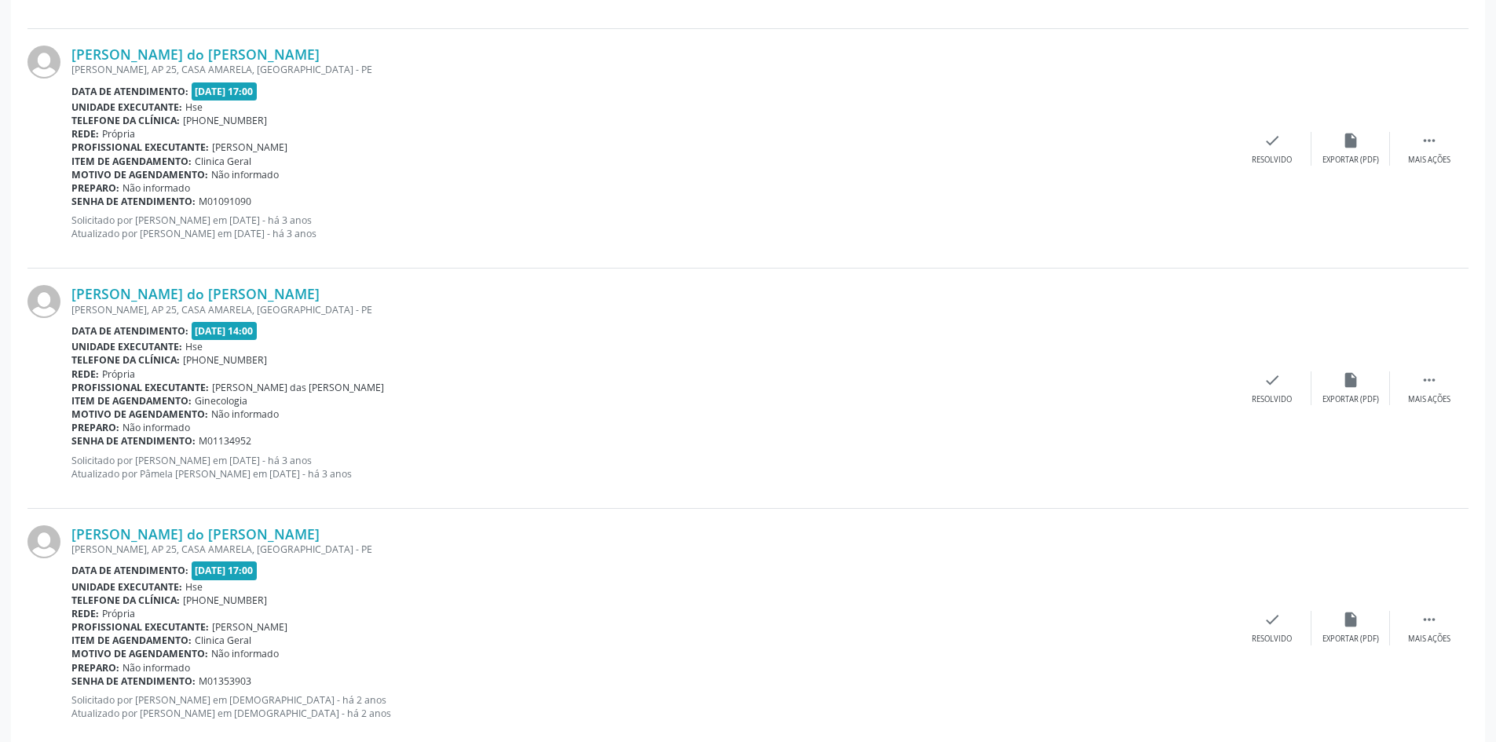
scroll to position [3398, 0]
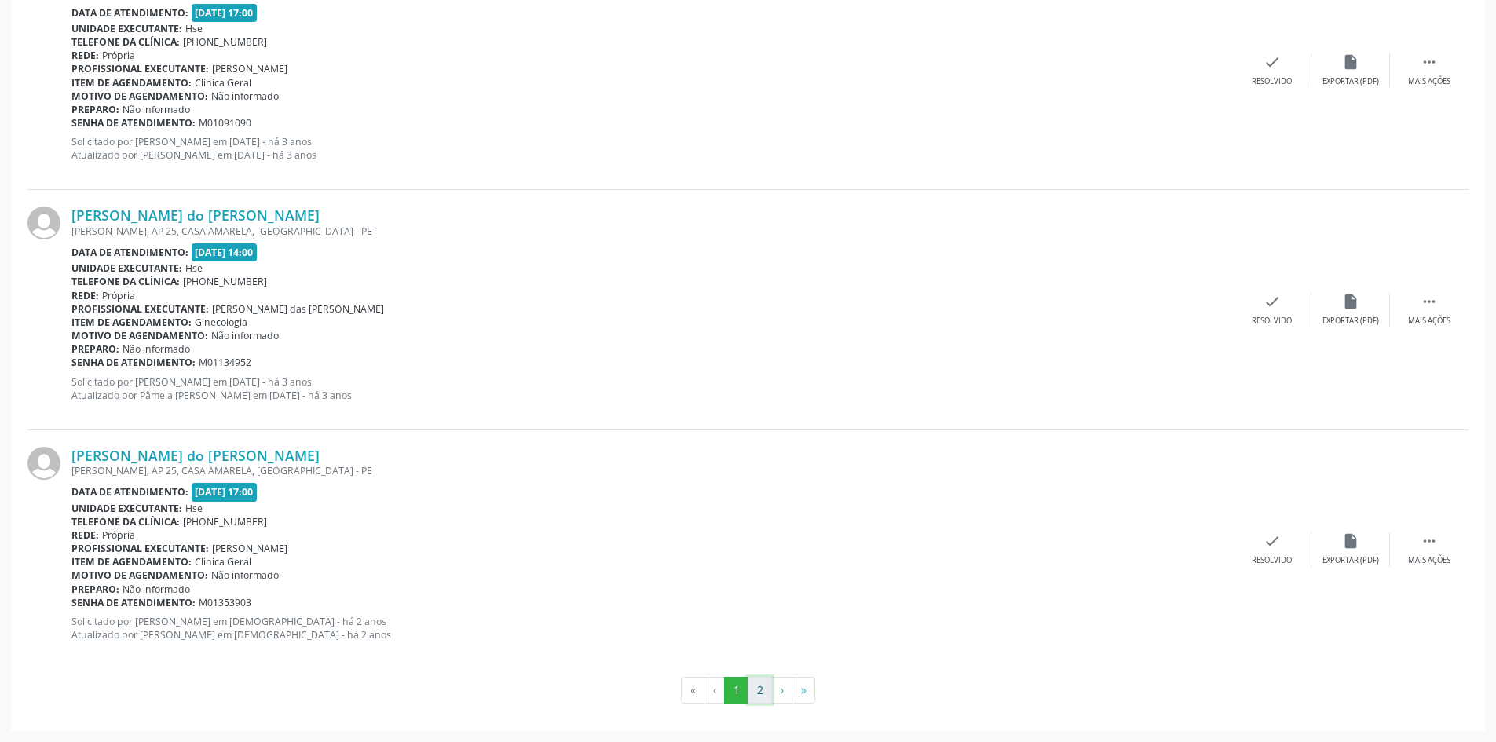
click at [762, 692] on button "2" at bounding box center [759, 690] width 24 height 27
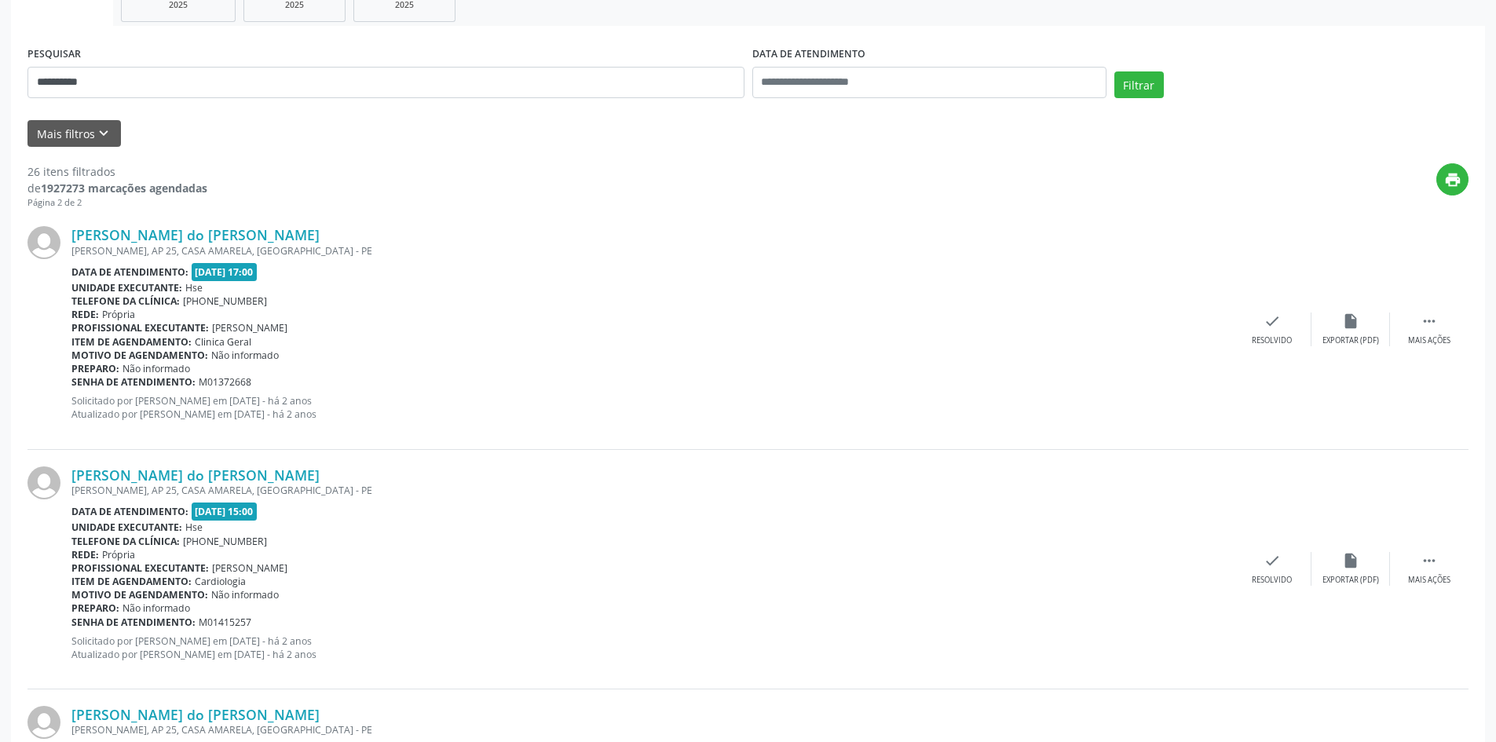
scroll to position [0, 0]
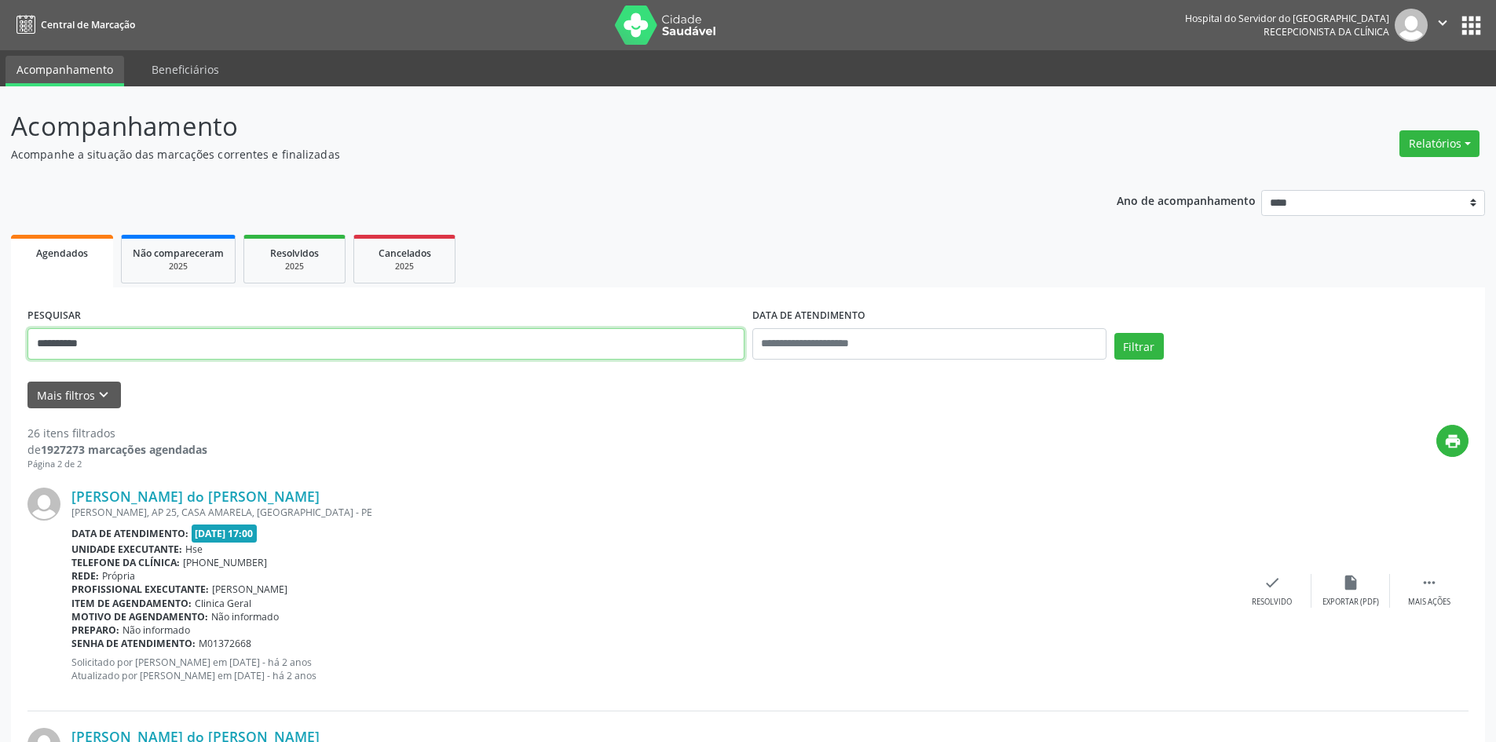
drag, startPoint x: 111, startPoint y: 346, endPoint x: 0, endPoint y: 300, distance: 120.7
click at [1114, 333] on button "Filtrar" at bounding box center [1138, 346] width 49 height 27
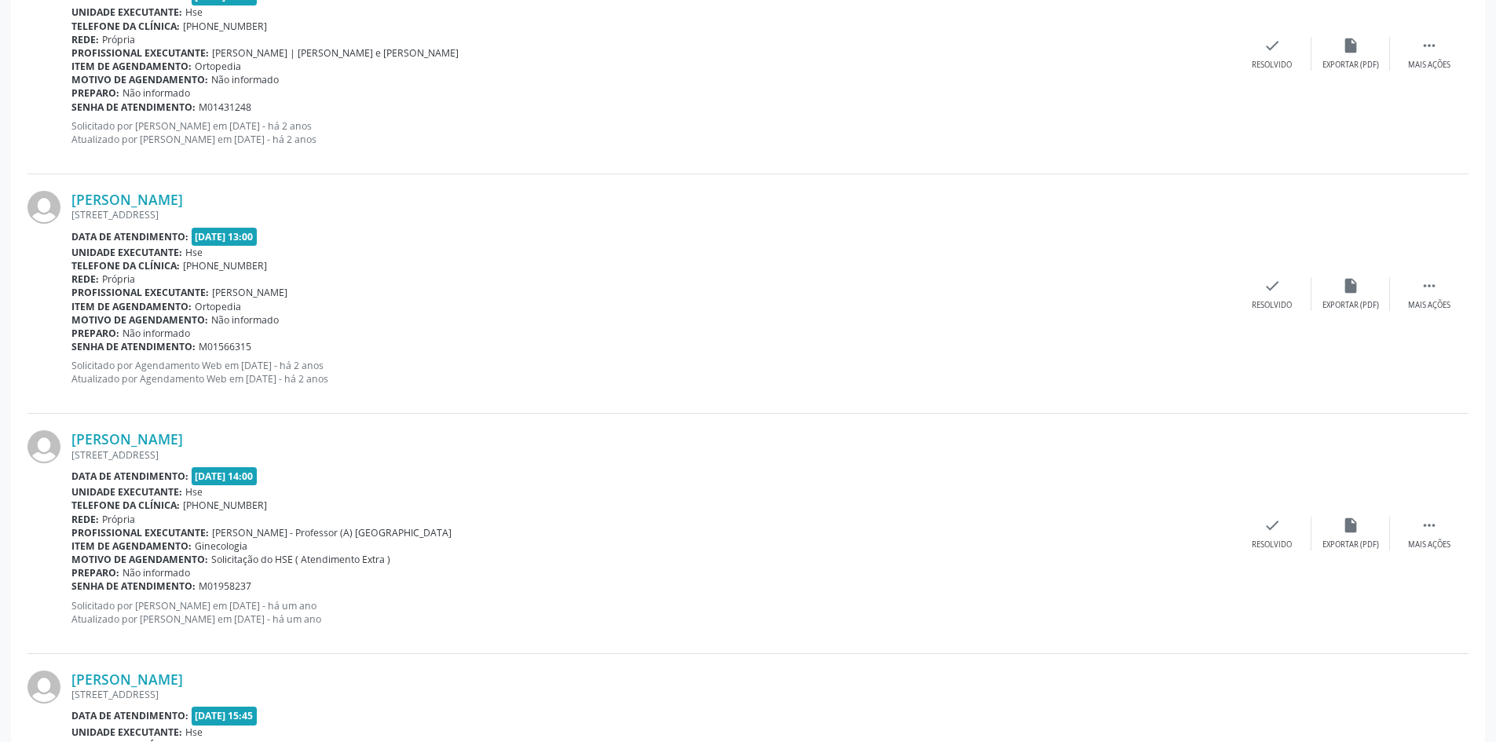
scroll to position [3398, 0]
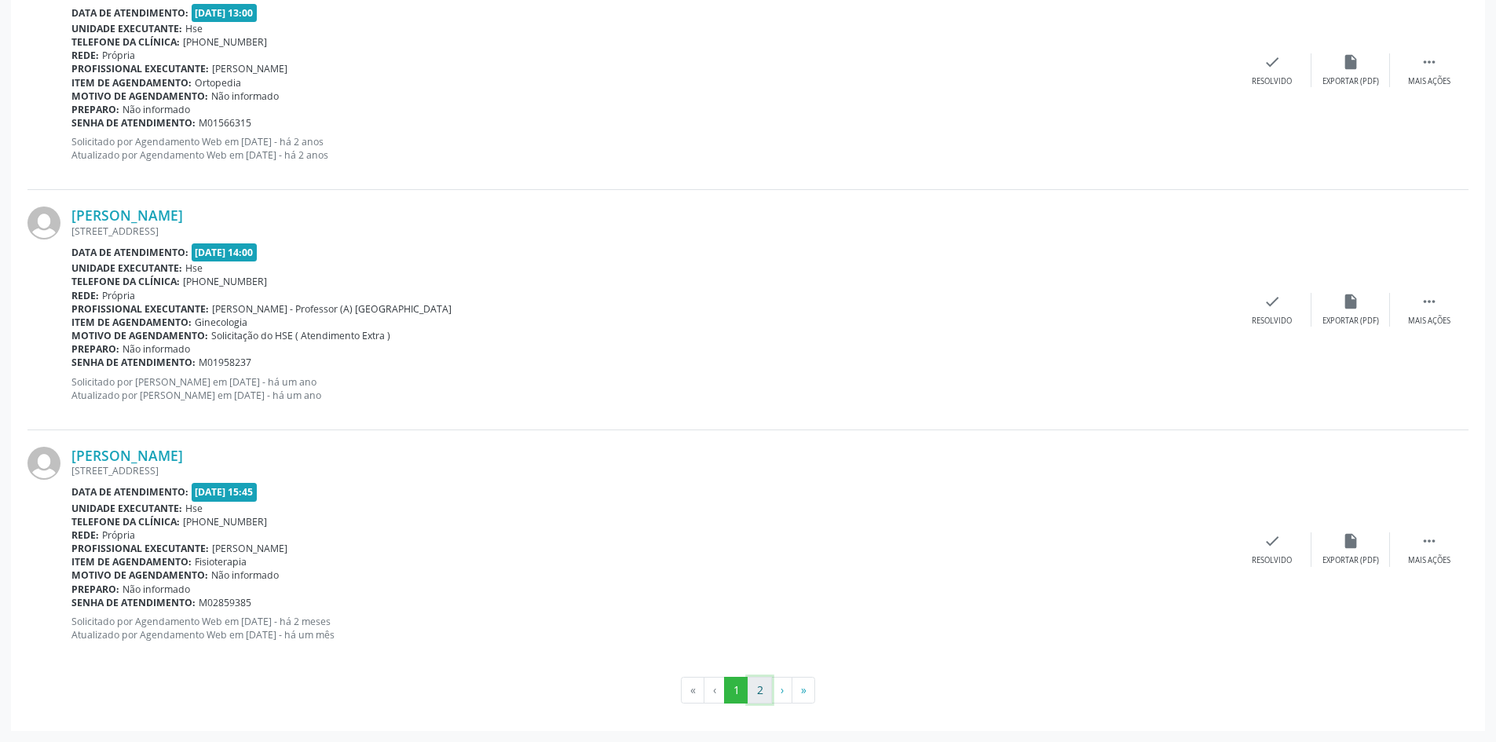
click at [762, 691] on button "2" at bounding box center [759, 690] width 24 height 27
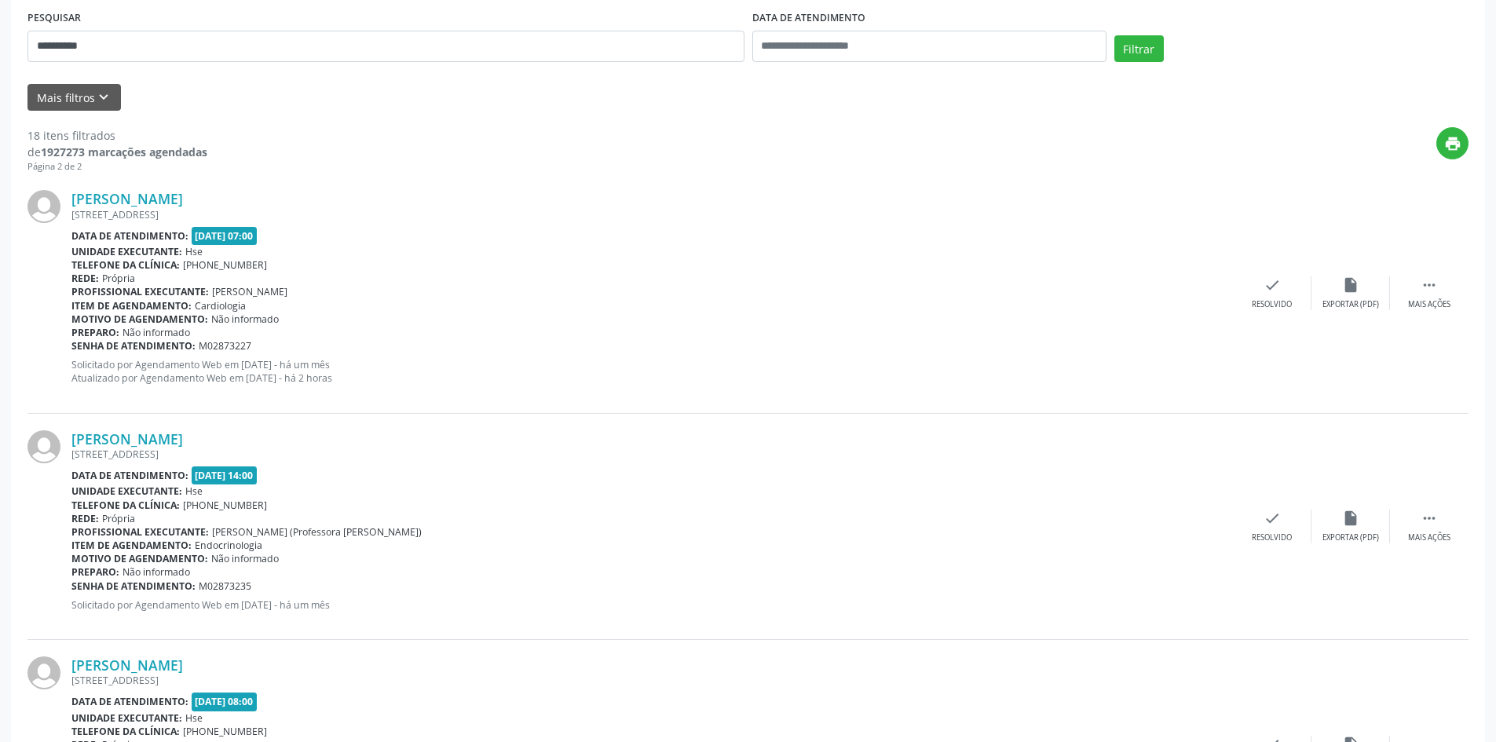
scroll to position [157, 0]
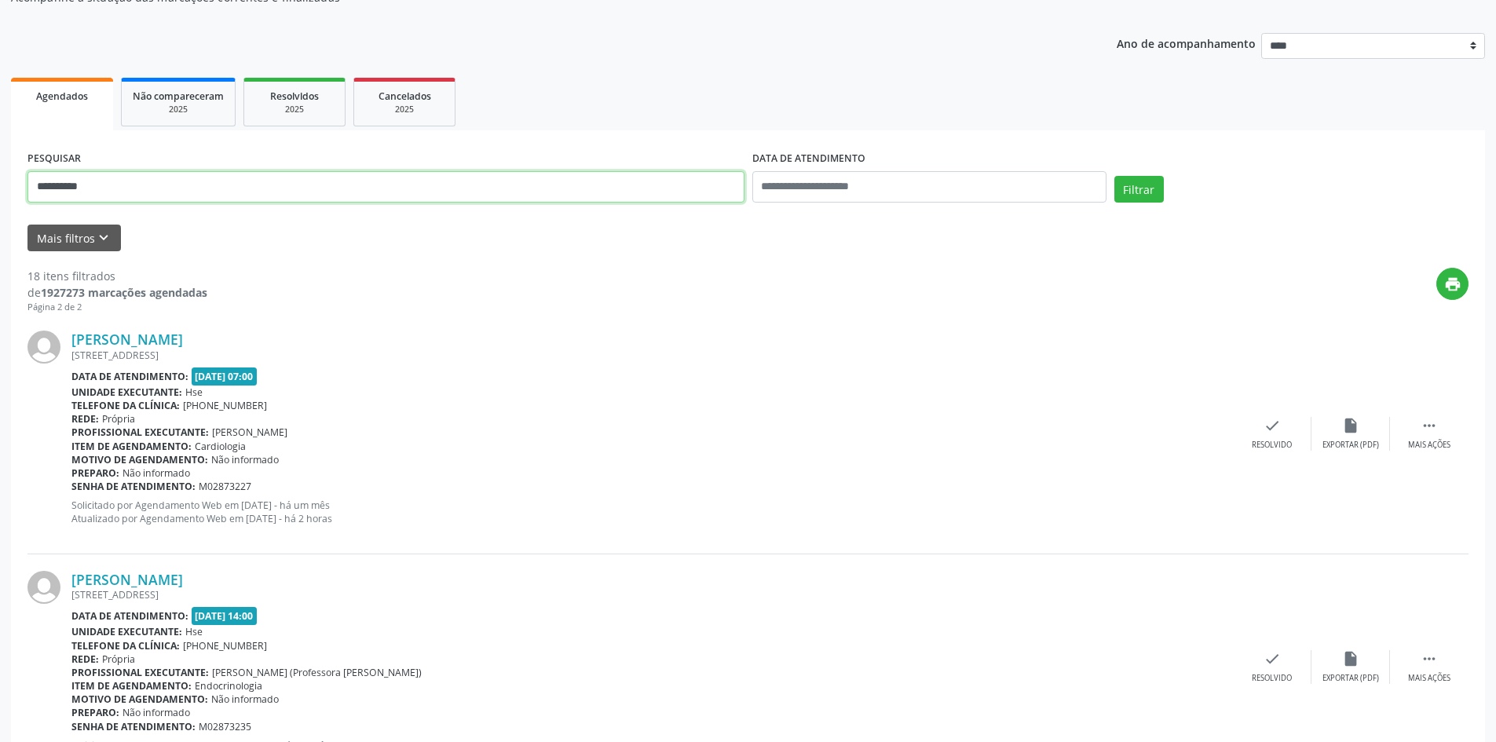
drag, startPoint x: 0, startPoint y: 172, endPoint x: 0, endPoint y: 111, distance: 60.5
click at [0, 111] on div "**********" at bounding box center [748, 503] width 1496 height 1149
type input "**********"
click at [1114, 176] on button "Filtrar" at bounding box center [1138, 189] width 49 height 27
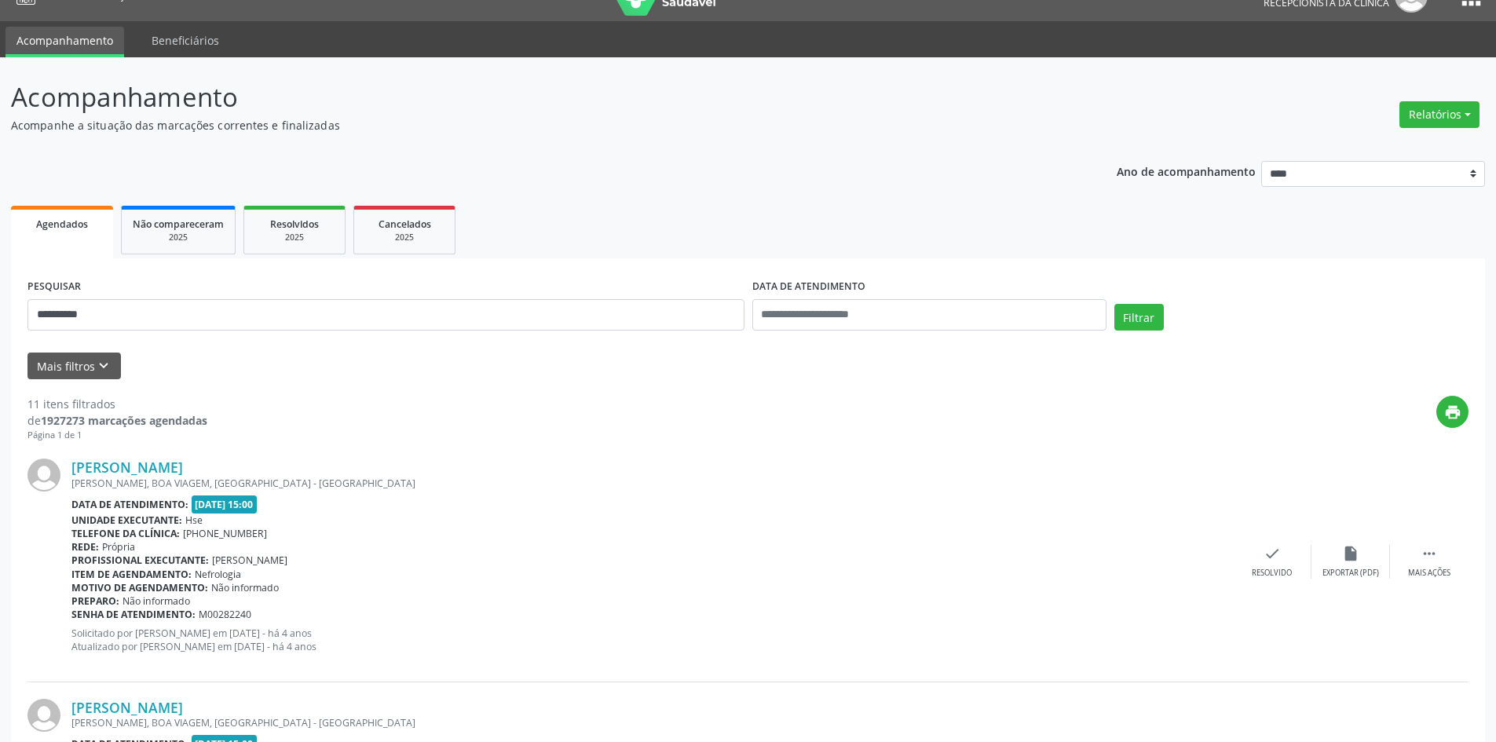
scroll to position [0, 0]
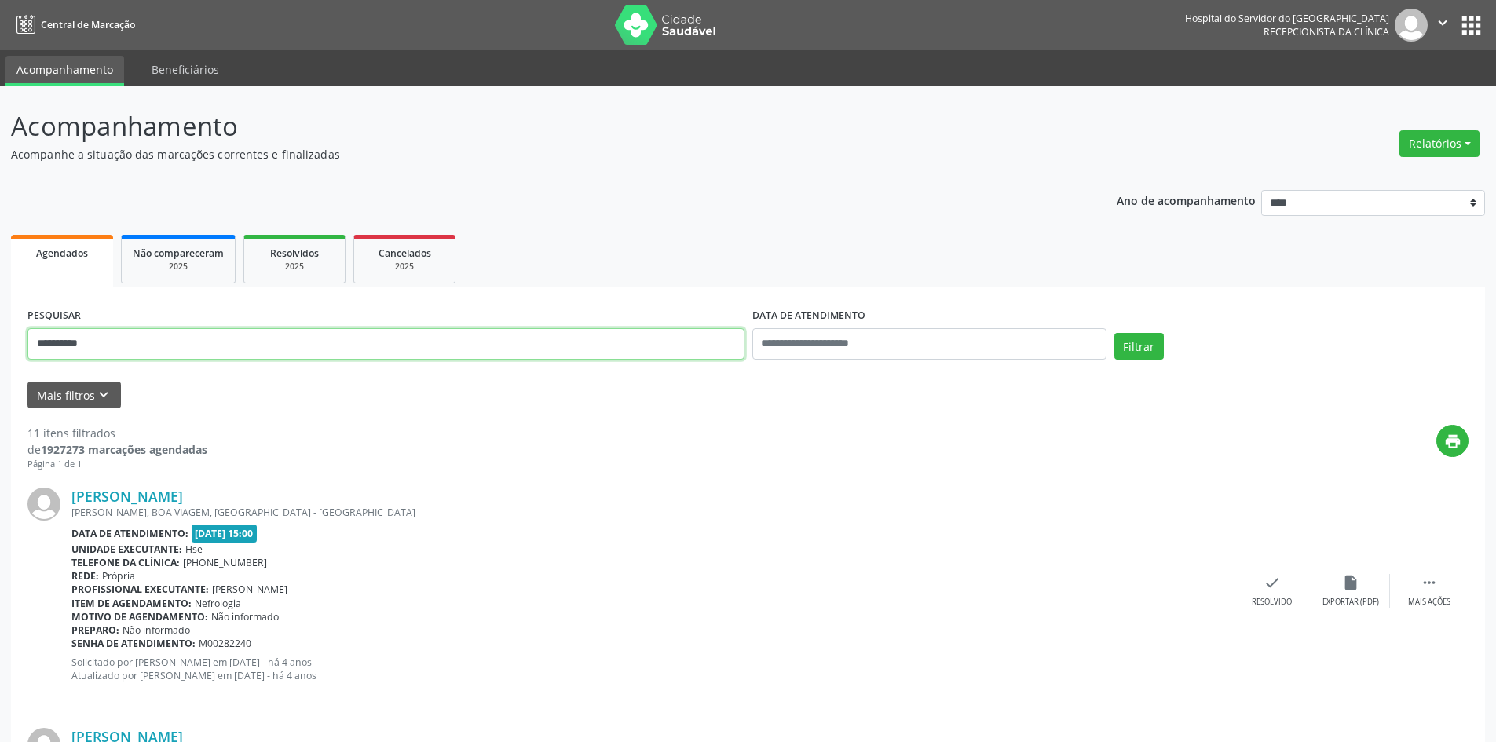
drag, startPoint x: 100, startPoint y: 350, endPoint x: 0, endPoint y: 349, distance: 99.7
type input "**********"
click at [1114, 333] on button "Filtrar" at bounding box center [1138, 346] width 49 height 27
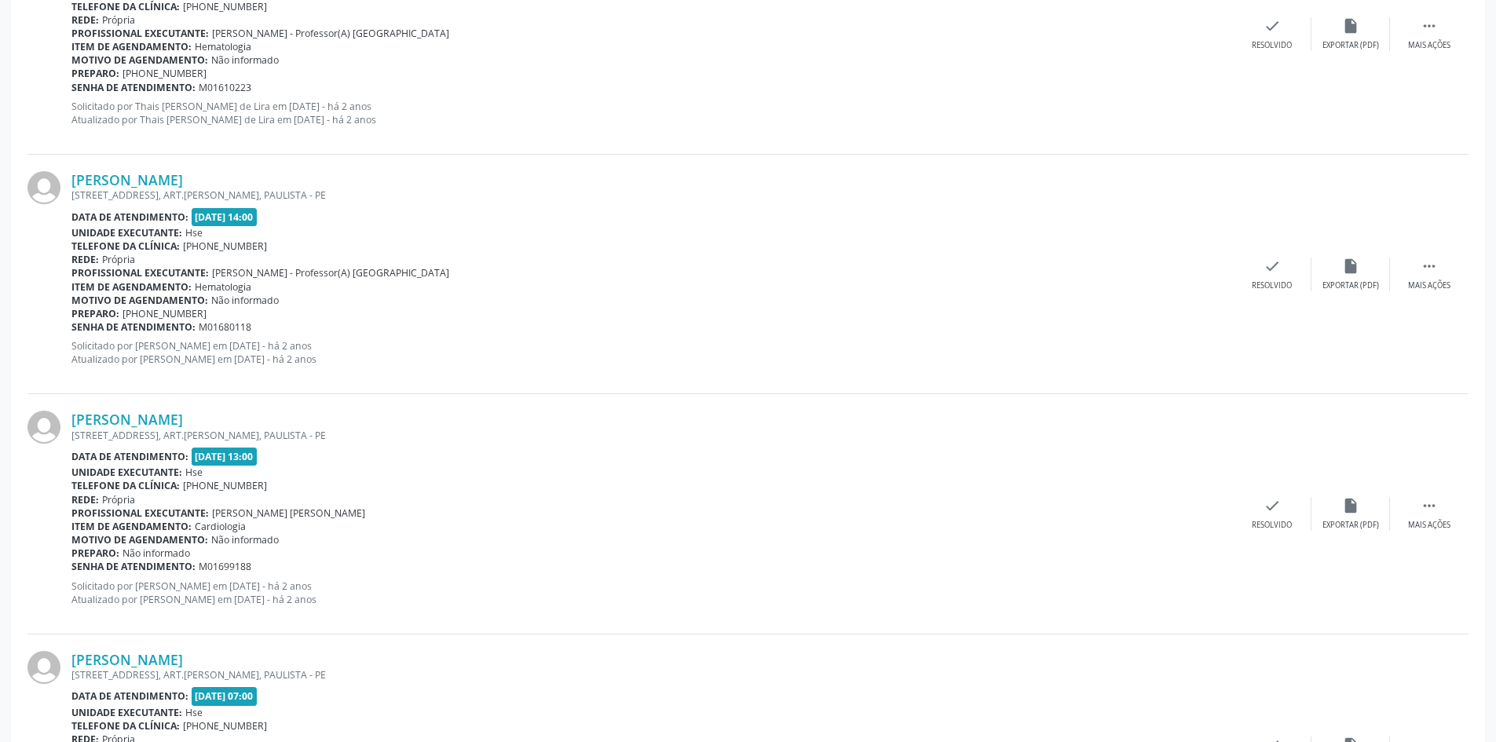
scroll to position [3376, 0]
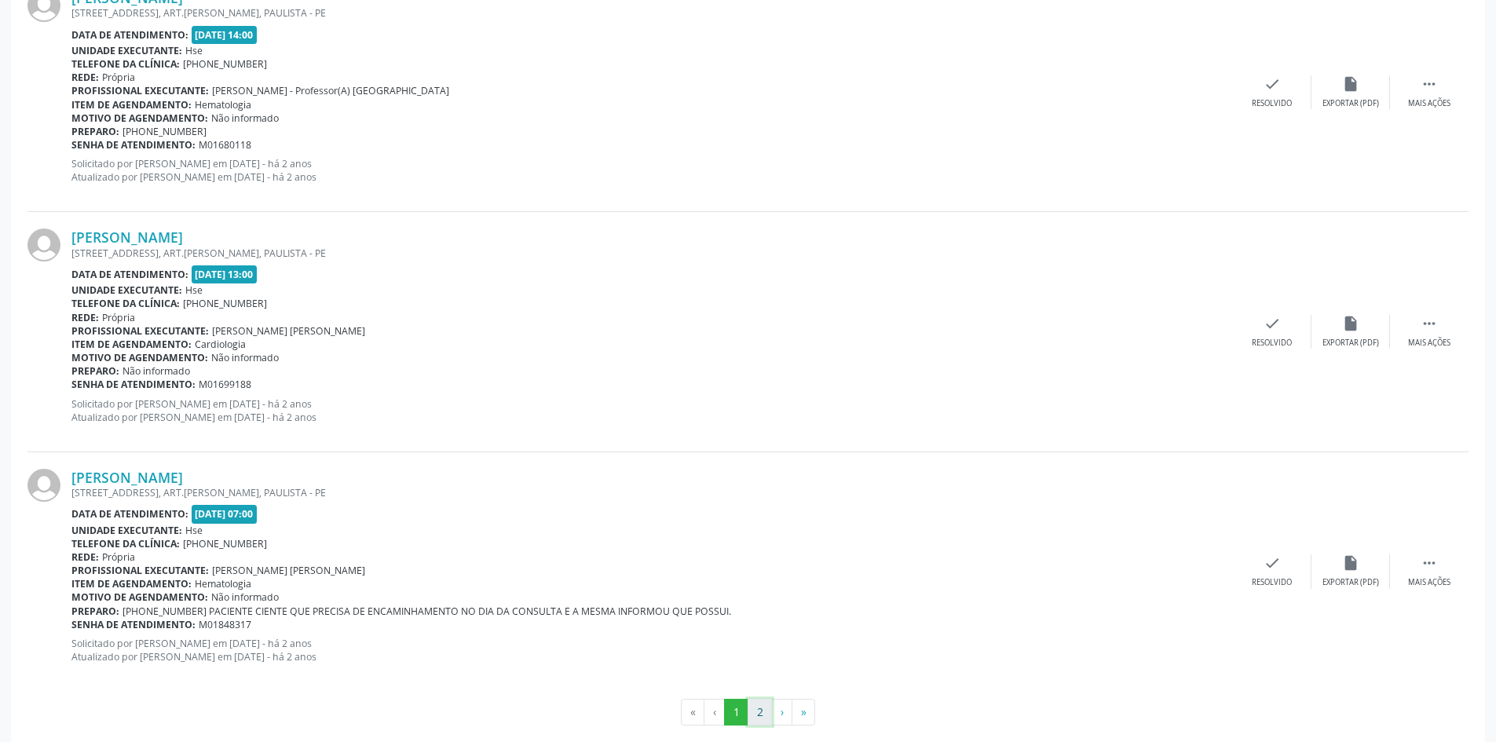
click at [771, 713] on button "2" at bounding box center [759, 712] width 24 height 27
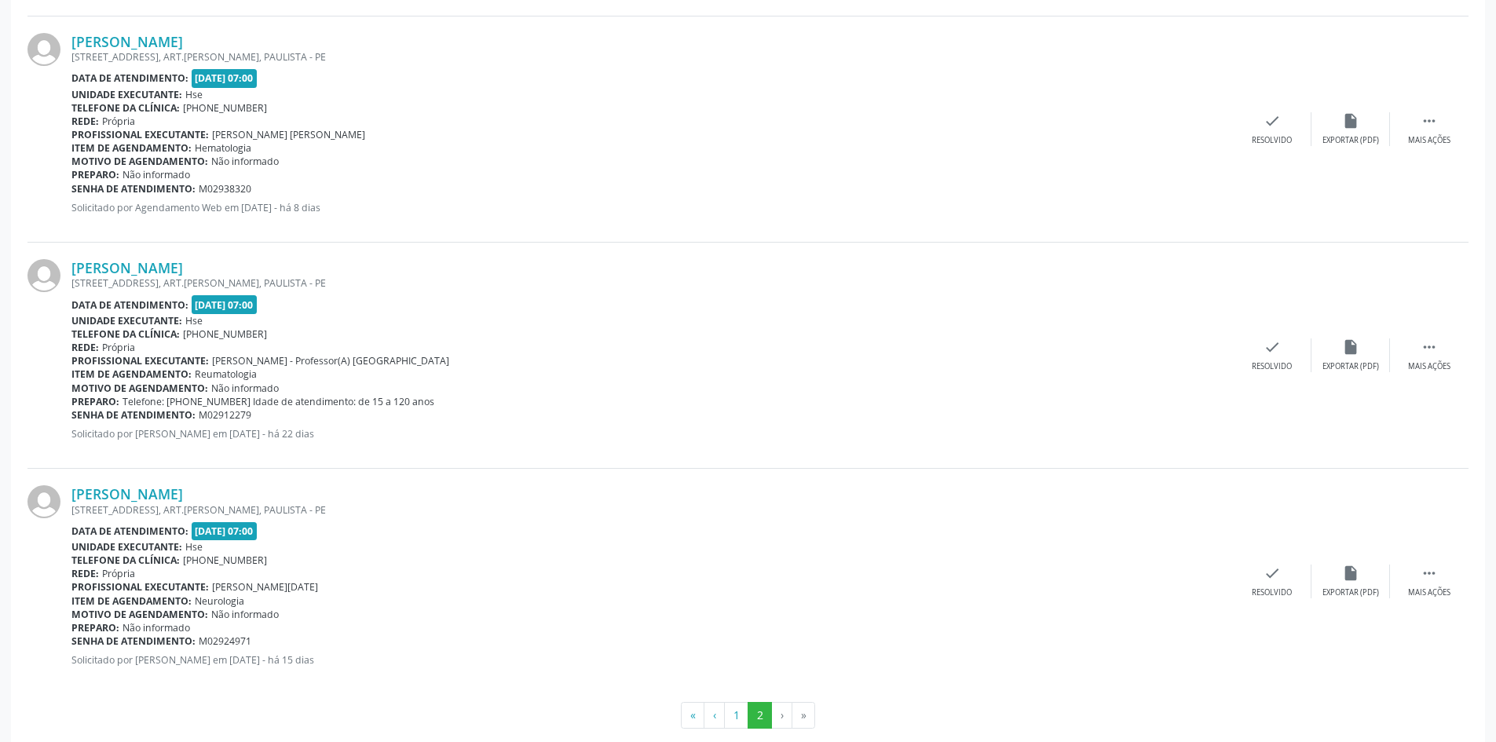
scroll to position [933, 0]
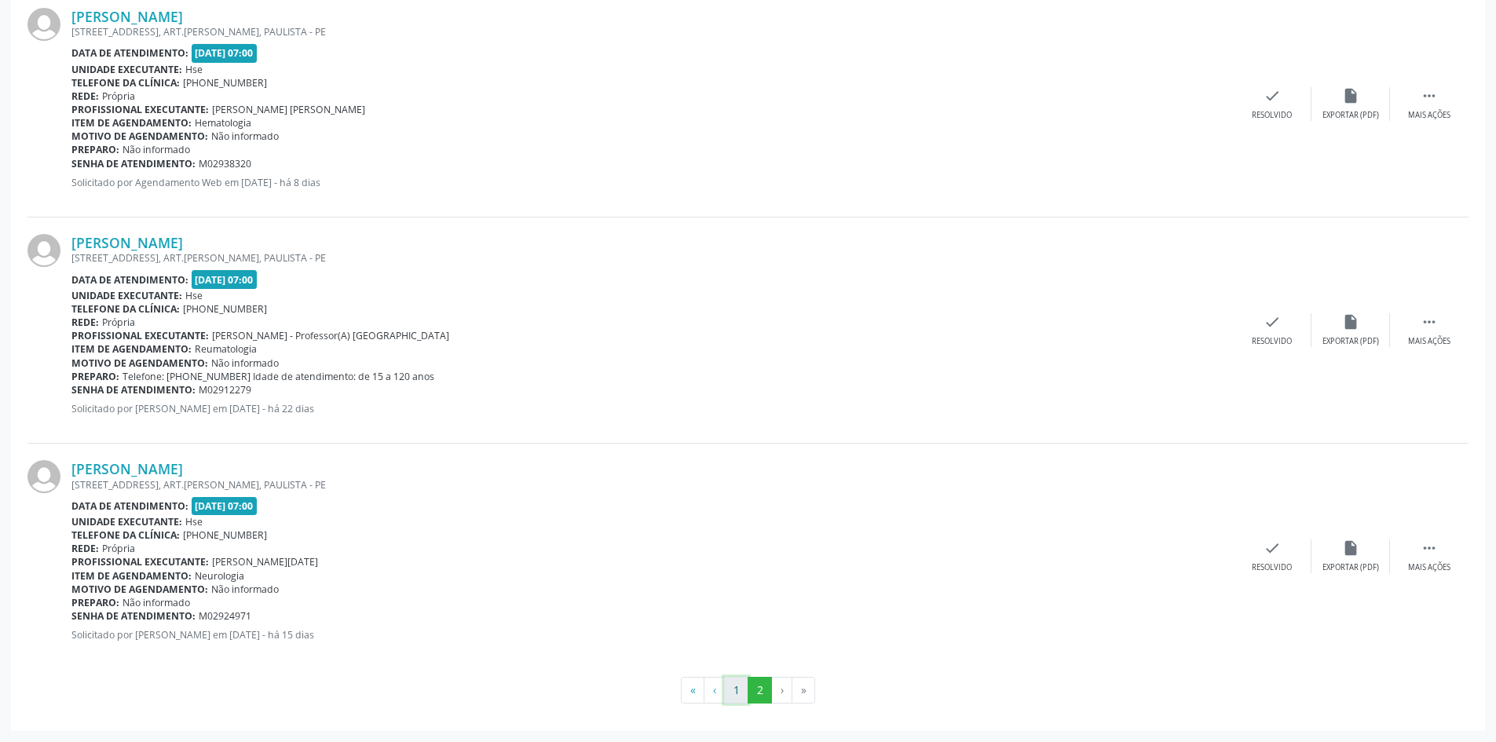
click at [738, 688] on button "1" at bounding box center [736, 690] width 24 height 27
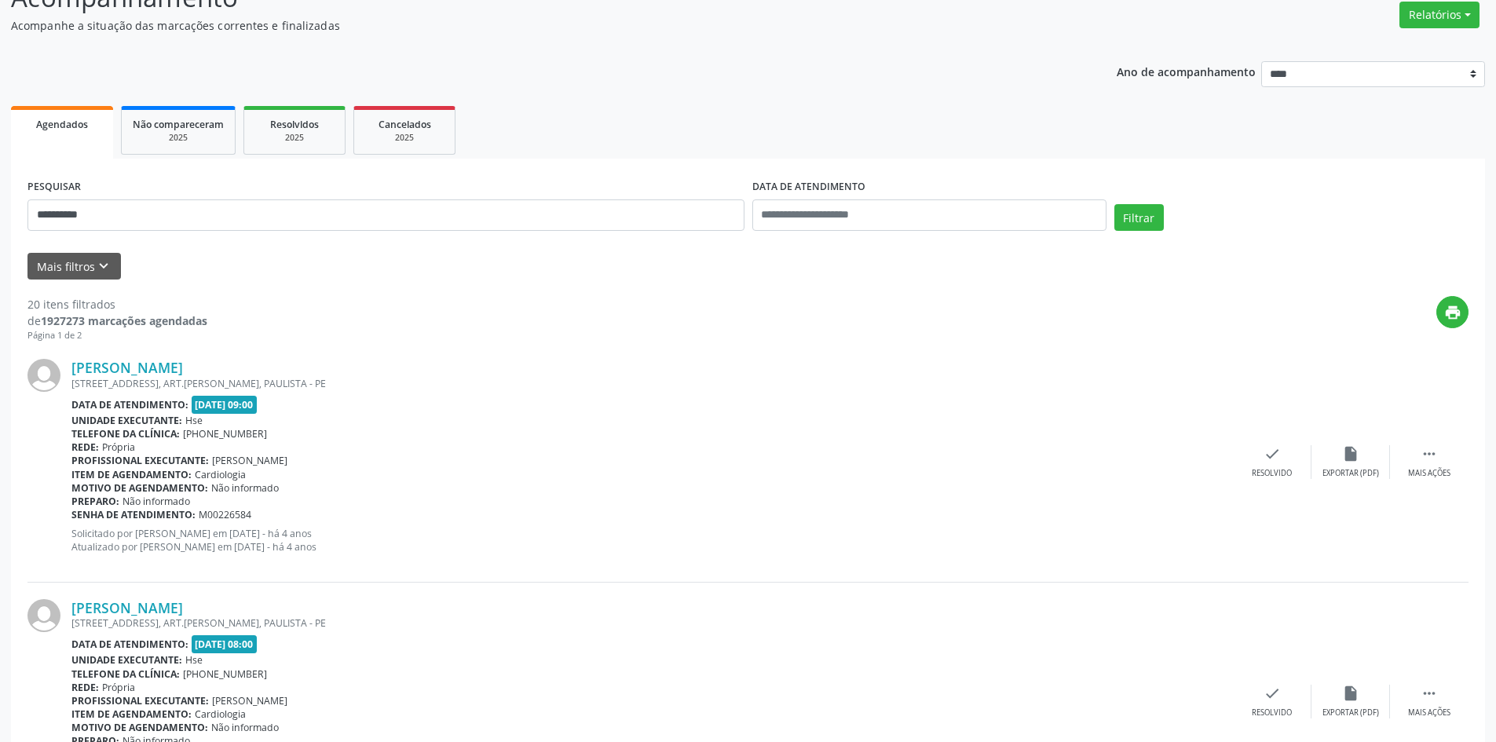
scroll to position [100, 0]
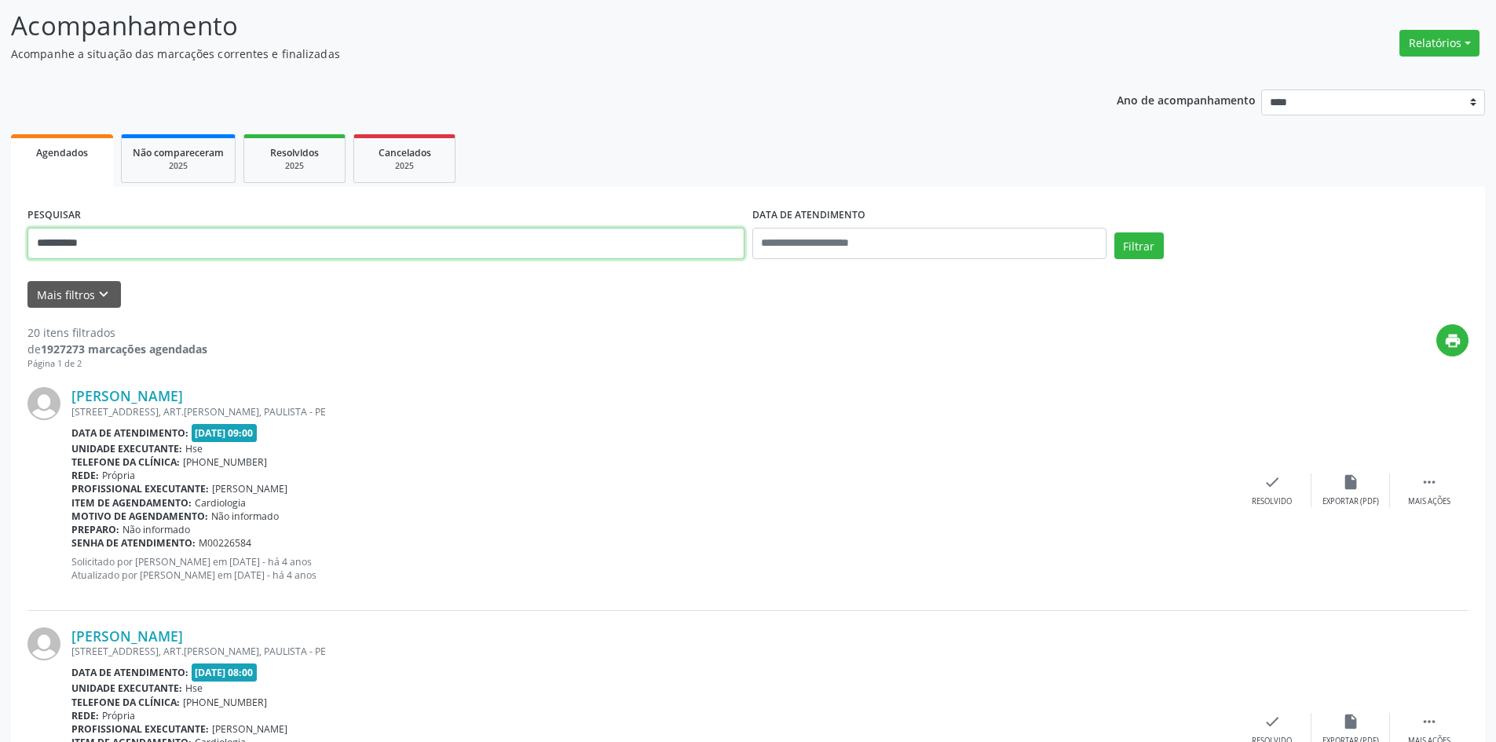
drag, startPoint x: 137, startPoint y: 243, endPoint x: 0, endPoint y: 242, distance: 136.6
type input "**********"
click at [1114, 232] on button "Filtrar" at bounding box center [1138, 245] width 49 height 27
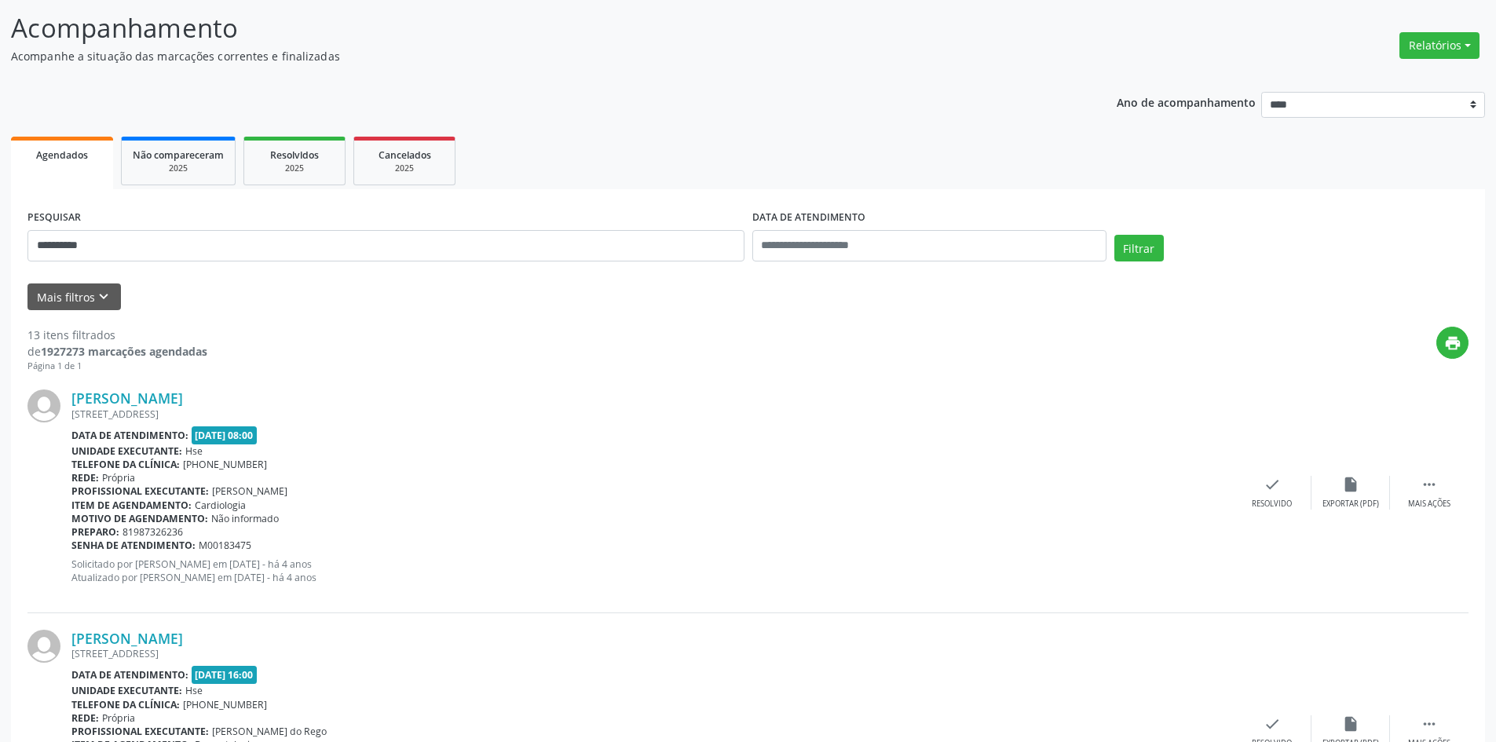
scroll to position [0, 0]
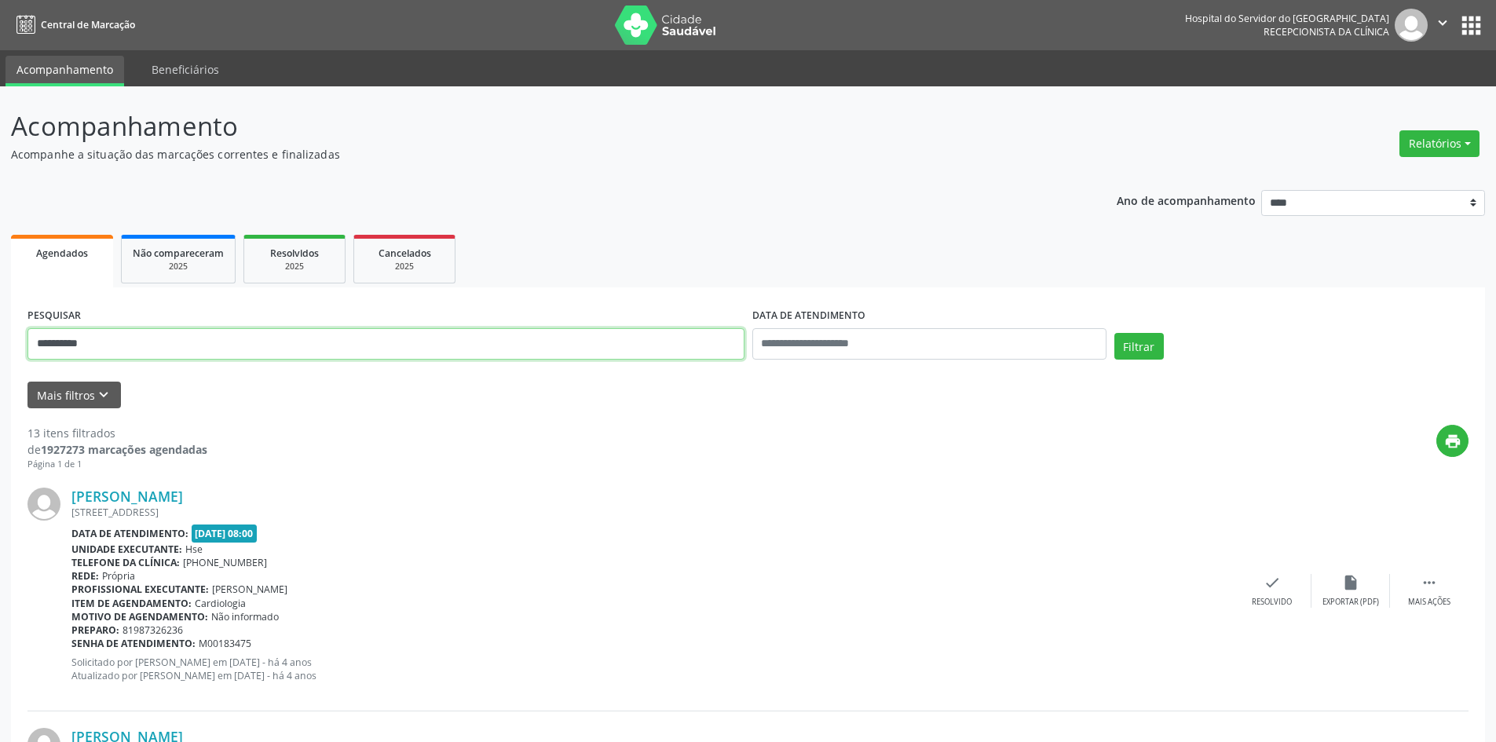
drag, startPoint x: 127, startPoint y: 342, endPoint x: 0, endPoint y: 342, distance: 127.2
click at [1114, 333] on button "Filtrar" at bounding box center [1138, 346] width 49 height 27
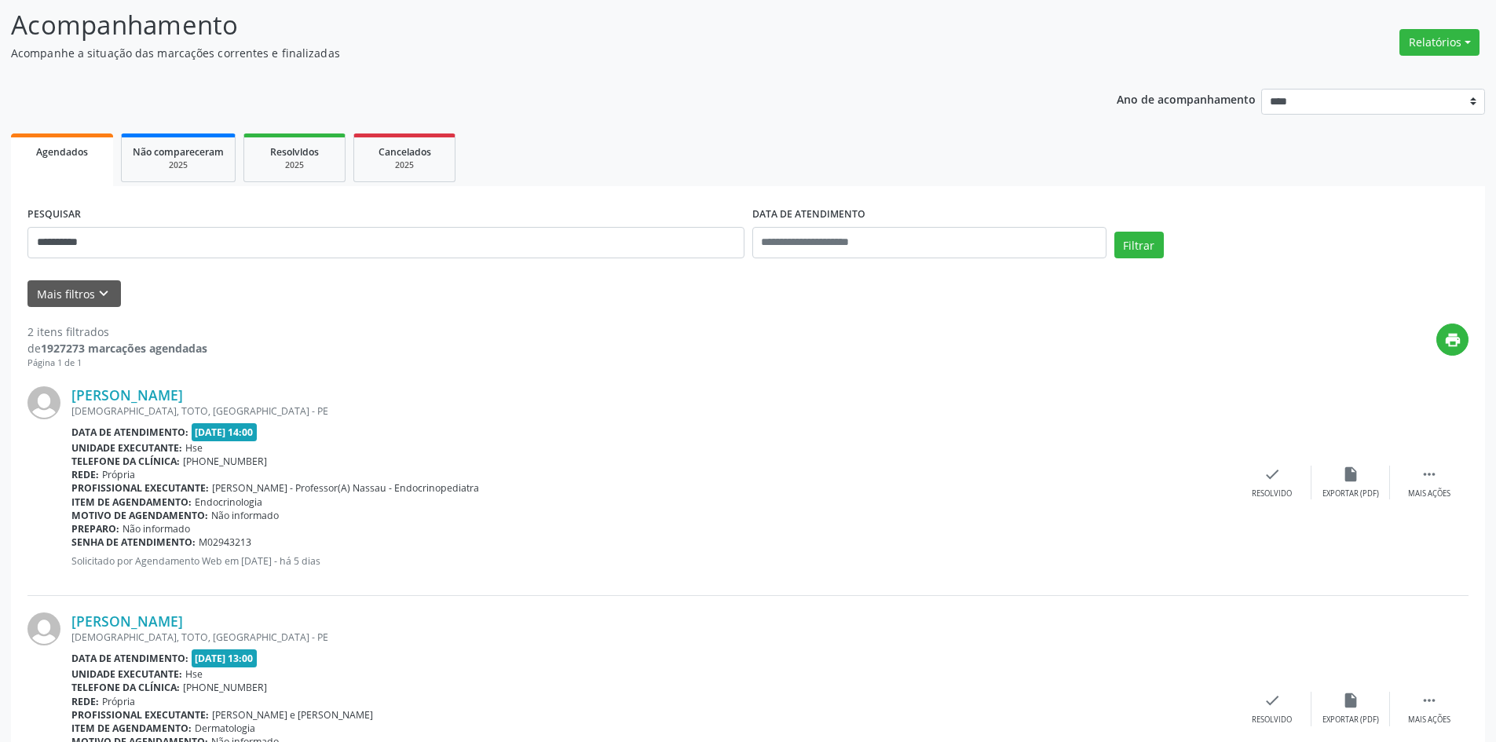
scroll to position [209, 0]
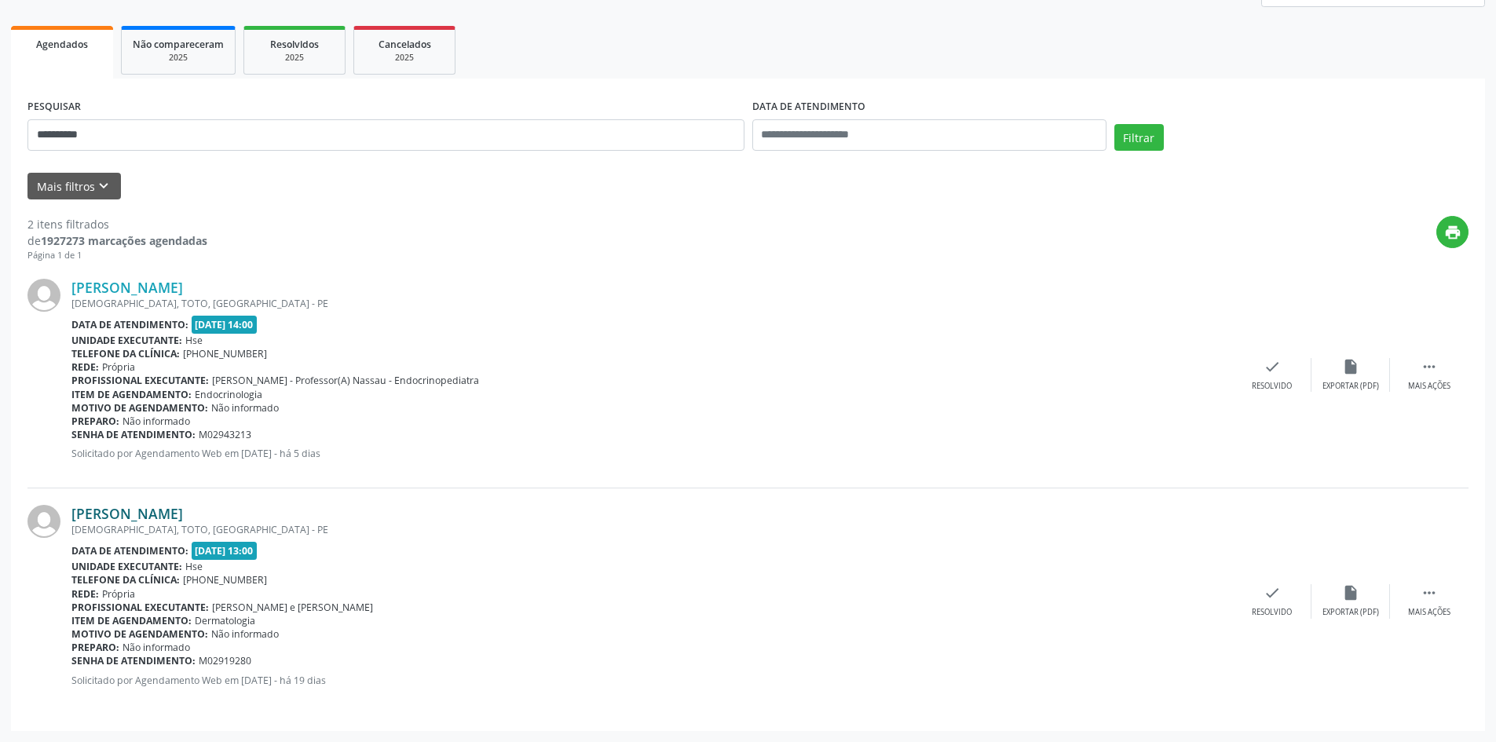
drag, startPoint x: 274, startPoint y: 516, endPoint x: 74, endPoint y: 517, distance: 200.2
click at [74, 517] on div "[PERSON_NAME]" at bounding box center [651, 513] width 1161 height 17
click at [183, 518] on link "[PERSON_NAME]" at bounding box center [126, 513] width 111 height 17
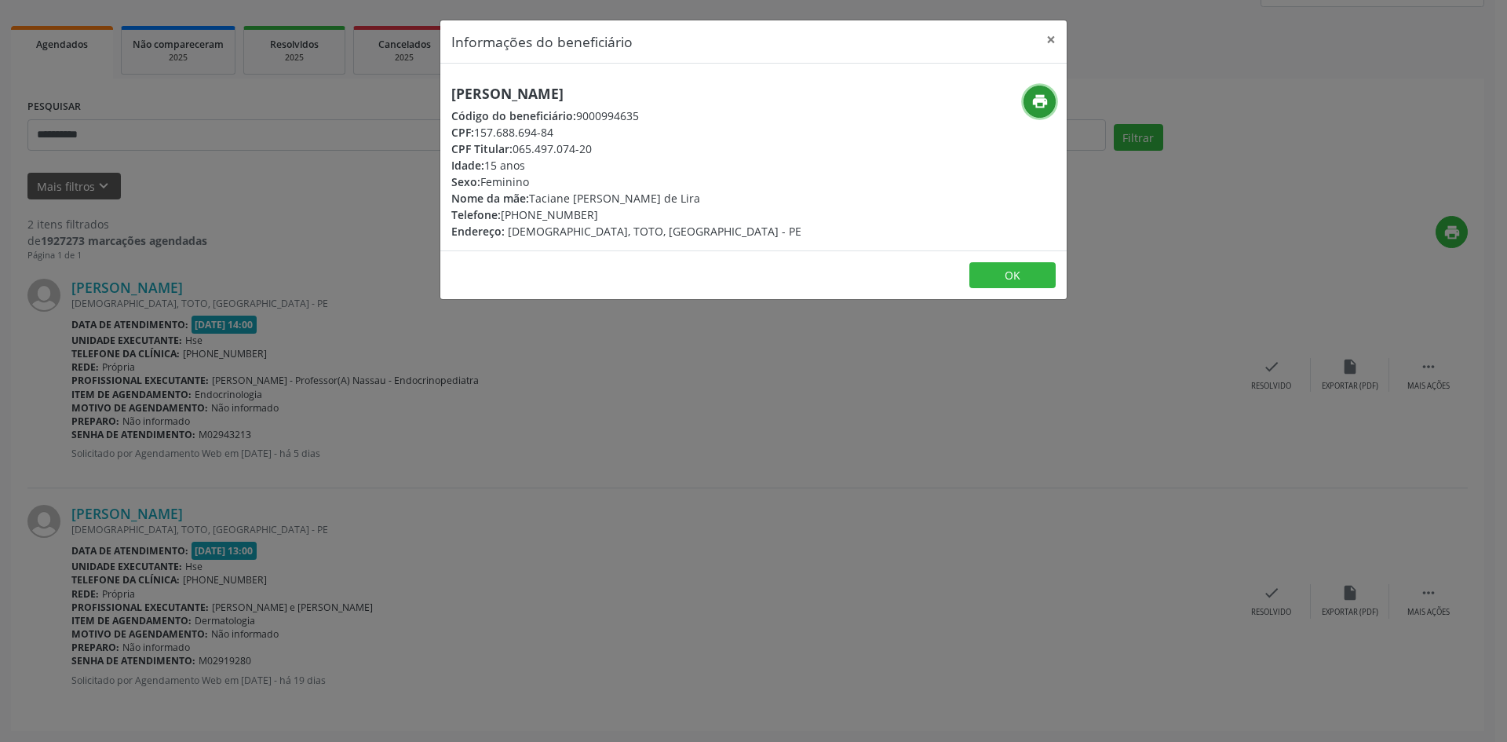
click at [1047, 96] on icon "print" at bounding box center [1040, 101] width 17 height 17
click at [1056, 38] on button "×" at bounding box center [1051, 39] width 31 height 38
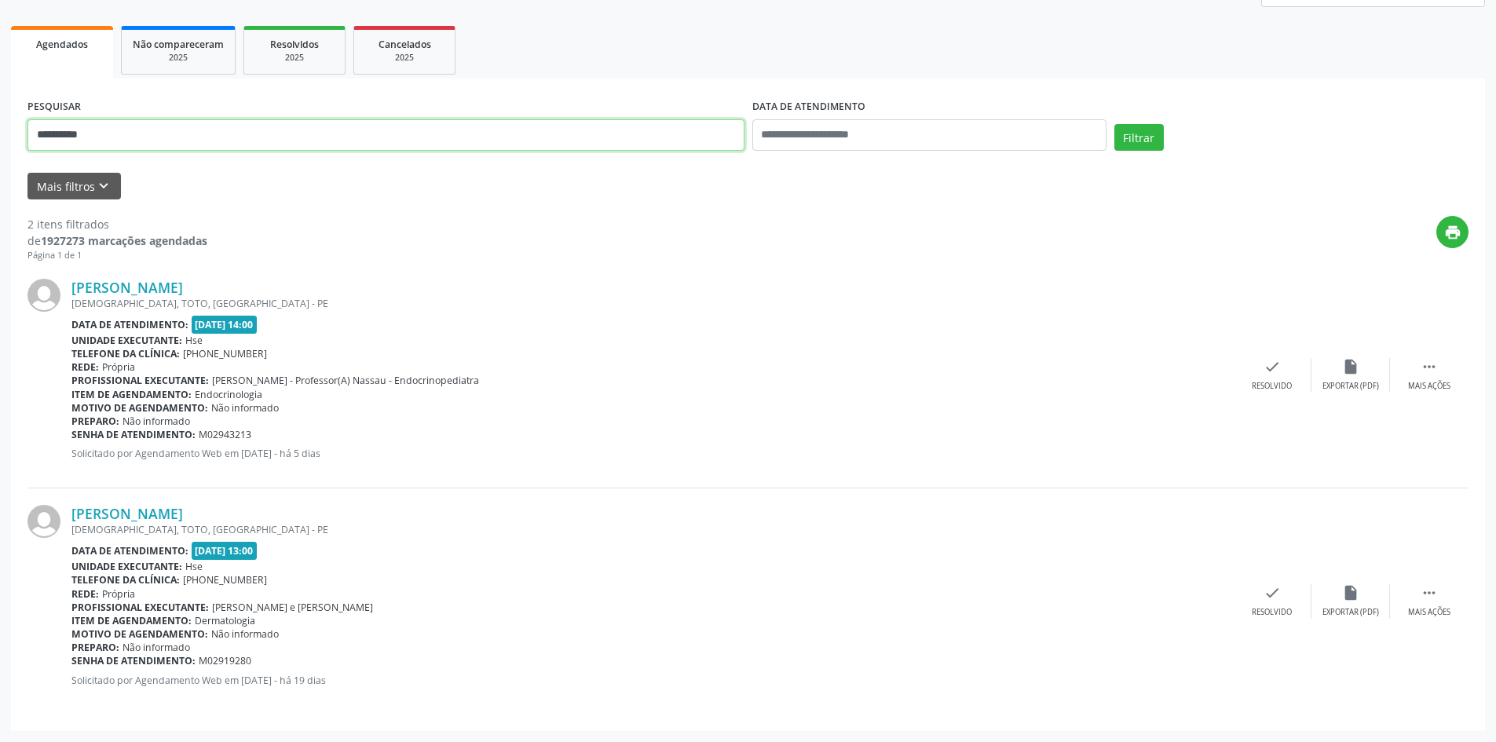
click at [0, 143] on div "**********" at bounding box center [748, 310] width 1496 height 864
type input "**********"
click at [1114, 124] on button "Filtrar" at bounding box center [1138, 137] width 49 height 27
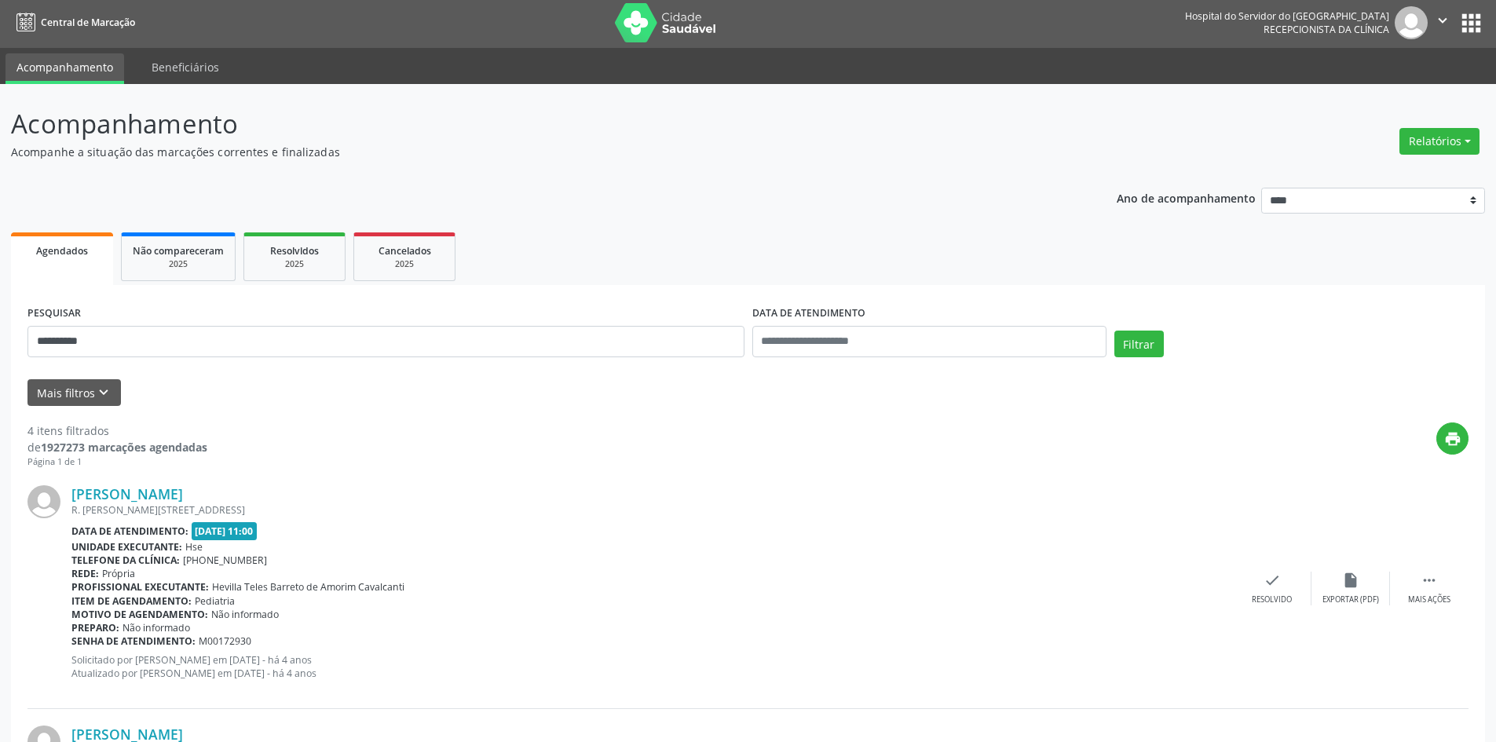
scroll to position [0, 0]
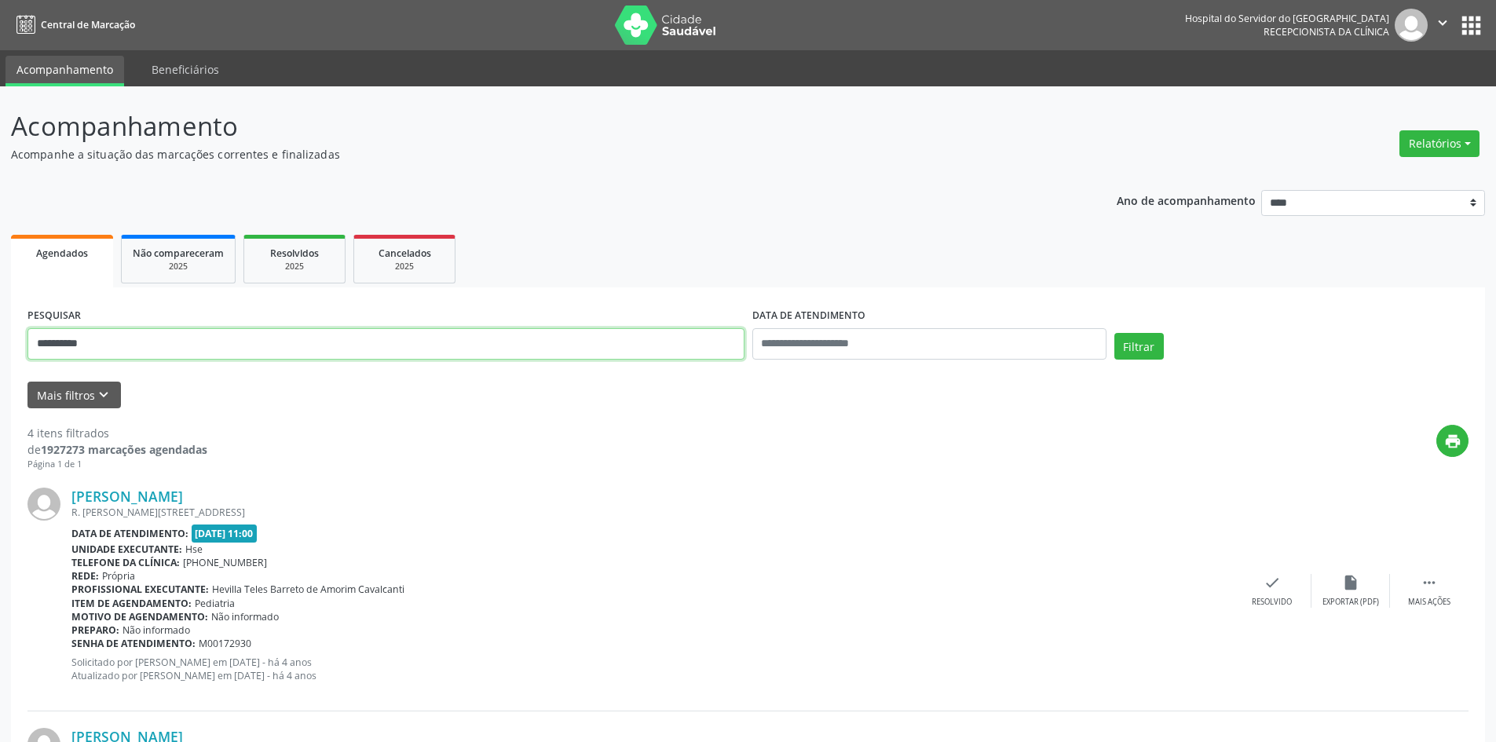
drag, startPoint x: 76, startPoint y: 347, endPoint x: 0, endPoint y: 274, distance: 105.5
type input "**********"
click at [1114, 333] on button "Filtrar" at bounding box center [1138, 346] width 49 height 27
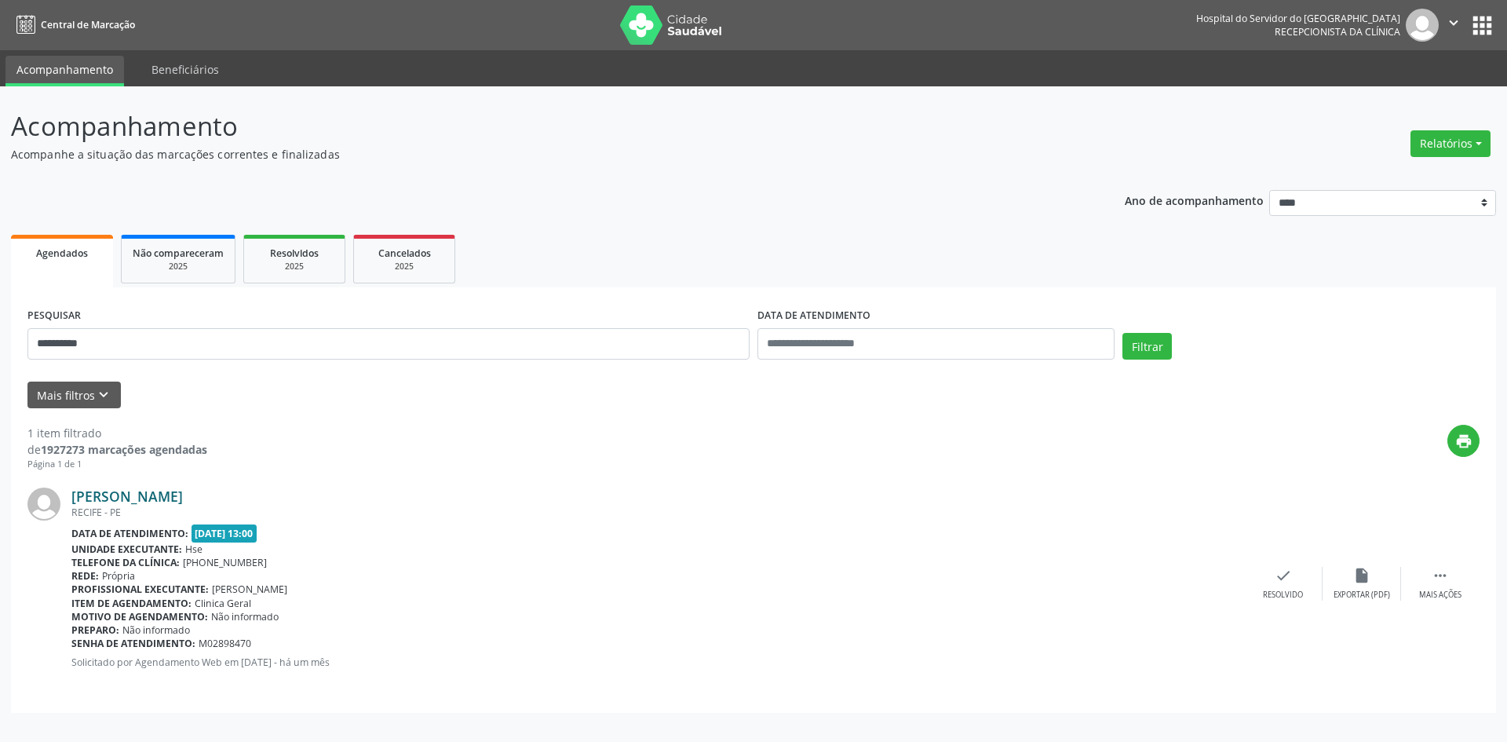
drag, startPoint x: 303, startPoint y: 496, endPoint x: 77, endPoint y: 495, distance: 226.1
click at [77, 495] on div "[PERSON_NAME]" at bounding box center [657, 496] width 1173 height 17
click at [183, 493] on link "[PERSON_NAME]" at bounding box center [126, 496] width 111 height 17
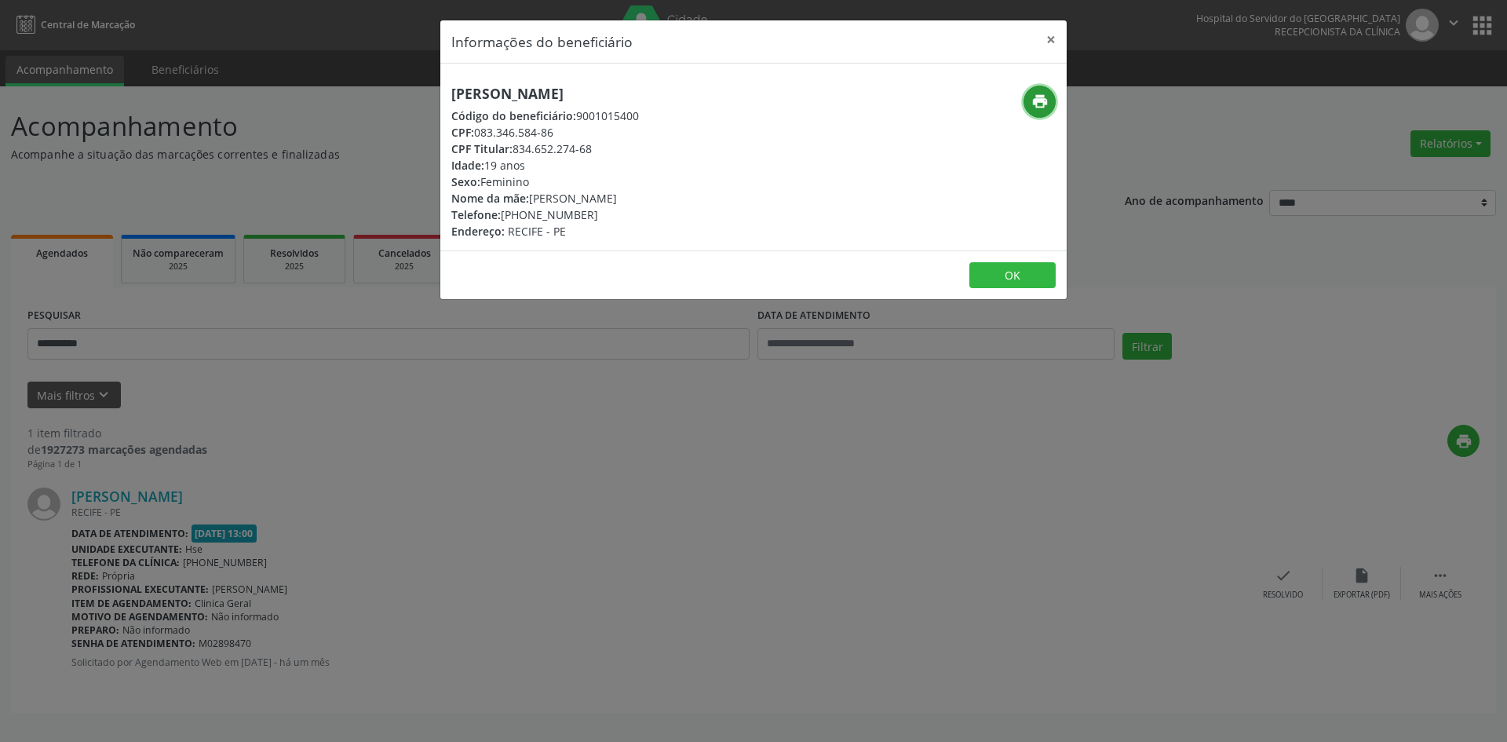
click at [1037, 107] on icon "print" at bounding box center [1040, 101] width 17 height 17
click at [1046, 44] on button "×" at bounding box center [1051, 39] width 31 height 38
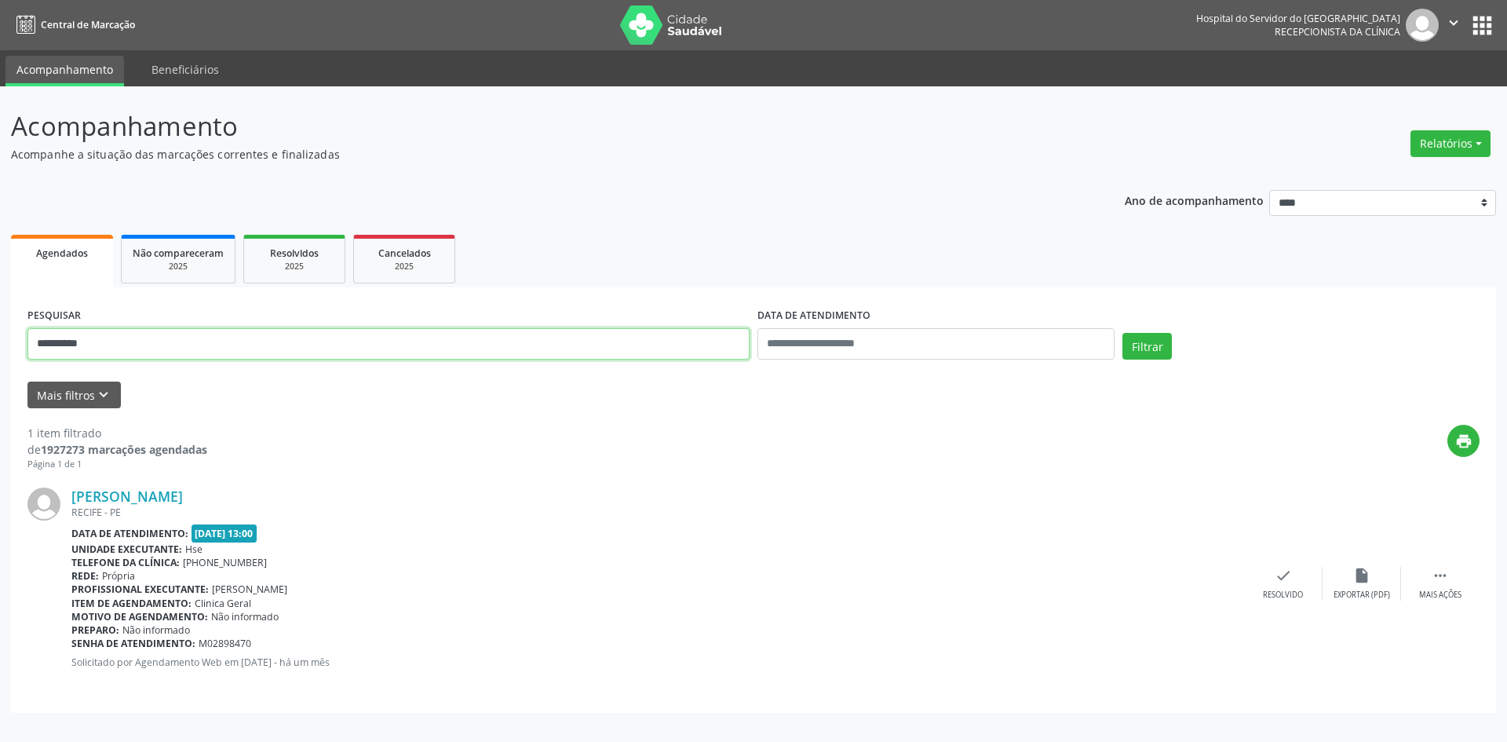
drag, startPoint x: 0, startPoint y: 313, endPoint x: 0, endPoint y: 297, distance: 16.5
click at [0, 297] on div "**********" at bounding box center [753, 414] width 1507 height 656
click at [1123, 333] on button "Filtrar" at bounding box center [1147, 346] width 49 height 27
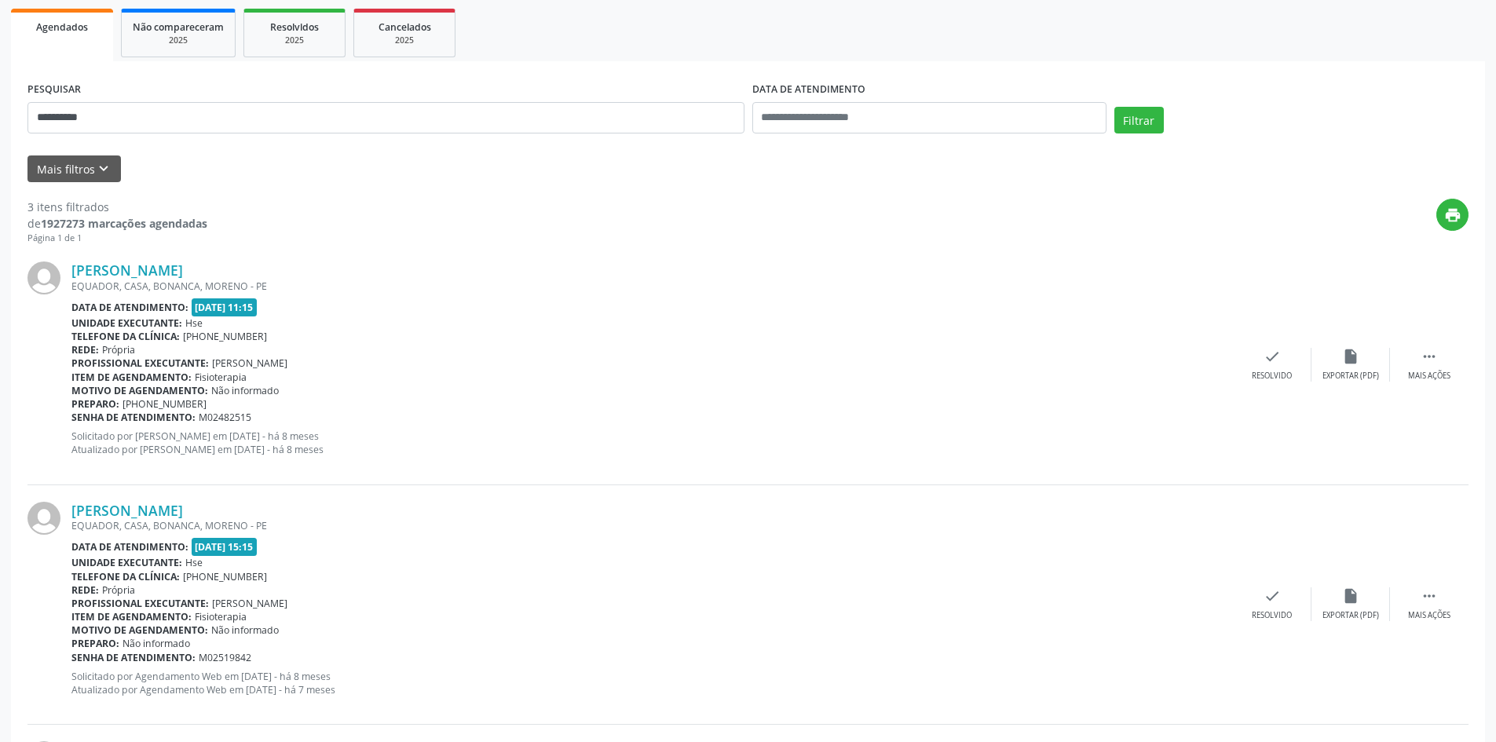
scroll to position [462, 0]
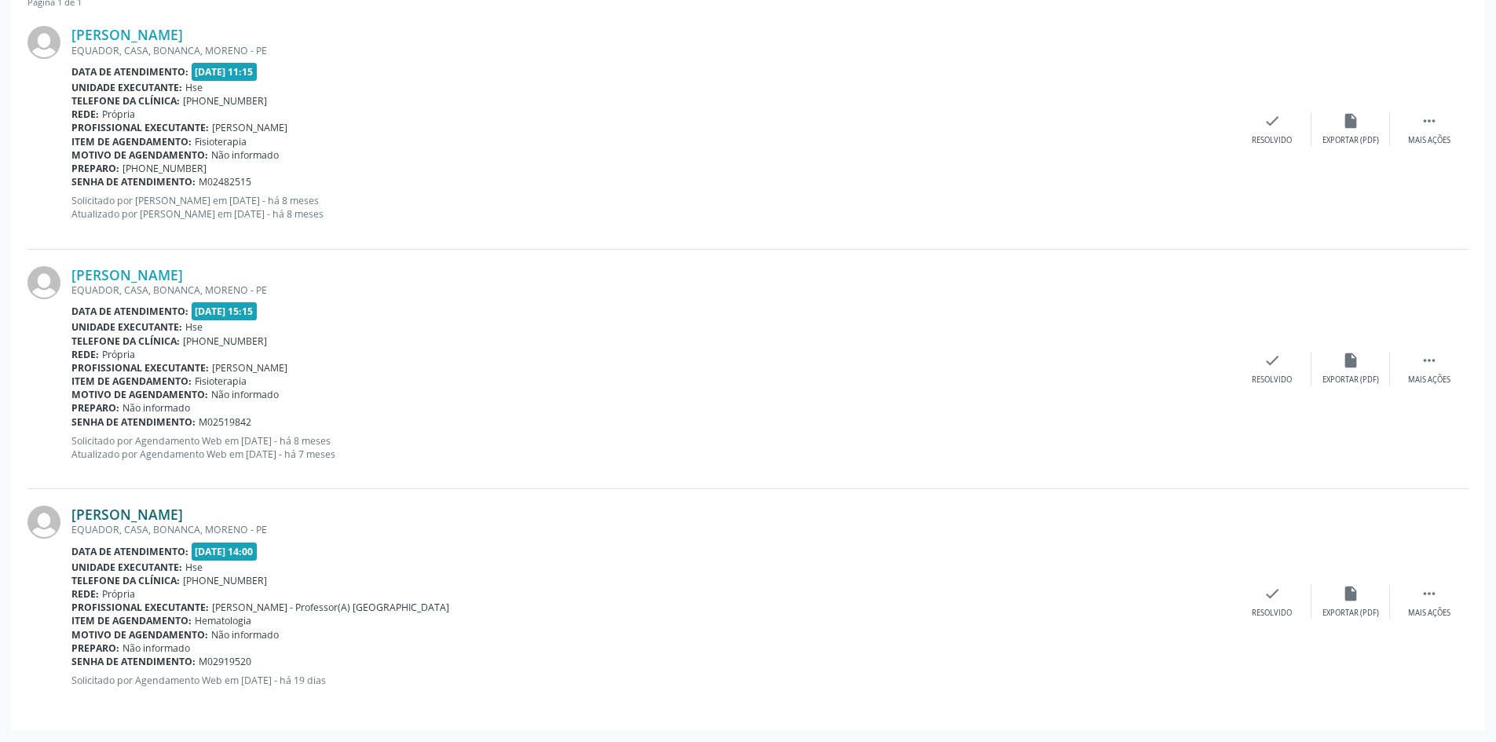
drag, startPoint x: 309, startPoint y: 514, endPoint x: 71, endPoint y: 509, distance: 237.9
click at [71, 509] on div "[PERSON_NAME]" at bounding box center [651, 514] width 1161 height 17
click at [183, 510] on link "[PERSON_NAME]" at bounding box center [126, 514] width 111 height 17
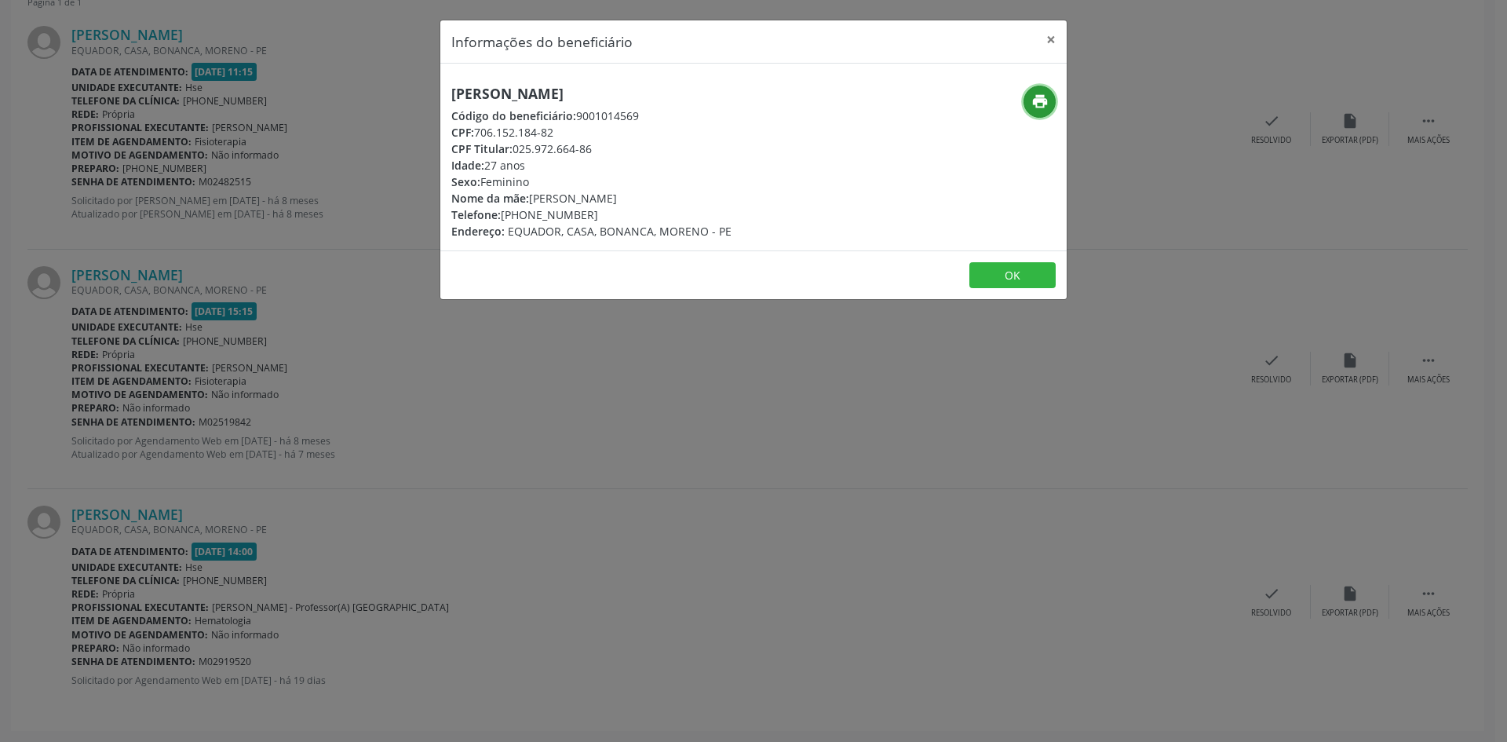
click at [1034, 108] on icon "print" at bounding box center [1040, 101] width 17 height 17
click at [1051, 39] on button "×" at bounding box center [1051, 39] width 31 height 38
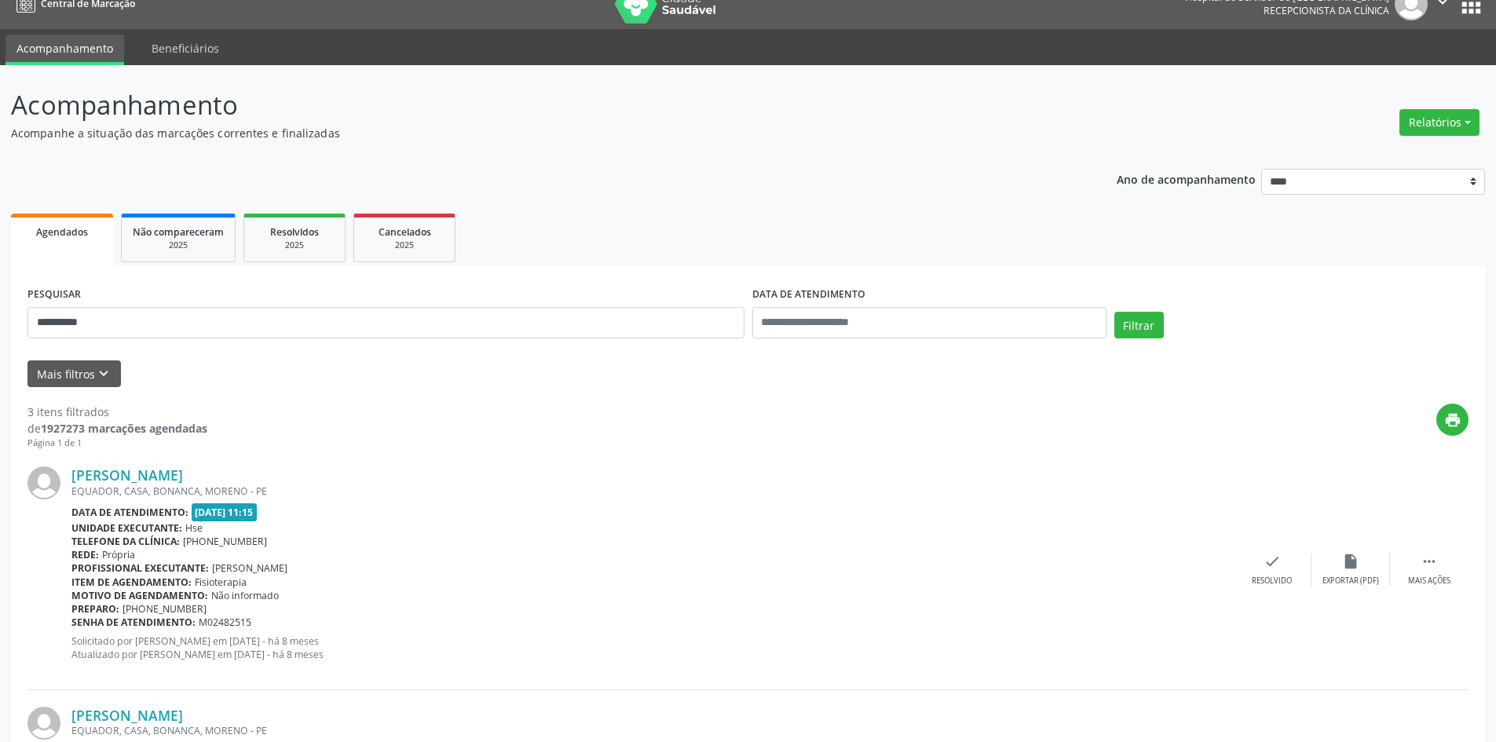
scroll to position [0, 0]
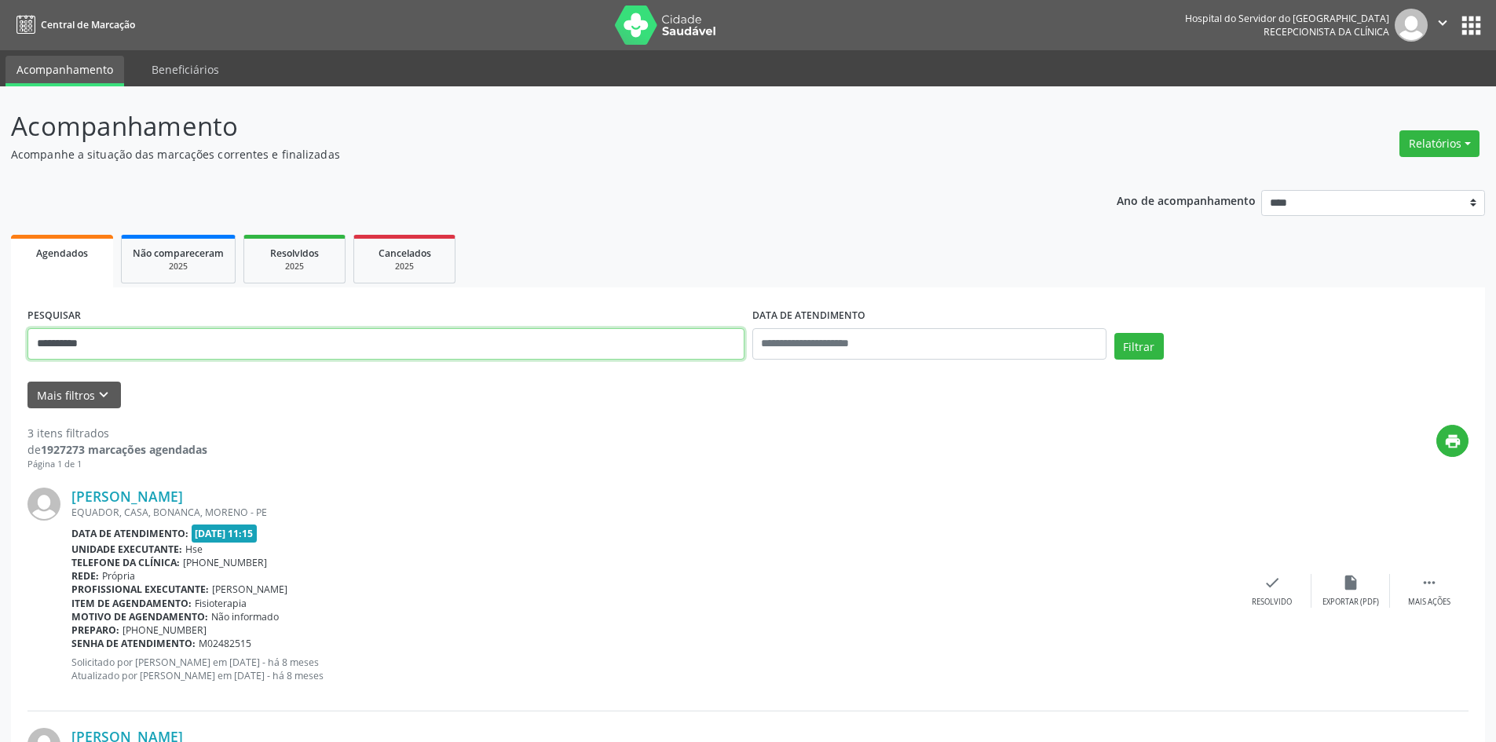
click at [0, 328] on div "**********" at bounding box center [748, 644] width 1496 height 1117
type input "**********"
click at [1114, 333] on button "Filtrar" at bounding box center [1138, 346] width 49 height 27
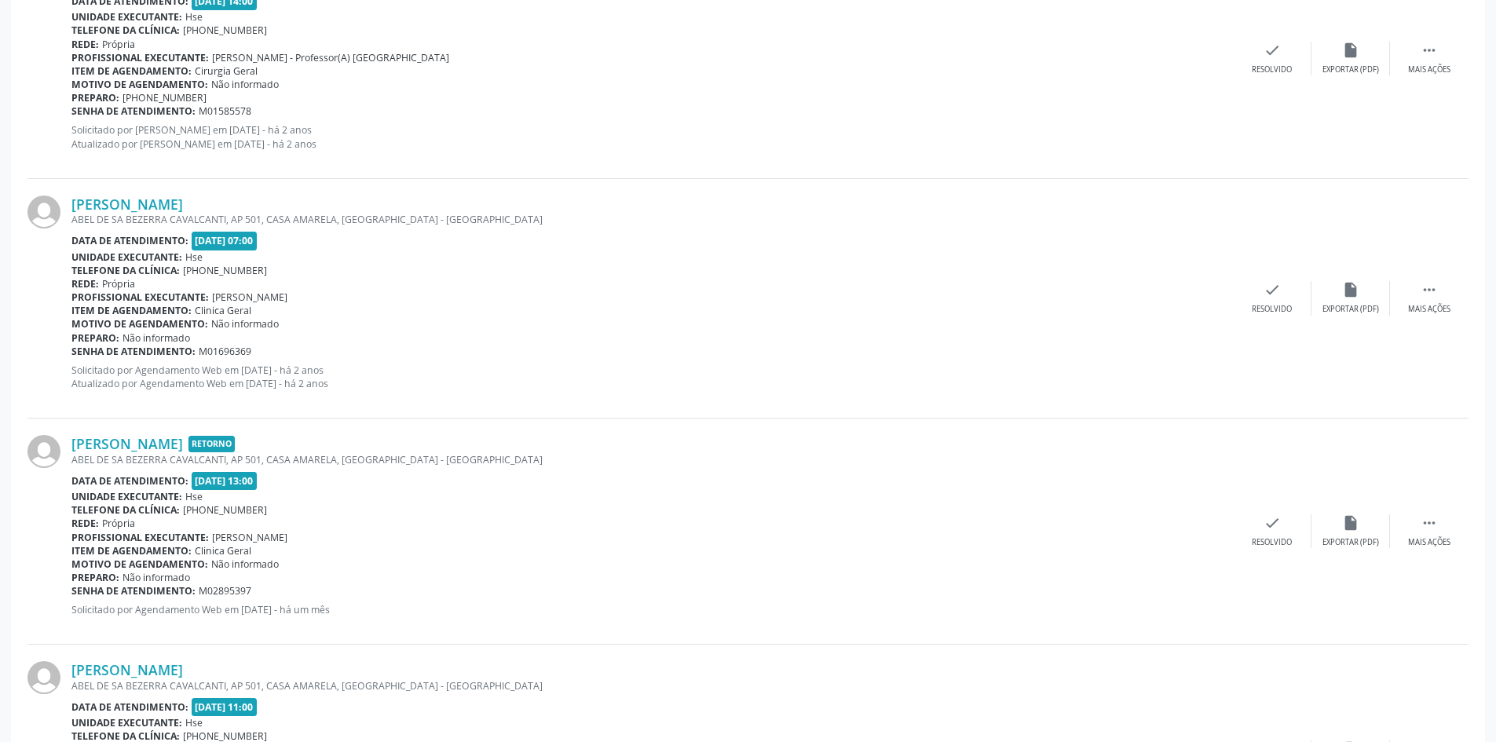
scroll to position [1251, 0]
drag, startPoint x: 204, startPoint y: 203, endPoint x: 72, endPoint y: 207, distance: 132.0
click at [72, 207] on div "[PERSON_NAME]" at bounding box center [651, 204] width 1161 height 17
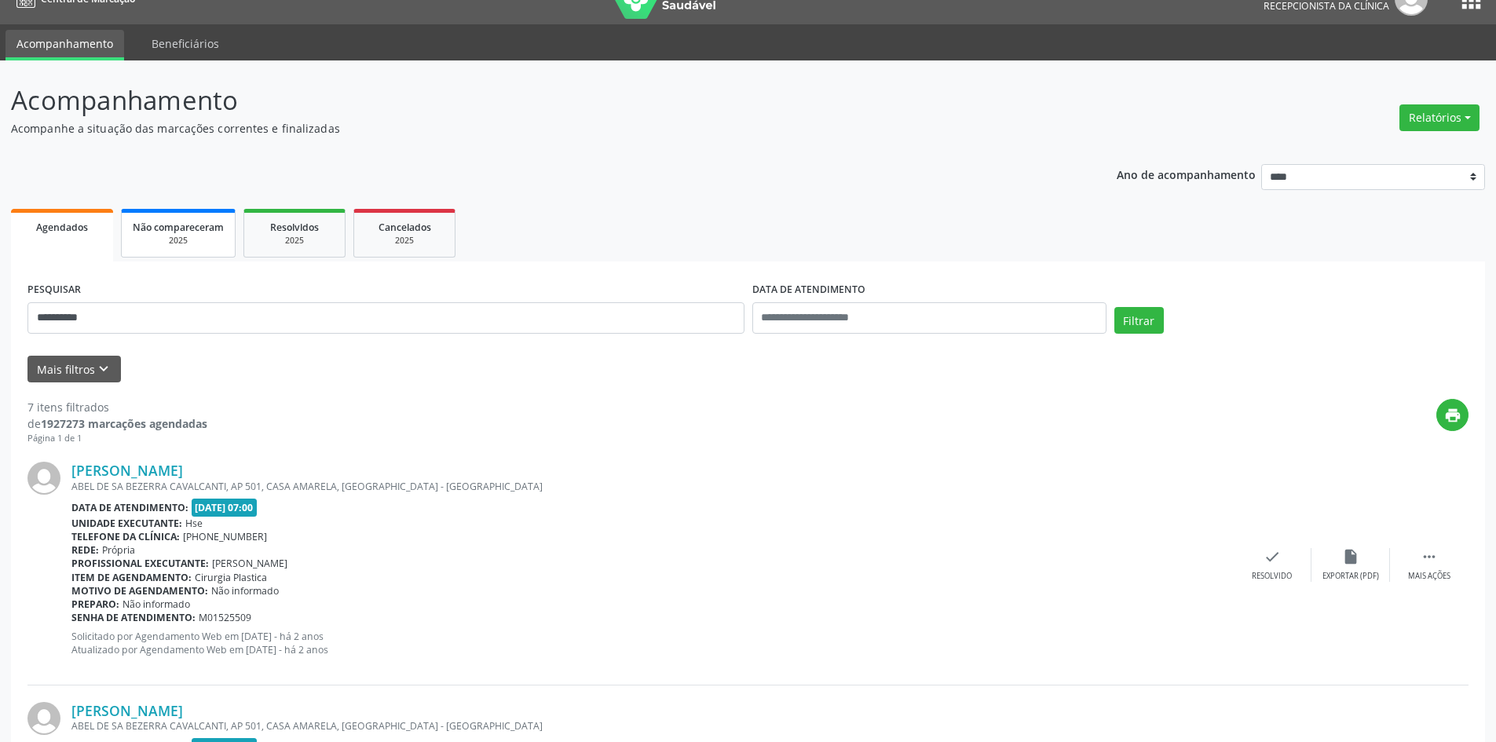
scroll to position [0, 0]
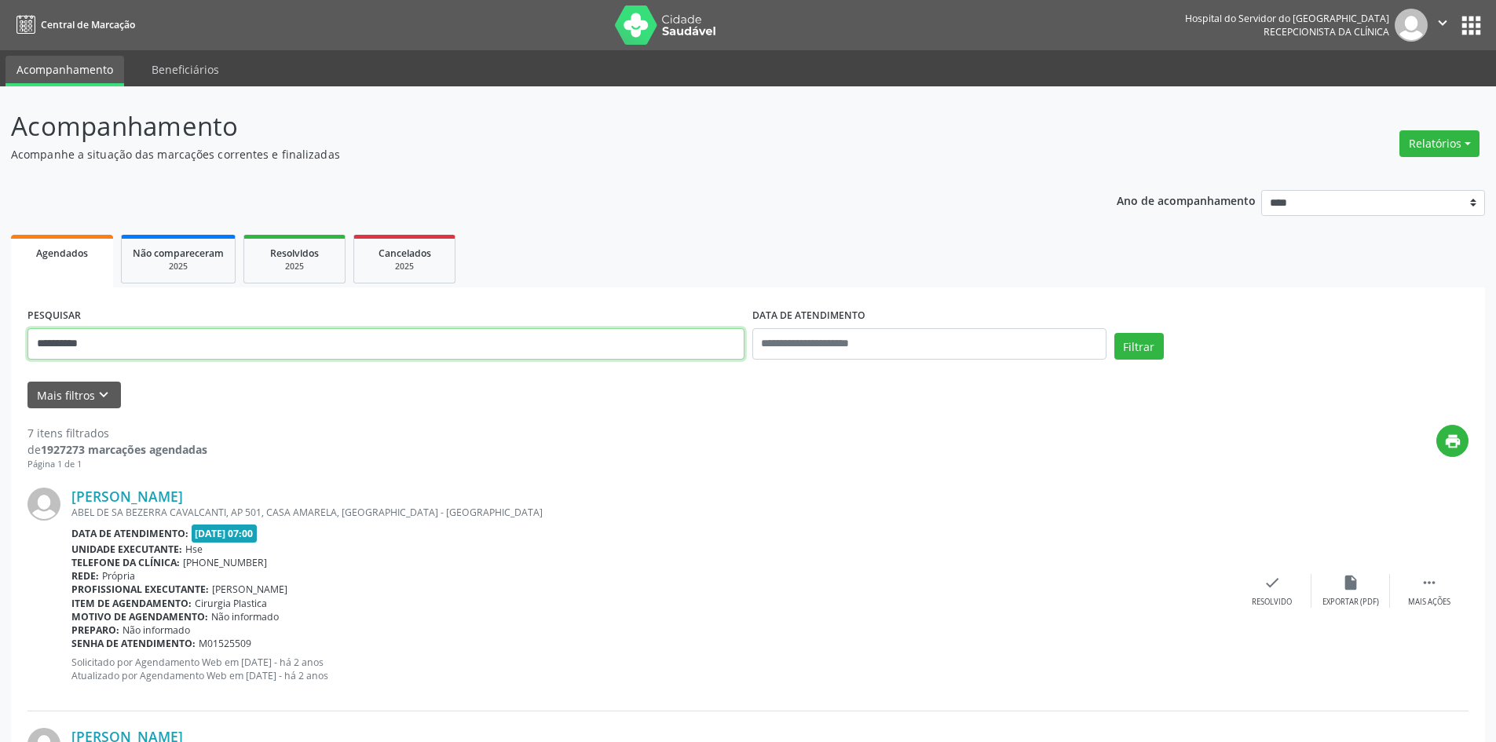
drag, startPoint x: 98, startPoint y: 347, endPoint x: 0, endPoint y: 345, distance: 98.2
click at [1114, 333] on button "Filtrar" at bounding box center [1138, 346] width 49 height 27
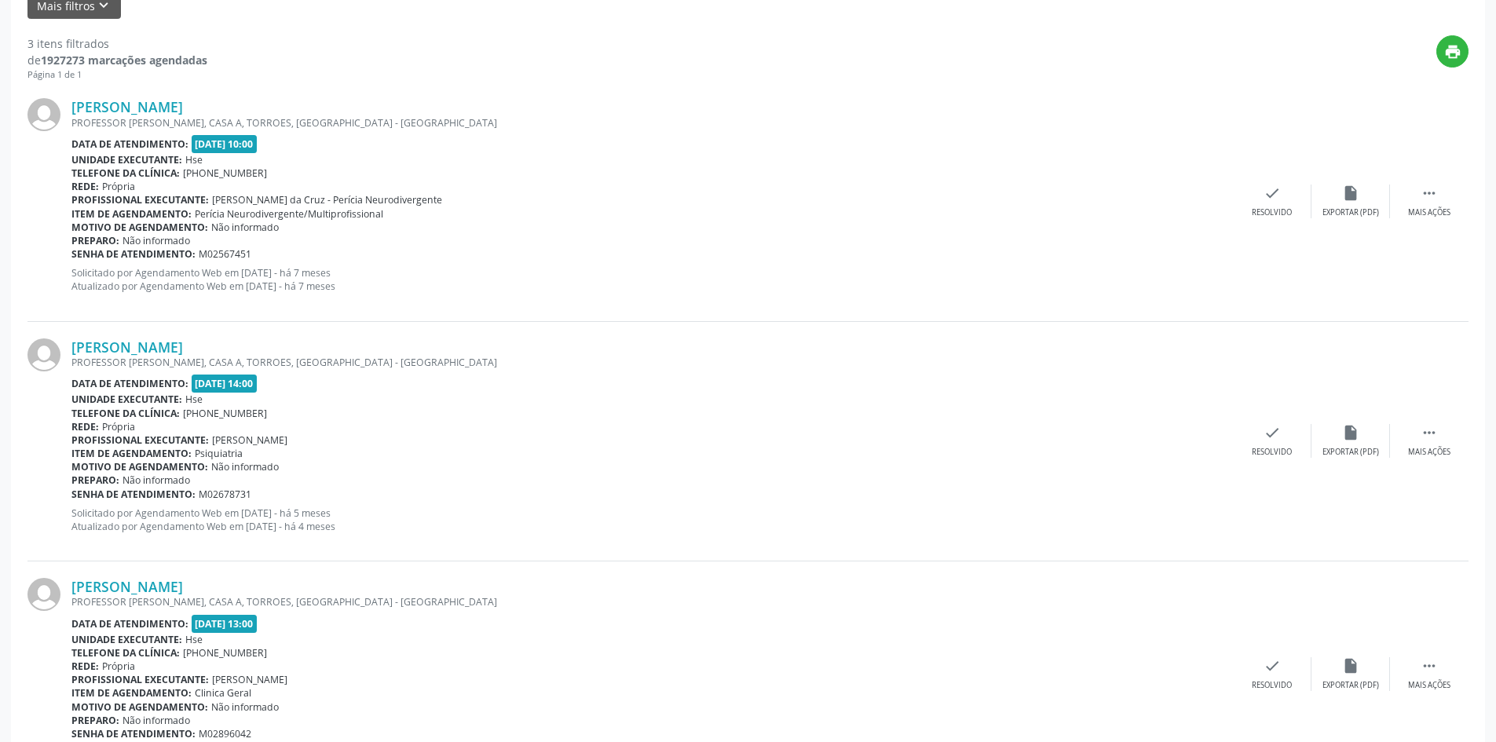
scroll to position [462, 0]
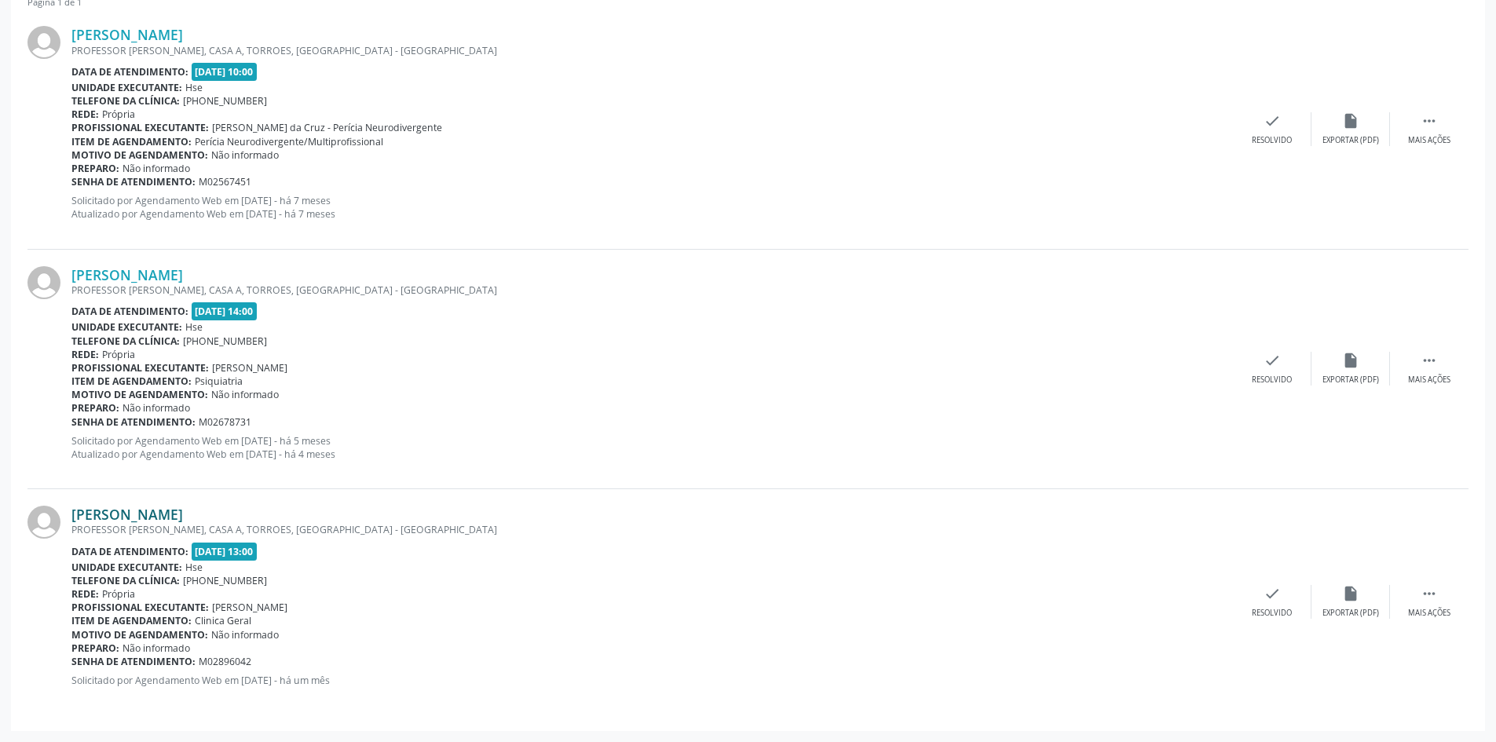
drag, startPoint x: 254, startPoint y: 515, endPoint x: 72, endPoint y: 521, distance: 182.2
click at [72, 521] on div "[PERSON_NAME]" at bounding box center [651, 514] width 1161 height 17
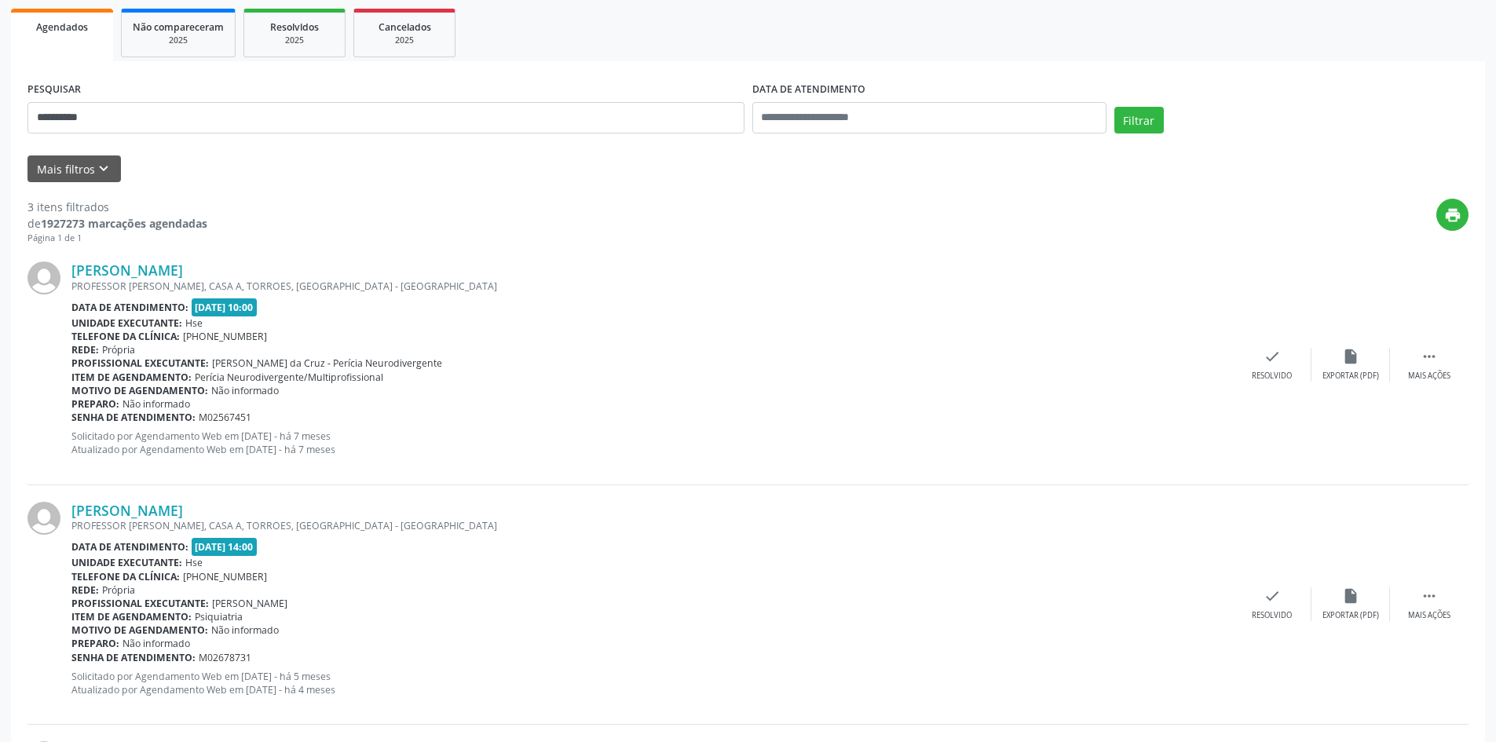
scroll to position [148, 0]
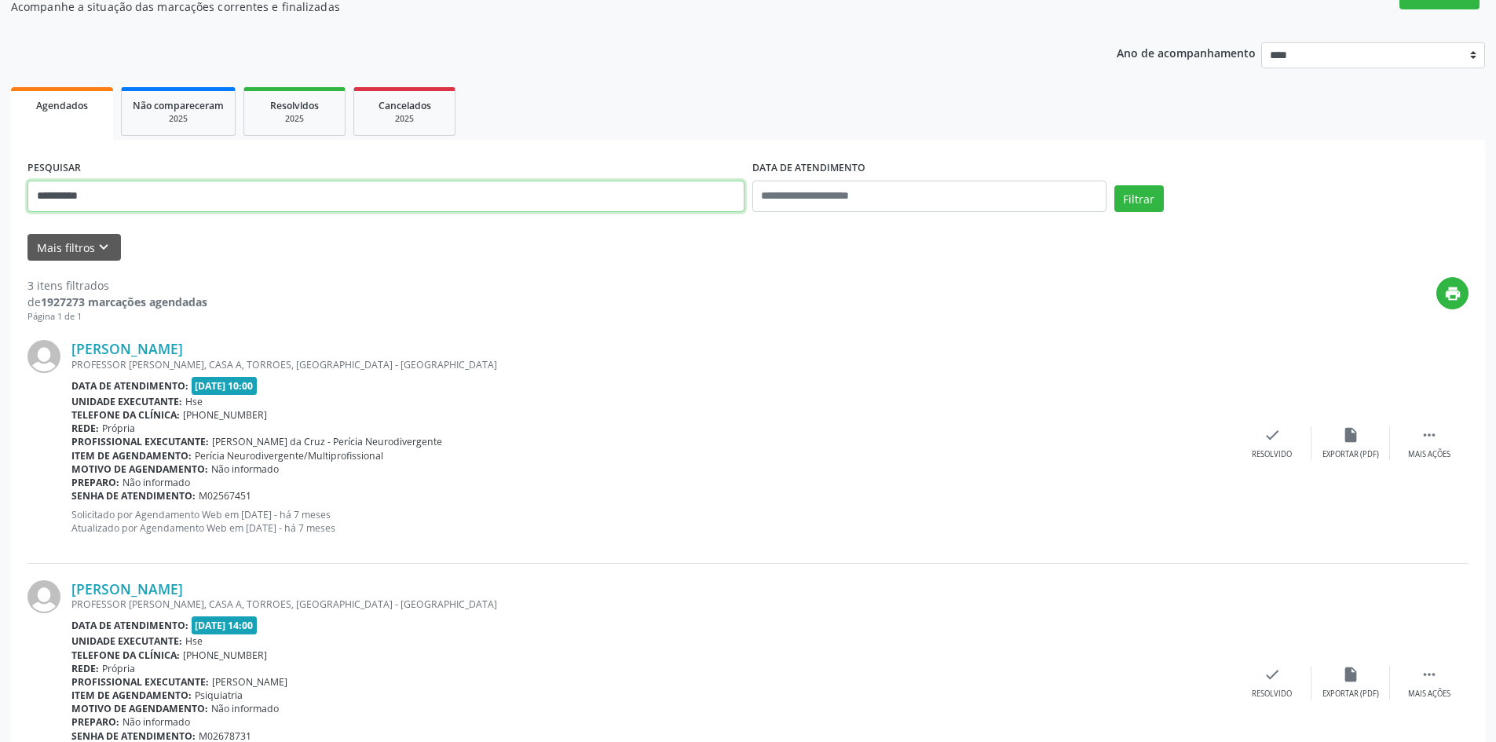
drag, startPoint x: 128, startPoint y: 204, endPoint x: 0, endPoint y: 176, distance: 131.1
click at [0, 176] on div "**********" at bounding box center [748, 497] width 1496 height 1117
type input "**********"
click at [1114, 185] on button "Filtrar" at bounding box center [1138, 198] width 49 height 27
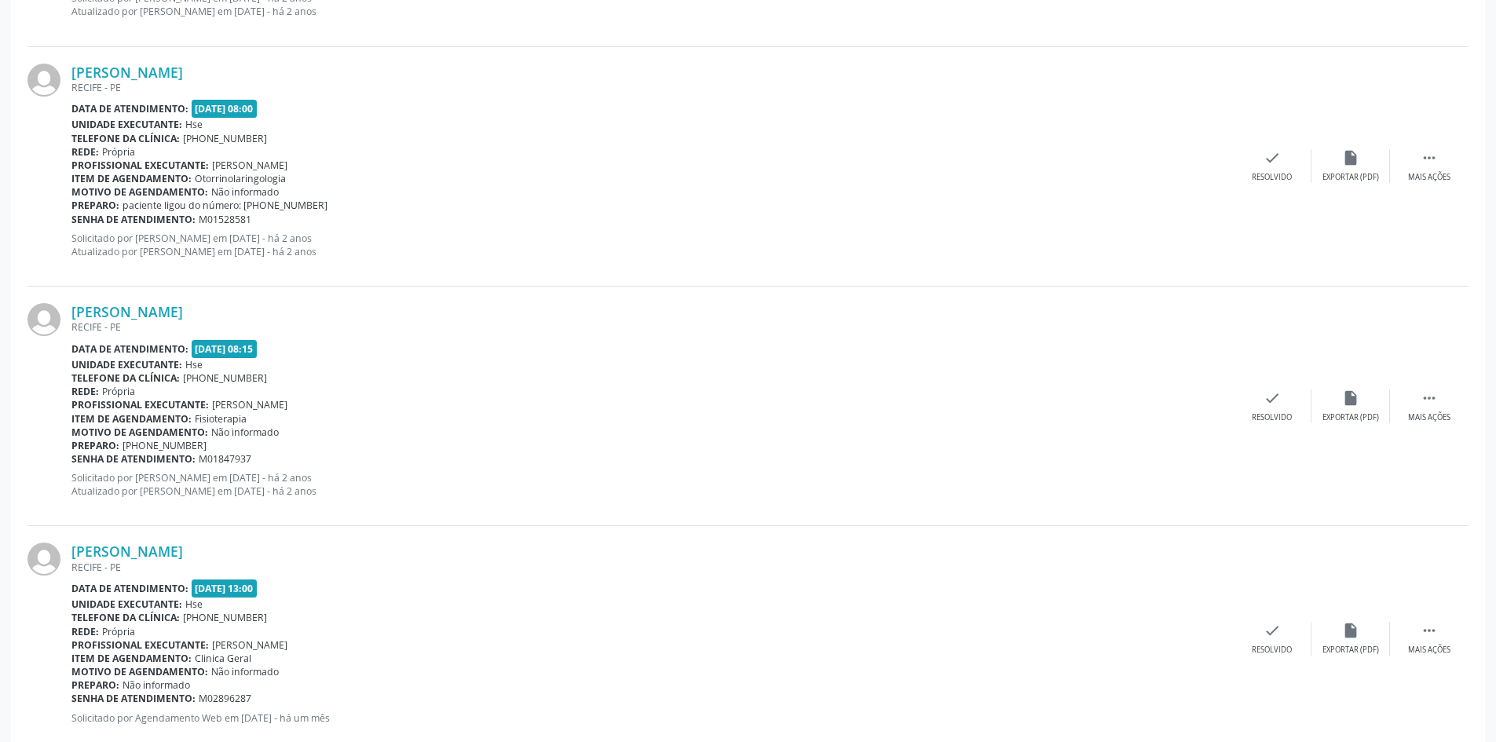
scroll to position [3099, 0]
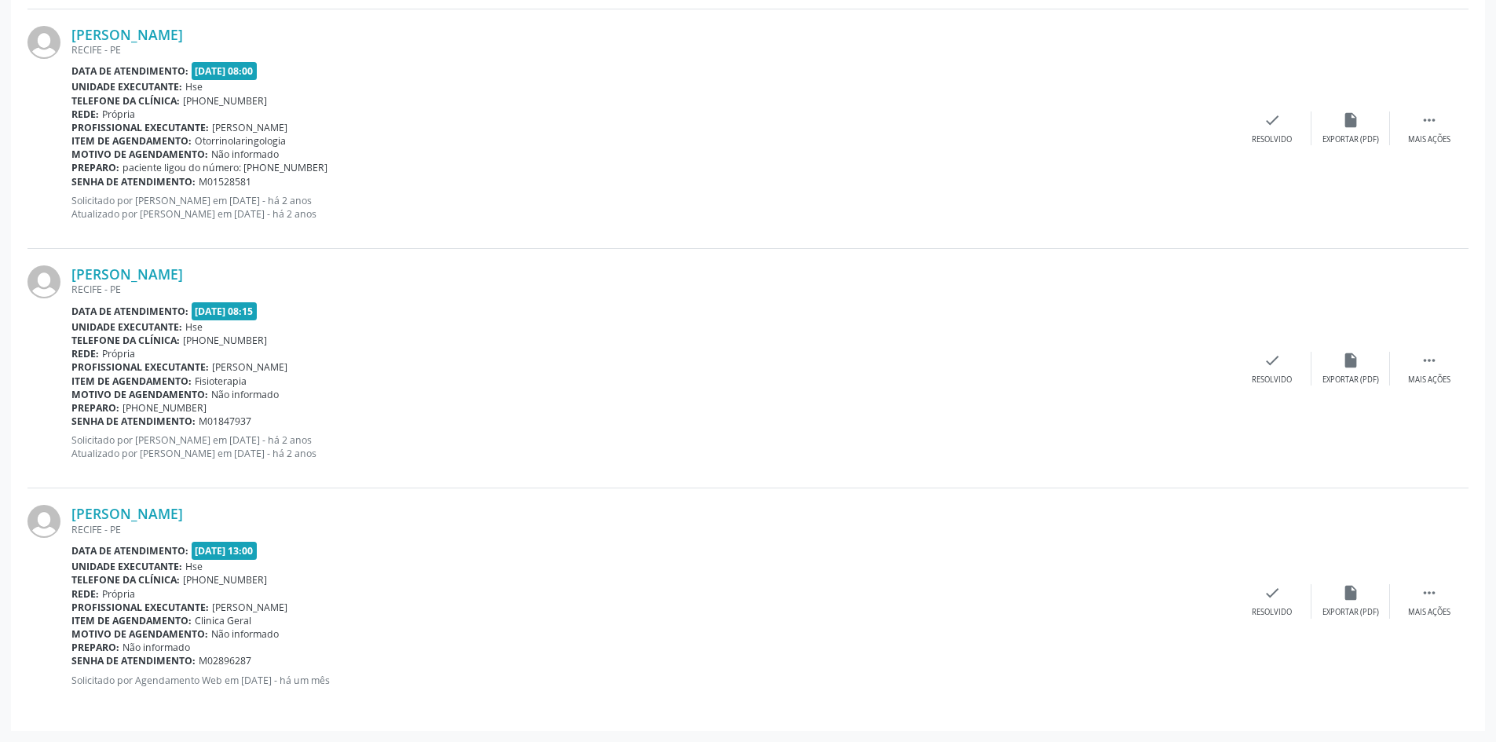
drag, startPoint x: 191, startPoint y: 525, endPoint x: 58, endPoint y: 513, distance: 133.2
click at [58, 513] on div "[PERSON_NAME] [GEOGRAPHIC_DATA] - [GEOGRAPHIC_DATA] Data de atendimento: [DATE]…" at bounding box center [747, 600] width 1441 height 225
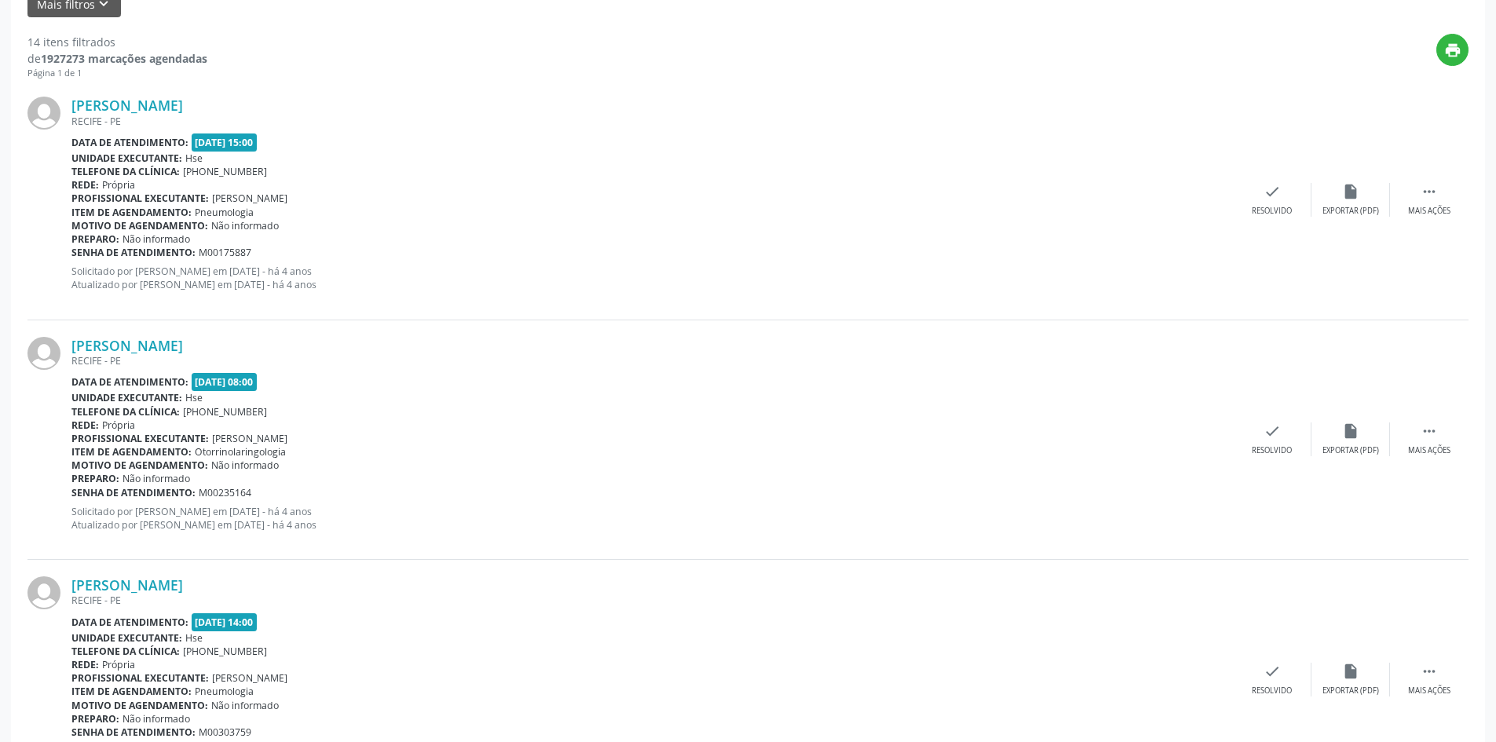
scroll to position [273, 0]
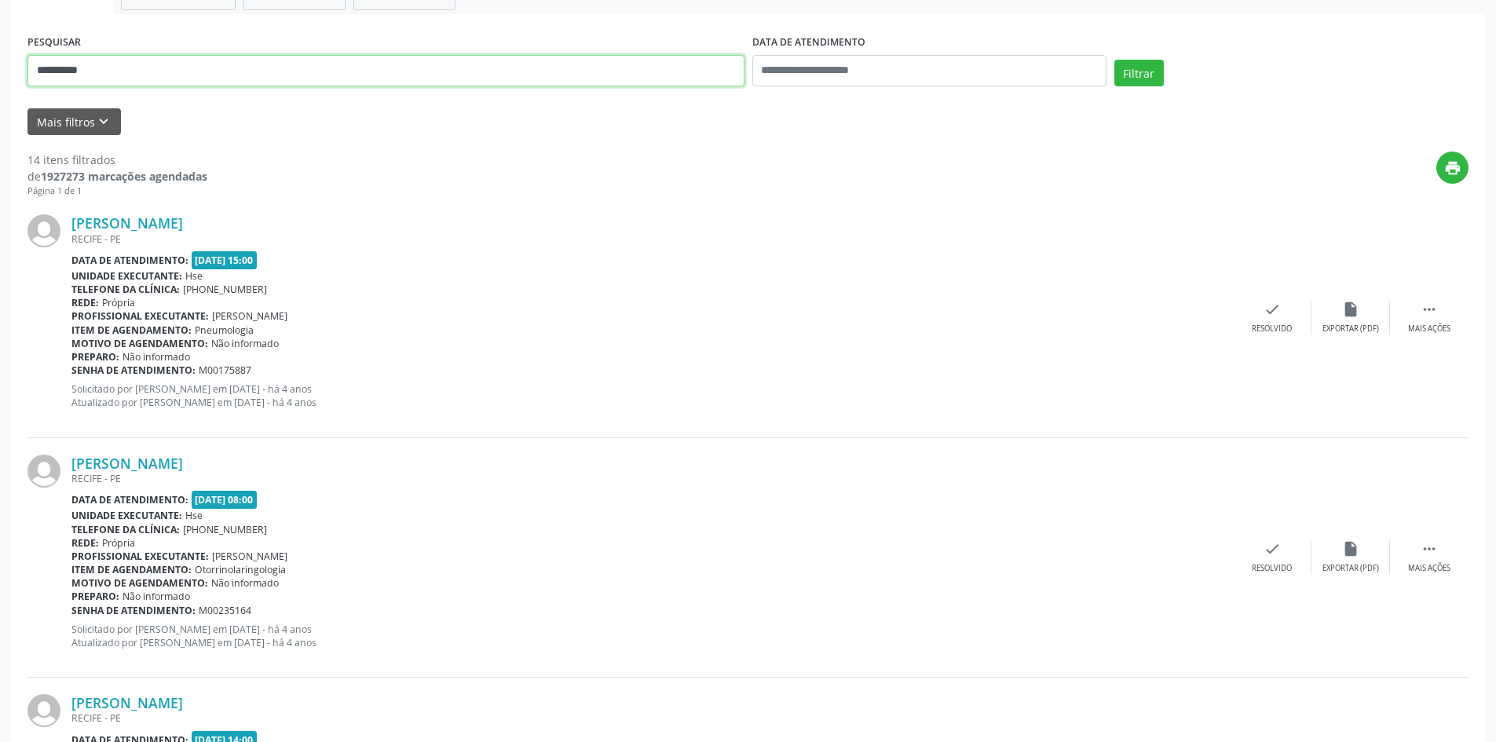
drag, startPoint x: 88, startPoint y: 76, endPoint x: 0, endPoint y: 41, distance: 94.8
click at [1114, 60] on button "Filtrar" at bounding box center [1138, 73] width 49 height 27
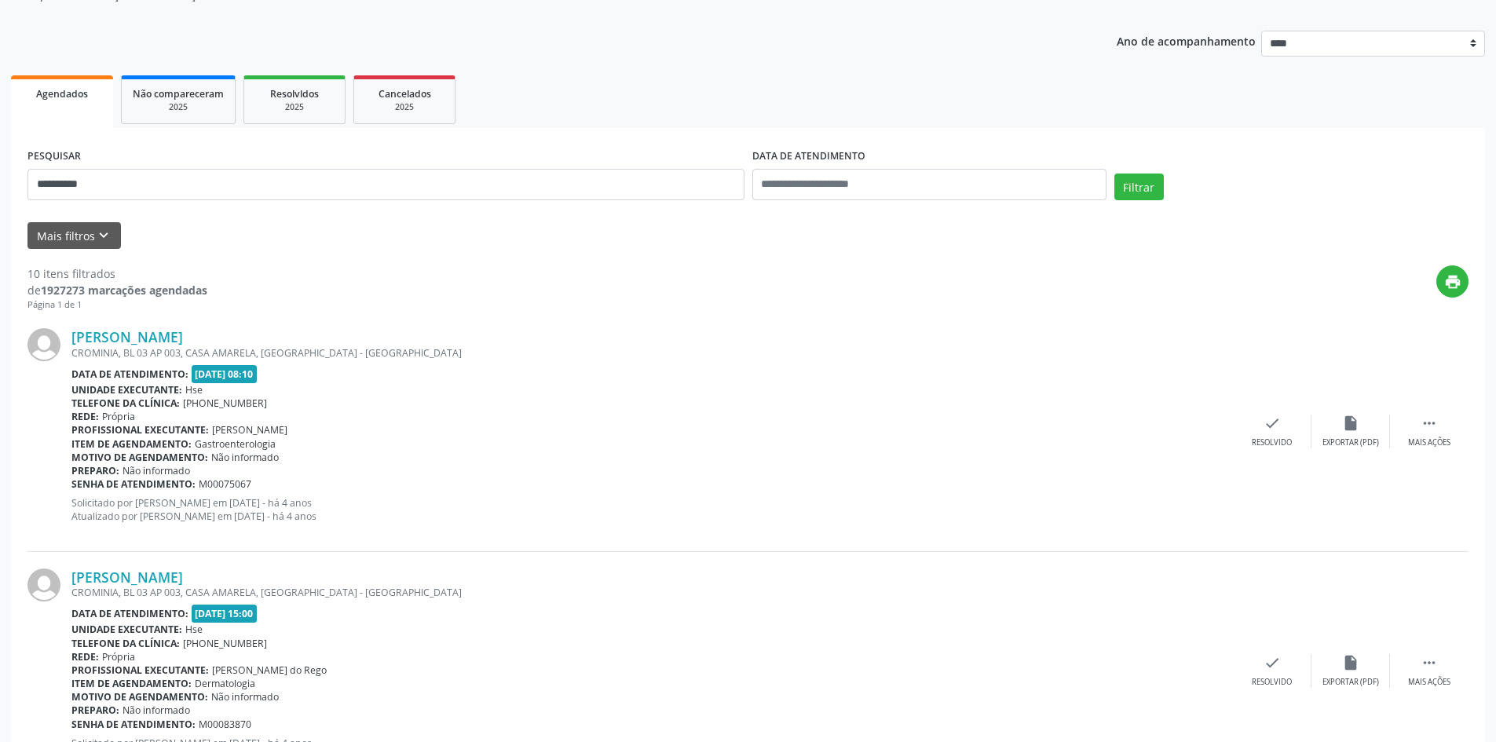
scroll to position [20, 0]
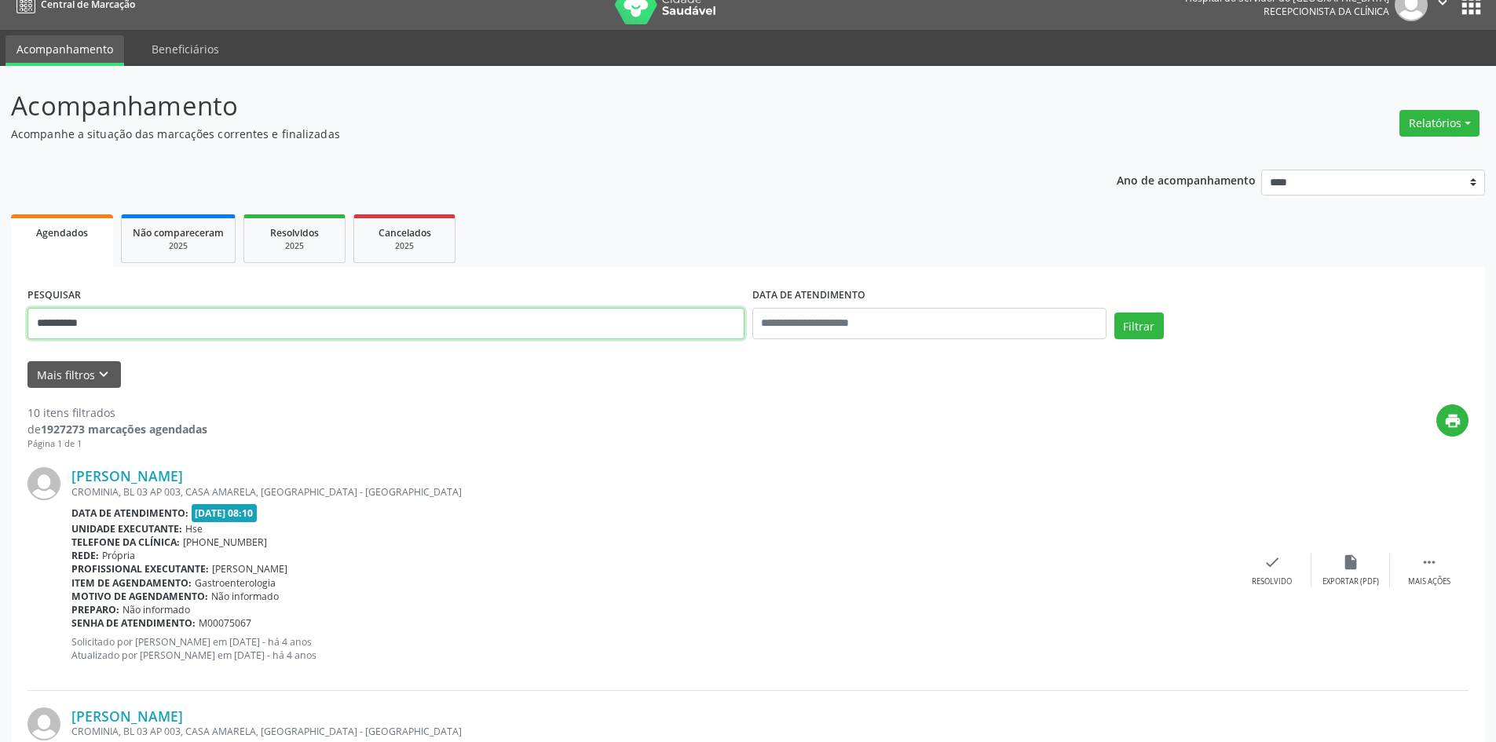
drag, startPoint x: 40, startPoint y: 317, endPoint x: 0, endPoint y: 288, distance: 49.5
click at [1114, 312] on button "Filtrar" at bounding box center [1138, 325] width 49 height 27
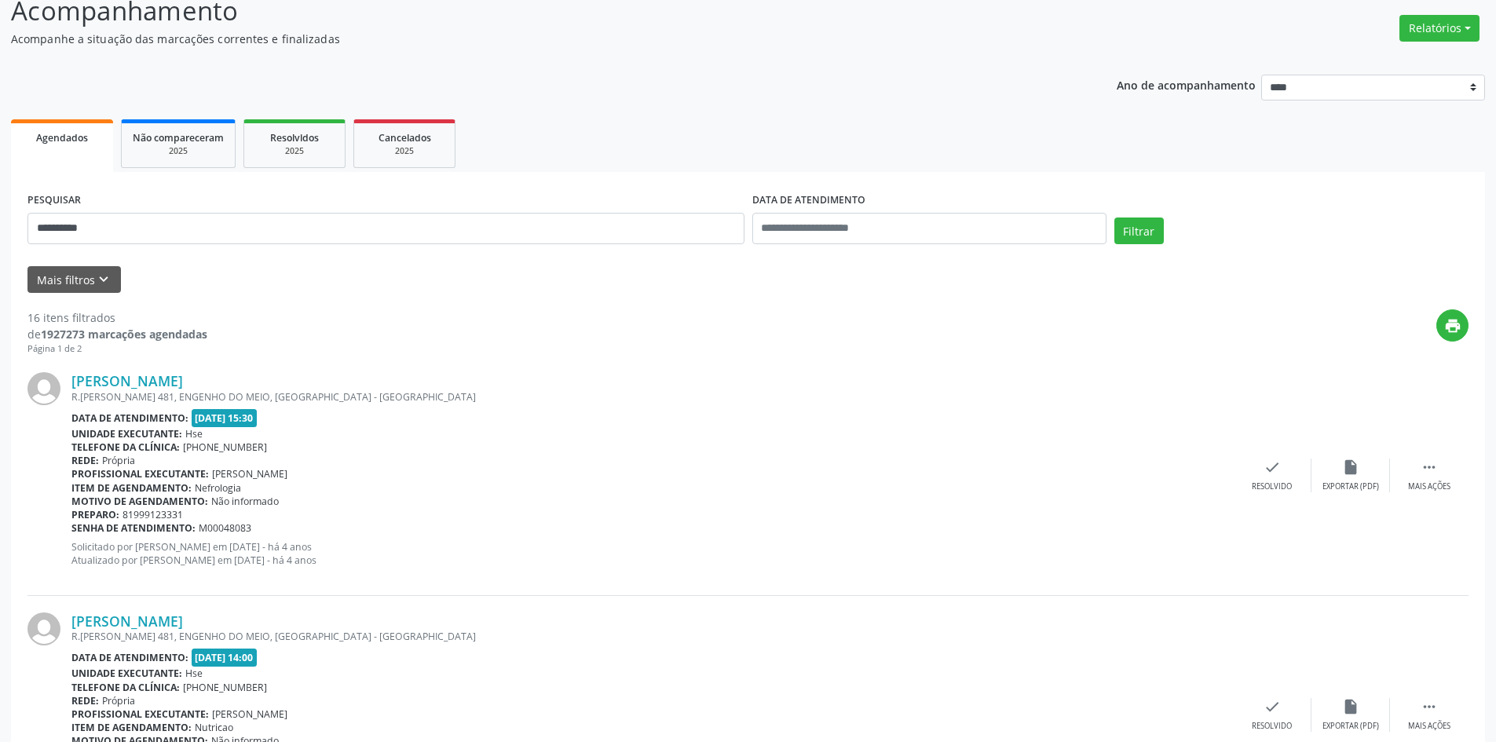
scroll to position [87, 0]
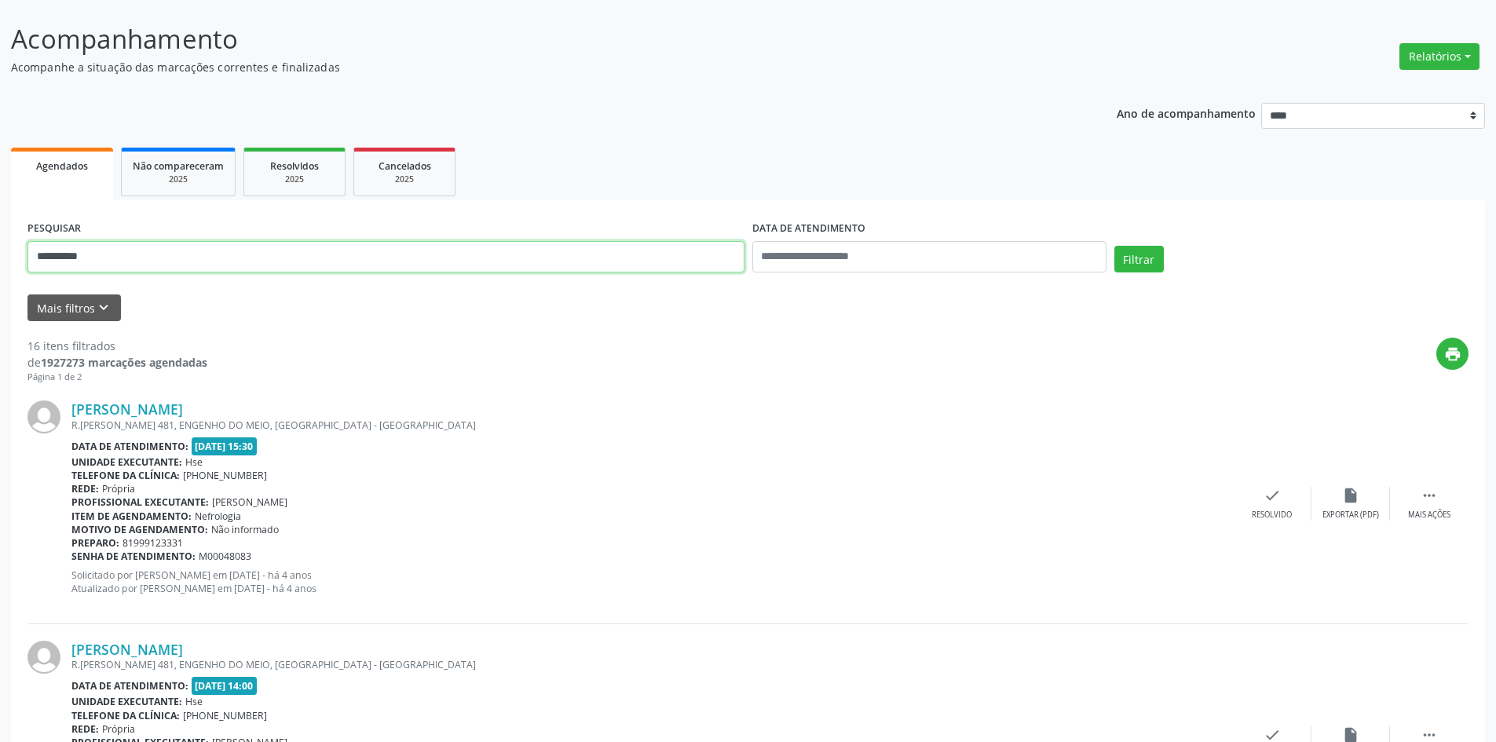
drag, startPoint x: 151, startPoint y: 267, endPoint x: 0, endPoint y: 251, distance: 151.6
type input "**********"
click at [1114, 246] on button "Filtrar" at bounding box center [1138, 259] width 49 height 27
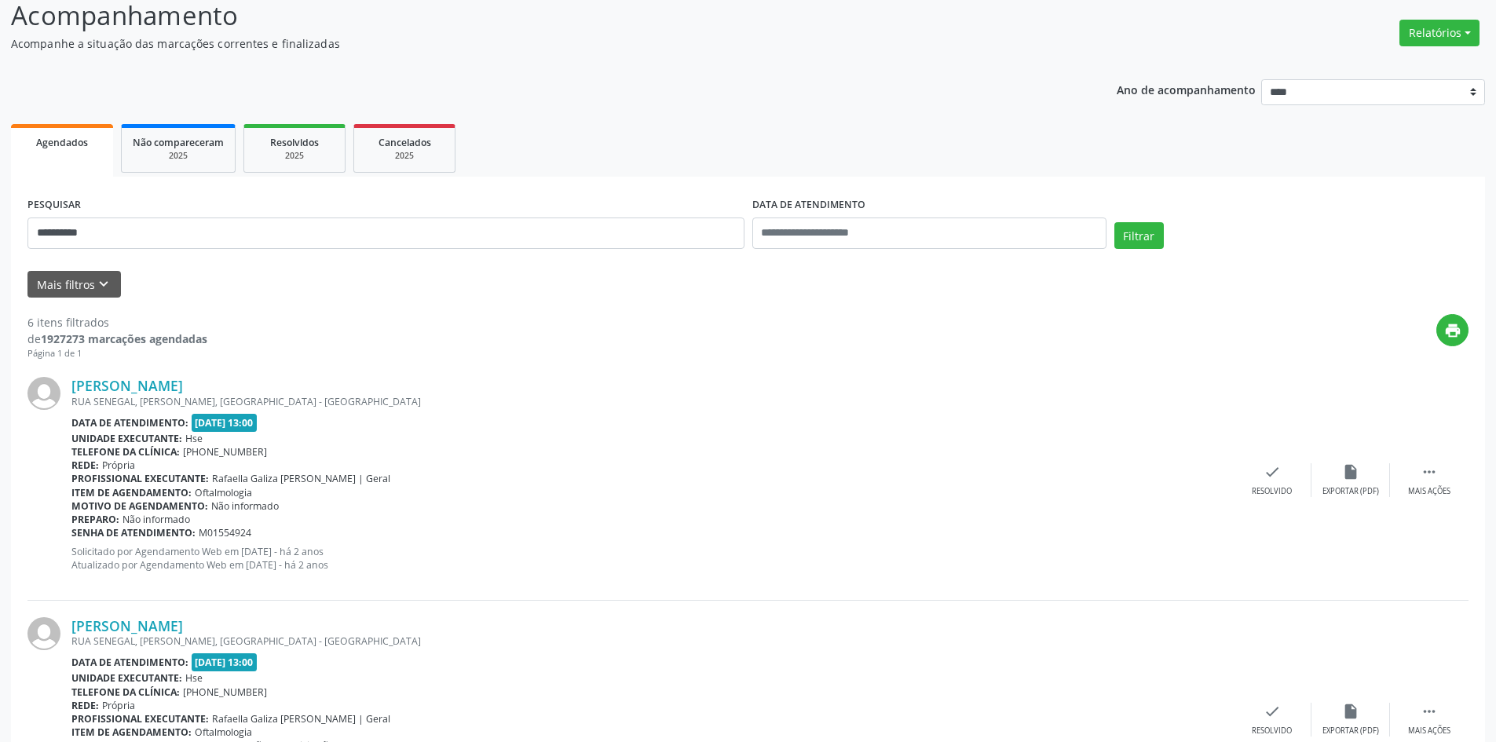
scroll to position [0, 0]
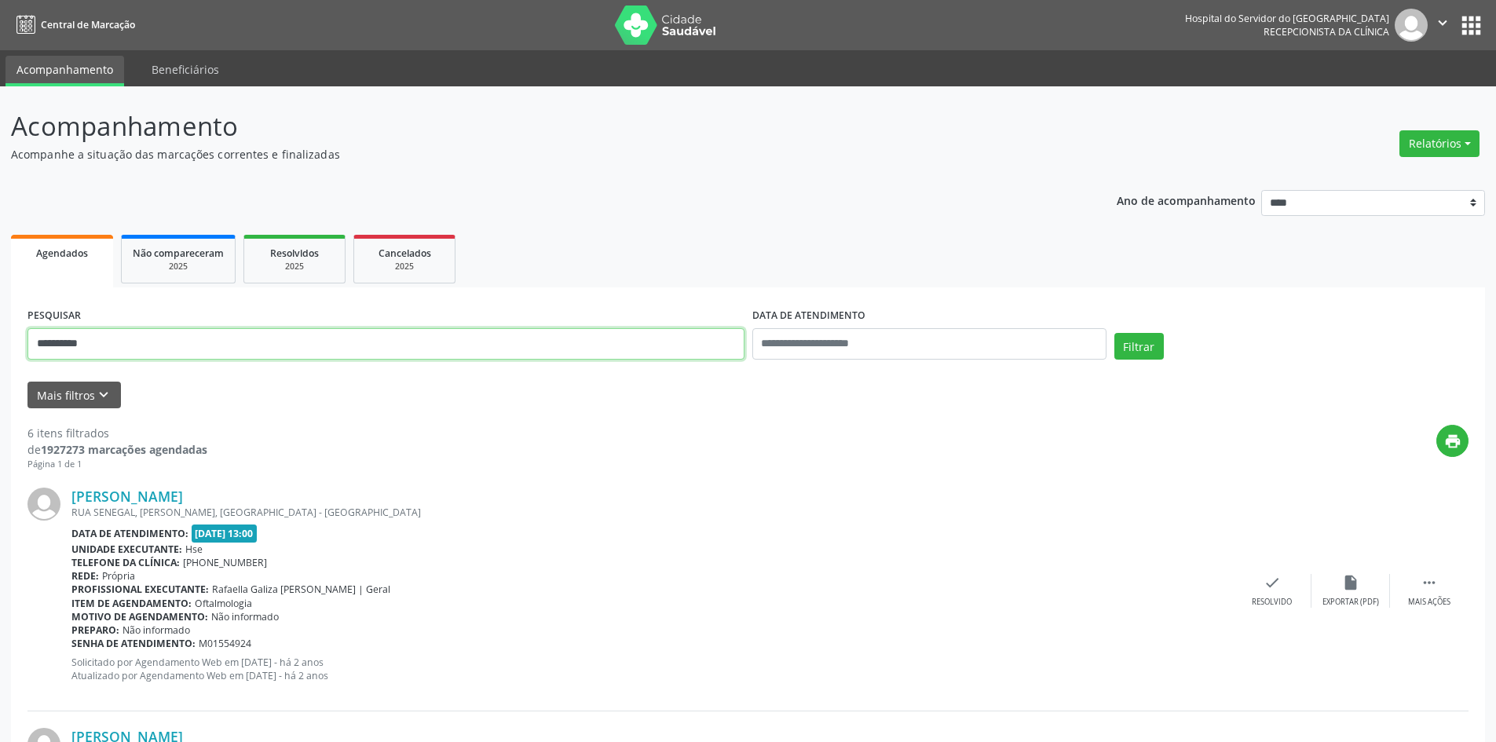
drag, startPoint x: 97, startPoint y: 338, endPoint x: 0, endPoint y: 289, distance: 108.1
click at [1114, 333] on button "Filtrar" at bounding box center [1138, 346] width 49 height 27
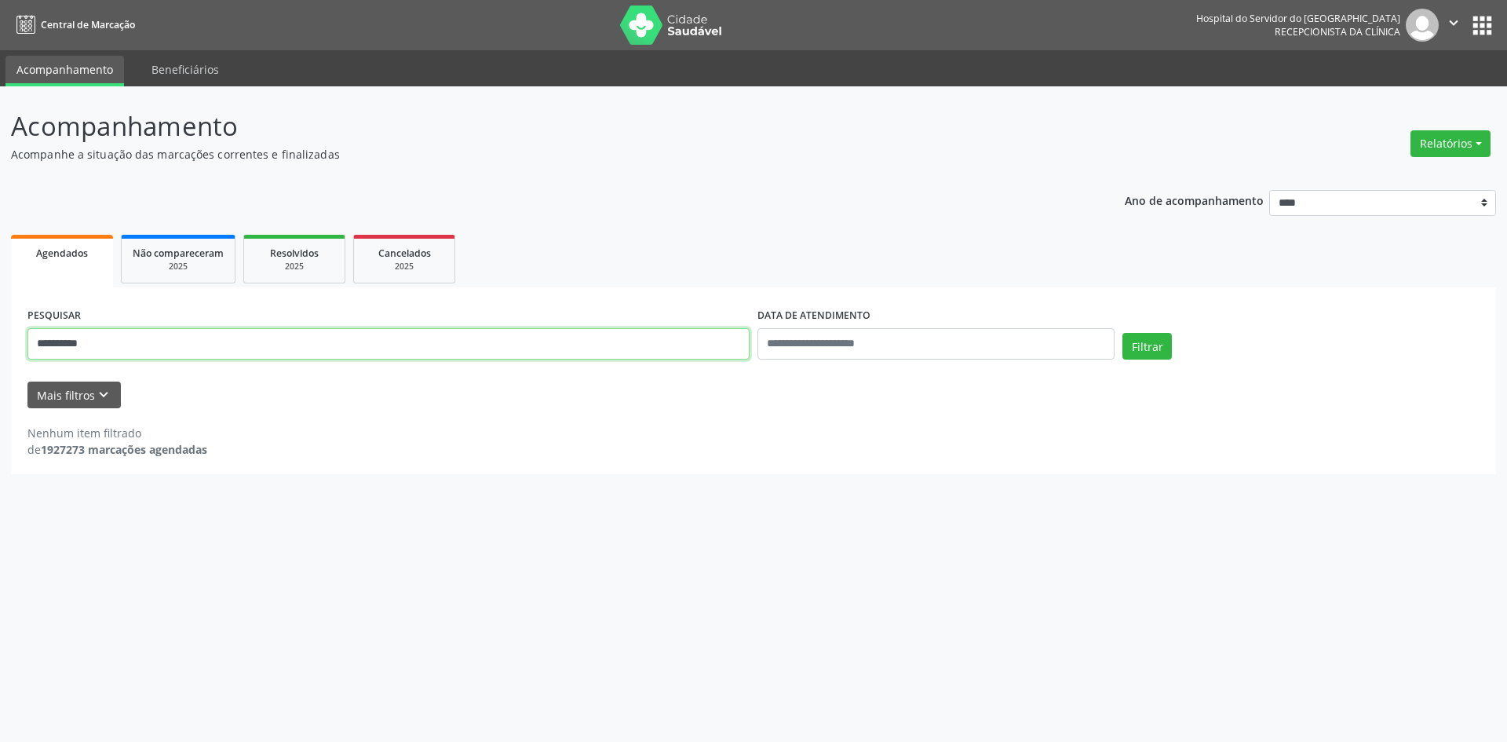
drag, startPoint x: 0, startPoint y: 332, endPoint x: 0, endPoint y: 317, distance: 14.9
click at [0, 317] on div "**********" at bounding box center [753, 414] width 1507 height 656
type input "**********"
click at [1123, 333] on button "Filtrar" at bounding box center [1147, 346] width 49 height 27
drag, startPoint x: 126, startPoint y: 349, endPoint x: 0, endPoint y: 342, distance: 126.6
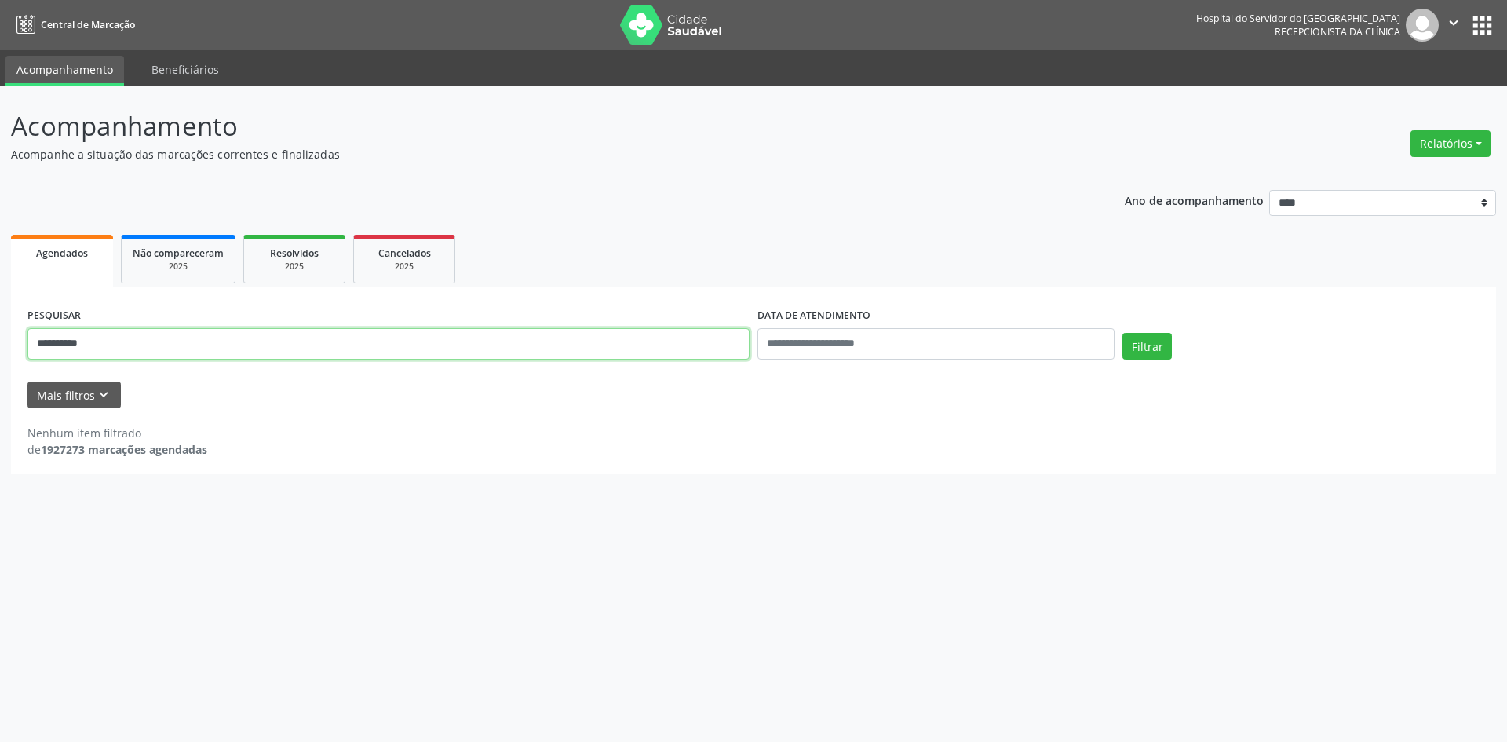
click at [0, 342] on div "**********" at bounding box center [753, 414] width 1507 height 656
click at [1123, 333] on button "Filtrar" at bounding box center [1147, 346] width 49 height 27
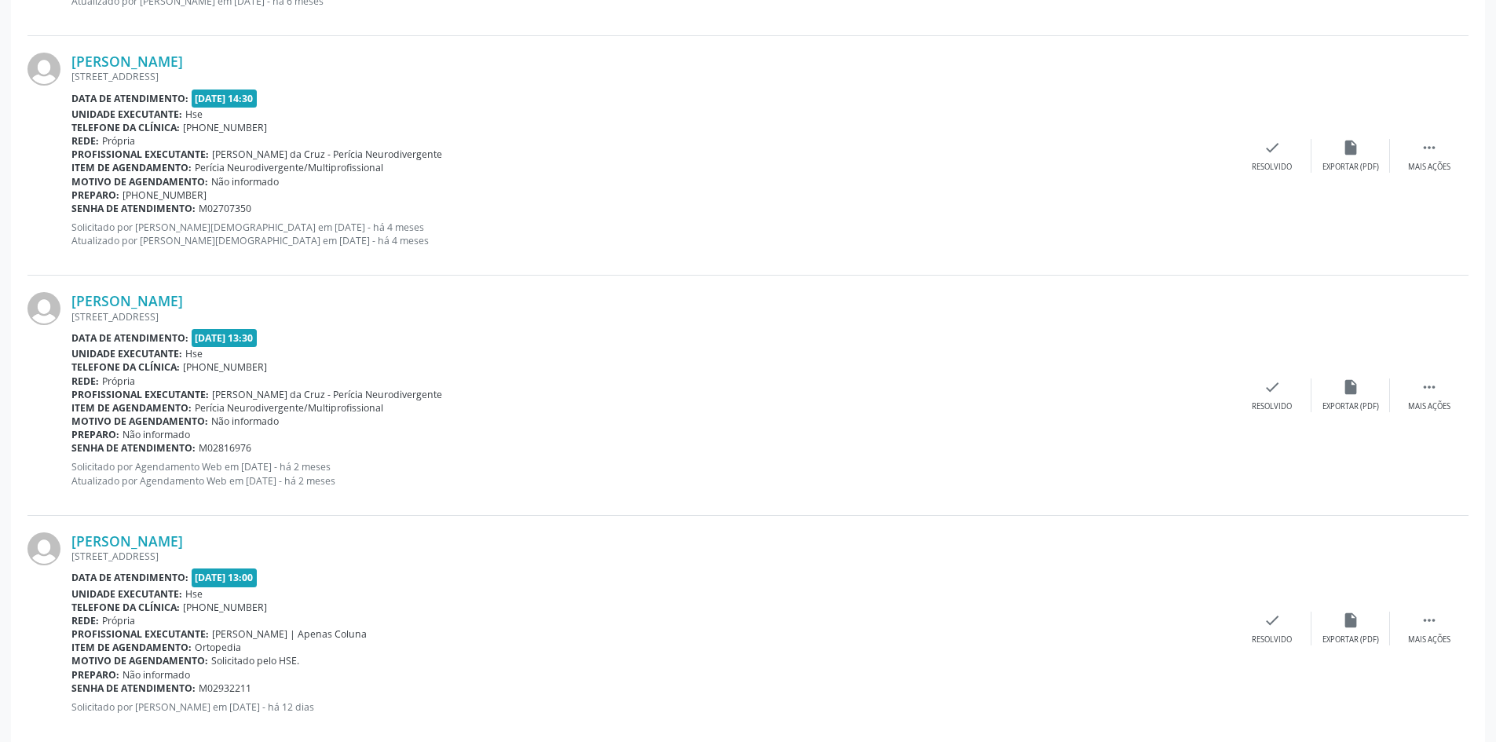
scroll to position [941, 0]
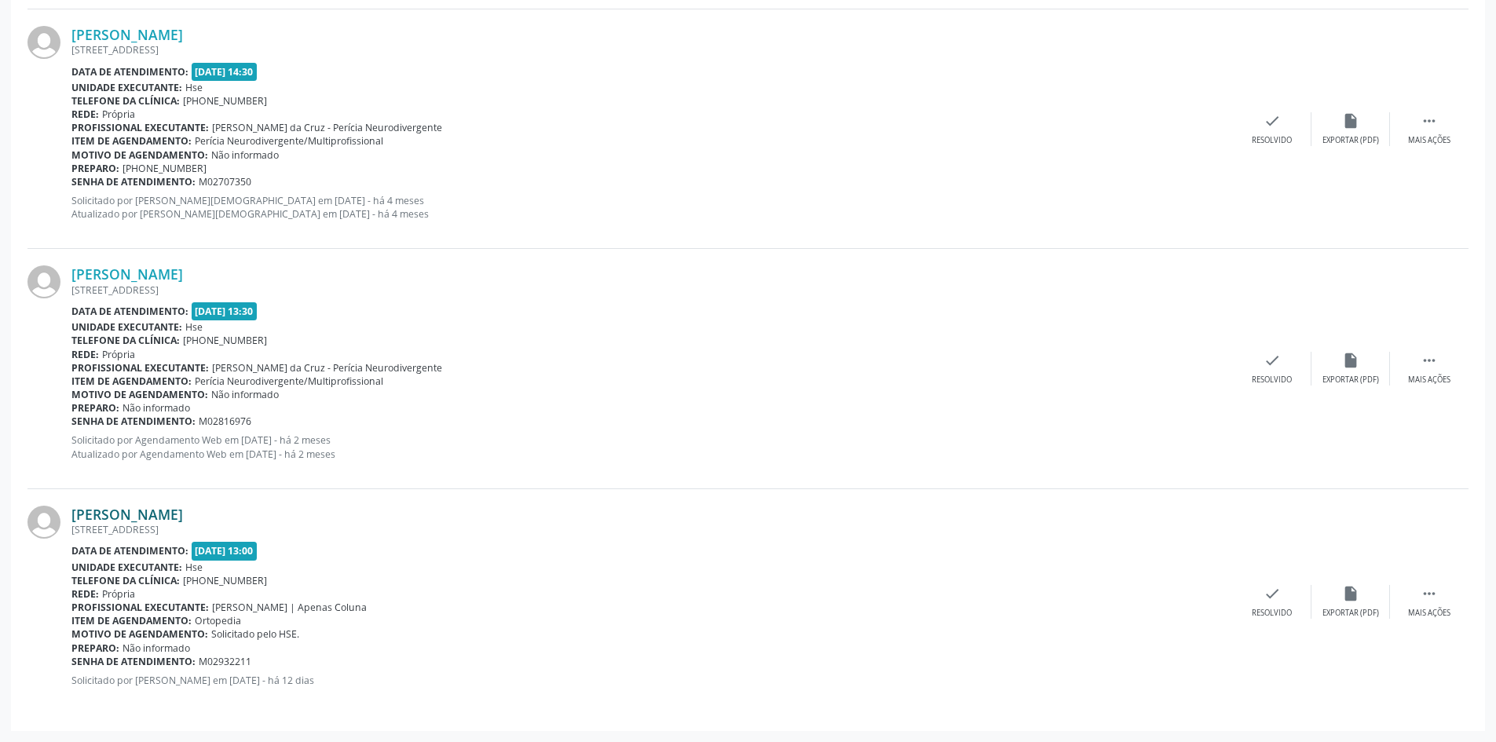
drag, startPoint x: 238, startPoint y: 514, endPoint x: 74, endPoint y: 517, distance: 164.1
click at [74, 517] on div "[PERSON_NAME]" at bounding box center [651, 514] width 1161 height 17
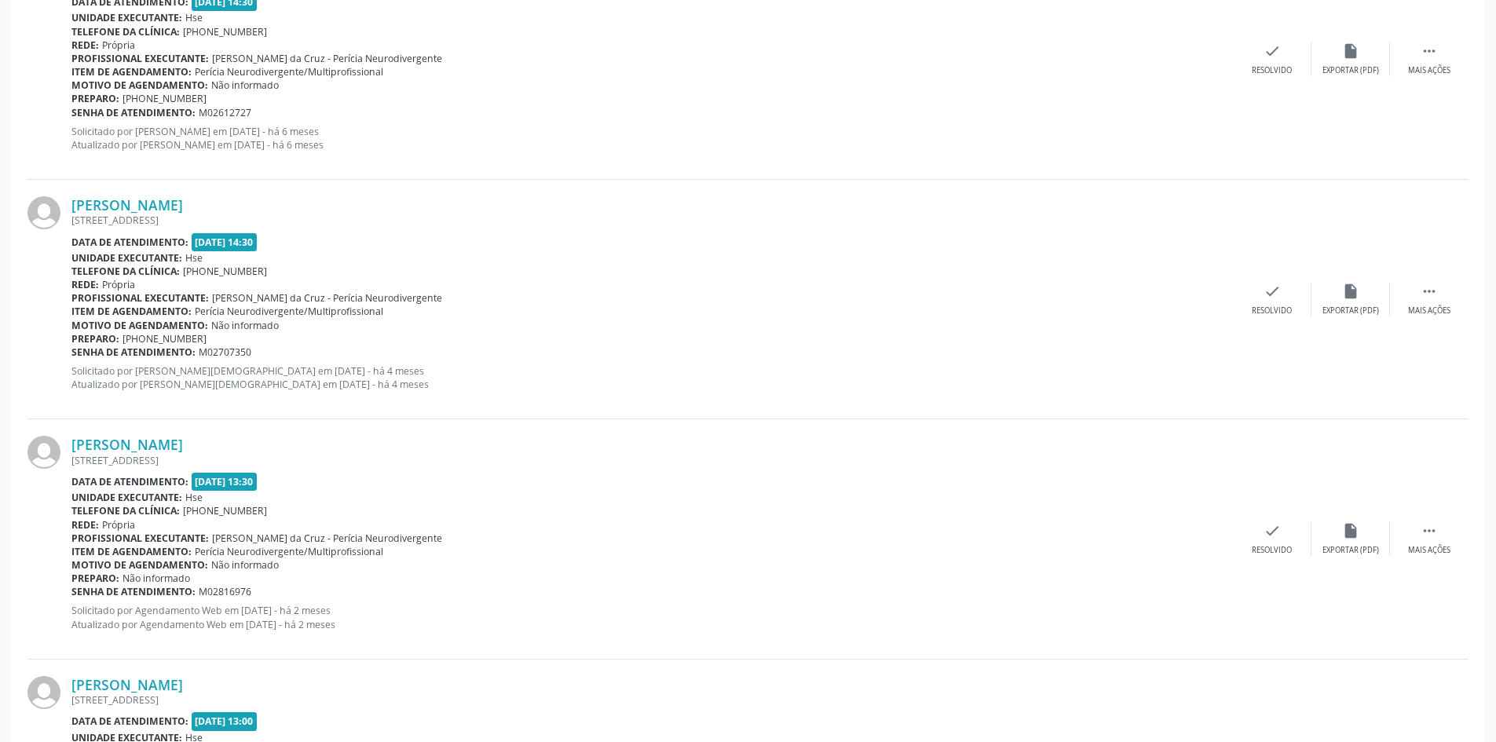
scroll to position [863, 0]
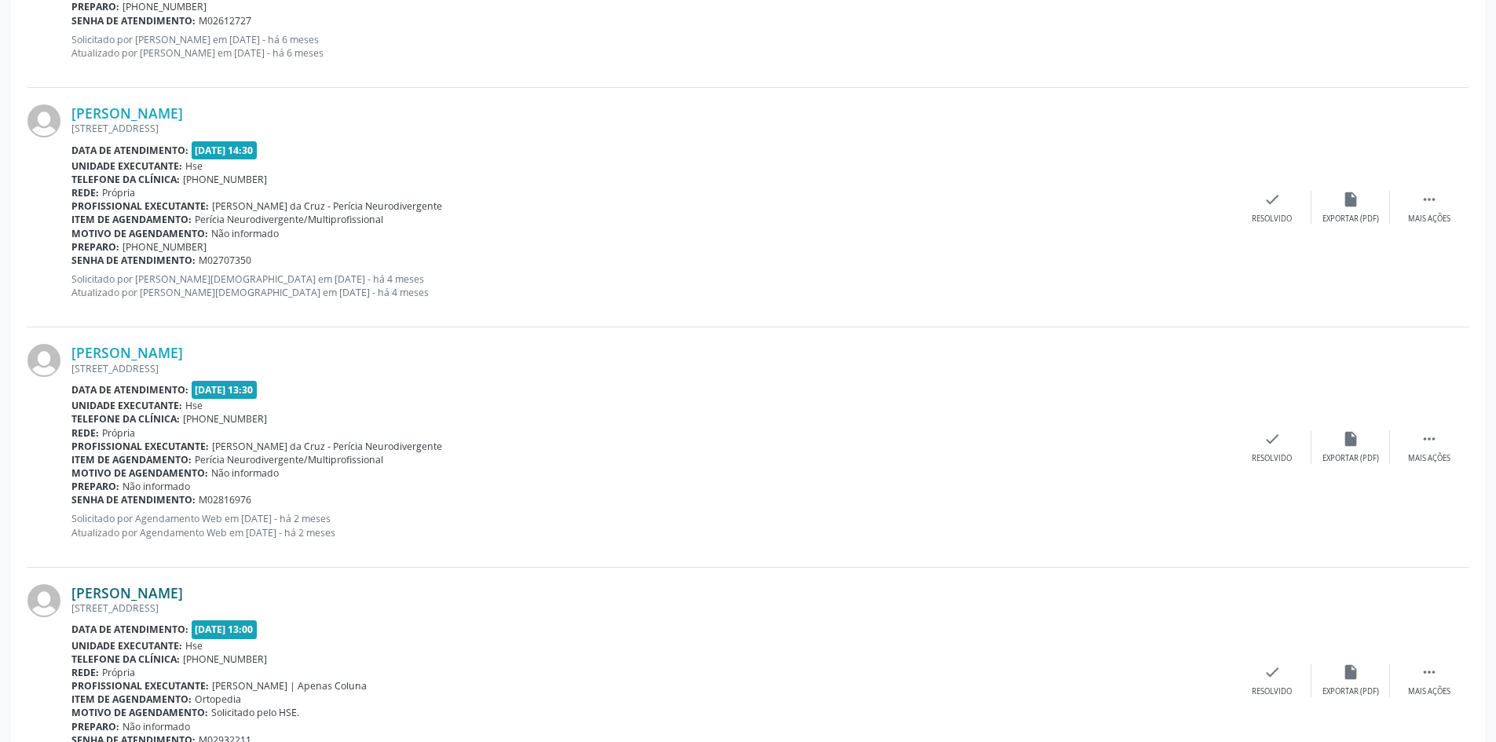
click at [183, 593] on link "[PERSON_NAME]" at bounding box center [126, 592] width 111 height 17
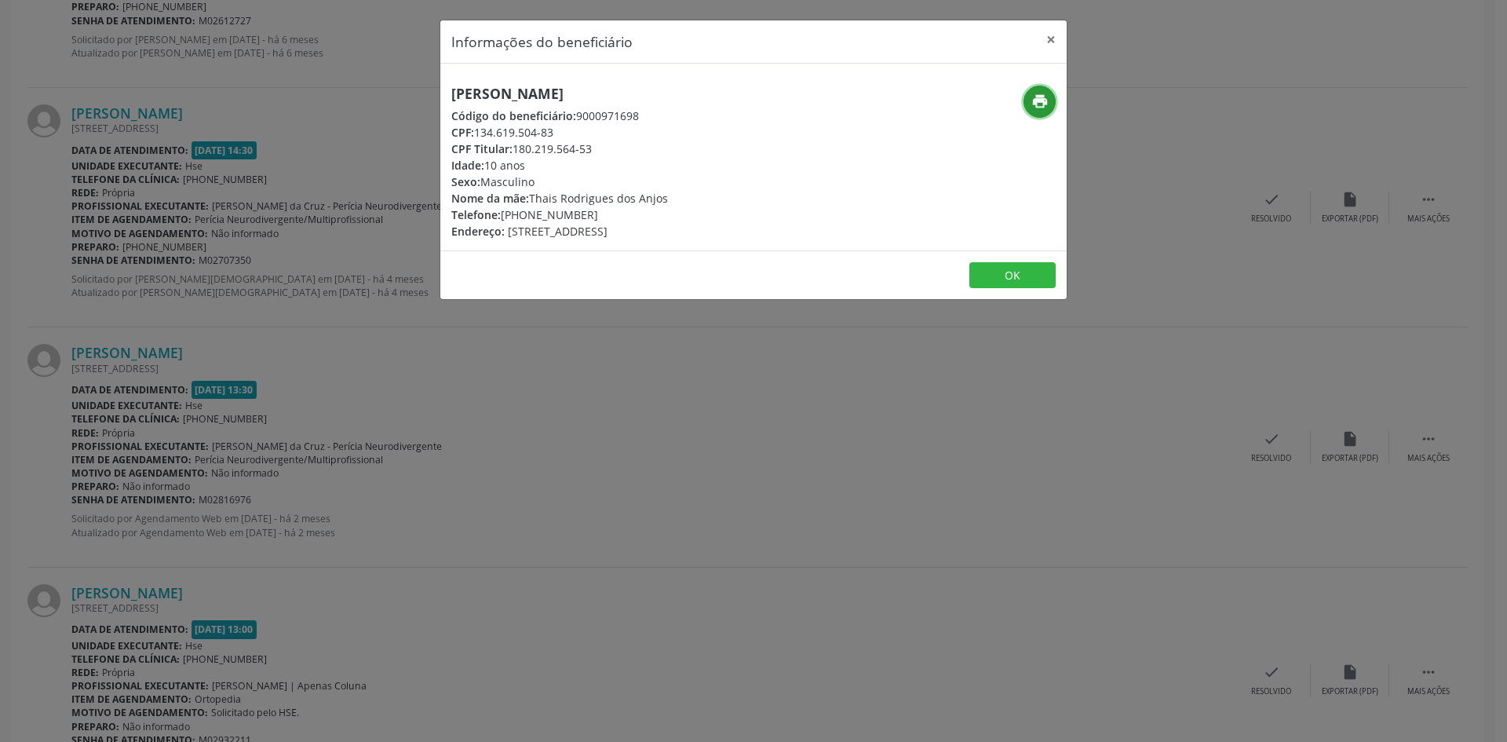
click at [1037, 110] on button "print" at bounding box center [1040, 102] width 32 height 32
click at [1051, 40] on button "×" at bounding box center [1051, 39] width 31 height 38
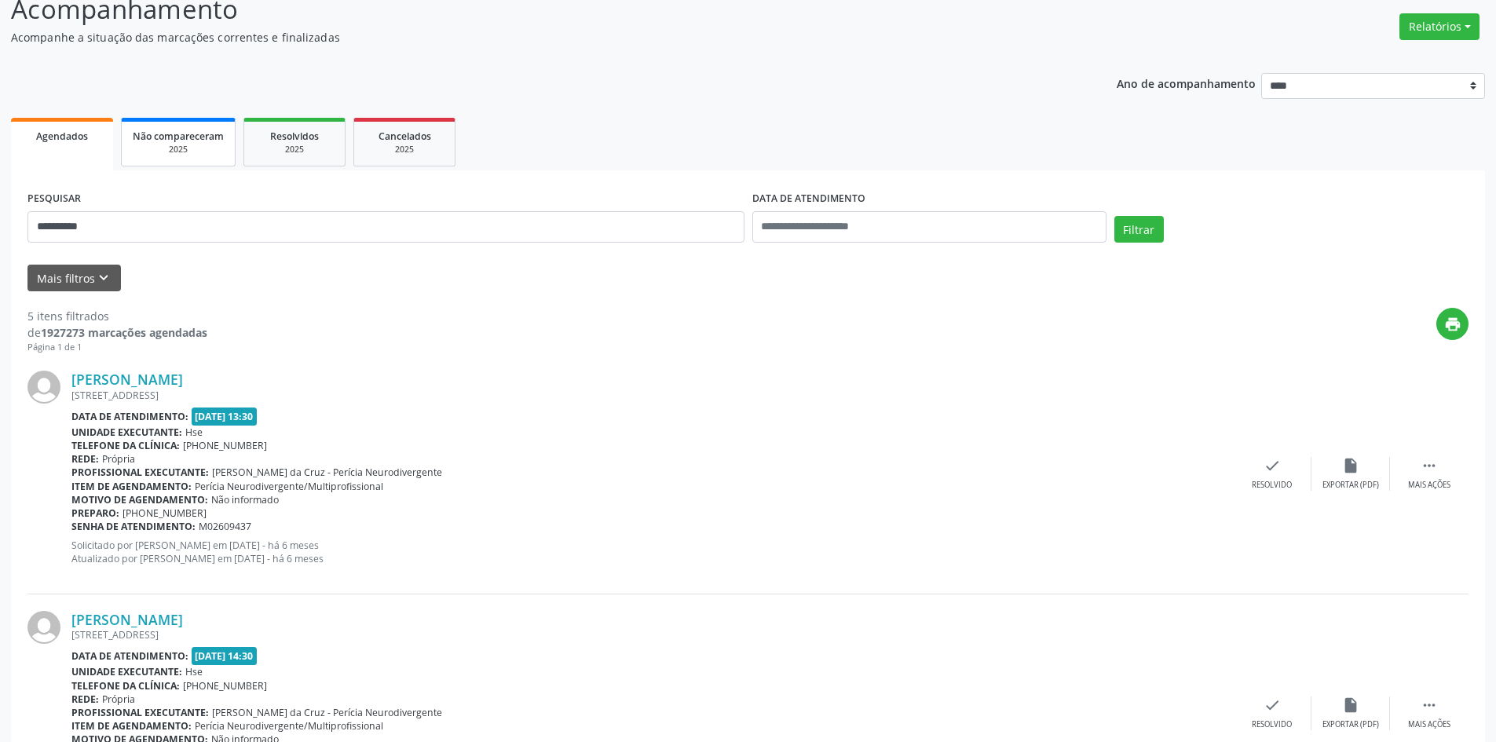
scroll to position [78, 0]
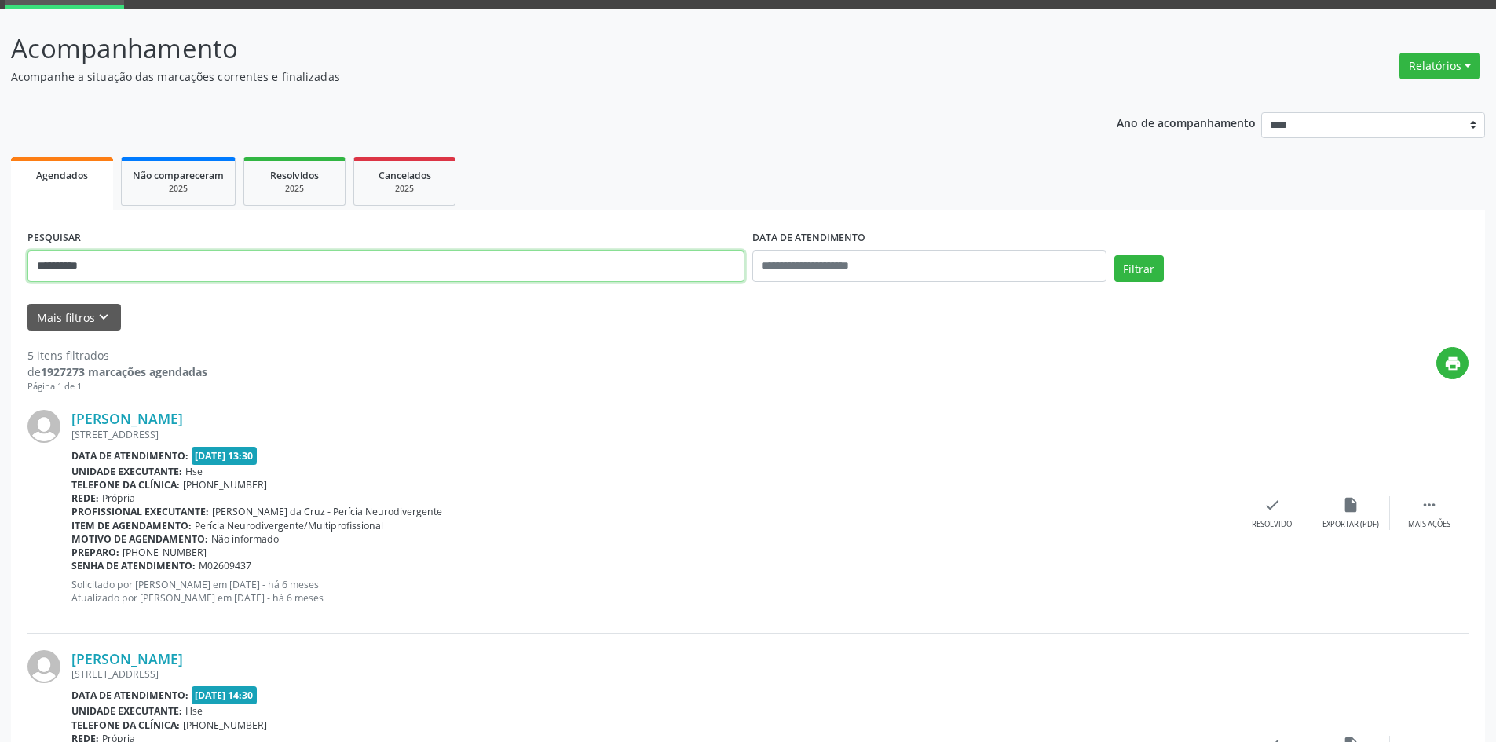
drag, startPoint x: 157, startPoint y: 256, endPoint x: 0, endPoint y: 184, distance: 172.5
type input "**********"
click at [1114, 255] on button "Filtrar" at bounding box center [1138, 268] width 49 height 27
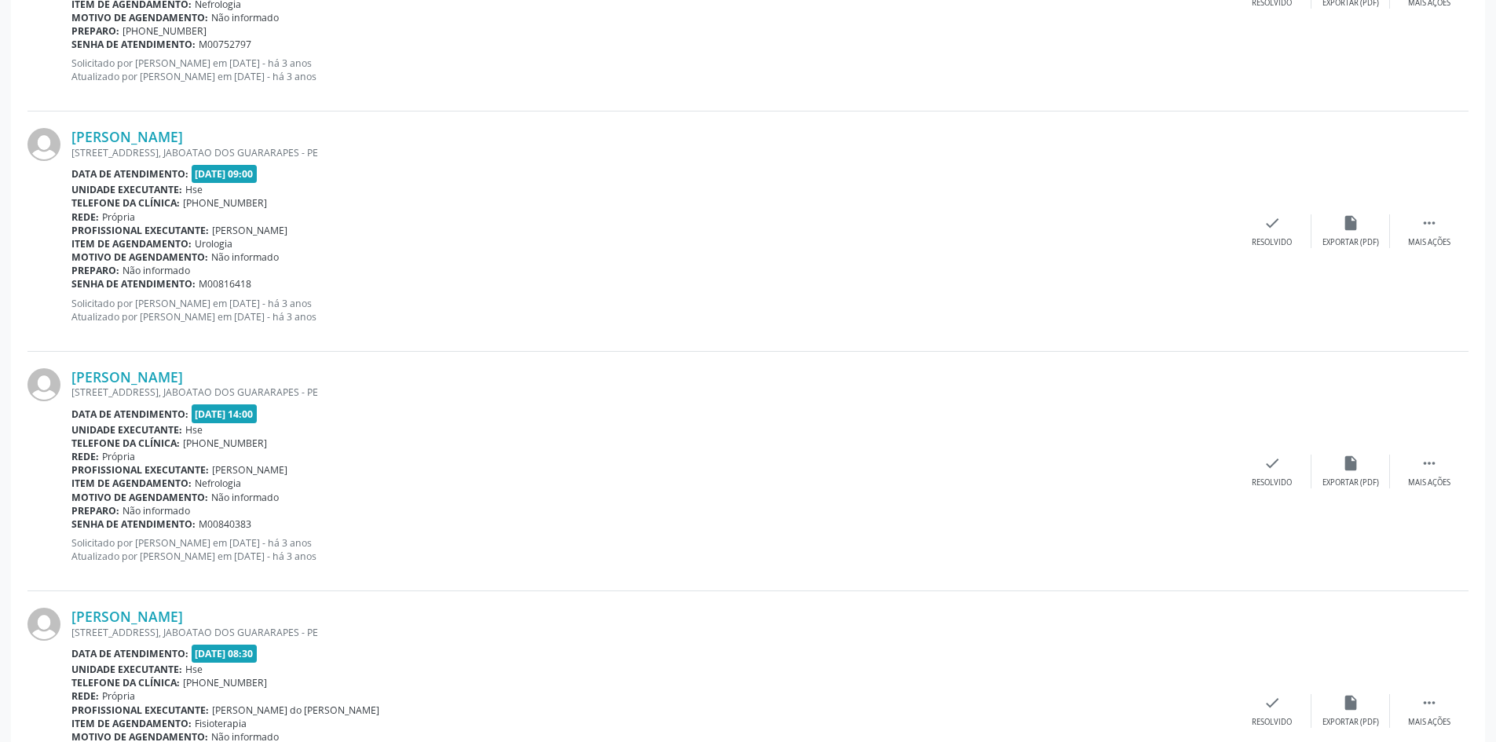
scroll to position [3376, 0]
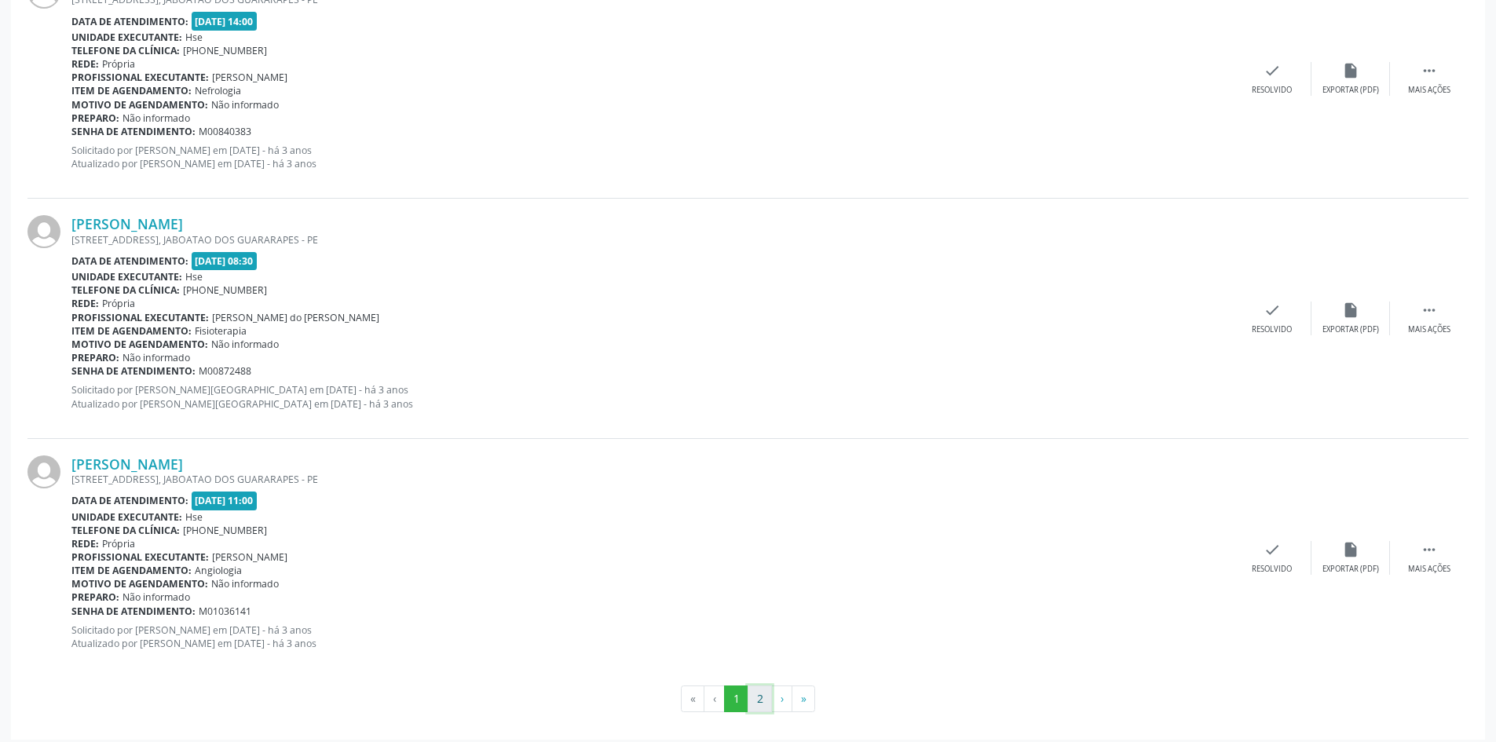
click at [762, 697] on button "2" at bounding box center [759, 698] width 24 height 27
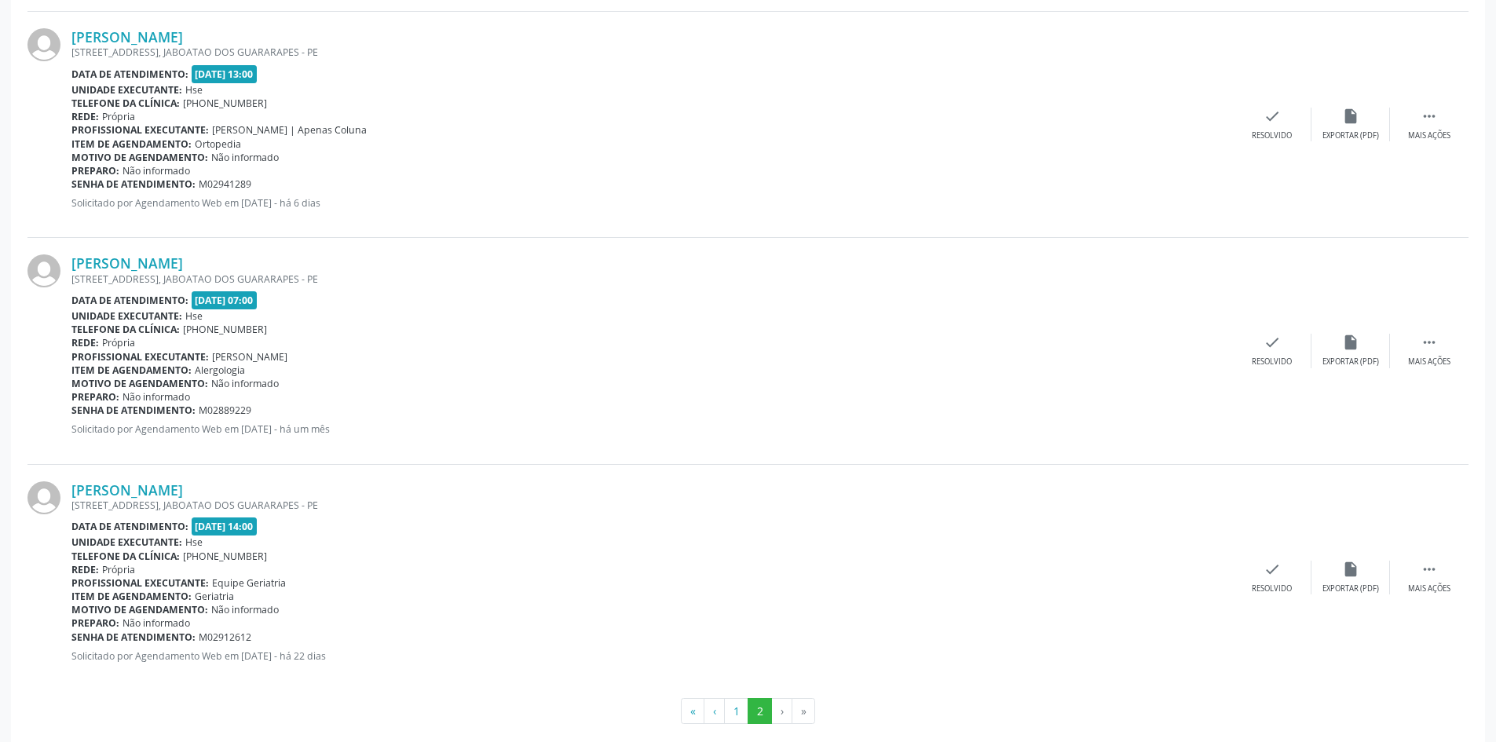
scroll to position [2864, 0]
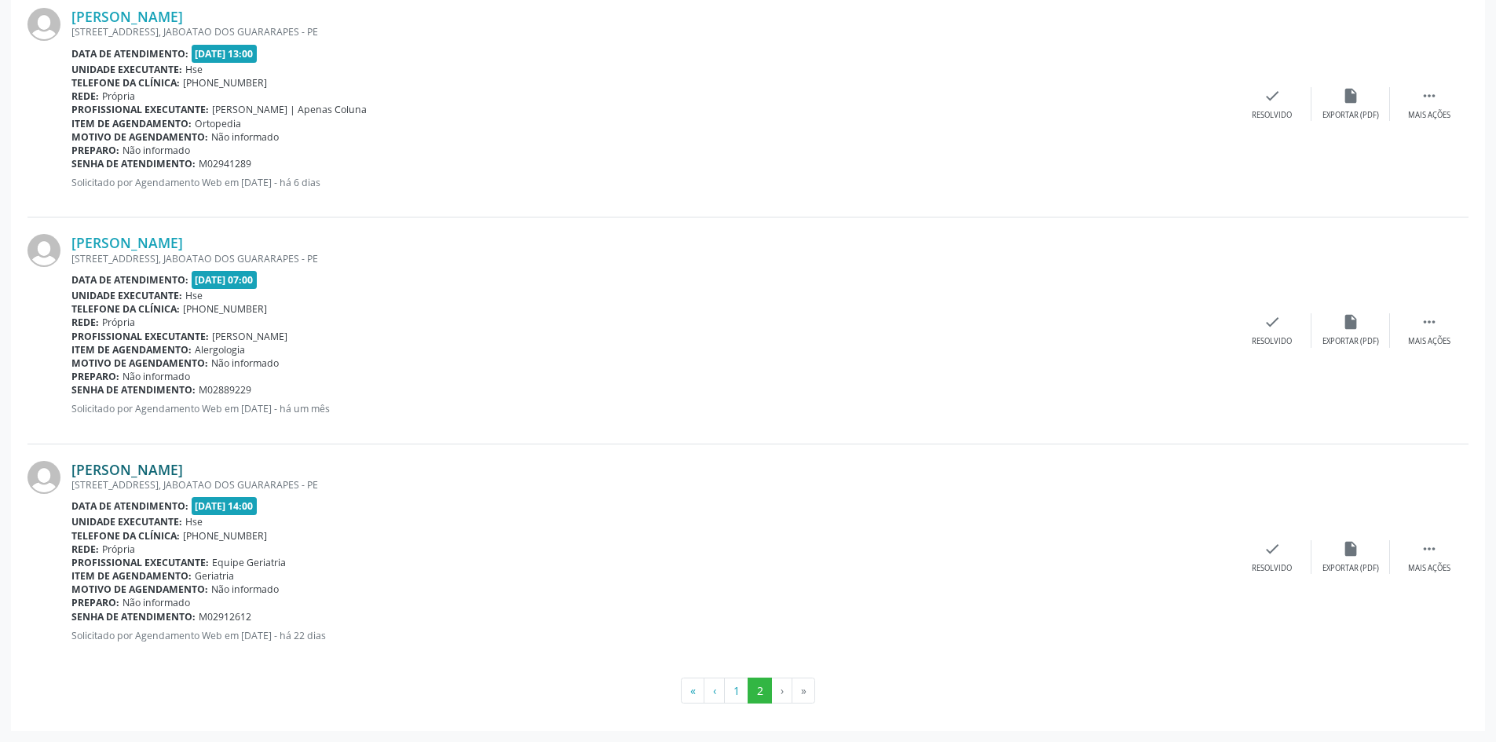
drag, startPoint x: 297, startPoint y: 466, endPoint x: 147, endPoint y: 466, distance: 150.0
click at [147, 466] on div "[PERSON_NAME]" at bounding box center [651, 469] width 1161 height 17
click at [294, 422] on div "[PERSON_NAME] [STREET_ADDRESS] Data de atendimento: [DATE] 07:00 Unidade execut…" at bounding box center [651, 330] width 1161 height 192
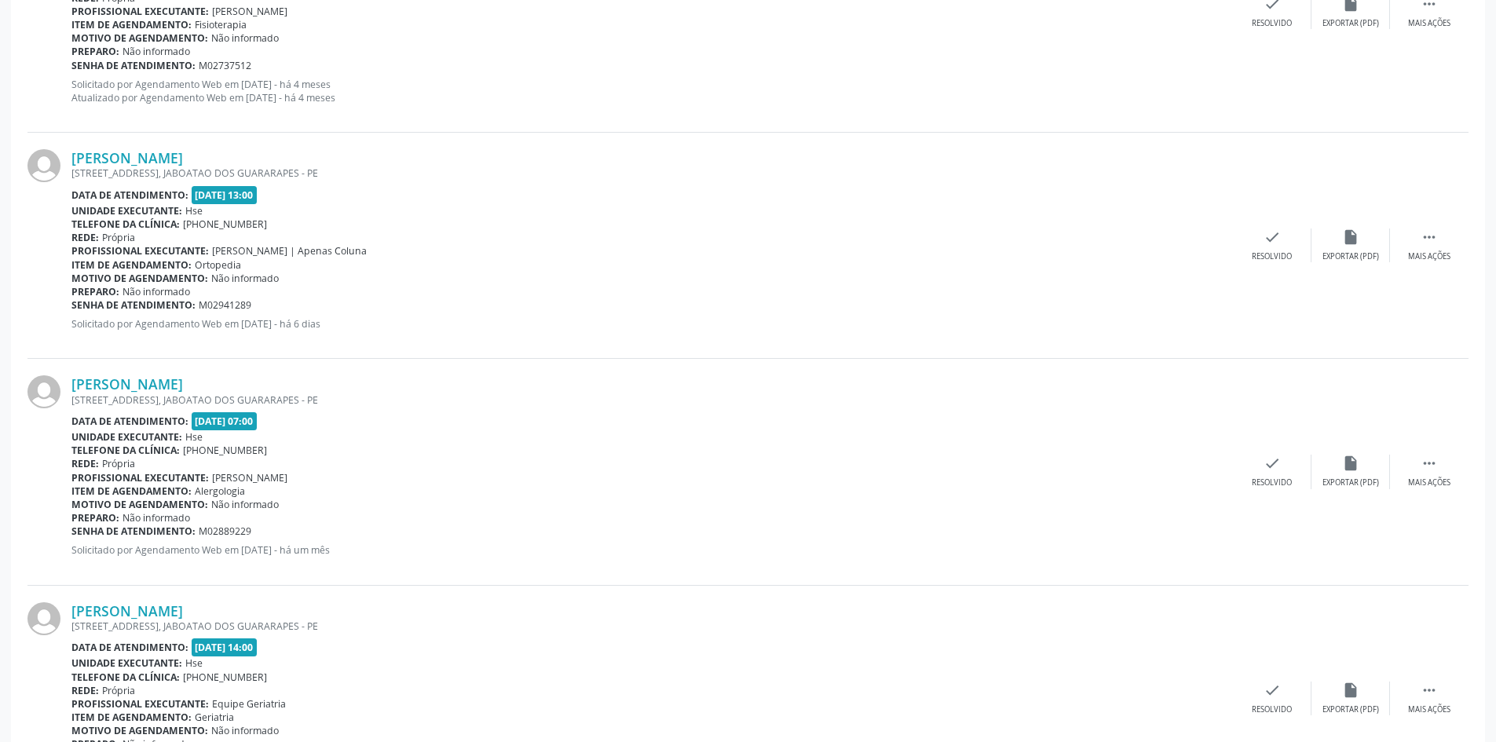
scroll to position [2550, 0]
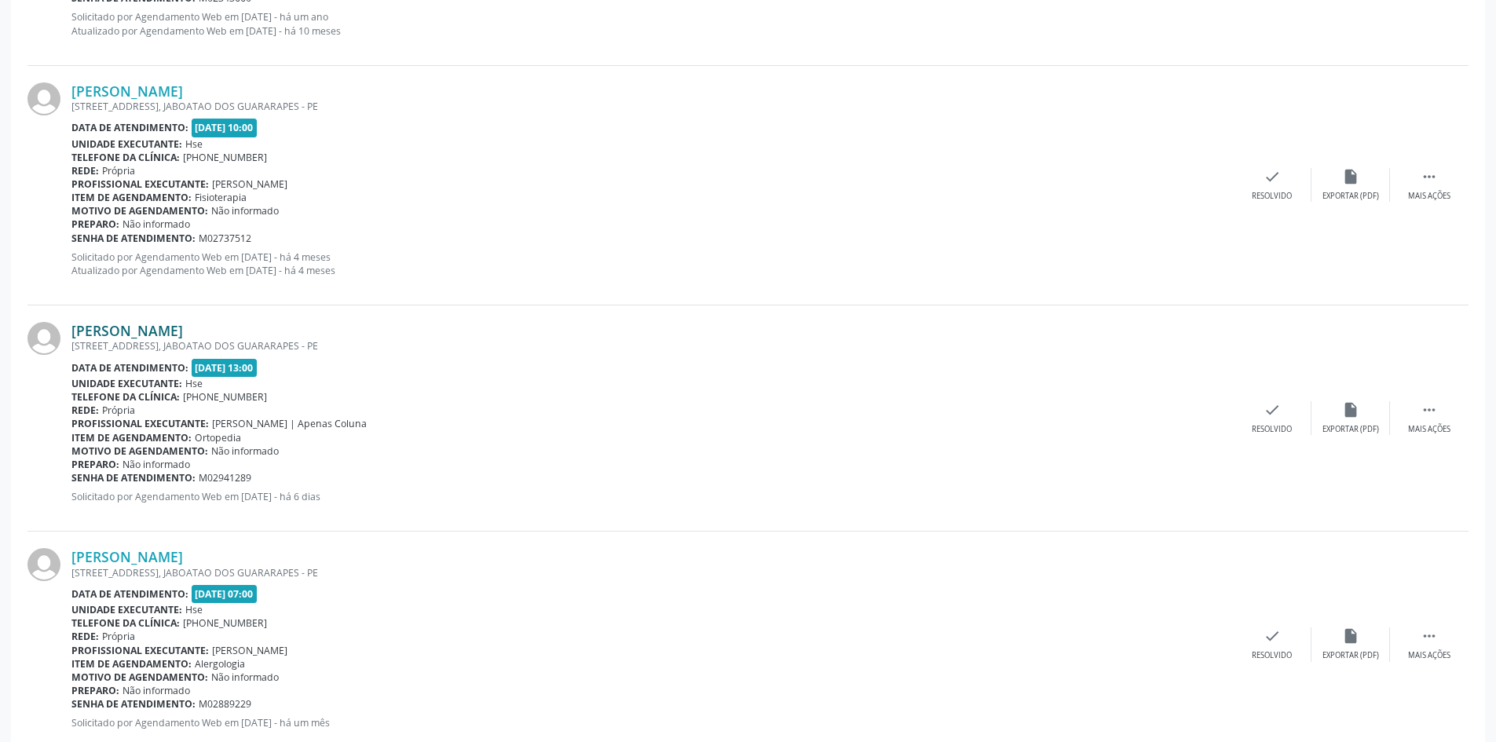
drag, startPoint x: 287, startPoint y: 332, endPoint x: 75, endPoint y: 323, distance: 212.9
click at [75, 323] on div "[PERSON_NAME]" at bounding box center [651, 330] width 1161 height 17
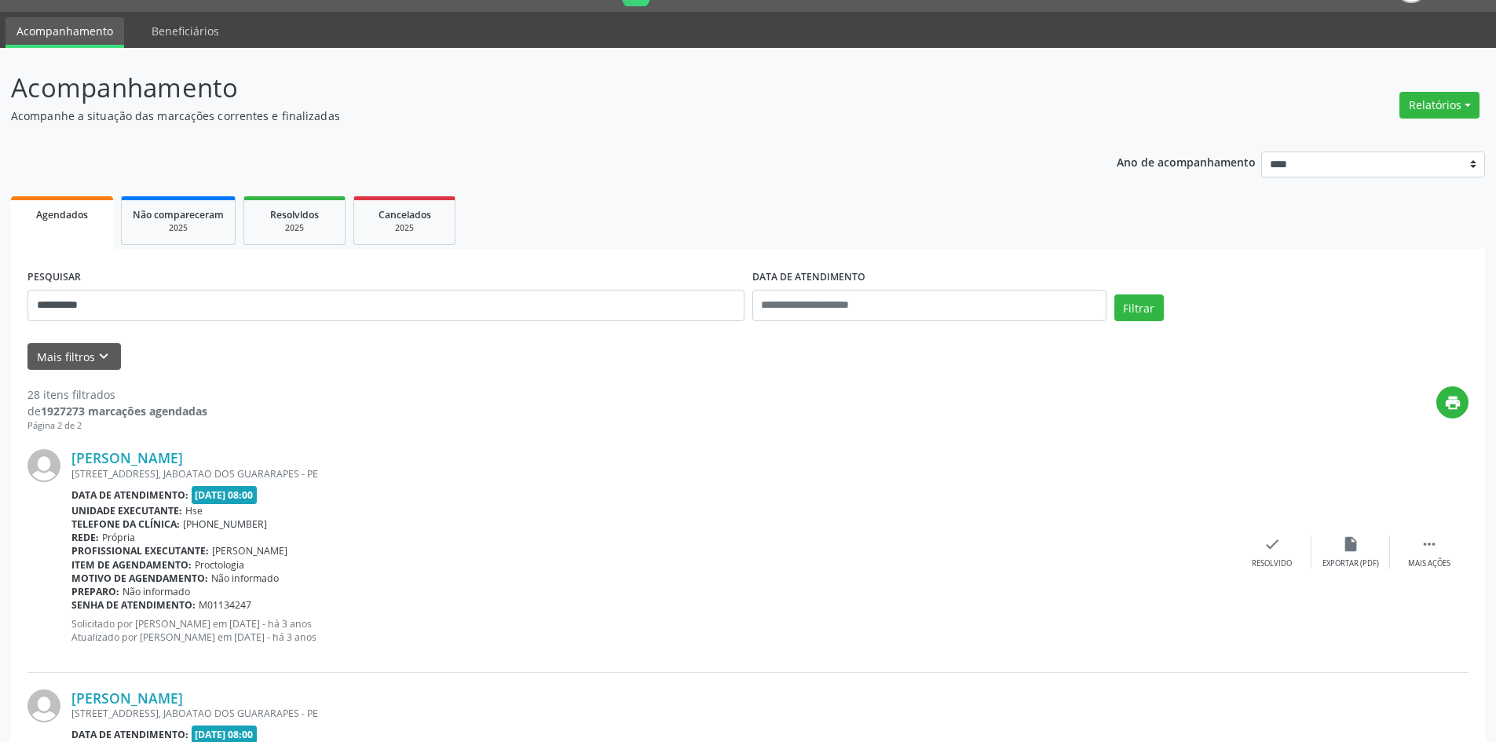
scroll to position [0, 0]
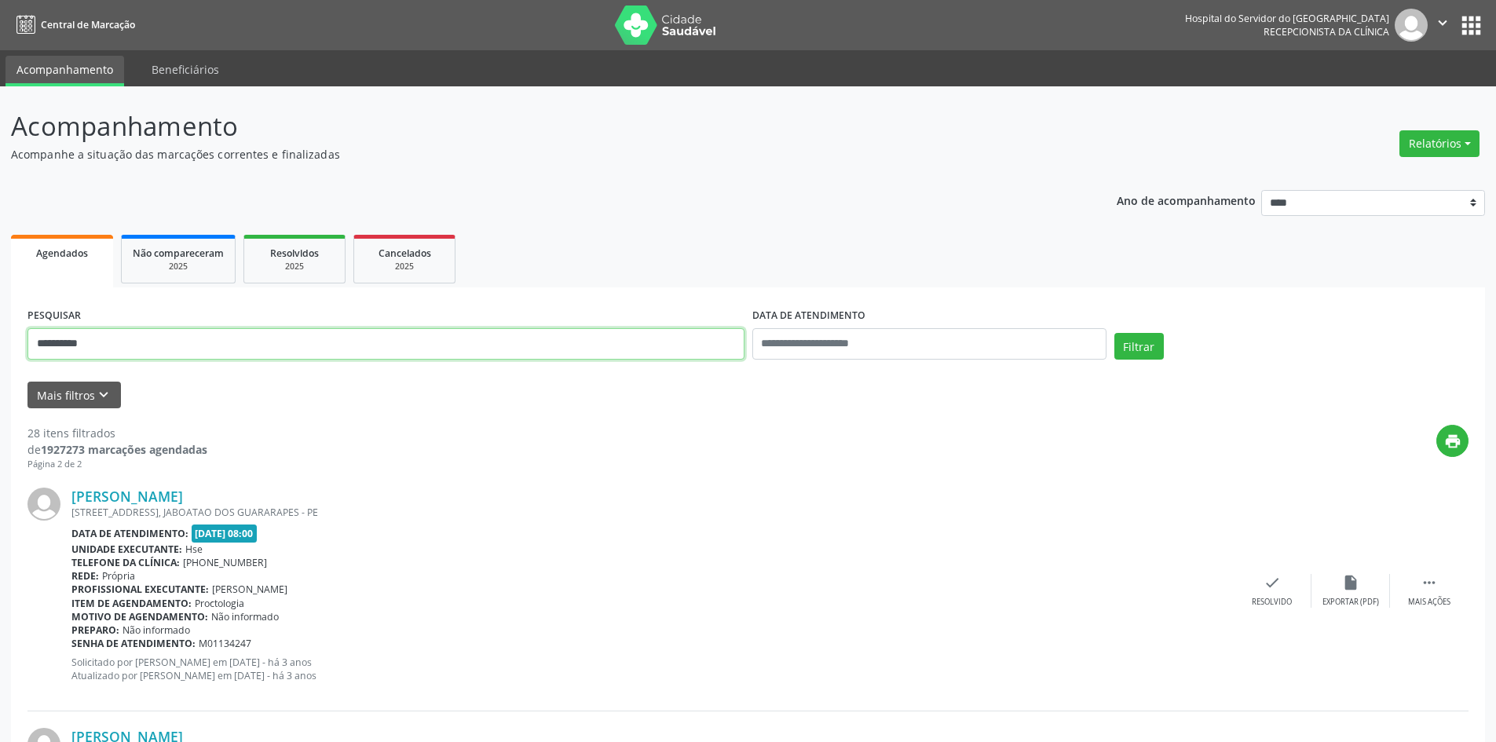
drag, startPoint x: 179, startPoint y: 359, endPoint x: 0, endPoint y: 305, distance: 187.0
type input "**********"
click at [1114, 333] on button "Filtrar" at bounding box center [1138, 346] width 49 height 27
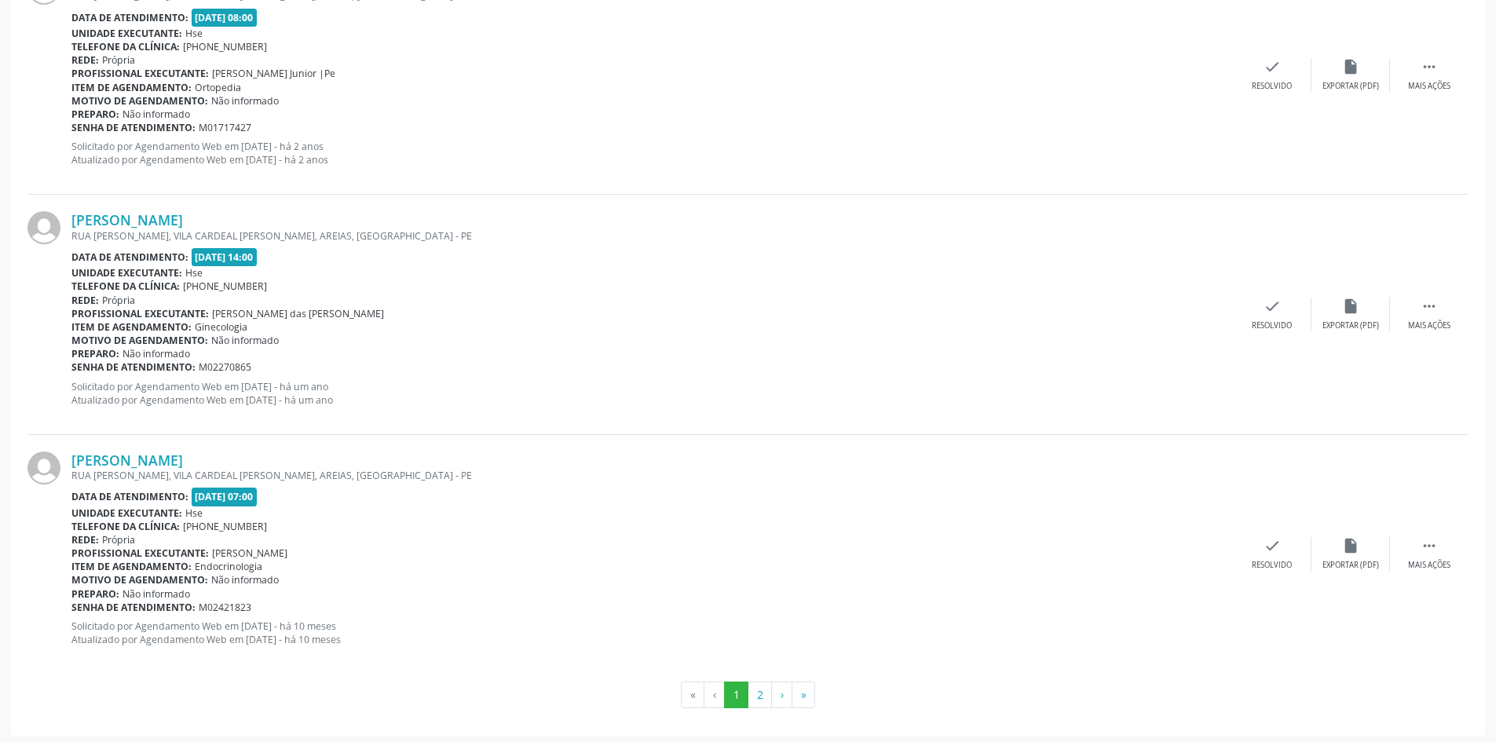
scroll to position [3398, 0]
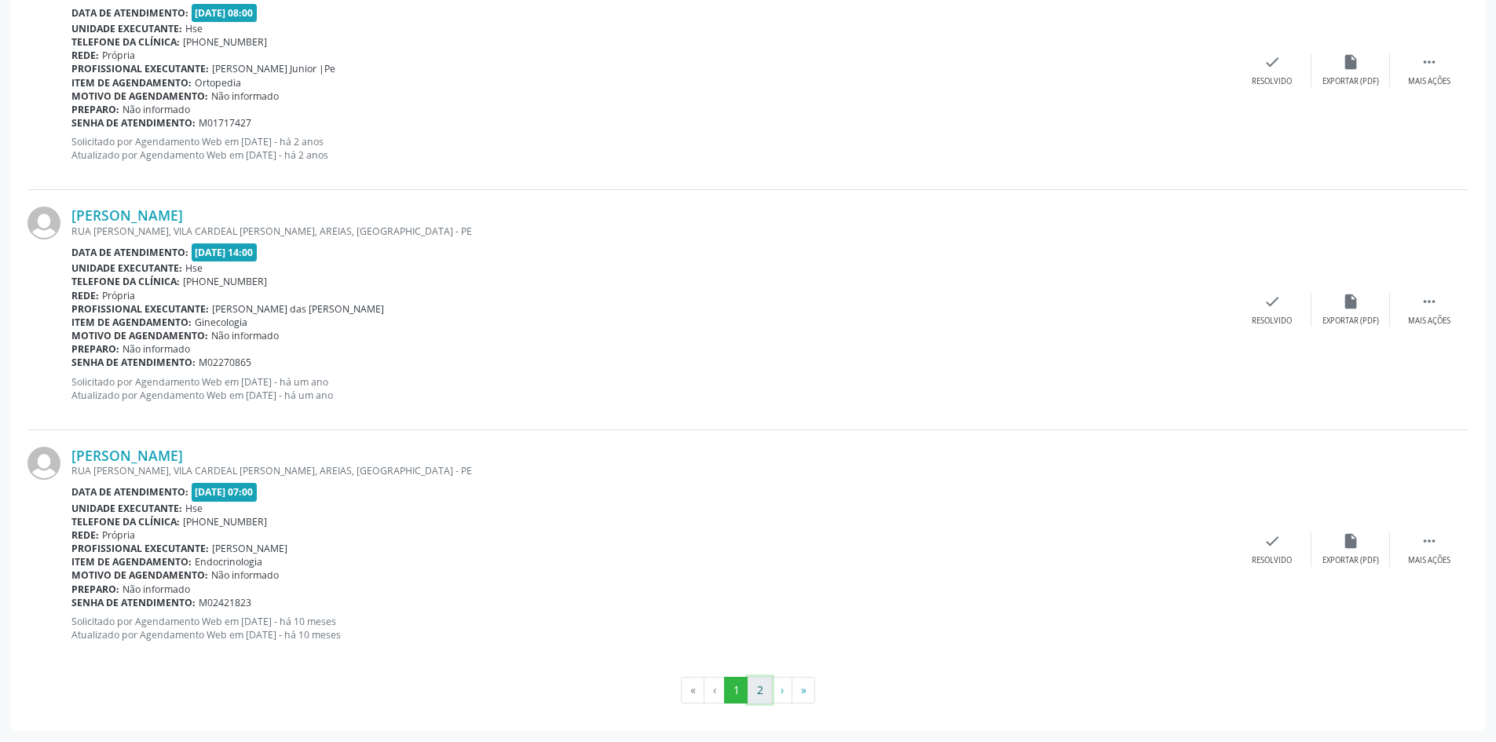
click at [761, 696] on button "2" at bounding box center [759, 690] width 24 height 27
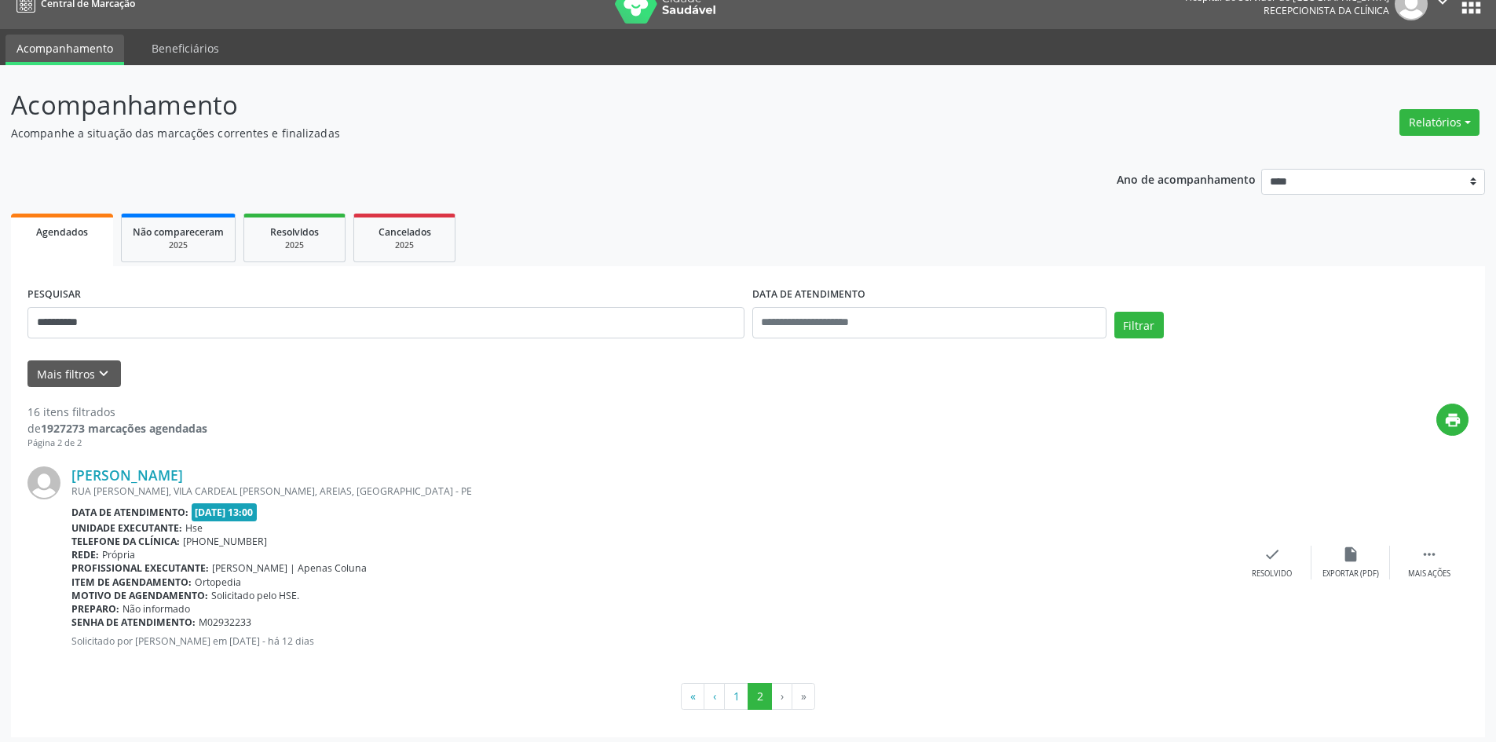
scroll to position [27, 0]
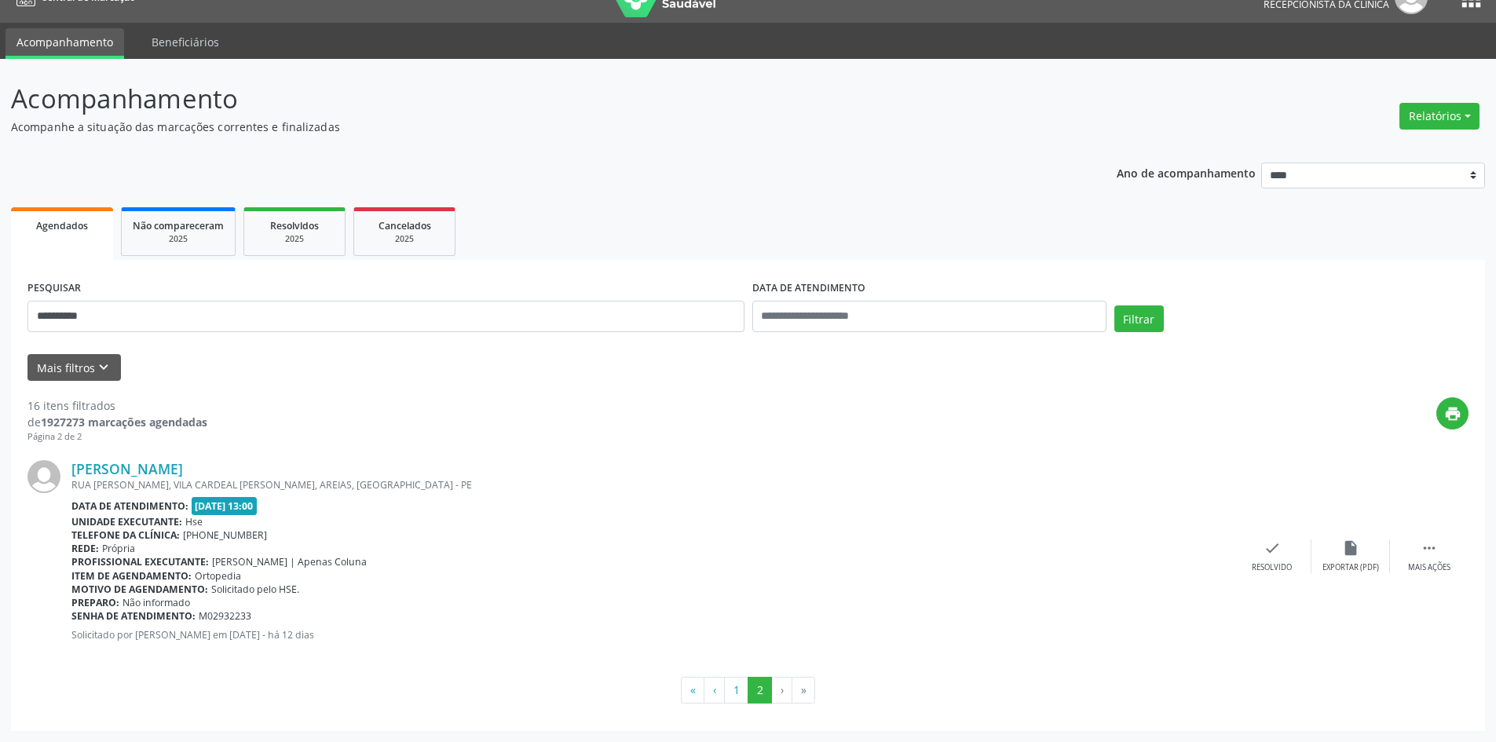
drag, startPoint x: 326, startPoint y: 463, endPoint x: 67, endPoint y: 458, distance: 259.1
click at [67, 458] on div "[PERSON_NAME] RUA [GEOGRAPHIC_DATA], VILA CARDEAL [PERSON_NAME], [GEOGRAPHIC_DA…" at bounding box center [747, 556] width 1441 height 225
click at [181, 389] on div "16 itens filtrados de 1927273 marcações agendadas Página 2 de 2 print [PERSON_N…" at bounding box center [747, 542] width 1441 height 323
drag, startPoint x: 323, startPoint y: 471, endPoint x: 68, endPoint y: 471, distance: 255.2
click at [68, 471] on div "[PERSON_NAME] RUA [GEOGRAPHIC_DATA], VILA CARDEAL [PERSON_NAME], [GEOGRAPHIC_DA…" at bounding box center [747, 556] width 1441 height 225
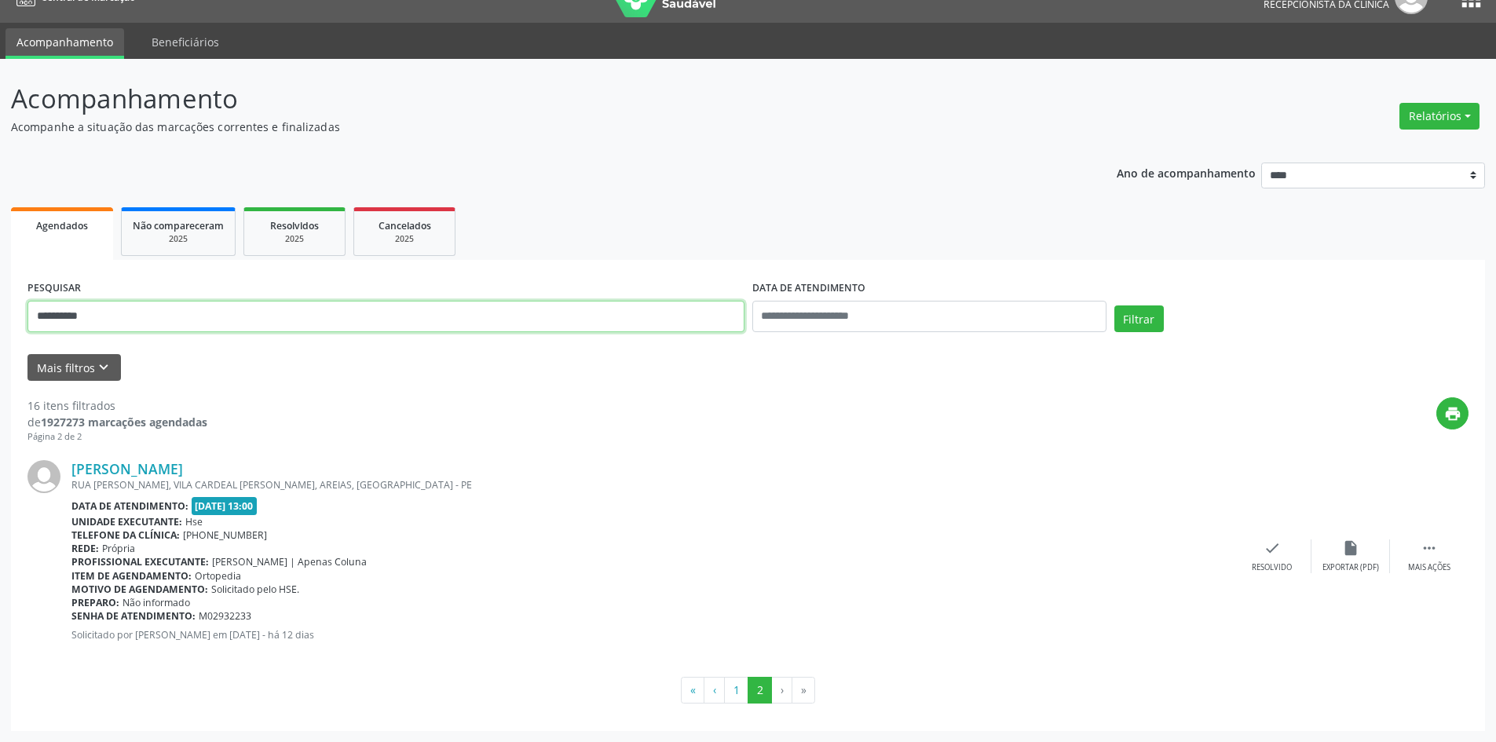
drag, startPoint x: 85, startPoint y: 329, endPoint x: 0, endPoint y: 316, distance: 85.8
click at [0, 320] on div "**********" at bounding box center [748, 400] width 1496 height 683
click at [1114, 305] on button "Filtrar" at bounding box center [1138, 318] width 49 height 27
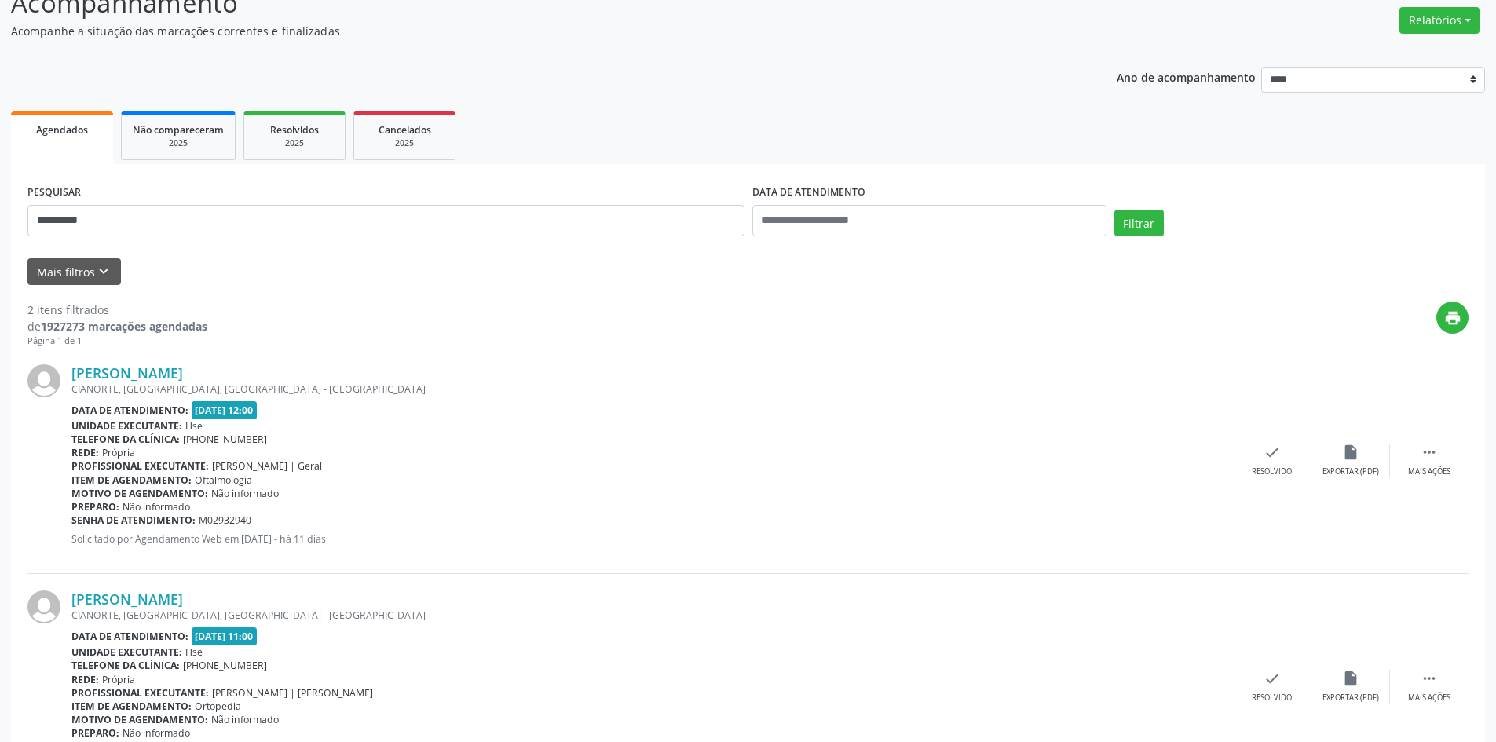
scroll to position [209, 0]
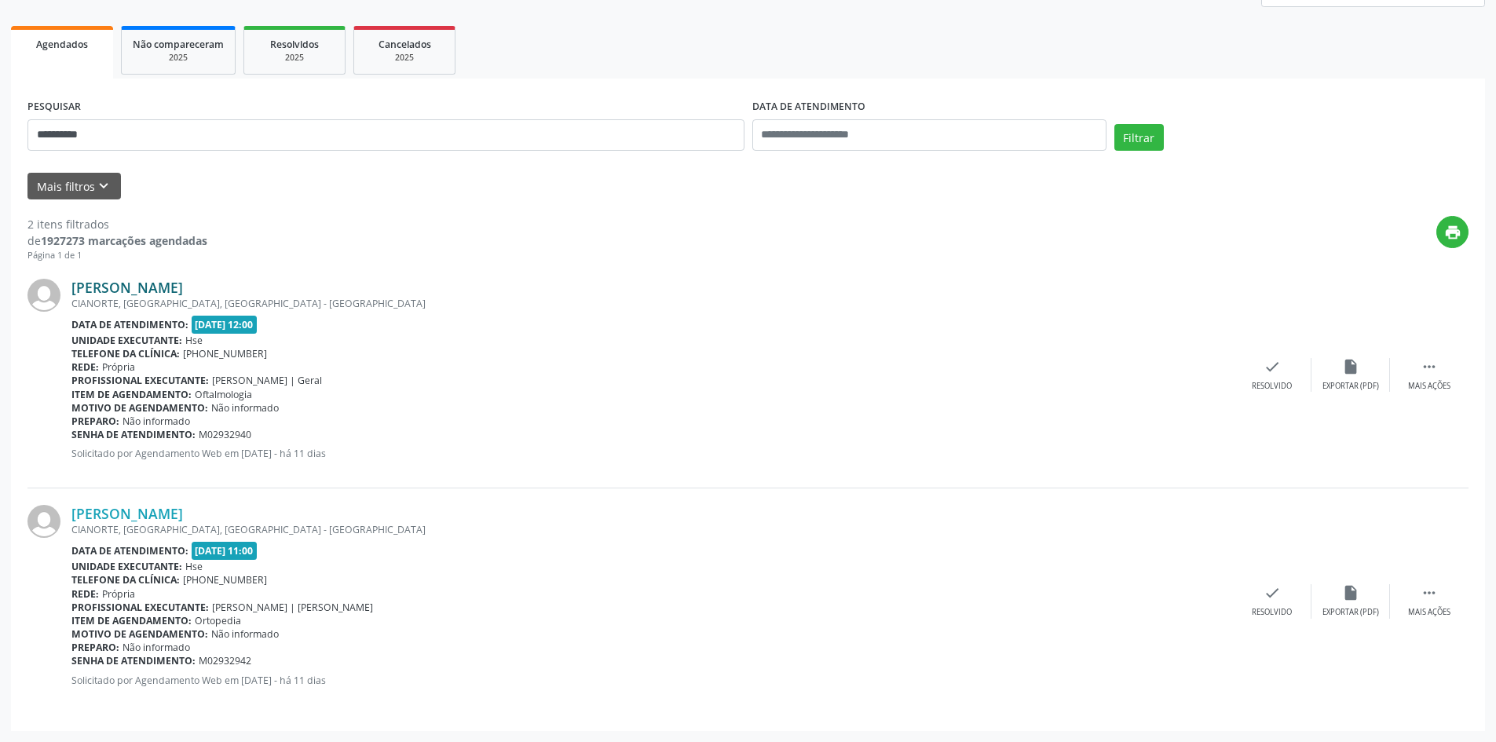
click at [183, 285] on link "[PERSON_NAME]" at bounding box center [126, 287] width 111 height 17
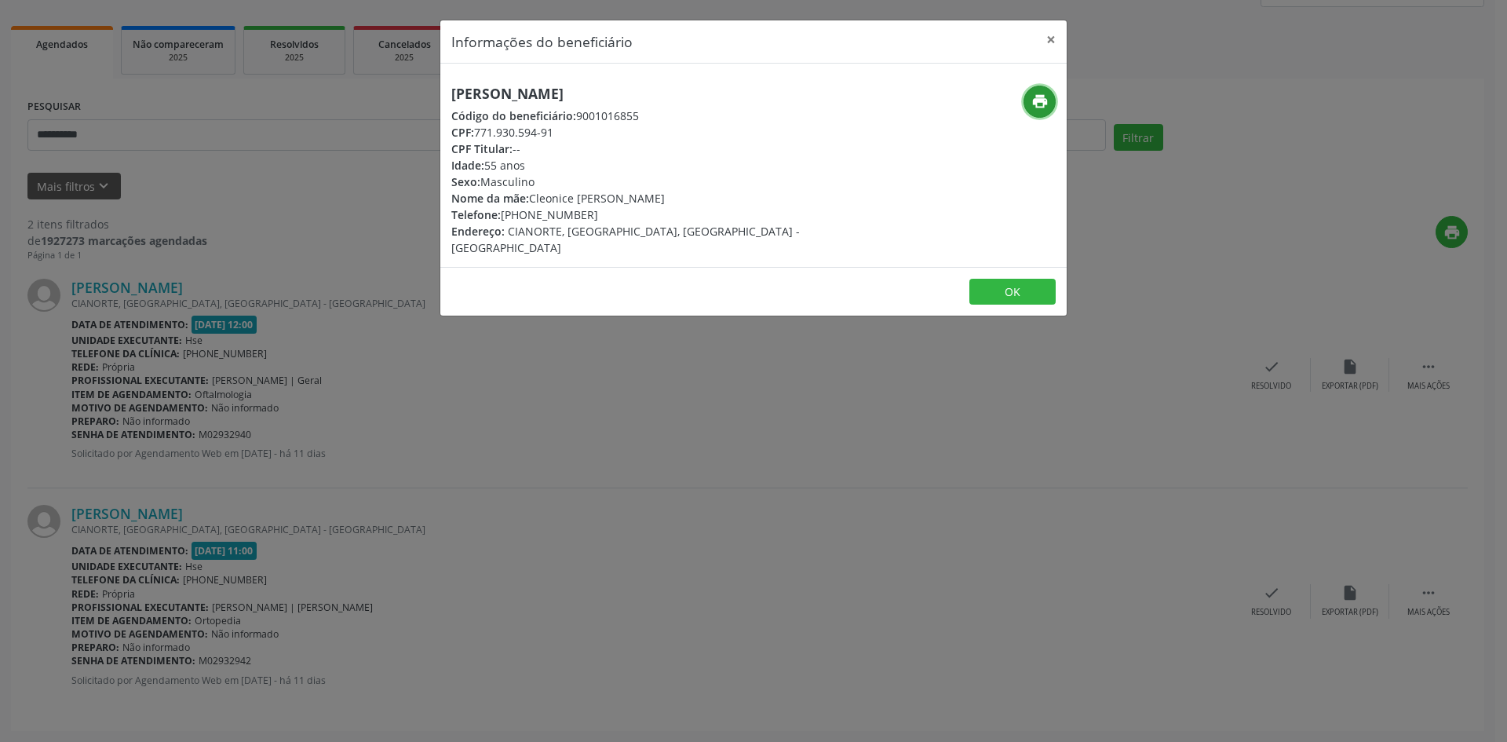
click at [1043, 90] on button "print" at bounding box center [1040, 102] width 32 height 32
drag, startPoint x: 1049, startPoint y: 37, endPoint x: 516, endPoint y: 101, distance: 536.9
click at [984, 37] on header "Informações do beneficiário ×" at bounding box center [753, 41] width 626 height 43
click at [1043, 39] on button "×" at bounding box center [1051, 39] width 31 height 38
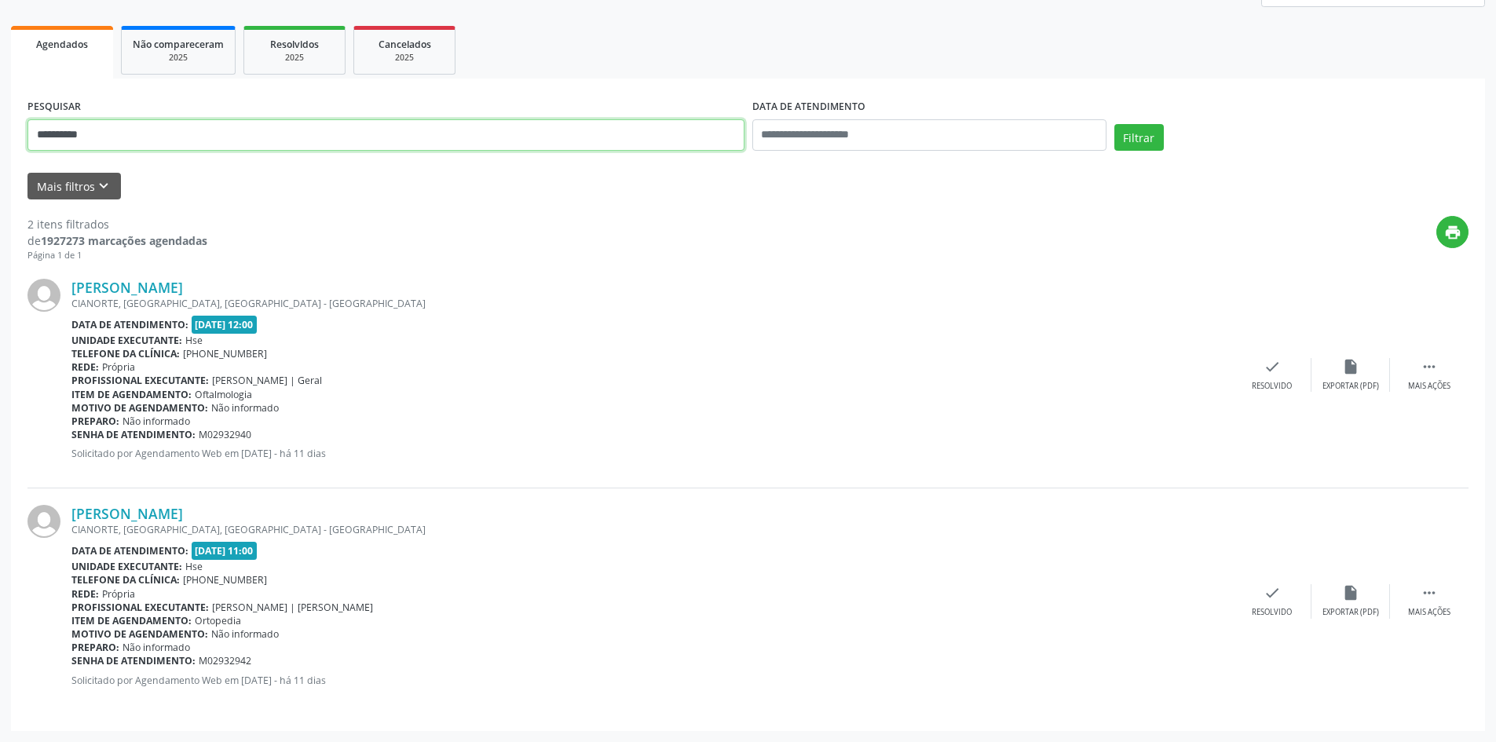
click at [316, 142] on input "**********" at bounding box center [385, 134] width 717 height 31
drag, startPoint x: 217, startPoint y: 141, endPoint x: 0, endPoint y: 125, distance: 217.2
click at [0, 126] on div "**********" at bounding box center [748, 310] width 1496 height 864
click at [1114, 124] on button "Filtrar" at bounding box center [1138, 137] width 49 height 27
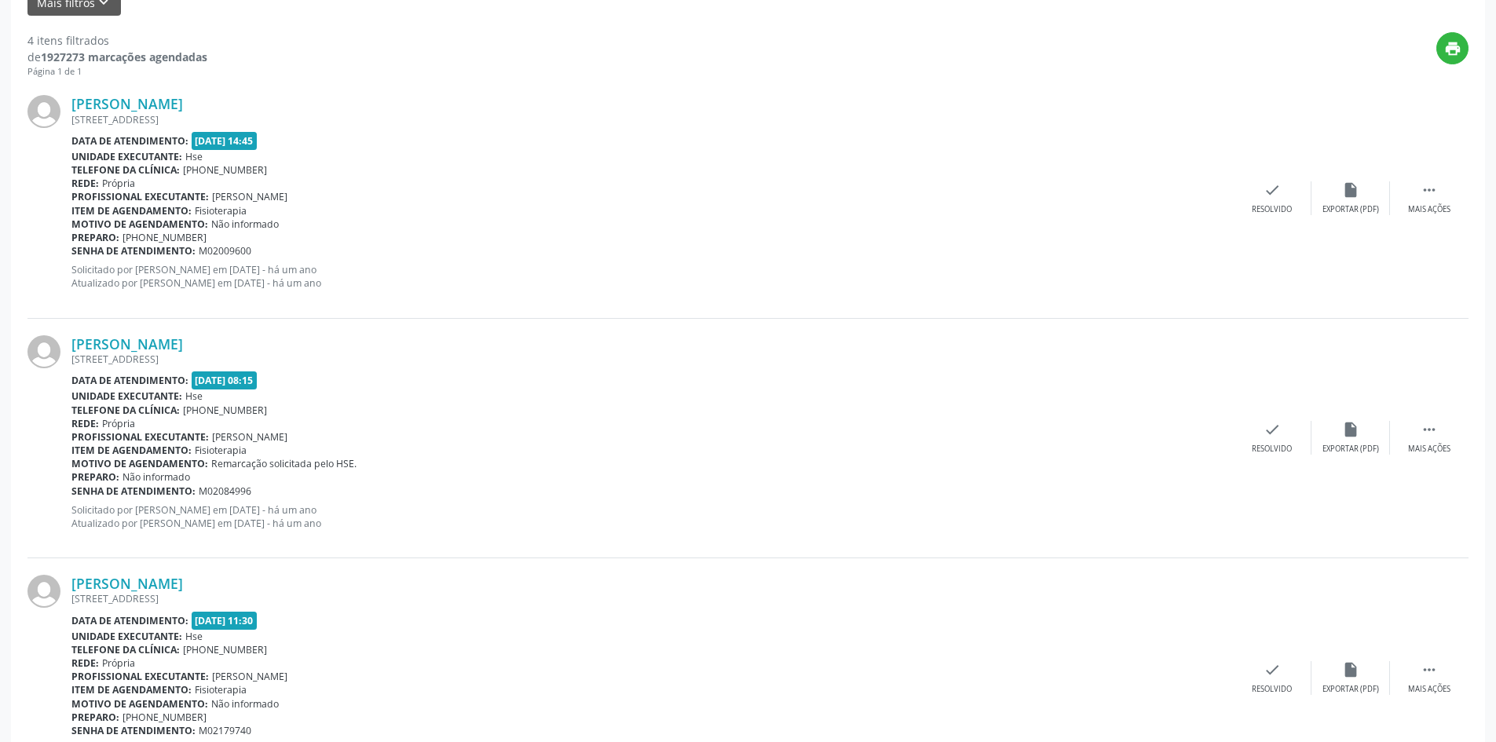
scroll to position [702, 0]
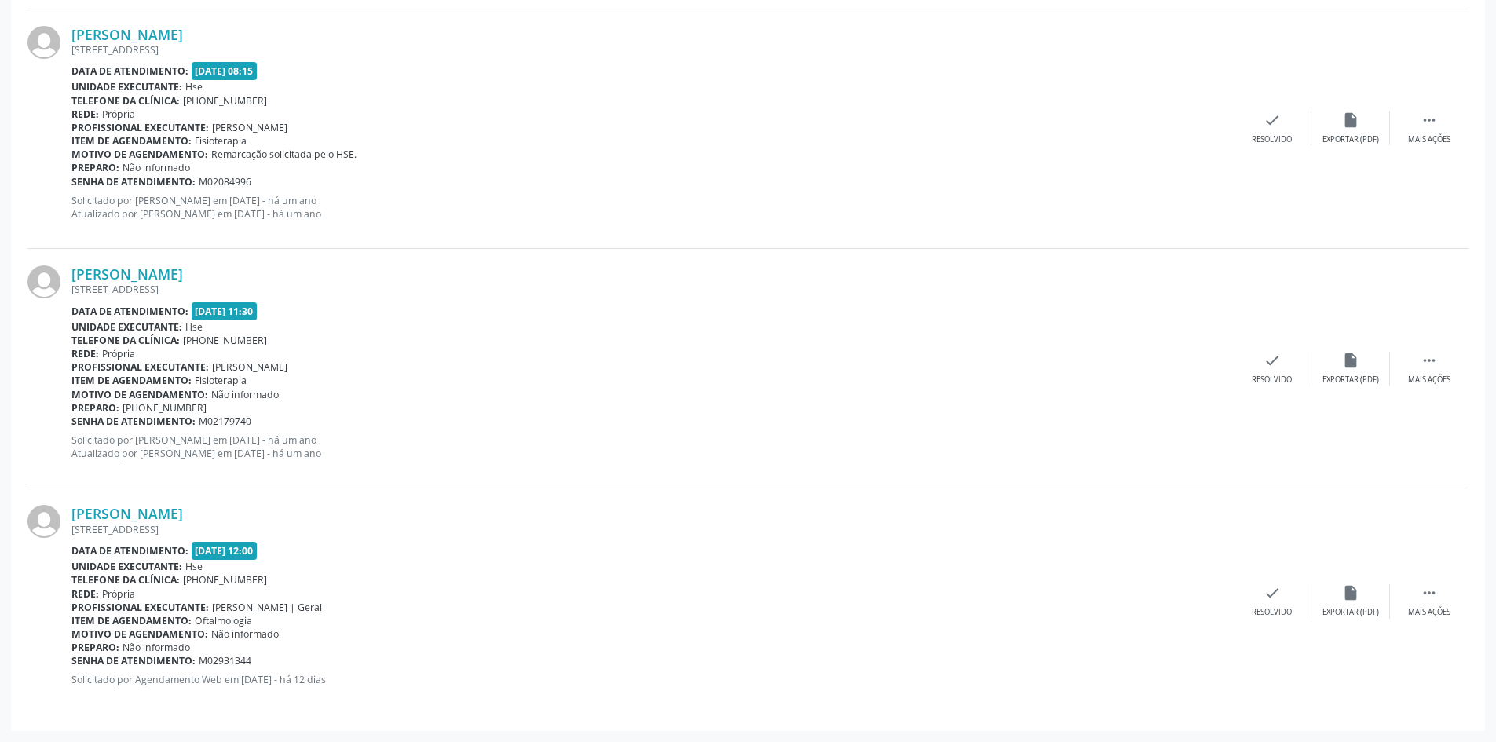
drag, startPoint x: 223, startPoint y: 517, endPoint x: 69, endPoint y: 512, distance: 154.0
click at [69, 512] on div "[PERSON_NAME] [STREET_ADDRESS] Data de atendimento: [DATE] 12:00 Unidade execut…" at bounding box center [747, 600] width 1441 height 225
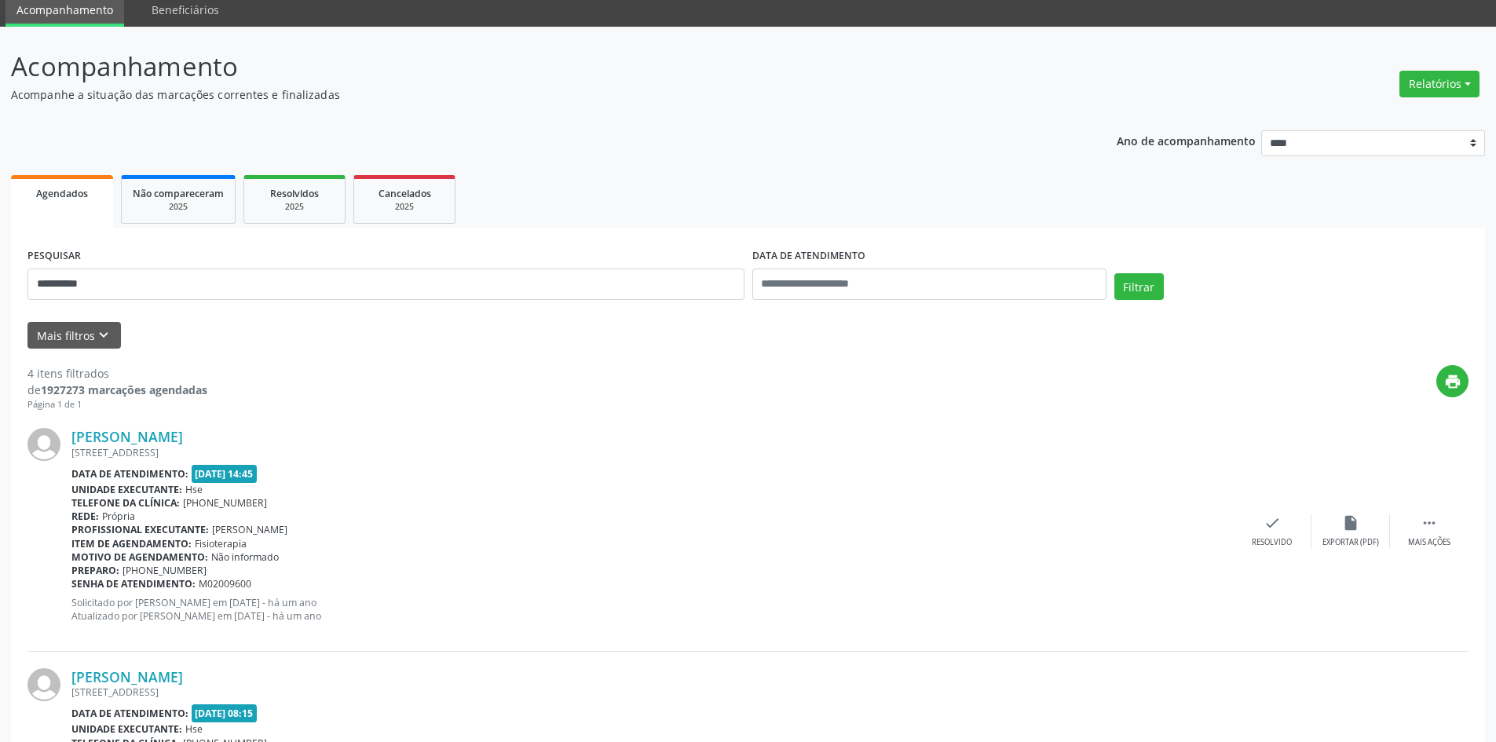
scroll to position [0, 0]
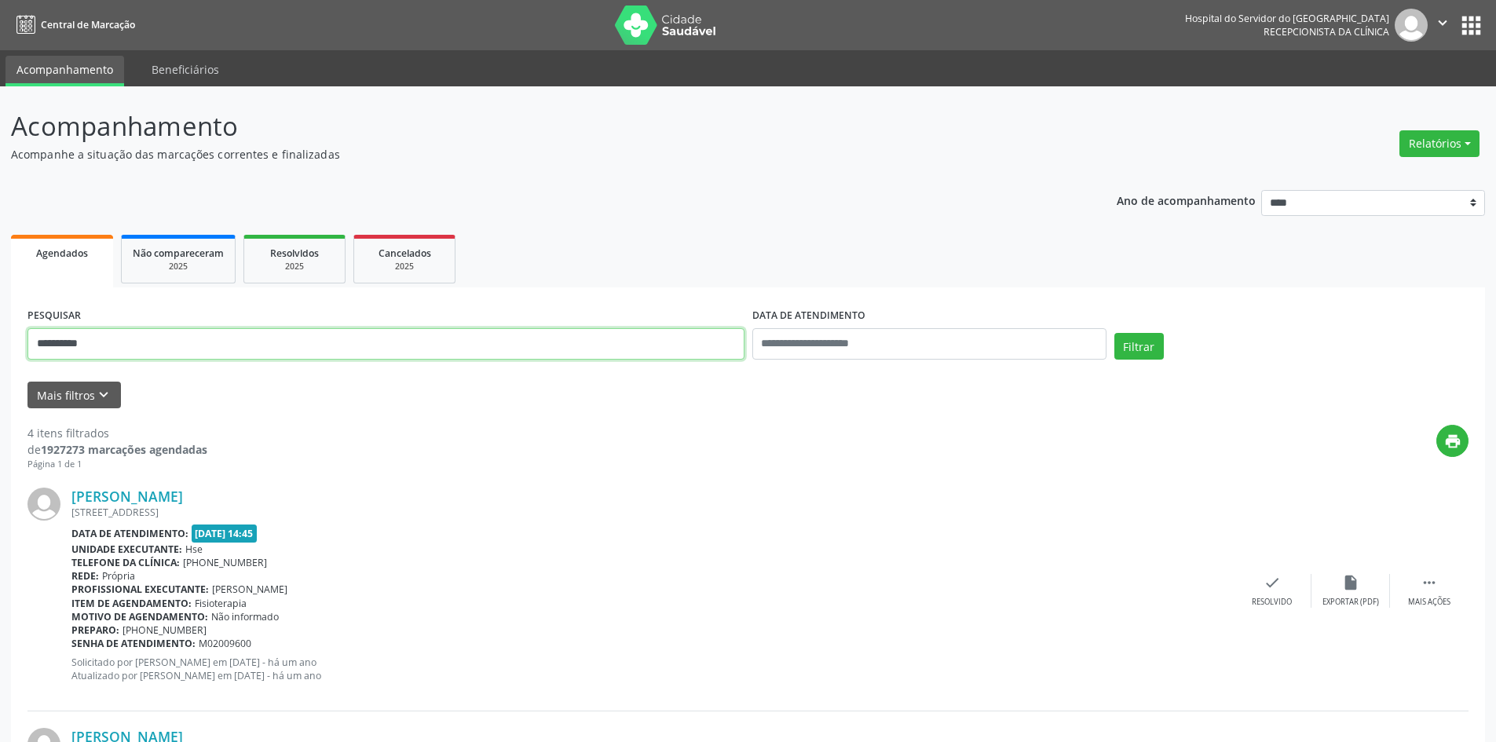
drag, startPoint x: 99, startPoint y: 338, endPoint x: 0, endPoint y: 312, distance: 102.5
click at [1114, 333] on button "Filtrar" at bounding box center [1138, 346] width 49 height 27
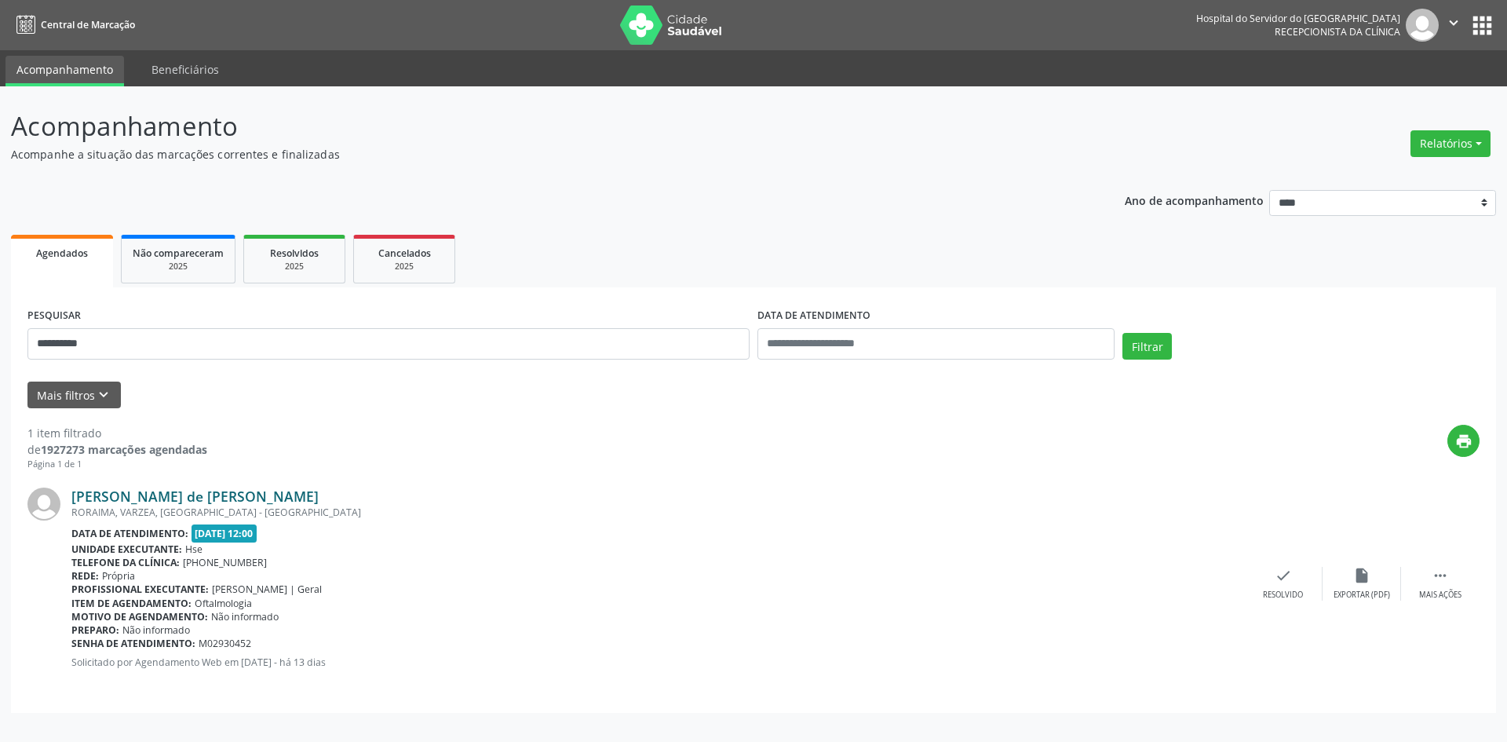
click at [207, 496] on link "[PERSON_NAME] de [PERSON_NAME]" at bounding box center [194, 496] width 247 height 17
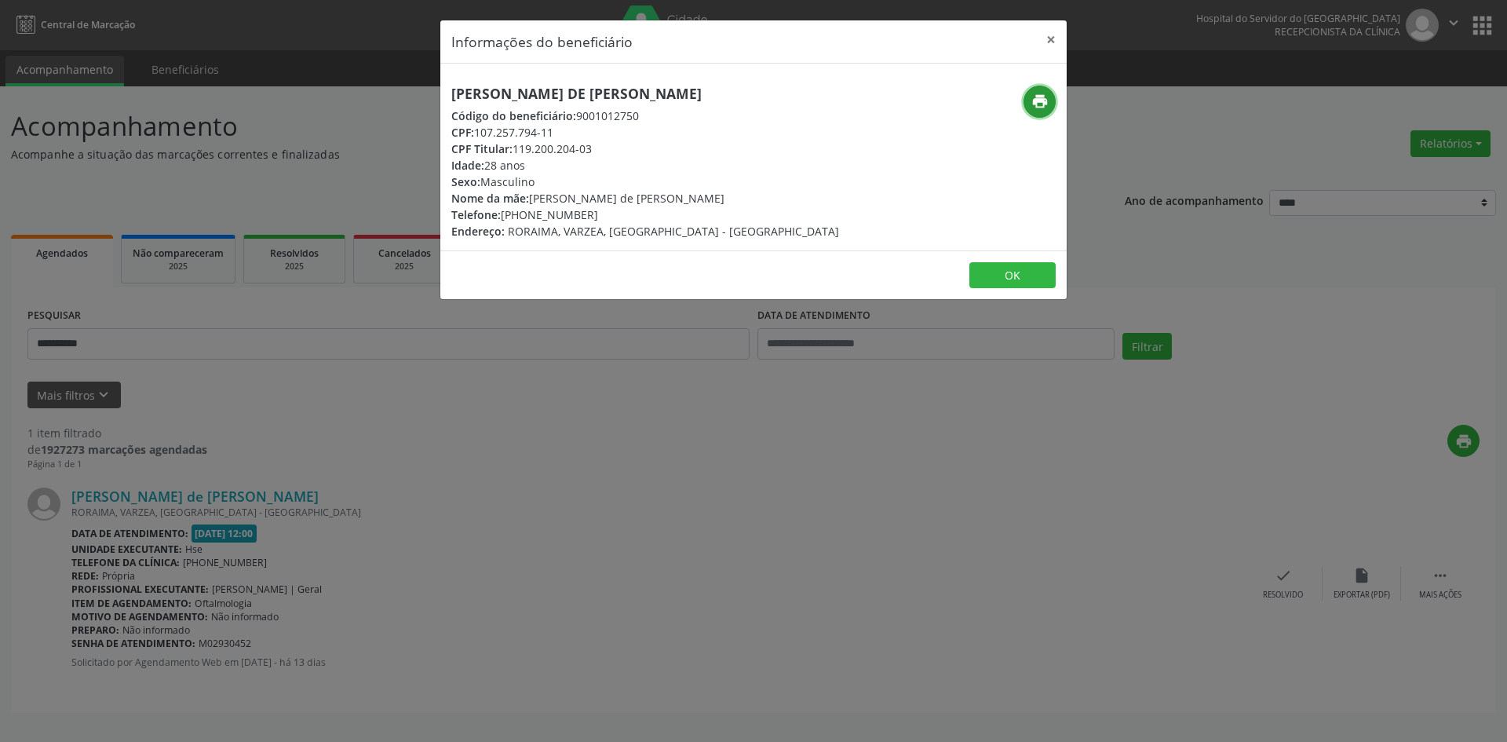
click at [1036, 106] on icon "print" at bounding box center [1040, 101] width 17 height 17
click at [1050, 37] on button "×" at bounding box center [1051, 39] width 31 height 38
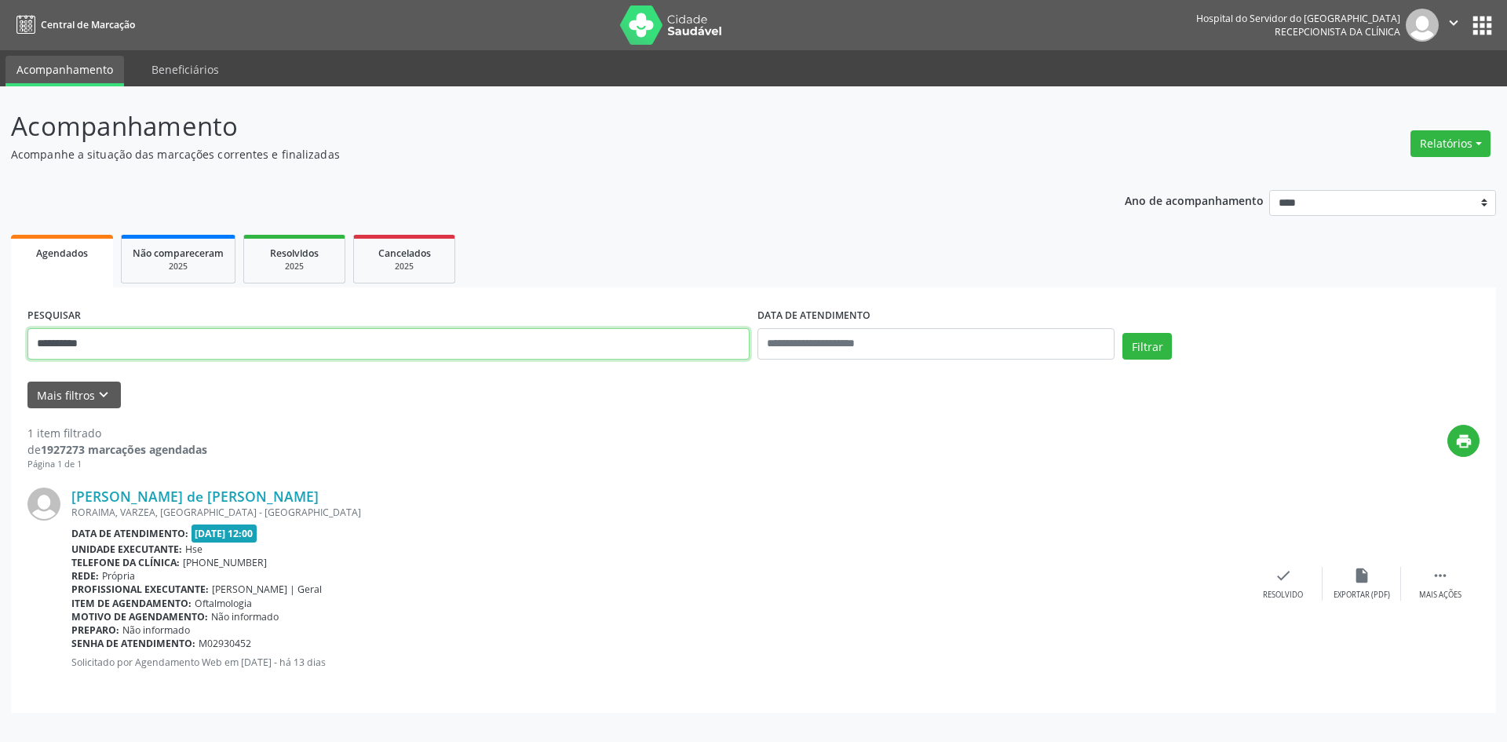
drag, startPoint x: 235, startPoint y: 349, endPoint x: 0, endPoint y: 315, distance: 237.2
click at [0, 315] on div "**********" at bounding box center [753, 414] width 1507 height 656
click at [1123, 333] on button "Filtrar" at bounding box center [1147, 346] width 49 height 27
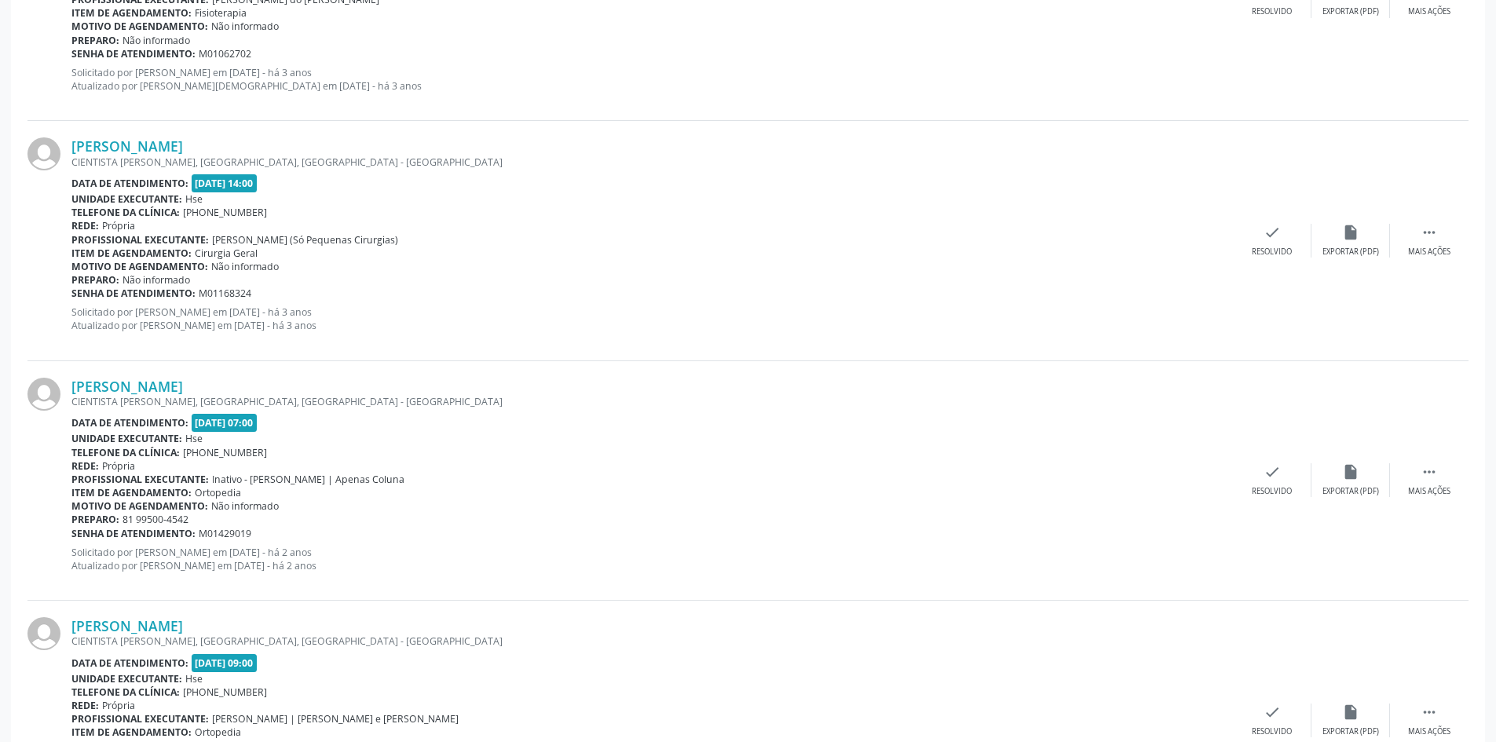
scroll to position [3398, 0]
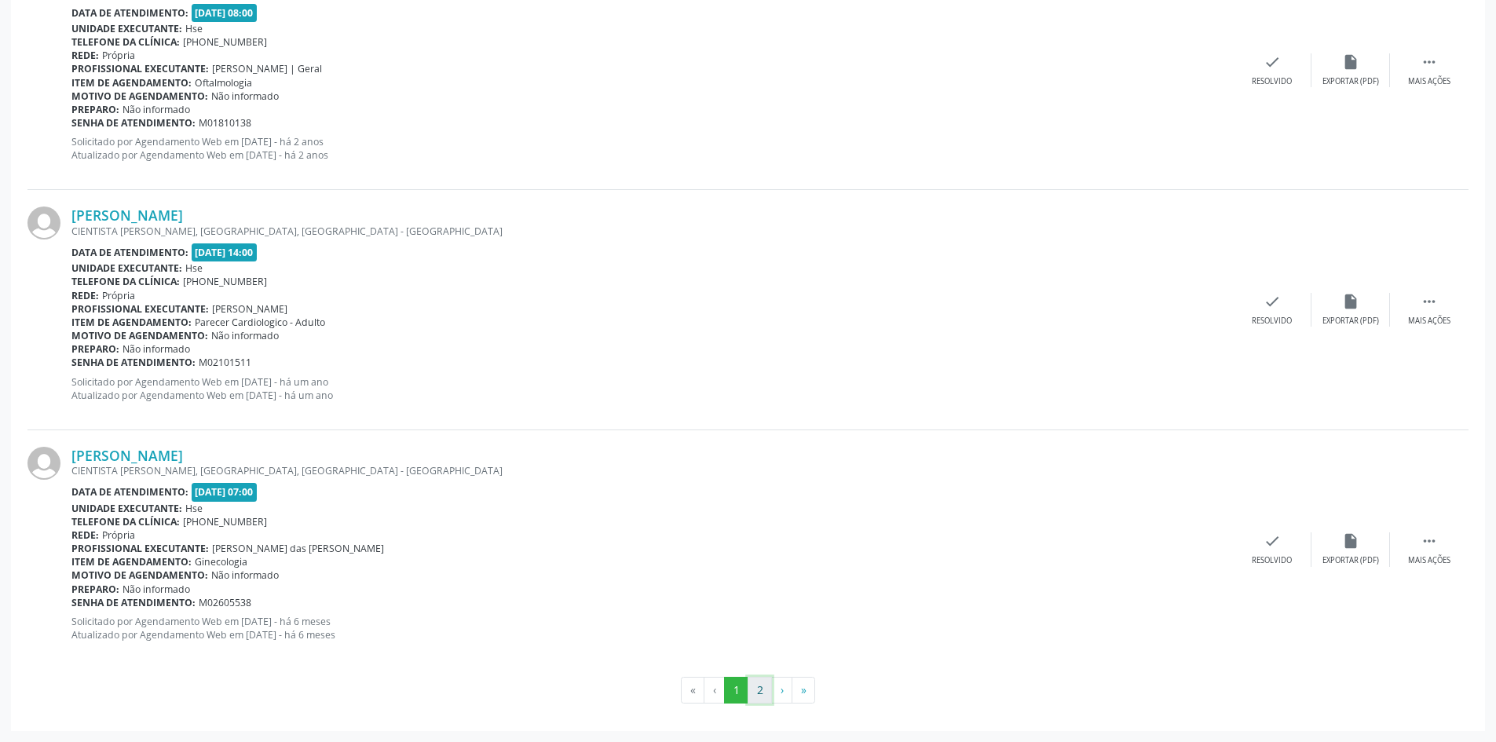
click at [765, 692] on button "2" at bounding box center [759, 690] width 24 height 27
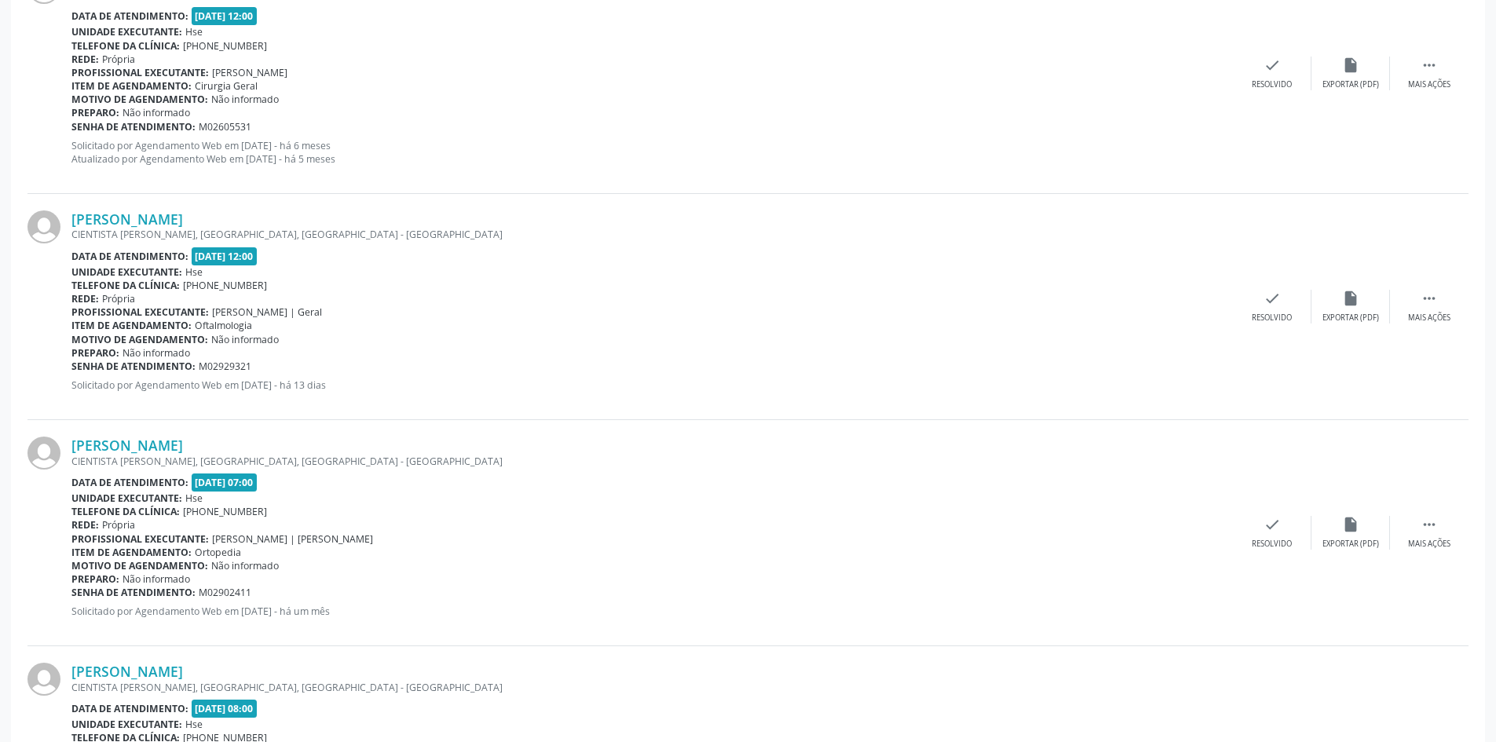
scroll to position [785, 0]
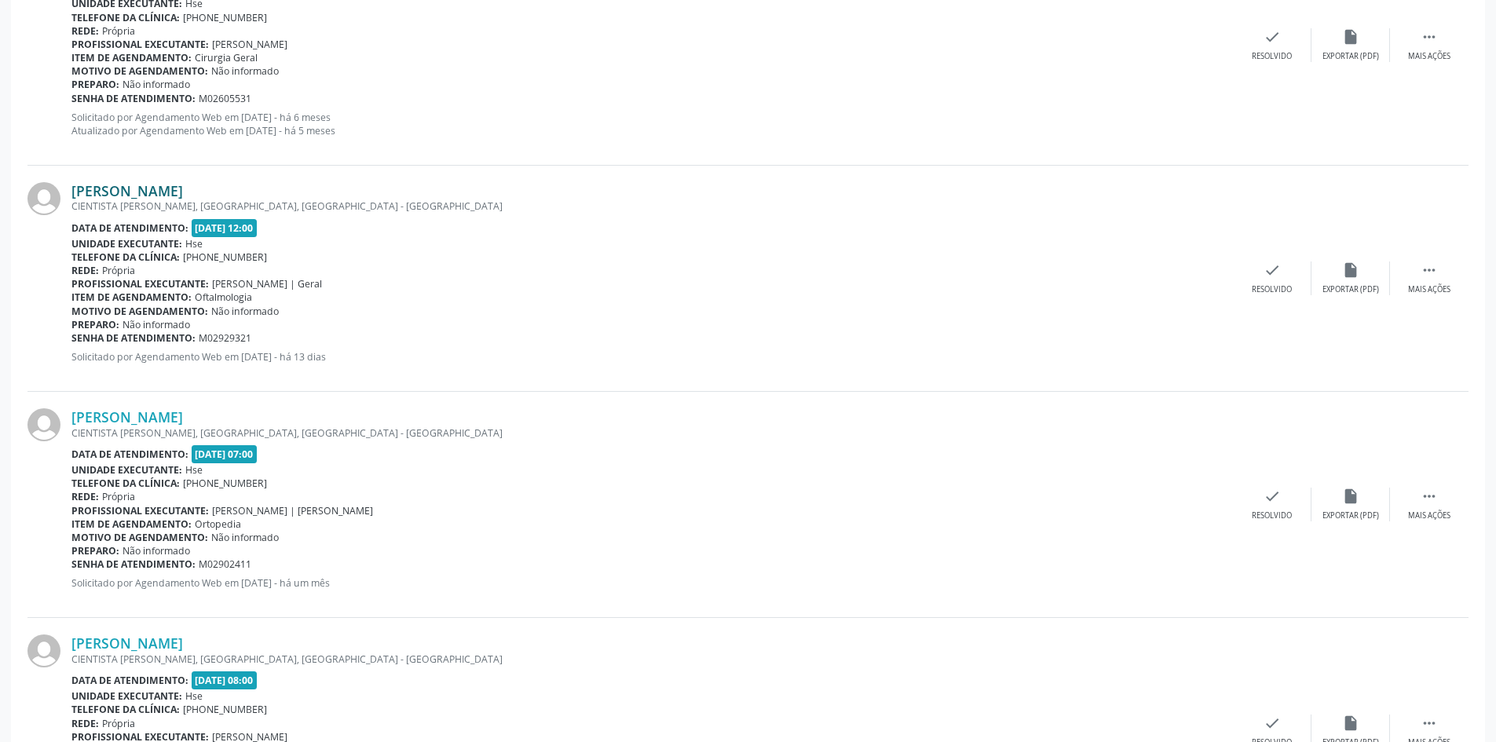
drag, startPoint x: 320, startPoint y: 186, endPoint x: 71, endPoint y: 190, distance: 248.1
click at [71, 190] on div "[PERSON_NAME]" at bounding box center [651, 190] width 1161 height 17
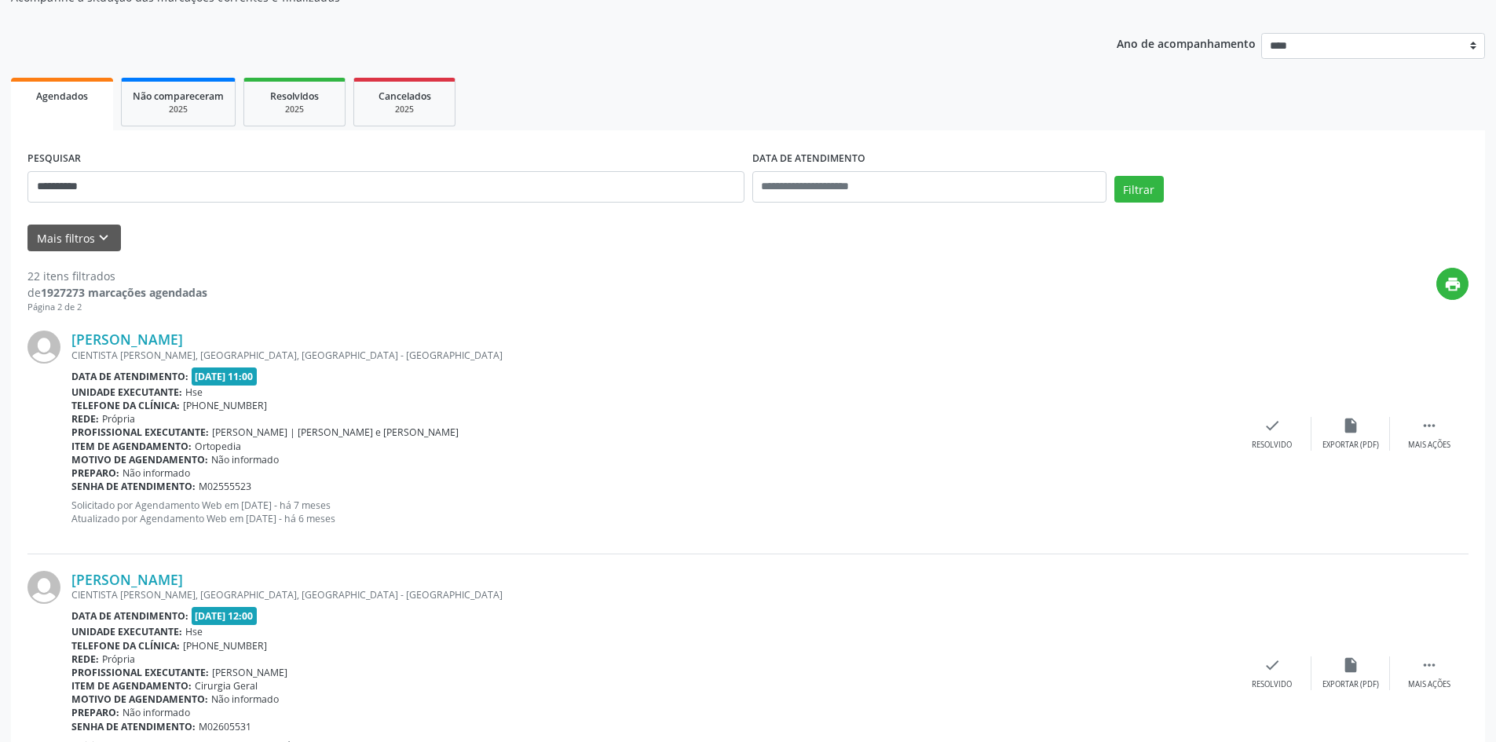
scroll to position [0, 0]
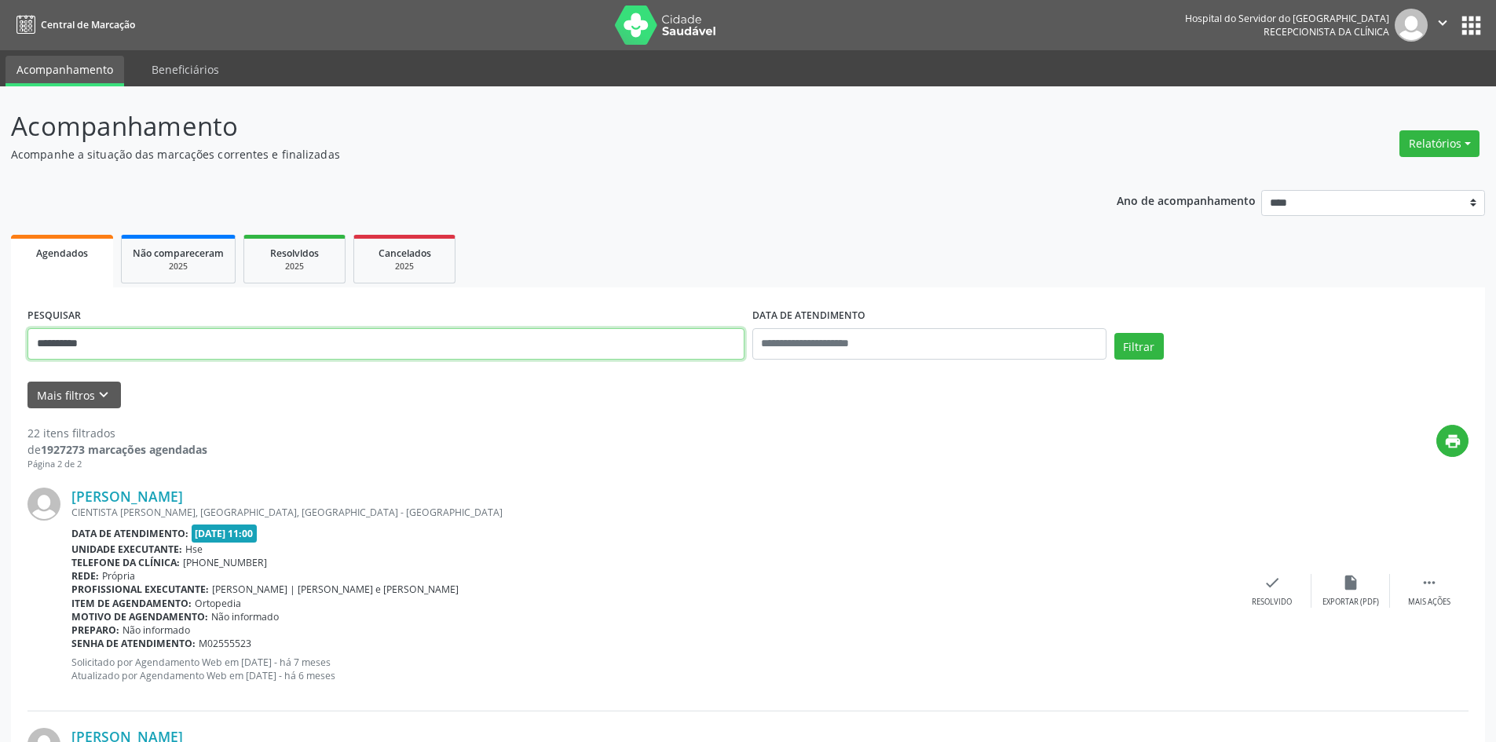
drag, startPoint x: 146, startPoint y: 344, endPoint x: 0, endPoint y: 344, distance: 146.0
click at [1114, 333] on button "Filtrar" at bounding box center [1138, 346] width 49 height 27
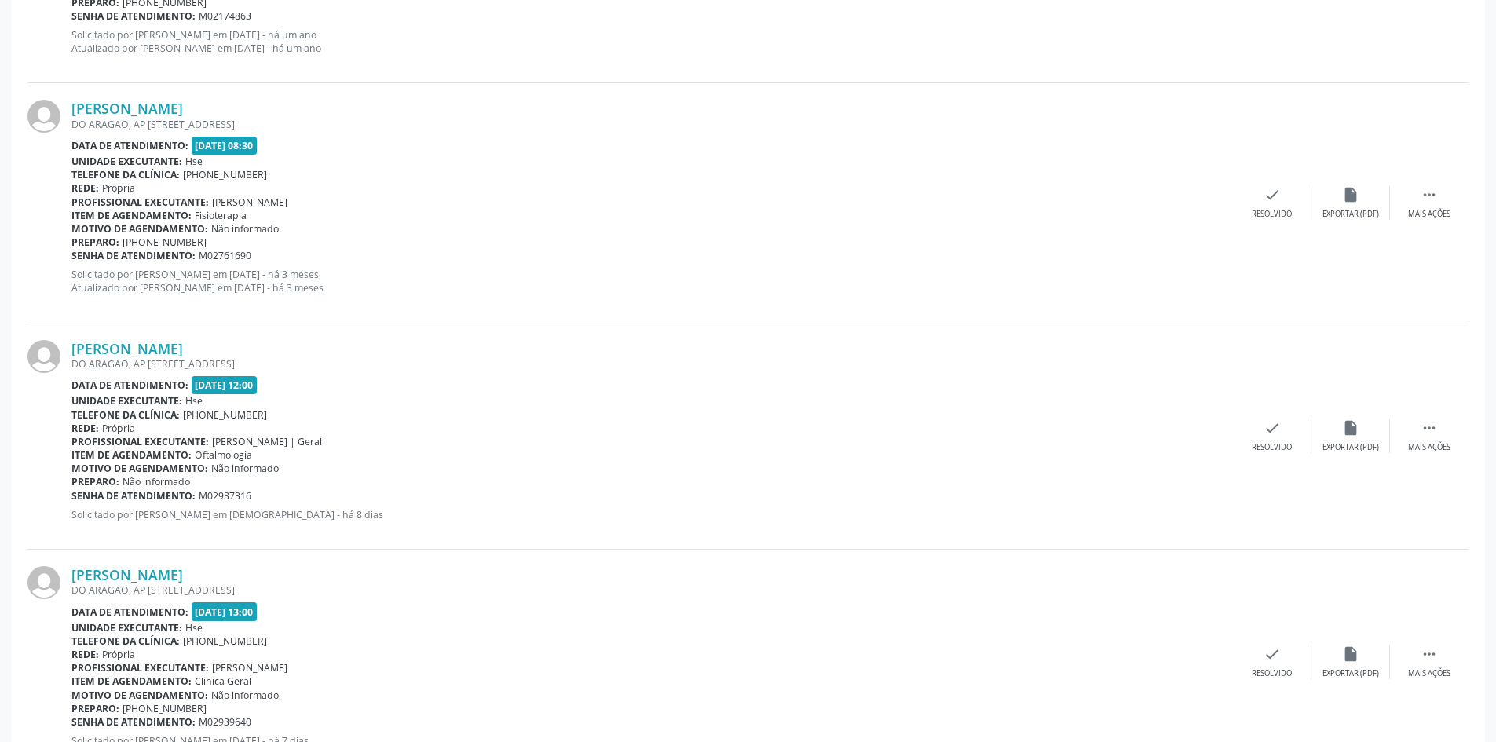
scroll to position [2846, 0]
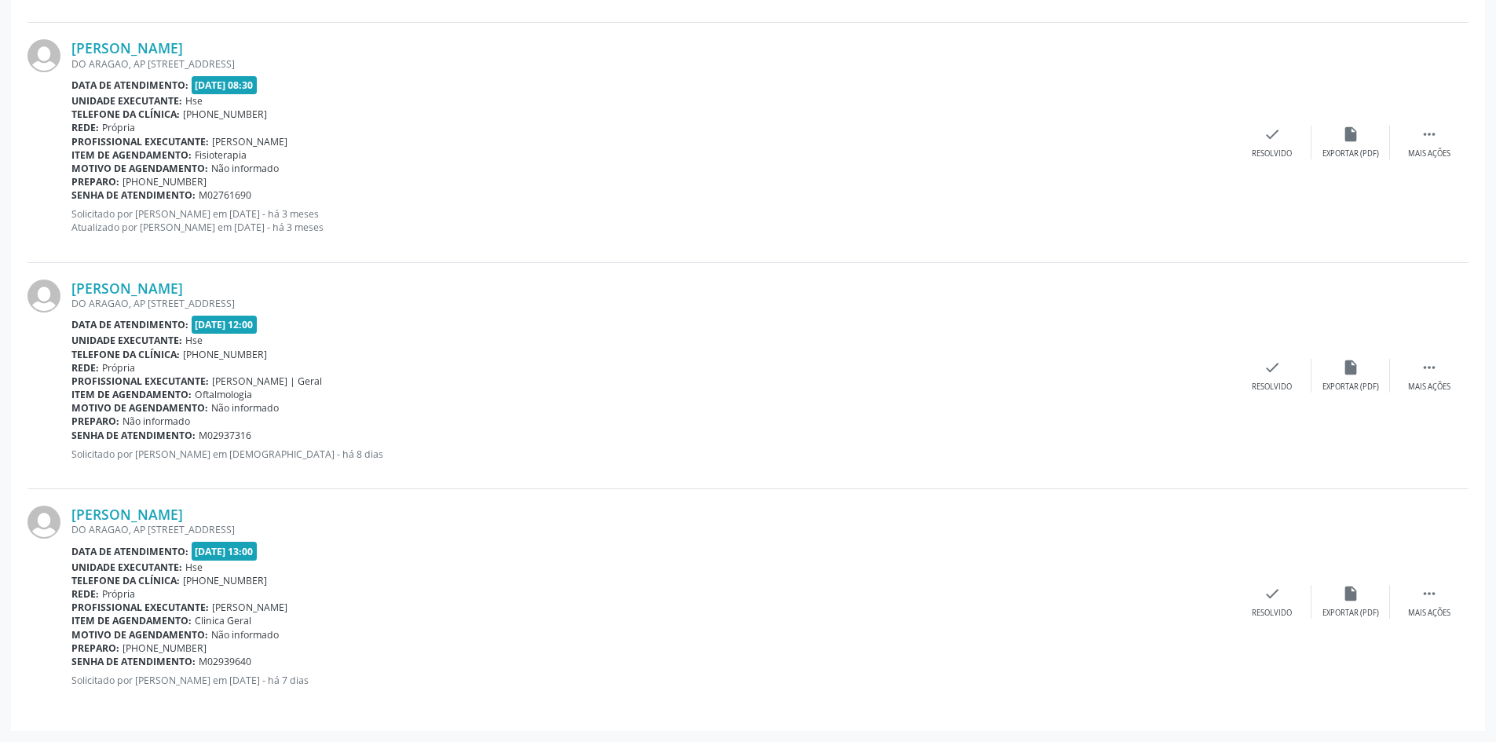
drag, startPoint x: 218, startPoint y: 290, endPoint x: 69, endPoint y: 292, distance: 149.2
click at [69, 292] on div "[PERSON_NAME] [GEOGRAPHIC_DATA], AP 902, [GEOGRAPHIC_DATA], [GEOGRAPHIC_DATA] -…" at bounding box center [747, 376] width 1441 height 226
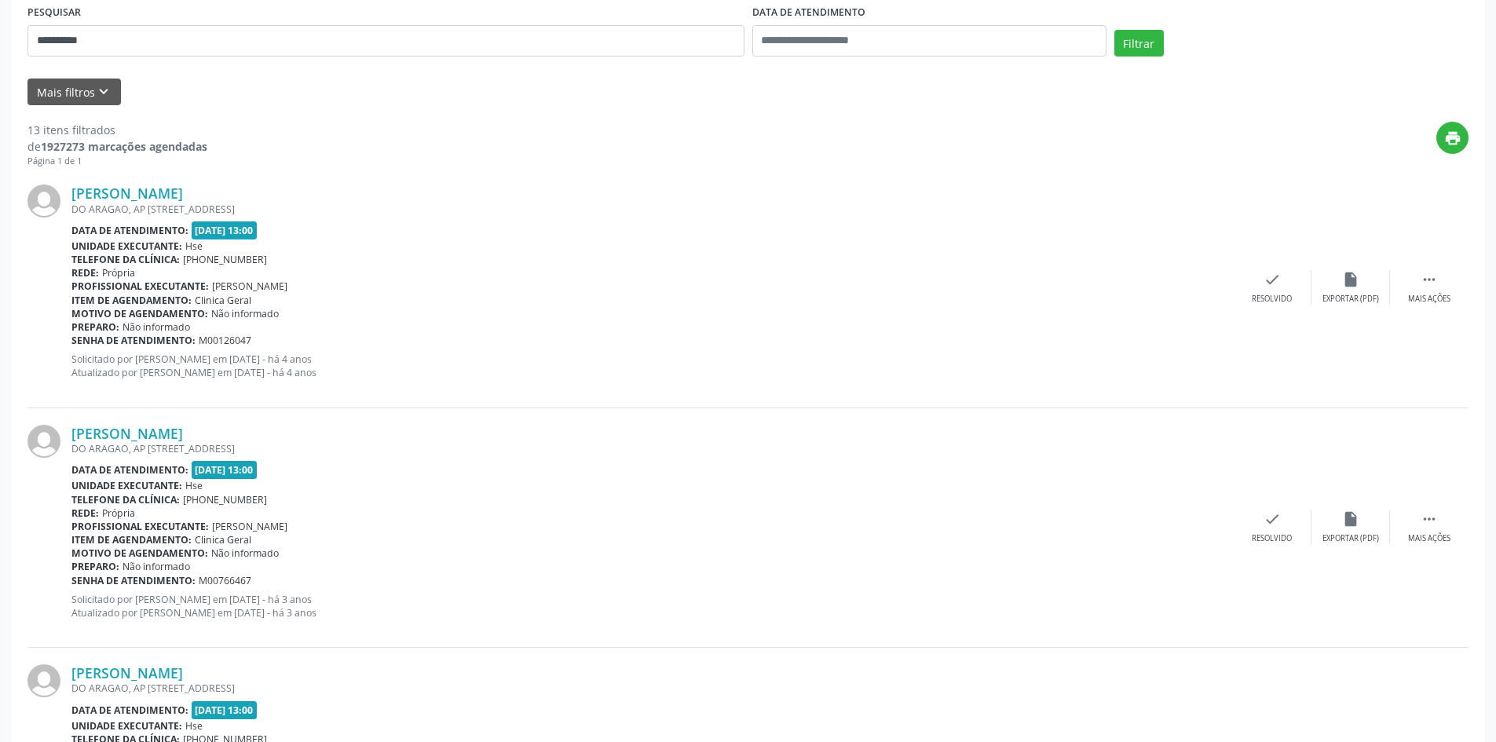
scroll to position [177, 0]
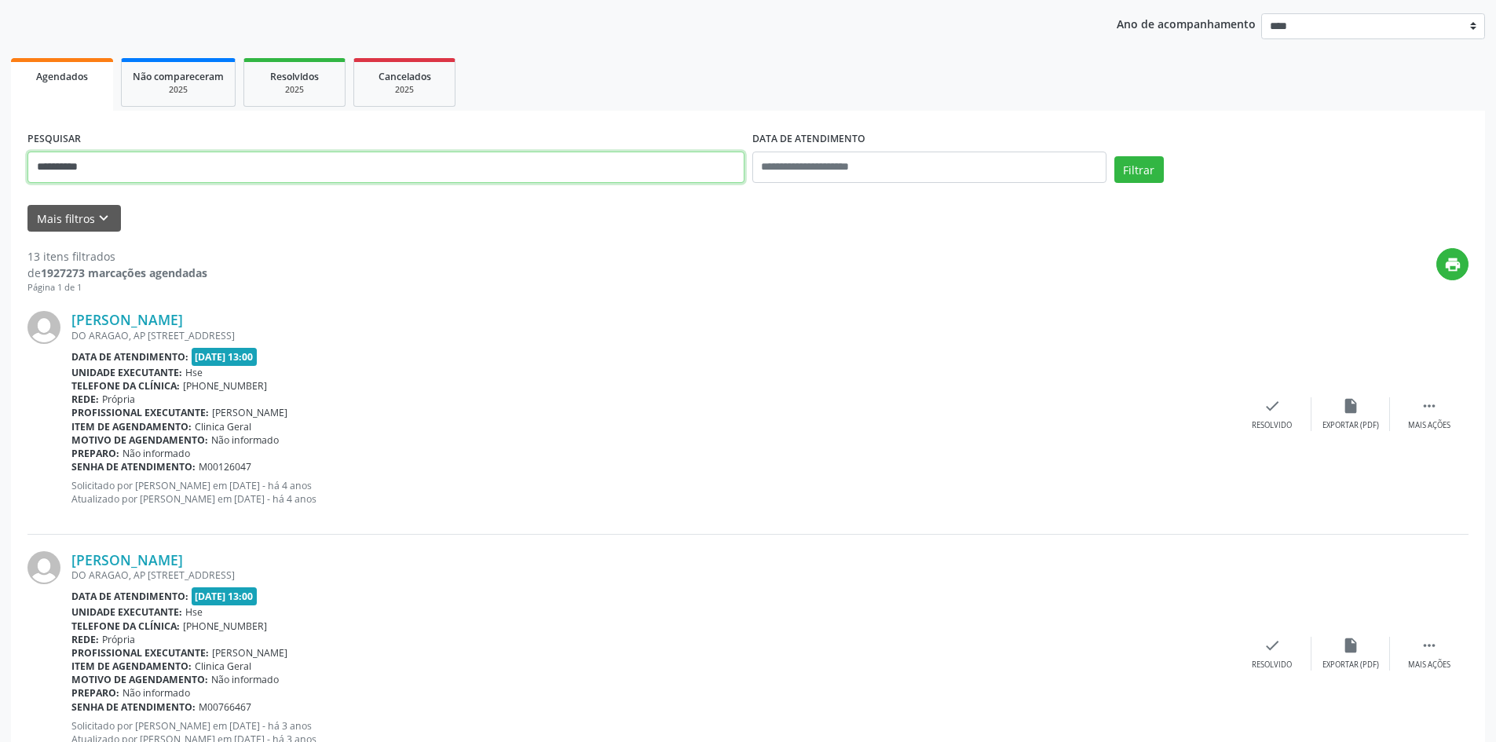
drag, startPoint x: 113, startPoint y: 155, endPoint x: 0, endPoint y: 128, distance: 116.2
type input "**********"
click at [1114, 156] on button "Filtrar" at bounding box center [1138, 169] width 49 height 27
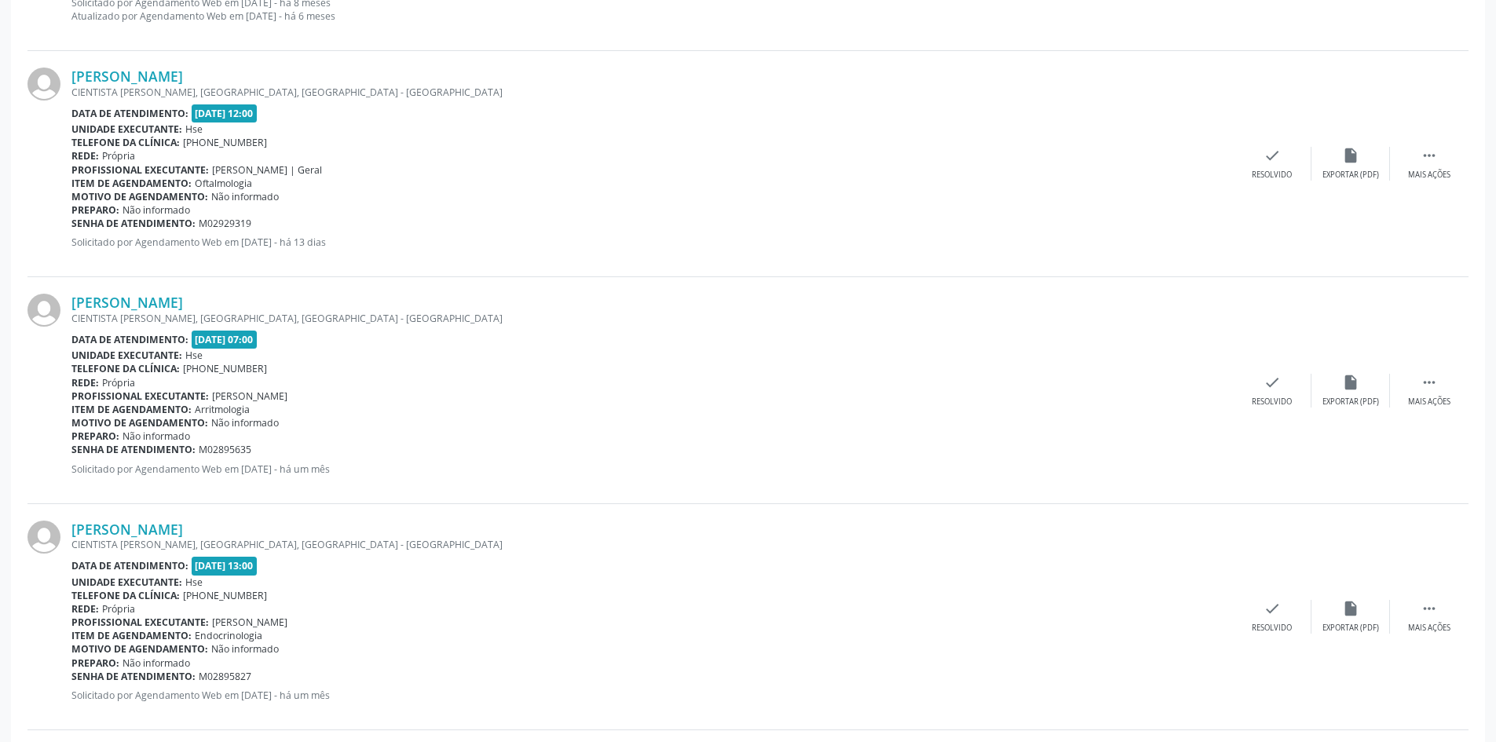
scroll to position [2826, 0]
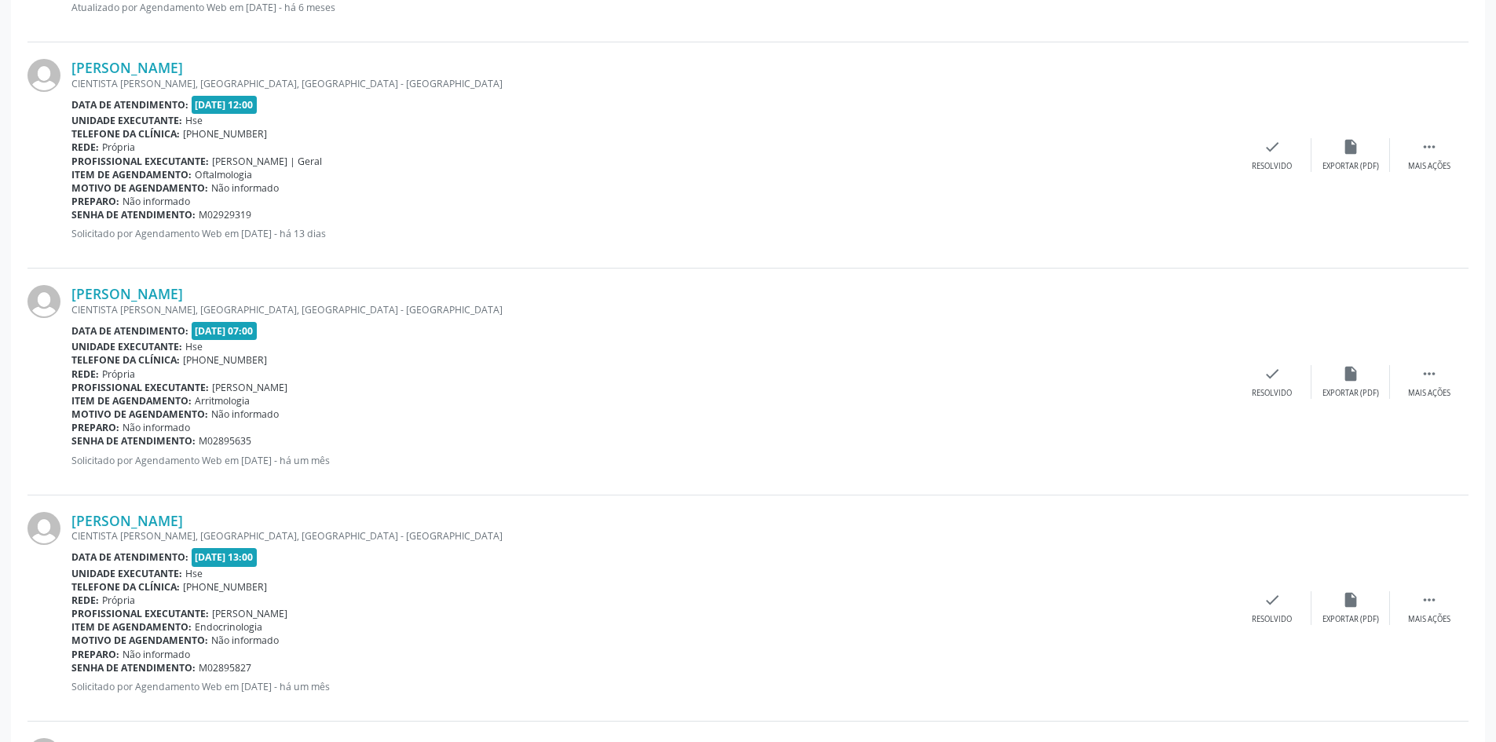
drag, startPoint x: 251, startPoint y: 518, endPoint x: 71, endPoint y: 522, distance: 180.6
click at [71, 522] on div "[PERSON_NAME] CIENTISTA [PERSON_NAME], COHAB, [GEOGRAPHIC_DATA] - [GEOGRAPHIC_D…" at bounding box center [747, 608] width 1441 height 226
